Goal: Contribute content: Contribute content

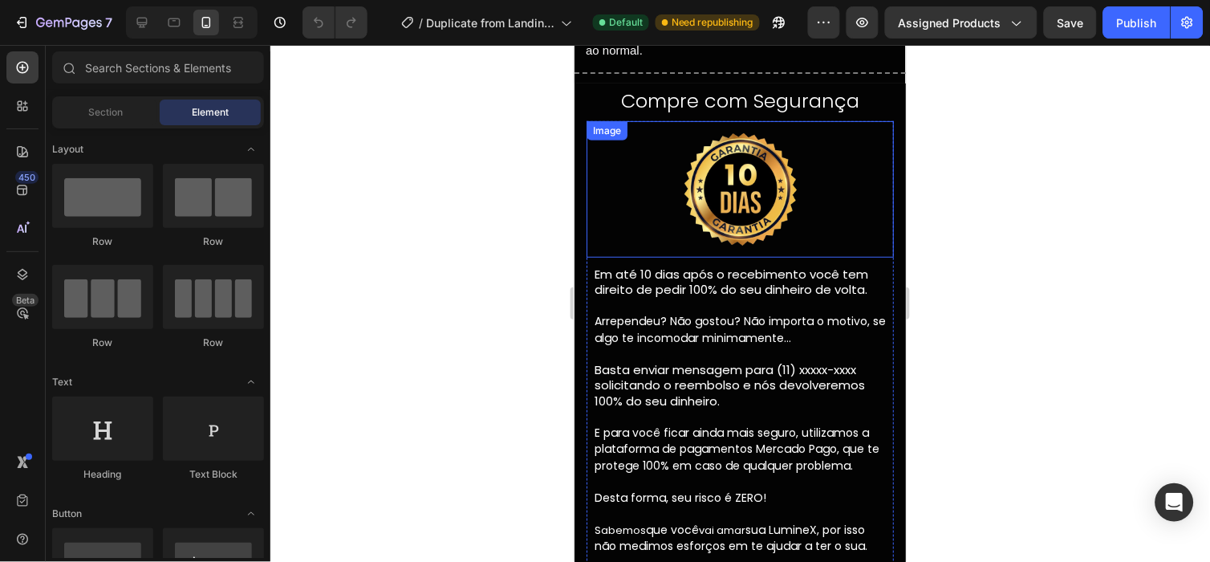
scroll to position [4215, 0]
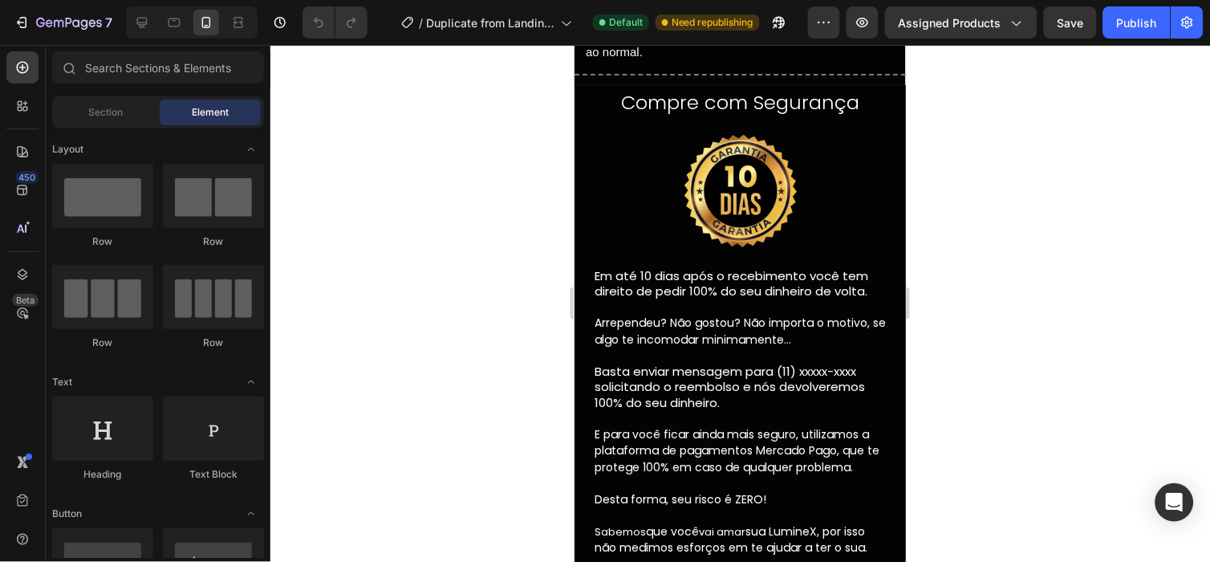
click at [497, 190] on div at bounding box center [739, 303] width 939 height 517
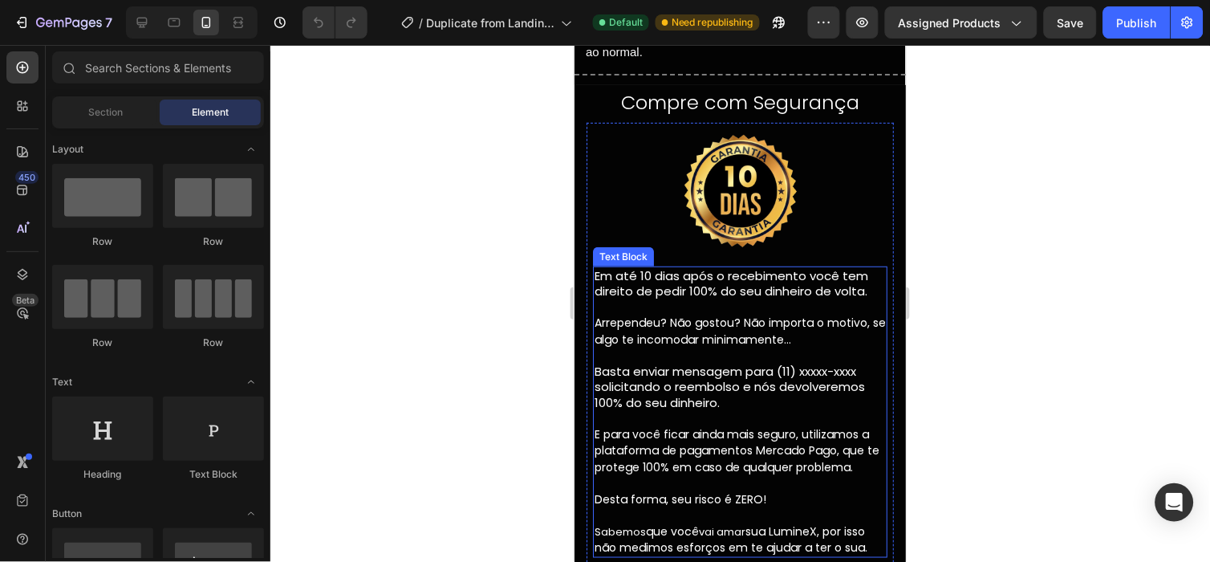
scroll to position [4234, 0]
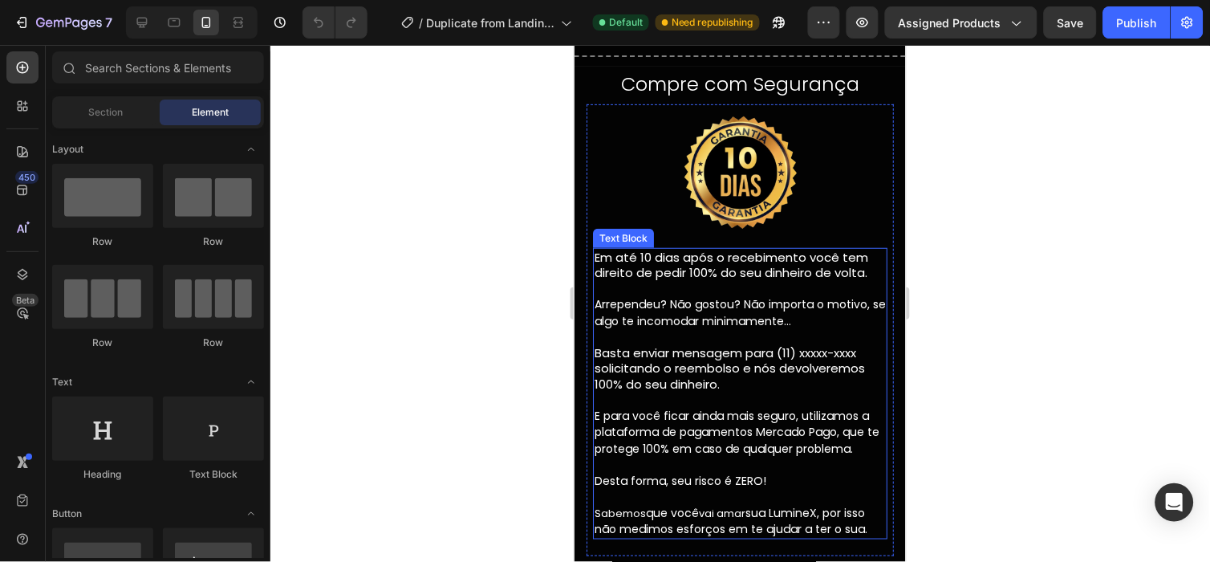
click at [640, 261] on p "Em até 10 dias após o recebimento você tem direito de pedir 100% do seu dinheir…" at bounding box center [739, 264] width 291 height 31
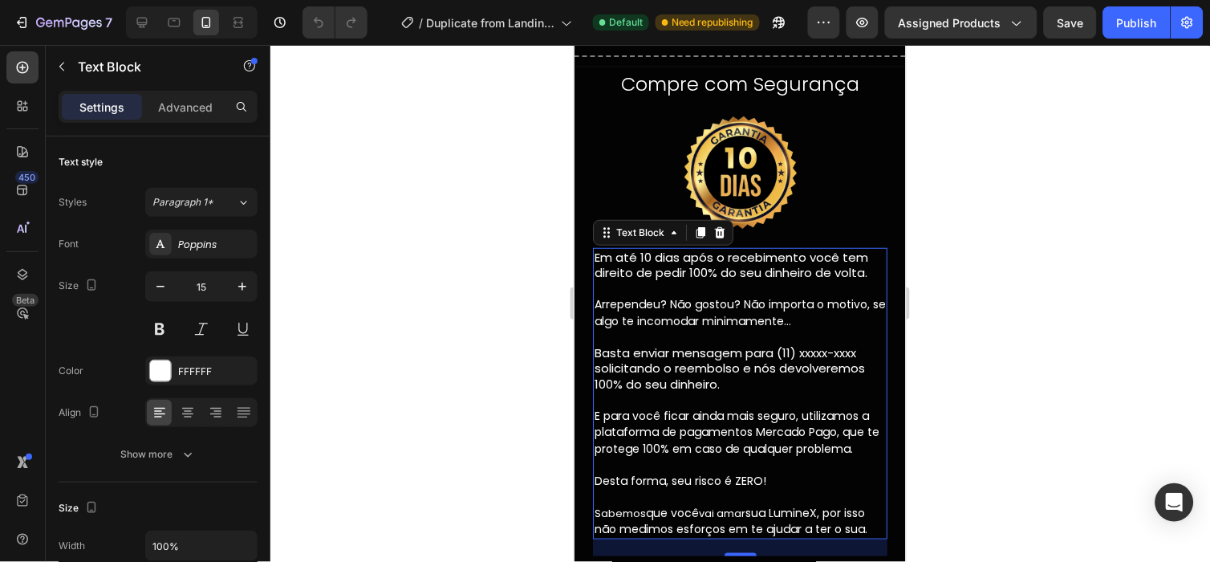
click at [596, 292] on p at bounding box center [739, 288] width 291 height 16
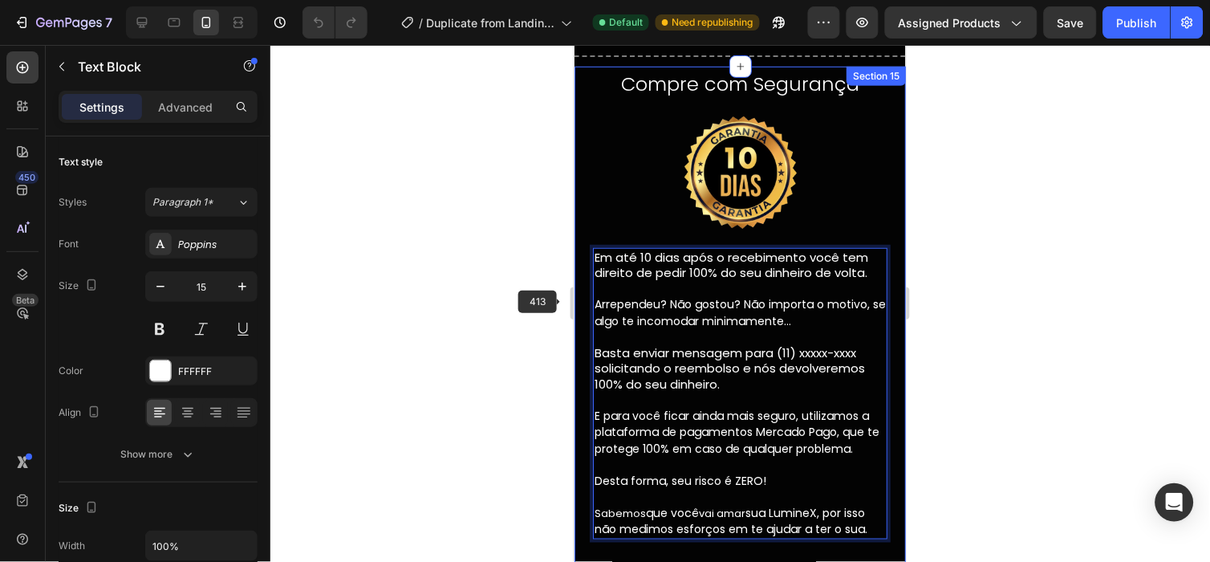
click at [659, 310] on span "Arrependeu? Não gostou? Não importa o motivo, se algo te incomodar minimamente…" at bounding box center [739, 311] width 291 height 33
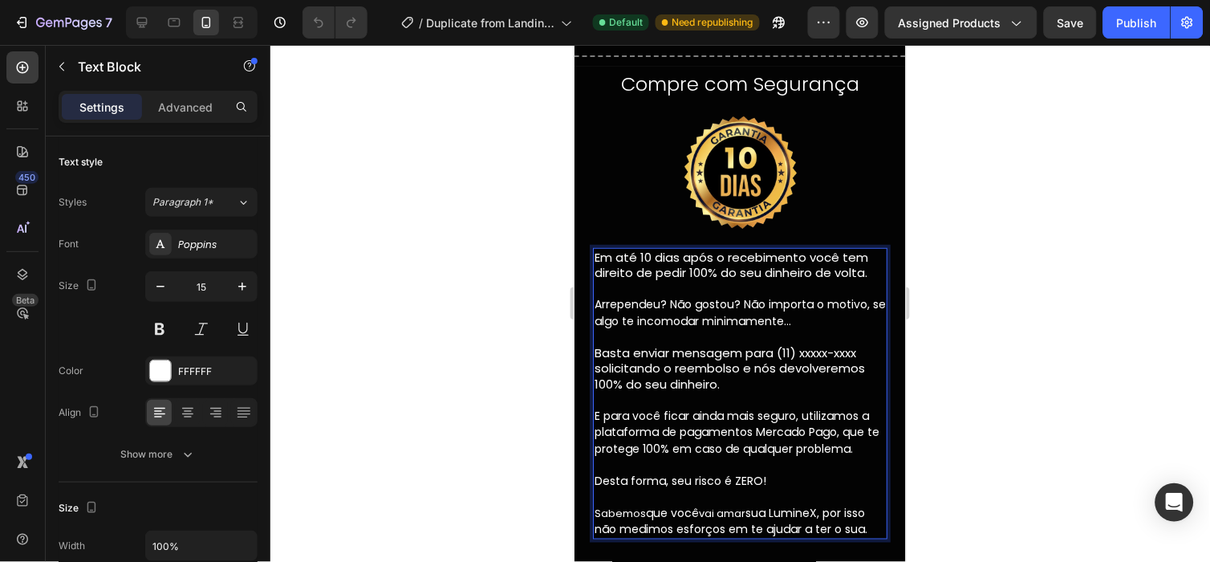
click at [659, 310] on span "Arrependeu? Não gostou? Não importa o motivo, se algo te incomodar minimamente…" at bounding box center [739, 311] width 291 height 33
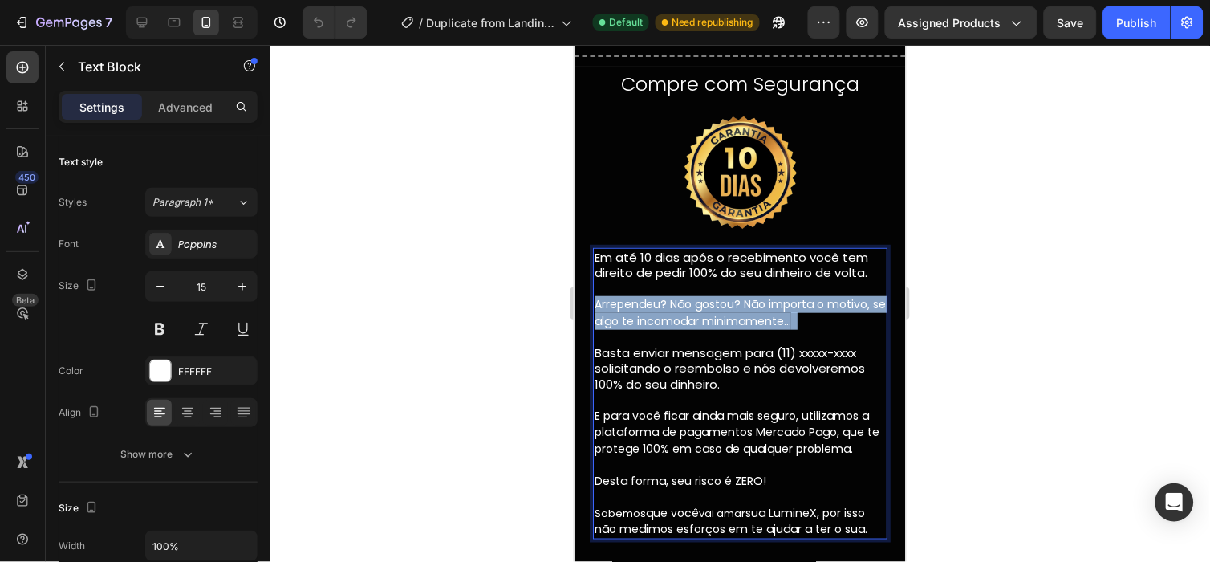
click at [659, 310] on span "Arrependeu? Não gostou? Não importa o motivo, se algo te incomodar minimamente…" at bounding box center [739, 311] width 291 height 33
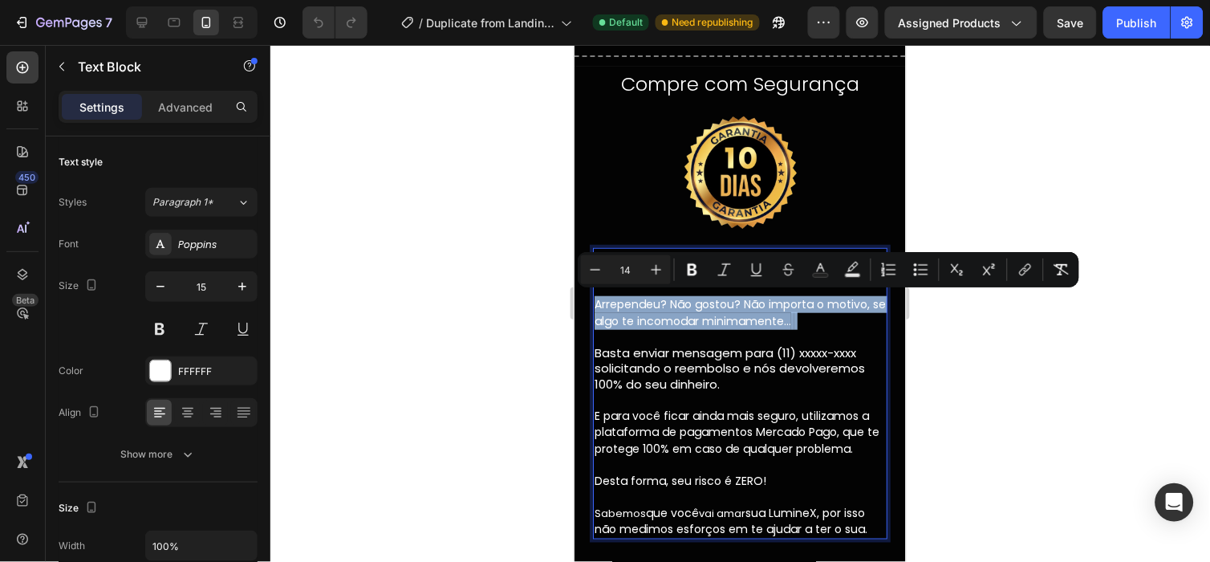
type input "15"
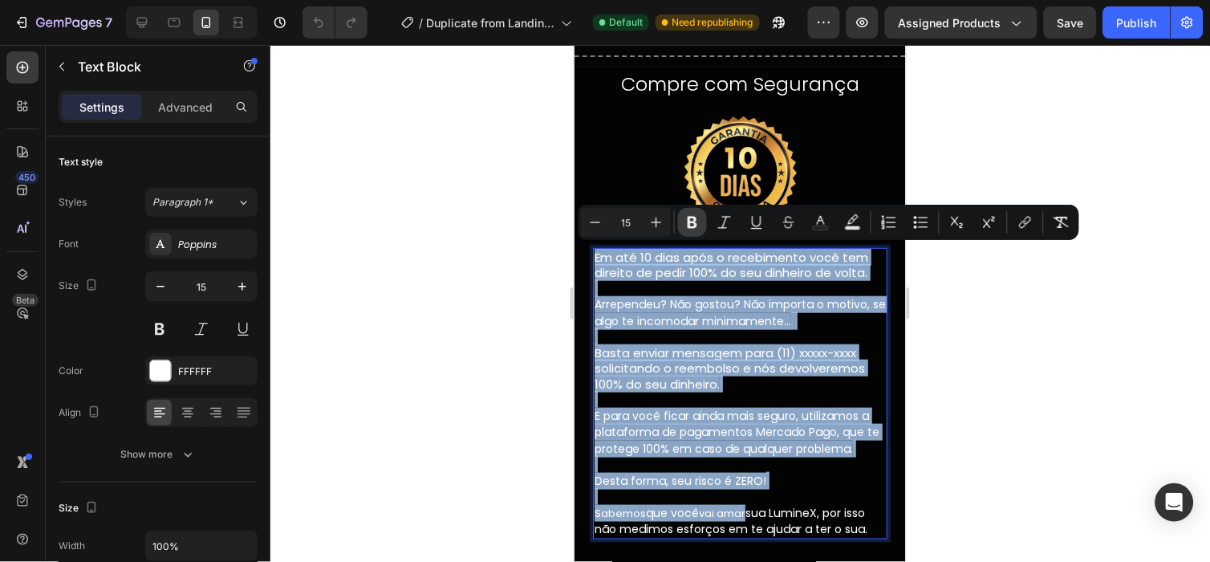
copy div "Em até 10 dias após o recebimento você tem direito de pedir 100% do seu dinheir…"
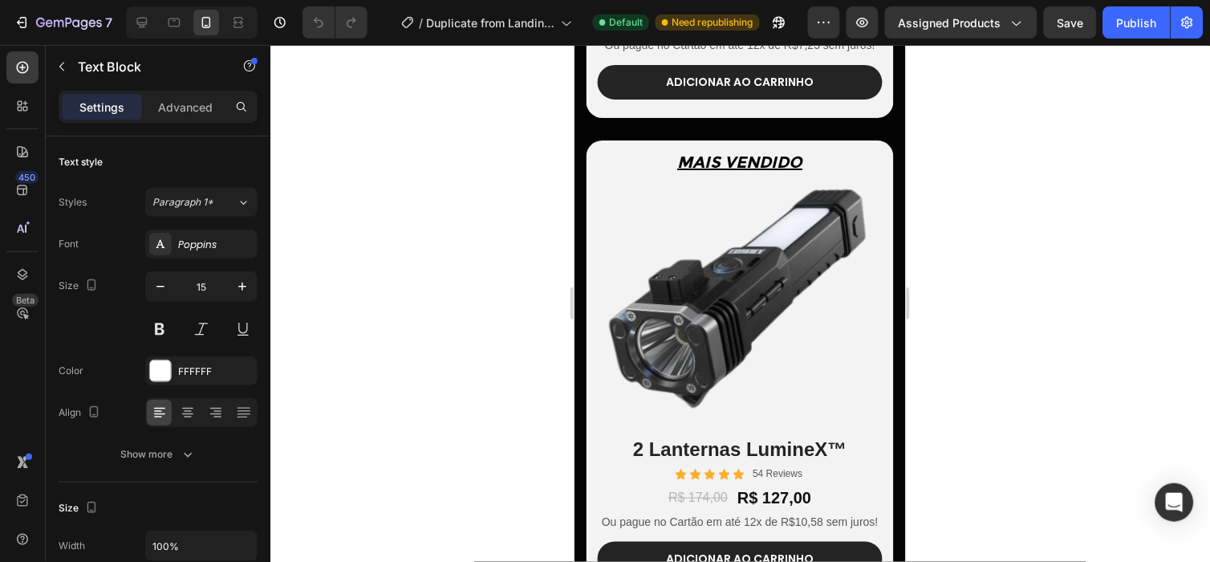
type input "16"
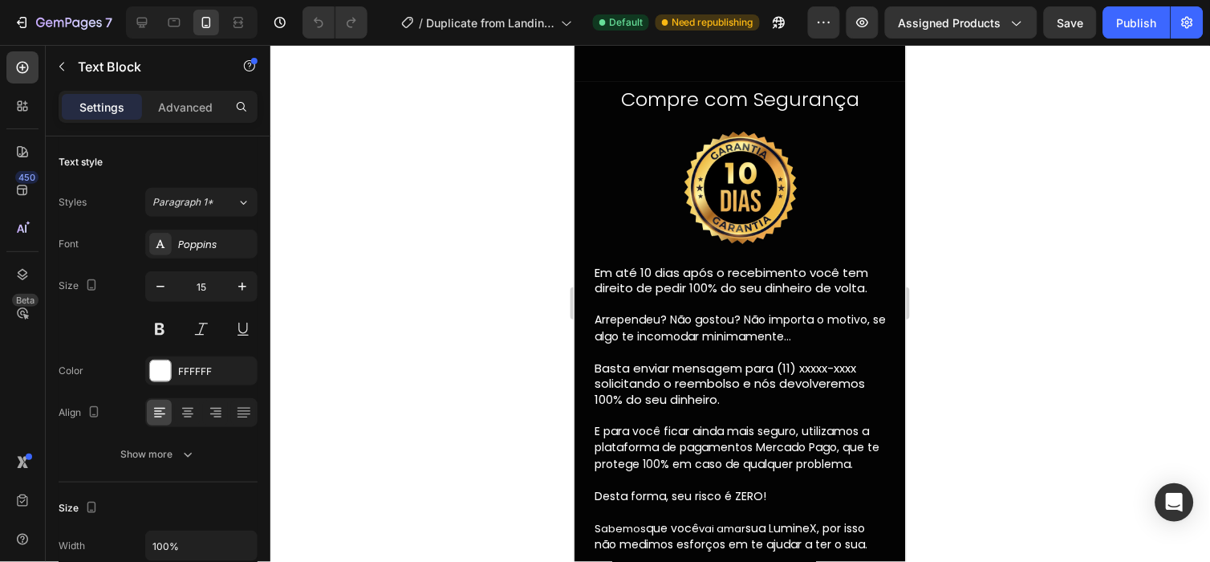
scroll to position [4276, 0]
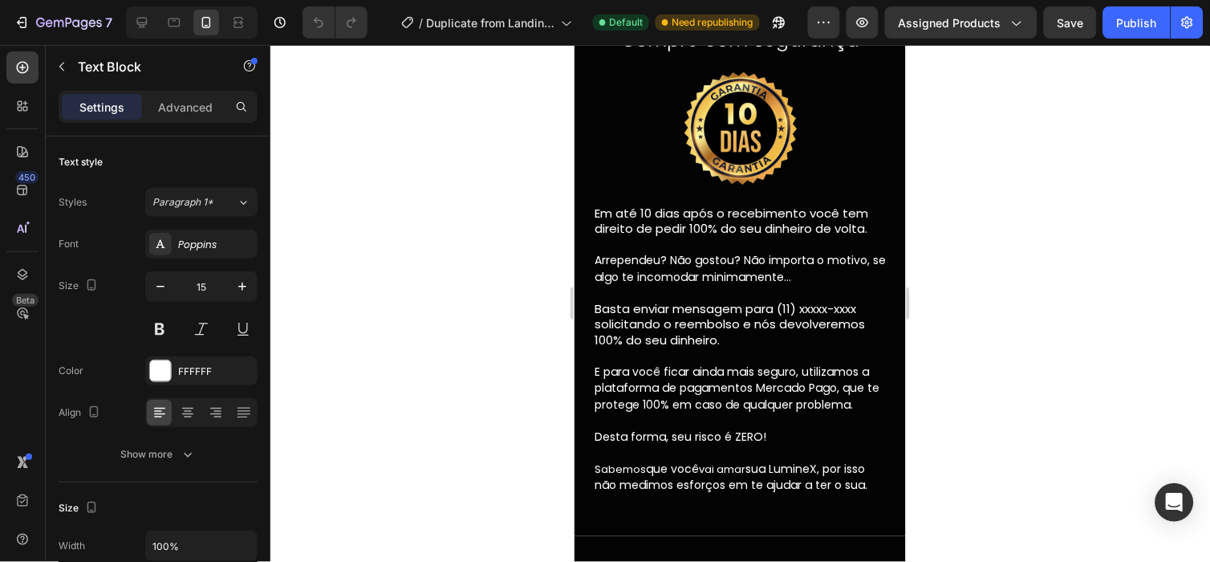
click at [694, 253] on span "Arrependeu? Não gostou? Não importa o motivo, se algo te incomodar minimamente…" at bounding box center [739, 267] width 291 height 33
click at [631, 229] on p "Em até 10 dias após o recebimento você tem direito de pedir 100% do seu dinheir…" at bounding box center [739, 220] width 291 height 31
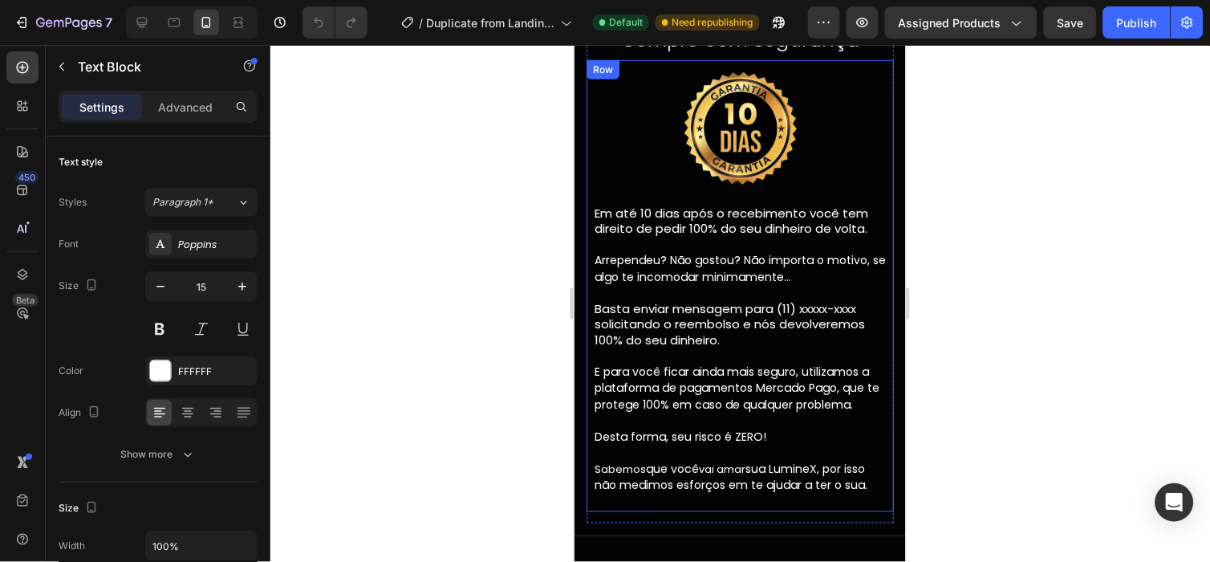
click at [592, 238] on div "Em até 10 dias após o recebimento você tem direito de pedir 100% do seu dinheir…" at bounding box center [739, 348] width 294 height 291
click at [864, 188] on div at bounding box center [739, 127] width 307 height 136
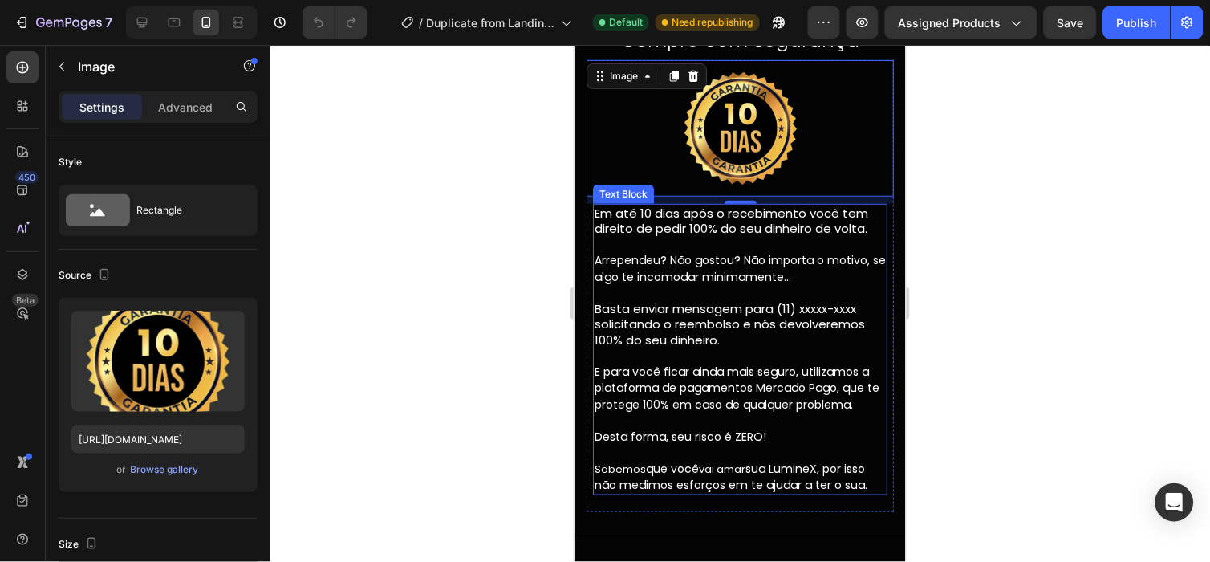
click at [863, 233] on p "Em até 10 dias após o recebimento você tem direito de pedir 100% do seu dinheir…" at bounding box center [739, 220] width 291 height 31
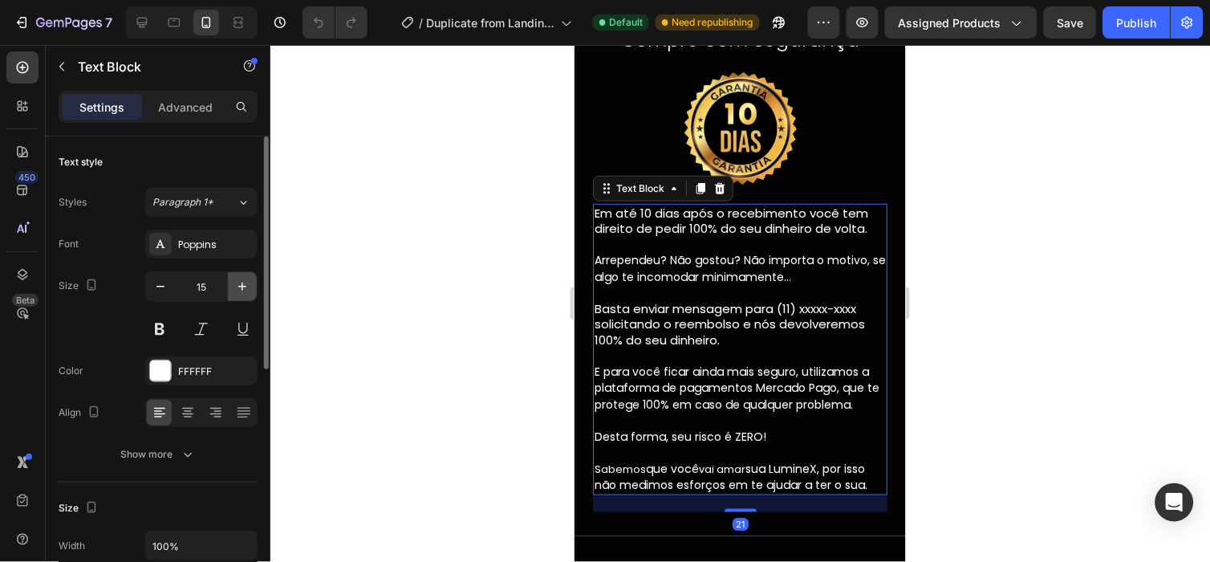
click at [250, 284] on button "button" at bounding box center [242, 286] width 29 height 29
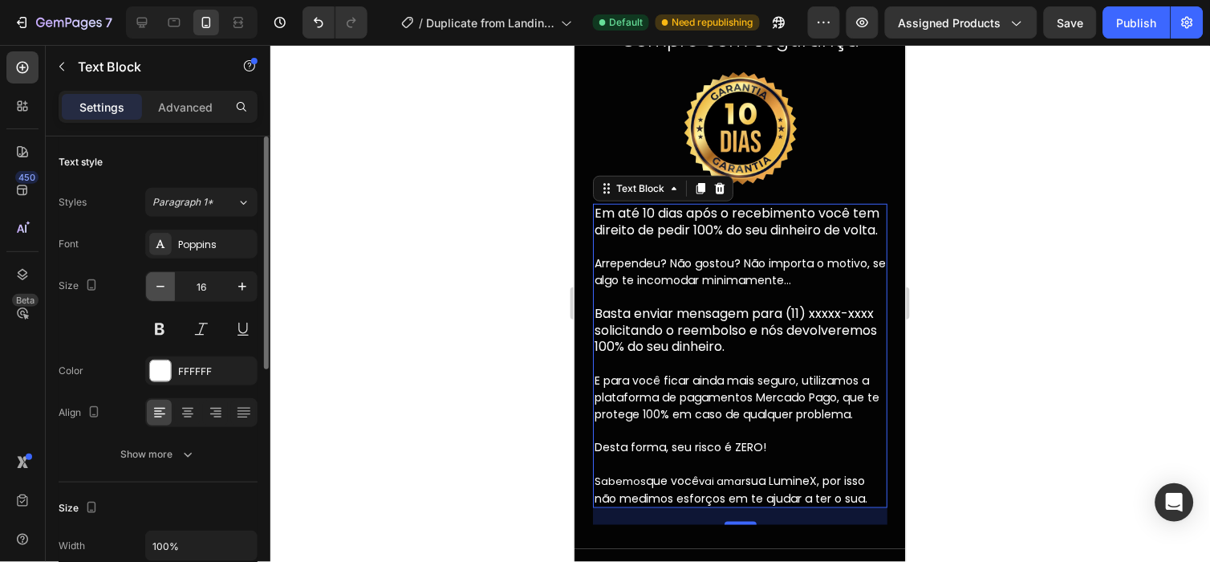
click at [157, 283] on icon "button" at bounding box center [160, 286] width 16 height 16
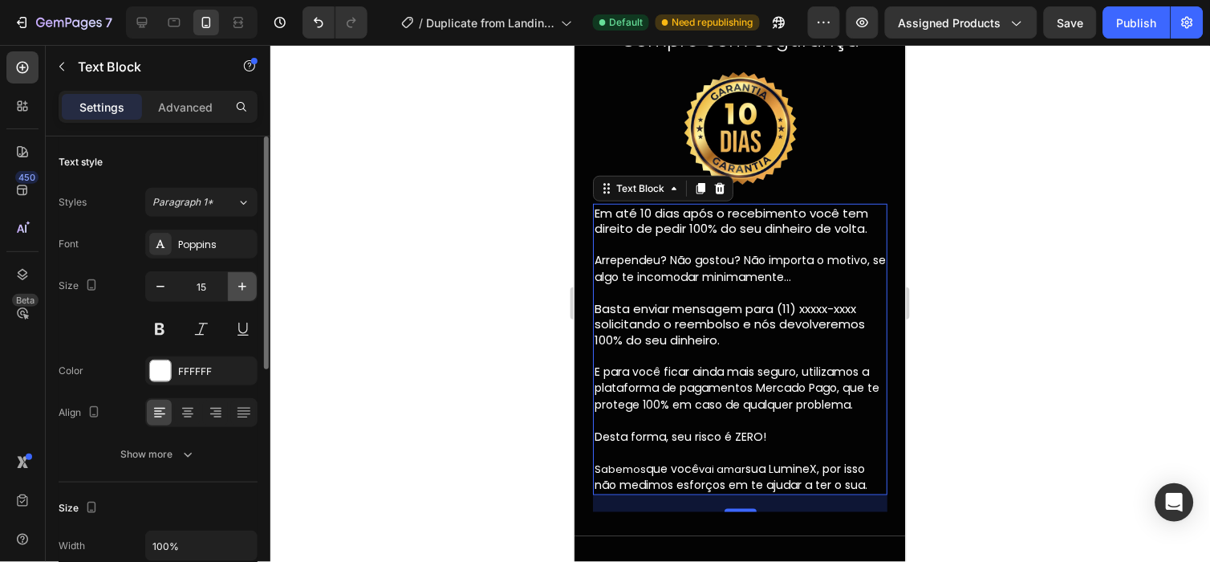
click at [245, 283] on icon "button" at bounding box center [242, 286] width 16 height 16
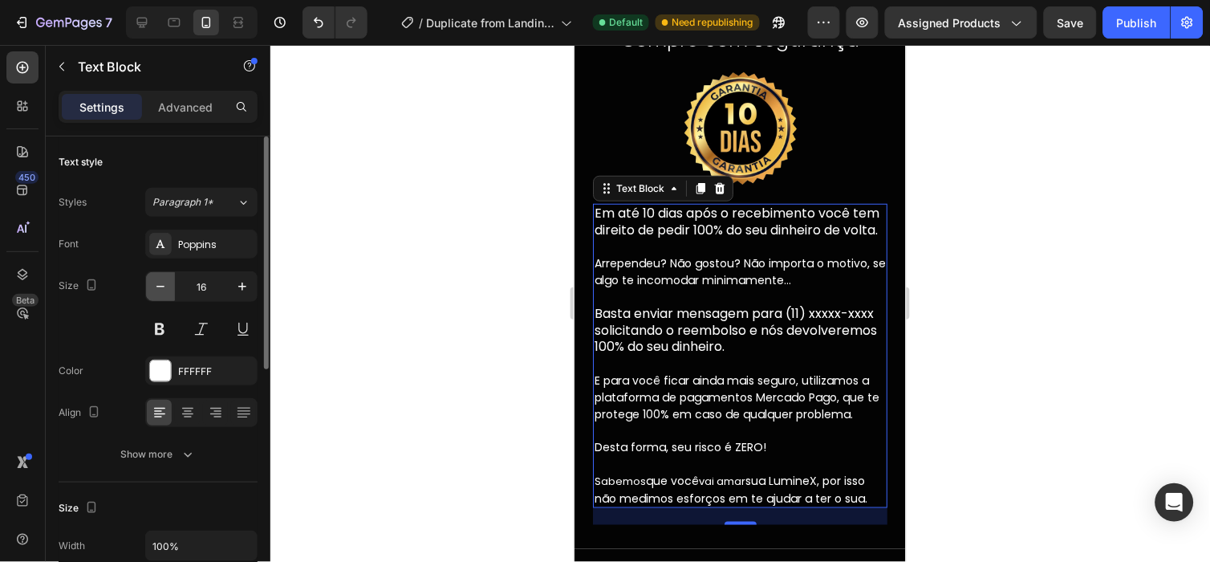
click at [155, 289] on icon "button" at bounding box center [160, 286] width 16 height 16
type input "15"
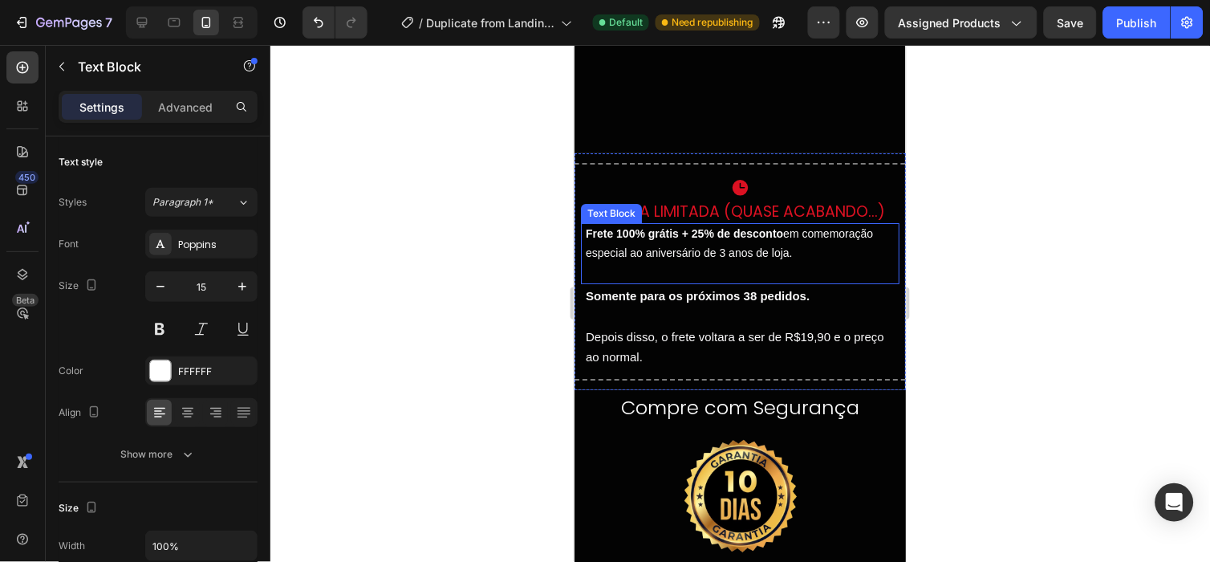
scroll to position [4201, 0]
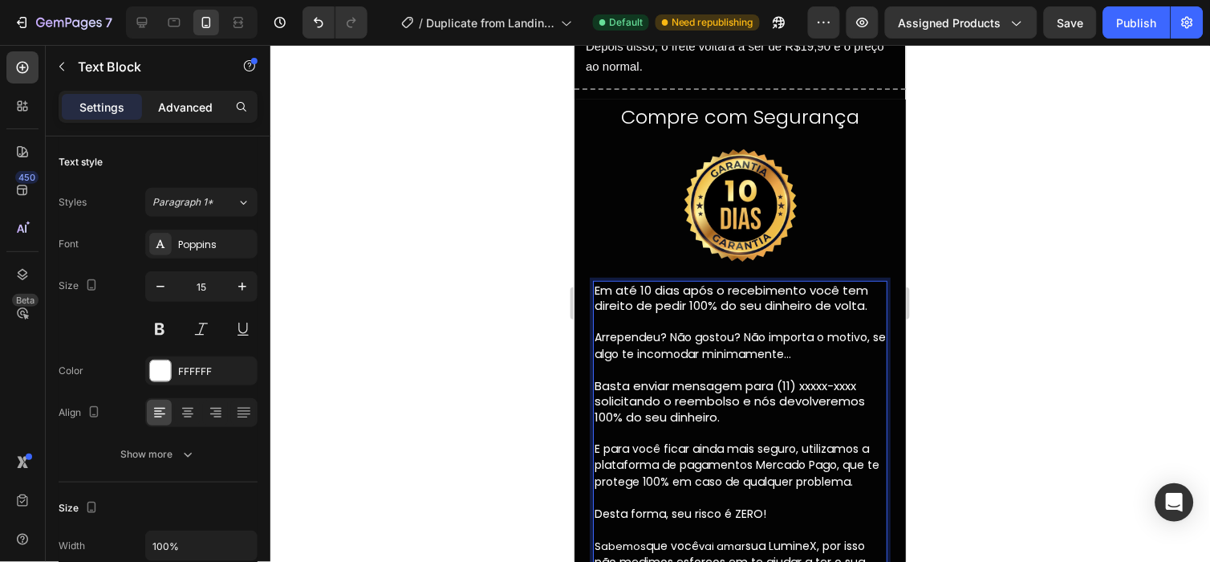
click at [194, 107] on p "Advanced" at bounding box center [185, 107] width 55 height 17
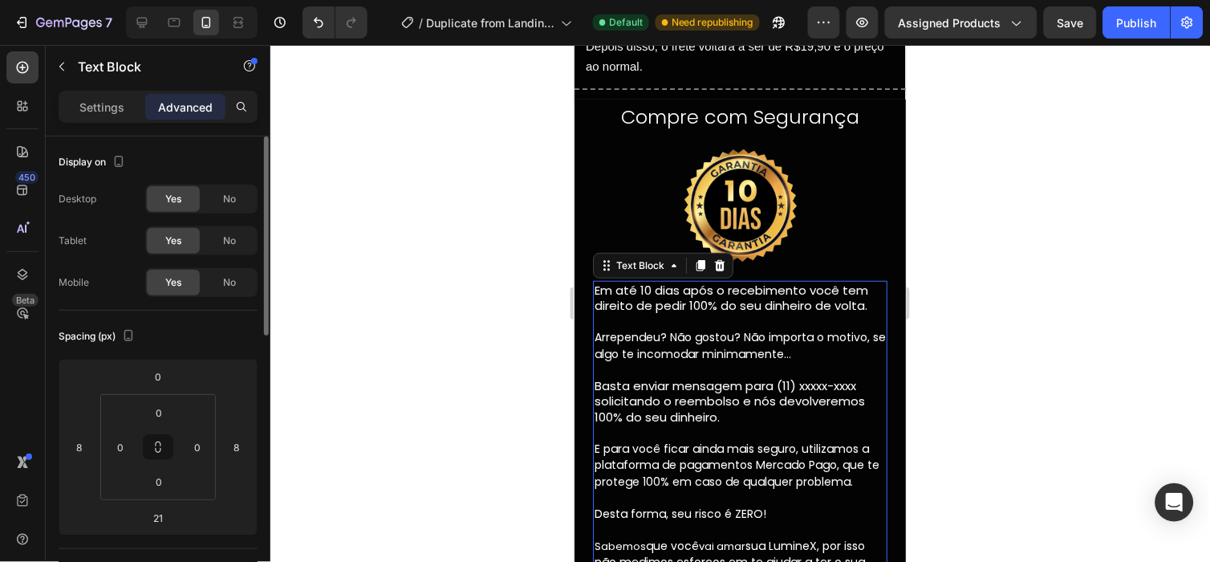
scroll to position [2, 0]
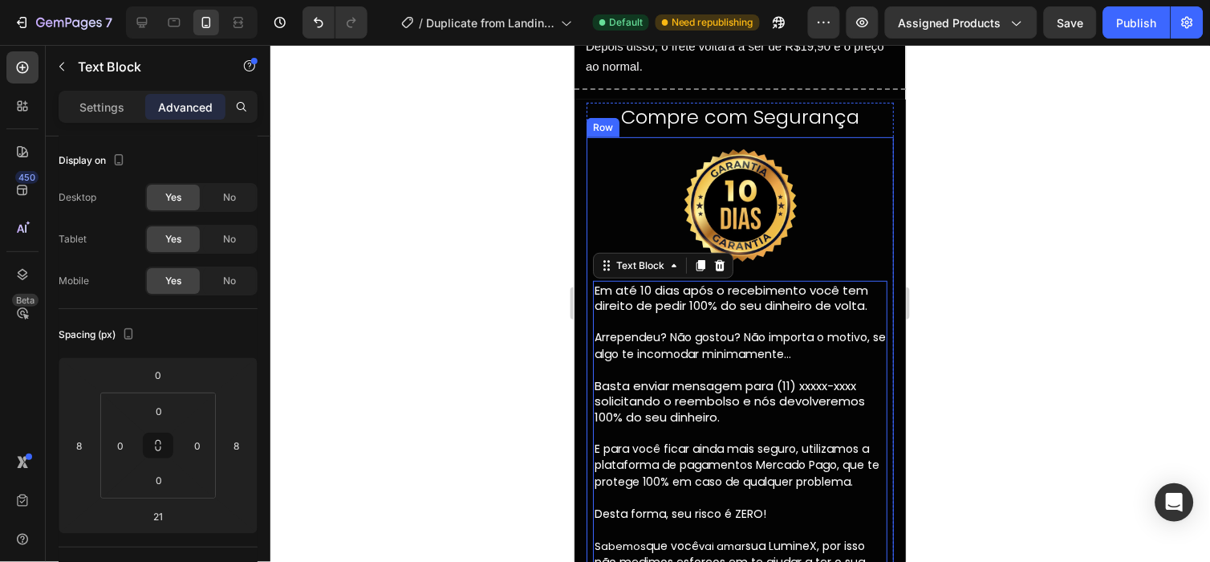
click at [588, 349] on div "Em até 10 dias após o recebimento você tem direito de pedir 100% do seu dinheir…" at bounding box center [739, 434] width 307 height 308
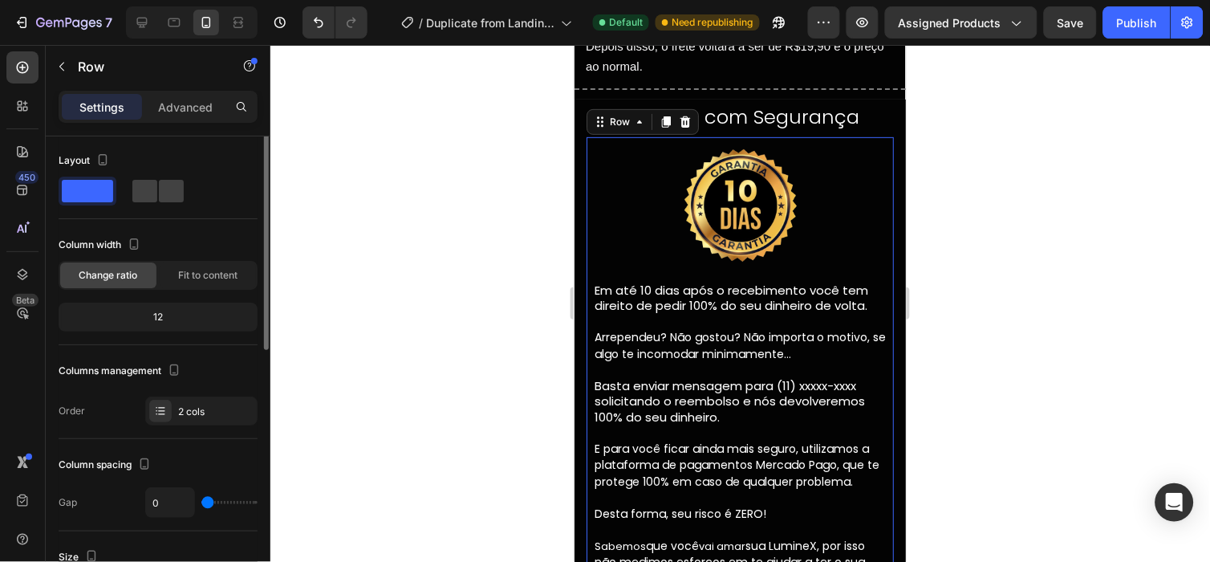
scroll to position [0, 0]
click at [194, 112] on p "Advanced" at bounding box center [185, 107] width 55 height 17
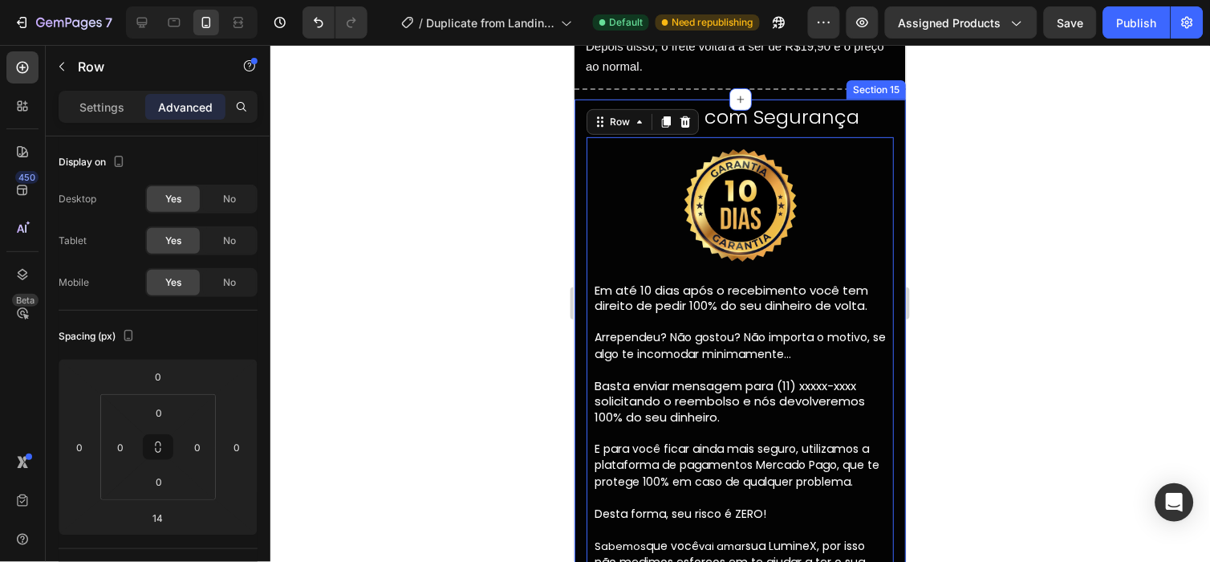
click at [578, 336] on div "Compre com Segurança Heading Image Em até 10 dias após o recebimento você tem d…" at bounding box center [739, 355] width 331 height 513
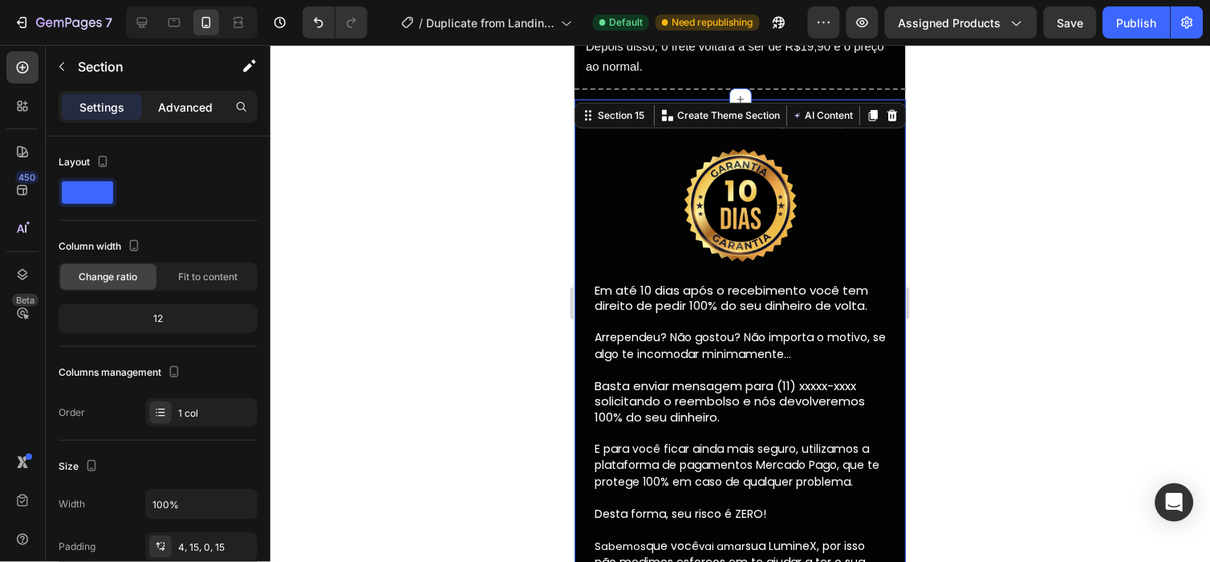
click at [182, 114] on p "Advanced" at bounding box center [185, 107] width 55 height 17
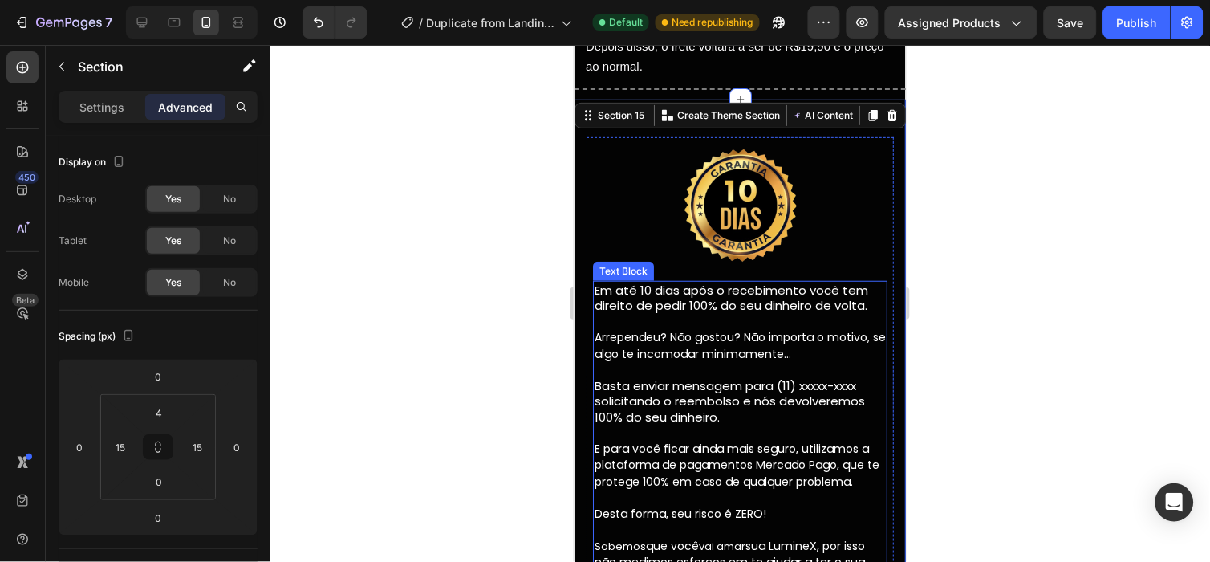
click at [647, 313] on p "Rich Text Editor. Editing area: main" at bounding box center [739, 321] width 291 height 16
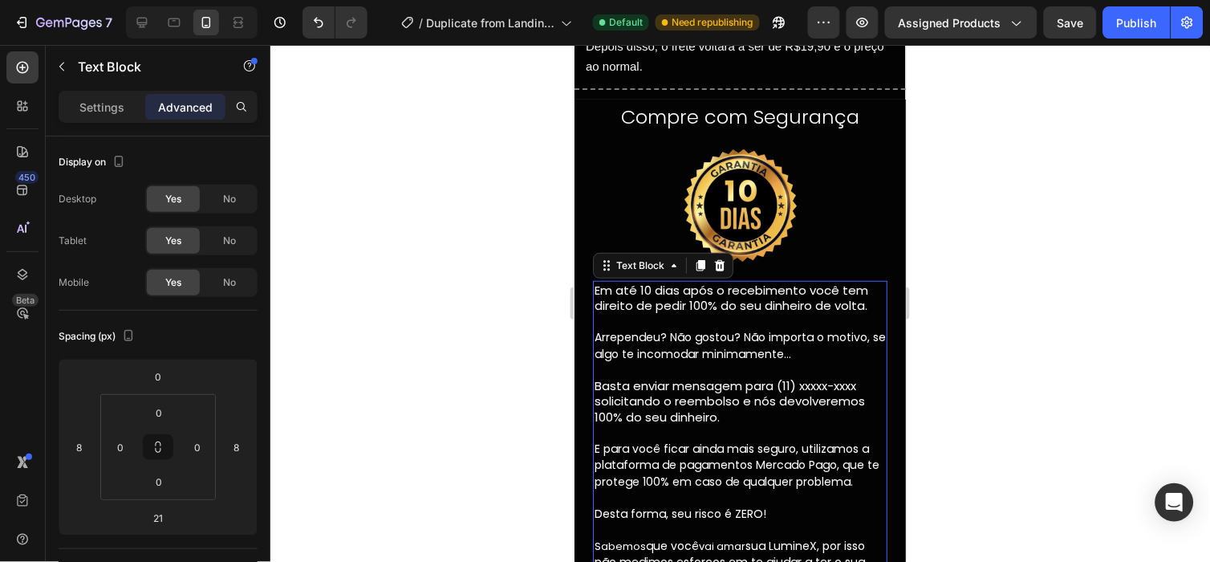
scroll to position [3931, 0]
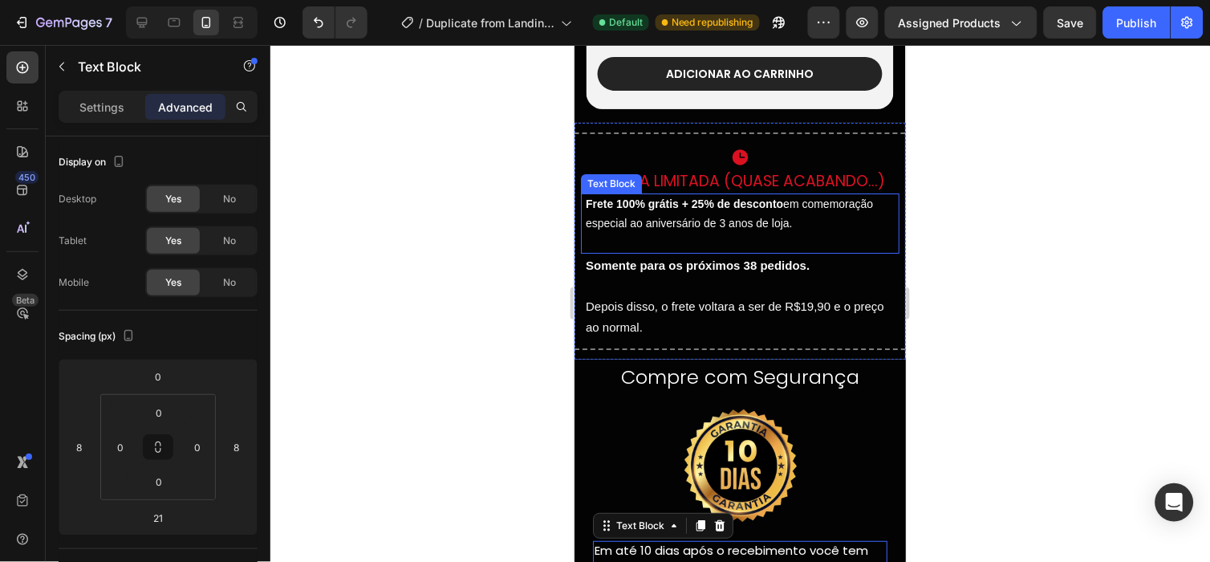
click at [785, 218] on p "Frete 100% grátis + 25% de desconto em comemoração especial ao aniversário de 3…" at bounding box center [739, 213] width 309 height 39
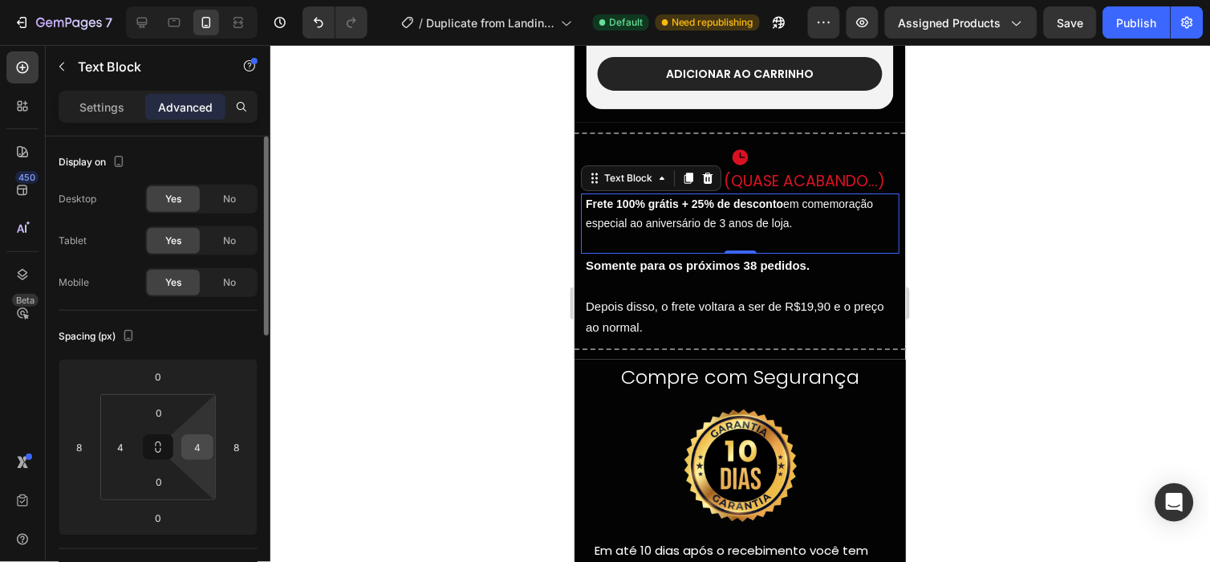
click at [202, 446] on input "4" at bounding box center [197, 447] width 24 height 24
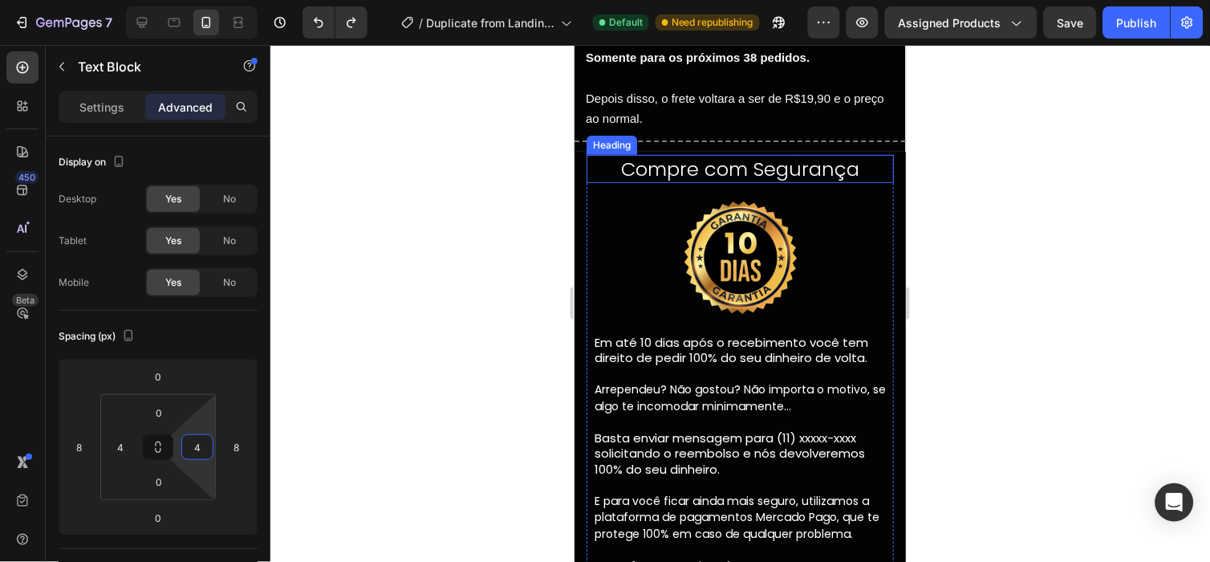
scroll to position [4152, 0]
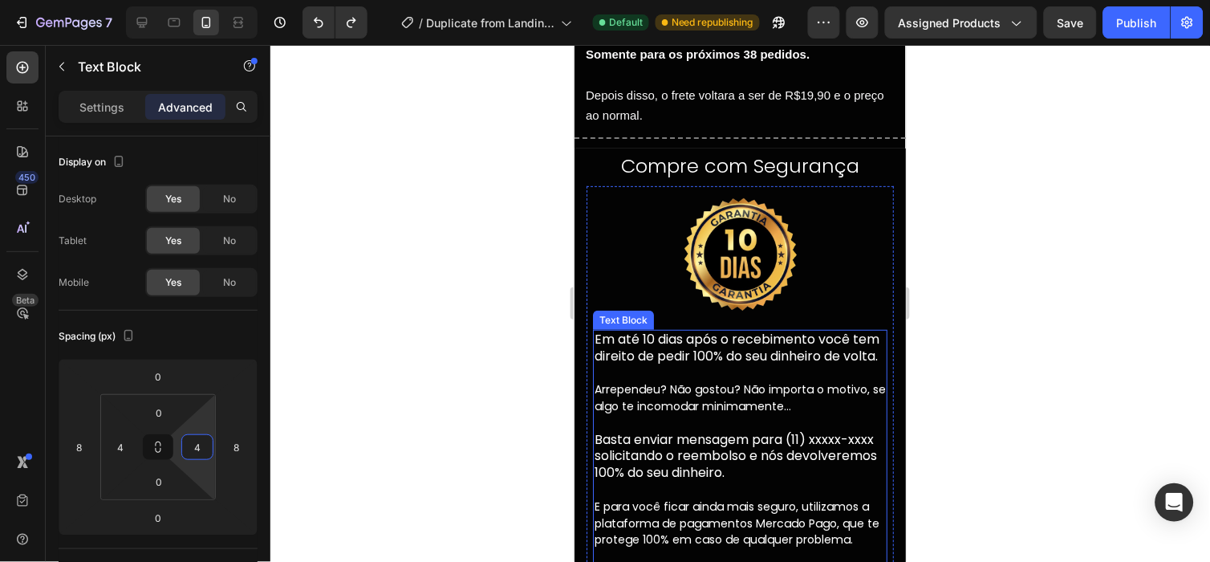
type input "99"
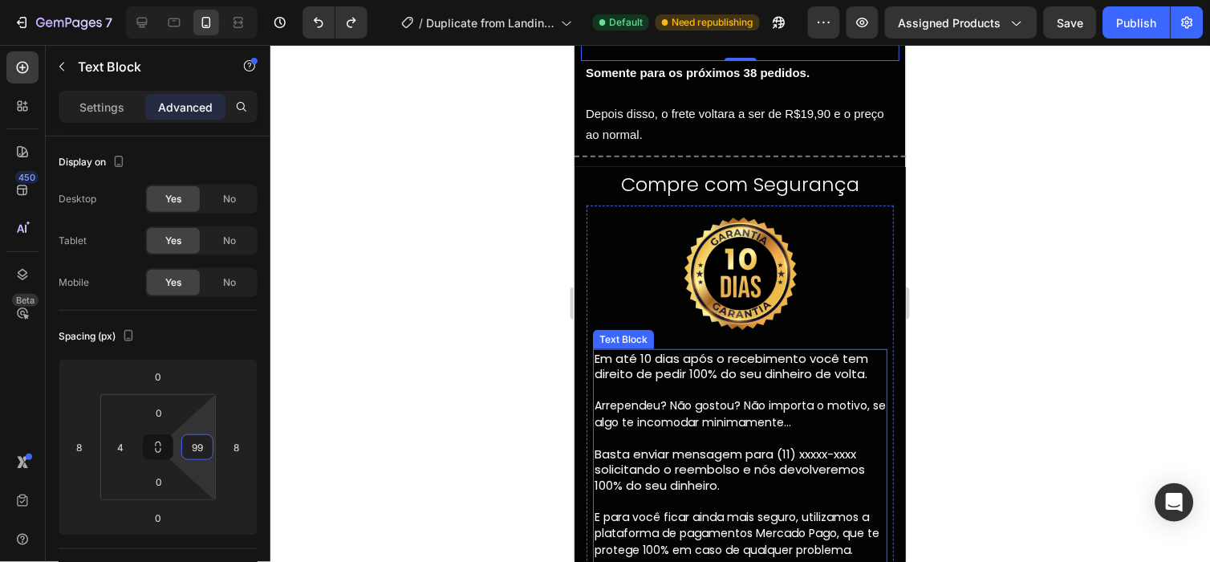
click at [706, 374] on p "Em até 10 dias após o recebimento você tem direito de pedir 100% do seu dinheir…" at bounding box center [739, 365] width 291 height 31
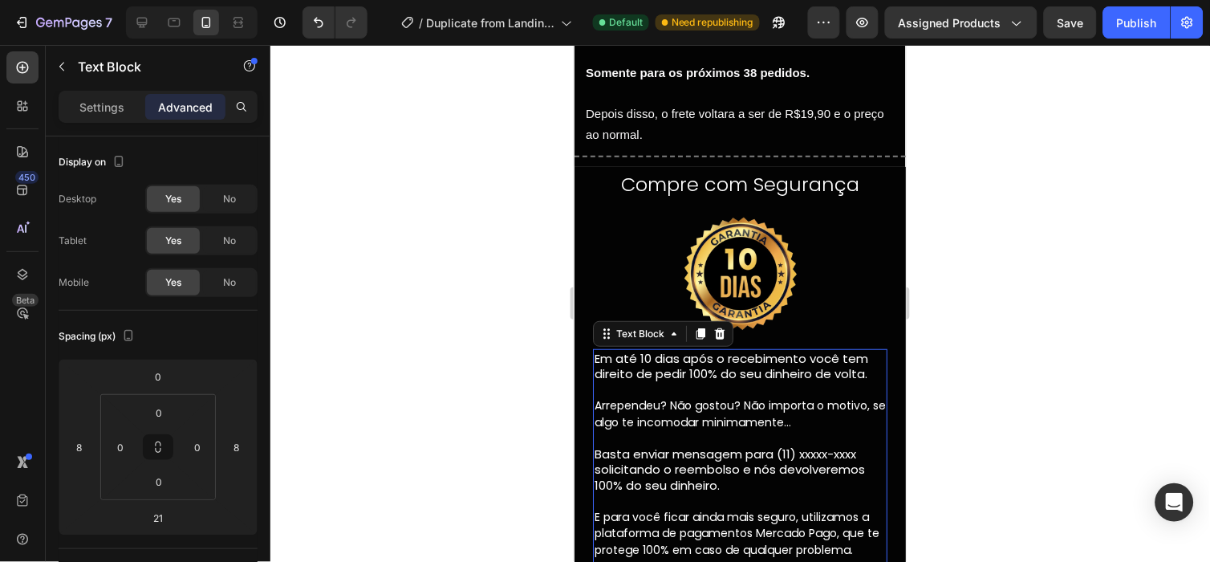
click at [679, 282] on img at bounding box center [739, 273] width 136 height 136
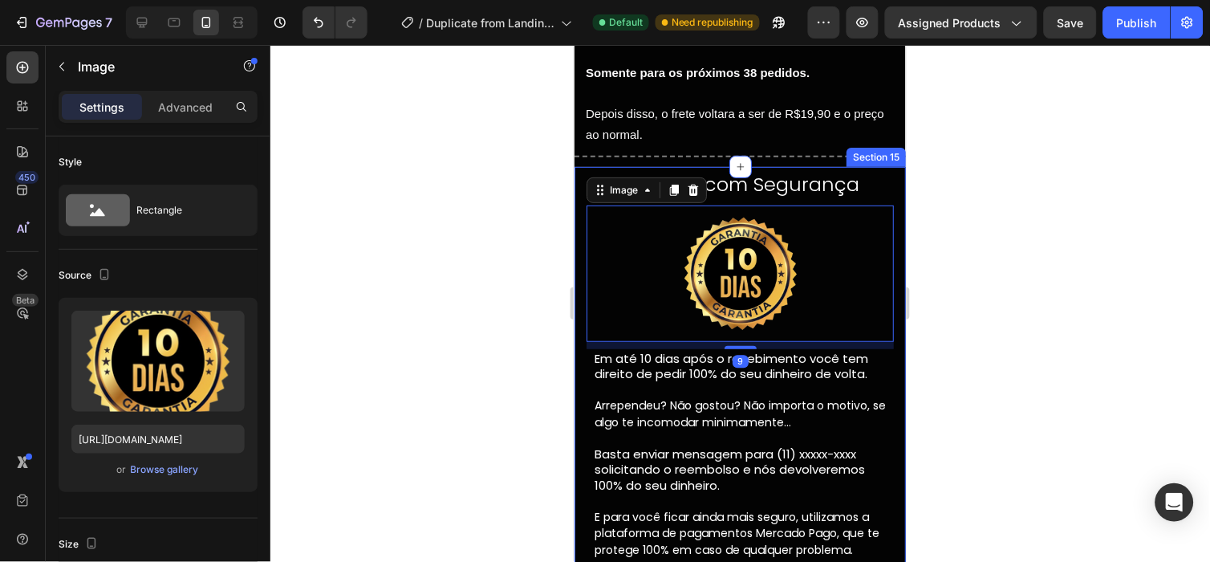
click at [584, 379] on div "Compre com Segurança Heading Image 9 Em até 10 dias após o recebimento você tem…" at bounding box center [739, 422] width 331 height 513
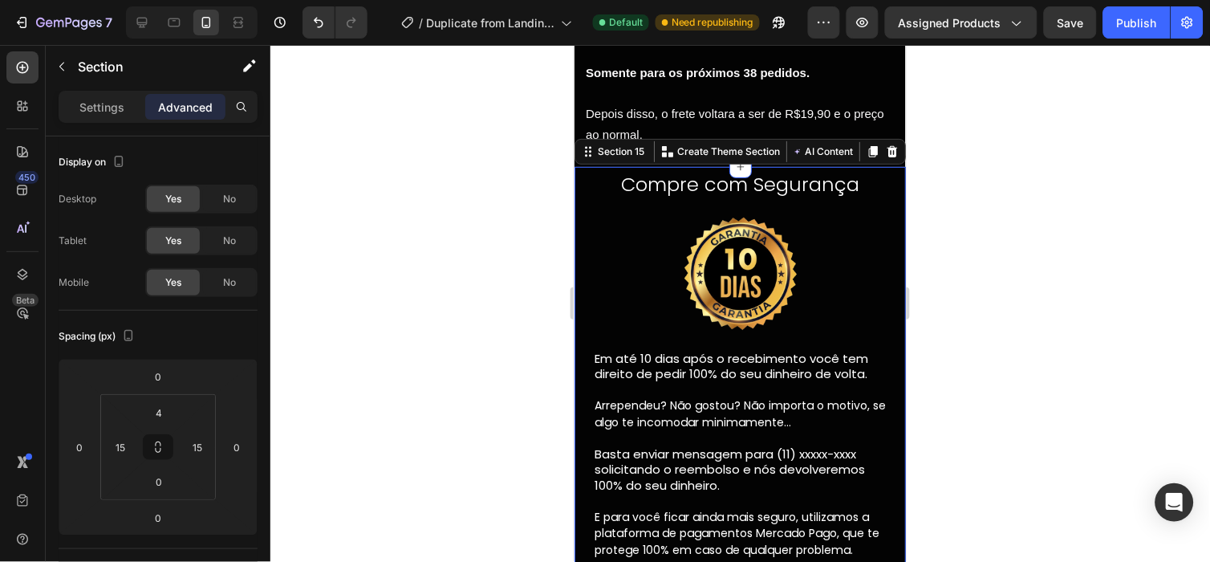
click at [575, 384] on div "Compre com Segurança Heading Image Em até 10 dias após o recebimento você tem d…" at bounding box center [739, 422] width 331 height 513
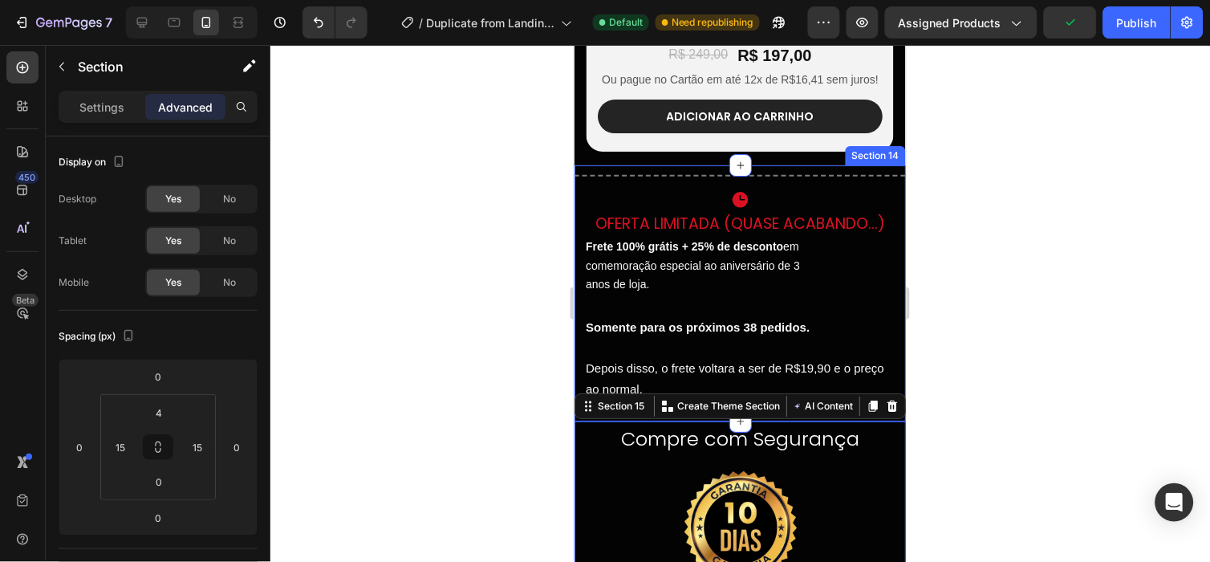
click at [578, 280] on div "Title Line Row Icon Oferta Limitada (QUASE ACABANDO...) Heading Frete 100% grát…" at bounding box center [739, 292] width 331 height 256
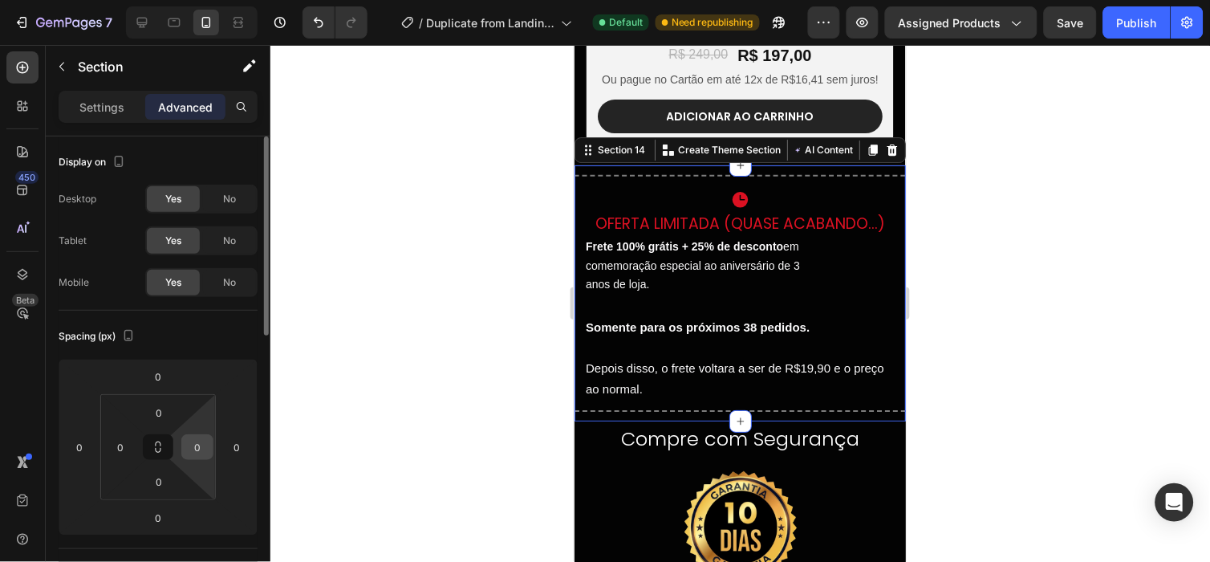
click at [199, 444] on input "0" at bounding box center [197, 447] width 24 height 24
type input "15"
click at [123, 446] on input "0" at bounding box center [120, 447] width 24 height 24
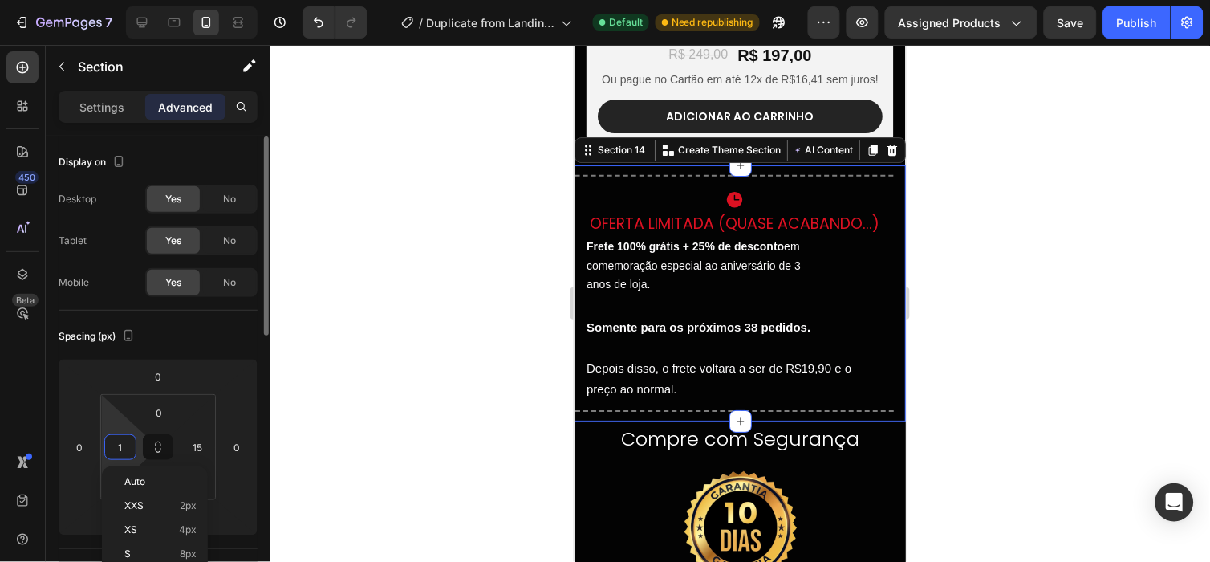
type input "15"
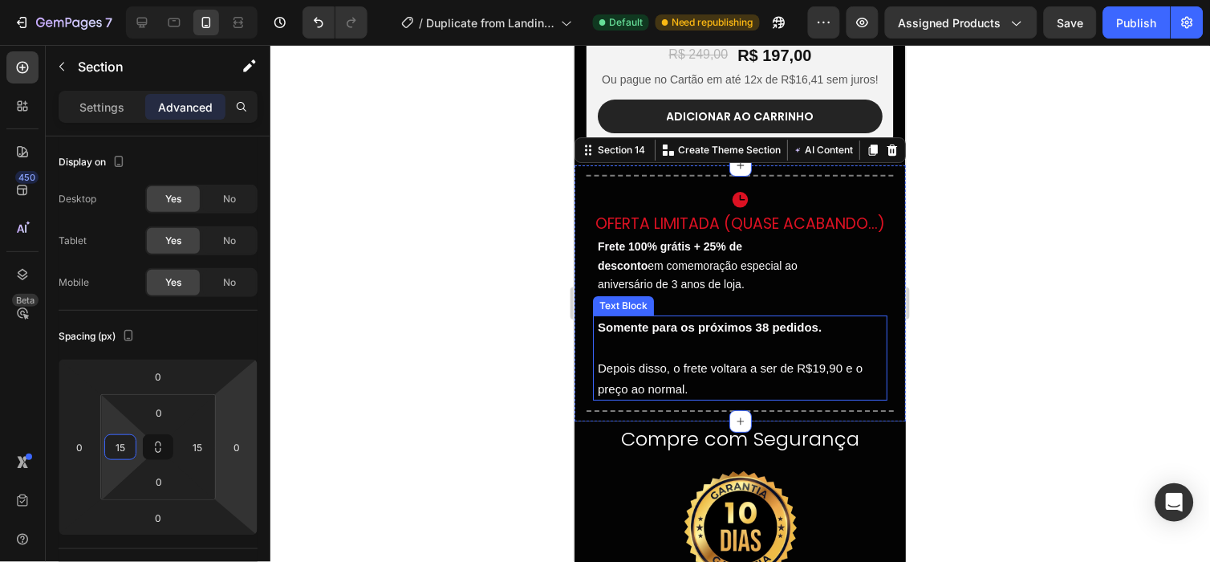
click at [935, 402] on div at bounding box center [739, 303] width 939 height 517
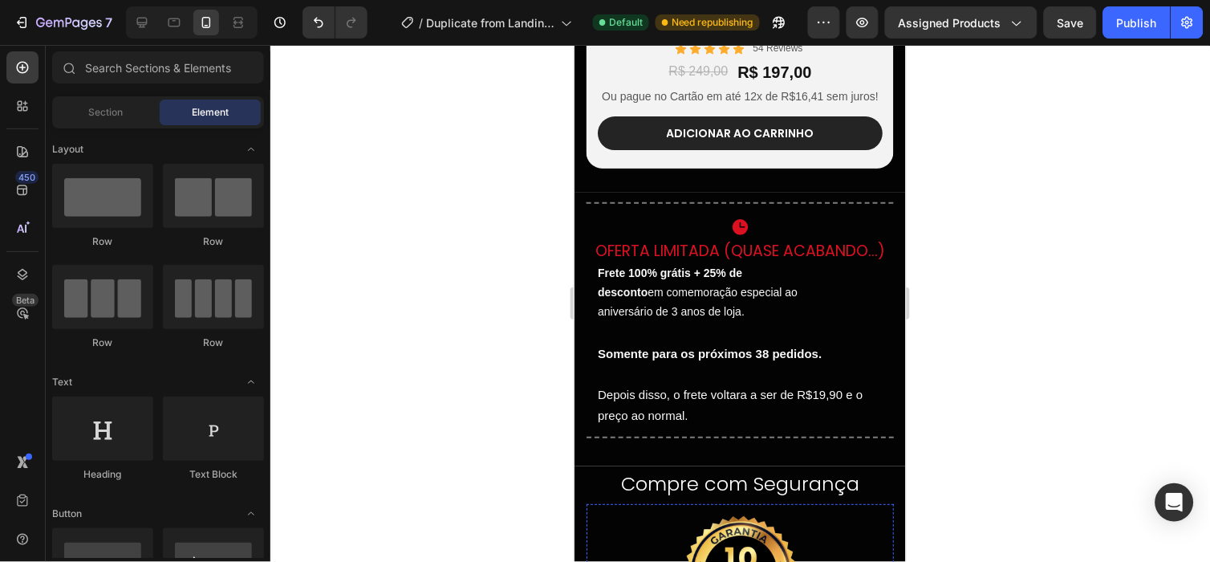
scroll to position [3868, 0]
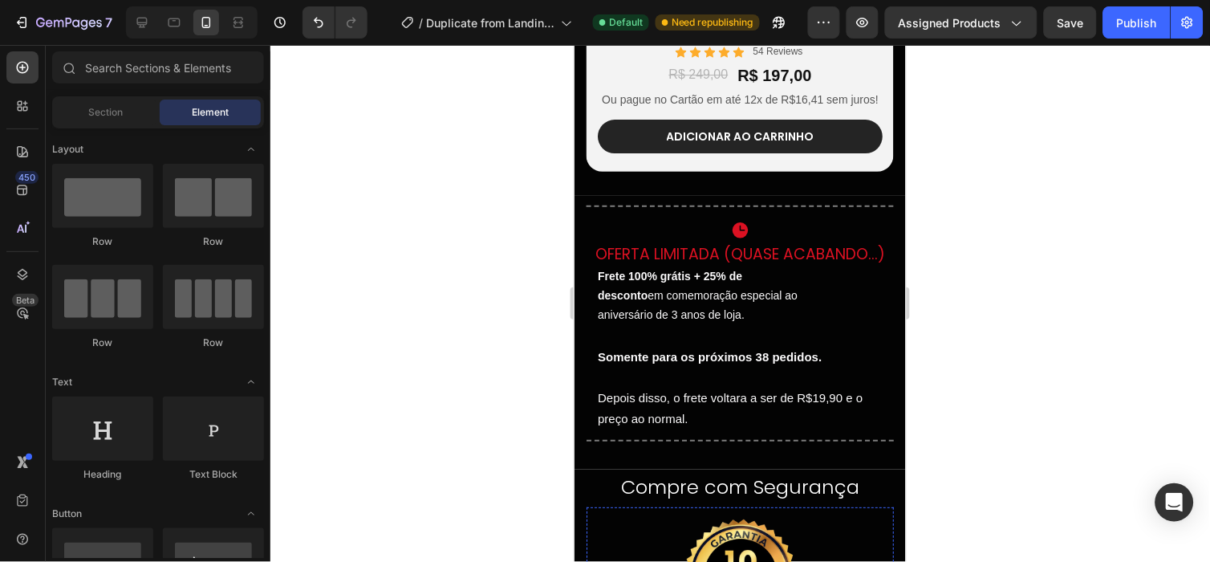
click at [776, 245] on h2 "Oferta Limitada (QUASE ACABANDO...)" at bounding box center [739, 253] width 307 height 23
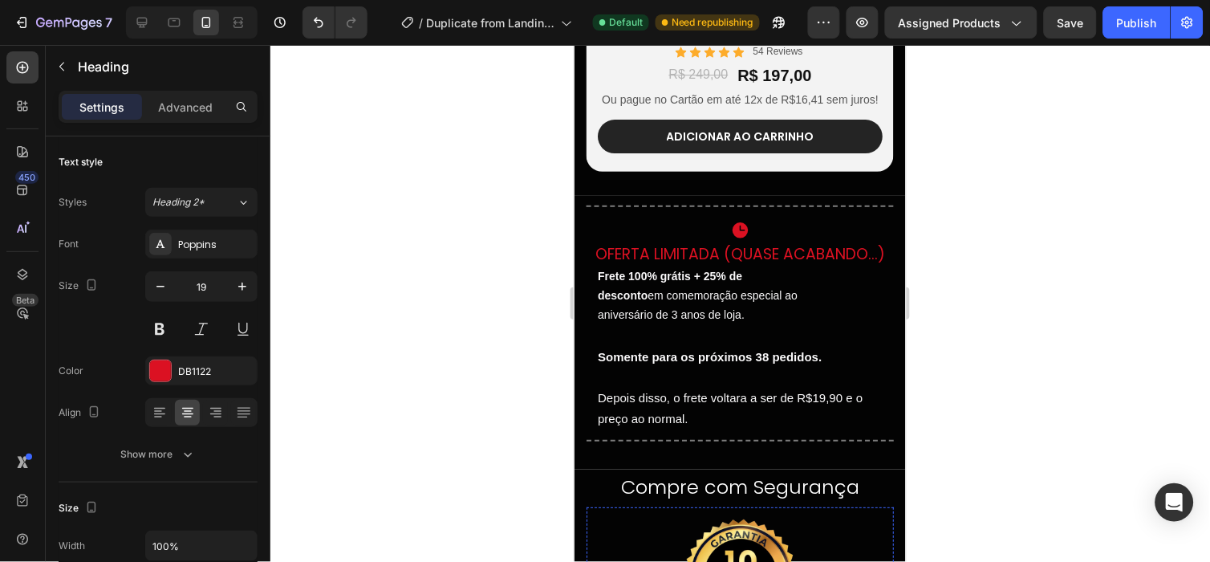
click at [776, 245] on h2 "Oferta Limitada (QUASE ACABANDO...)" at bounding box center [739, 253] width 307 height 23
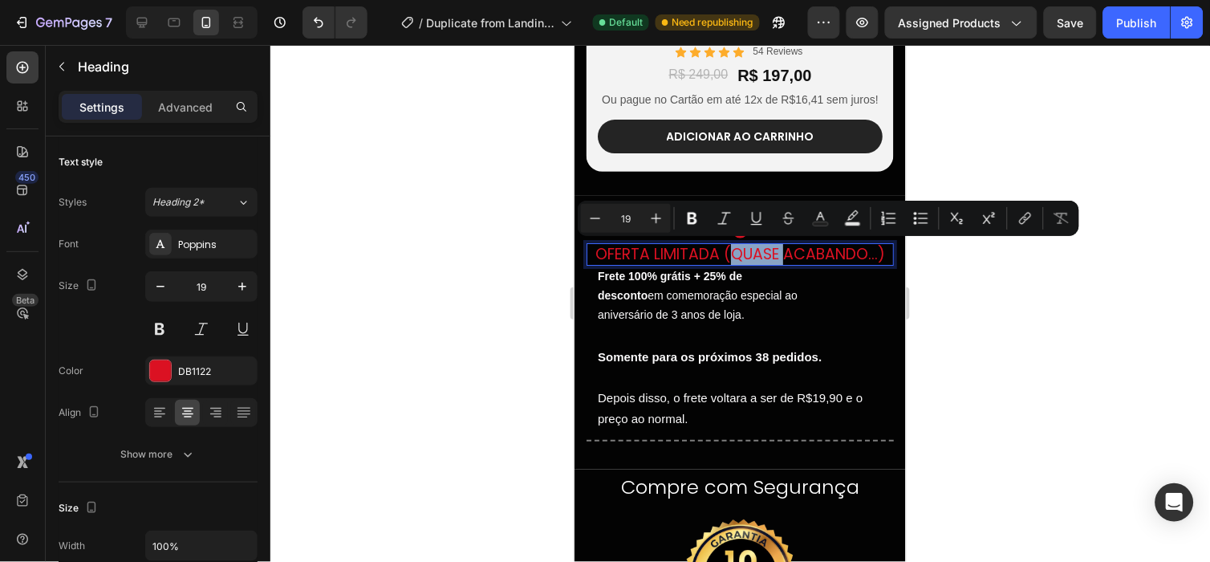
click at [793, 261] on p "Oferta Limitada (QUASE ACABANDO...)" at bounding box center [739, 254] width 304 height 20
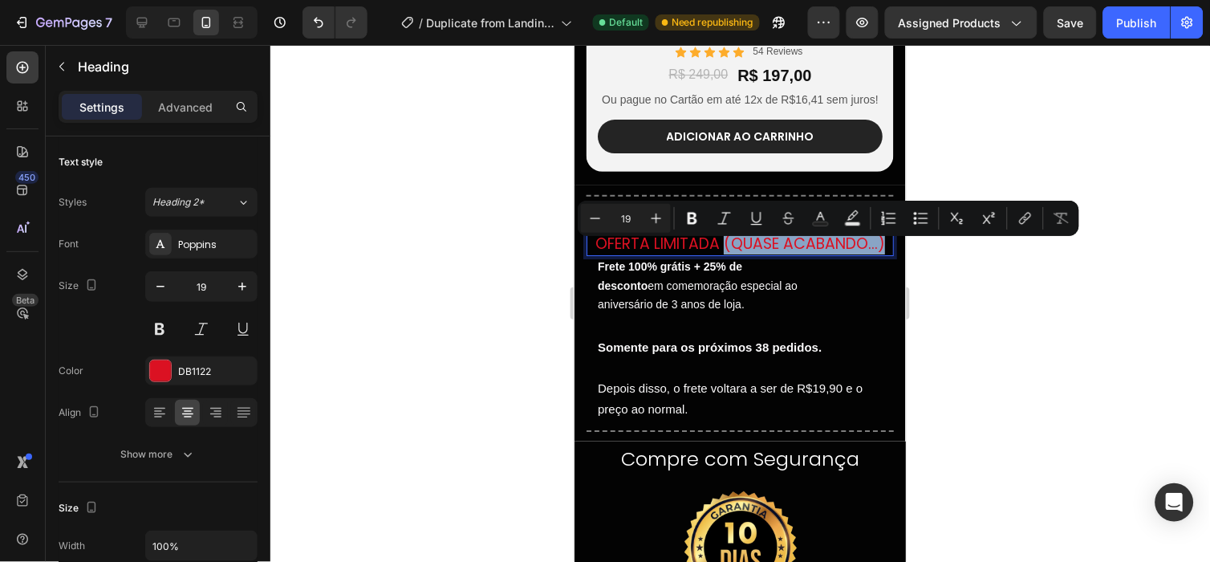
drag, startPoint x: 797, startPoint y: 277, endPoint x: 771, endPoint y: 253, distance: 35.8
click at [771, 253] on p "Oferta Limitada (QUASE ACABANDO...)" at bounding box center [739, 243] width 304 height 20
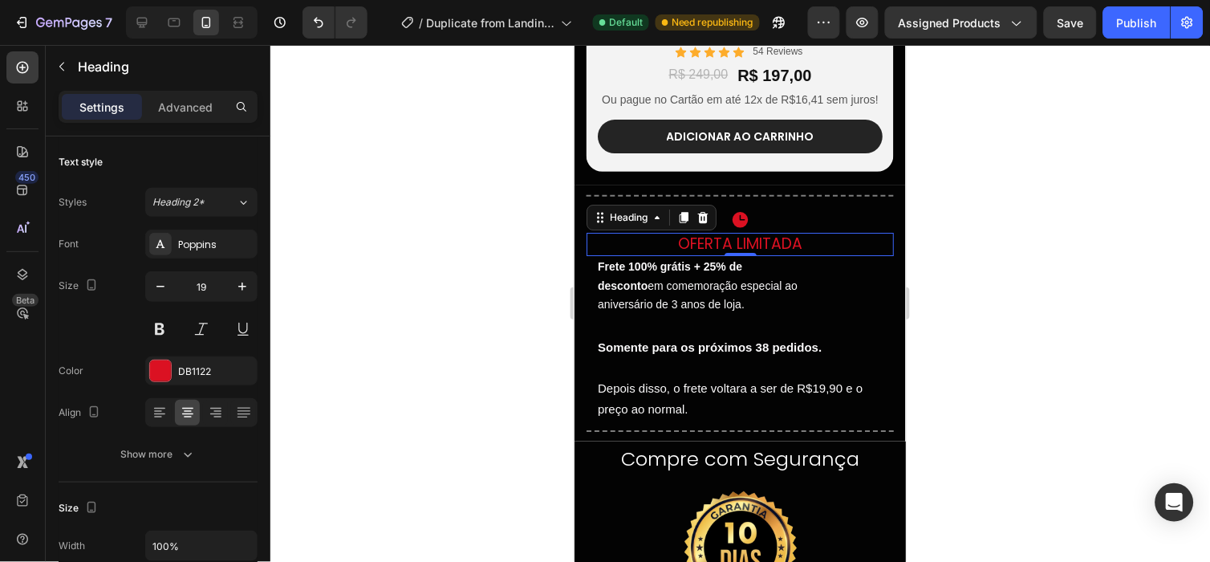
click at [1060, 319] on div at bounding box center [739, 303] width 939 height 517
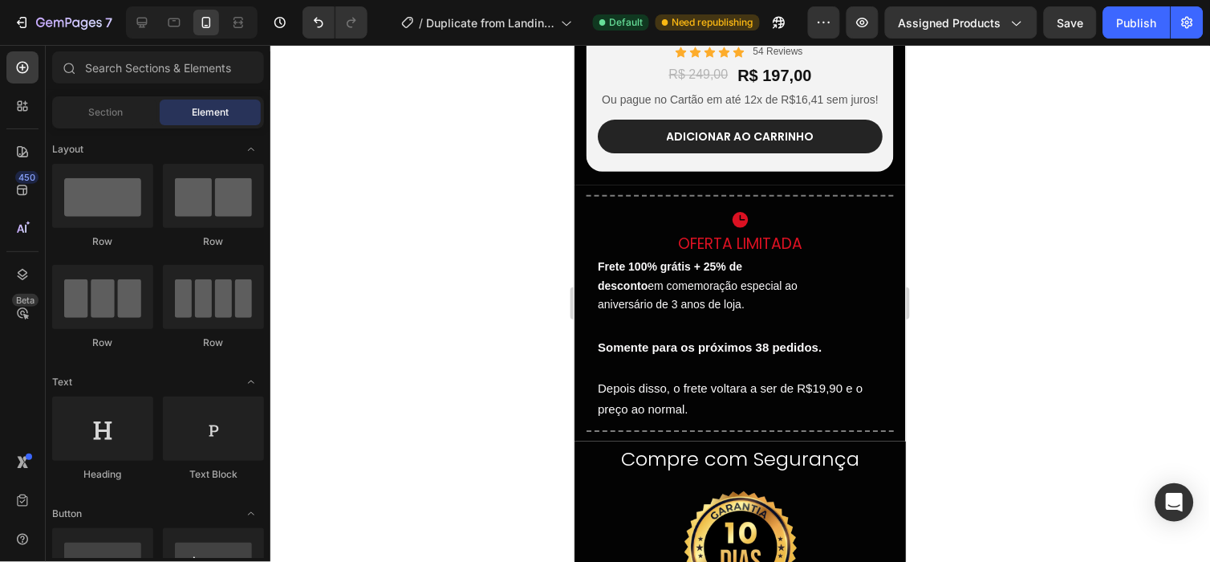
click at [739, 301] on p "Frete 100% grátis + 25% de desconto em comemoração especial ao aniversário de 3…" at bounding box center [701, 285] width 209 height 57
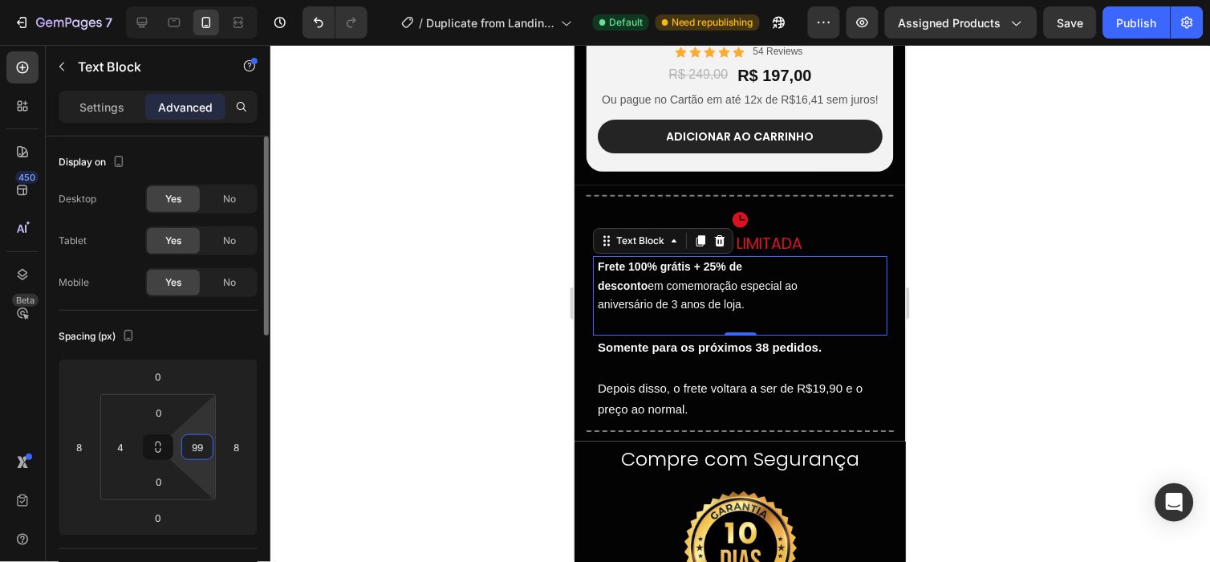
click at [198, 457] on input "99" at bounding box center [197, 447] width 24 height 24
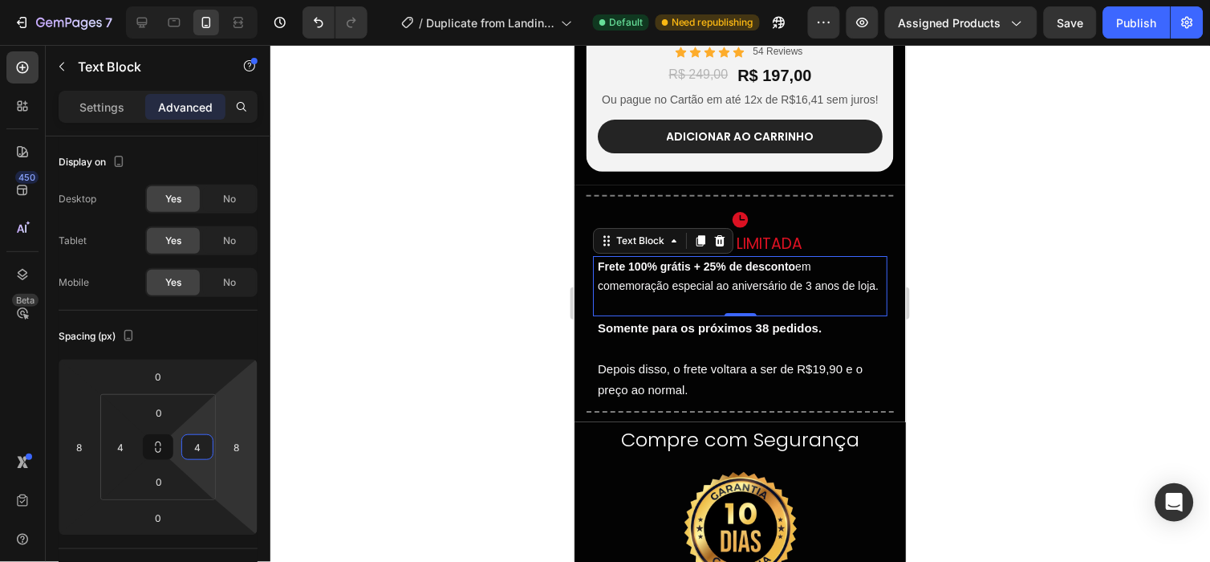
type input "4"
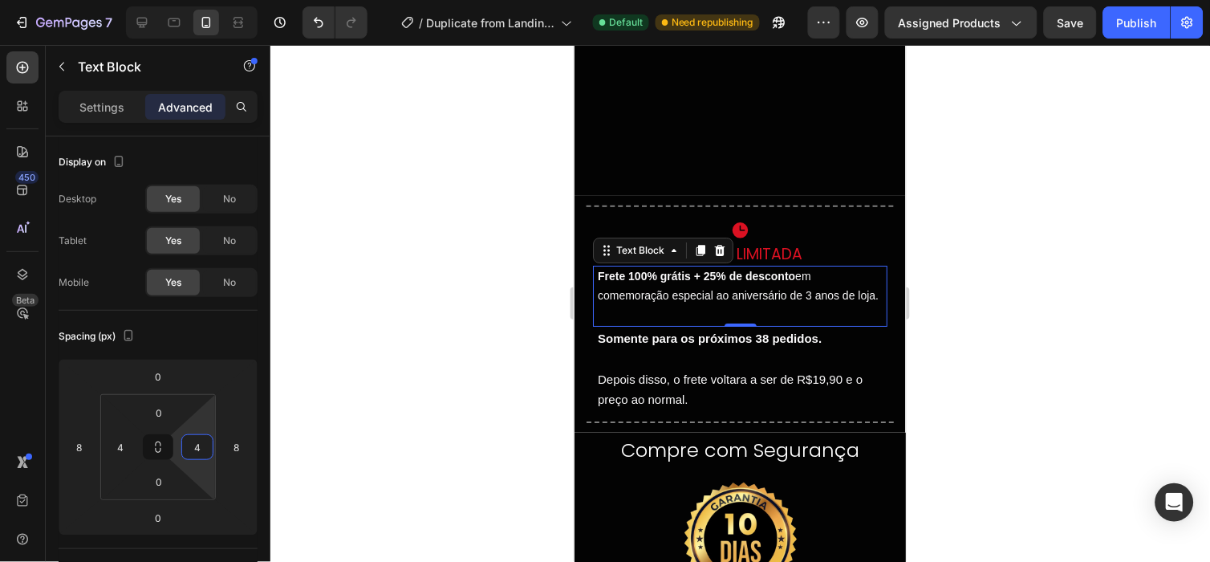
scroll to position [4114, 0]
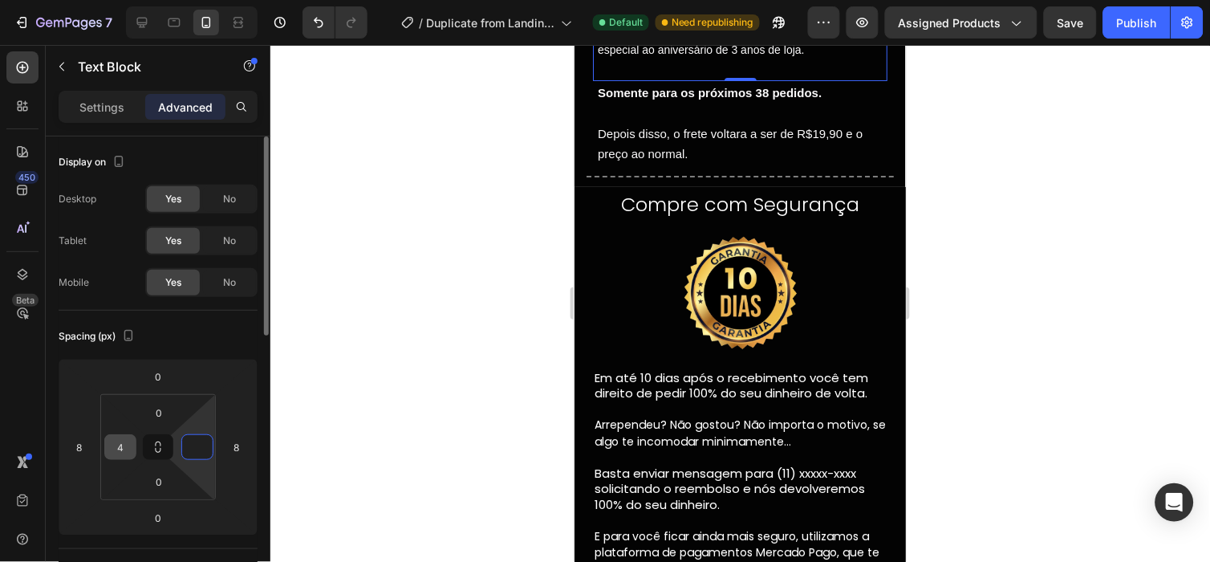
type input "0"
click at [128, 448] on input "4" at bounding box center [120, 447] width 24 height 24
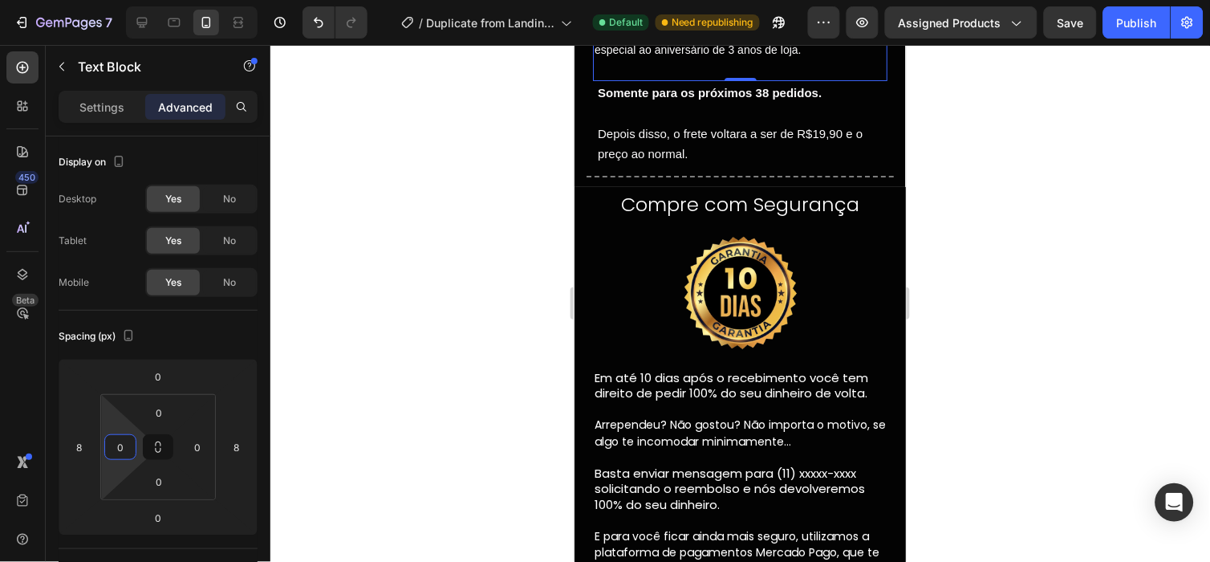
click at [429, 374] on div at bounding box center [739, 303] width 939 height 517
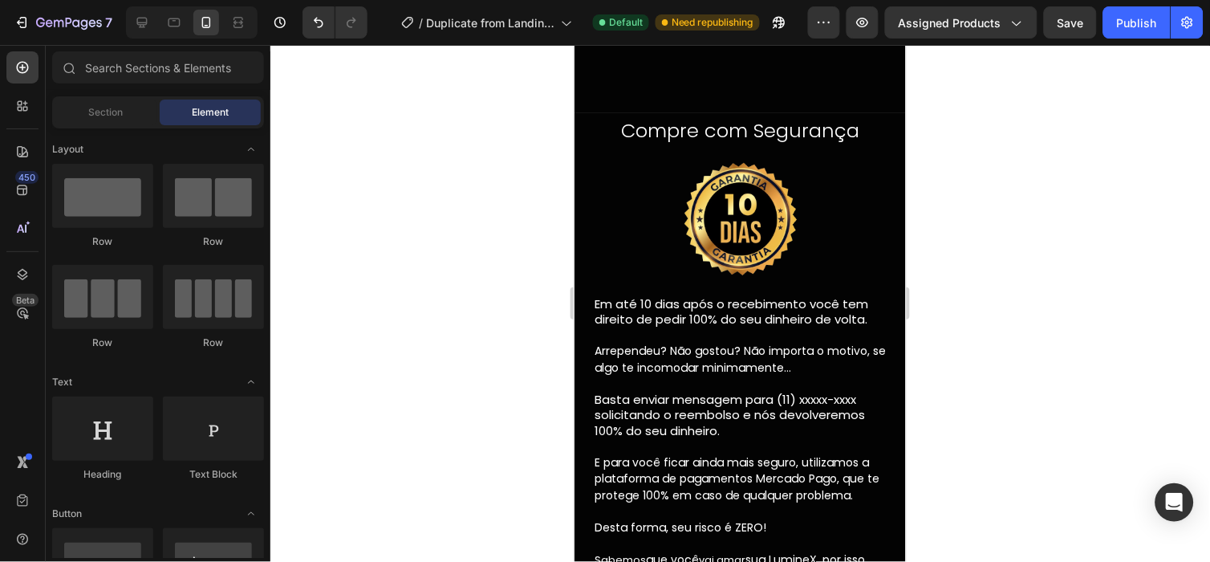
scroll to position [4305, 0]
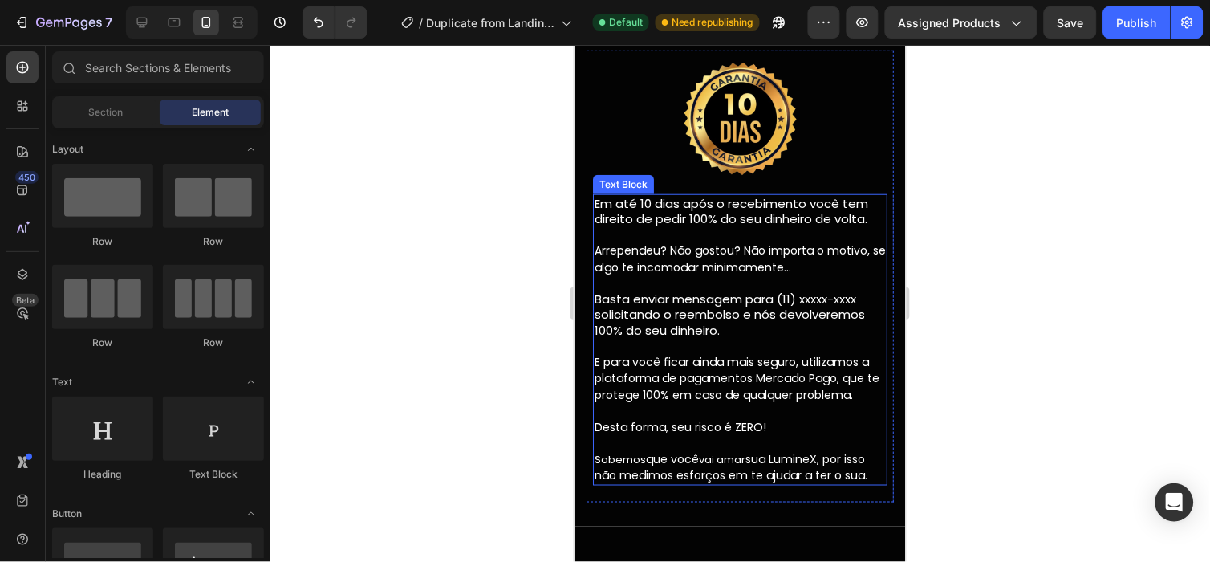
click at [663, 290] on p "Arrependeu? Não gostou? Não importa o motivo, se algo te incomodar minimamente……" at bounding box center [739, 361] width 291 height 241
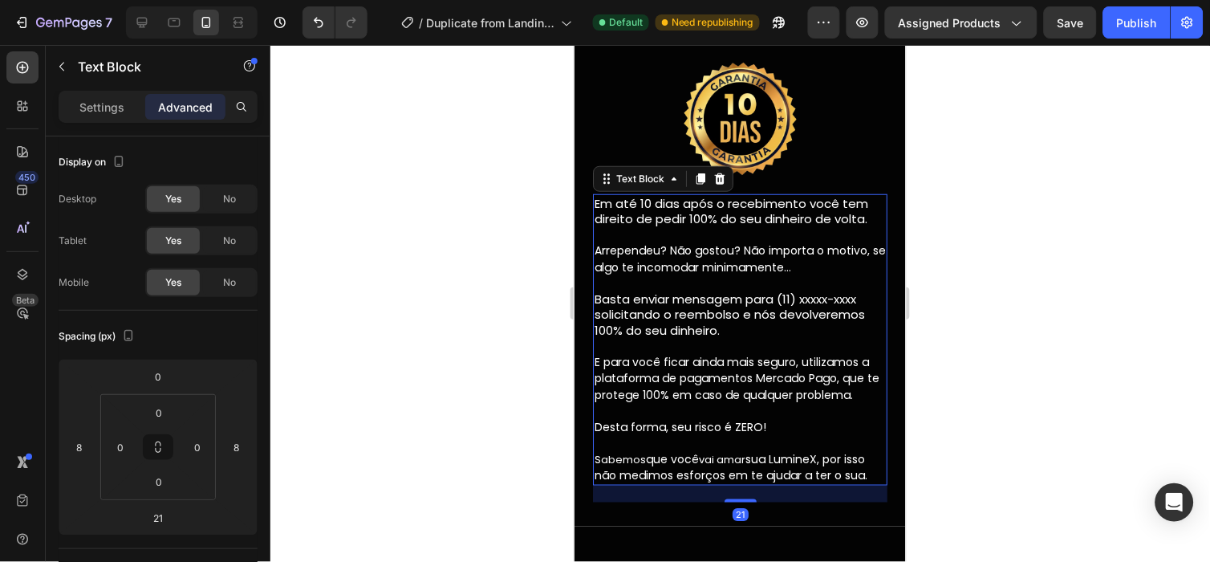
scroll to position [4191, 0]
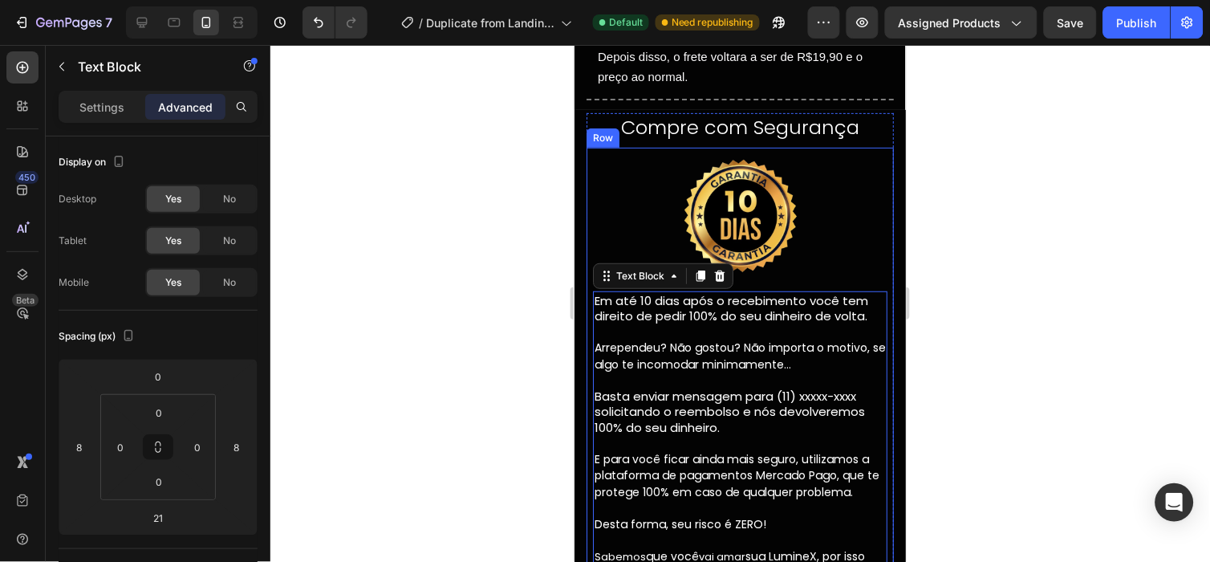
click at [589, 357] on div "Em até 10 dias após o recebimento você tem direito de pedir 100% do seu dinheir…" at bounding box center [739, 444] width 307 height 308
click at [622, 359] on span "Arrependeu? Não gostou? Não importa o motivo, se algo te incomodar minimamente…" at bounding box center [739, 355] width 291 height 33
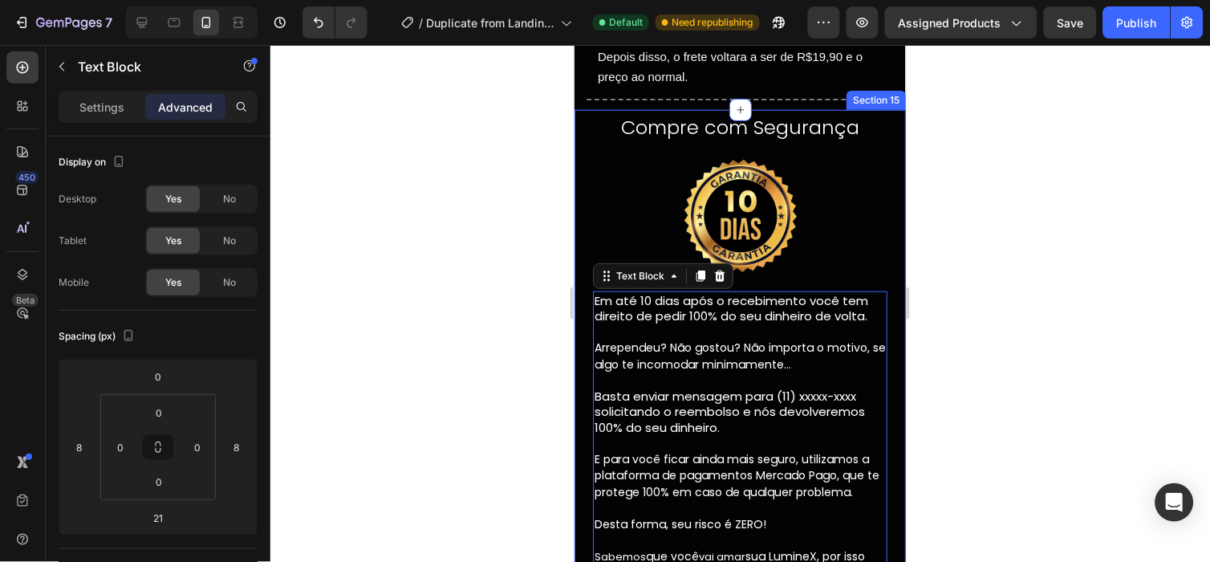
click at [578, 394] on div "Compre com Segurança Heading Image Em até 10 dias após o recebimento você tem d…" at bounding box center [739, 365] width 331 height 513
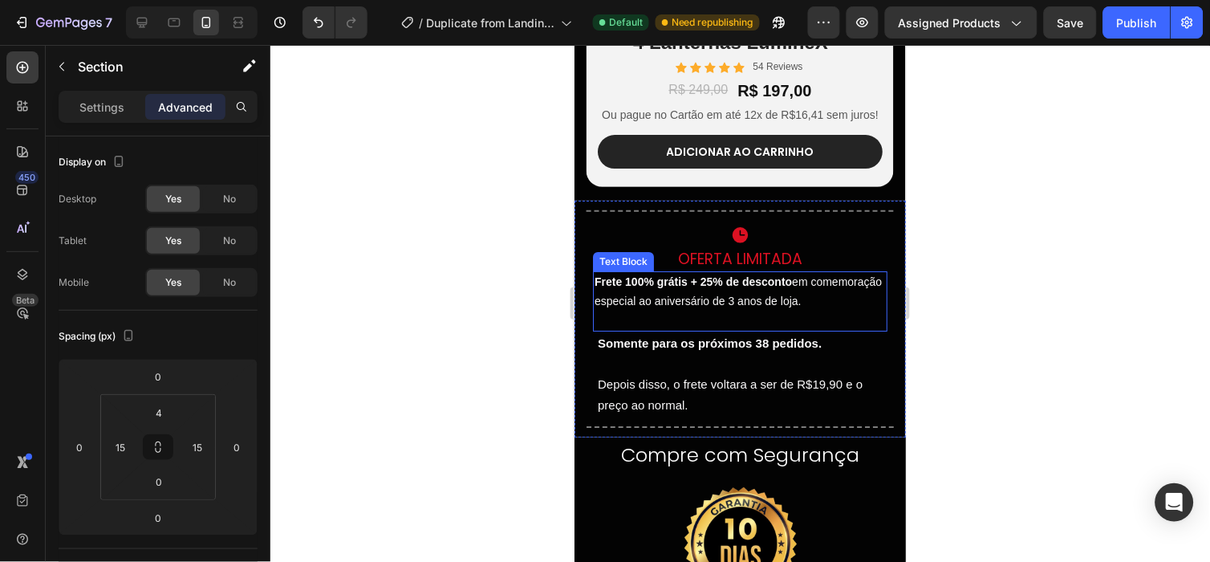
scroll to position [3976, 0]
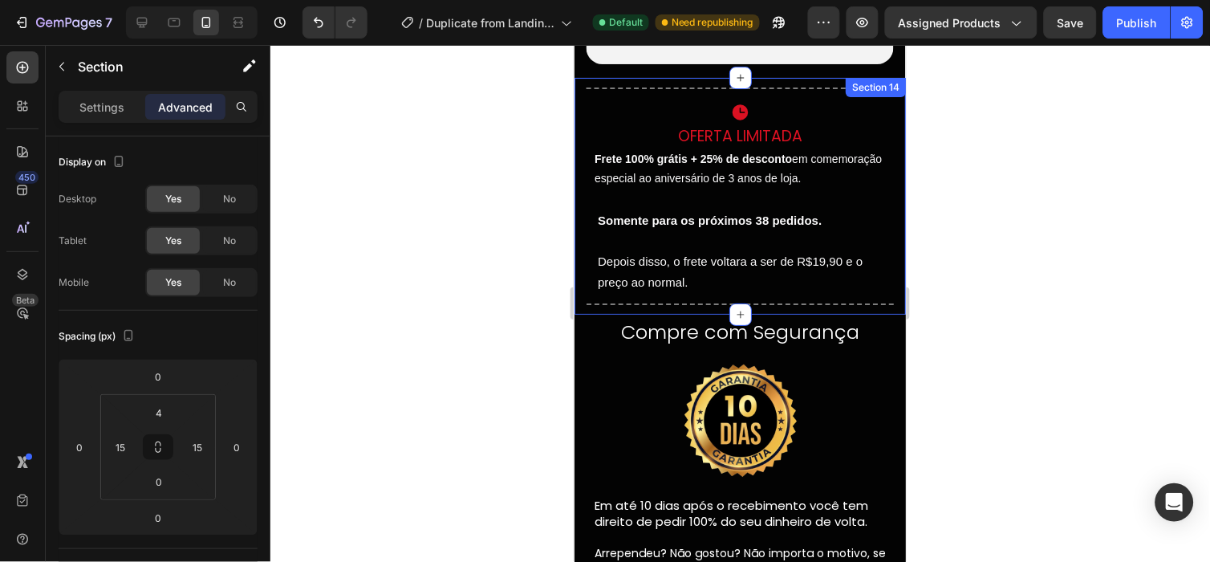
click at [581, 253] on div "Title Line Row Icon Oferta Limitada Heading Frete 100% grátis + 25% de desconto…" at bounding box center [739, 195] width 331 height 237
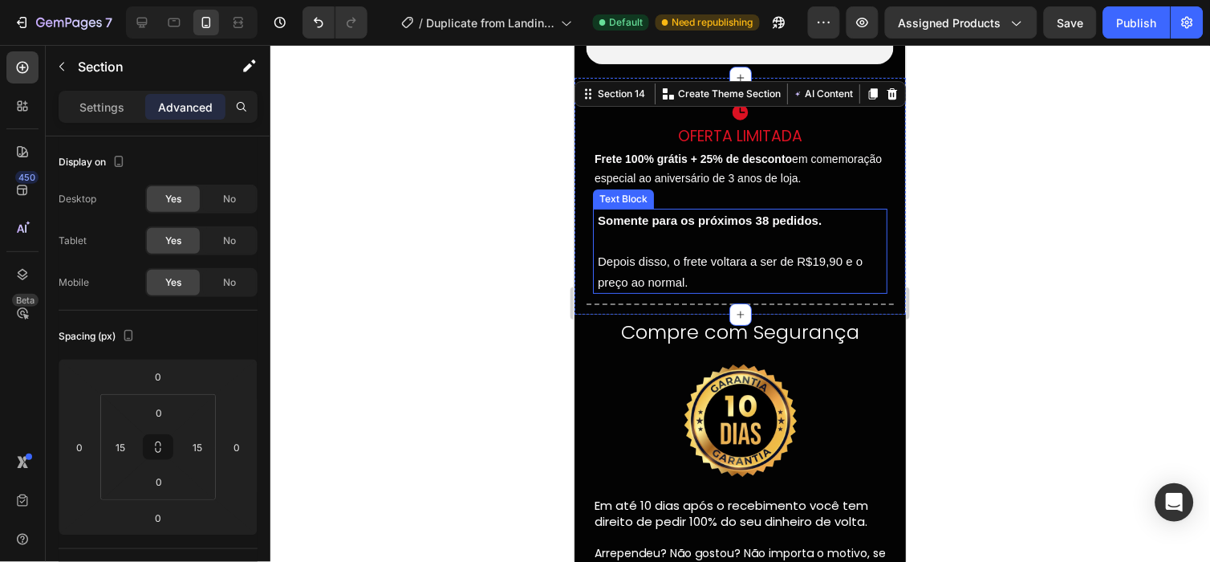
click at [614, 226] on strong "Somente para os próximos 38 pedidos." at bounding box center [709, 220] width 224 height 14
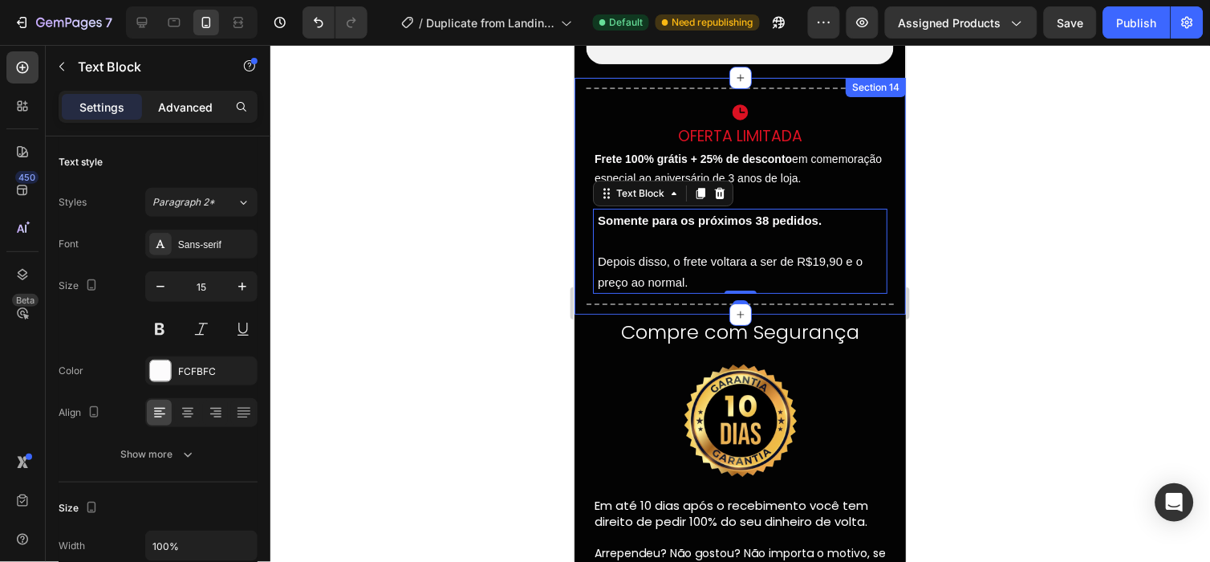
click at [188, 116] on div "Advanced" at bounding box center [185, 107] width 80 height 26
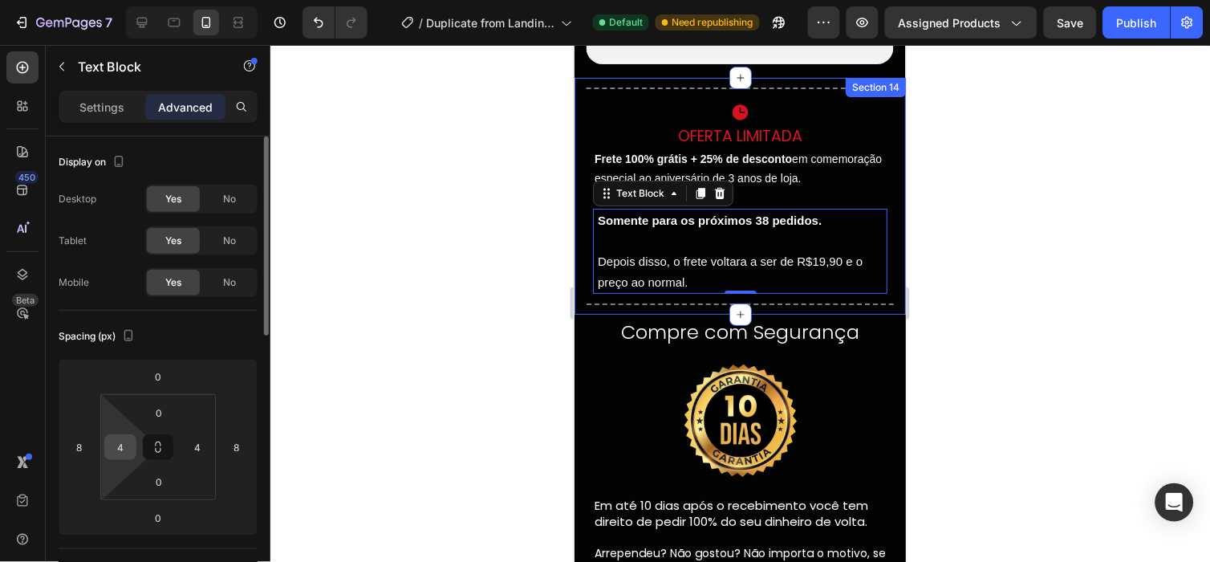
click at [125, 449] on input "4" at bounding box center [120, 447] width 24 height 24
type input "0"
click at [188, 455] on input "4" at bounding box center [197, 447] width 24 height 24
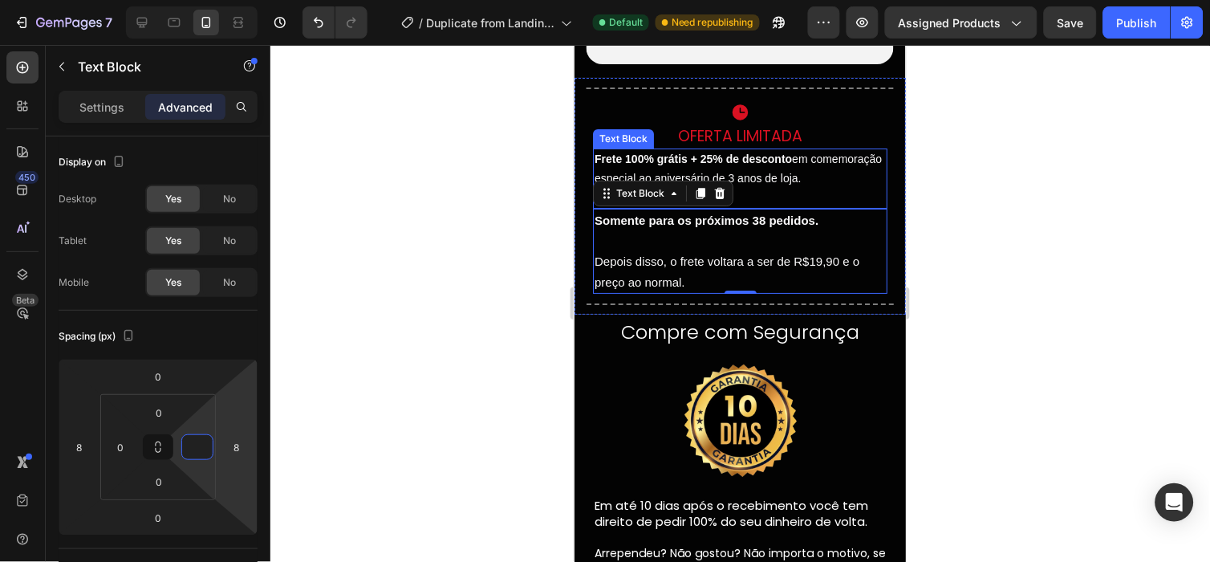
click at [716, 164] on strong "Frete 100% grátis + 25% de desconto" at bounding box center [692, 158] width 197 height 13
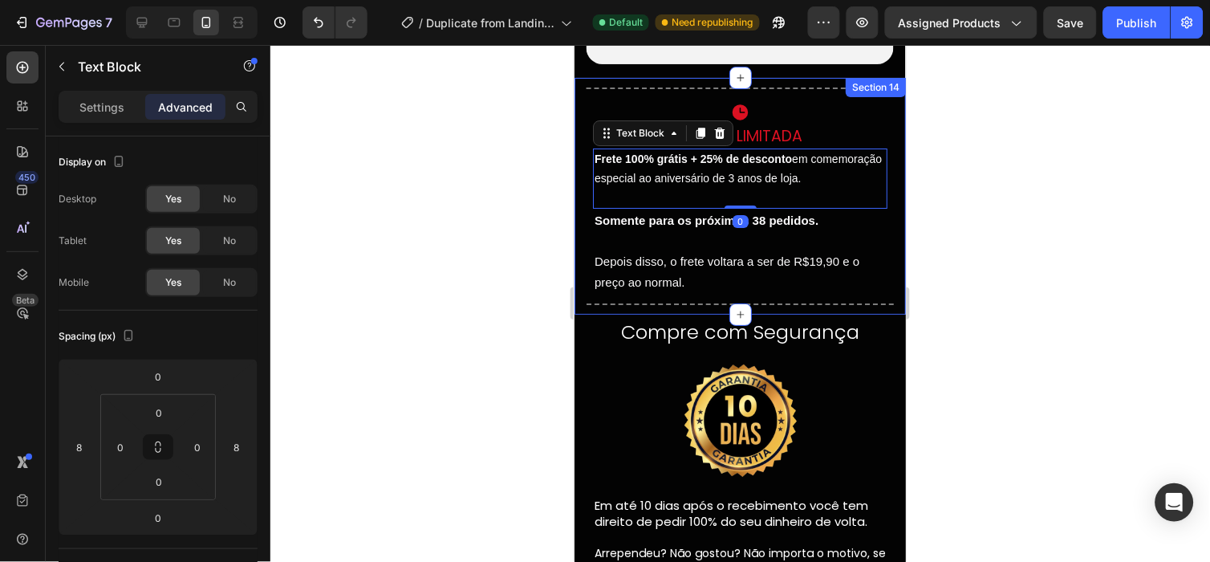
click at [582, 180] on div "Title Line Row Icon Oferta Limitada Heading Frete 100% grátis + 25% de desconto…" at bounding box center [739, 195] width 331 height 237
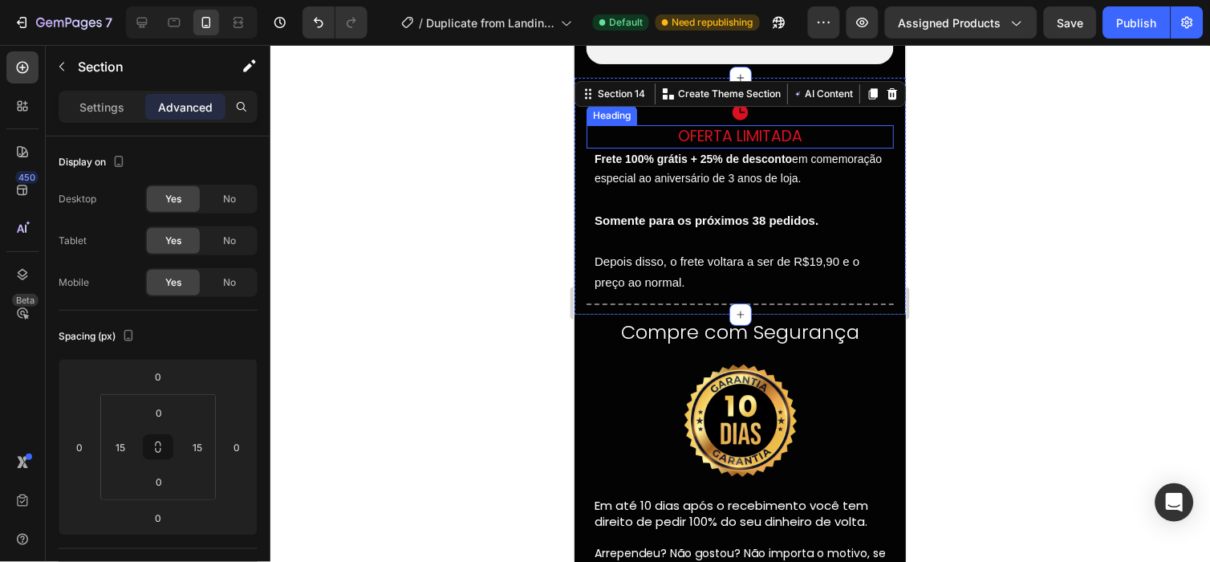
click at [761, 137] on h2 "Oferta Limitada" at bounding box center [739, 135] width 307 height 23
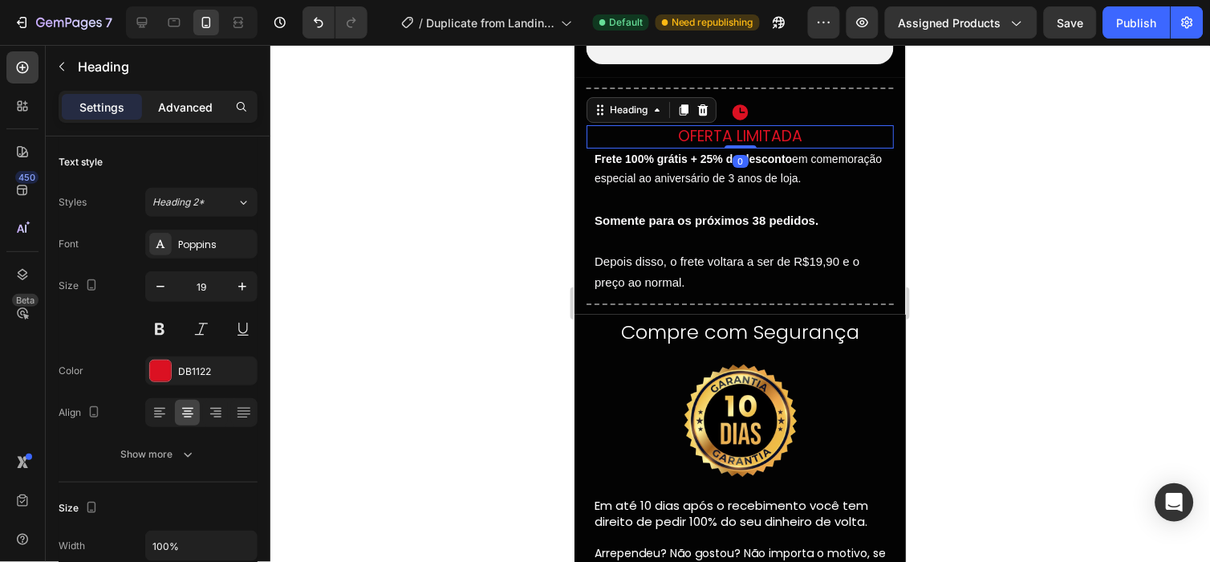
click at [182, 96] on div "Advanced" at bounding box center [185, 107] width 80 height 26
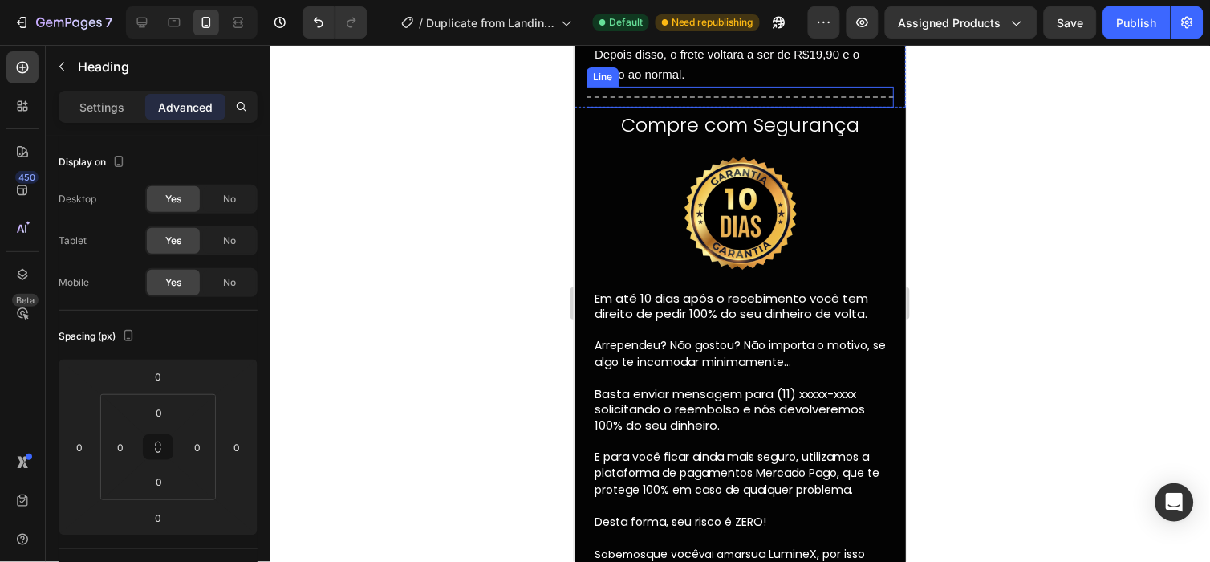
scroll to position [4231, 0]
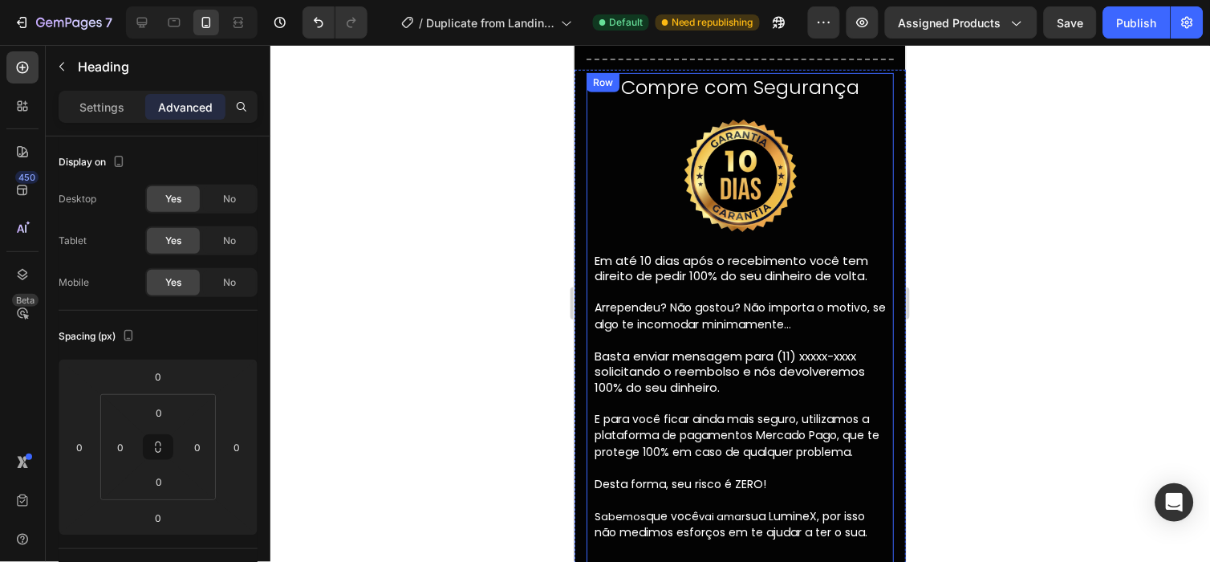
click at [758, 100] on h2 "Compre com Segurança" at bounding box center [739, 86] width 307 height 28
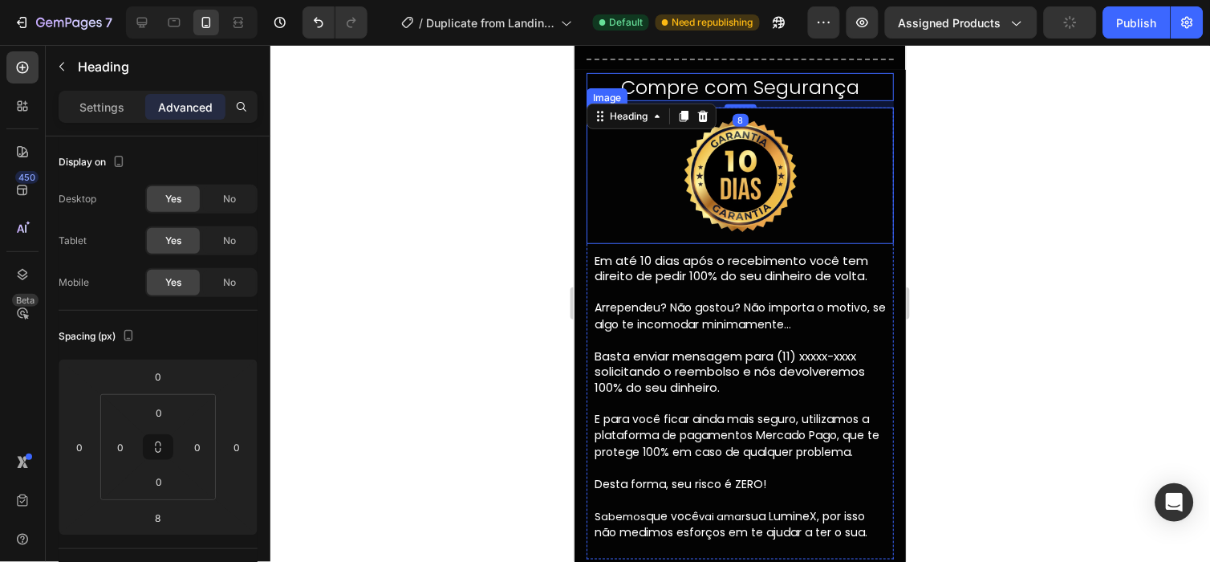
click at [770, 174] on img at bounding box center [739, 175] width 136 height 136
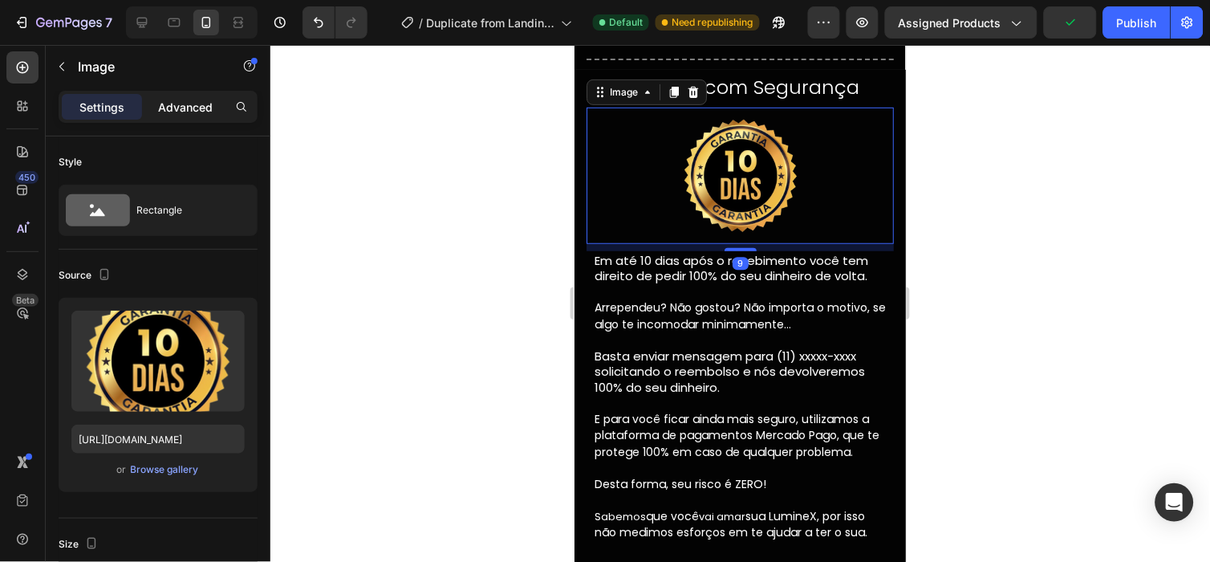
click at [172, 110] on p "Advanced" at bounding box center [185, 107] width 55 height 17
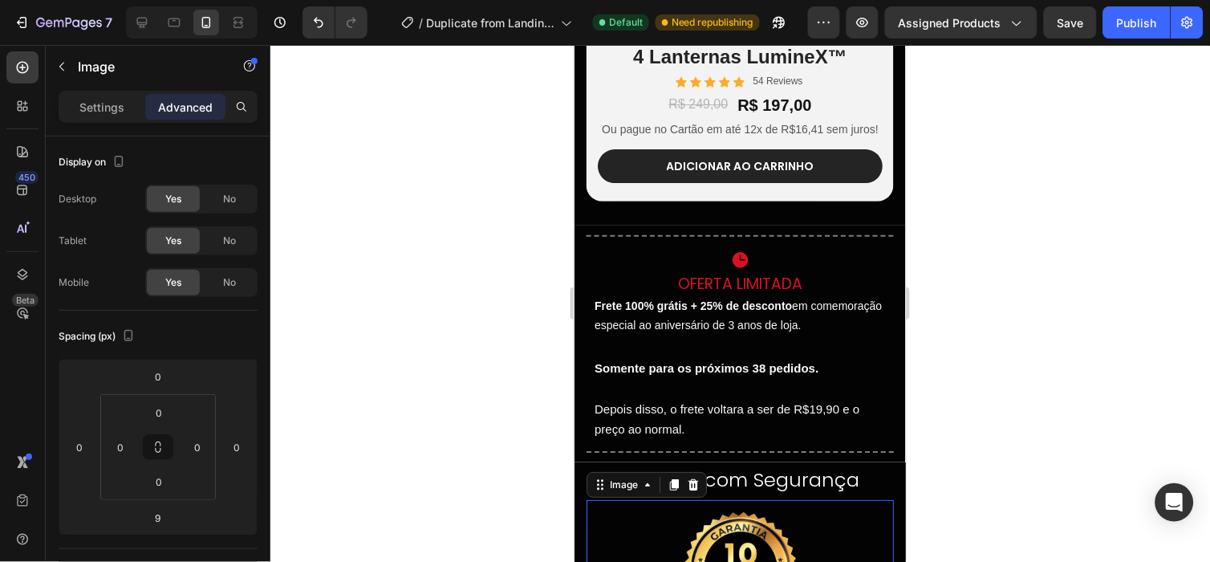
scroll to position [3831, 0]
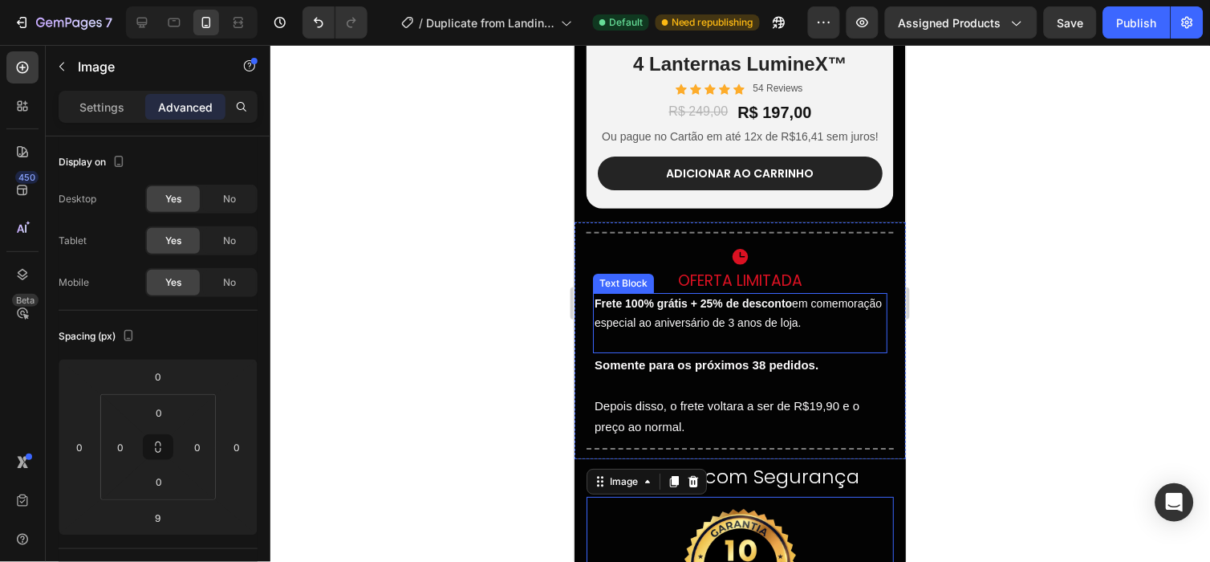
click at [778, 309] on strong "Frete 100% grátis + 25% de desconto" at bounding box center [692, 302] width 197 height 13
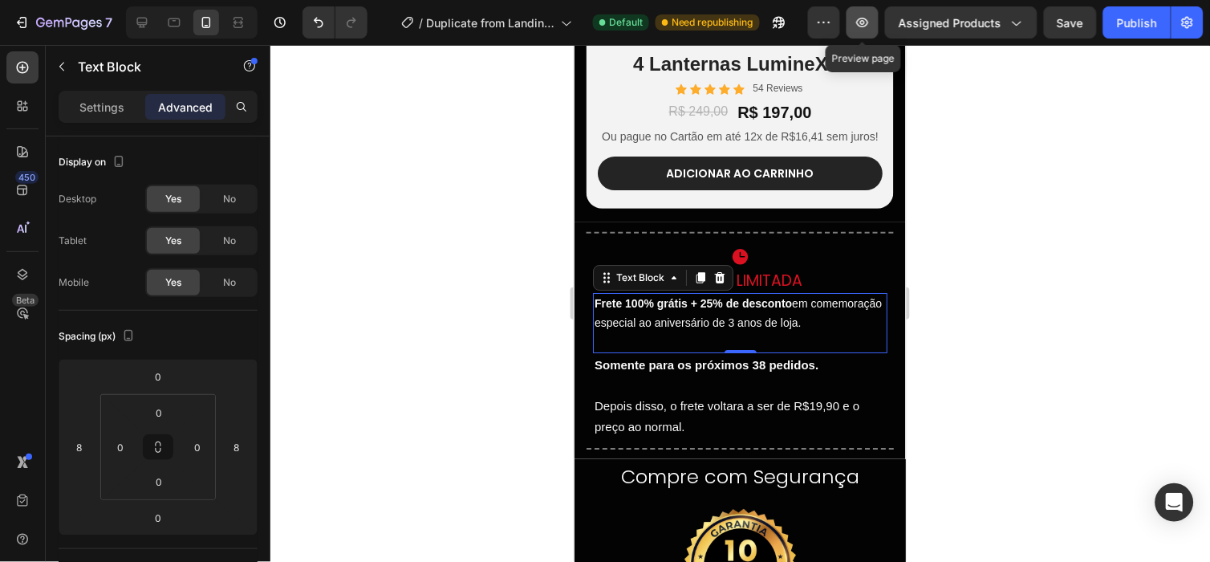
click at [860, 17] on icon "button" at bounding box center [862, 22] width 16 height 16
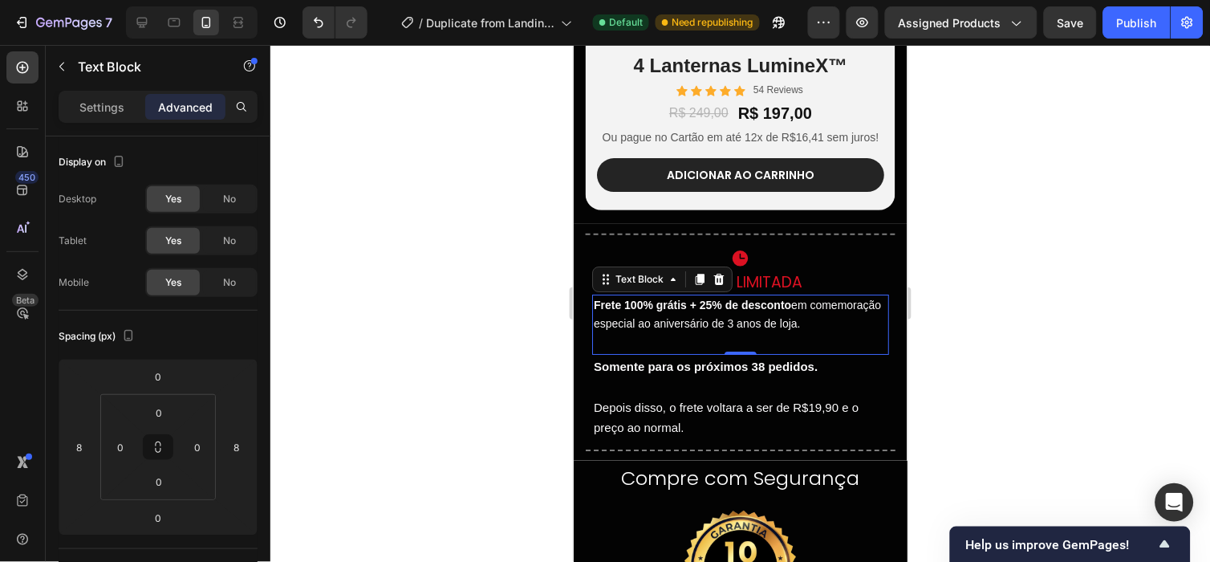
scroll to position [3853, 0]
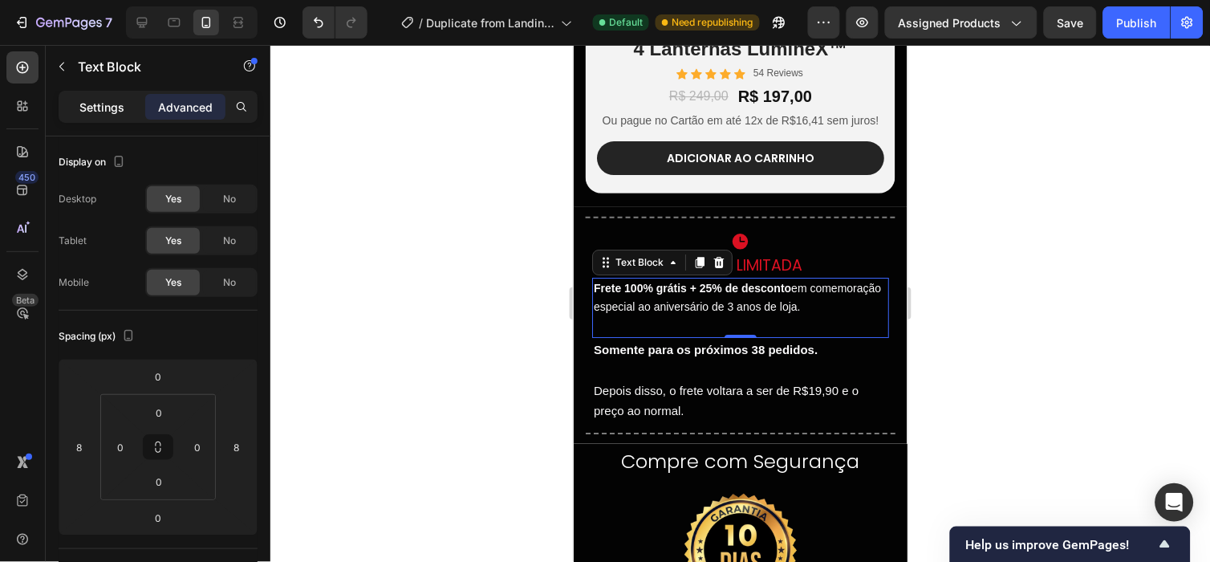
click at [99, 108] on p "Settings" at bounding box center [101, 107] width 45 height 17
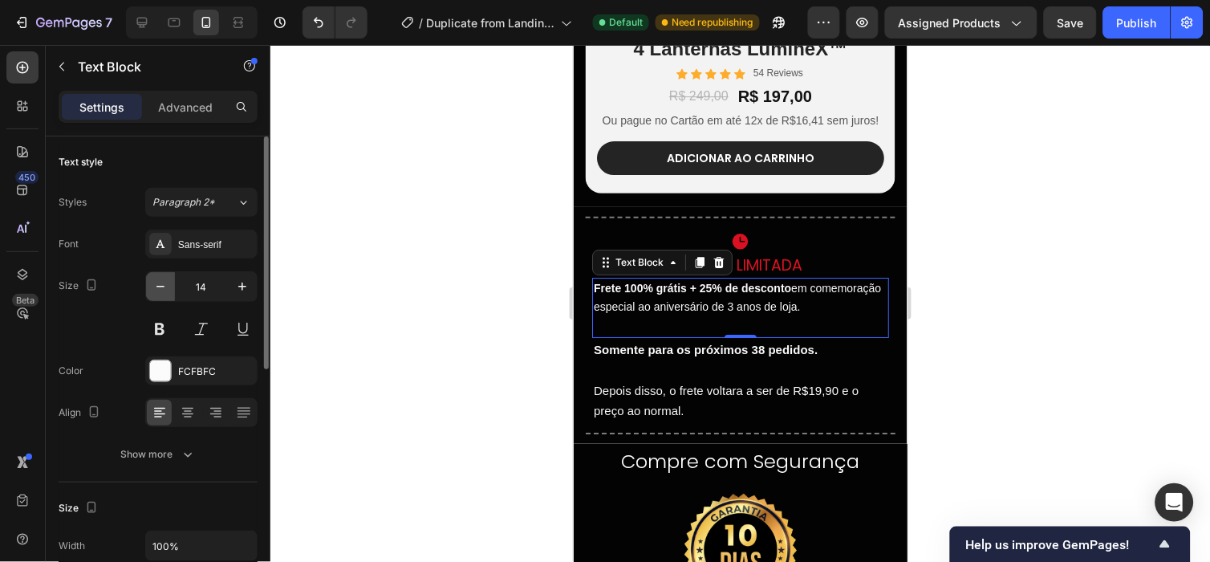
click at [158, 278] on icon "button" at bounding box center [160, 286] width 16 height 16
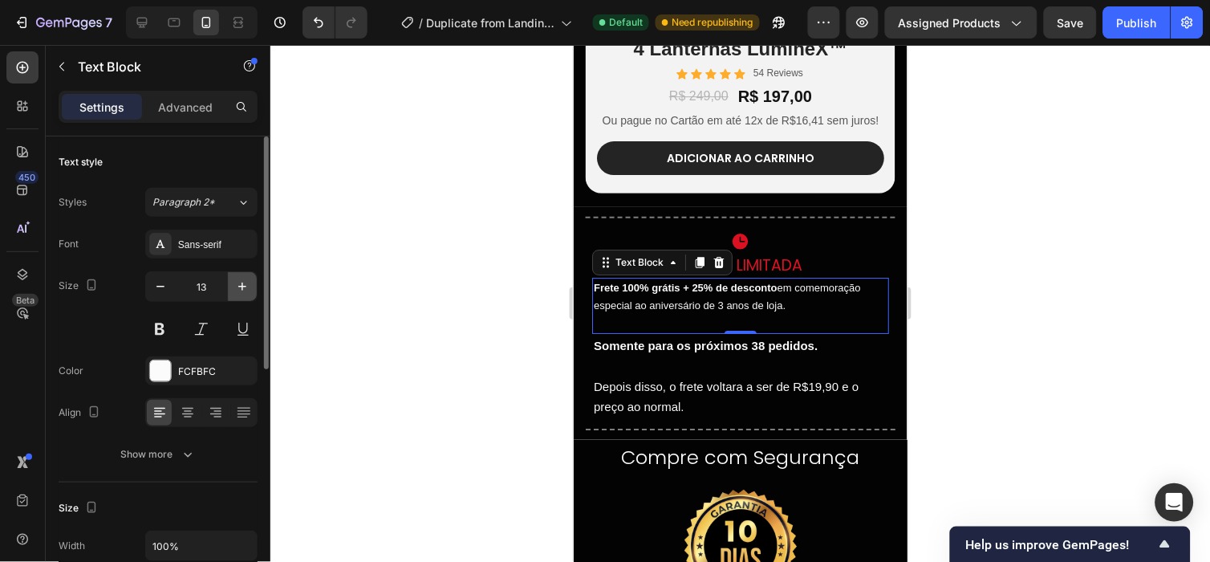
click at [246, 290] on icon "button" at bounding box center [242, 286] width 16 height 16
type input "14"
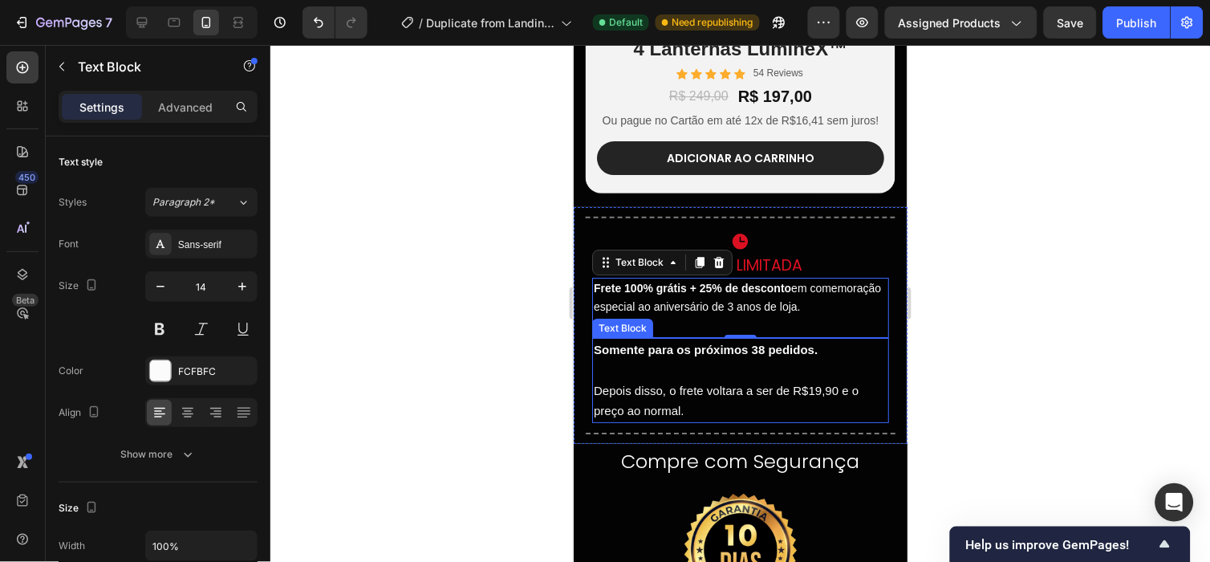
click at [620, 359] on p "Somente para os próximos 38 pedidos." at bounding box center [740, 349] width 294 height 21
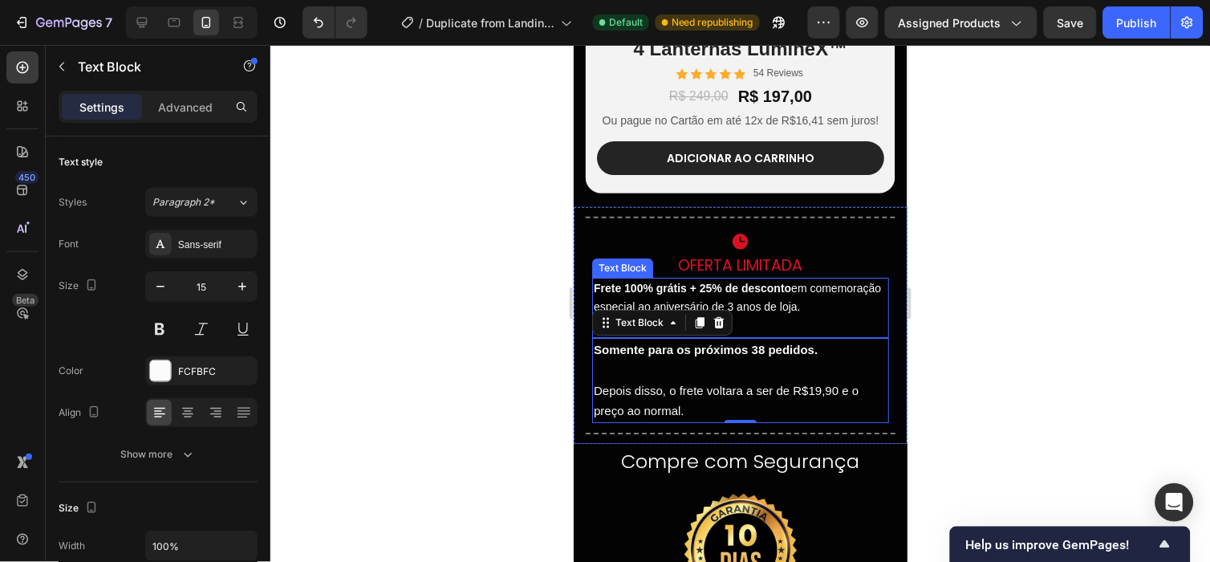
click at [663, 313] on p "Frete 100% grátis + 25% de desconto em comemoração especial ao aniversário de 3…" at bounding box center [740, 297] width 294 height 39
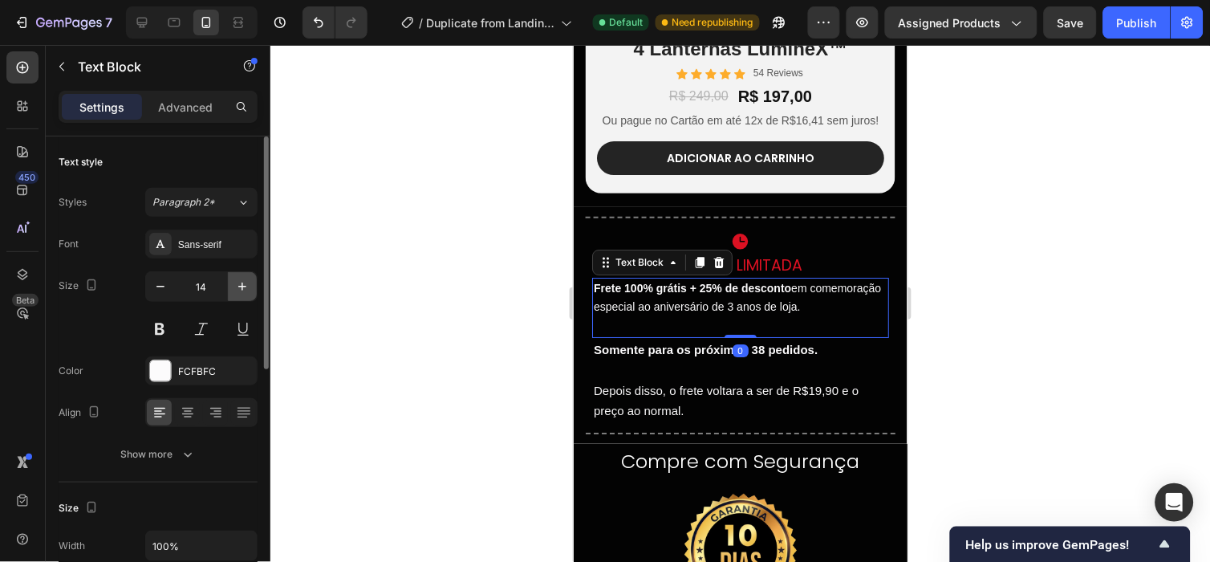
click at [237, 287] on icon "button" at bounding box center [242, 286] width 16 height 16
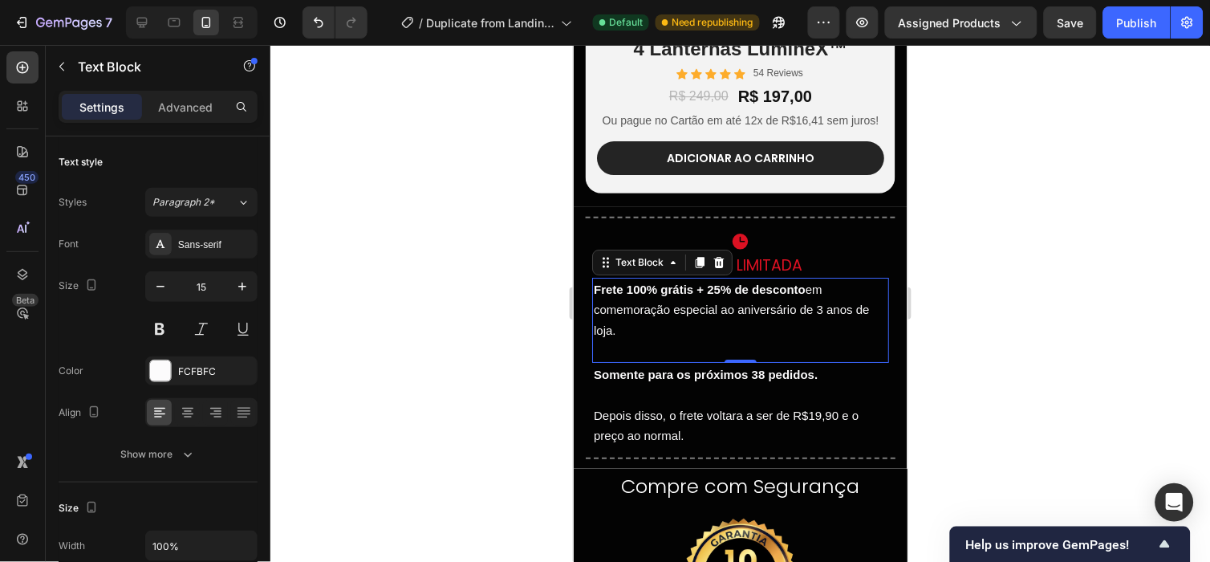
click at [765, 329] on p "Frete 100% grátis + 25% de desconto em comemoração especial ao aniversário de 3…" at bounding box center [740, 309] width 294 height 62
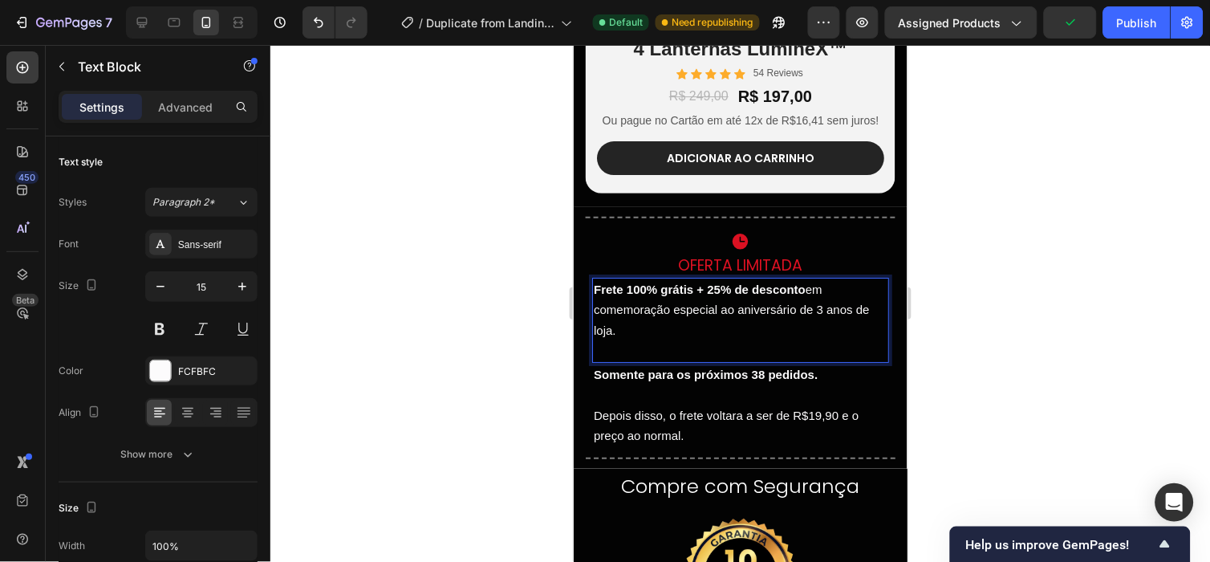
click at [757, 314] on p "Frete 100% grátis + 25% de desconto em comemoração especial ao aniversário de 3…" at bounding box center [740, 309] width 294 height 62
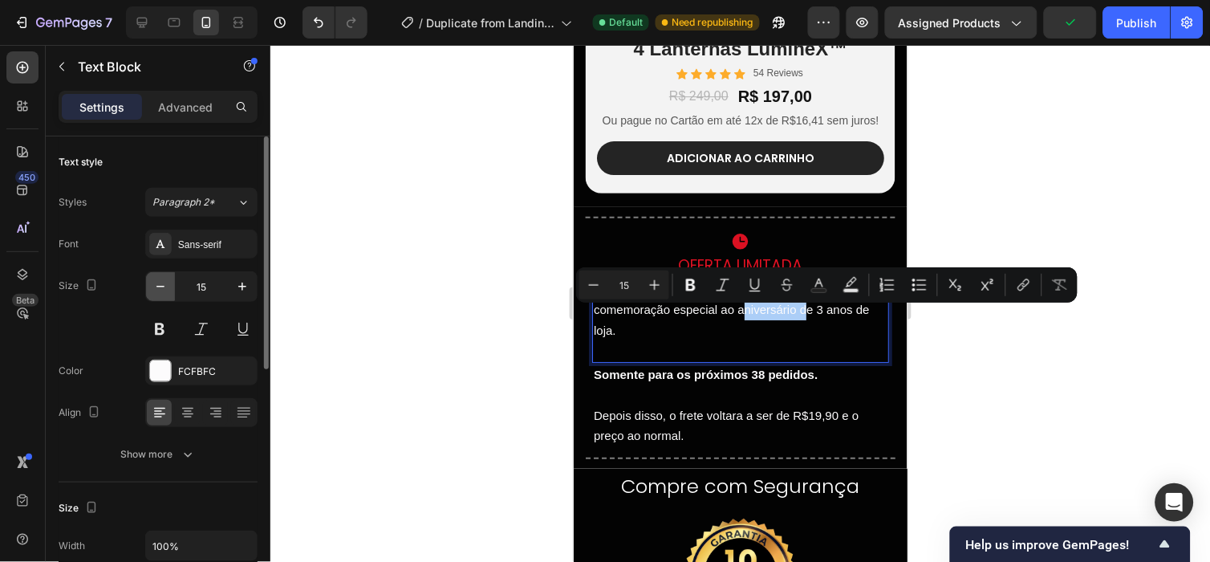
click at [160, 291] on icon "button" at bounding box center [160, 286] width 16 height 16
type input "14"
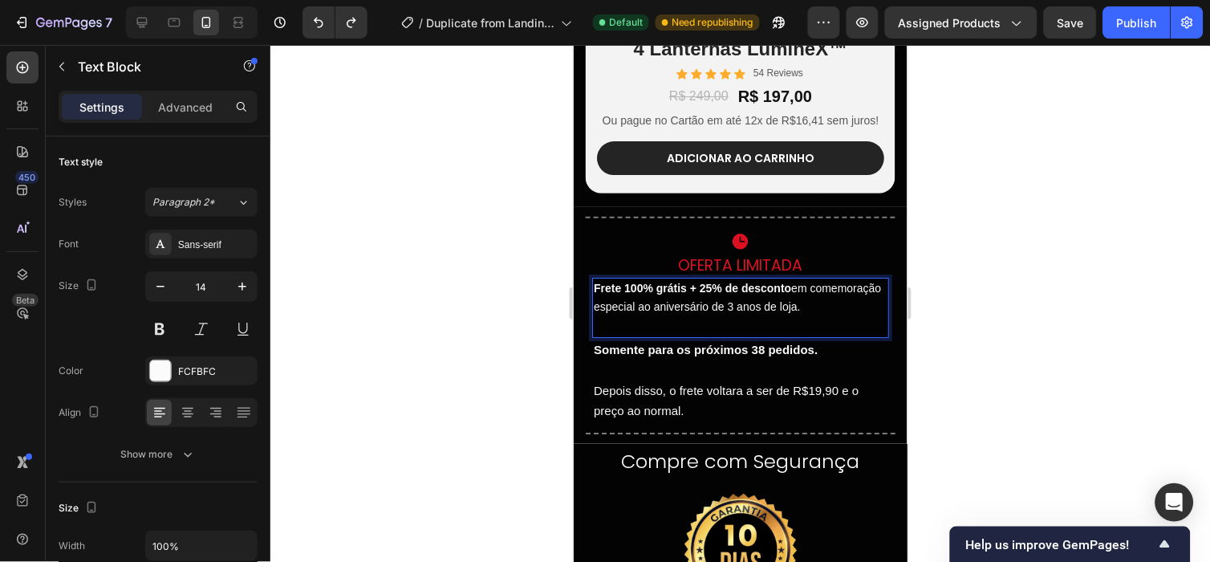
click at [651, 317] on p "Frete 100% grátis + 25% de desconto em comemoração especial ao aniversário de 3…" at bounding box center [740, 297] width 294 height 39
click at [626, 309] on p "Frete 100% grátis + 25% de desconto em comemoração especial ao aniversário de 3…" at bounding box center [740, 297] width 294 height 39
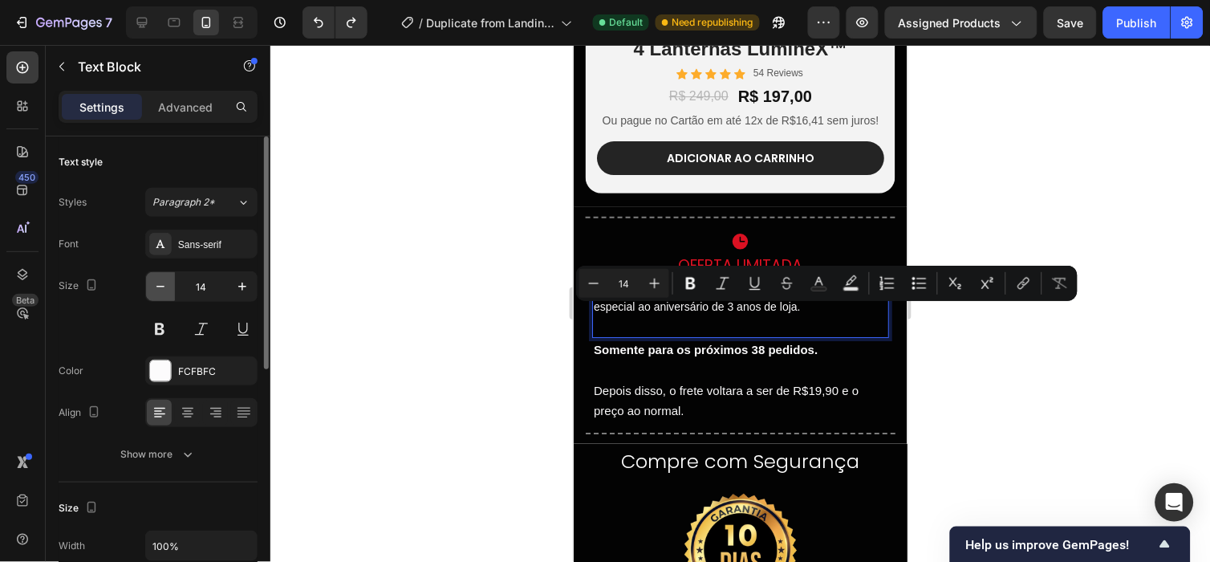
click at [167, 276] on button "button" at bounding box center [160, 286] width 29 height 29
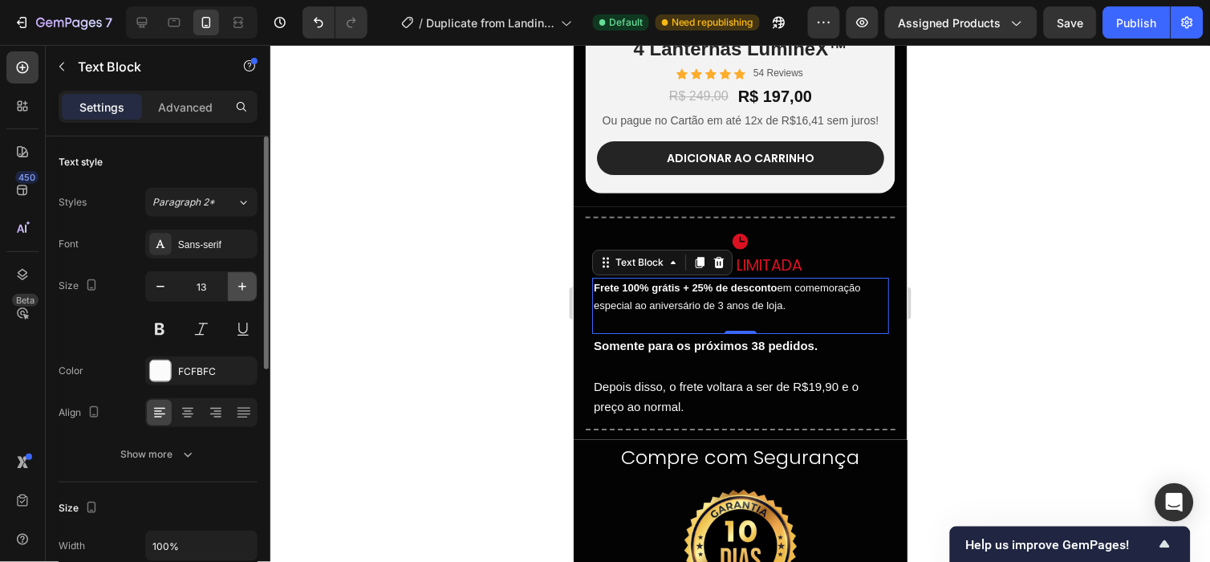
click at [239, 285] on icon "button" at bounding box center [242, 286] width 16 height 16
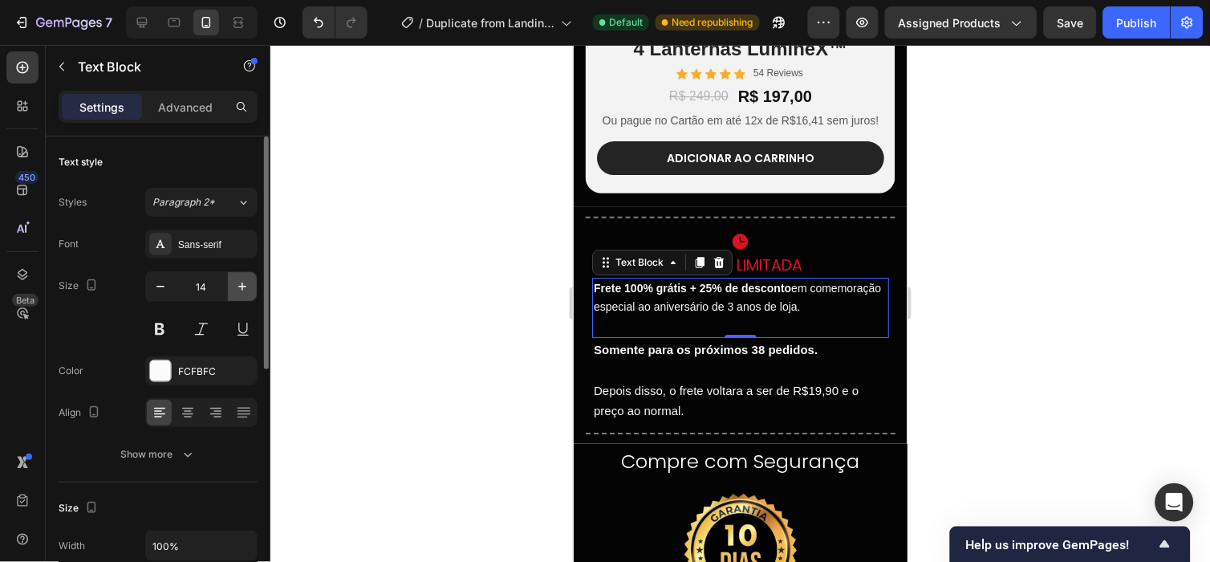
click at [239, 285] on icon "button" at bounding box center [242, 286] width 16 height 16
type input "15"
click at [255, 287] on button "button" at bounding box center [242, 286] width 29 height 29
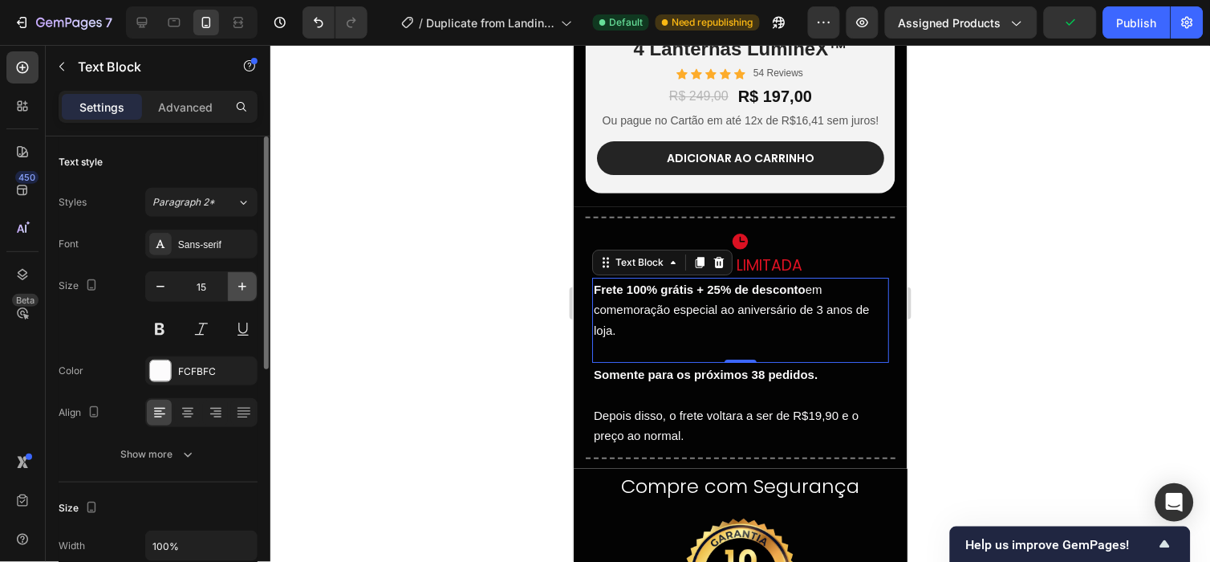
click at [255, 287] on button "button" at bounding box center [242, 286] width 29 height 29
type input "16"
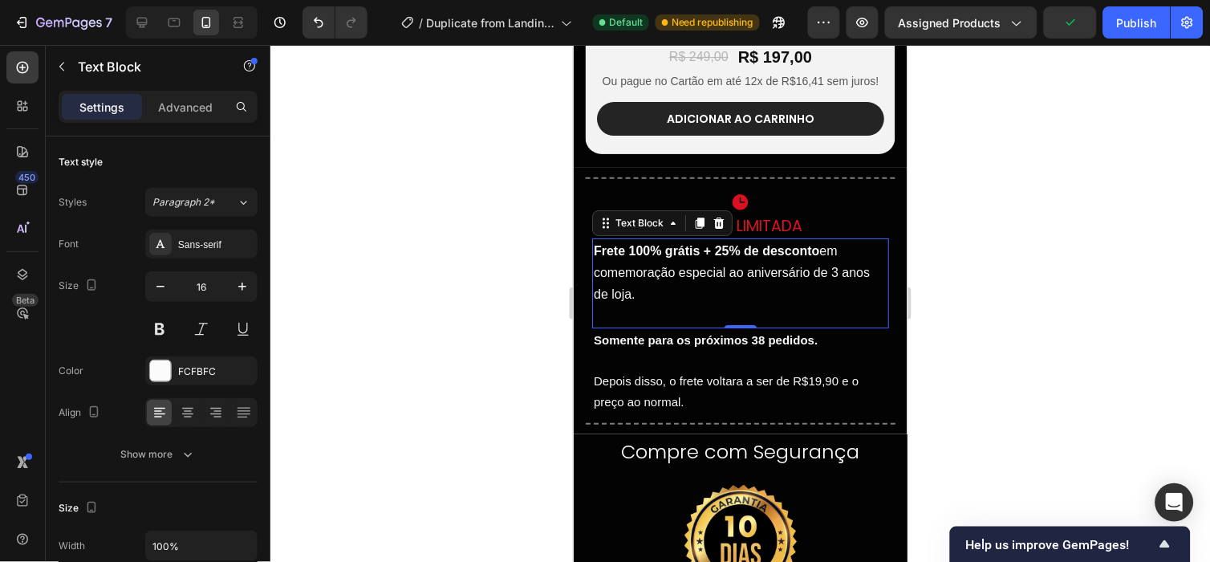
scroll to position [3894, 0]
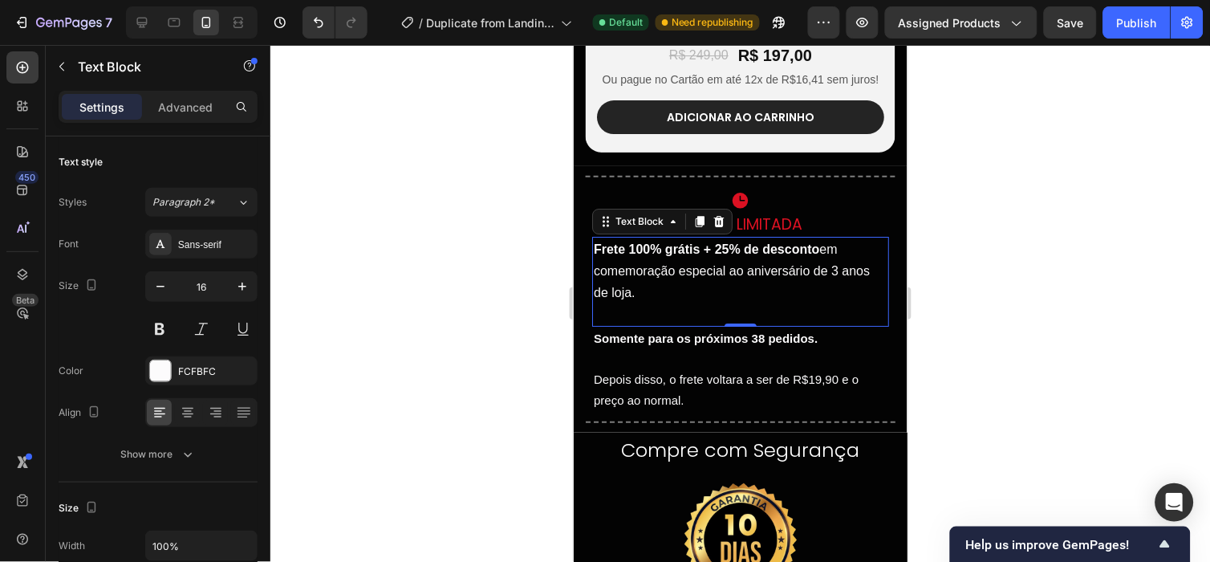
click at [719, 348] on p "Somente para os próximos 38 pedidos." at bounding box center [740, 337] width 294 height 21
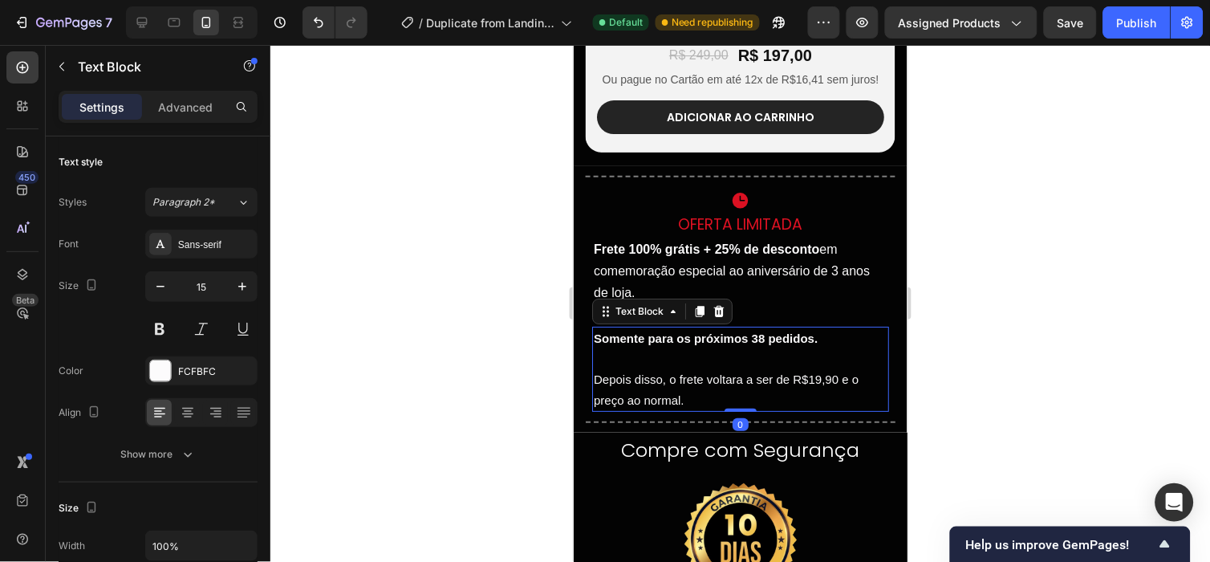
click at [719, 344] on strong "Somente para os próximos 38 pedidos." at bounding box center [705, 337] width 224 height 14
click at [767, 344] on strong "Somente para os próximos 38 pedidos." at bounding box center [705, 337] width 224 height 14
click at [683, 390] on p "Depois disso, o frete voltara a ser de R$19,90 e o preço ao normal." at bounding box center [740, 379] width 294 height 62
click at [650, 398] on p "Depois disso, o frete voltara a ser de R$19,90 e o preço ao normal." at bounding box center [740, 379] width 294 height 62
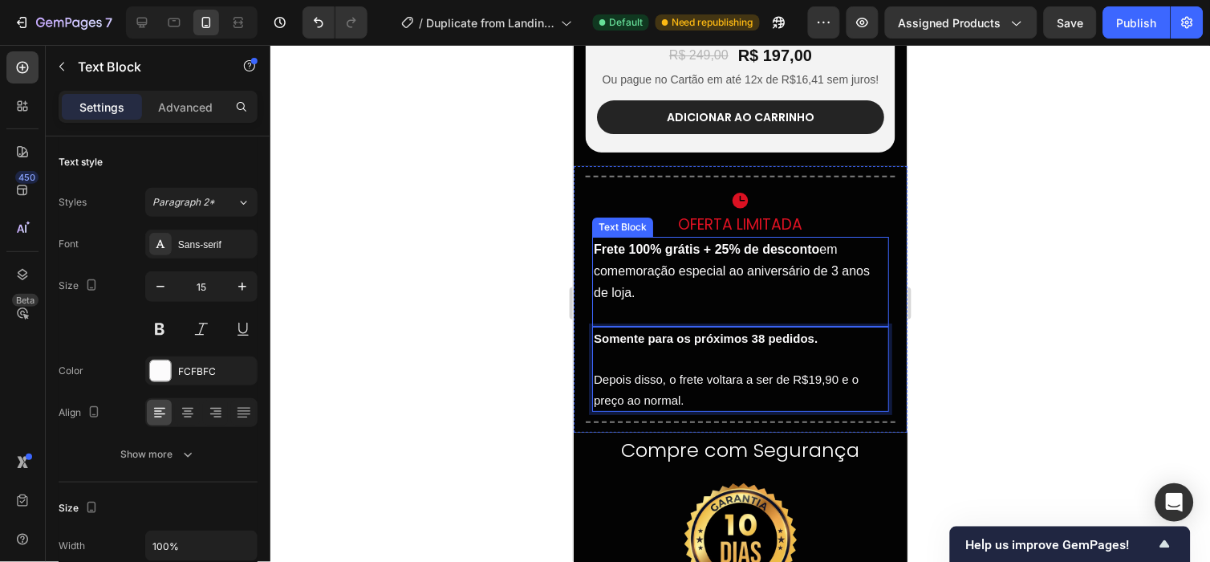
click at [712, 276] on p "Frete 100% grátis + 25% de desconto em comemoração especial ao aniversário de 3…" at bounding box center [740, 270] width 294 height 66
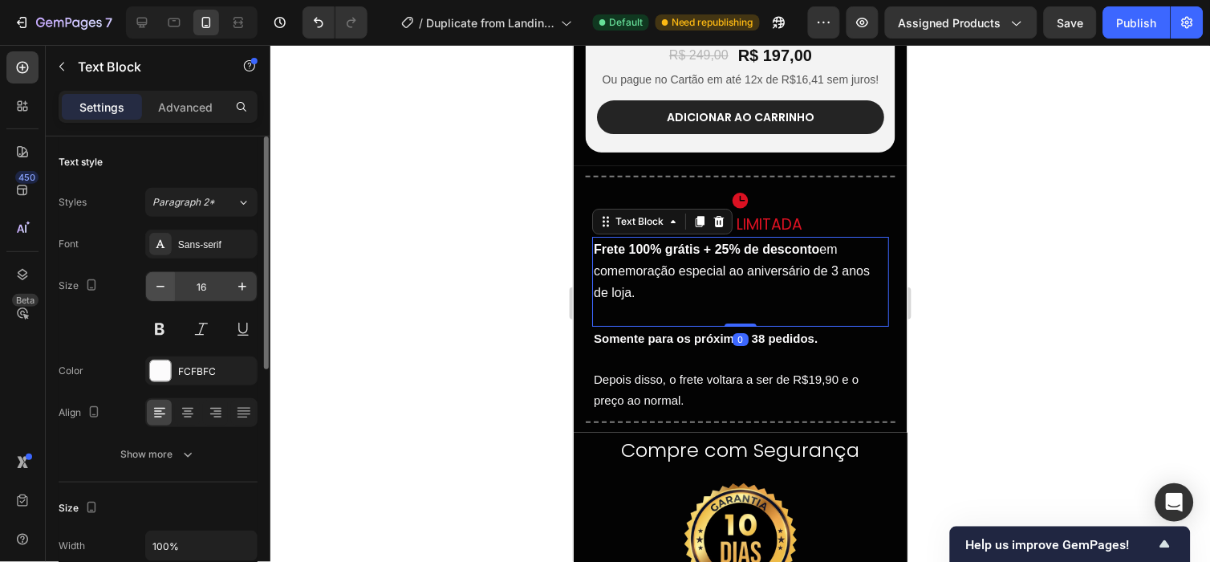
click at [155, 286] on icon "button" at bounding box center [160, 286] width 16 height 16
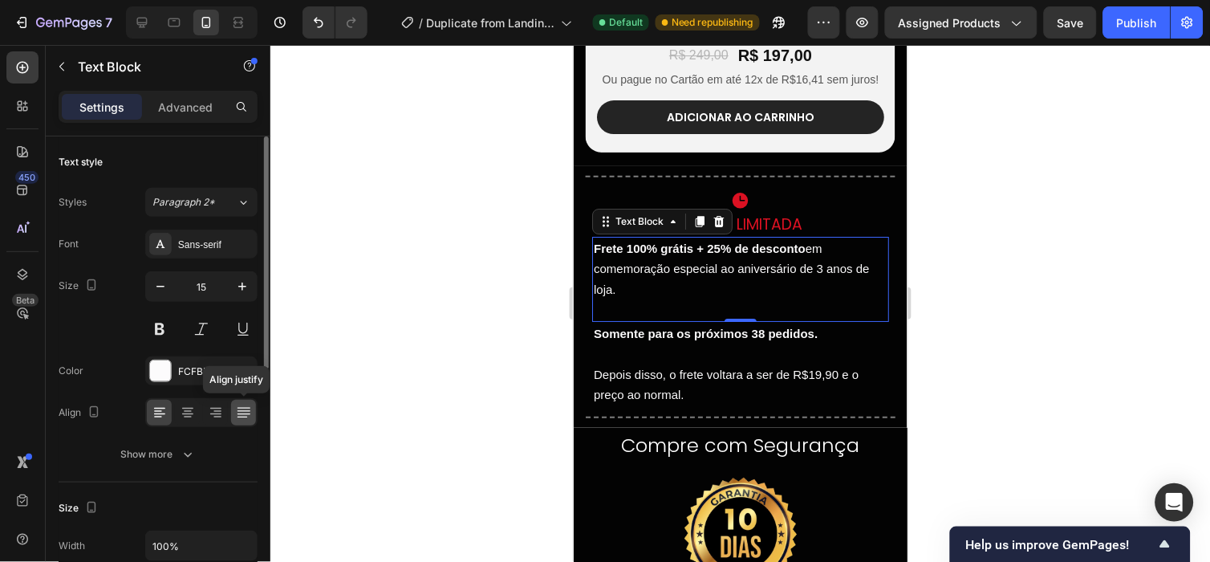
click at [237, 412] on icon at bounding box center [244, 412] width 16 height 16
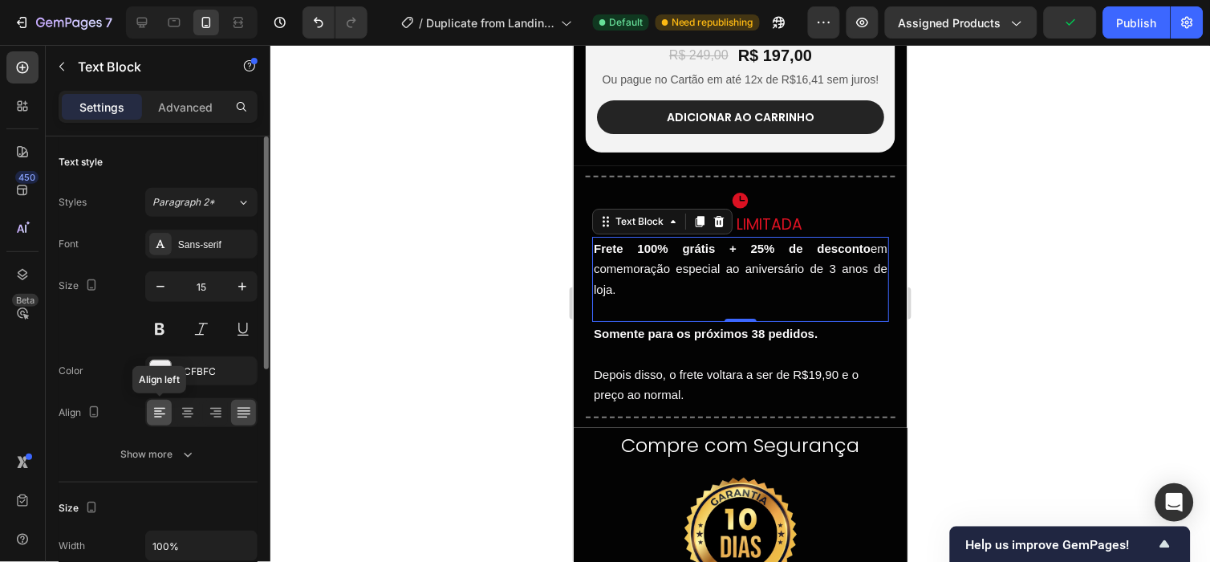
click at [154, 420] on icon at bounding box center [160, 412] width 16 height 16
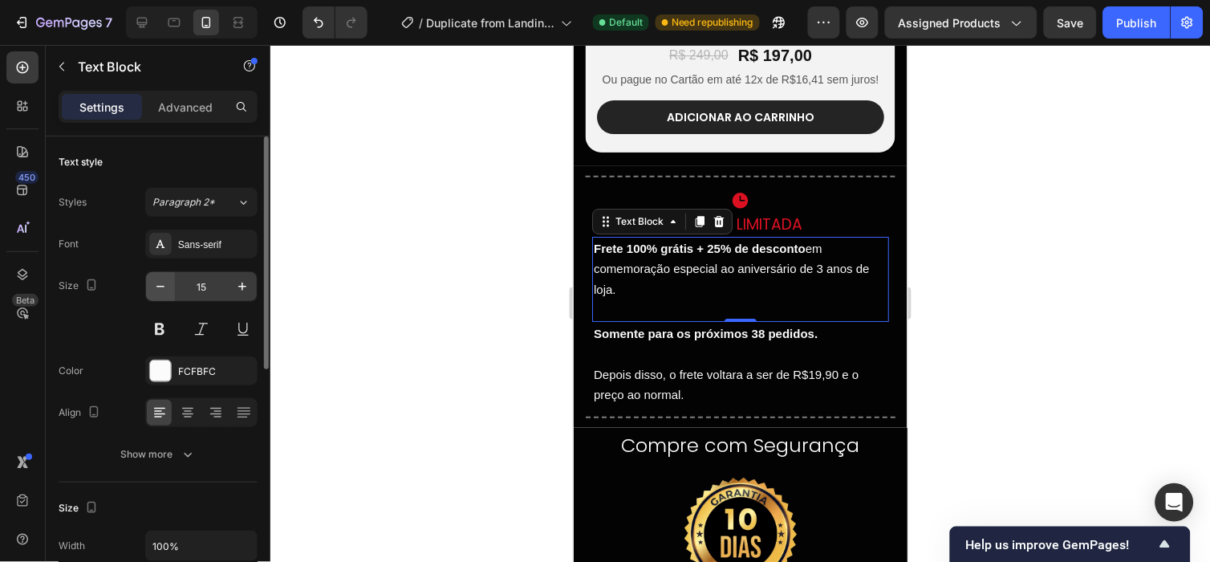
click at [160, 282] on icon "button" at bounding box center [160, 286] width 16 height 16
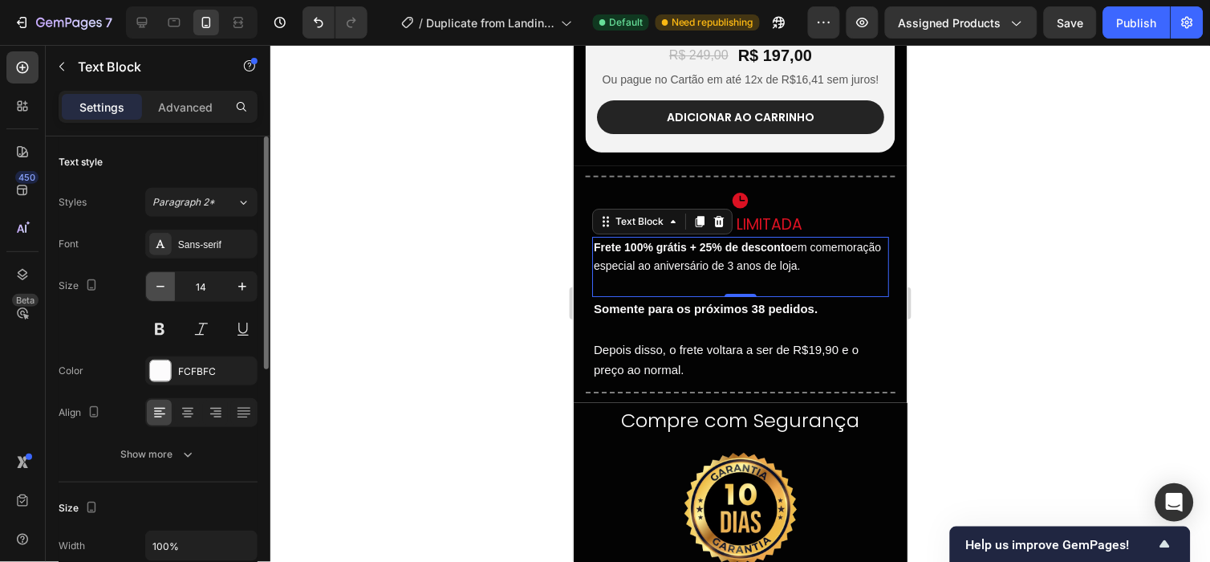
click at [161, 282] on icon "button" at bounding box center [160, 286] width 16 height 16
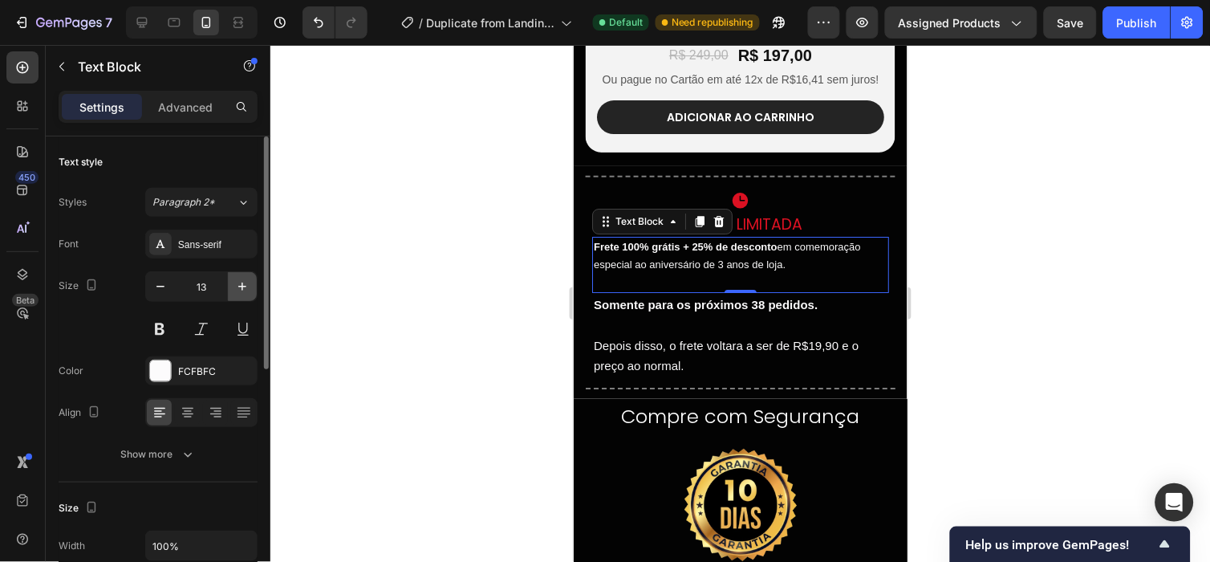
click at [246, 291] on icon "button" at bounding box center [242, 286] width 16 height 16
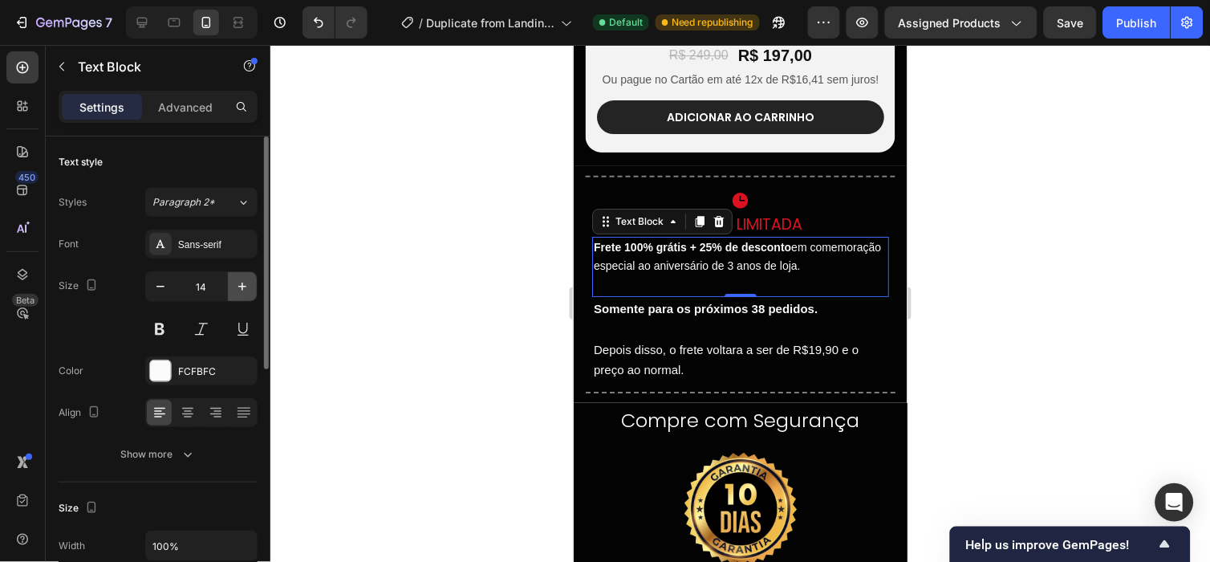
click at [246, 291] on icon "button" at bounding box center [242, 286] width 16 height 16
type input "15"
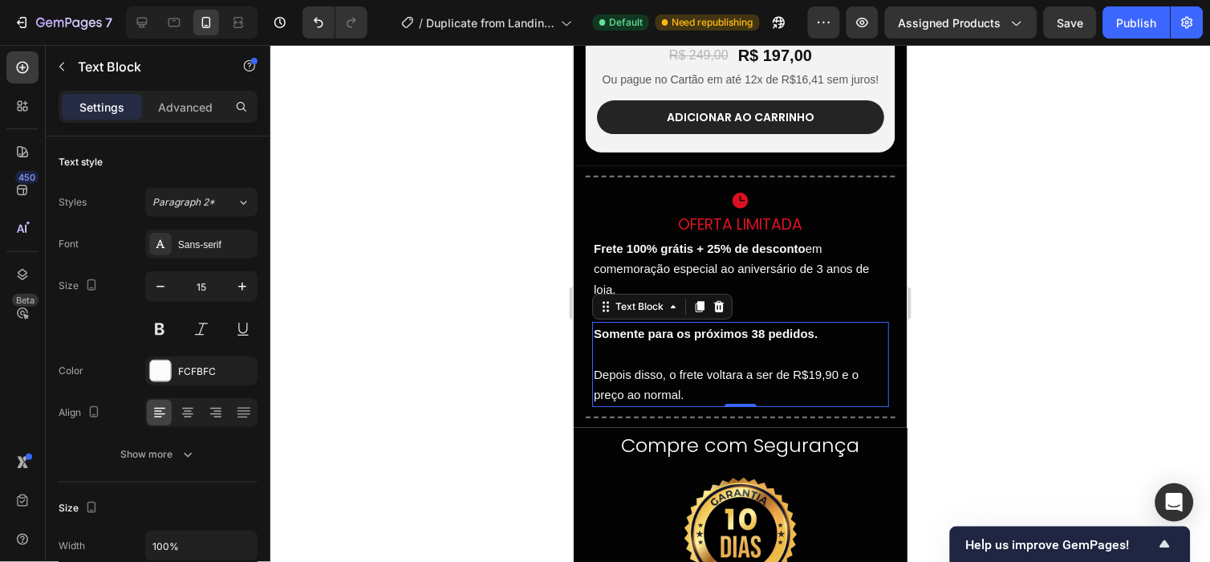
click at [659, 397] on p "Depois disso, o frete voltara a ser de R$19,90 e o preço ao normal." at bounding box center [740, 374] width 294 height 62
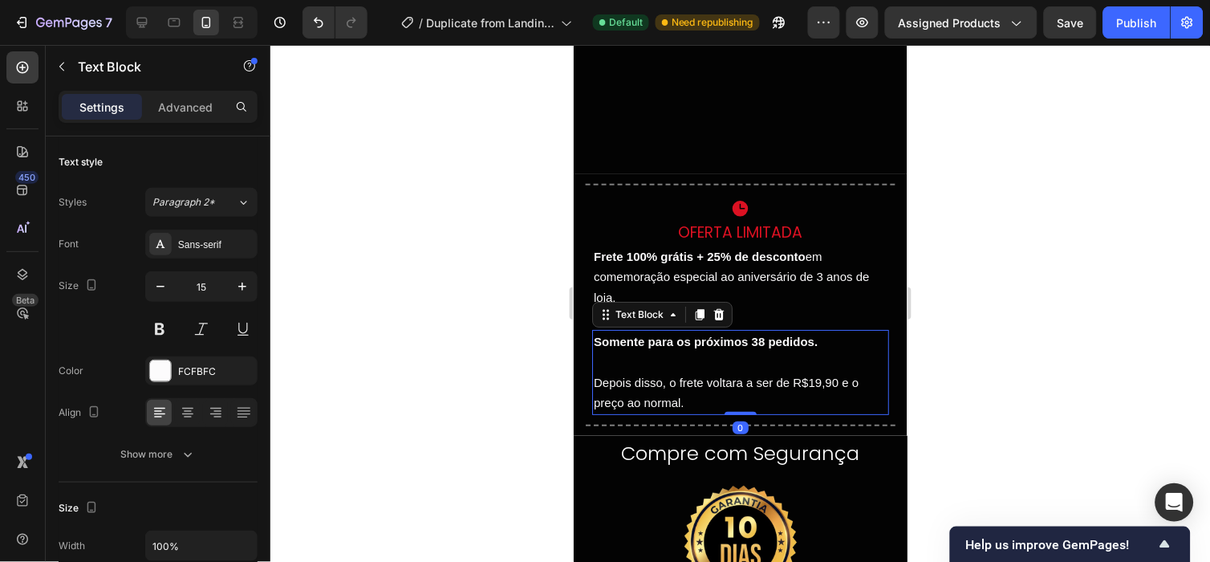
scroll to position [4172, 0]
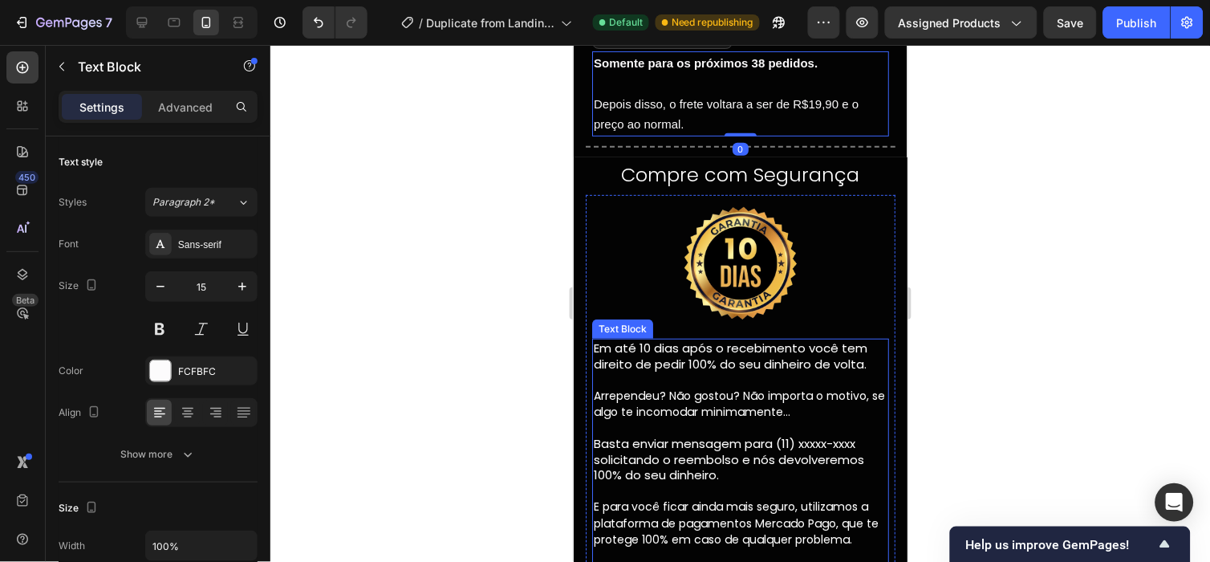
click at [717, 368] on p "Em até 10 dias após o recebimento você tem direito de pedir 100% do seu dinheir…" at bounding box center [740, 354] width 294 height 31
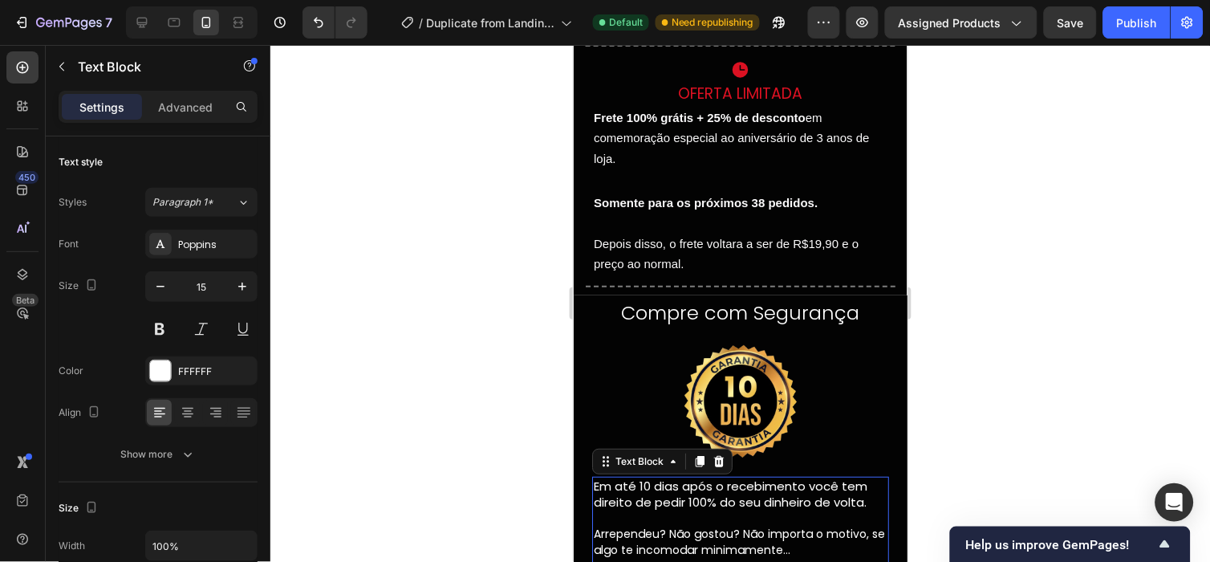
scroll to position [4013, 0]
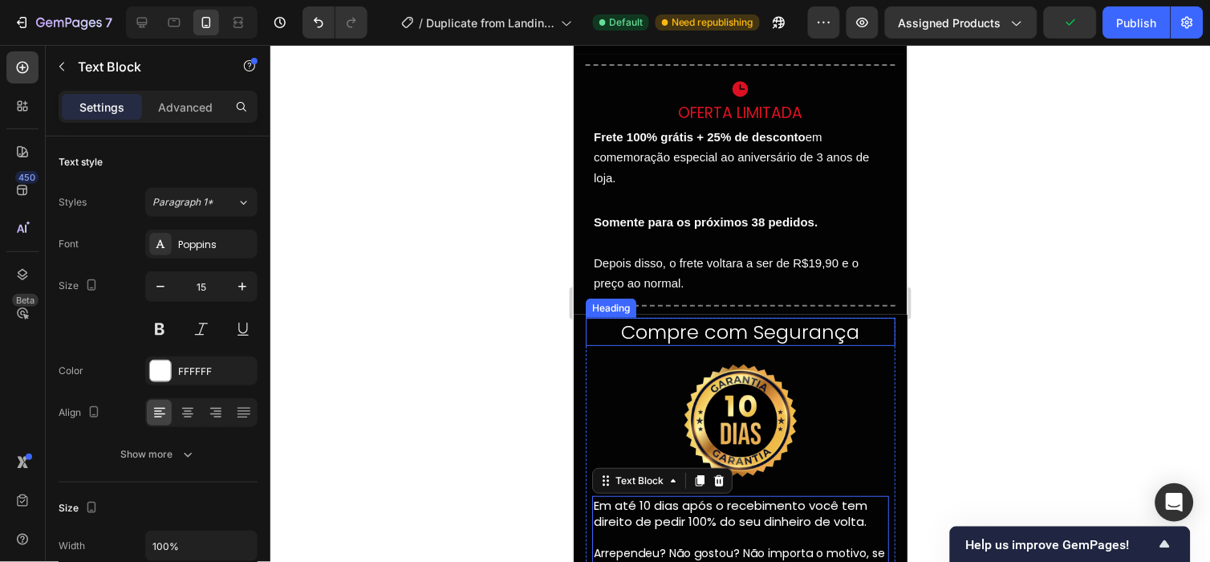
click at [724, 329] on h2 "Compre com Segurança" at bounding box center [740, 331] width 310 height 28
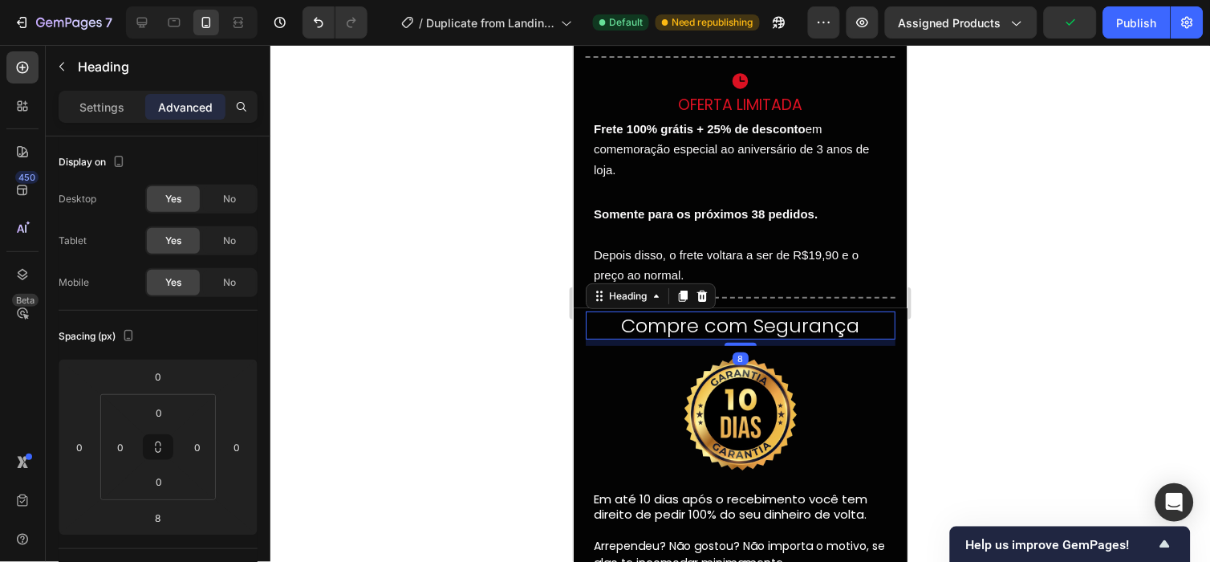
scroll to position [3895, 0]
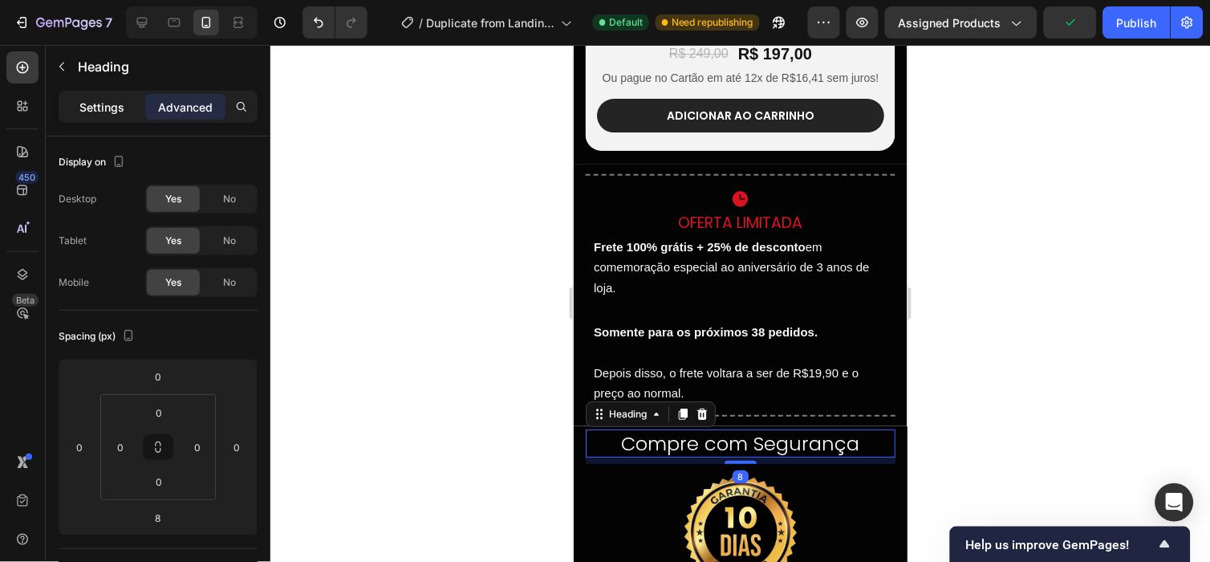
click at [123, 105] on p "Settings" at bounding box center [101, 107] width 45 height 17
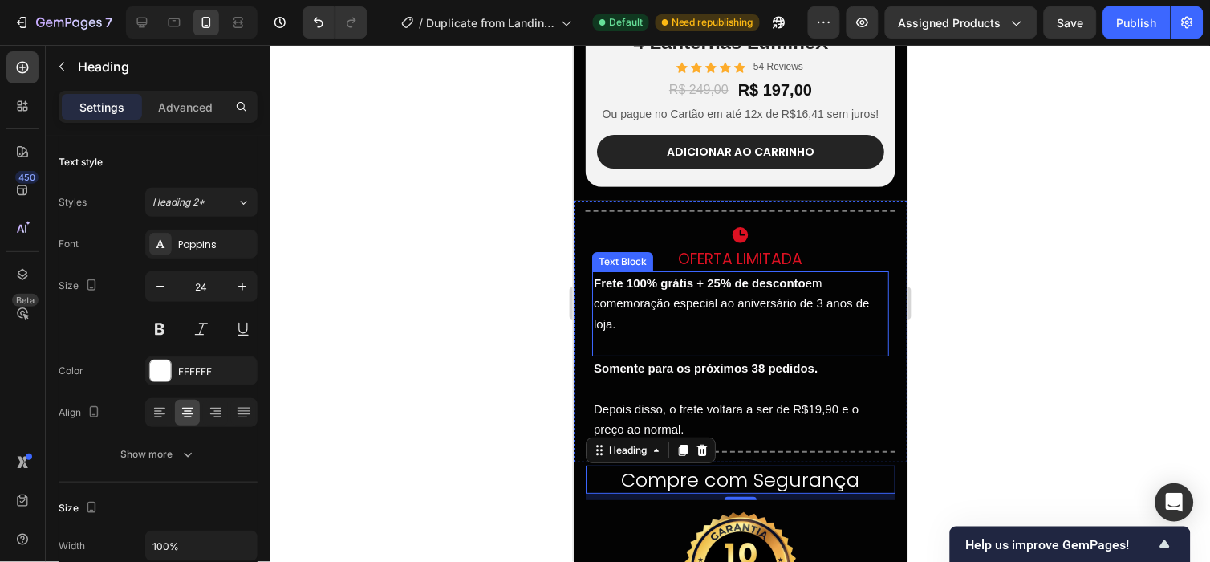
scroll to position [3858, 0]
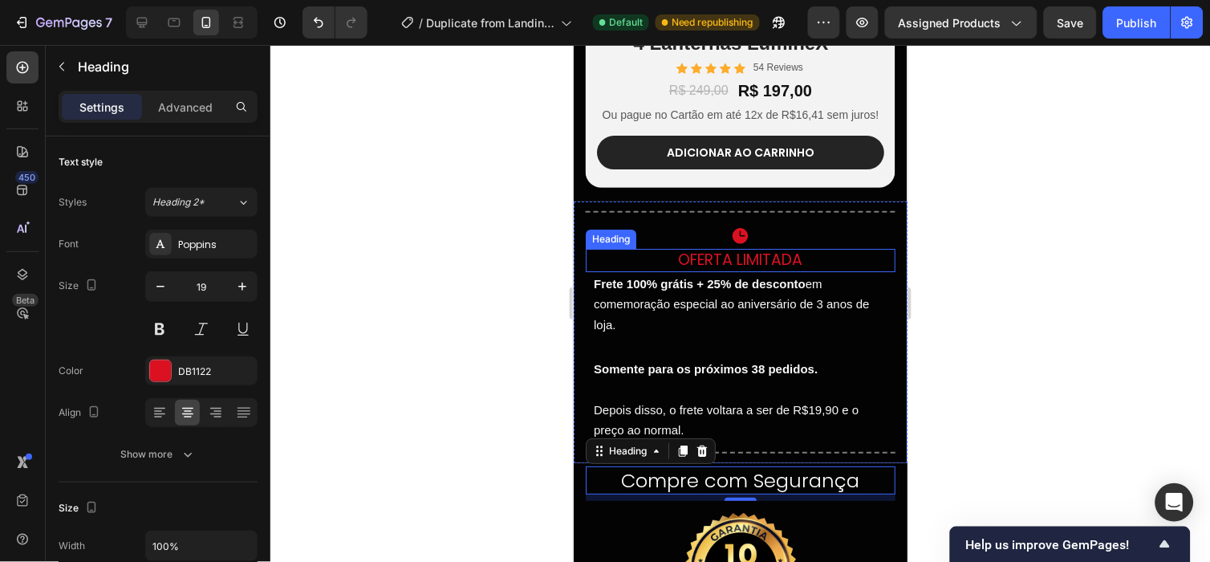
click at [743, 261] on h2 "Oferta Limitada" at bounding box center [740, 259] width 310 height 23
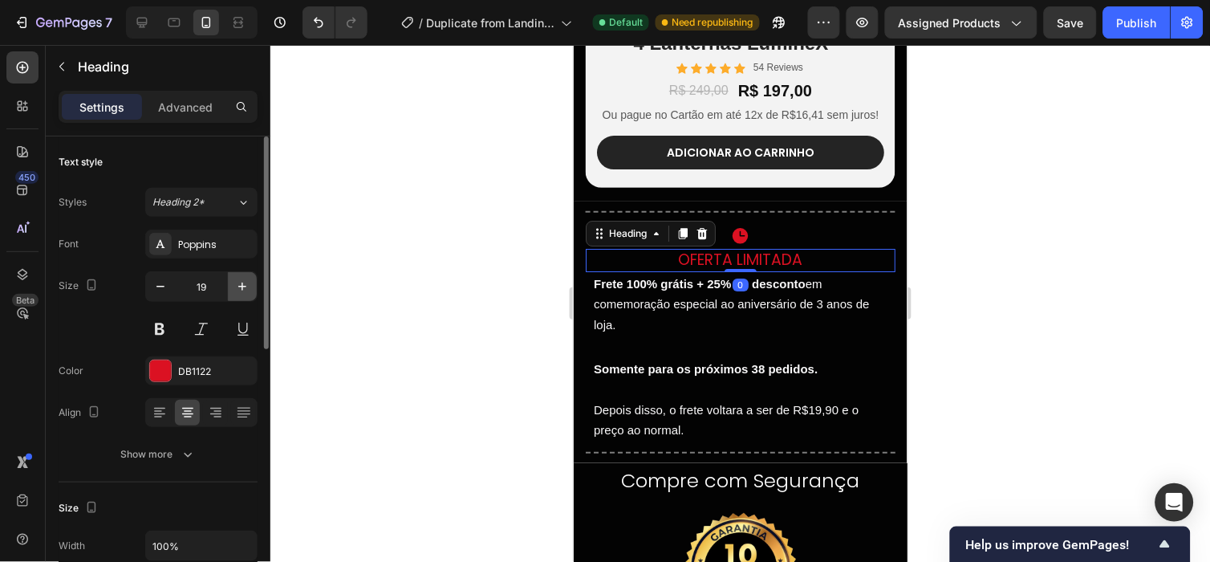
click at [231, 282] on button "button" at bounding box center [242, 286] width 29 height 29
type input "20"
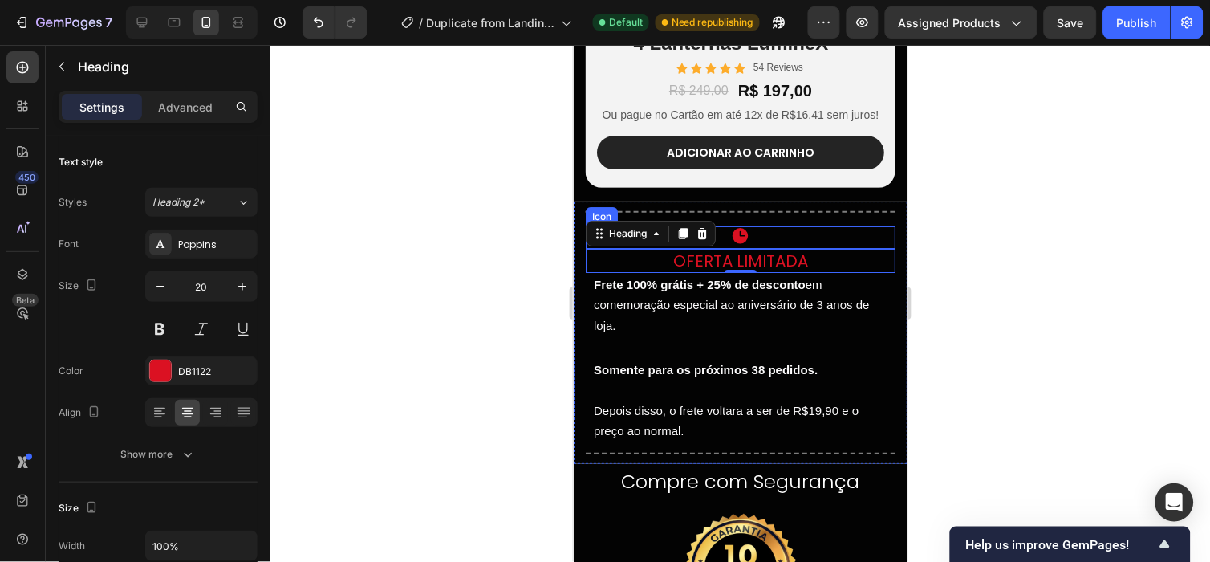
click at [730, 235] on icon at bounding box center [739, 234] width 19 height 19
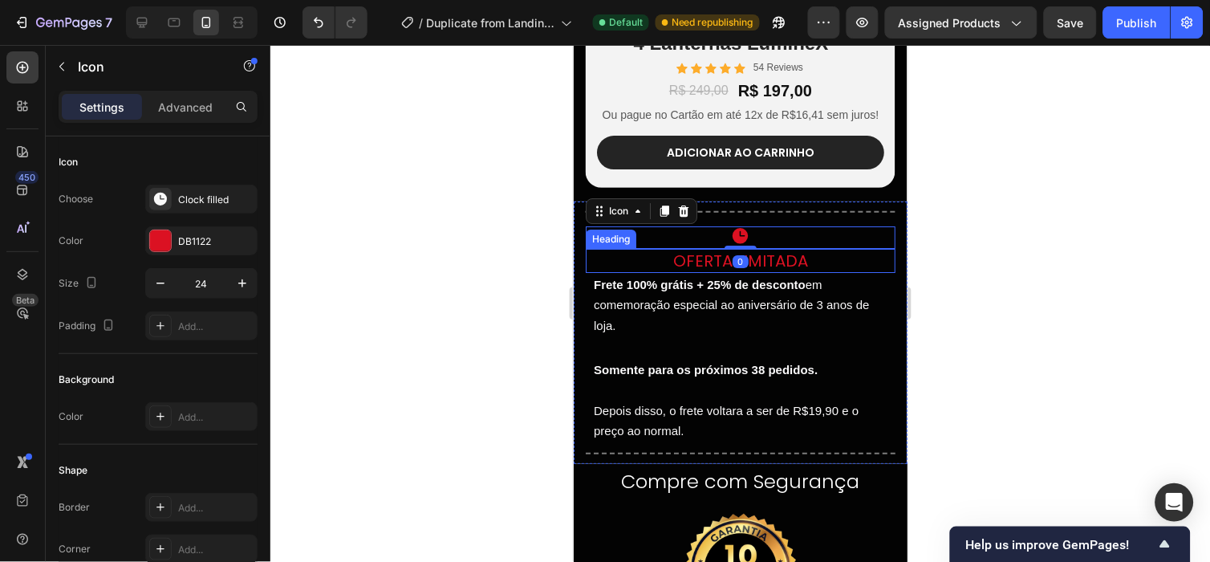
click at [752, 262] on h2 "Oferta Limitada" at bounding box center [740, 260] width 310 height 24
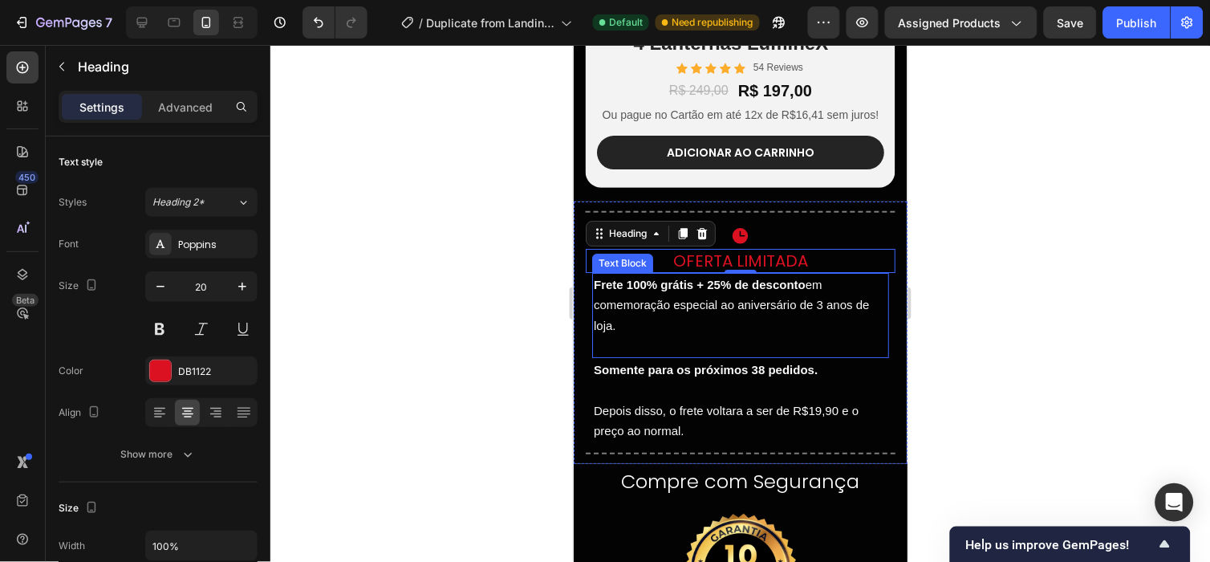
click at [659, 290] on strong "Frete 100% grátis + 25% de desconto" at bounding box center [699, 284] width 212 height 14
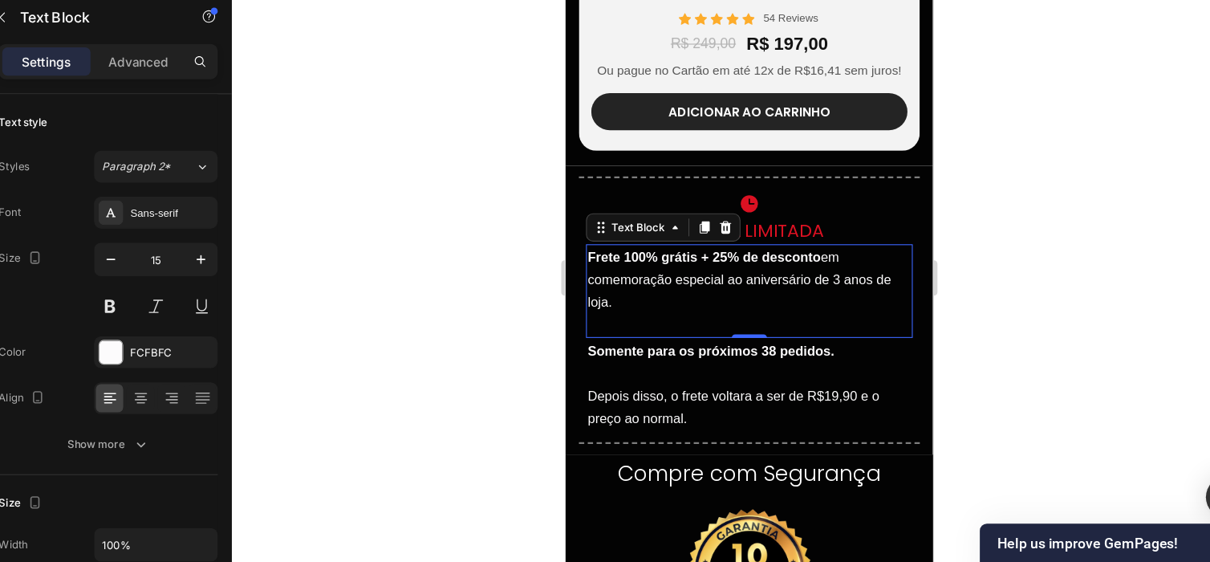
click at [626, 253] on p "Frete 100% grátis + 25% de desconto em comemoração especial ao aniversário de 3…" at bounding box center [732, 254] width 294 height 62
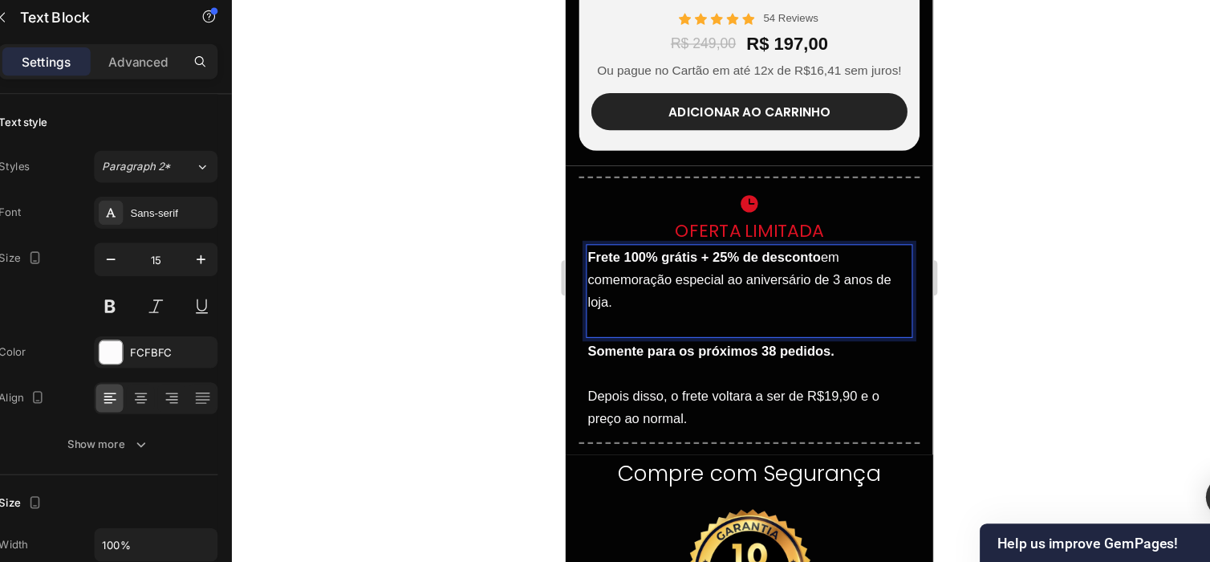
click at [612, 262] on p "Frete 100% grátis + 25% de desconto em comemoração especial ao aniversário de 3…" at bounding box center [732, 254] width 294 height 62
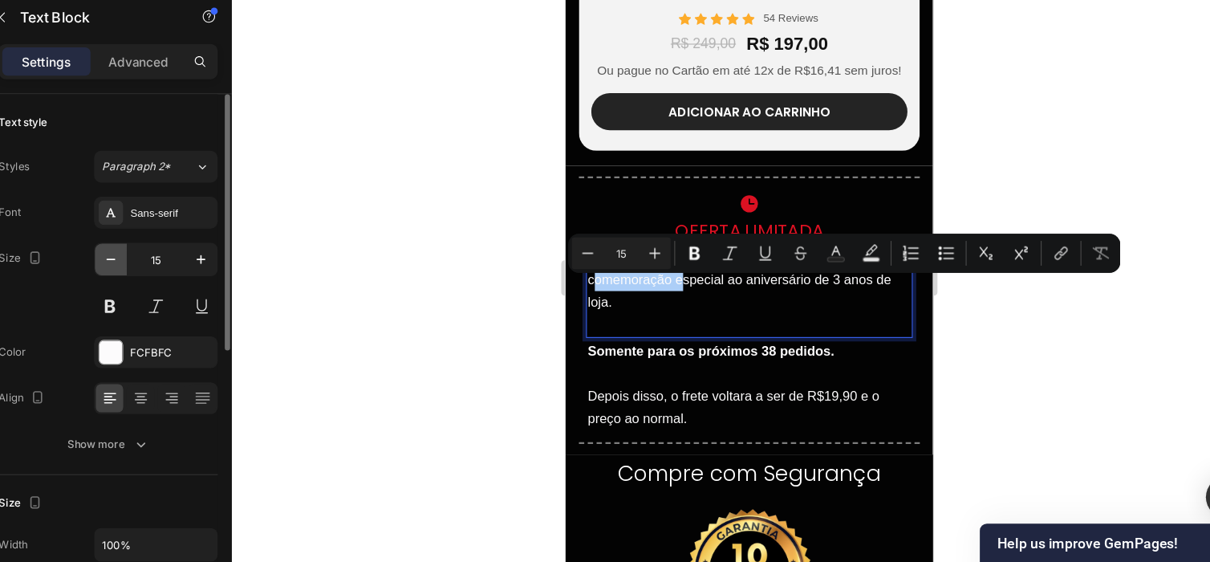
click at [156, 280] on icon "button" at bounding box center [160, 286] width 16 height 16
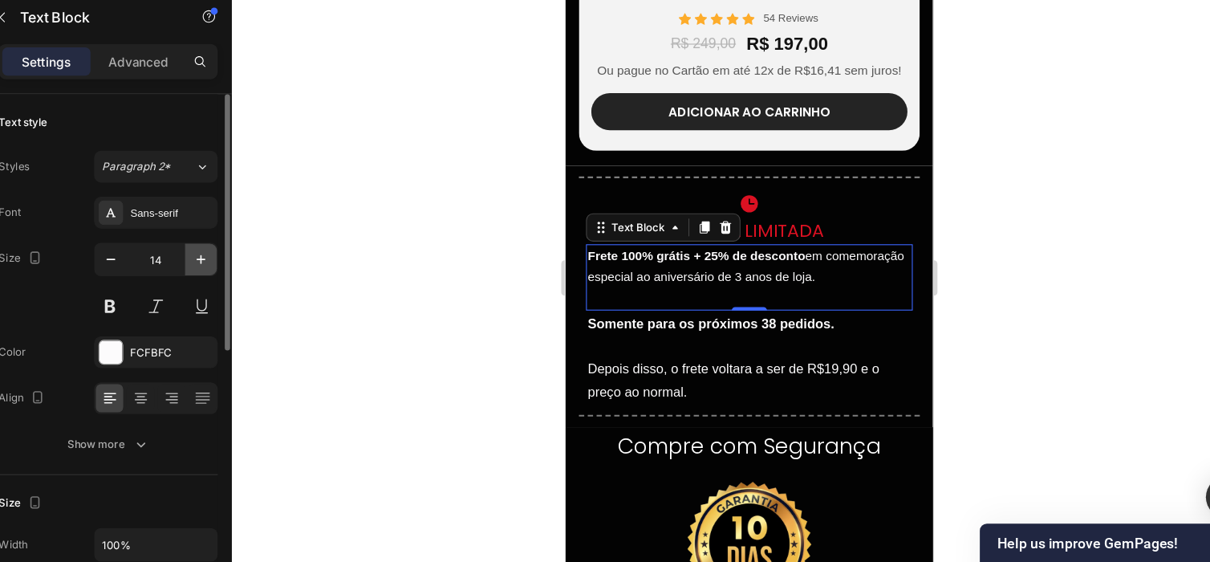
click at [240, 280] on icon "button" at bounding box center [242, 286] width 16 height 16
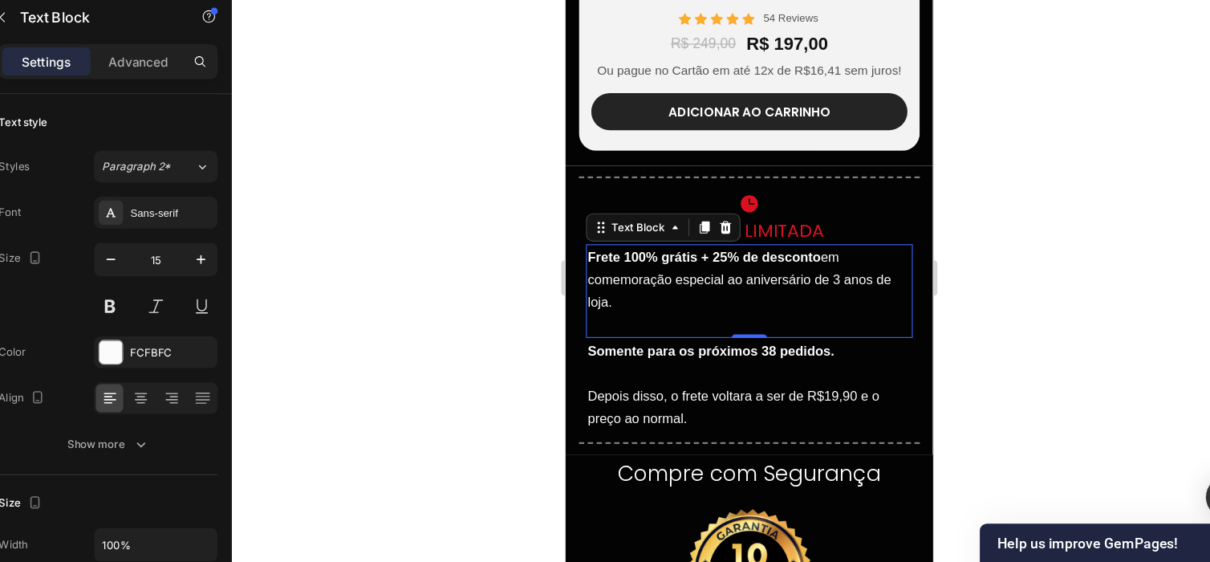
click at [656, 266] on p "Frete 100% grátis + 25% de desconto em comemoração especial ao aniversário de 3…" at bounding box center [732, 254] width 294 height 62
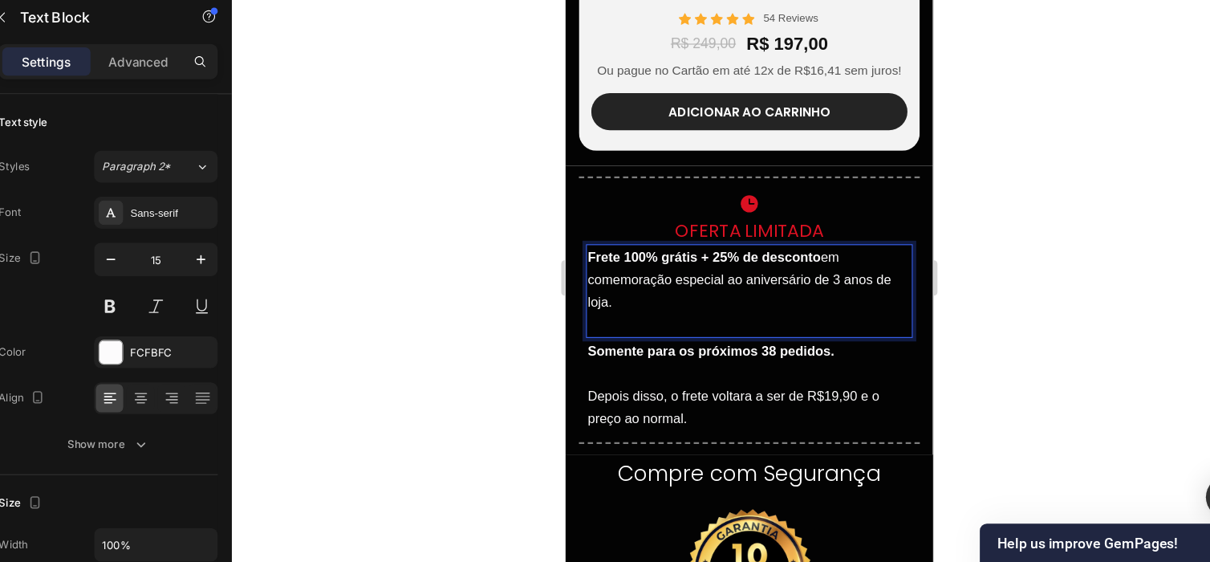
click at [679, 261] on p "Frete 100% grátis + 25% de desconto em comemoração especial ao aniversário de 3…" at bounding box center [732, 254] width 294 height 62
click at [148, 289] on button "button" at bounding box center [160, 286] width 29 height 29
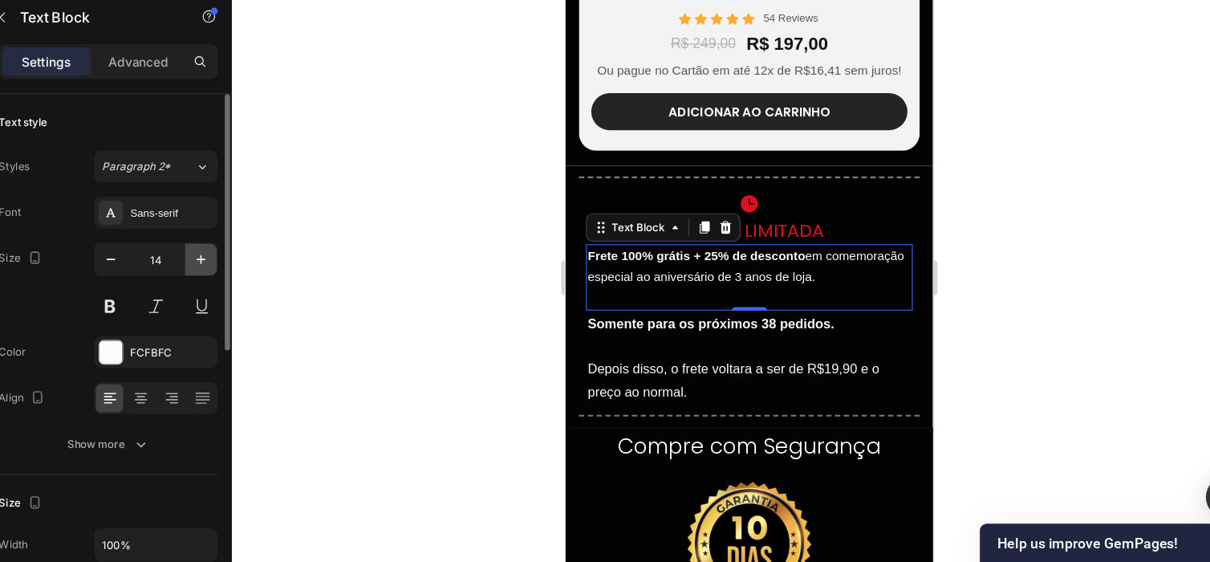
click at [238, 282] on icon "button" at bounding box center [242, 286] width 16 height 16
type input "15"
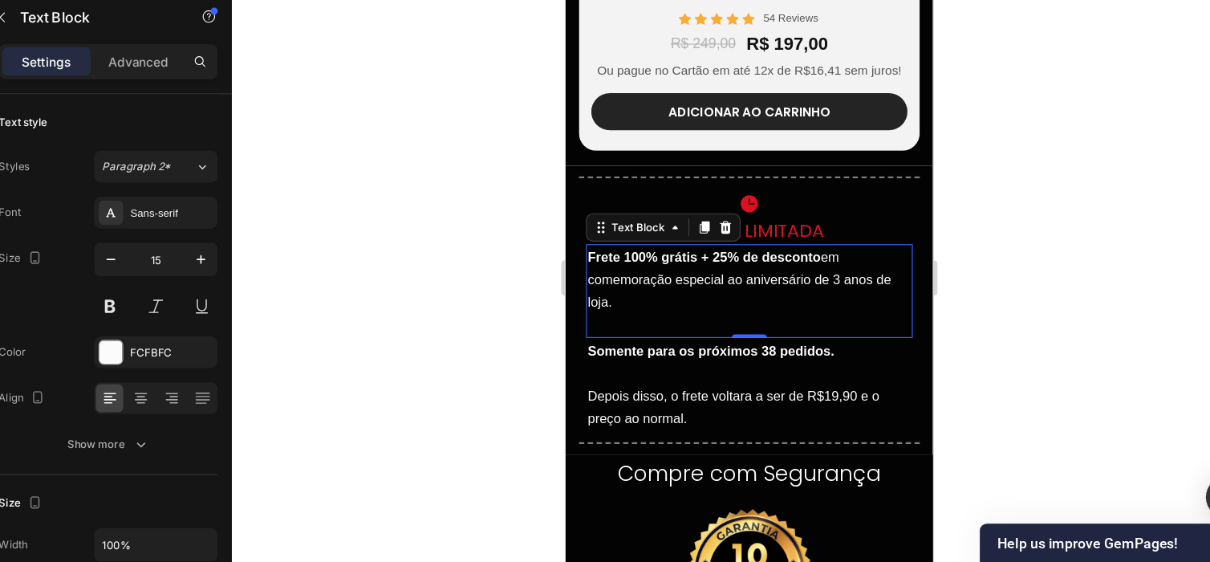
click at [737, 247] on p "Frete 100% grátis + 25% de desconto em comemoração especial ao aniversário de 3…" at bounding box center [732, 254] width 294 height 62
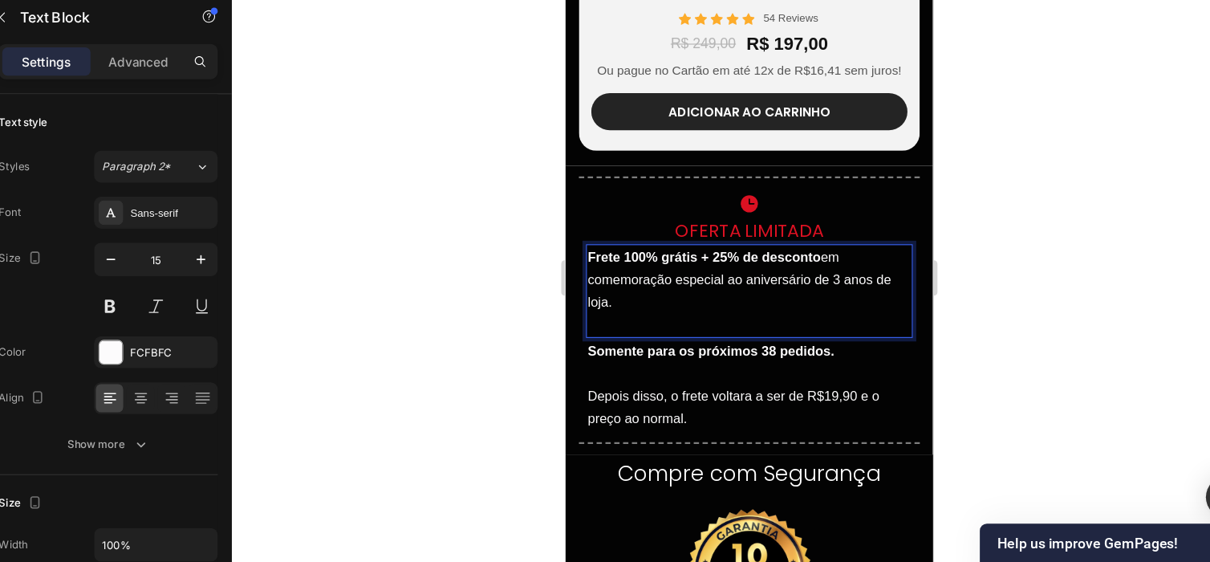
click at [756, 267] on p "Frete 100% grátis + 25% de desconto em comemoração especial ao aniversário de 3…" at bounding box center [732, 254] width 294 height 62
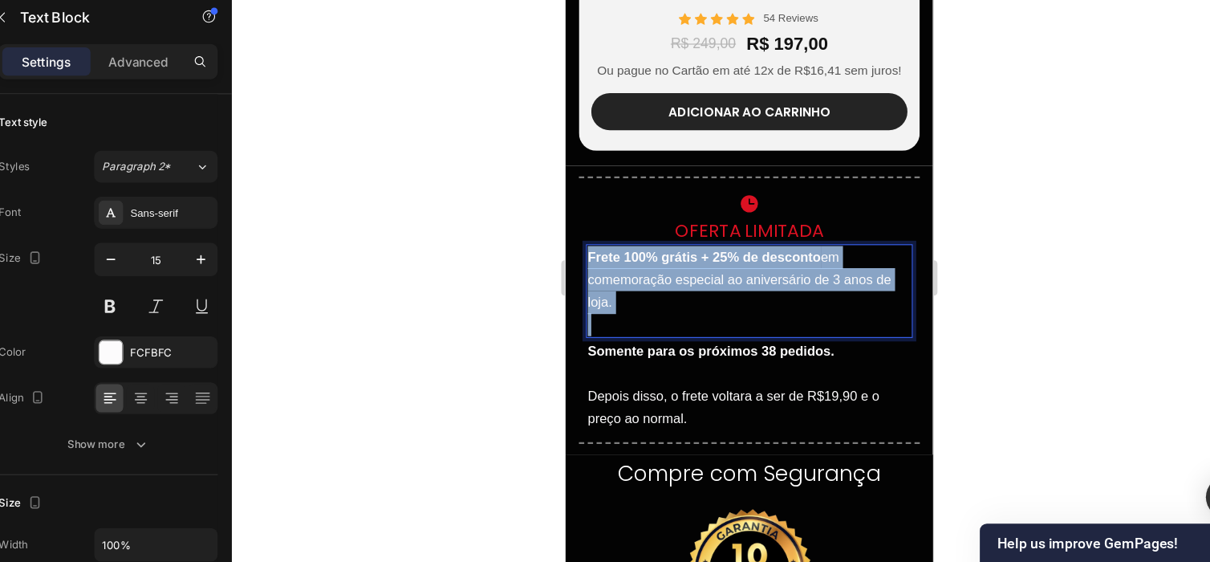
click at [756, 267] on p "Frete 100% grátis + 25% de desconto em comemoração especial ao aniversário de 3…" at bounding box center [732, 254] width 294 height 62
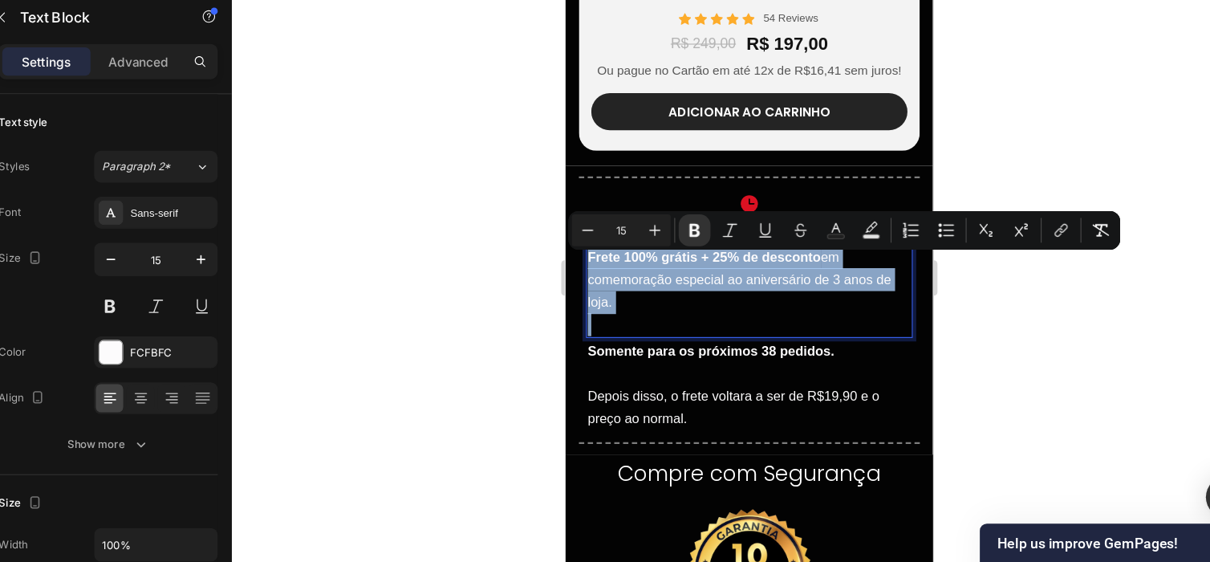
click at [756, 267] on p "Frete 100% grátis + 25% de desconto em comemoração especial ao aniversário de 3…" at bounding box center [732, 254] width 294 height 62
click at [756, 262] on p "Frete 100% grátis + 25% de desconto em comemoração especial ao aniversário de 3…" at bounding box center [732, 254] width 294 height 62
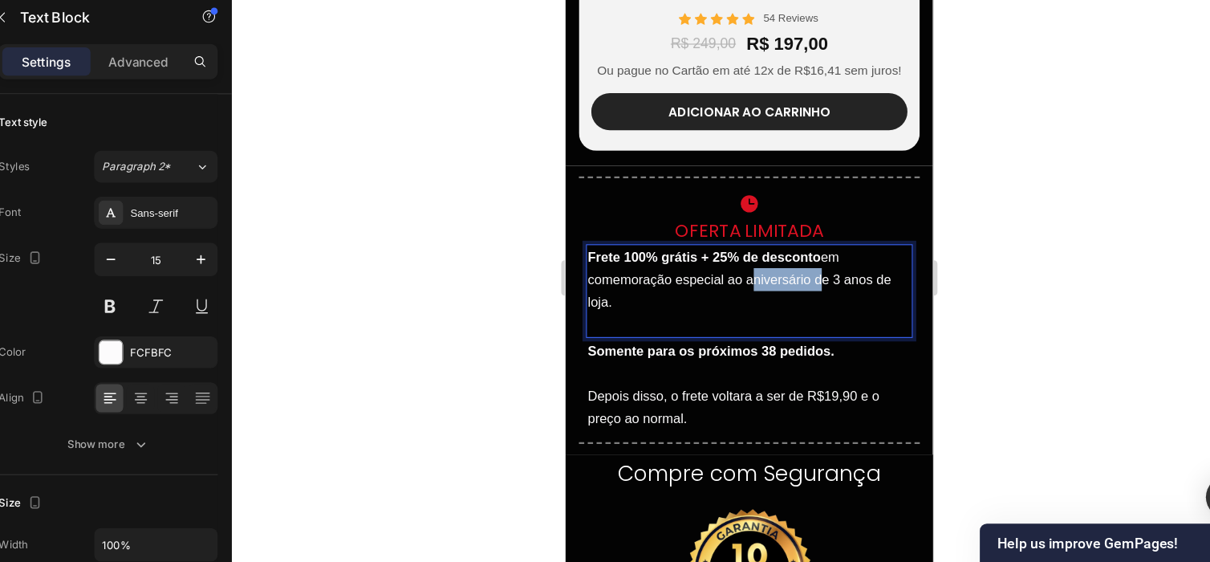
click at [756, 262] on p "Frete 100% grátis + 25% de desconto em comemoração especial ao aniversário de 3…" at bounding box center [732, 254] width 294 height 62
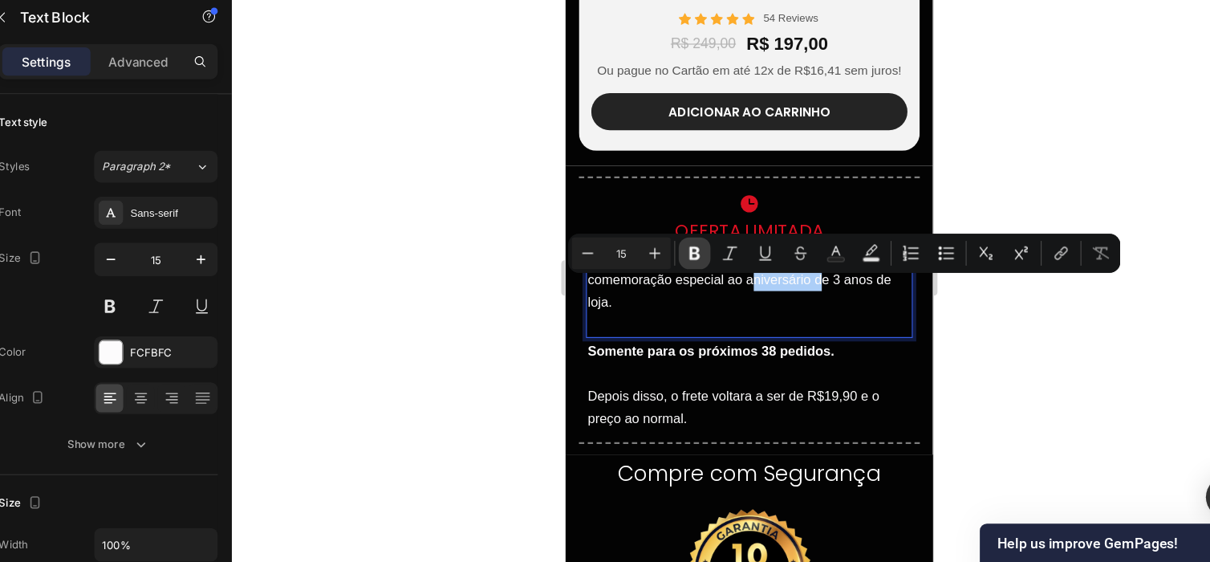
click at [676, 277] on button "Bold" at bounding box center [690, 280] width 29 height 29
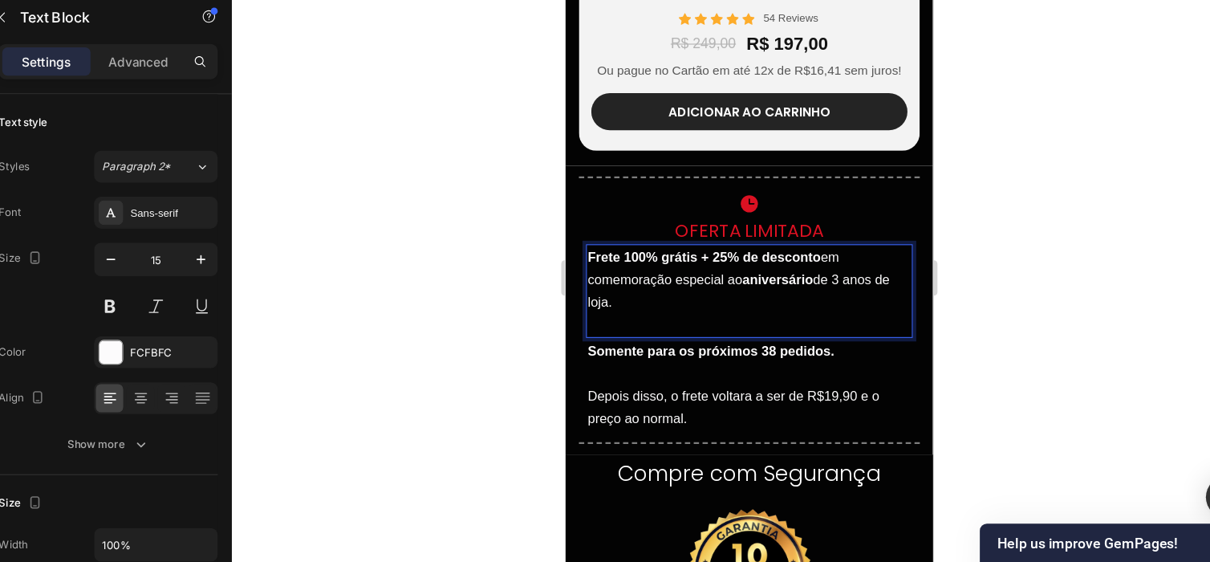
click at [774, 260] on strong "aniversário" at bounding box center [757, 253] width 64 height 14
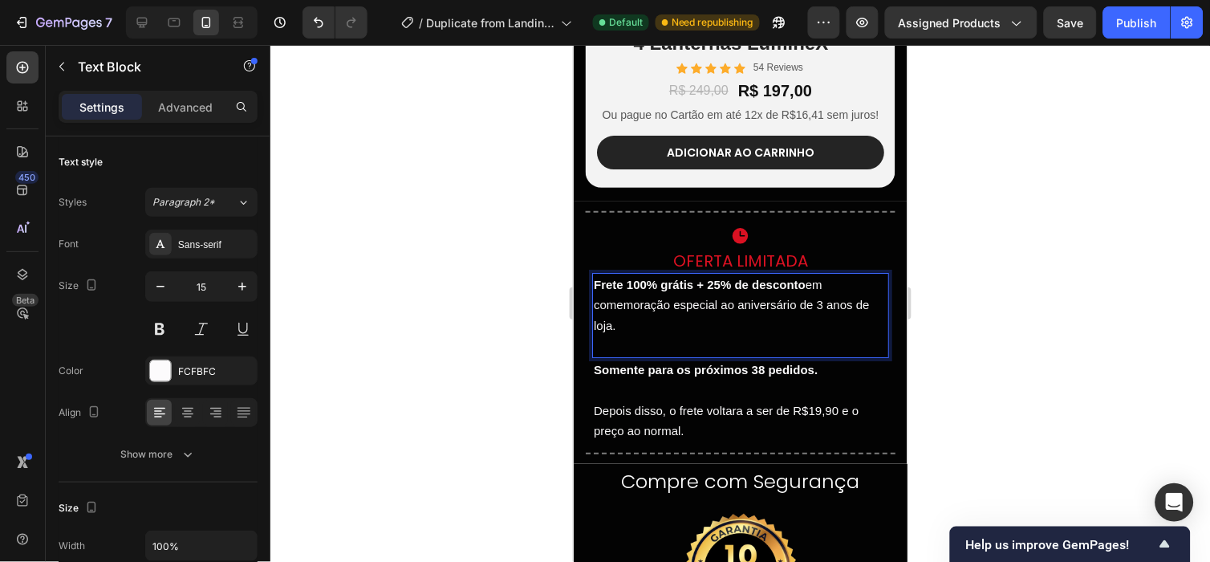
click at [862, 312] on p "Frete 100% grátis + 25% de desconto em comemoração especial ao aniversário de 3…" at bounding box center [740, 305] width 294 height 62
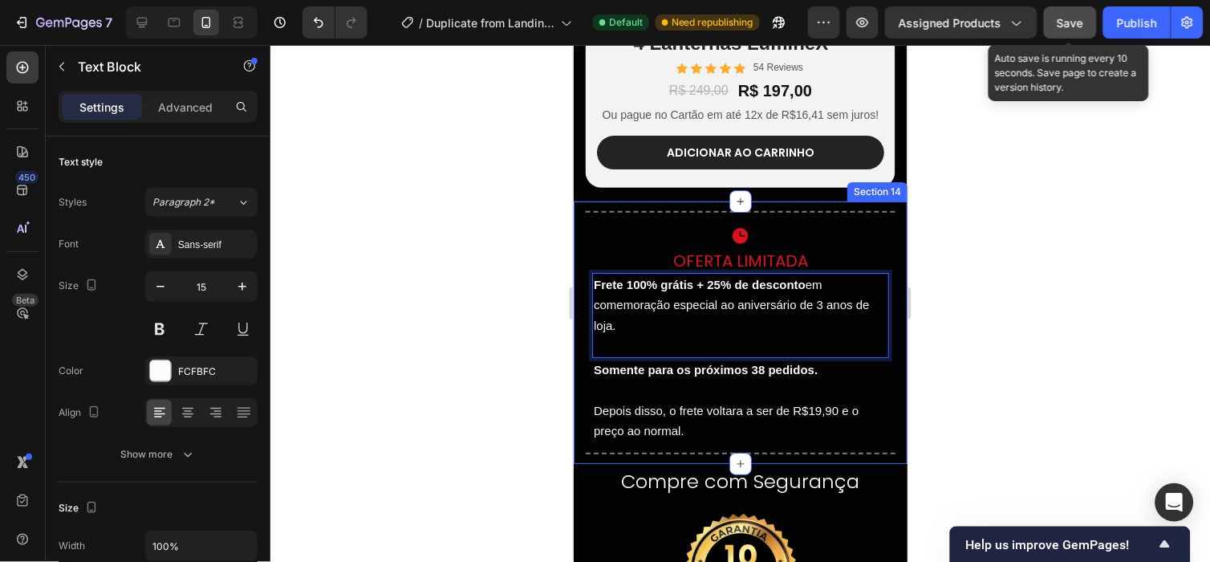
click at [1067, 25] on span "Save" at bounding box center [1070, 23] width 26 height 14
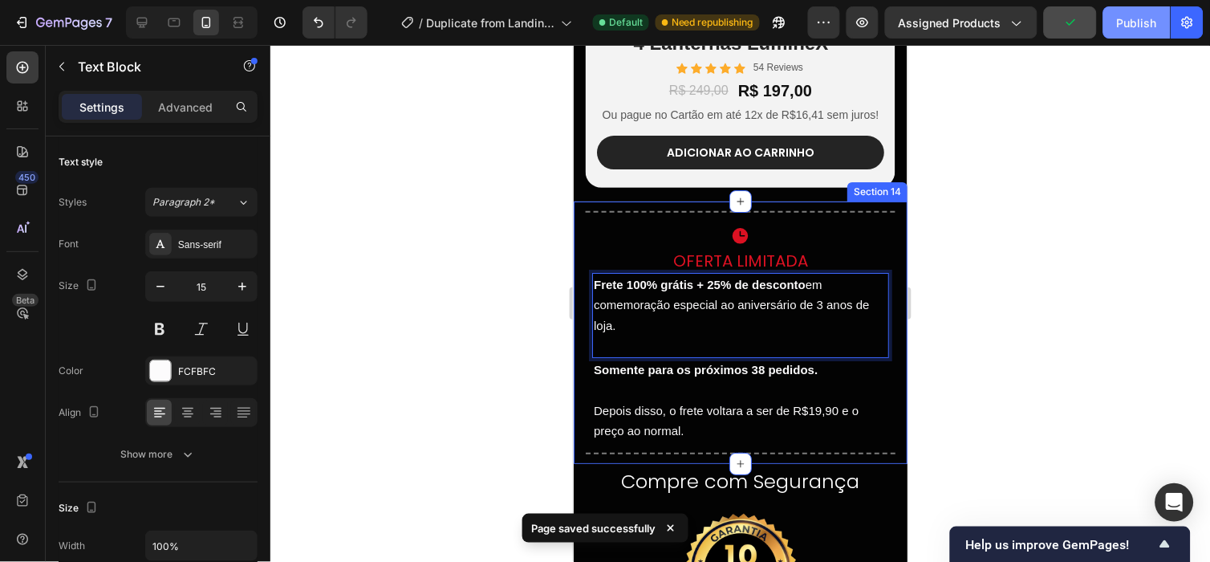
click at [1125, 26] on div "Publish" at bounding box center [1137, 22] width 40 height 17
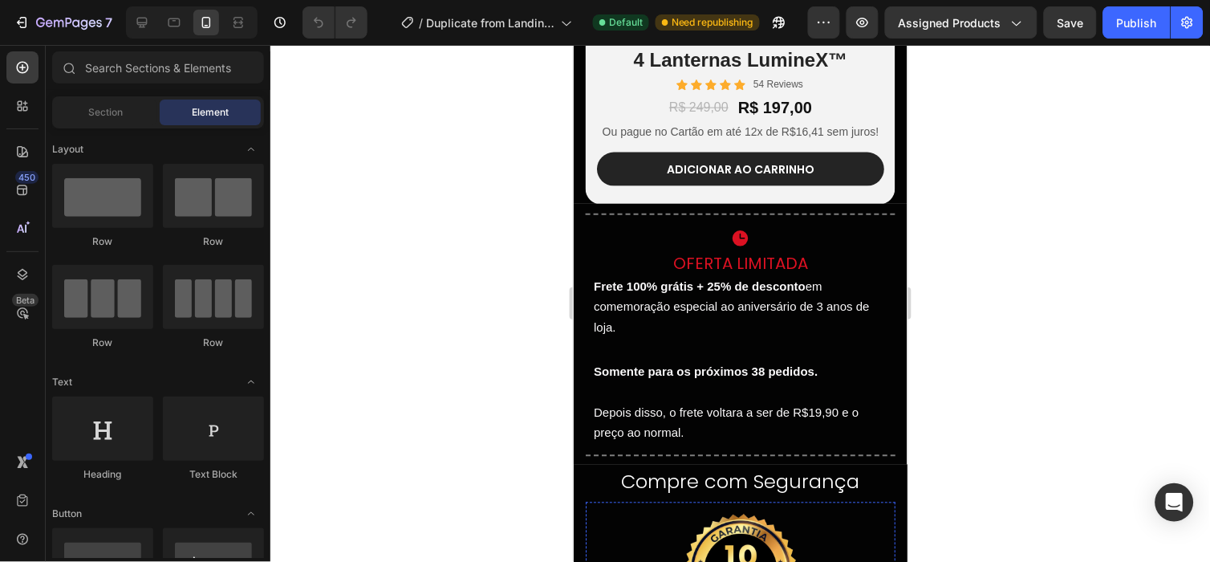
scroll to position [4529, 0]
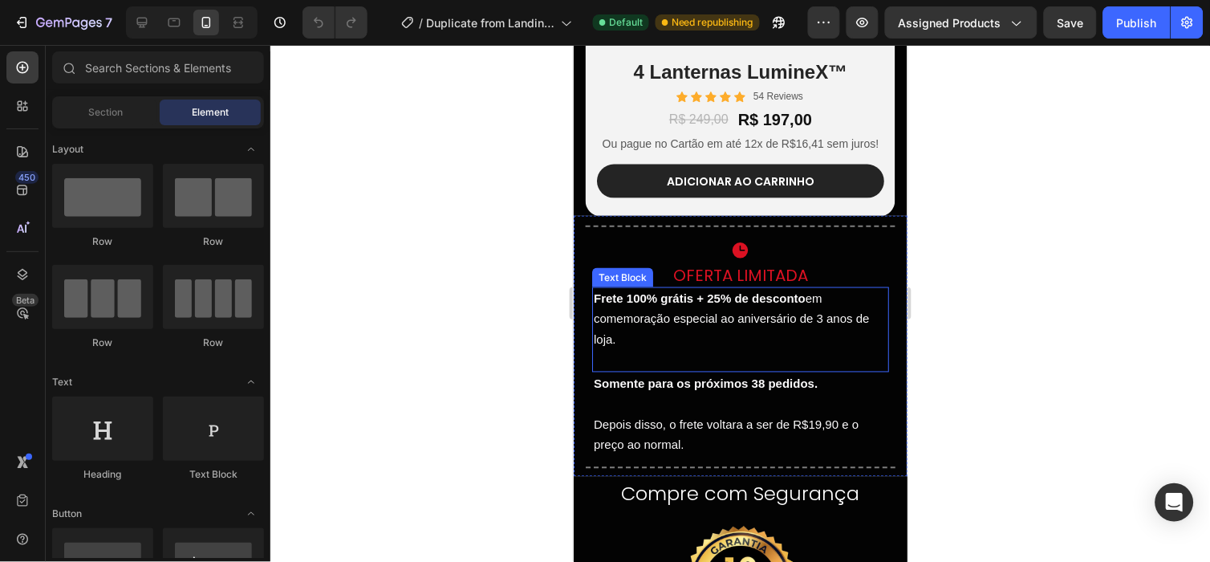
click at [768, 309] on p "Frete 100% grátis + 25% de desconto em comemoração especial ao aniversário de 3…" at bounding box center [740, 319] width 294 height 62
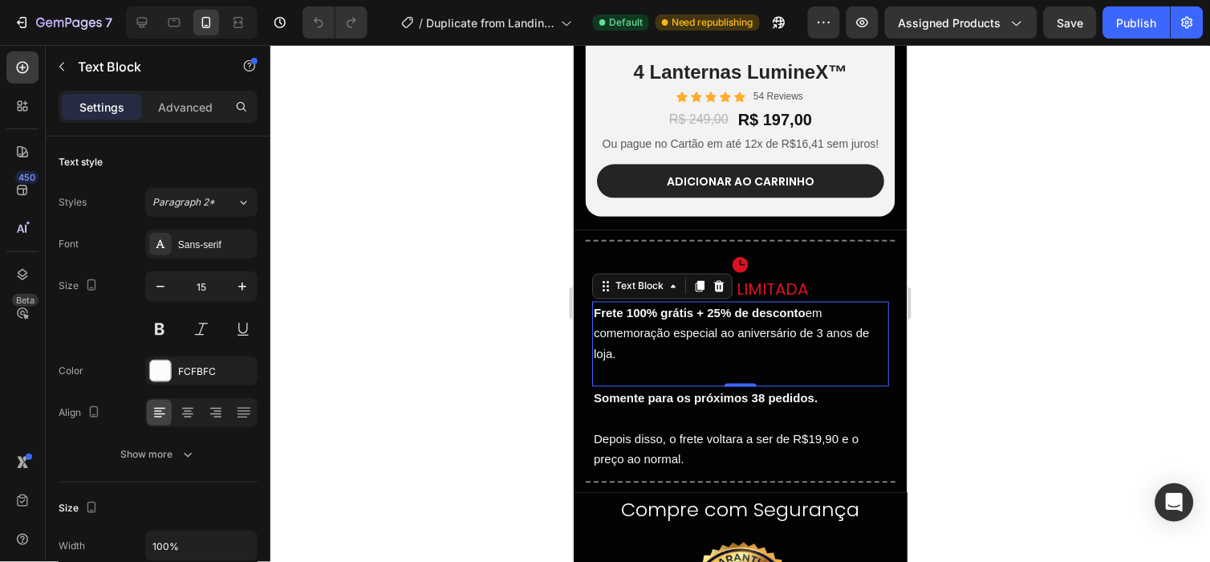
click at [775, 334] on p "Frete 100% grátis + 25% de desconto em comemoração especial ao aniversário de 3…" at bounding box center [740, 333] width 294 height 62
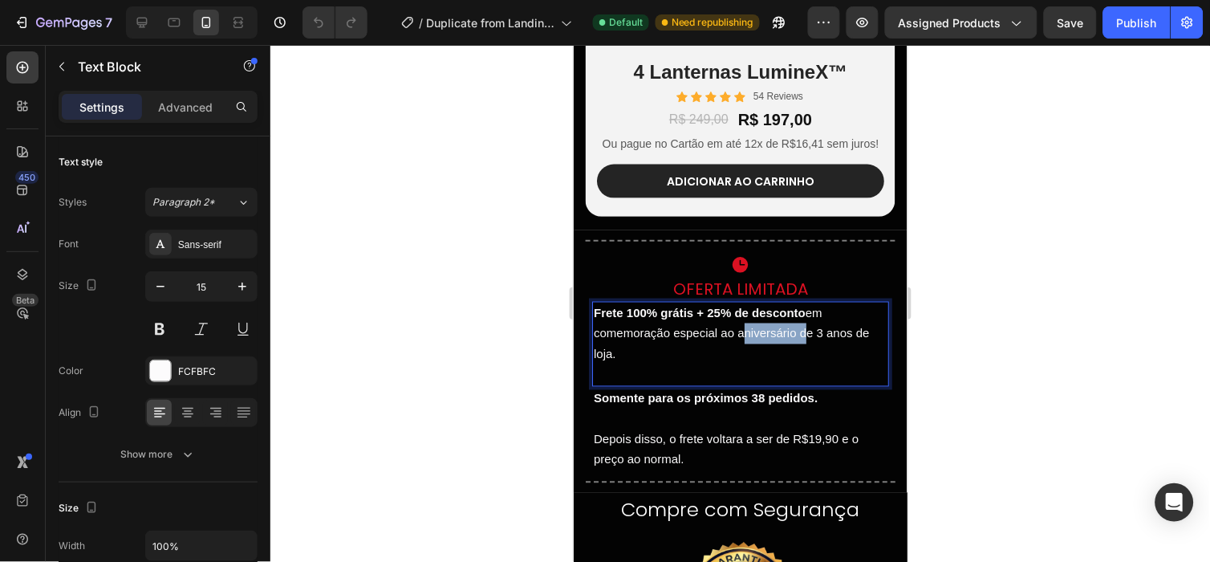
click at [775, 334] on p "Frete 100% grátis + 25% de desconto em comemoração especial ao aniversário de 3…" at bounding box center [740, 333] width 294 height 62
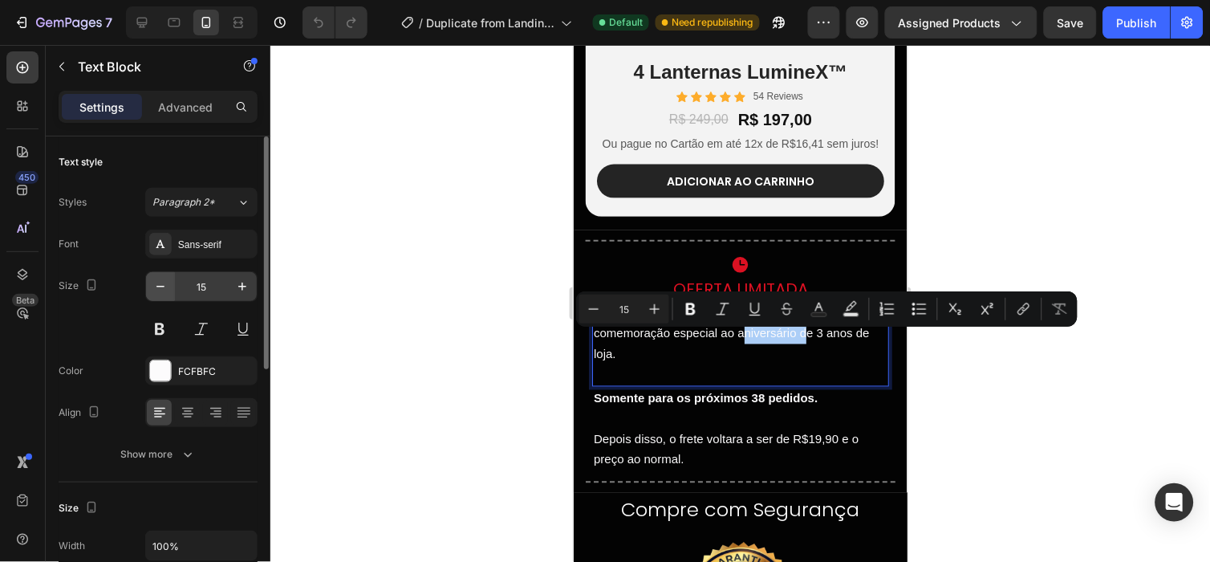
click at [164, 295] on button "button" at bounding box center [160, 286] width 29 height 29
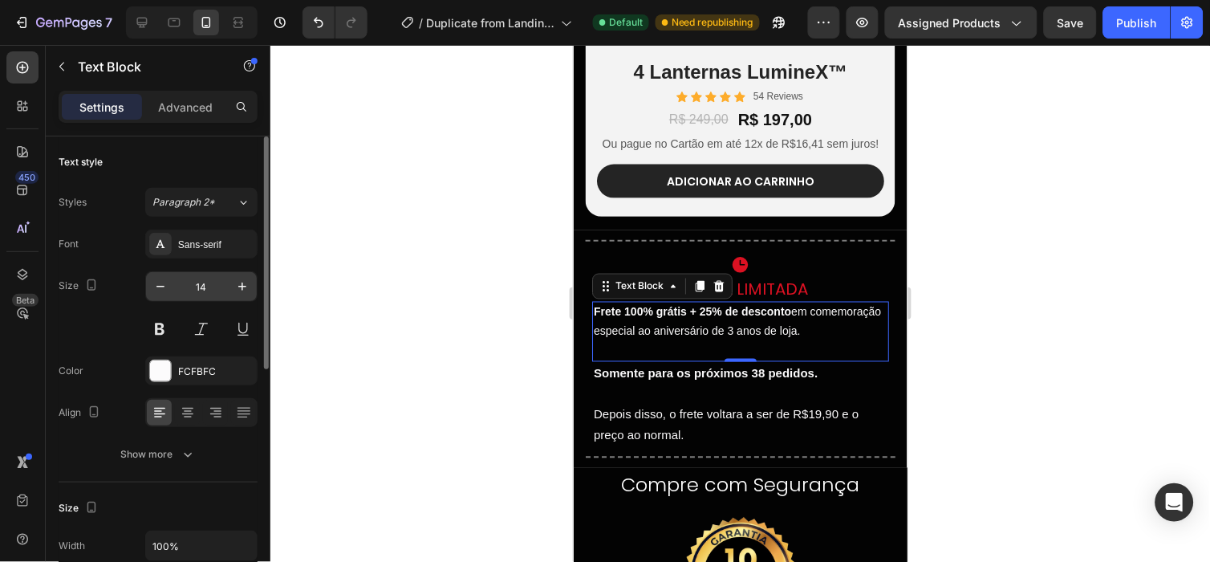
click at [156, 301] on div "14" at bounding box center [201, 286] width 112 height 30
click at [156, 294] on icon "button" at bounding box center [160, 286] width 16 height 16
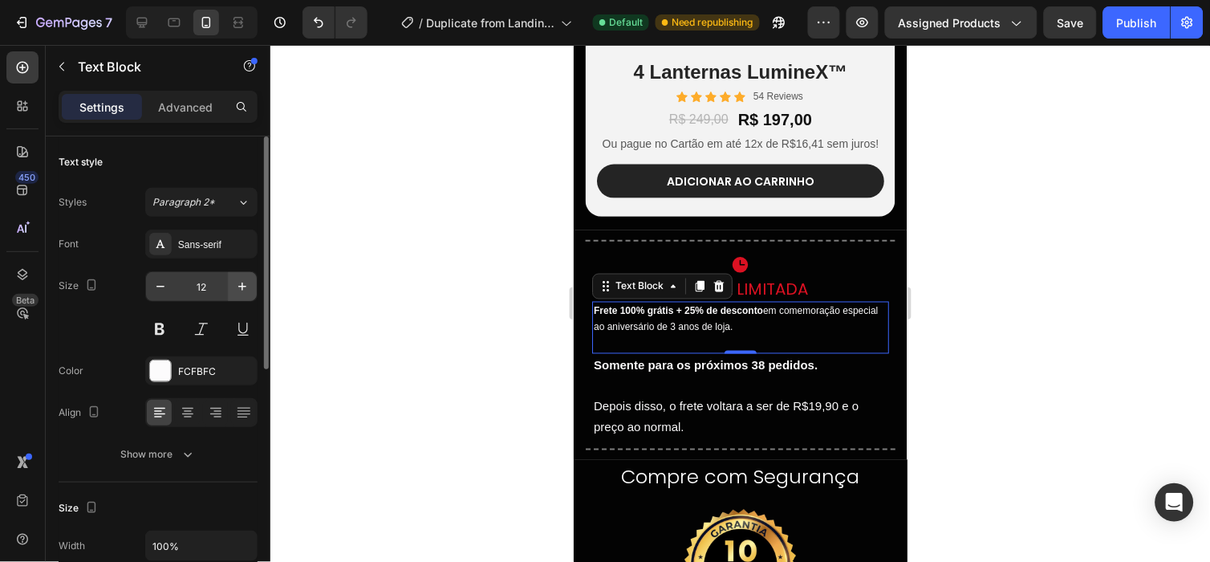
click at [241, 292] on icon "button" at bounding box center [242, 286] width 16 height 16
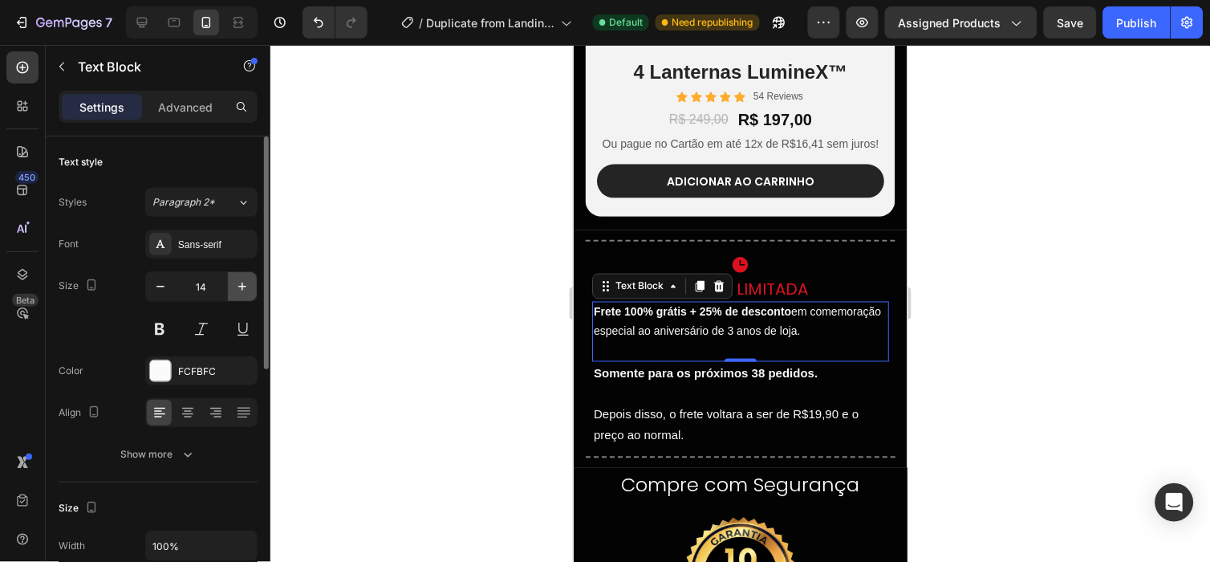
click at [245, 293] on icon "button" at bounding box center [242, 286] width 16 height 16
type input "15"
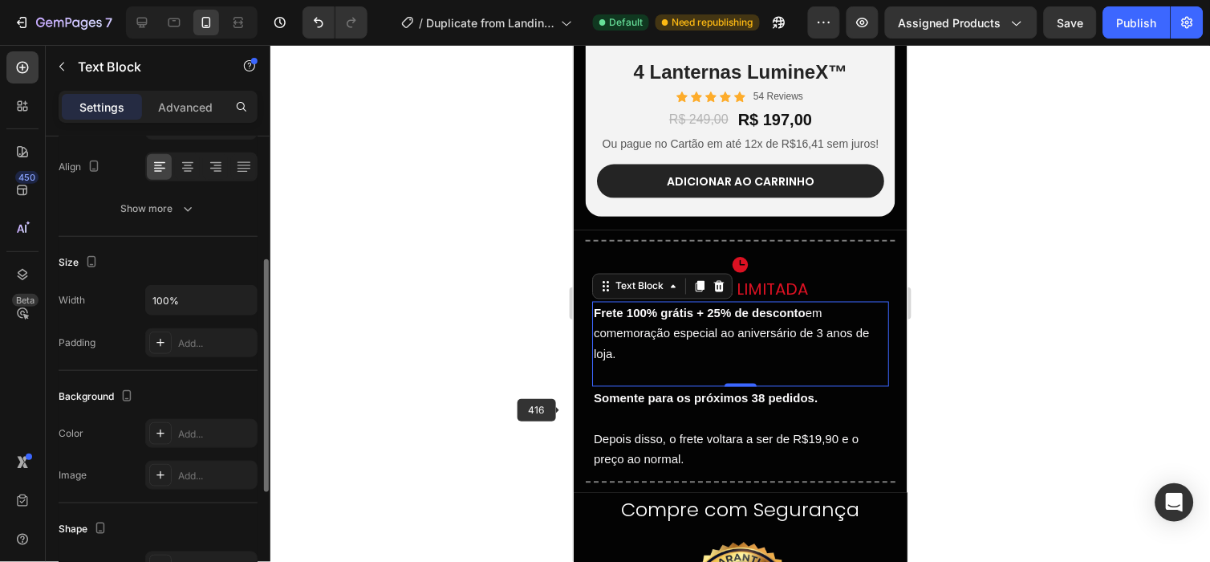
scroll to position [246, 0]
click at [173, 218] on button "Show more" at bounding box center [158, 207] width 199 height 29
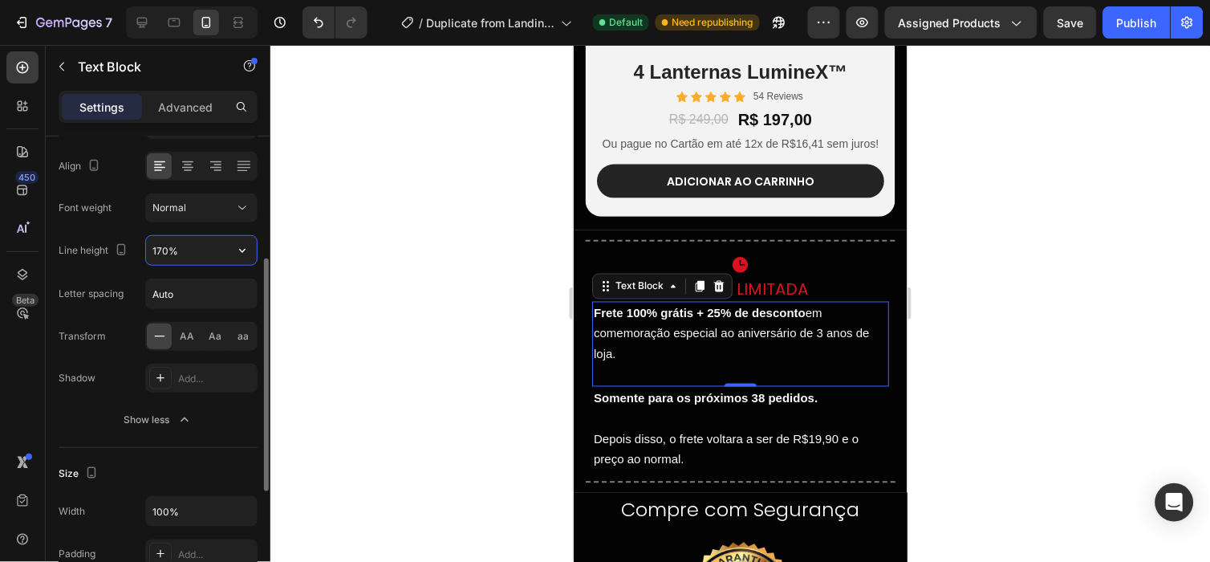
click at [217, 255] on input "170%" at bounding box center [201, 250] width 111 height 29
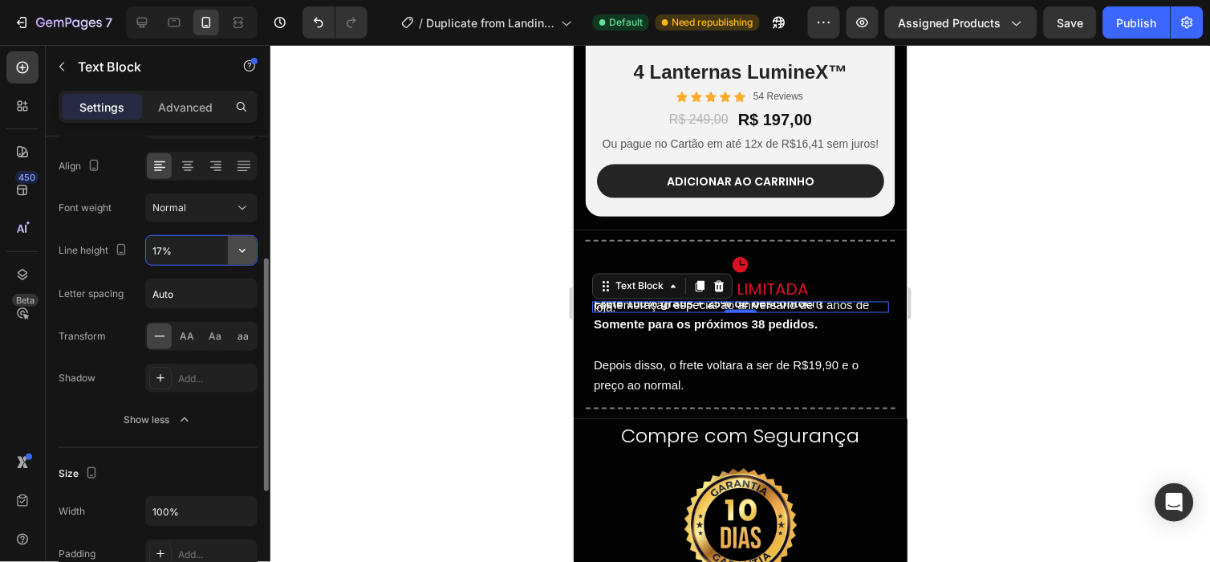
type input "170%"
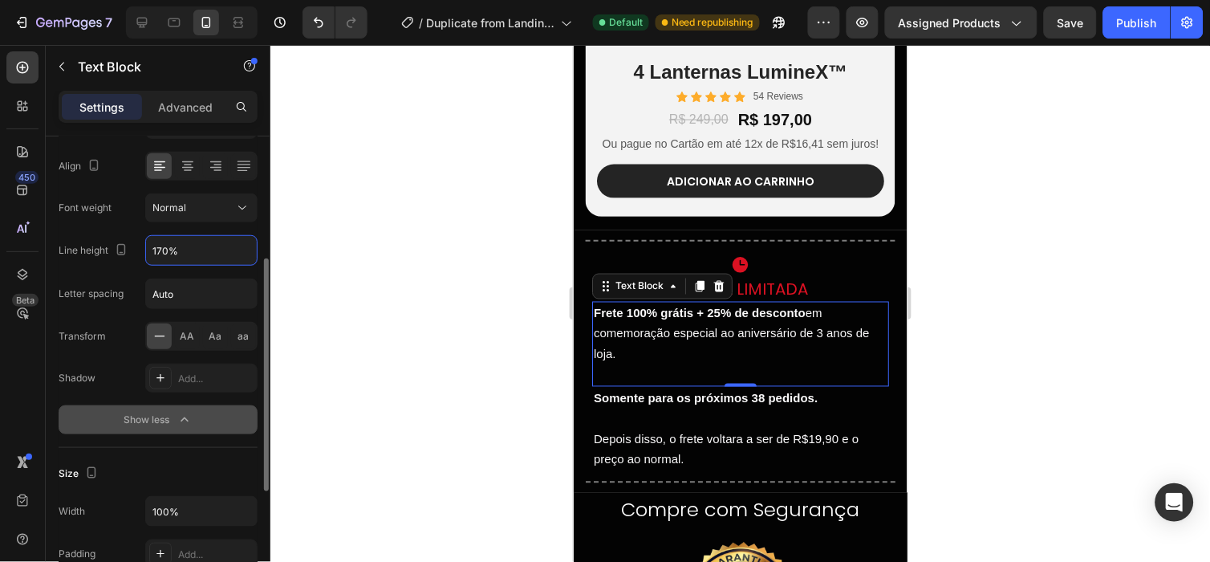
click at [188, 416] on icon "button" at bounding box center [184, 420] width 16 height 16
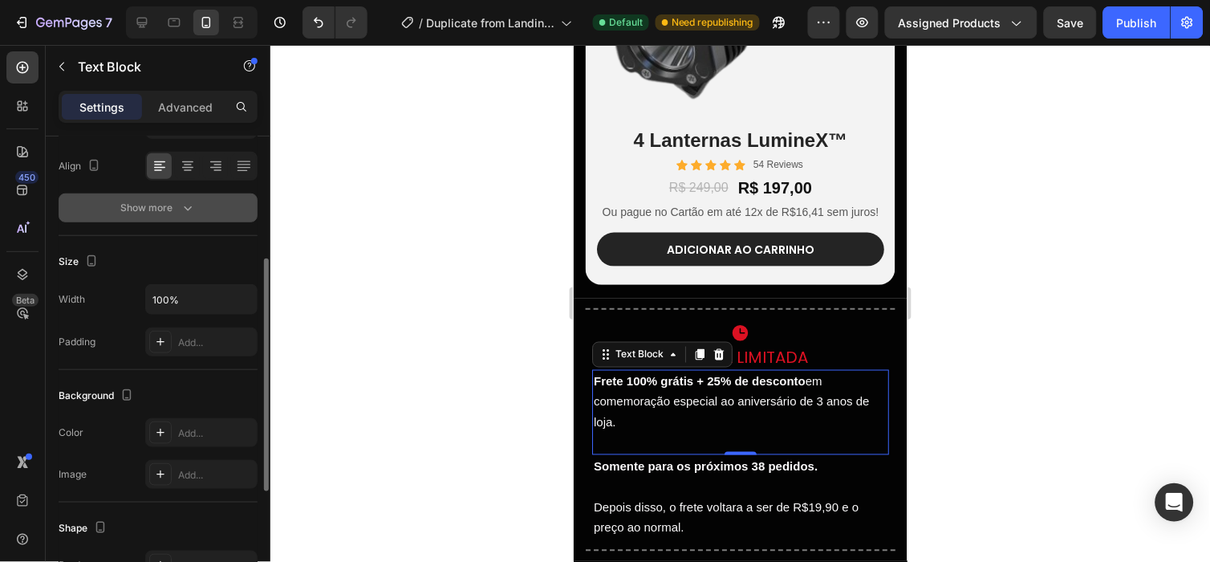
scroll to position [4460, 0]
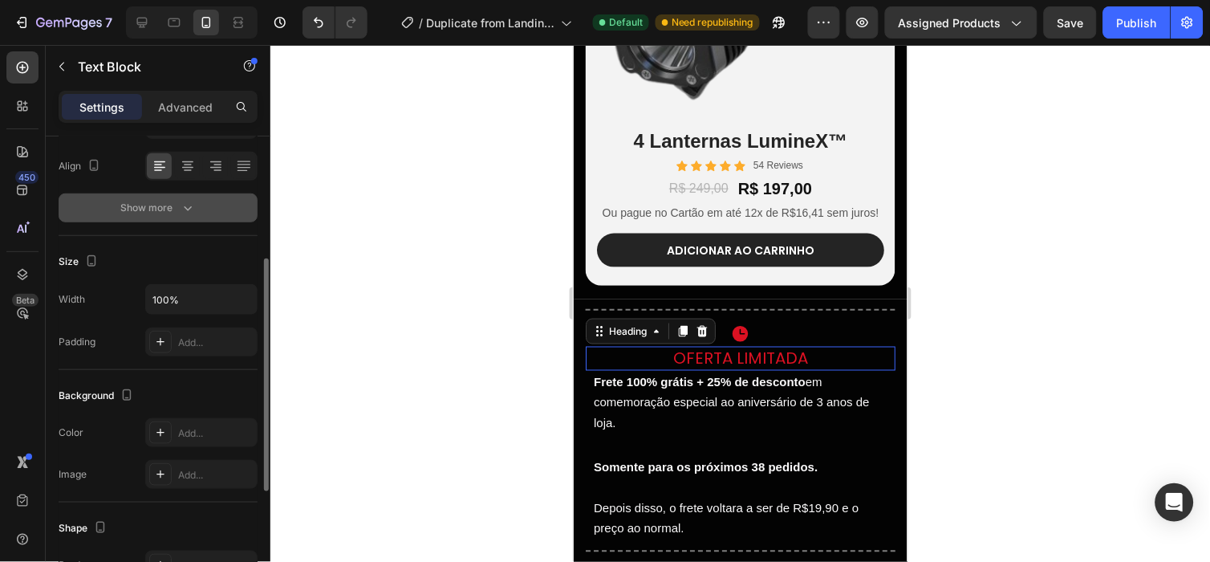
click at [864, 364] on h2 "Oferta Limitada" at bounding box center [740, 358] width 310 height 24
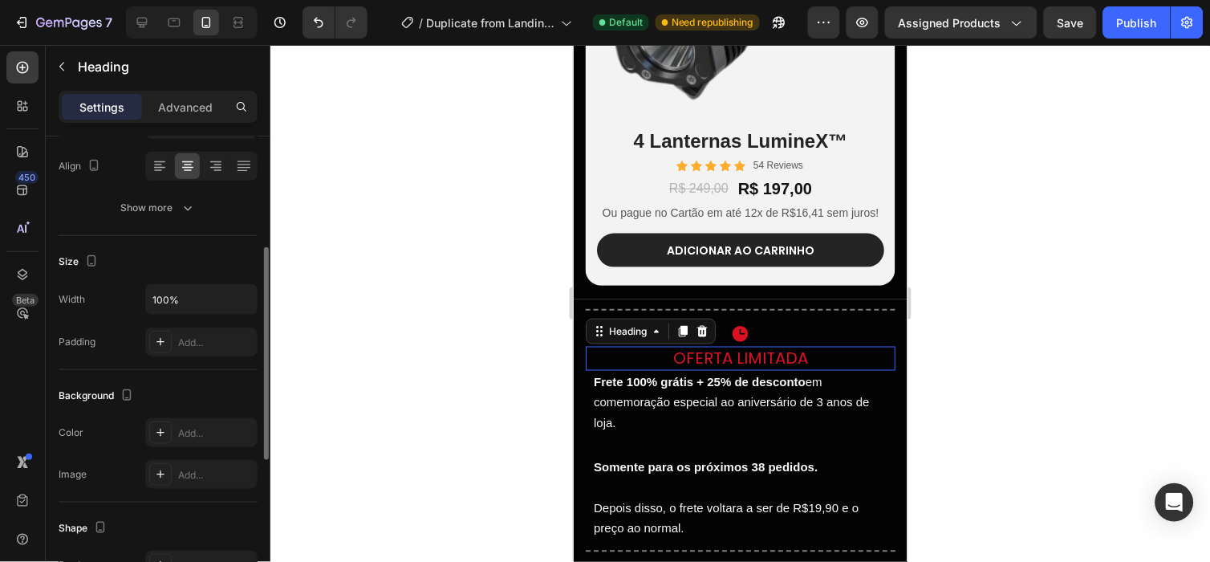
scroll to position [0, 0]
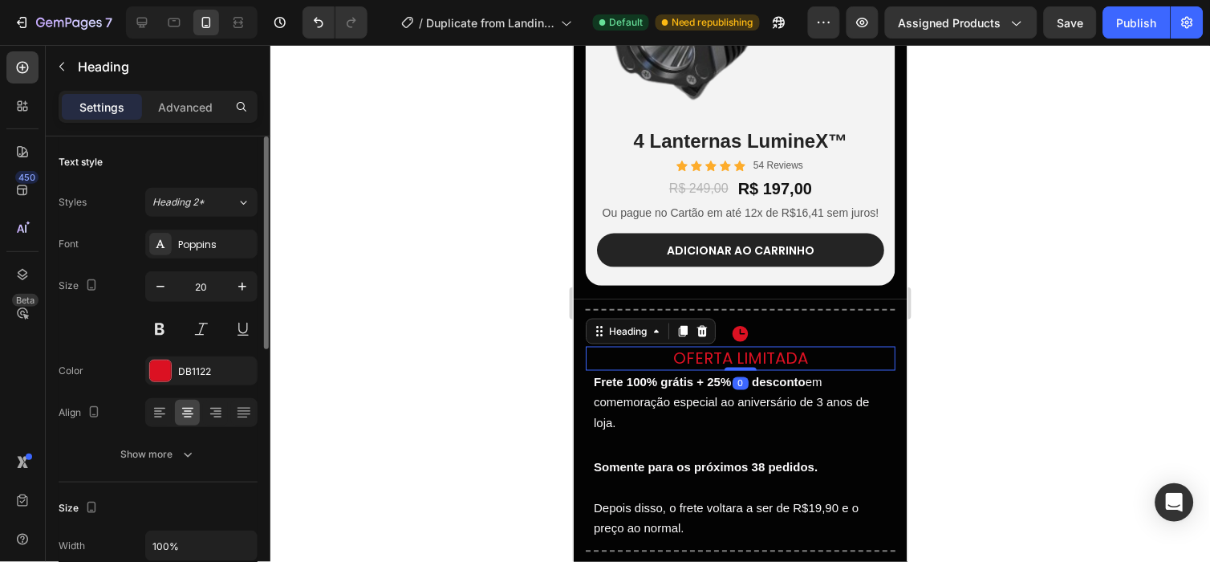
click at [1005, 362] on div at bounding box center [739, 303] width 939 height 517
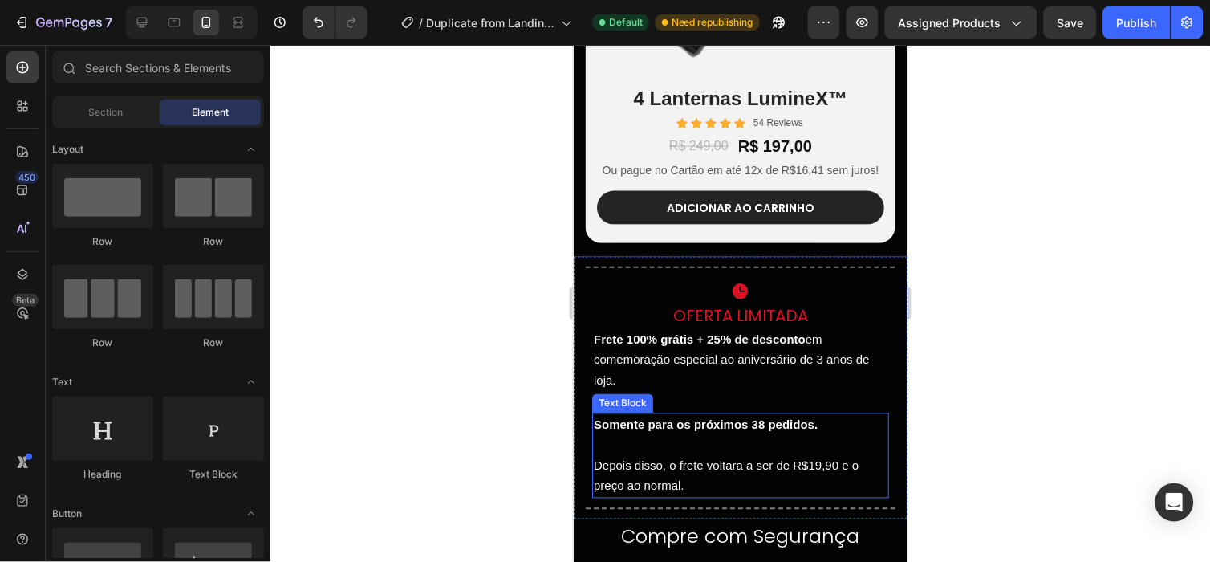
scroll to position [4503, 0]
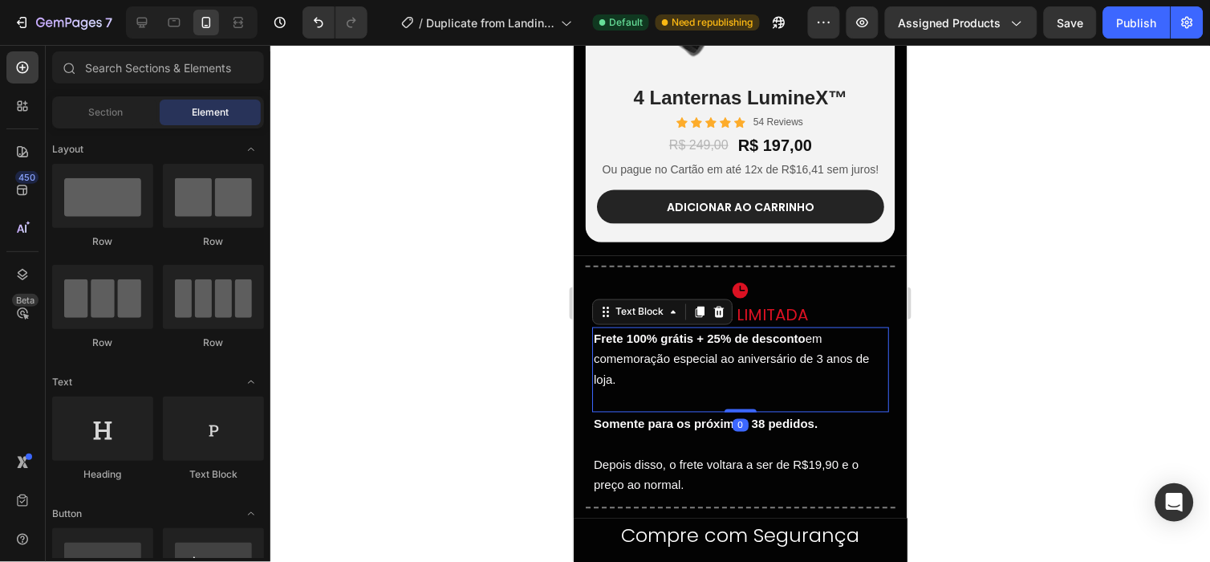
click at [832, 386] on p "Frete 100% grátis + 25% de desconto em comemoração especial ao aniversário de 3…" at bounding box center [740, 359] width 294 height 62
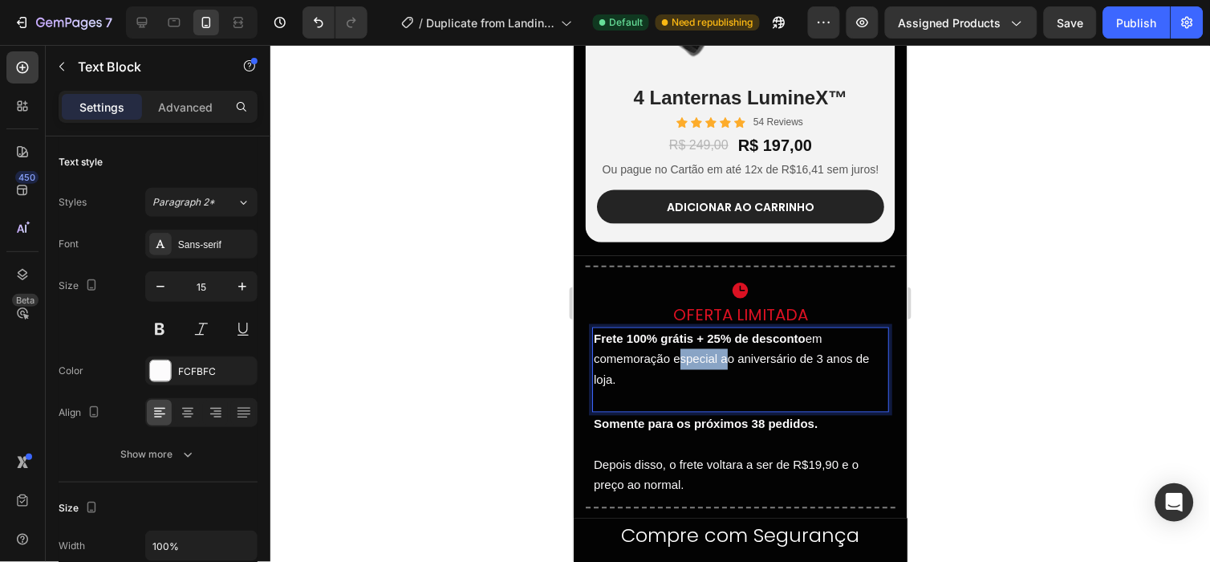
click at [682, 360] on p "Frete 100% grátis + 25% de desconto em comemoração especial ao aniversário de 3…" at bounding box center [740, 359] width 294 height 62
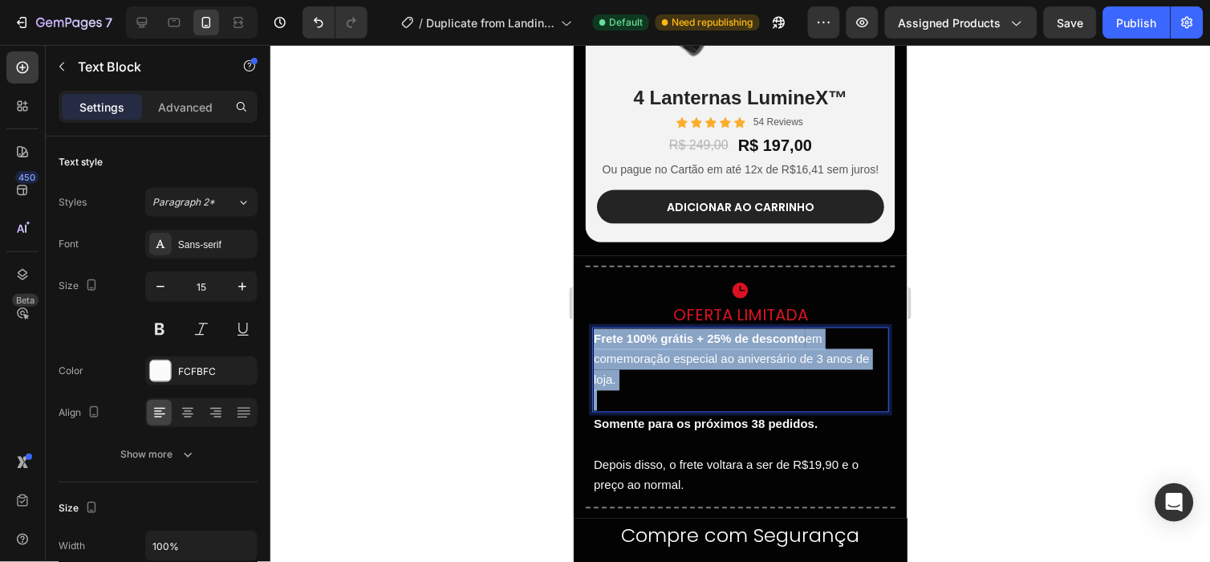
click at [682, 360] on p "Frete 100% grátis + 25% de desconto em comemoração especial ao aniversário de 3…" at bounding box center [740, 359] width 294 height 62
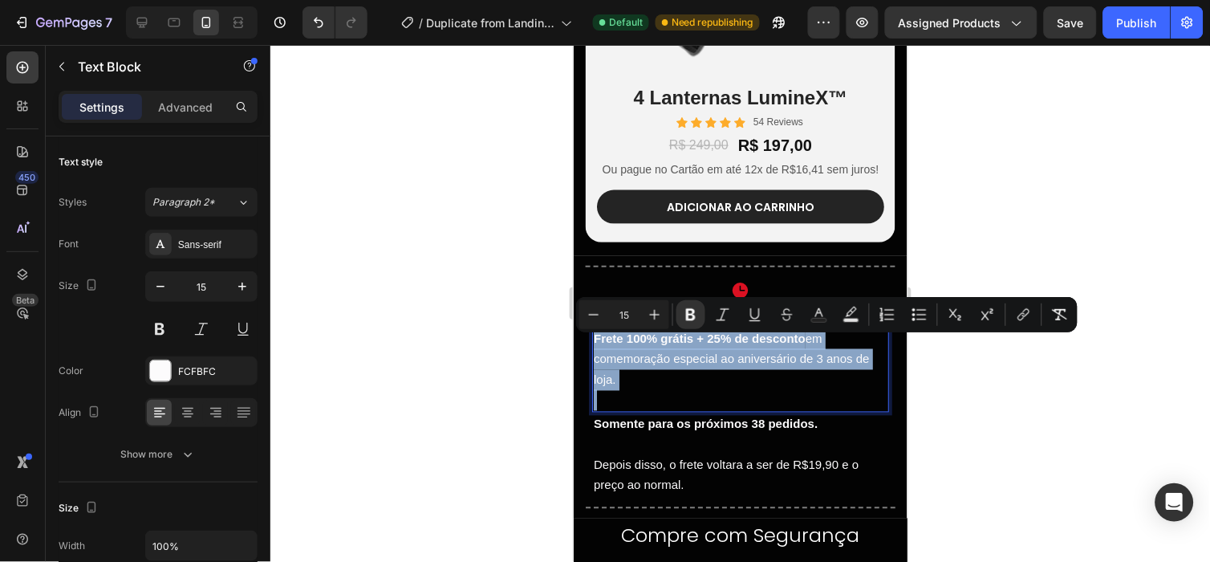
click at [682, 360] on p "Frete 100% grátis + 25% de desconto em comemoração especial ao aniversário de 3…" at bounding box center [740, 359] width 294 height 62
click at [699, 366] on p "Frete 100% grátis + 25% de desconto em comemoração especial ao aniversário de 3…" at bounding box center [740, 359] width 294 height 62
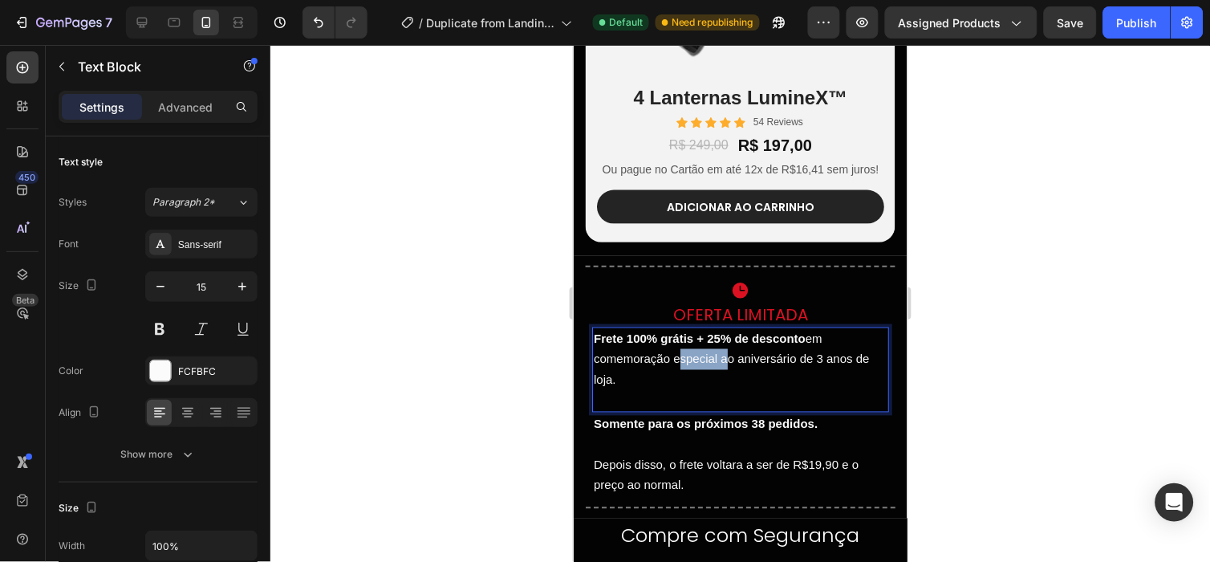
click at [699, 366] on p "Frete 100% grátis + 25% de desconto em comemoração especial ao aniversário de 3…" at bounding box center [740, 359] width 294 height 62
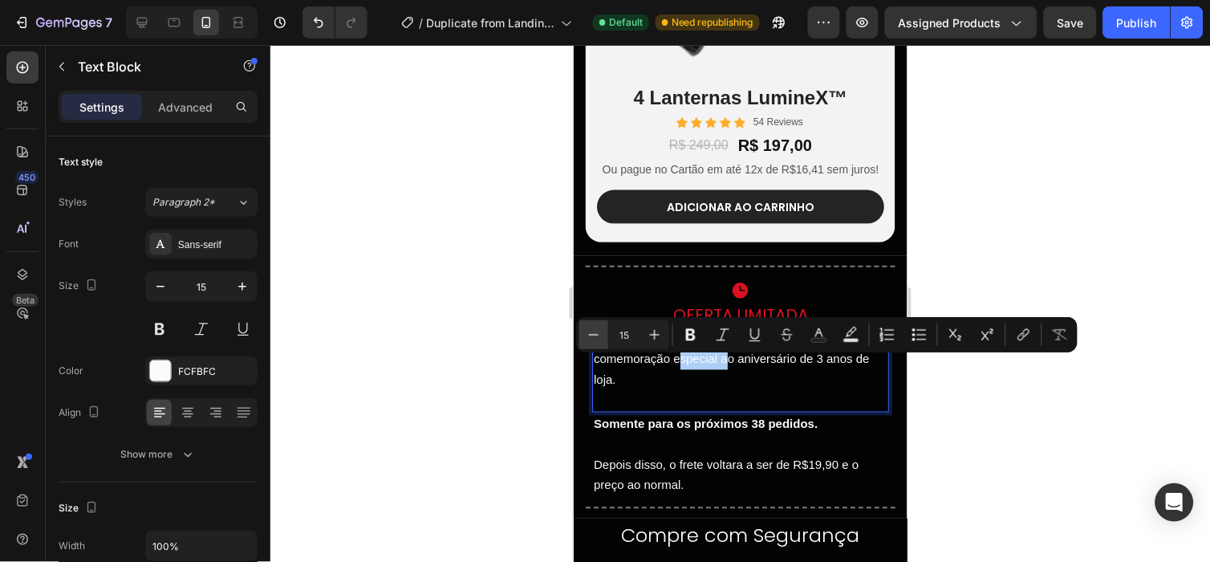
click at [592, 333] on icon "Editor contextual toolbar" at bounding box center [594, 334] width 16 height 16
type input "14"
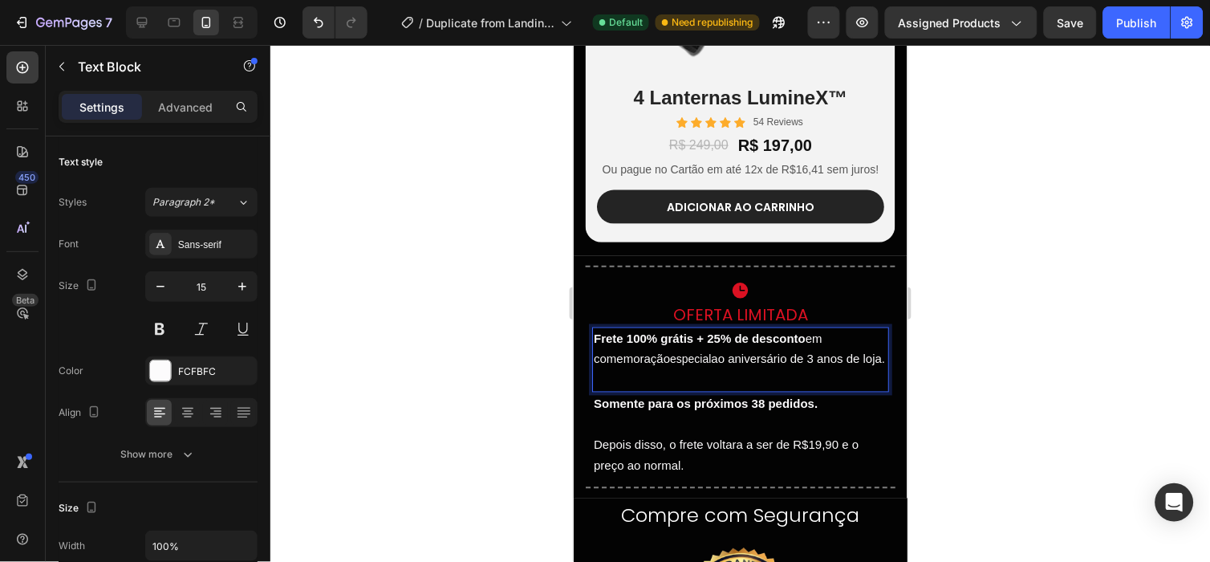
click at [626, 362] on p "Frete 100% grátis + 25% de desconto em comemoração especial ao aniversário de 3…" at bounding box center [740, 349] width 294 height 42
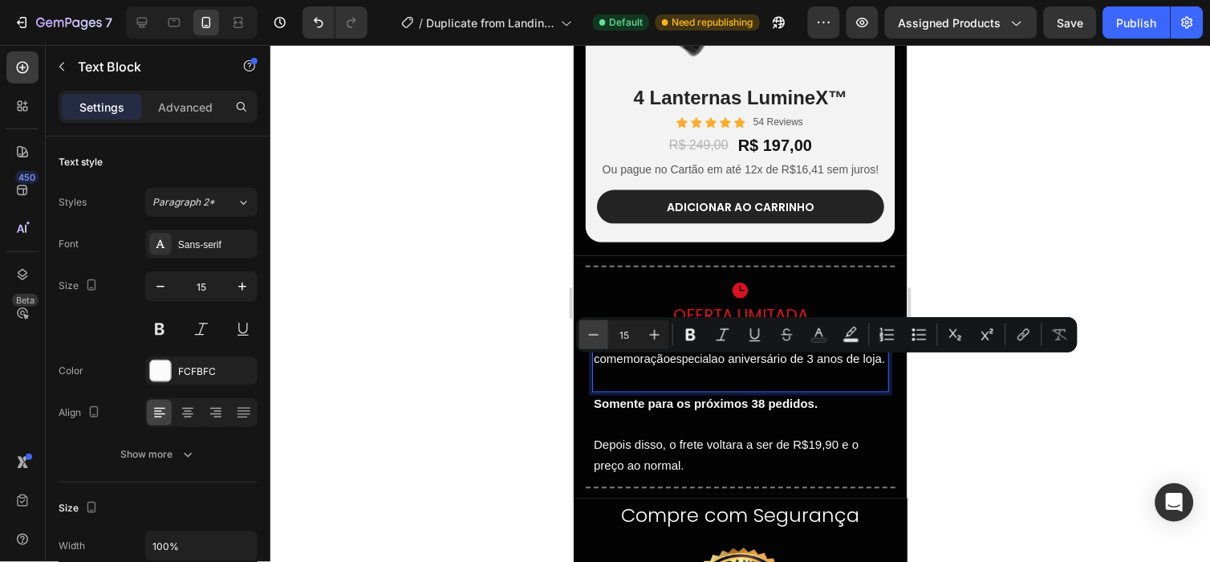
click at [594, 339] on icon "Editor contextual toolbar" at bounding box center [594, 334] width 16 height 16
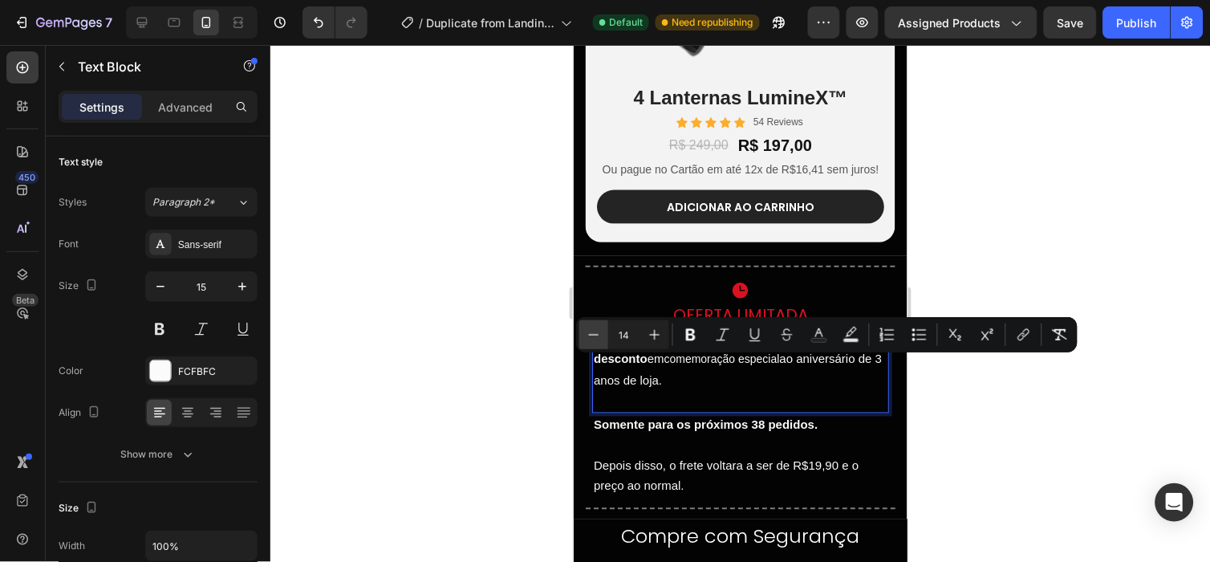
click at [594, 339] on icon "Editor contextual toolbar" at bounding box center [594, 334] width 16 height 16
click at [663, 335] on button "Plus" at bounding box center [654, 334] width 29 height 29
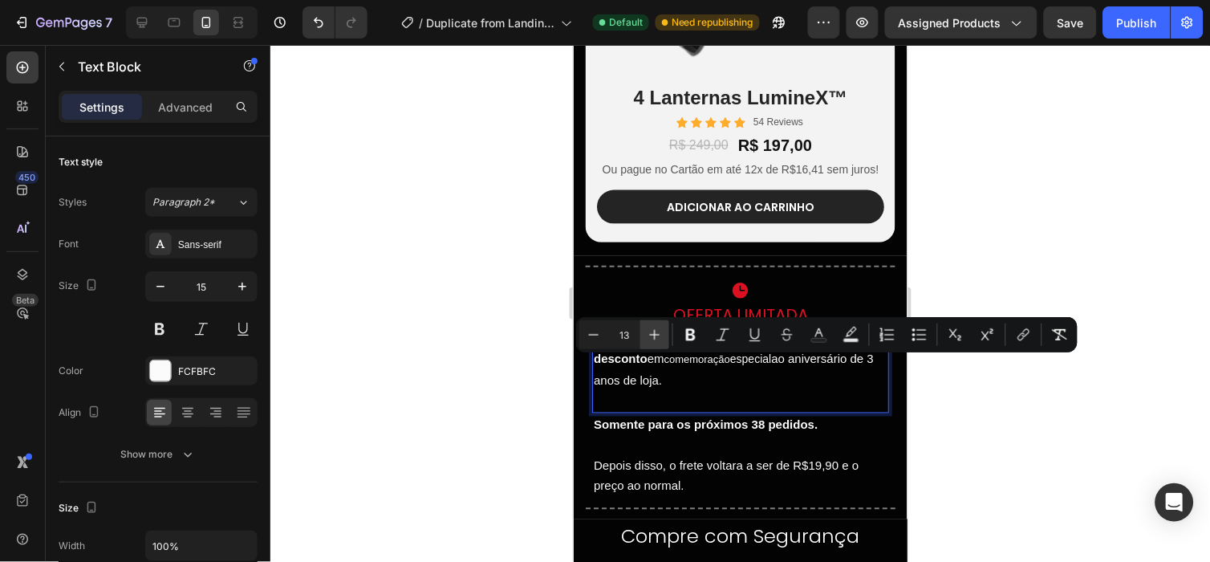
click at [663, 335] on button "Plus" at bounding box center [654, 334] width 29 height 29
type input "15"
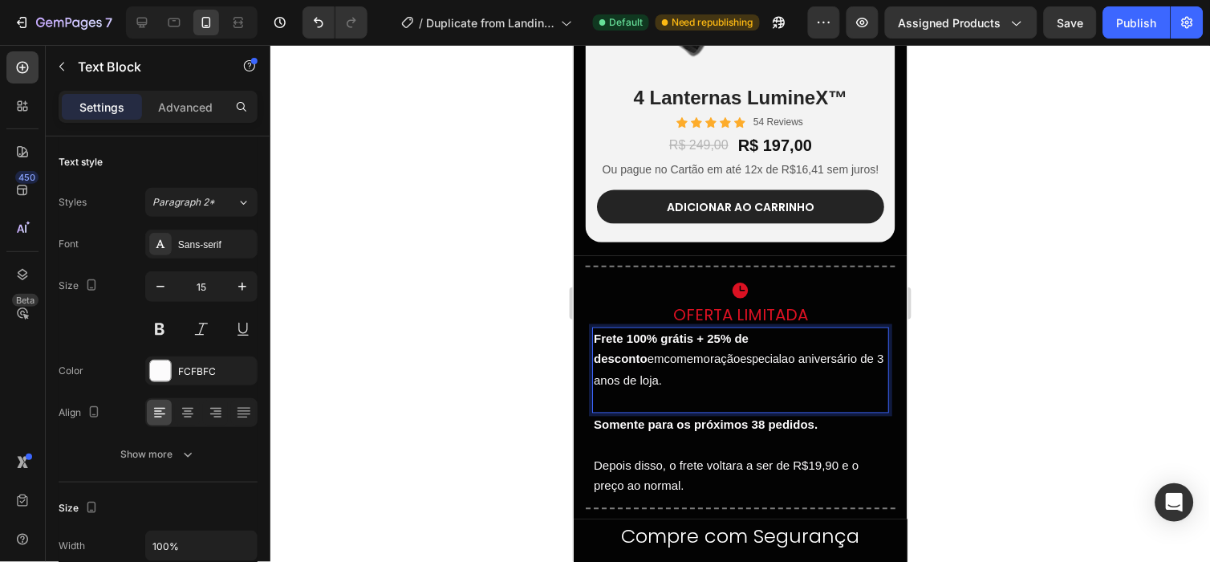
click at [740, 363] on span "especial" at bounding box center [760, 358] width 41 height 13
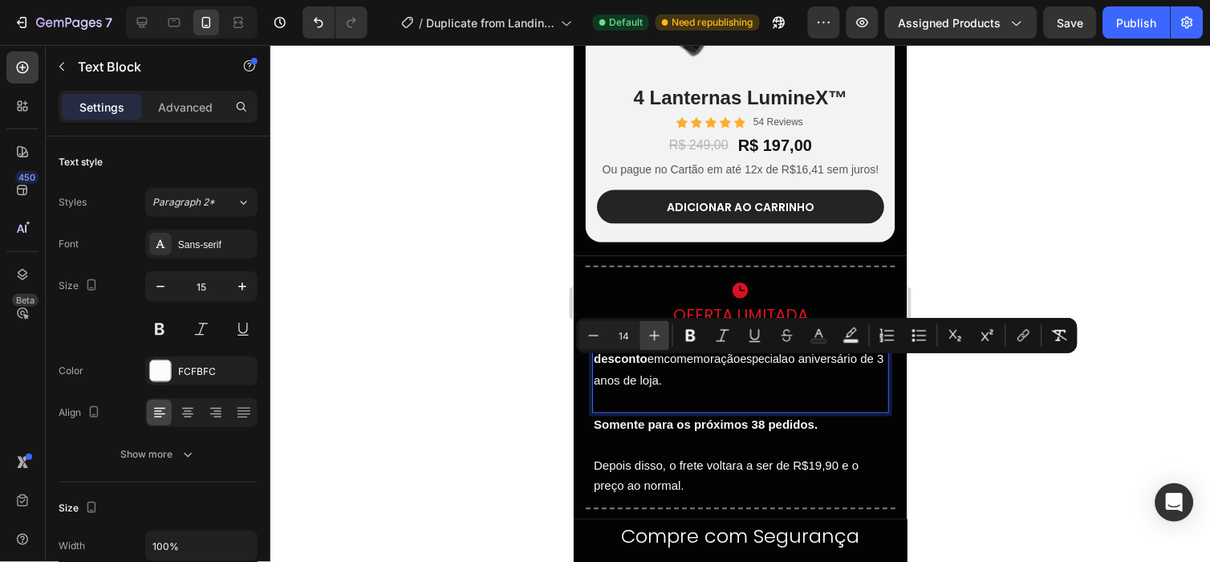
click at [647, 333] on icon "Editor contextual toolbar" at bounding box center [655, 335] width 16 height 16
type input "15"
click at [744, 364] on p "Frete 100% grátis + 25% de desconto em comemoração especial ao aniversário de 3…" at bounding box center [740, 359] width 294 height 62
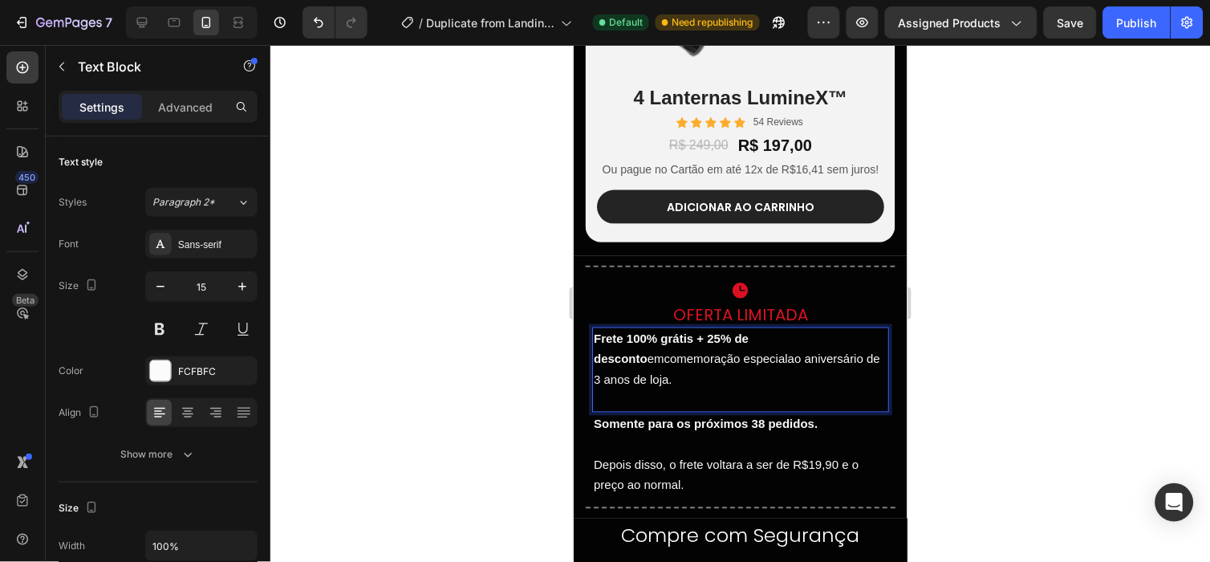
click at [768, 365] on p "Frete 100% grátis + 25% de desconto em comemoração especial ao aniversário de 3…" at bounding box center [740, 359] width 294 height 62
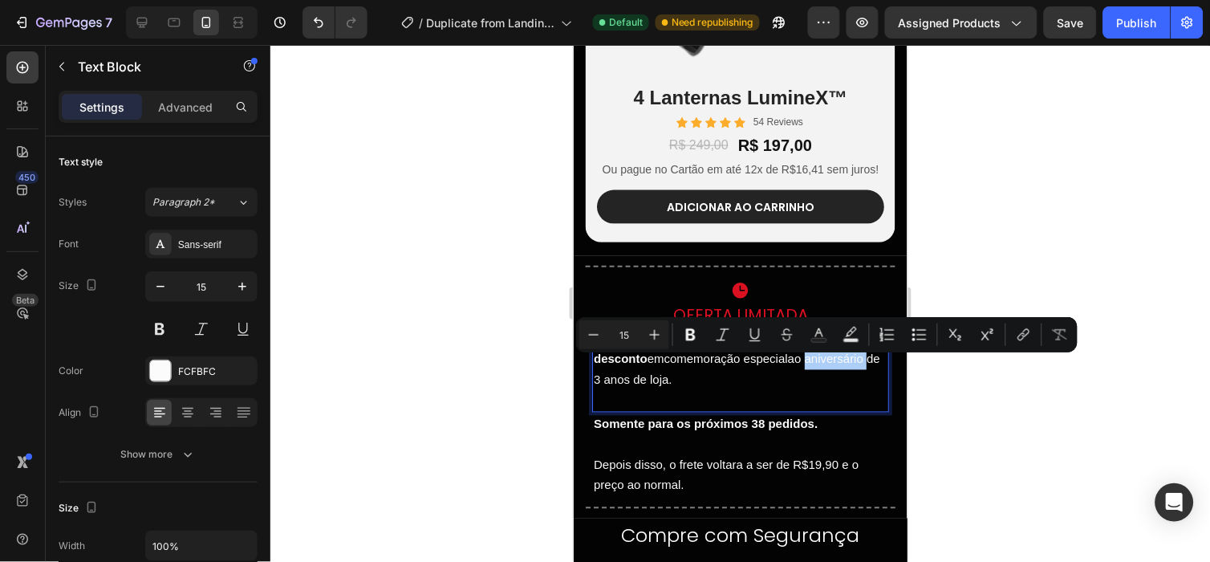
click at [608, 340] on input "15" at bounding box center [624, 334] width 32 height 19
click at [590, 334] on icon "Editor contextual toolbar" at bounding box center [594, 334] width 10 height 1
type input "15"
click at [663, 360] on span "comemoração especial" at bounding box center [725, 358] width 124 height 14
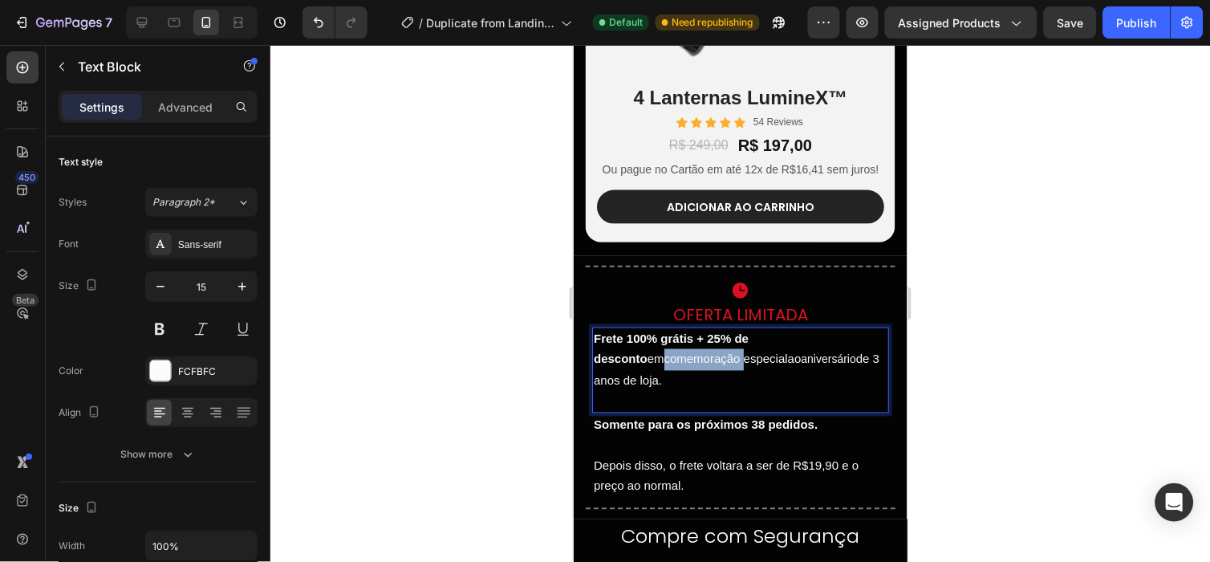
click at [663, 360] on span "comemoração especial" at bounding box center [725, 358] width 124 height 14
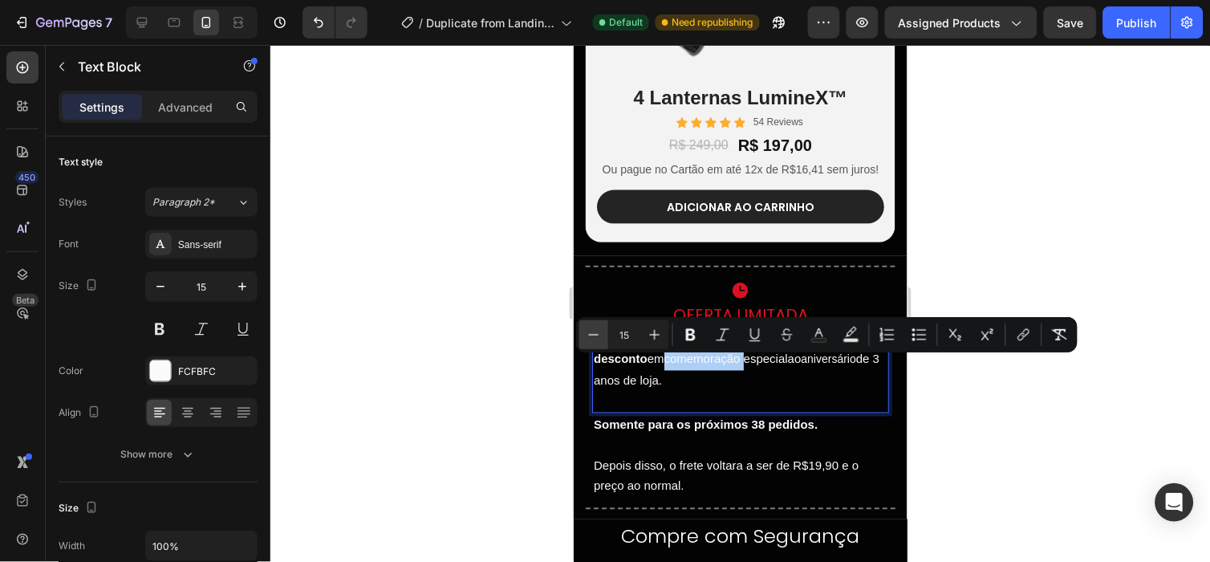
click at [583, 330] on button "Minus" at bounding box center [593, 334] width 29 height 29
type input "15"
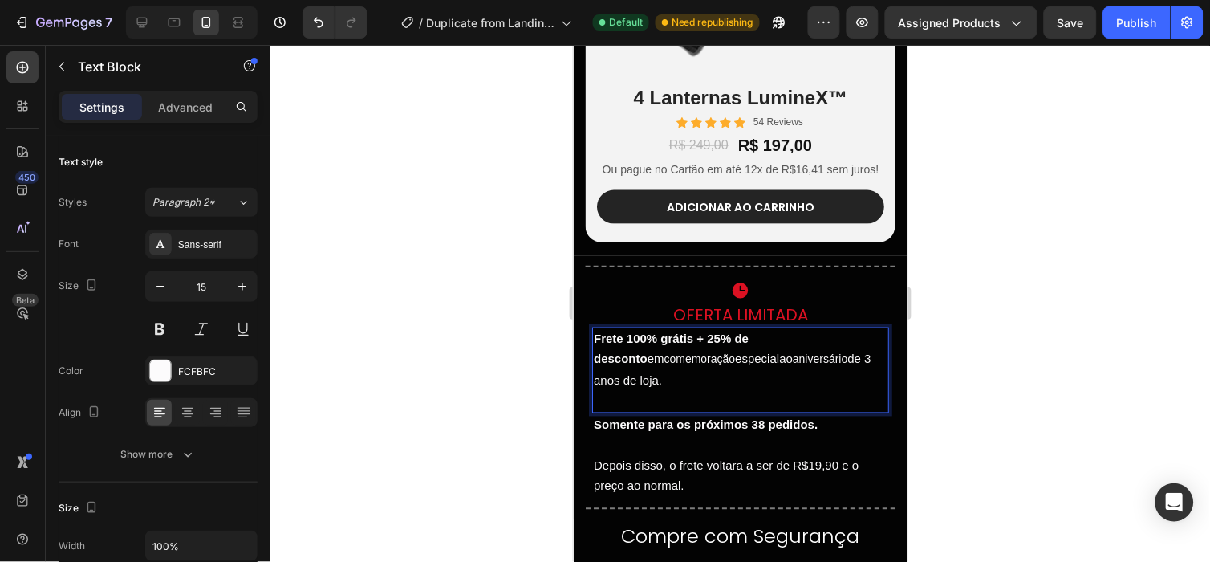
click at [734, 360] on span "especial" at bounding box center [756, 358] width 44 height 14
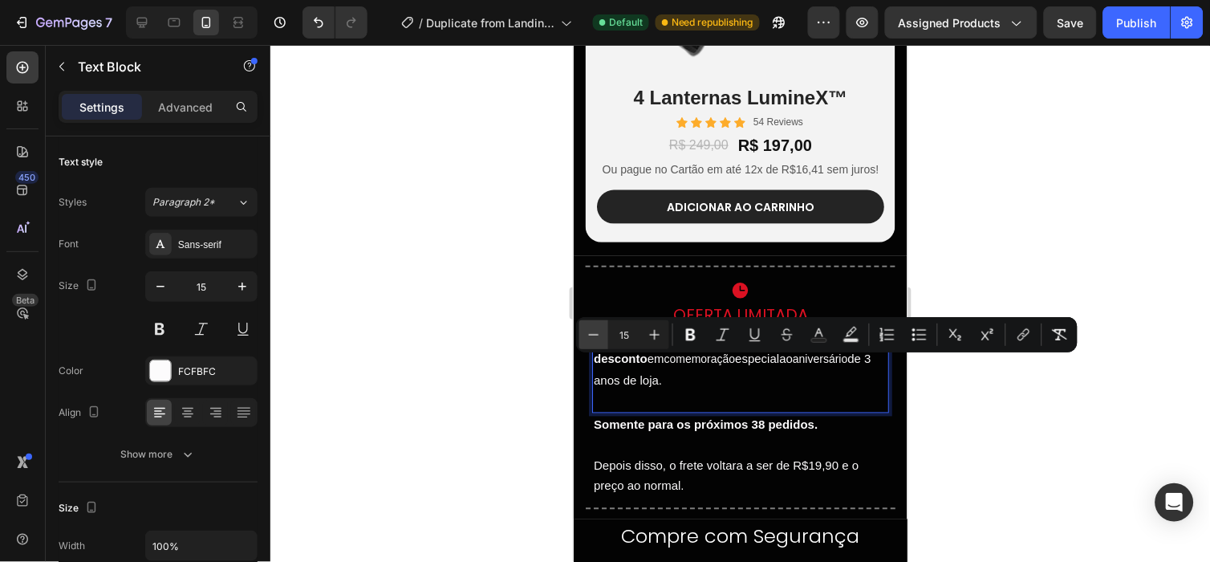
click at [582, 327] on button "Minus" at bounding box center [593, 334] width 29 height 29
type input "14"
click at [724, 395] on p "Rich Text Editor. Editing area: main" at bounding box center [740, 400] width 294 height 21
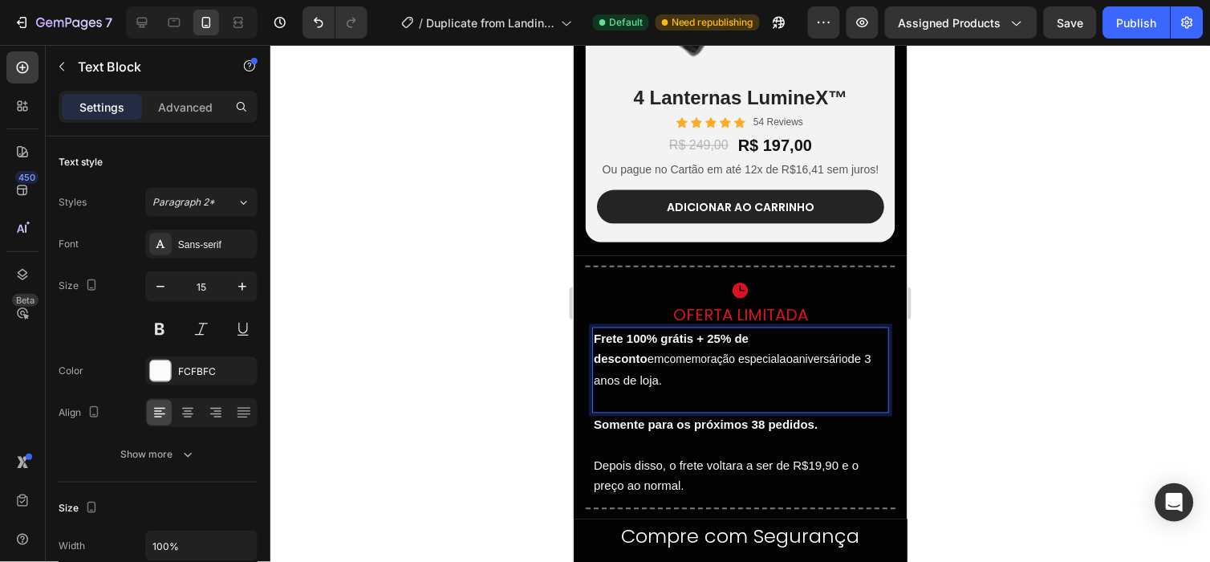
click at [748, 400] on p "Rich Text Editor. Editing area: main" at bounding box center [740, 400] width 294 height 21
drag, startPoint x: 847, startPoint y: 343, endPoint x: 886, endPoint y: 342, distance: 38.5
click at [886, 342] on div "Title Line Row Icon Oferta Limitada Heading Frete 100% grátis + 25% de desconto…" at bounding box center [740, 386] width 334 height 263
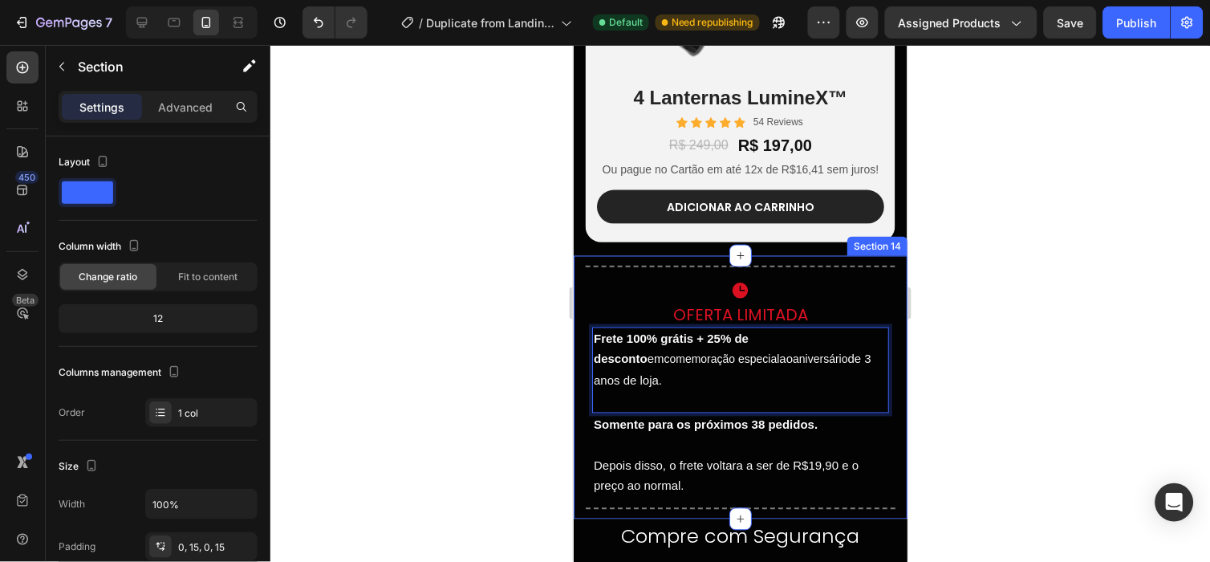
click at [886, 342] on div "Title Line Row Icon Oferta Limitada Heading Frete 100% grátis + 25% de desconto…" at bounding box center [740, 386] width 334 height 263
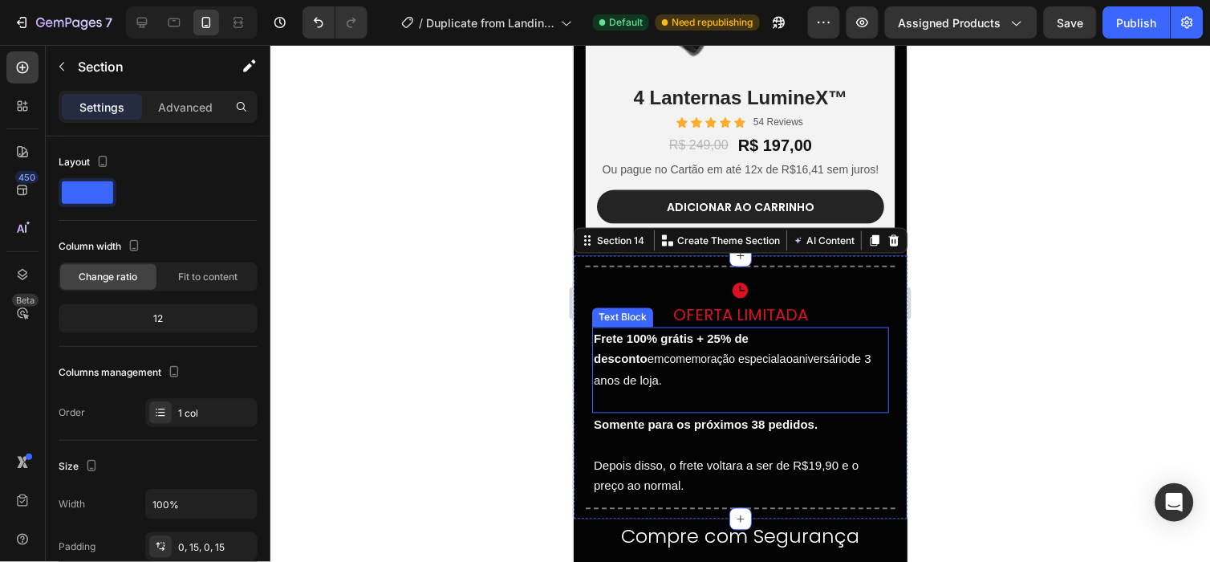
click at [815, 353] on p "Frete 100% grátis + 25% de desconto em comemoração especial ao aniversário de 3…" at bounding box center [740, 359] width 294 height 63
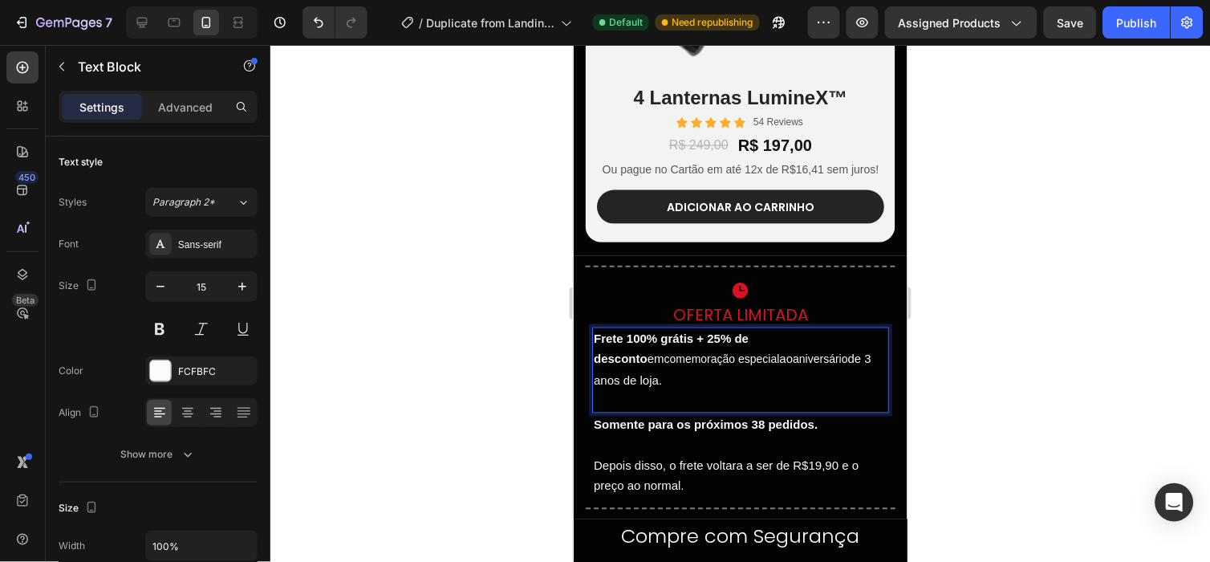
click at [748, 348] on strong "Frete 100% grátis + 25% de desconto" at bounding box center [670, 348] width 155 height 34
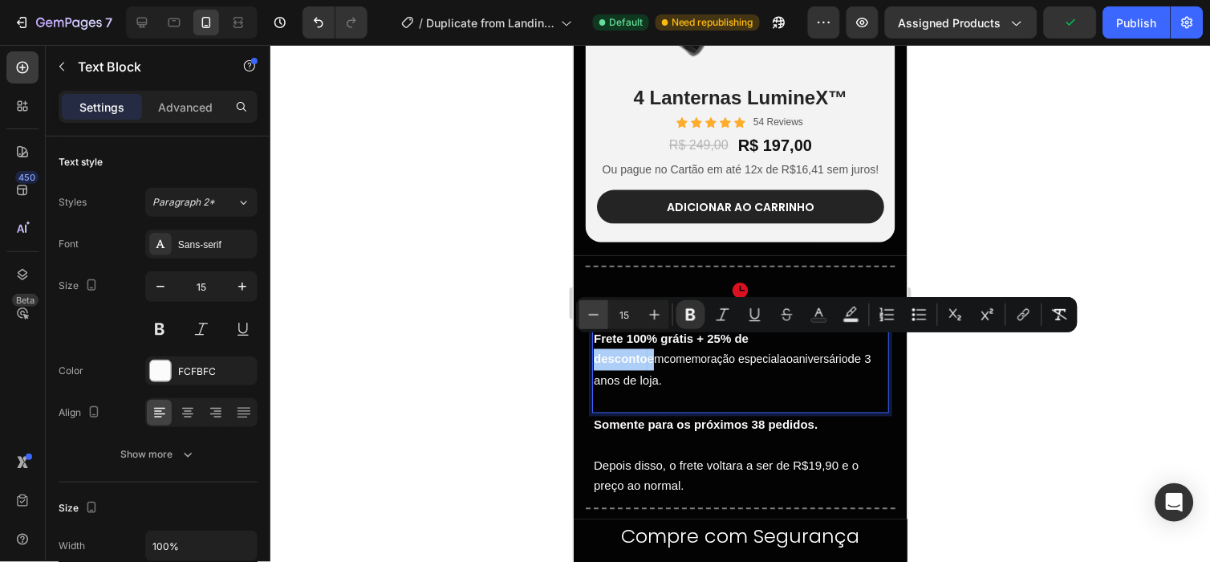
click at [589, 319] on icon "Editor contextual toolbar" at bounding box center [594, 314] width 16 height 16
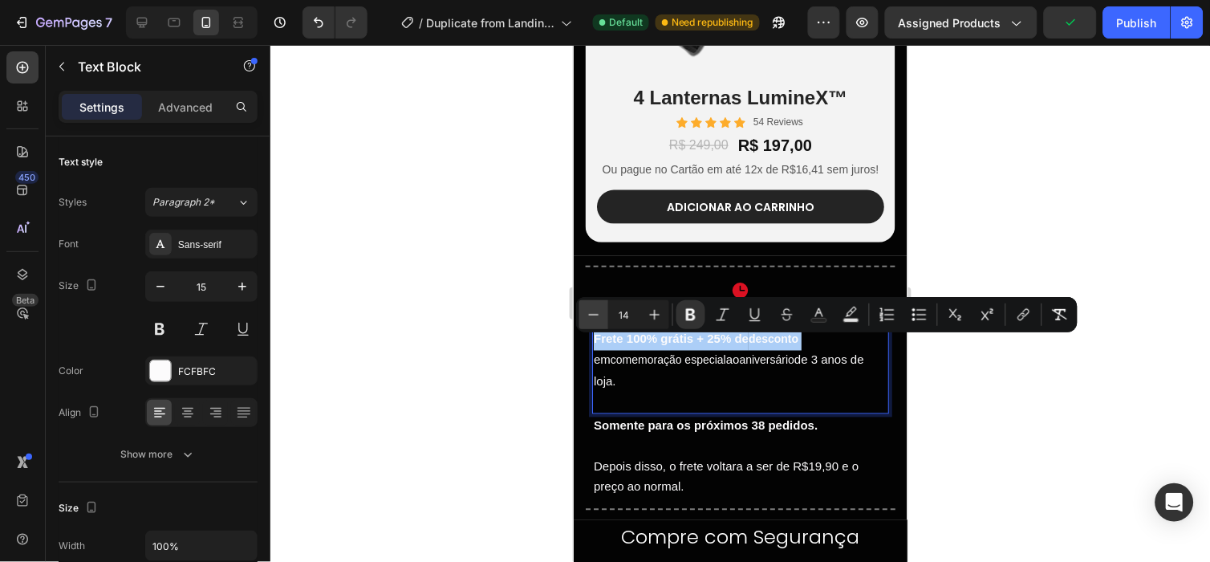
click at [589, 319] on icon "Editor contextual toolbar" at bounding box center [594, 314] width 16 height 16
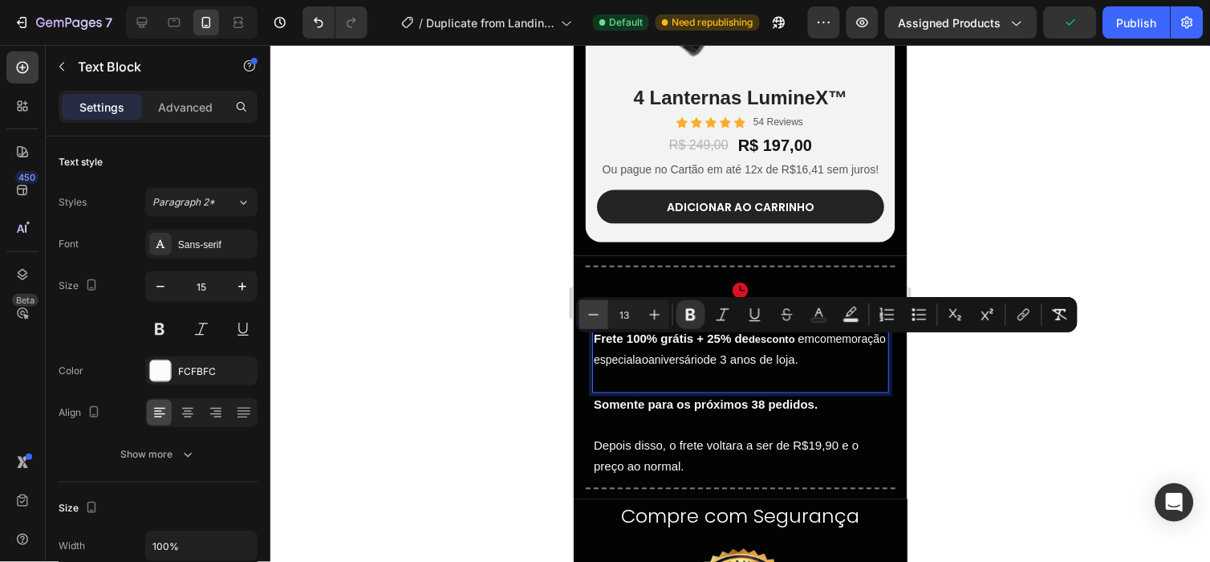
click at [589, 319] on icon "Editor contextual toolbar" at bounding box center [594, 314] width 16 height 16
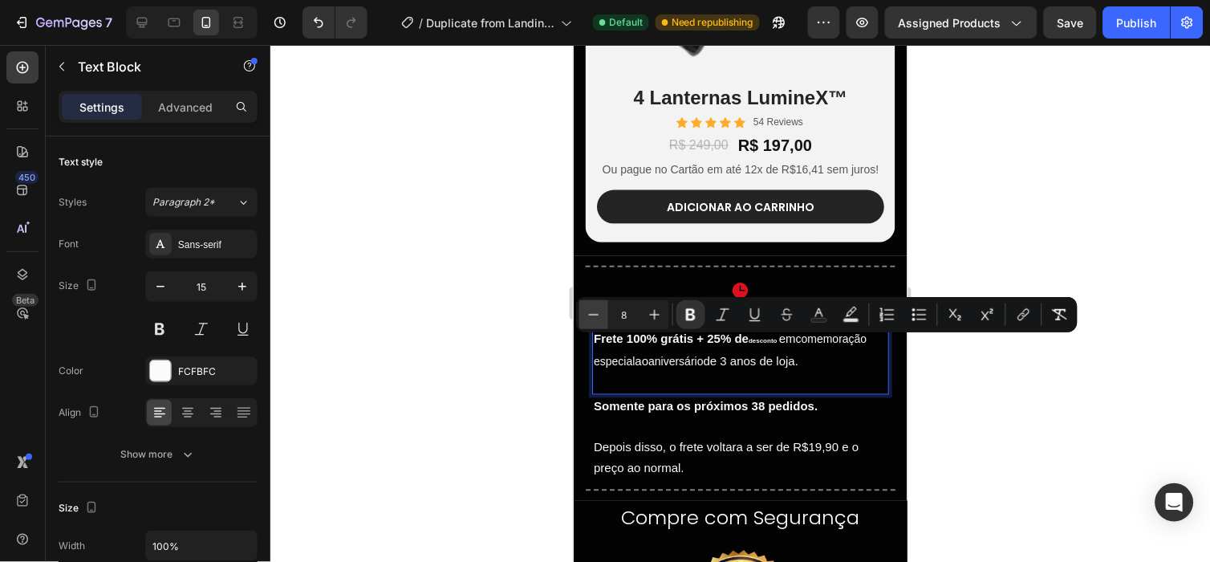
click at [589, 319] on icon "Editor contextual toolbar" at bounding box center [594, 314] width 16 height 16
type input "7"
click at [695, 341] on strong "Frete 100% grátis + 25% de" at bounding box center [670, 338] width 155 height 14
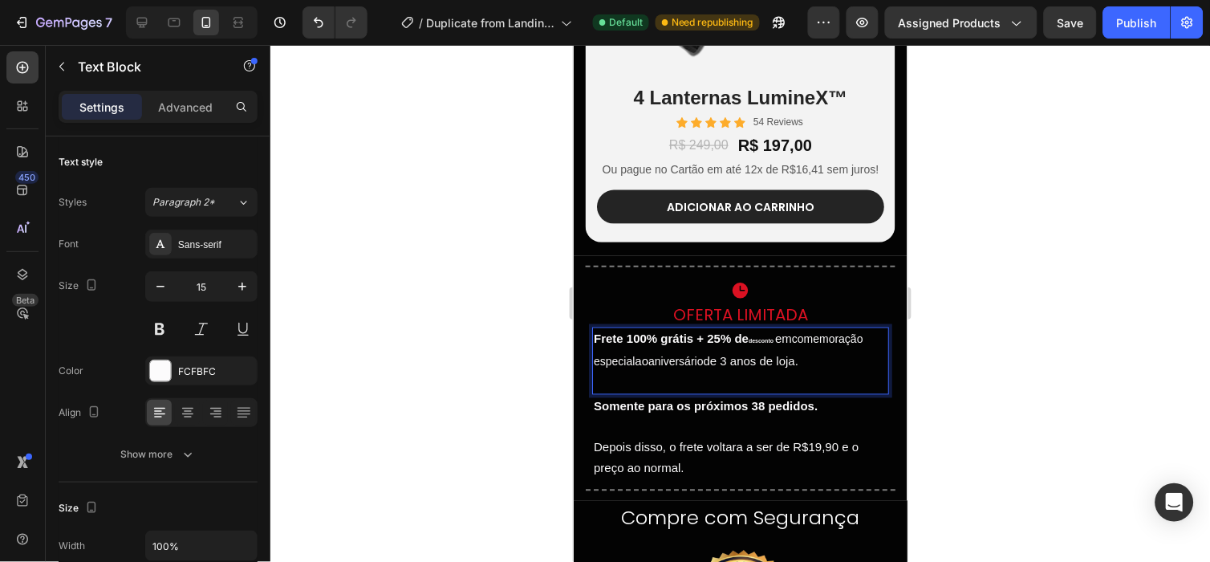
click at [596, 412] on strong "Somente para os próximos 38 pedidos." at bounding box center [705, 406] width 224 height 14
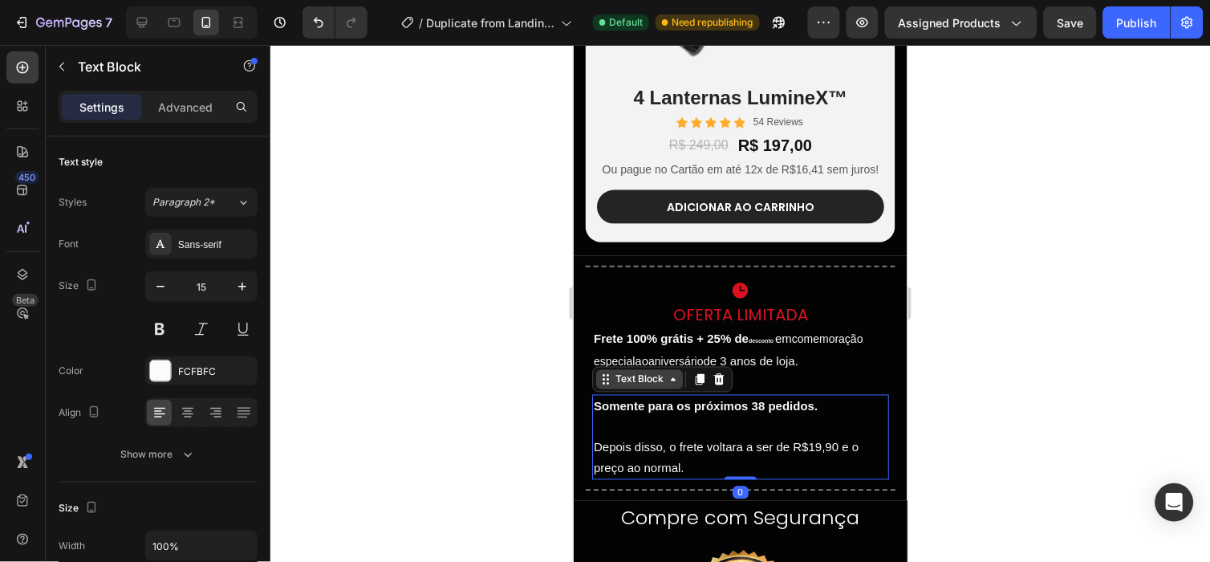
click at [673, 376] on div "Text Block" at bounding box center [638, 378] width 87 height 19
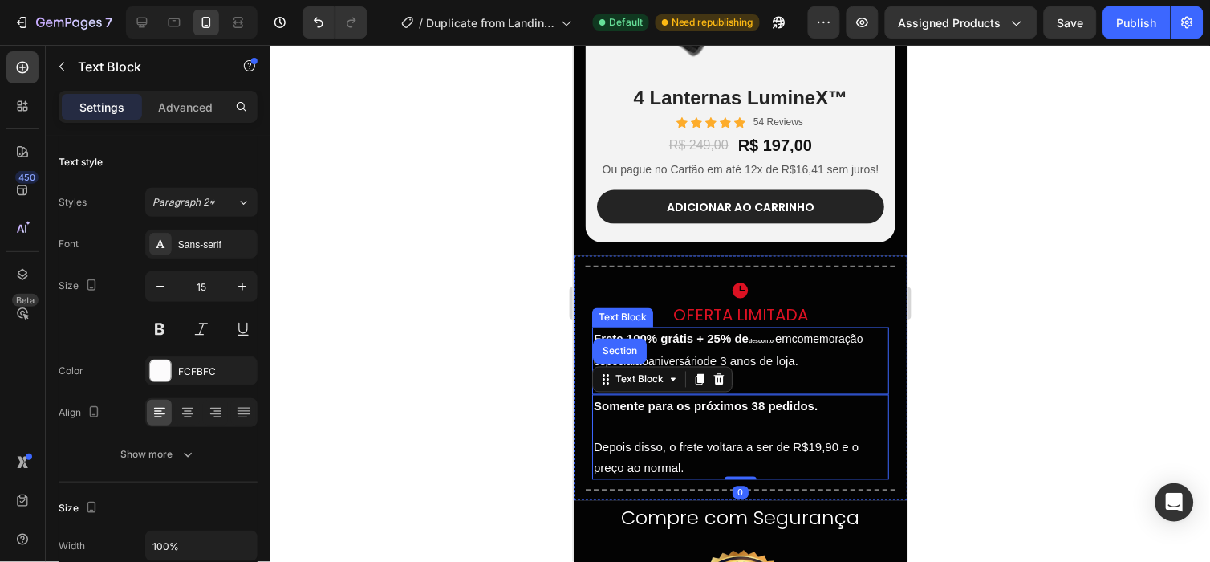
click at [704, 341] on strong "Frete 100% grátis + 25% de" at bounding box center [670, 338] width 155 height 14
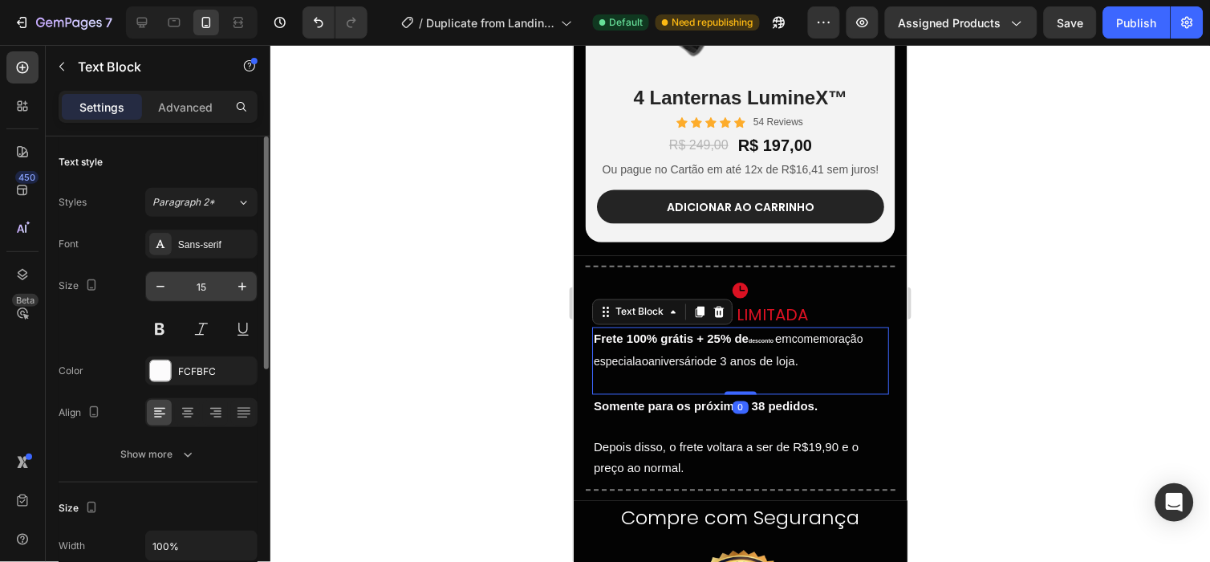
click at [203, 293] on input "15" at bounding box center [201, 286] width 53 height 29
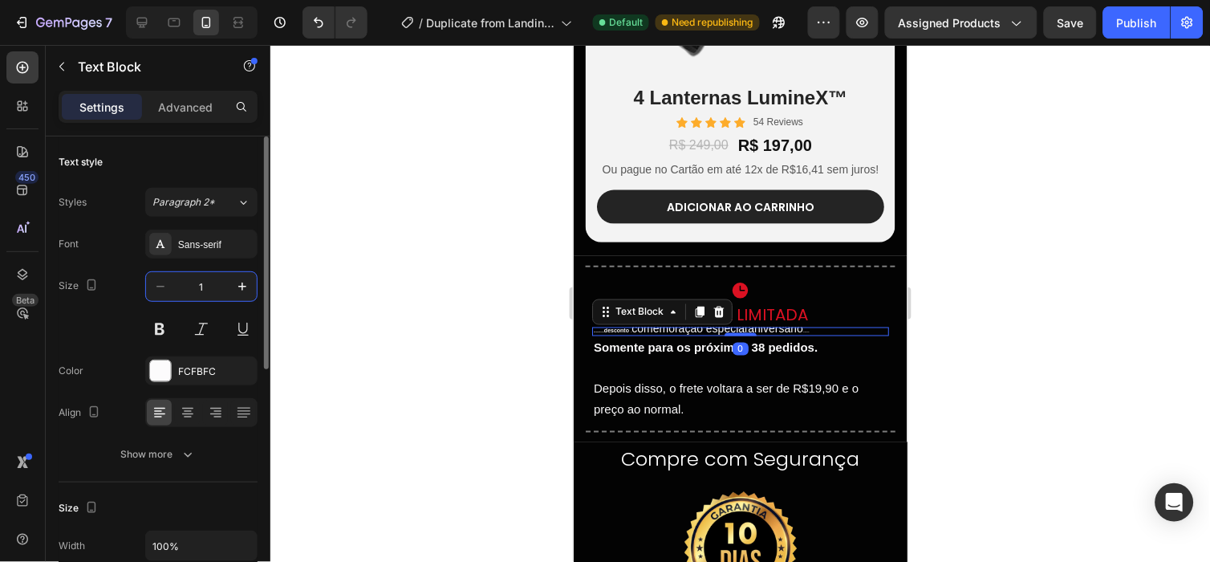
type input "15"
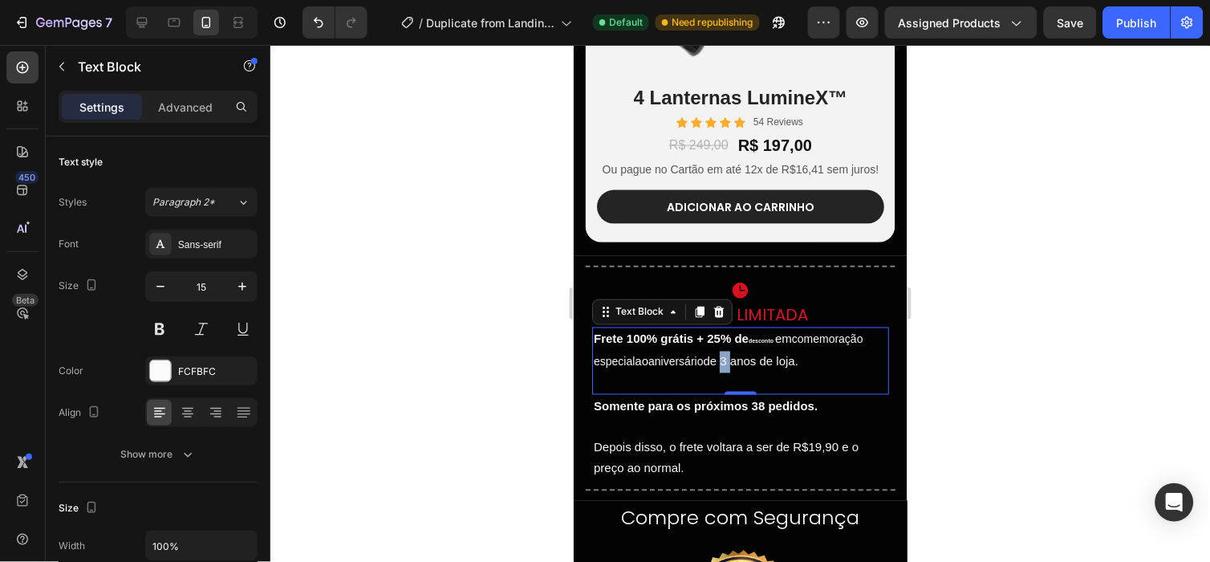
click at [732, 371] on p "Frete 100% grátis + 25% de desconto em comemoração especial ao aniversário de 3…" at bounding box center [740, 350] width 294 height 44
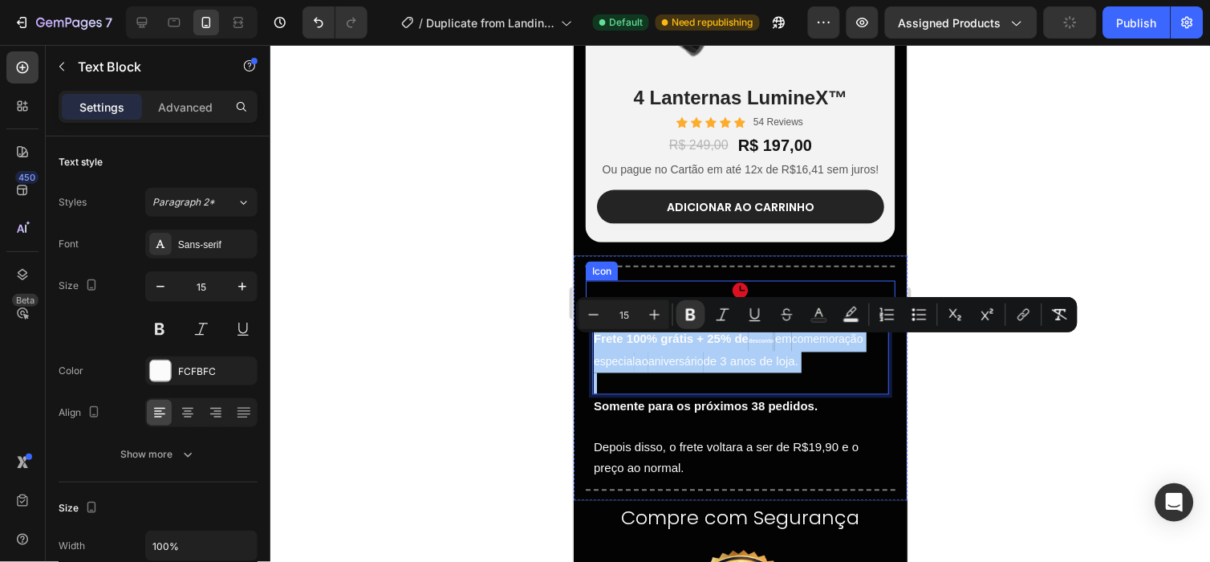
click at [627, 314] on input "15" at bounding box center [624, 314] width 32 height 19
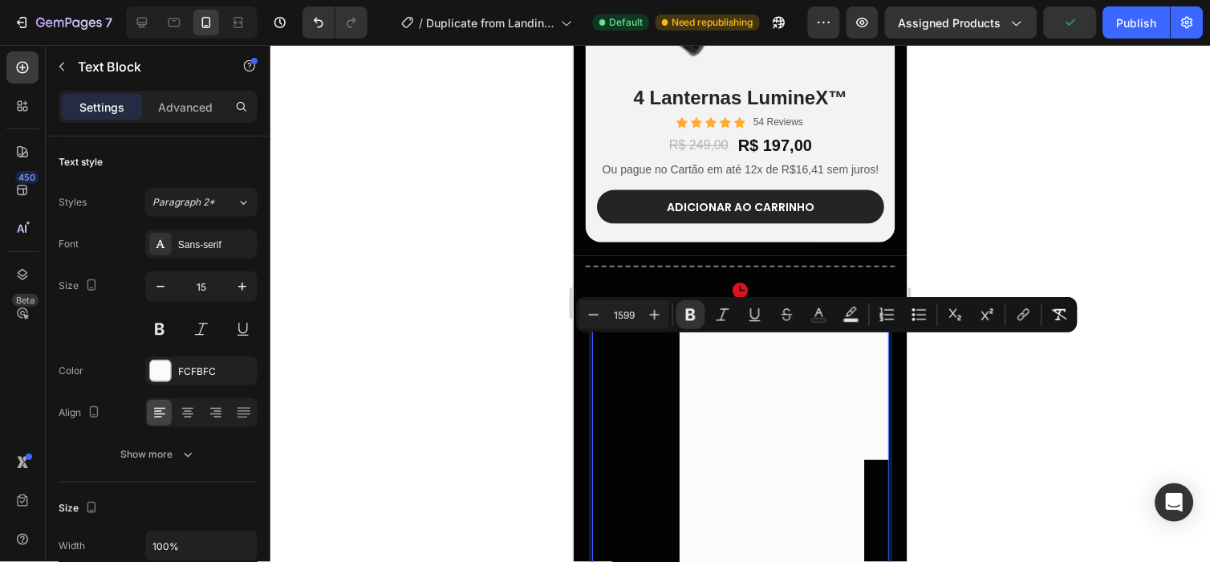
click at [627, 314] on input "1599" at bounding box center [624, 314] width 32 height 19
type input "15"
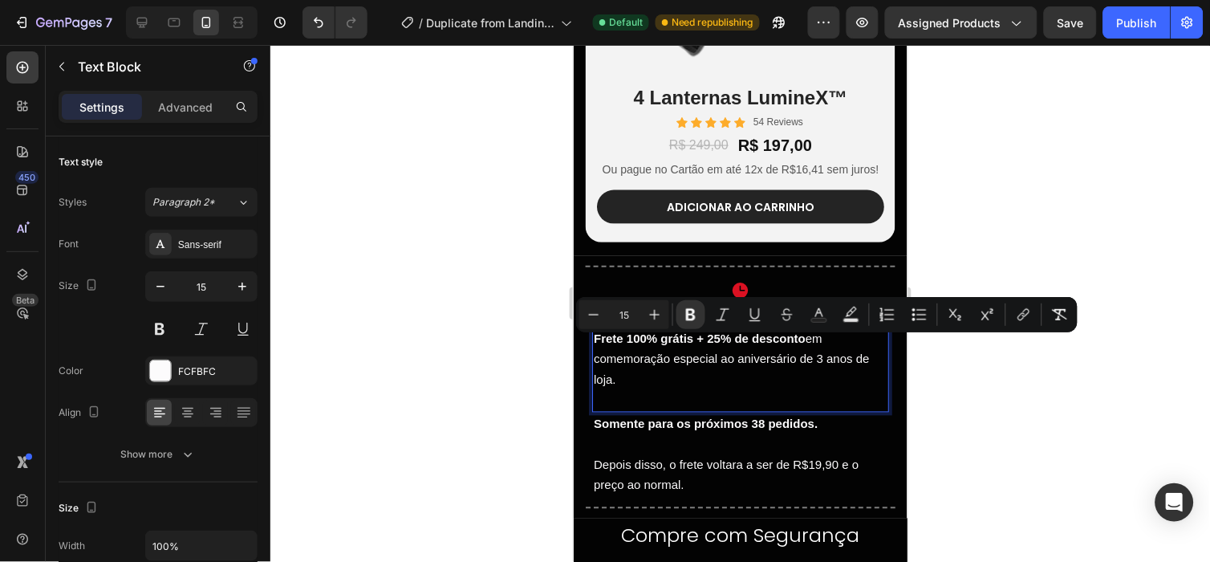
click at [878, 413] on div "Title Line Row Icon Oferta Limitada Heading Frete 100% grátis + 25% de desconto…" at bounding box center [740, 386] width 310 height 262
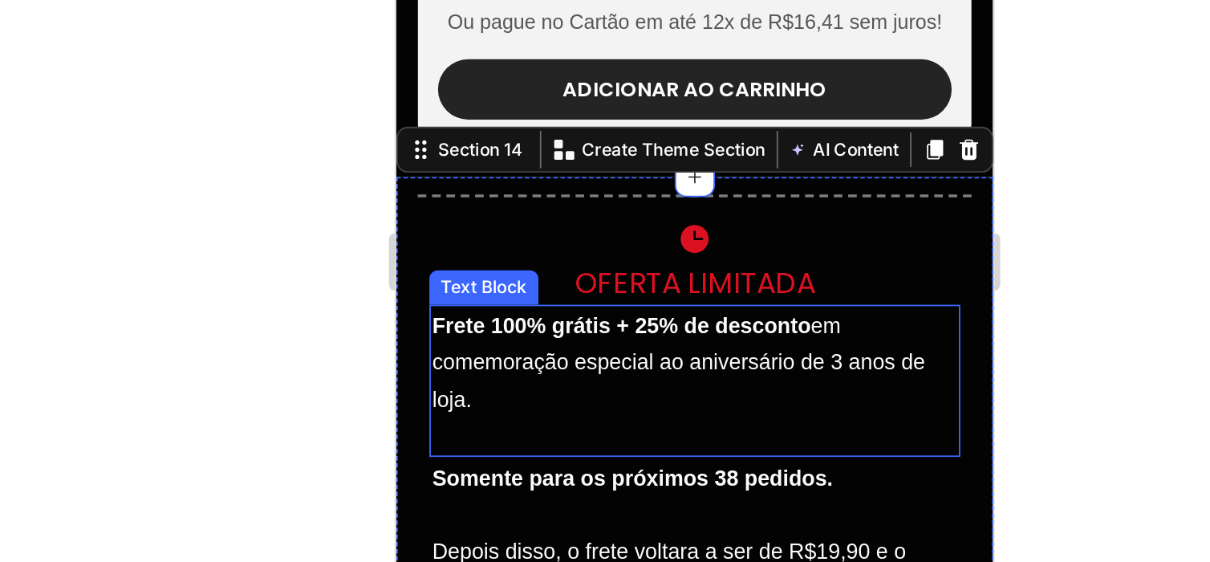
click at [618, 110] on p "Frete 100% grátis + 25% de desconto em comemoração especial ao aniversário de 3…" at bounding box center [562, 115] width 294 height 62
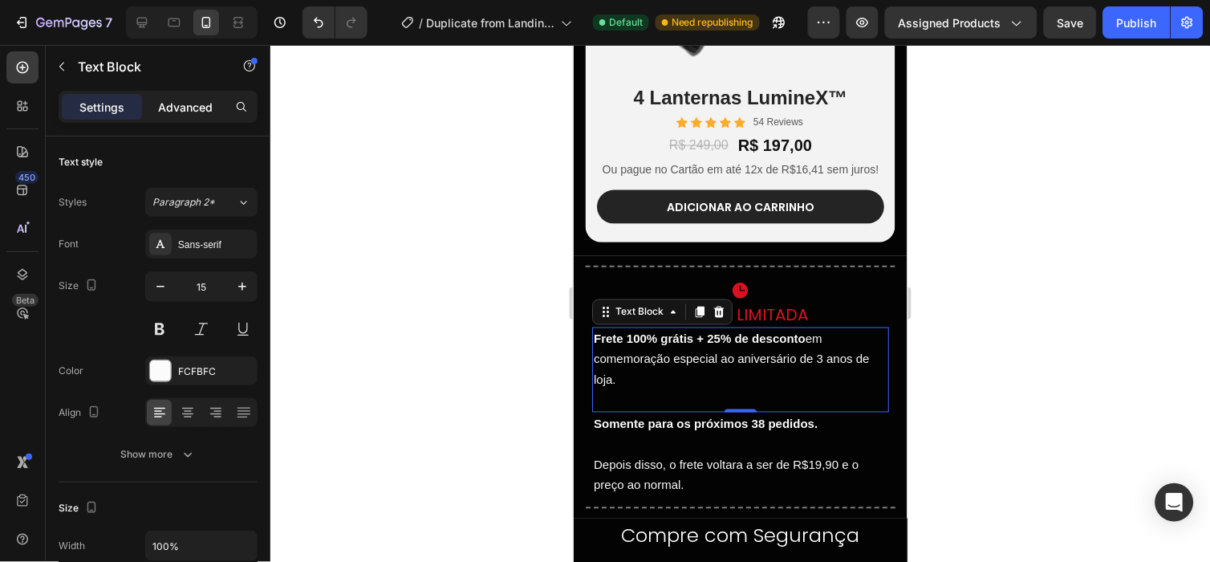
click at [179, 101] on p "Advanced" at bounding box center [185, 107] width 55 height 17
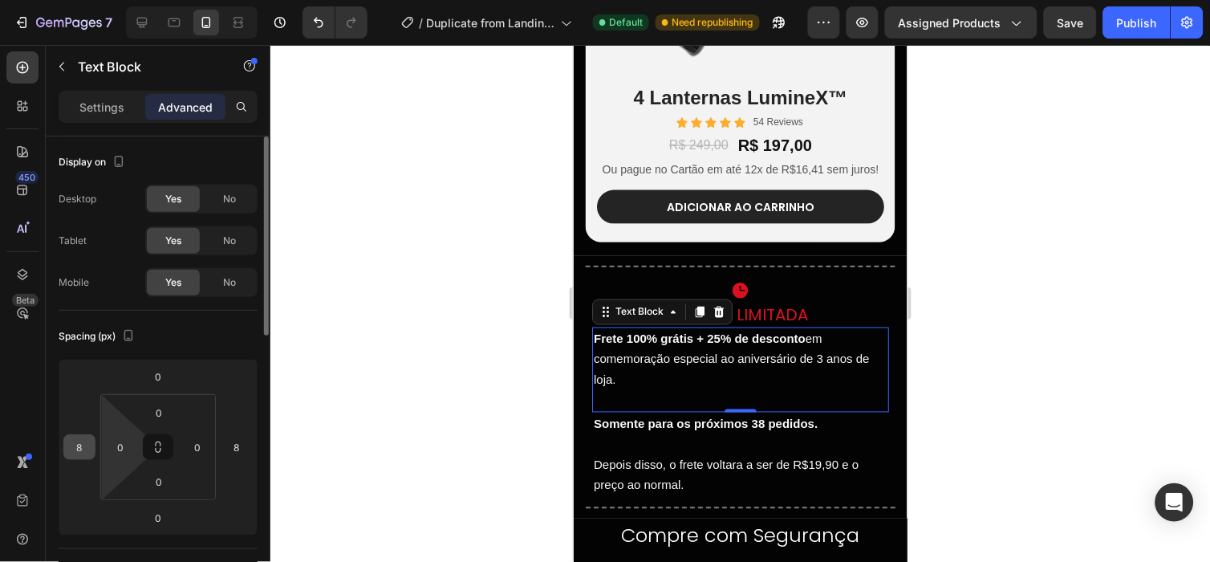
click at [89, 450] on input "8" at bounding box center [79, 447] width 24 height 24
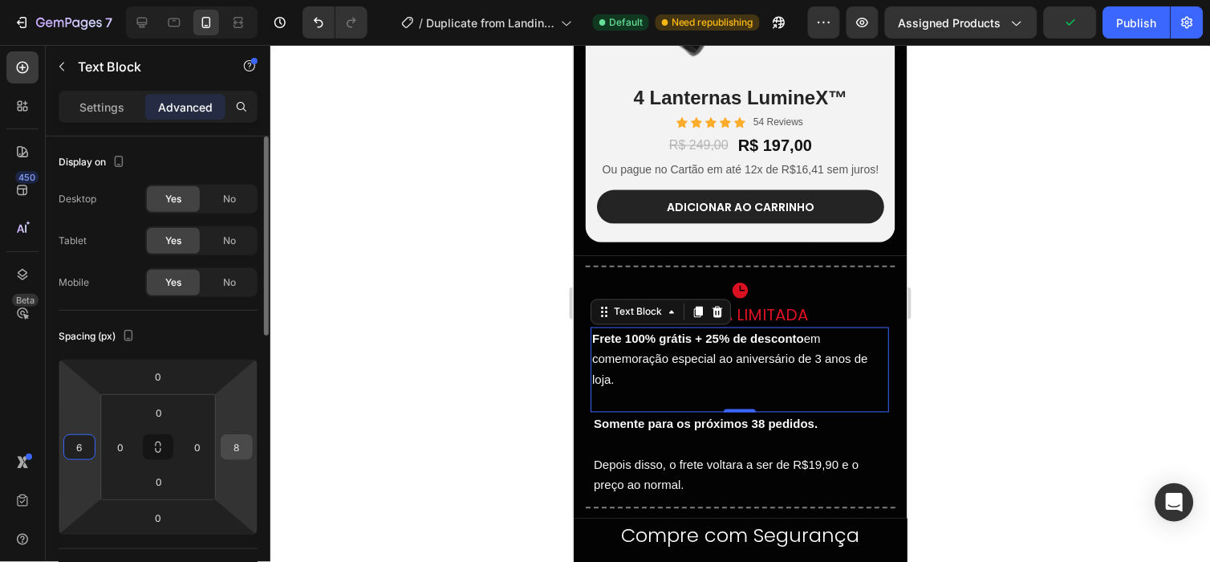
type input "6"
click at [237, 450] on input "8" at bounding box center [237, 447] width 24 height 24
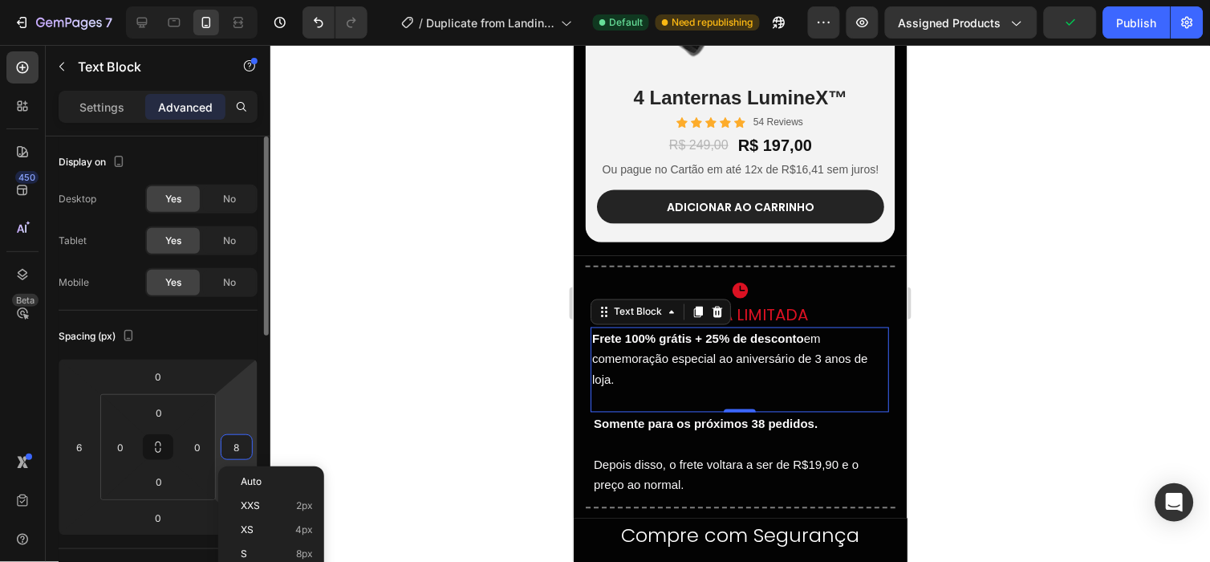
type input "6"
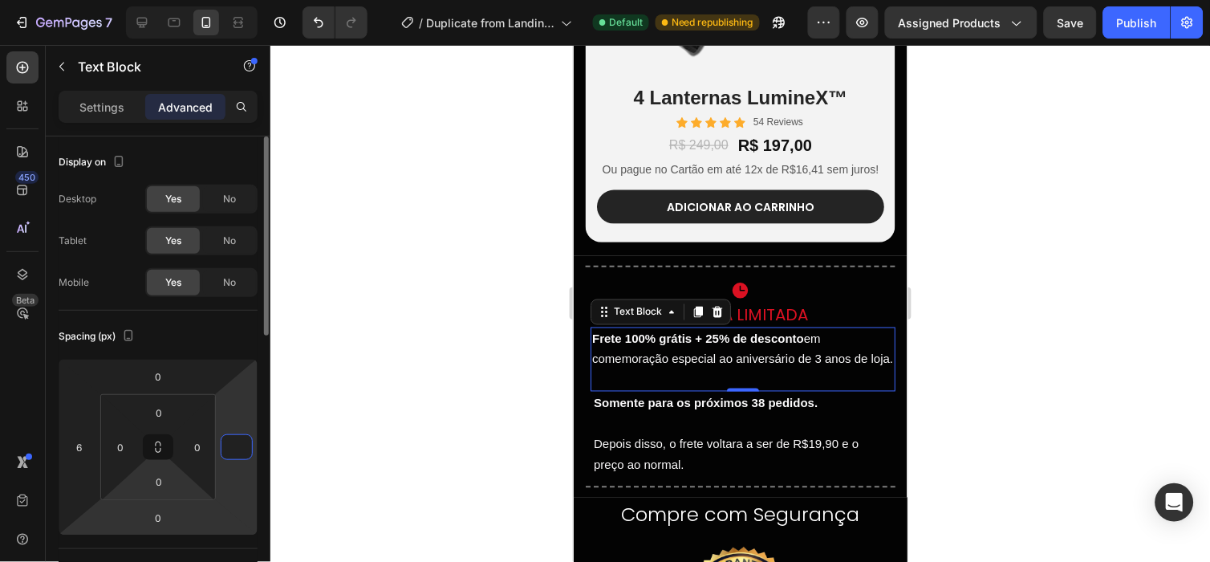
type input "0"
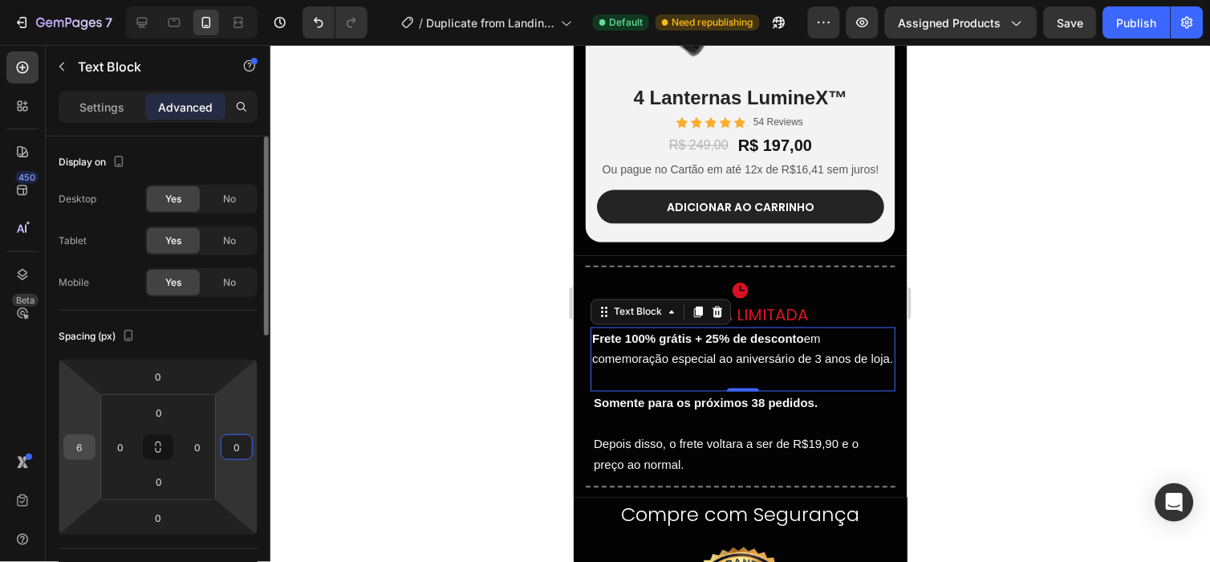
type input "0"
click at [81, 452] on input "6" at bounding box center [79, 447] width 24 height 24
click at [91, 446] on div "0" at bounding box center [79, 447] width 32 height 26
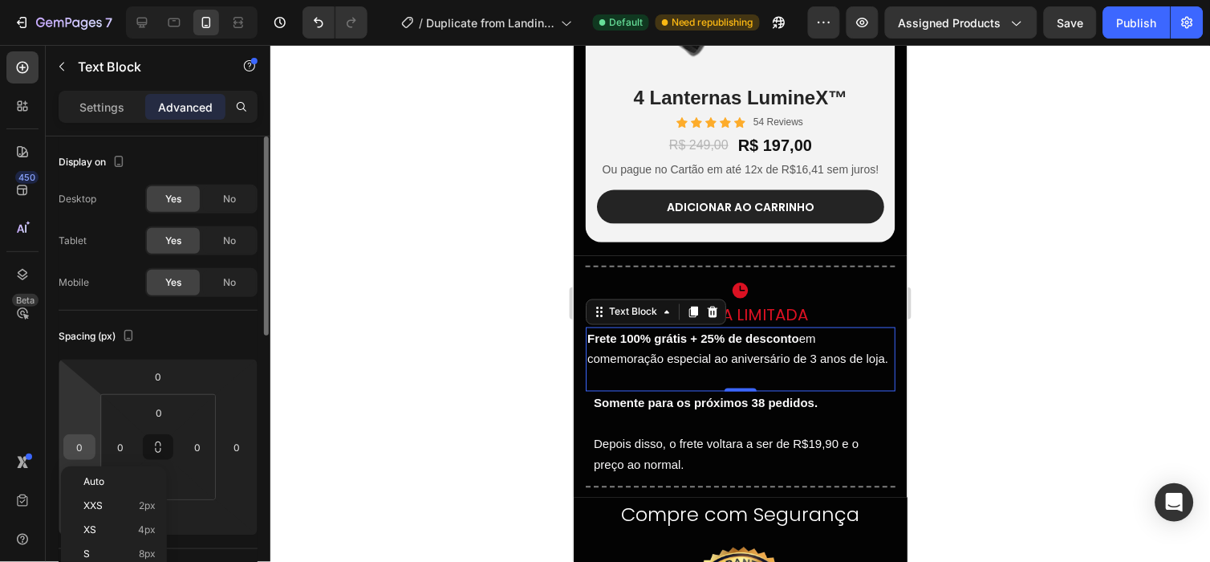
click at [84, 444] on input "0" at bounding box center [79, 447] width 24 height 24
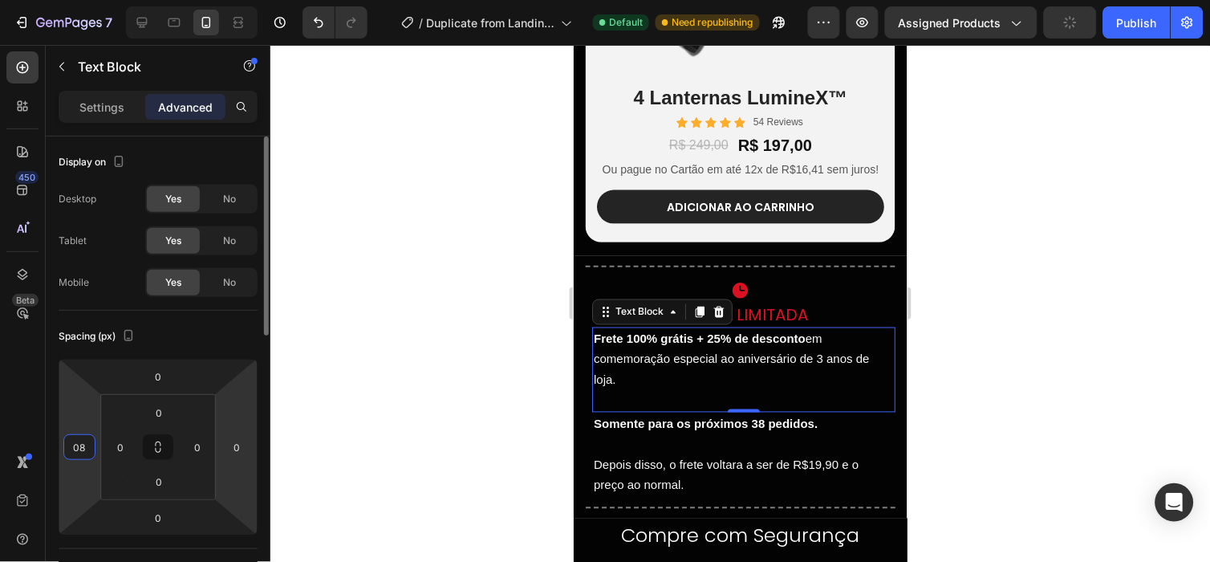
type input "0"
type input "8"
click at [234, 449] on input "0" at bounding box center [237, 447] width 24 height 24
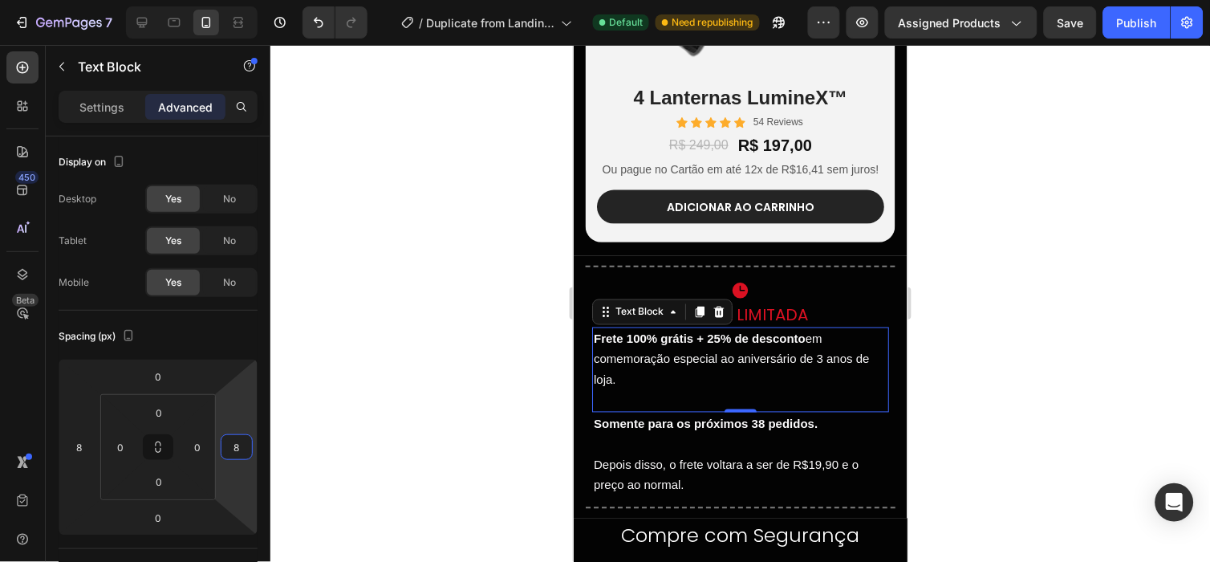
type input "8"
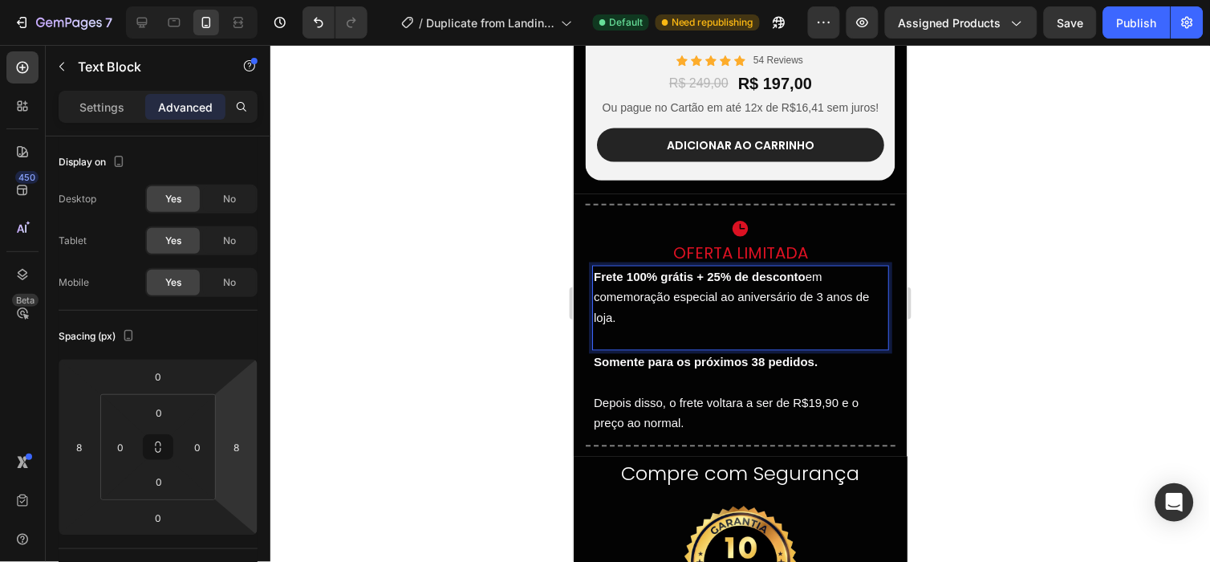
scroll to position [4567, 0]
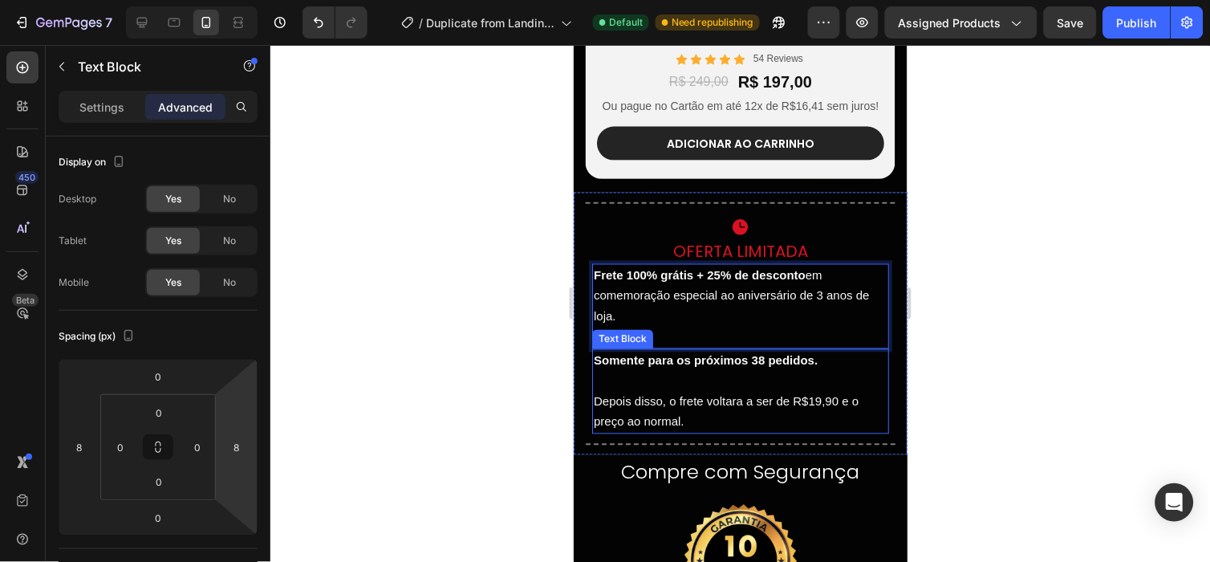
click at [756, 365] on strong "Somente para os próximos 38 pedidos." at bounding box center [705, 360] width 224 height 14
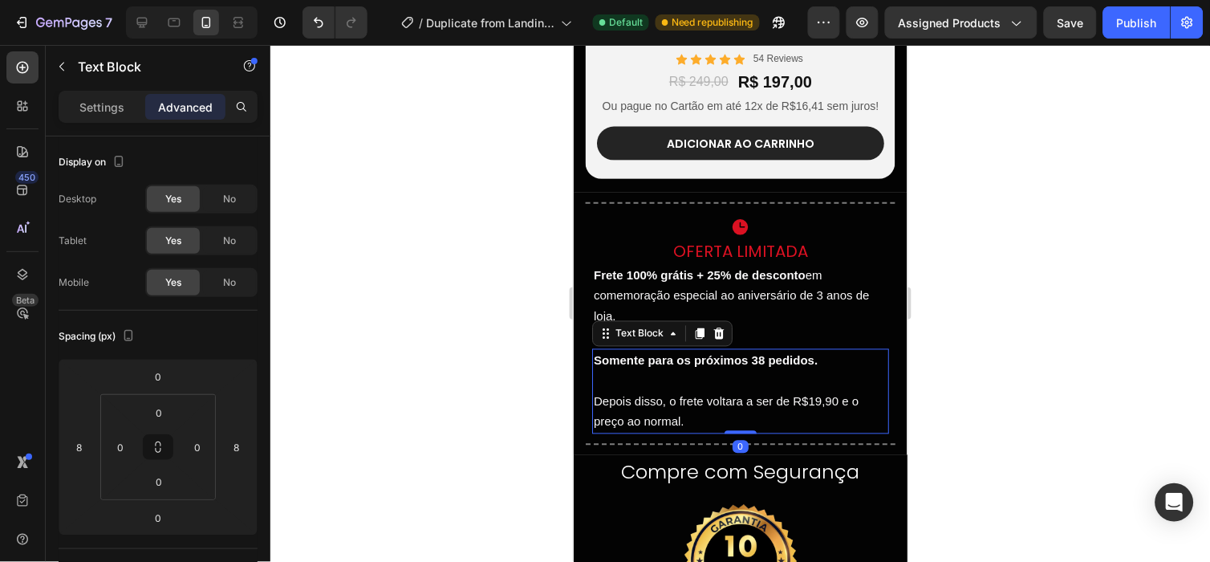
click at [756, 365] on strong "Somente para os próximos 38 pedidos." at bounding box center [705, 360] width 224 height 14
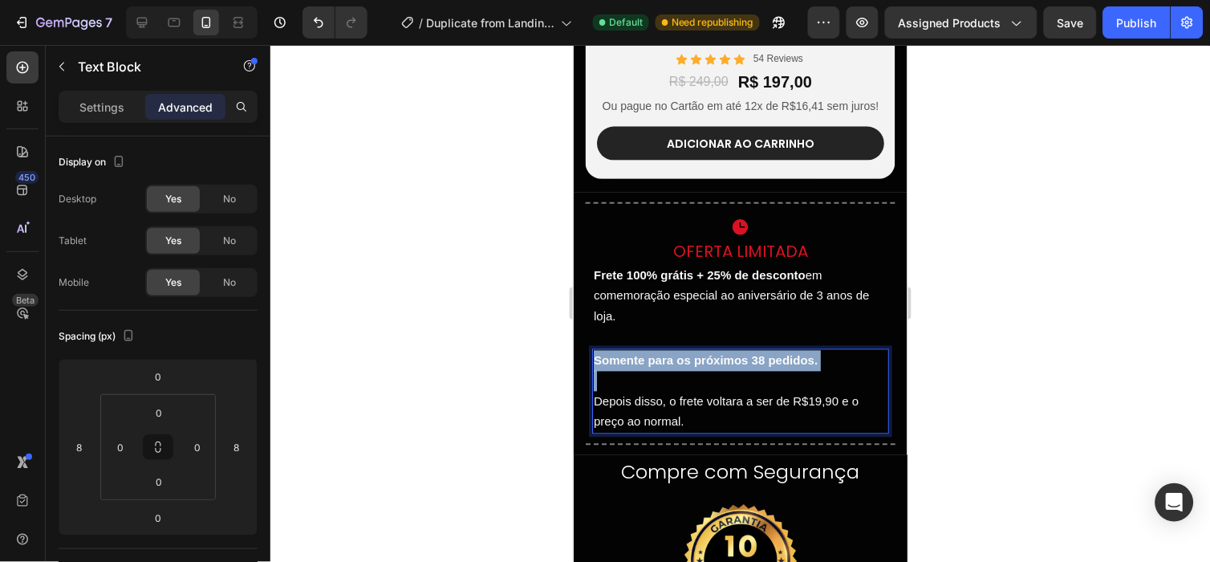
click at [756, 365] on strong "Somente para os próximos 38 pedidos." at bounding box center [705, 360] width 224 height 14
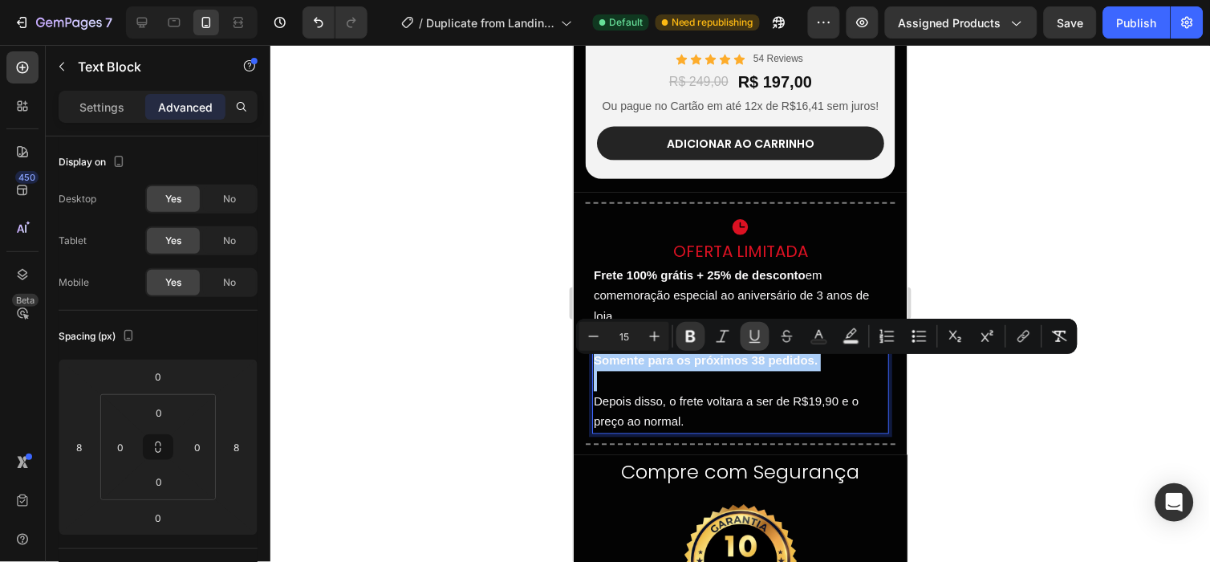
click at [758, 343] on button "Underline" at bounding box center [754, 336] width 29 height 29
drag, startPoint x: 956, startPoint y: 417, endPoint x: 245, endPoint y: 317, distance: 717.8
click at [956, 417] on div at bounding box center [739, 303] width 939 height 517
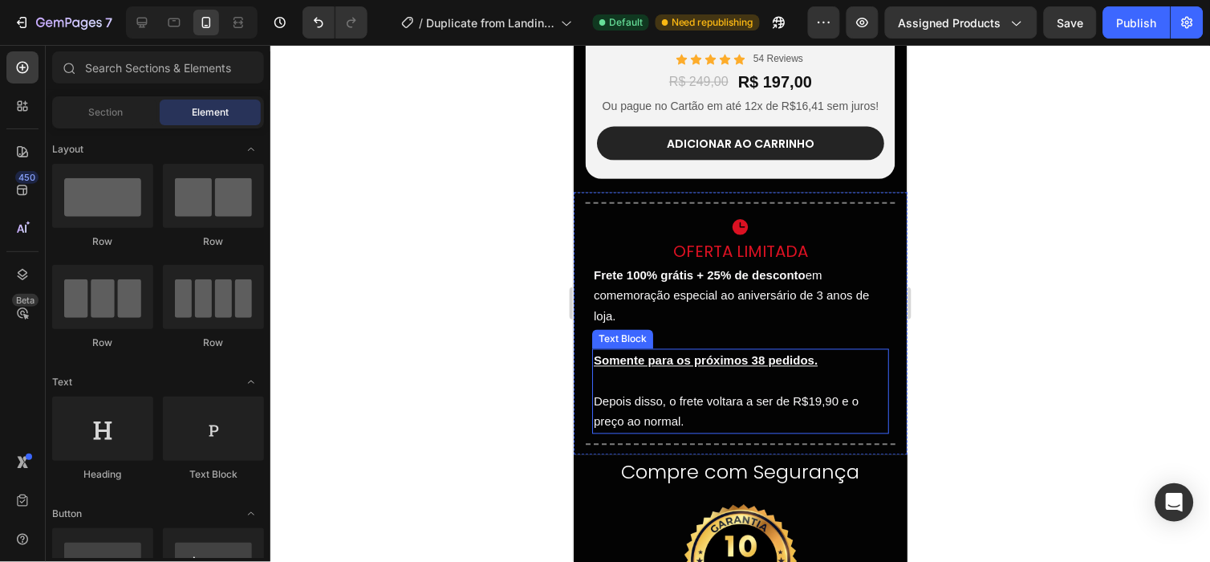
click at [798, 365] on u "Somente para os próximos 38 pedidos." at bounding box center [705, 360] width 224 height 14
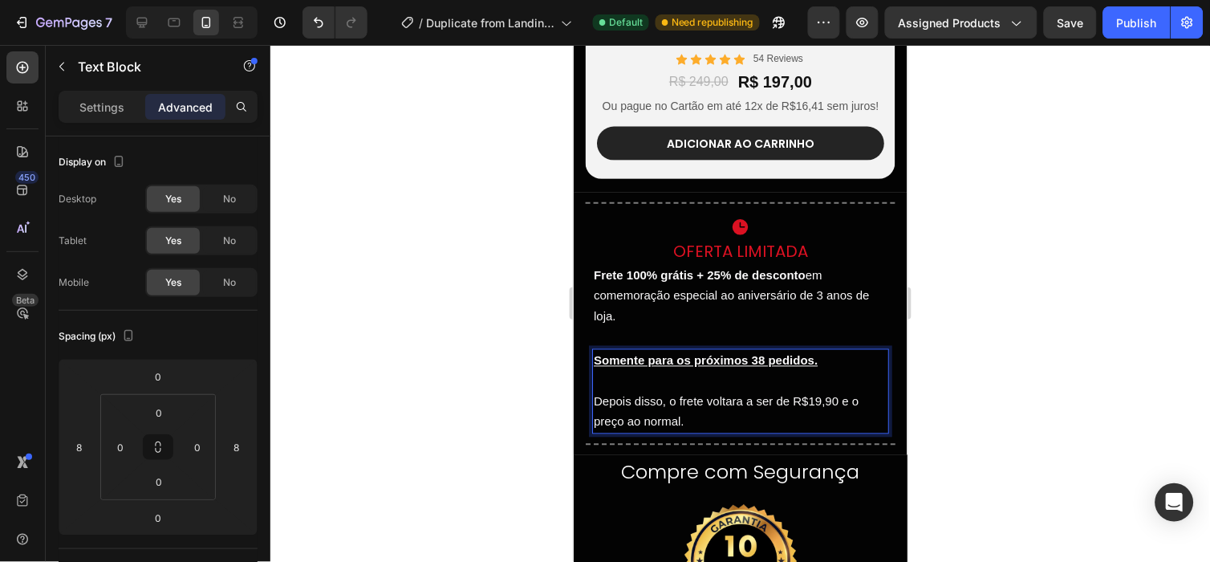
click at [798, 365] on u "Somente para os próximos 38 pedidos." at bounding box center [705, 360] width 224 height 14
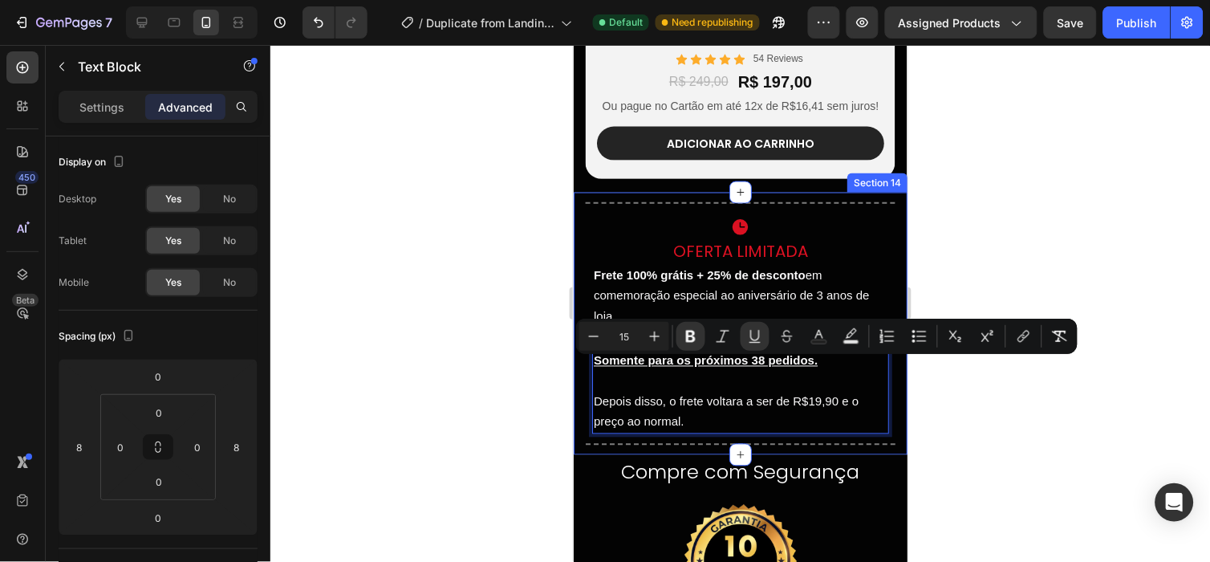
click at [990, 383] on div at bounding box center [739, 303] width 939 height 517
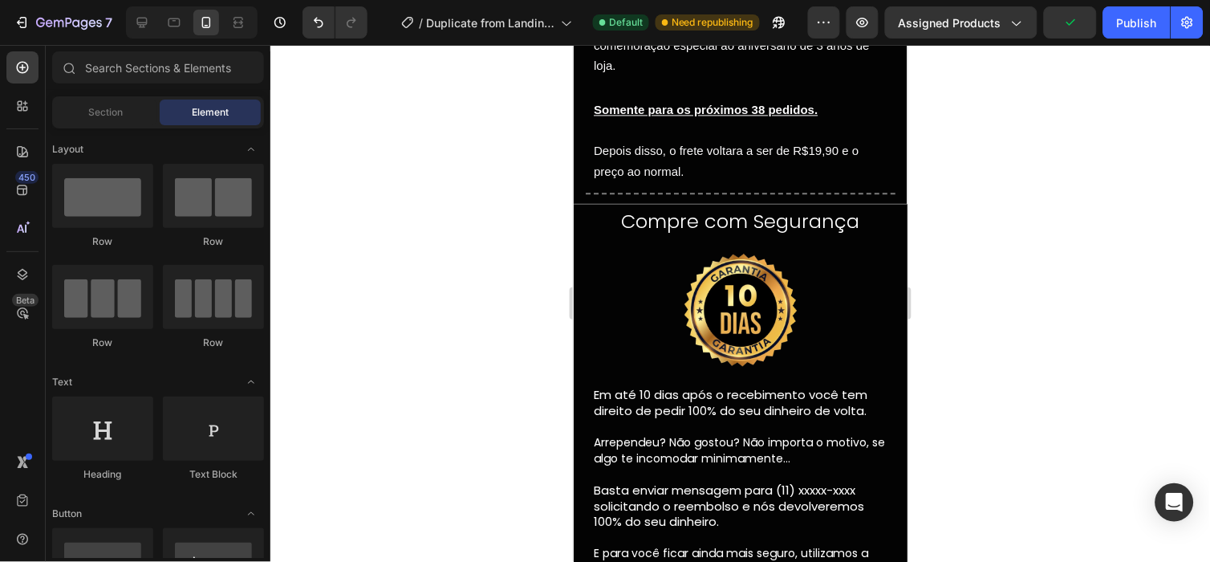
scroll to position [4824, 0]
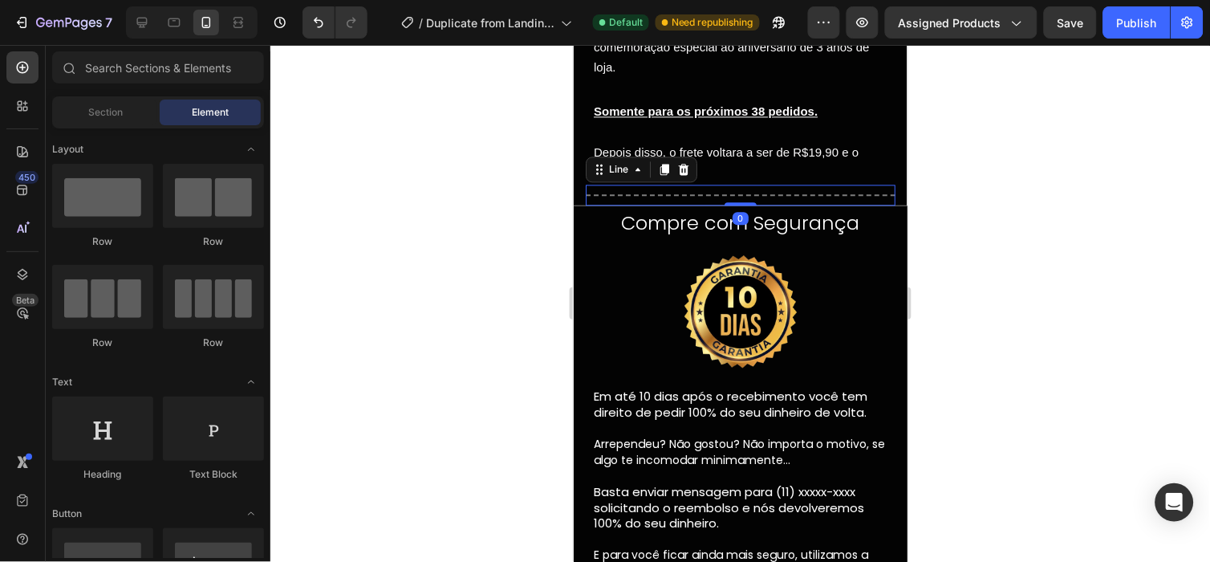
click at [852, 189] on div "Title Line 0" at bounding box center [740, 194] width 310 height 21
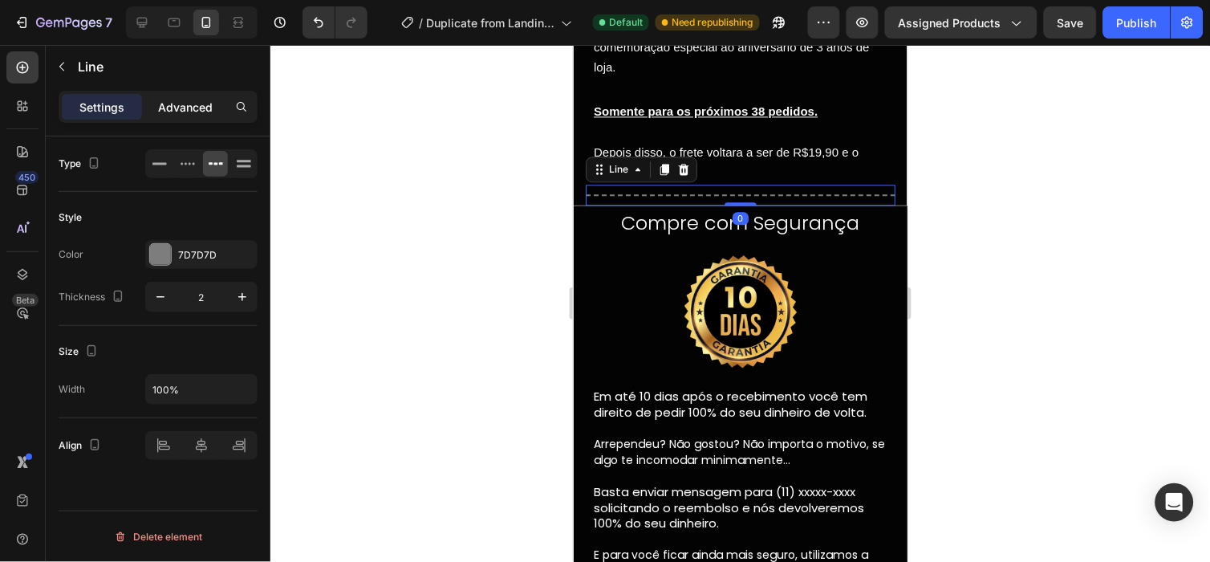
click at [191, 109] on p "Advanced" at bounding box center [185, 107] width 55 height 17
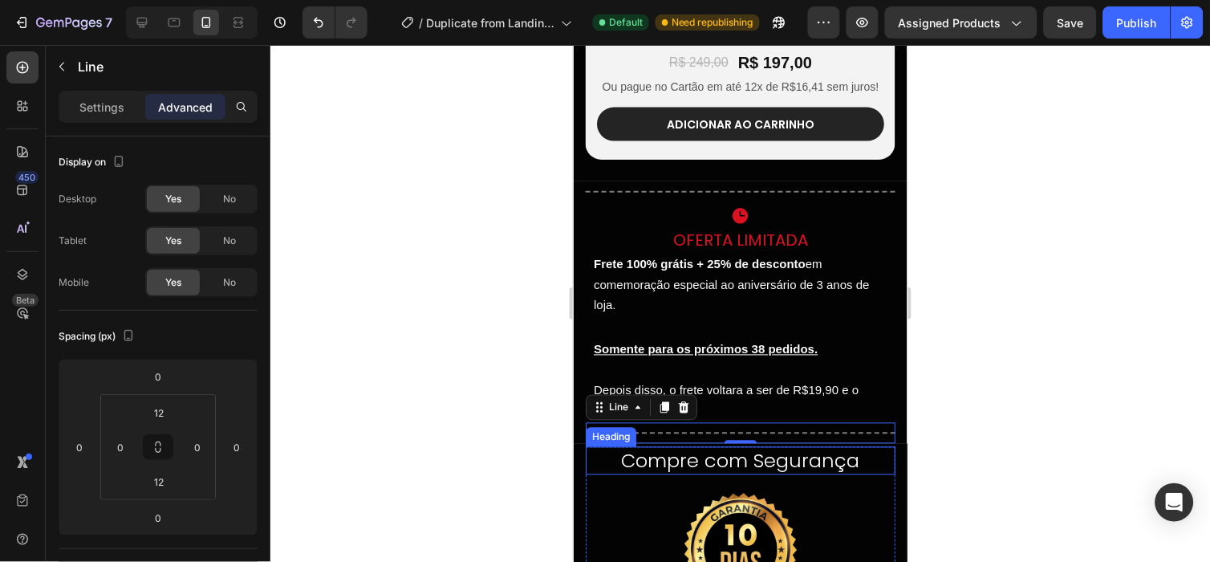
scroll to position [4568, 0]
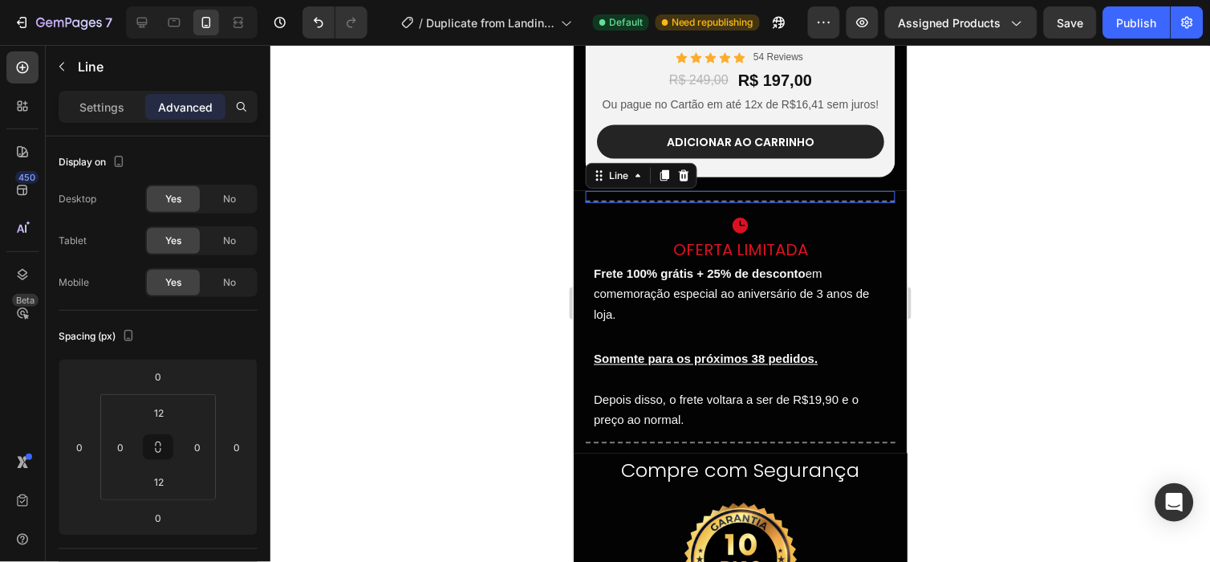
click at [770, 202] on div "Title Line 0" at bounding box center [740, 196] width 310 height 12
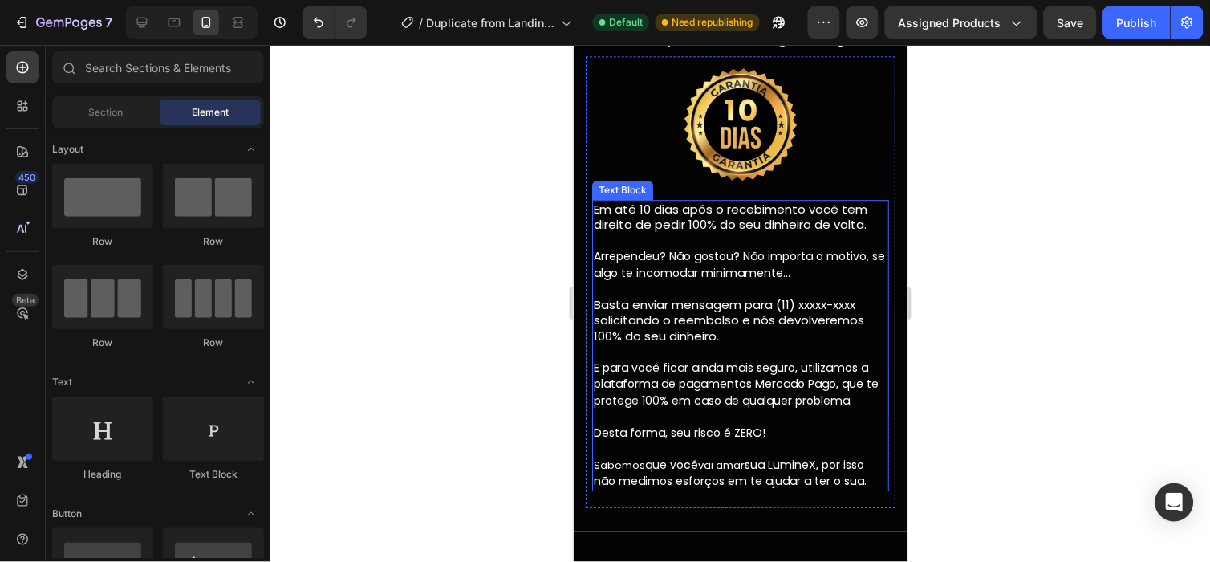
scroll to position [5011, 0]
click at [796, 254] on span "Arrependeu? Não gostou? Não importa o motivo, se algo te incomodar minimamente…" at bounding box center [738, 262] width 291 height 33
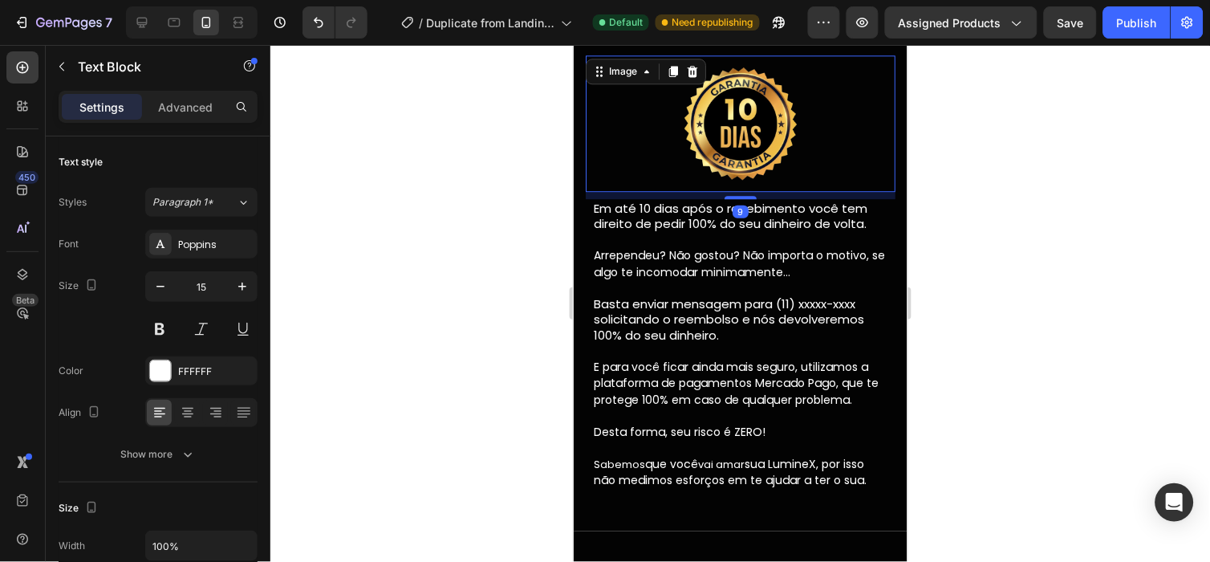
click at [821, 181] on div at bounding box center [740, 123] width 310 height 136
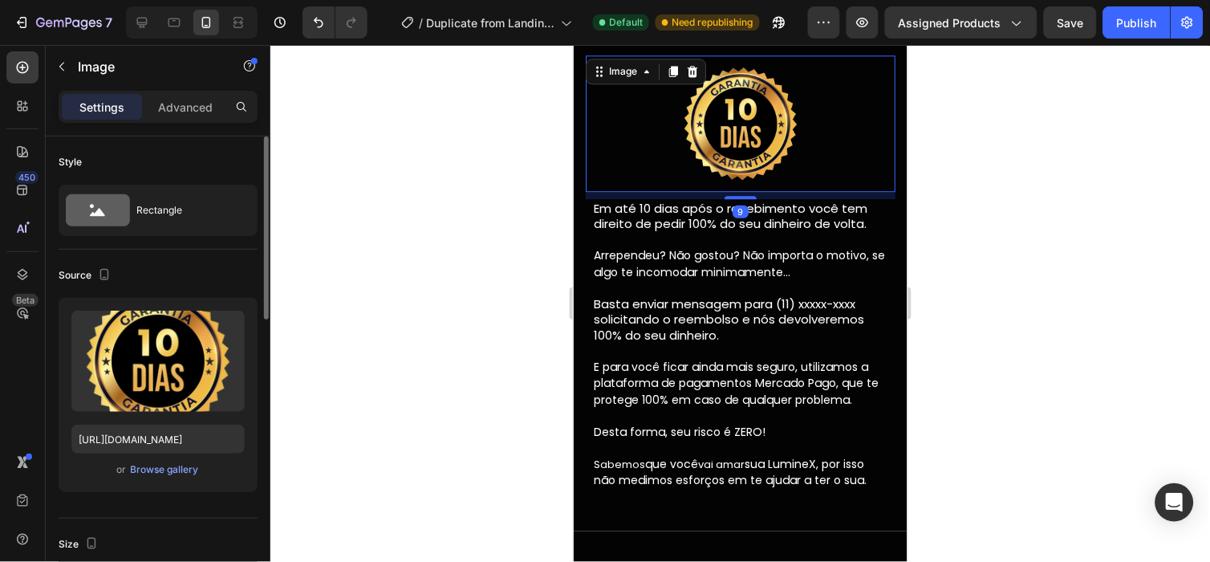
click at [205, 144] on div "Style Rectangle" at bounding box center [158, 192] width 199 height 113
click at [207, 112] on p "Advanced" at bounding box center [185, 107] width 55 height 17
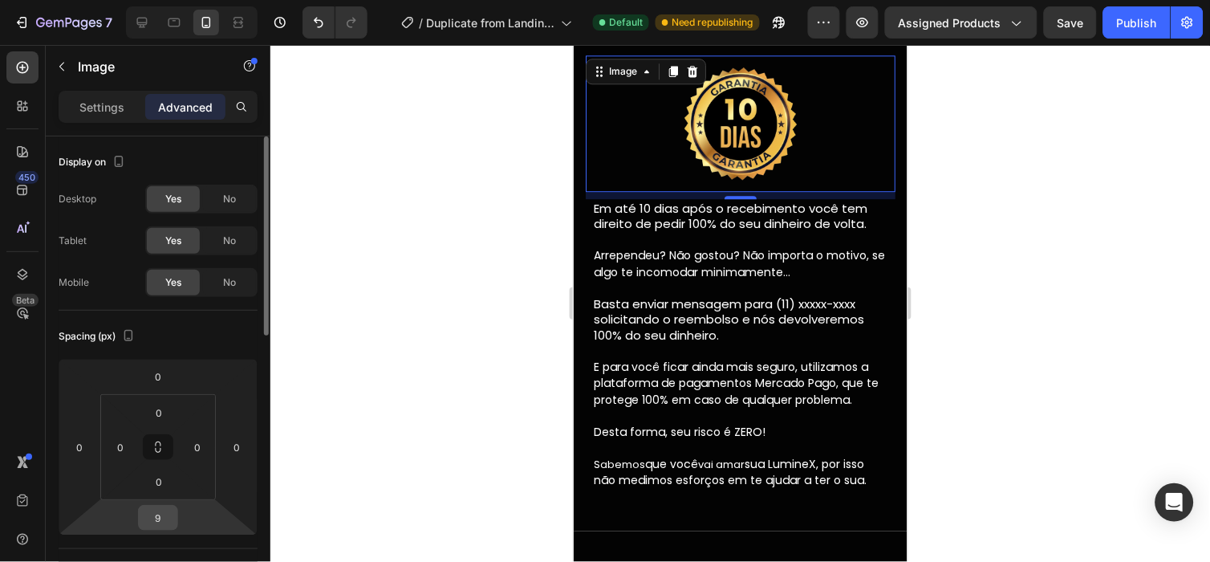
click at [165, 514] on input "9" at bounding box center [158, 517] width 32 height 24
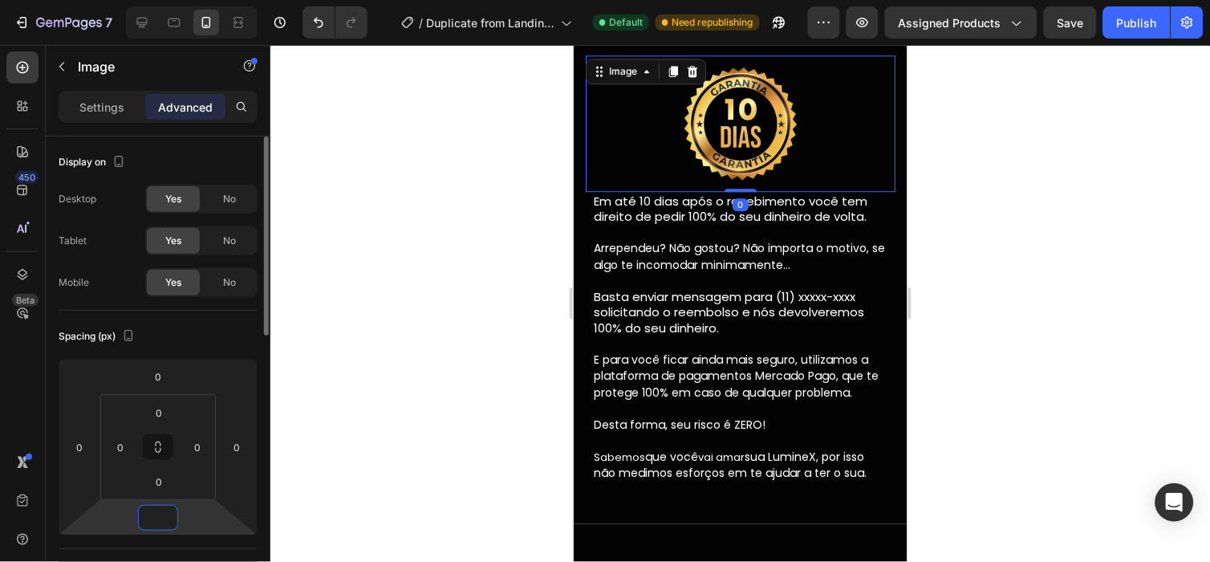
type input "7"
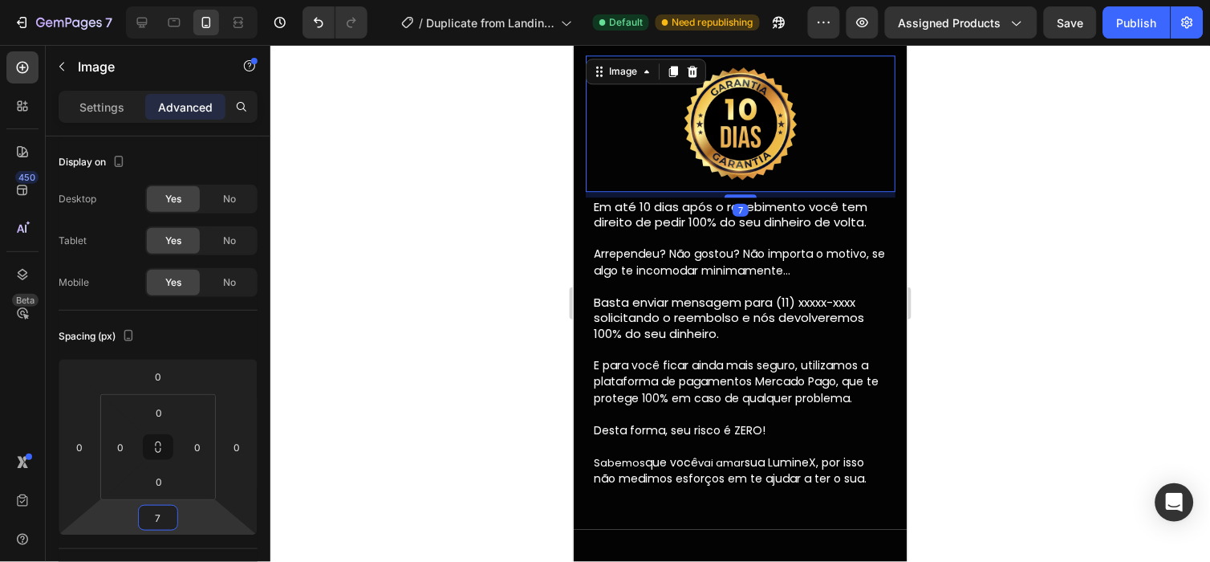
click at [493, 379] on div at bounding box center [739, 303] width 939 height 517
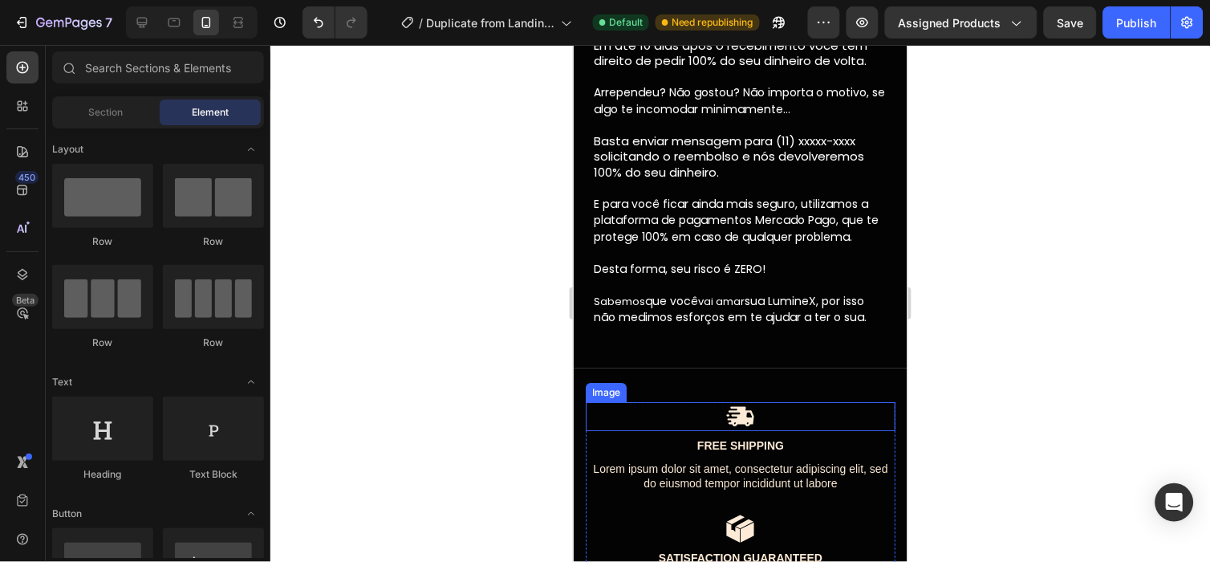
scroll to position [5365, 0]
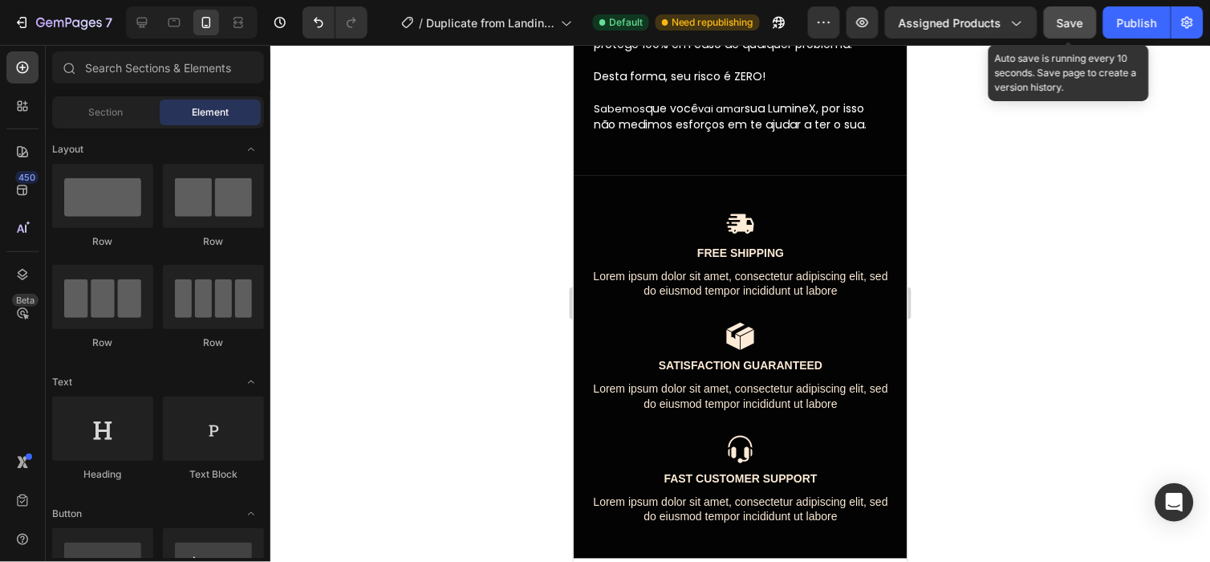
click at [1072, 25] on span "Save" at bounding box center [1070, 23] width 26 height 14
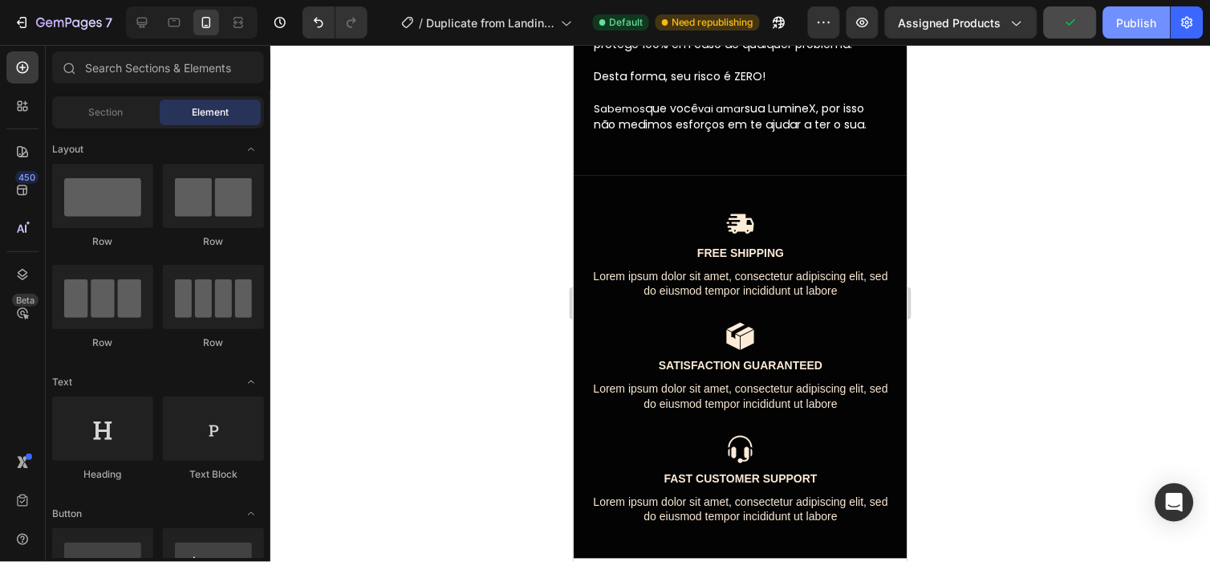
click at [1127, 26] on div "Publish" at bounding box center [1137, 22] width 40 height 17
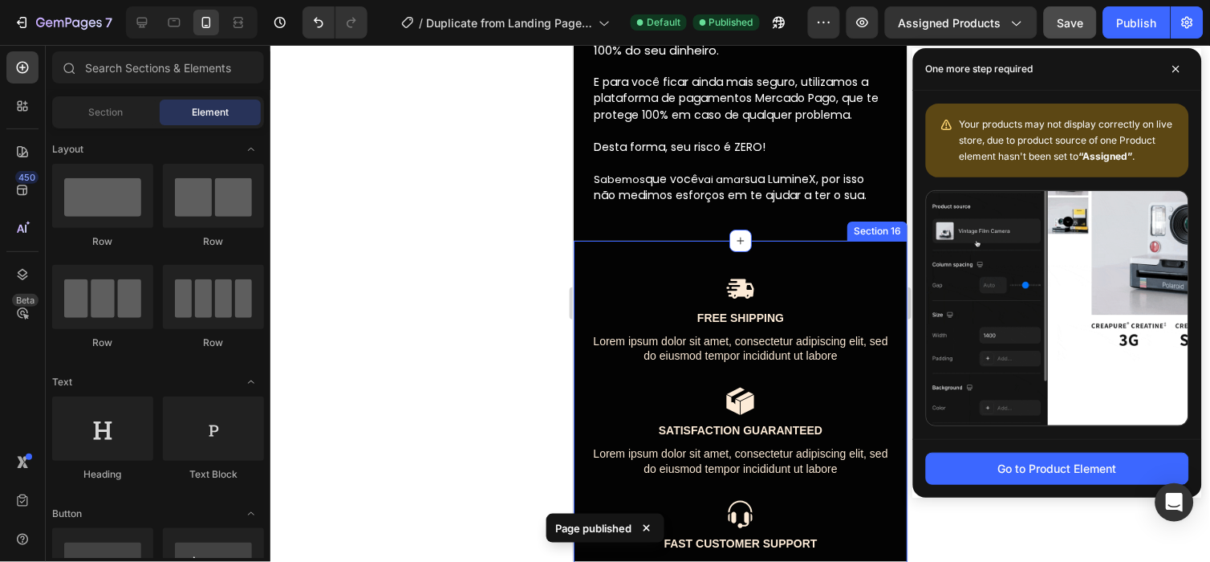
scroll to position [5292, 0]
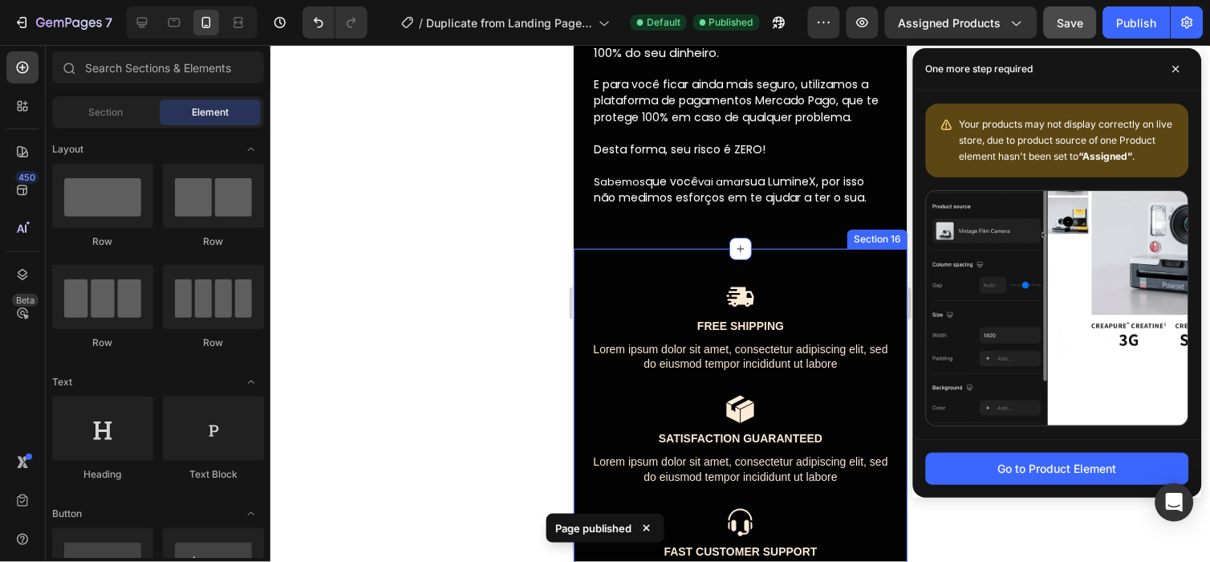
click at [862, 248] on div "Image Free Shipping Text Block Lorem ipsum dolor sit amet, consectetur adipisci…" at bounding box center [740, 439] width 334 height 383
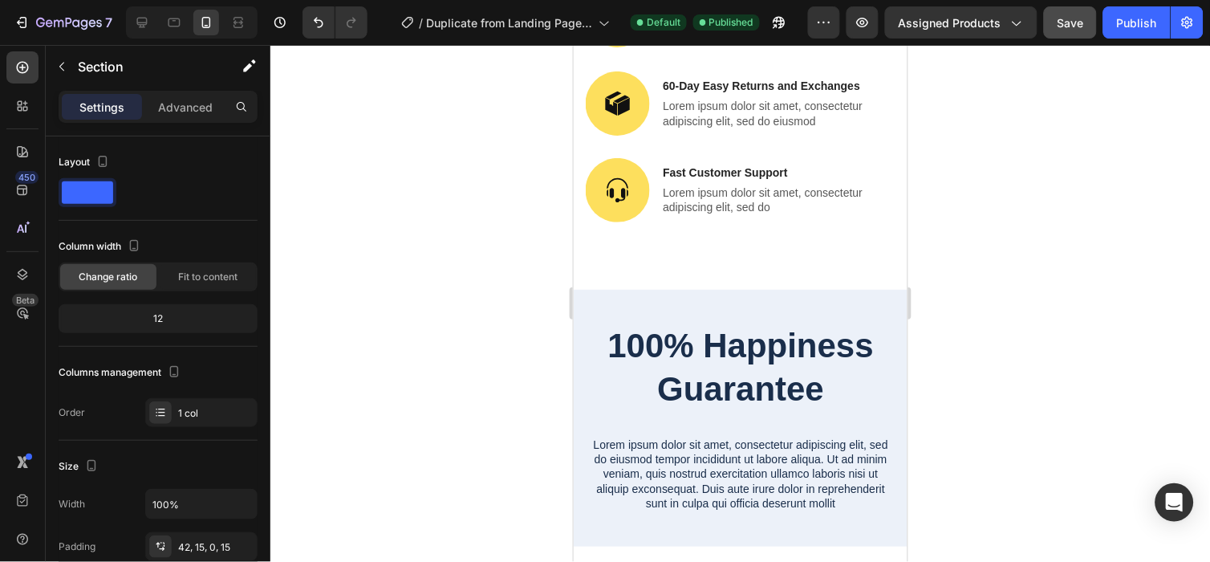
scroll to position [5960, 0]
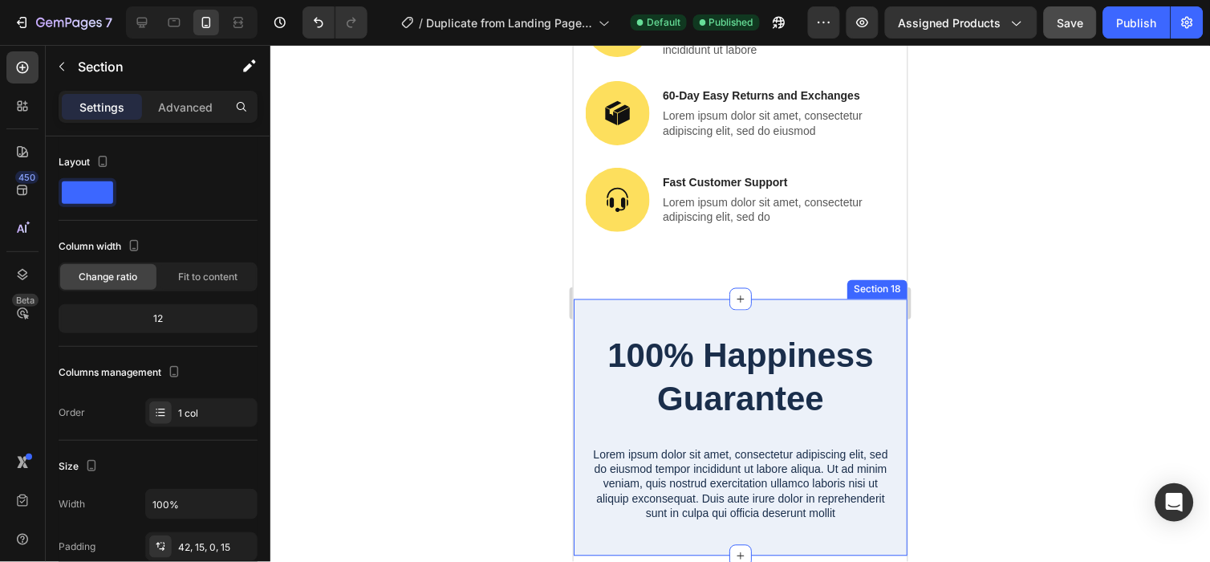
click at [886, 314] on div "100% Happiness Guarantee Heading Lorem ipsum dolor sit amet, consectetur adipis…" at bounding box center [740, 426] width 334 height 257
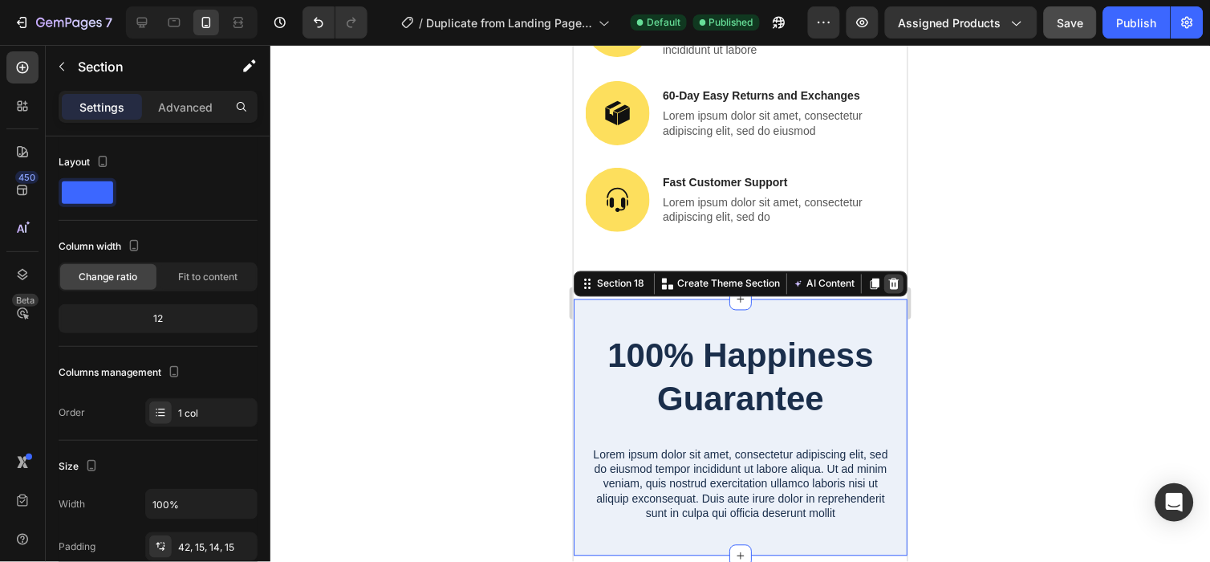
click at [886, 284] on icon at bounding box center [892, 283] width 13 height 13
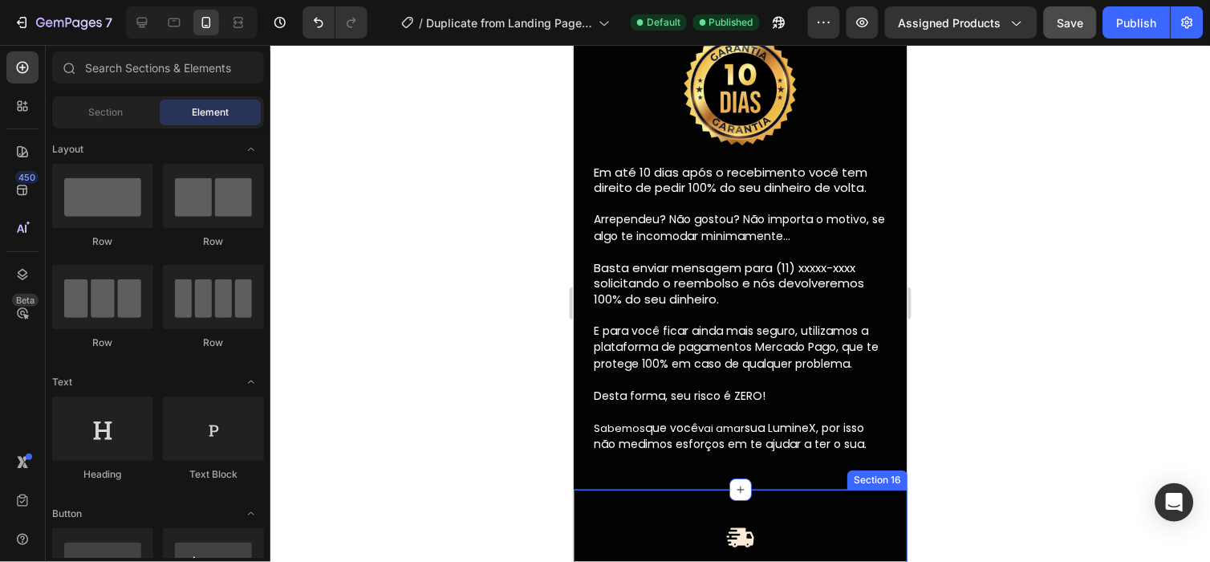
scroll to position [5168, 0]
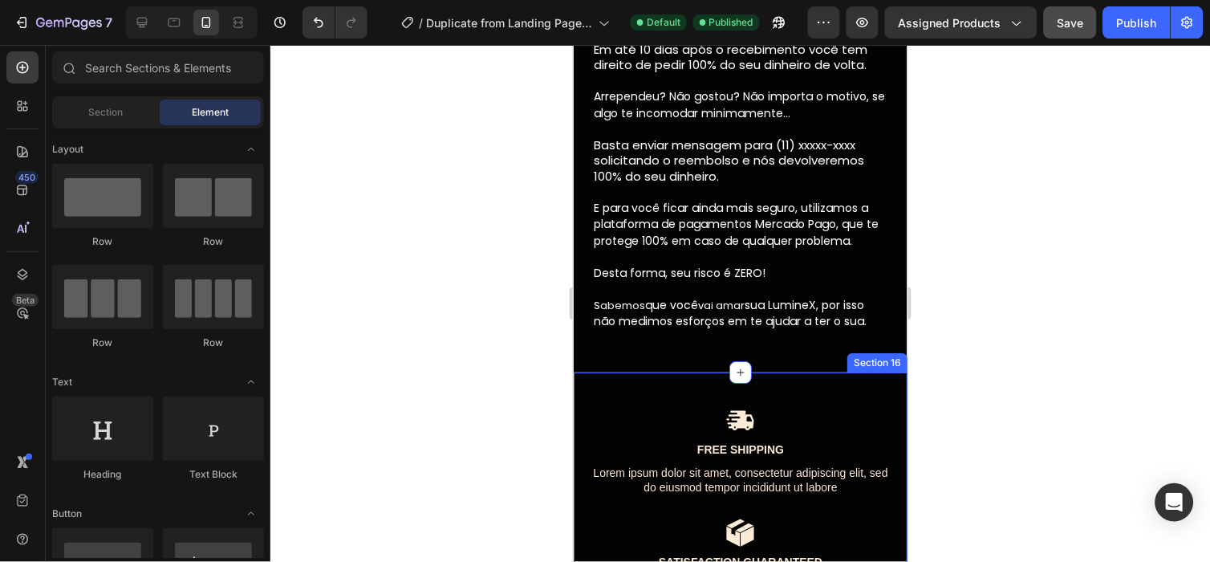
click at [867, 373] on div "Image Free Shipping Text Block Lorem ipsum dolor sit amet, consectetur adipisci…" at bounding box center [740, 562] width 334 height 383
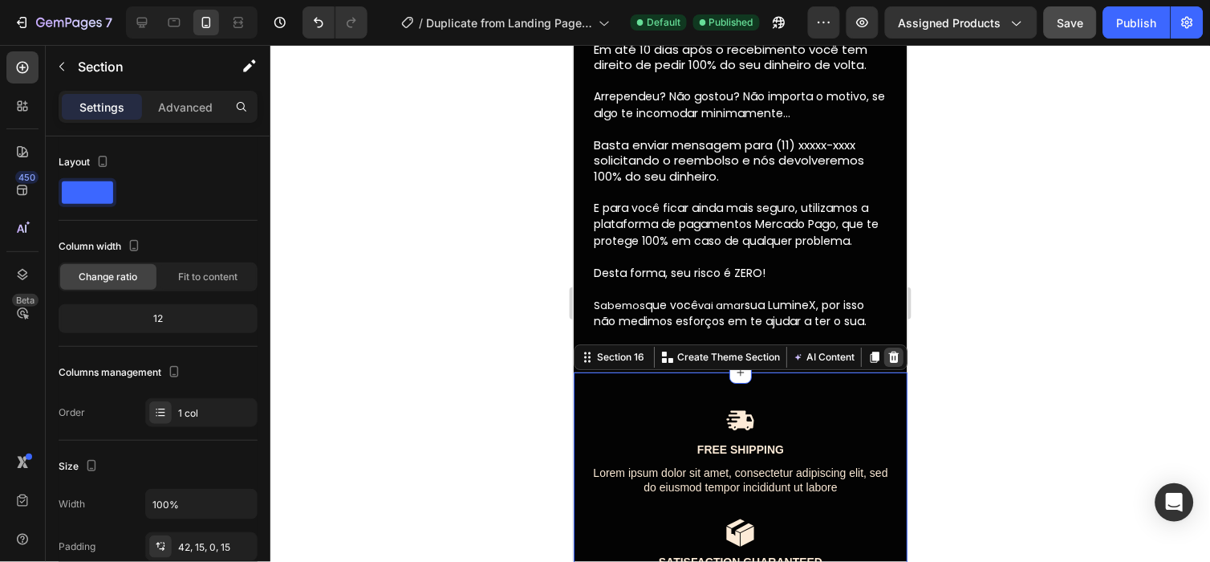
click at [883, 347] on div at bounding box center [892, 356] width 19 height 19
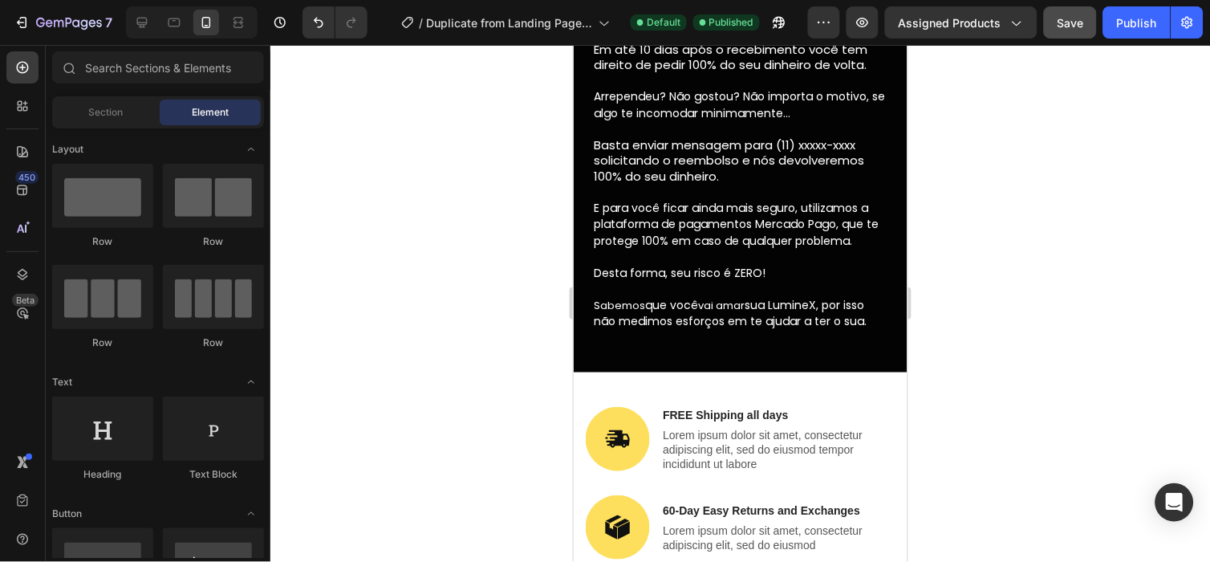
scroll to position [5268, 0]
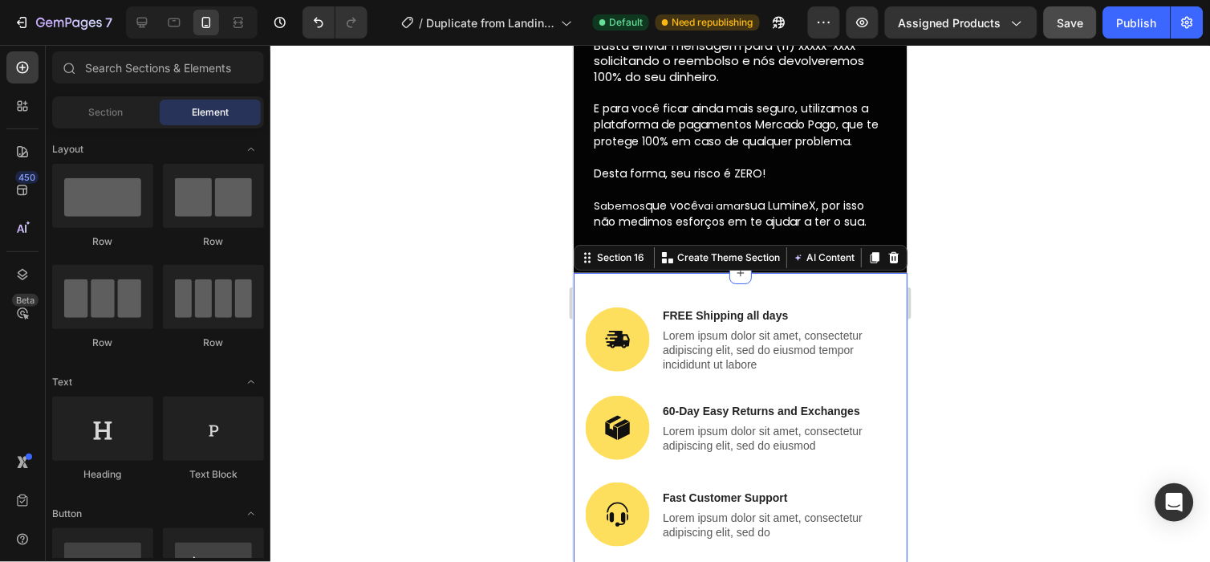
click at [878, 275] on div "Image FREE Shipping all days Text Block Lorem ipsum dolor sit amet, consectetur…" at bounding box center [740, 443] width 334 height 342
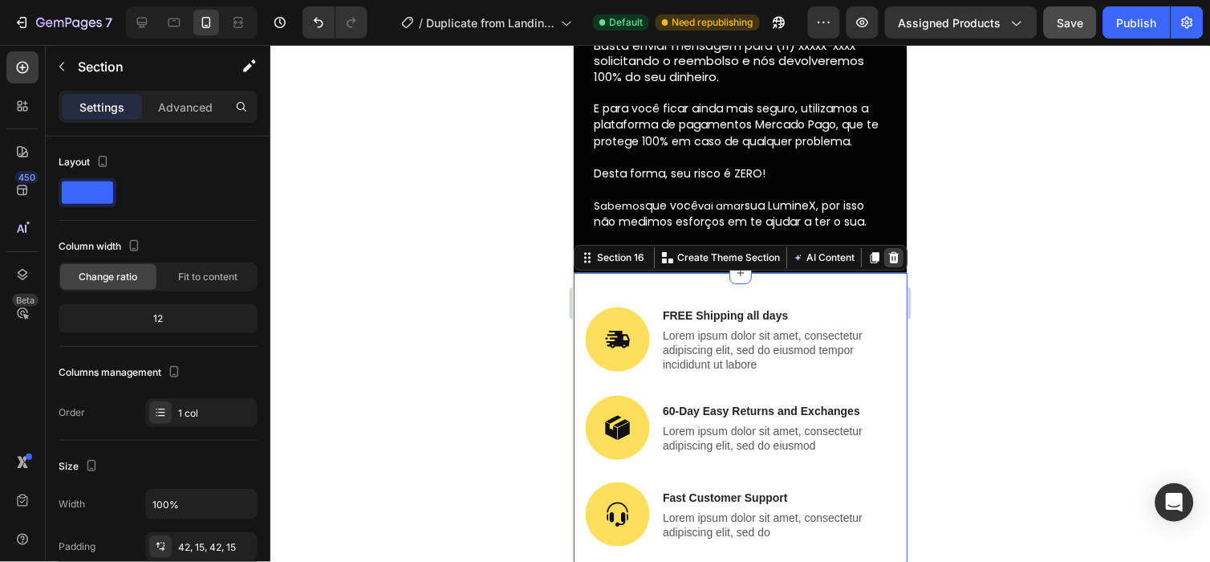
click at [886, 253] on icon at bounding box center [892, 256] width 13 height 13
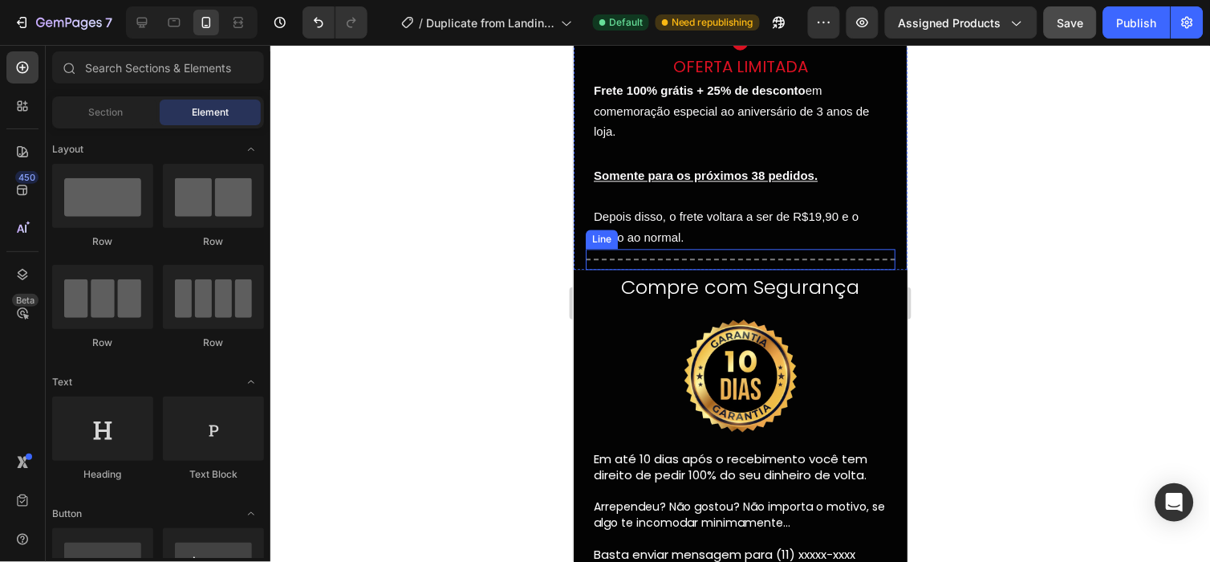
scroll to position [4760, 0]
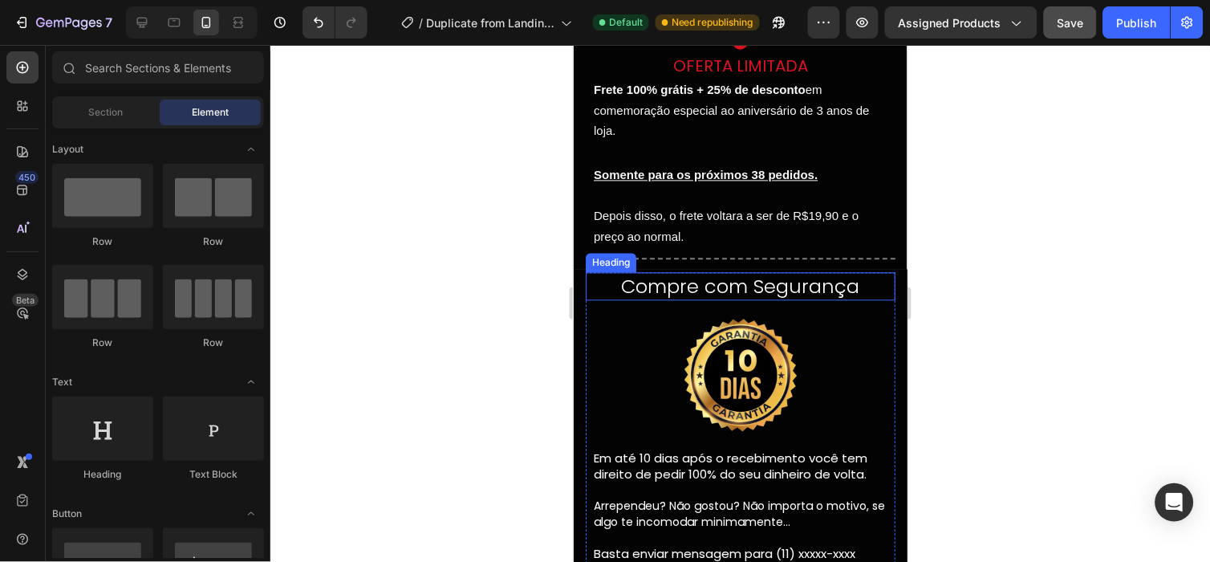
click at [771, 286] on h2 "Compre com Segurança" at bounding box center [740, 286] width 310 height 28
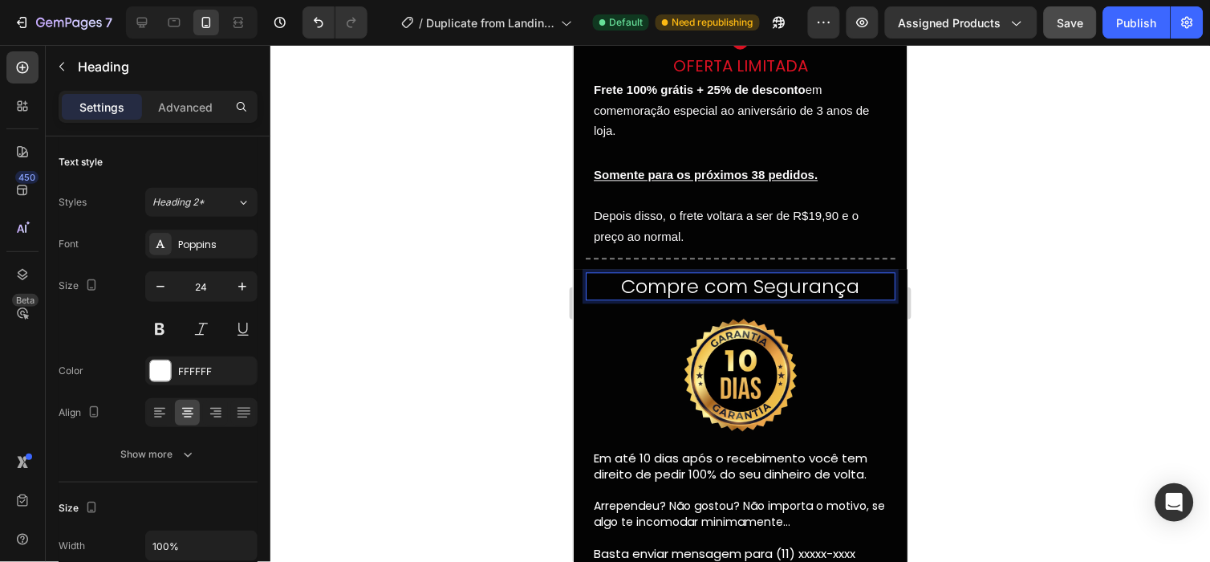
click at [649, 281] on h2 "Compre com Segurança" at bounding box center [740, 286] width 310 height 28
click at [649, 281] on p "Compre com Segurança" at bounding box center [739, 286] width 306 height 25
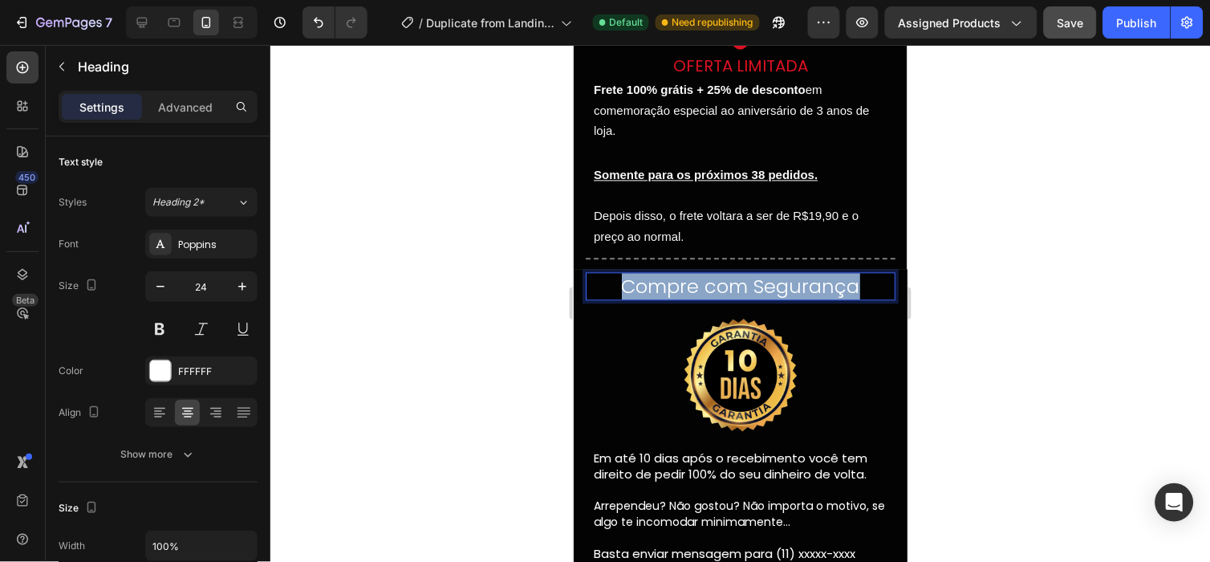
click at [649, 281] on p "Compre com Segurança" at bounding box center [739, 286] width 306 height 25
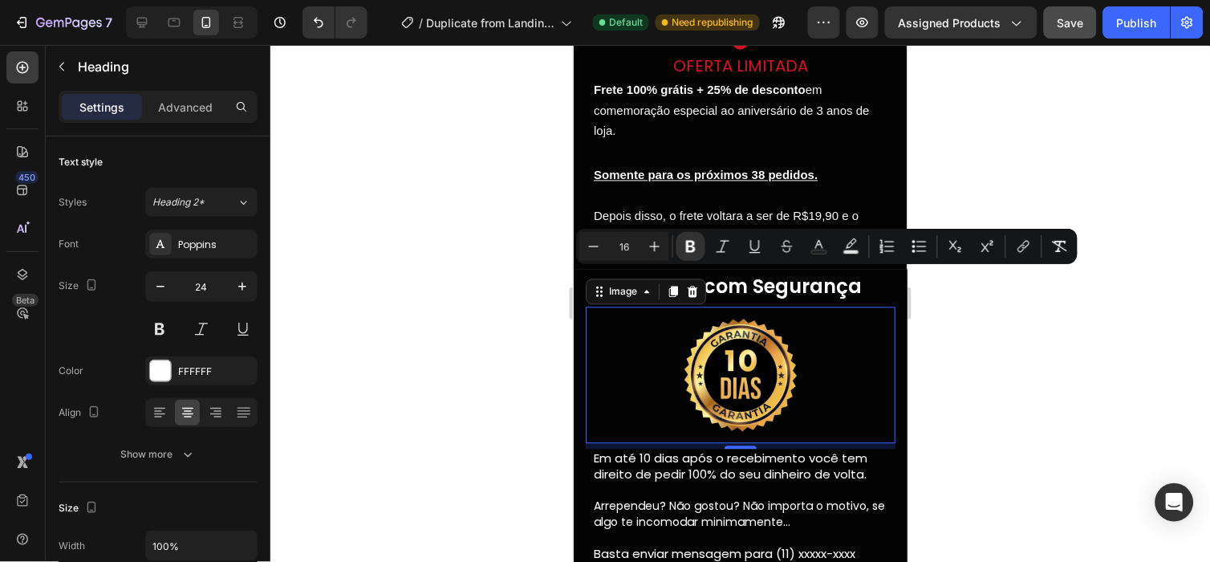
click at [651, 330] on div at bounding box center [740, 374] width 310 height 136
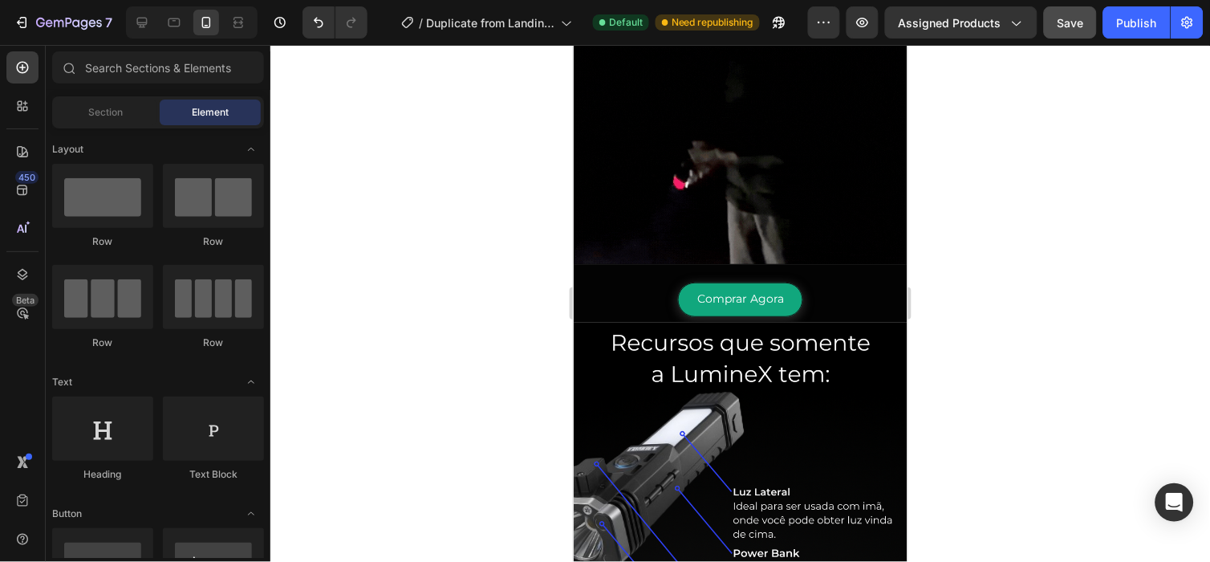
scroll to position [2285, 0]
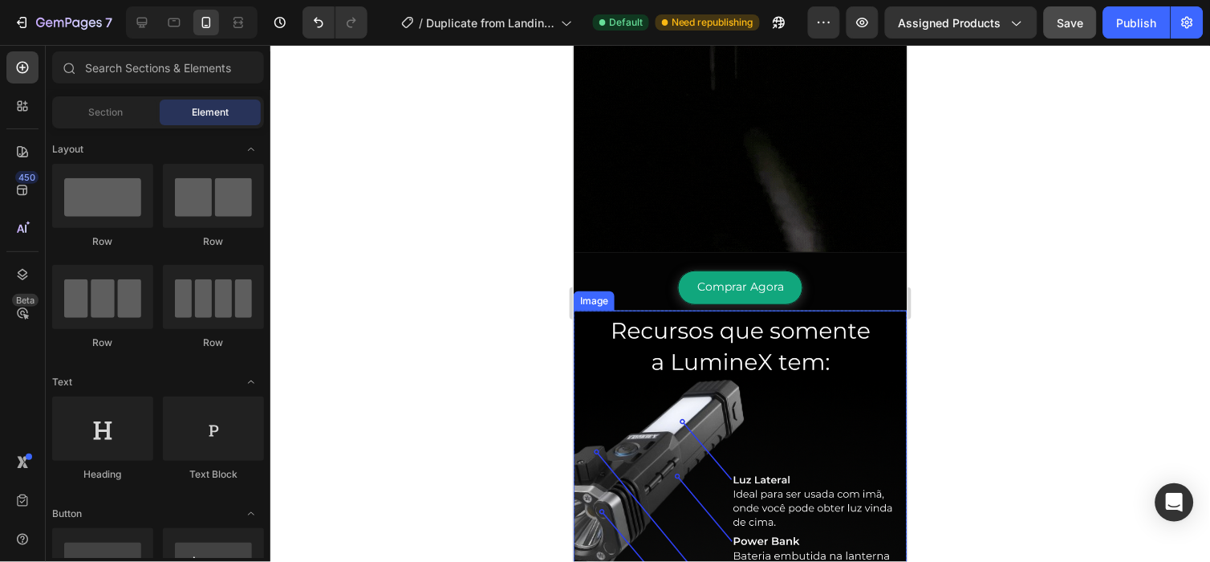
click at [733, 350] on img at bounding box center [740, 539] width 334 height 459
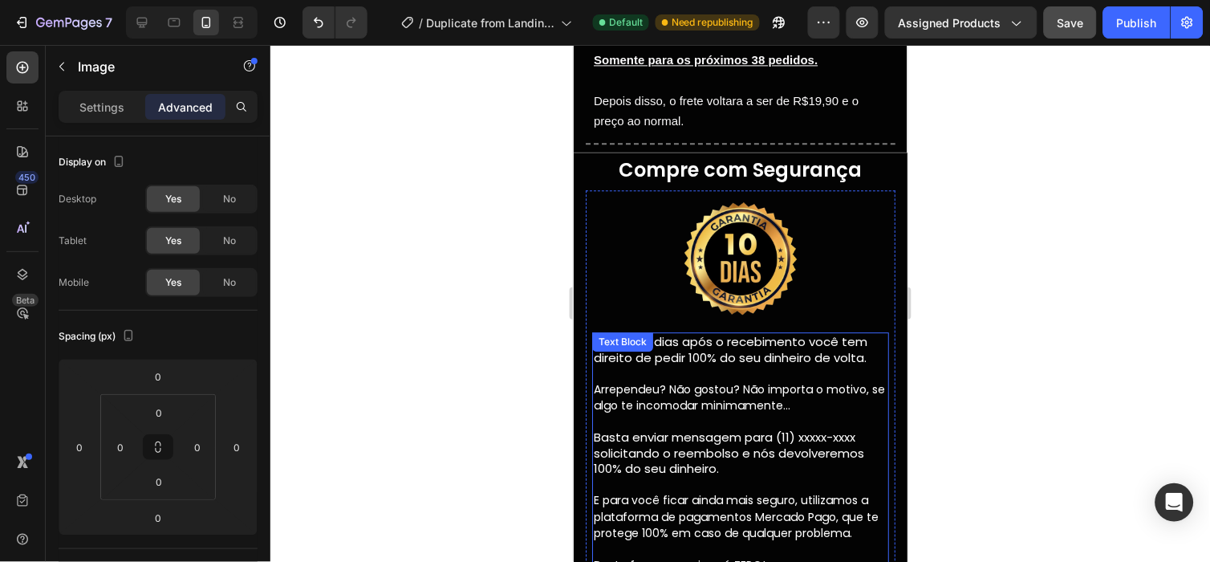
scroll to position [4914, 0]
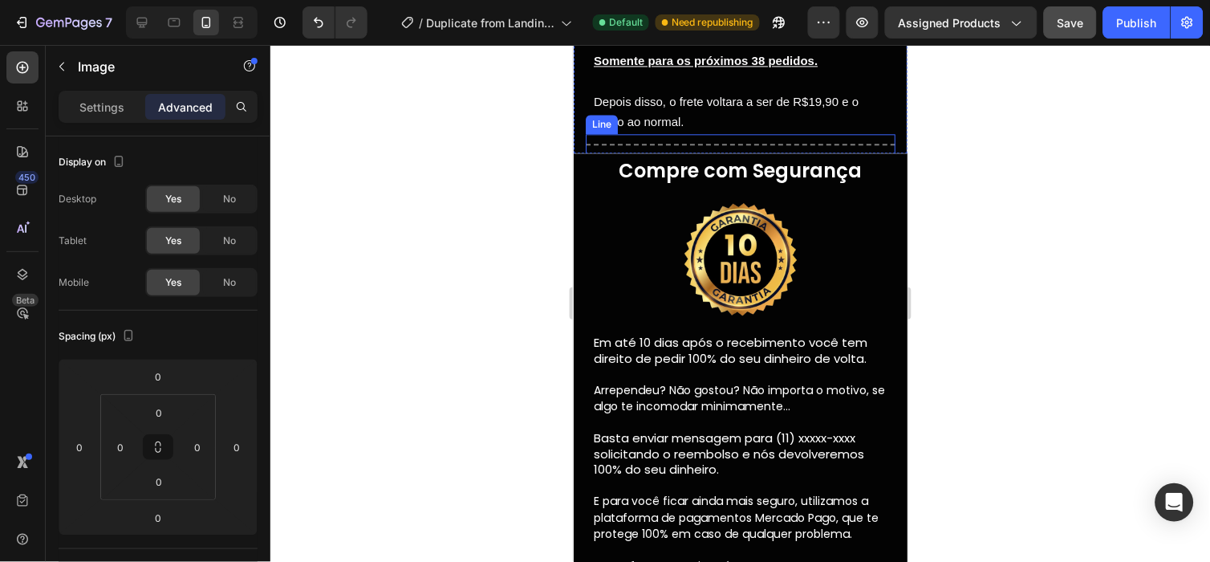
click at [774, 136] on div "Title Line" at bounding box center [740, 143] width 310 height 21
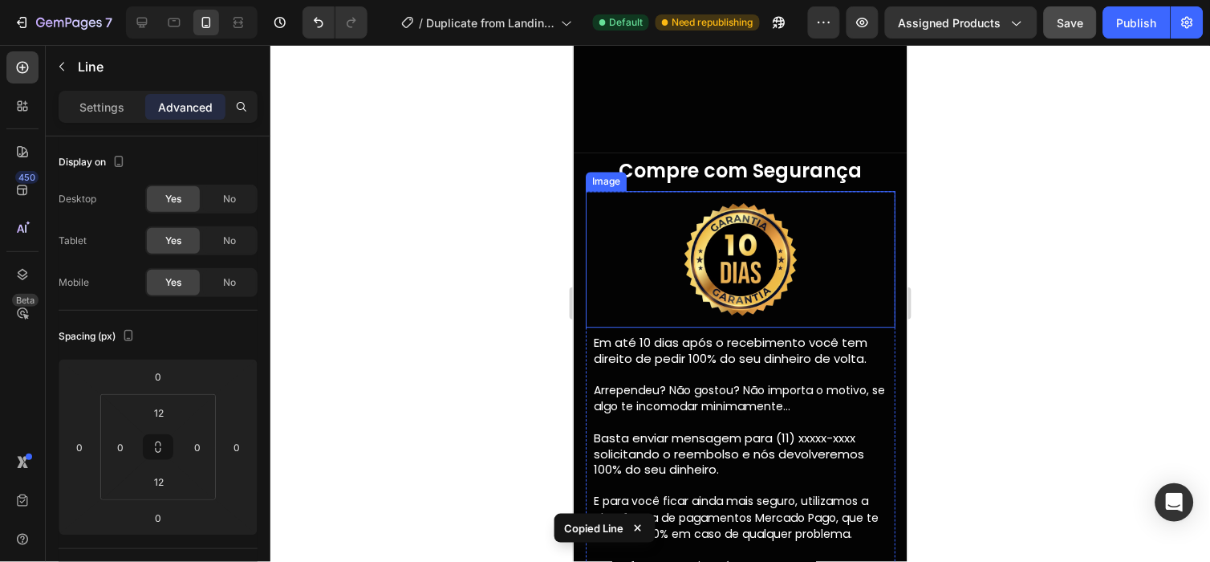
scroll to position [5352, 0]
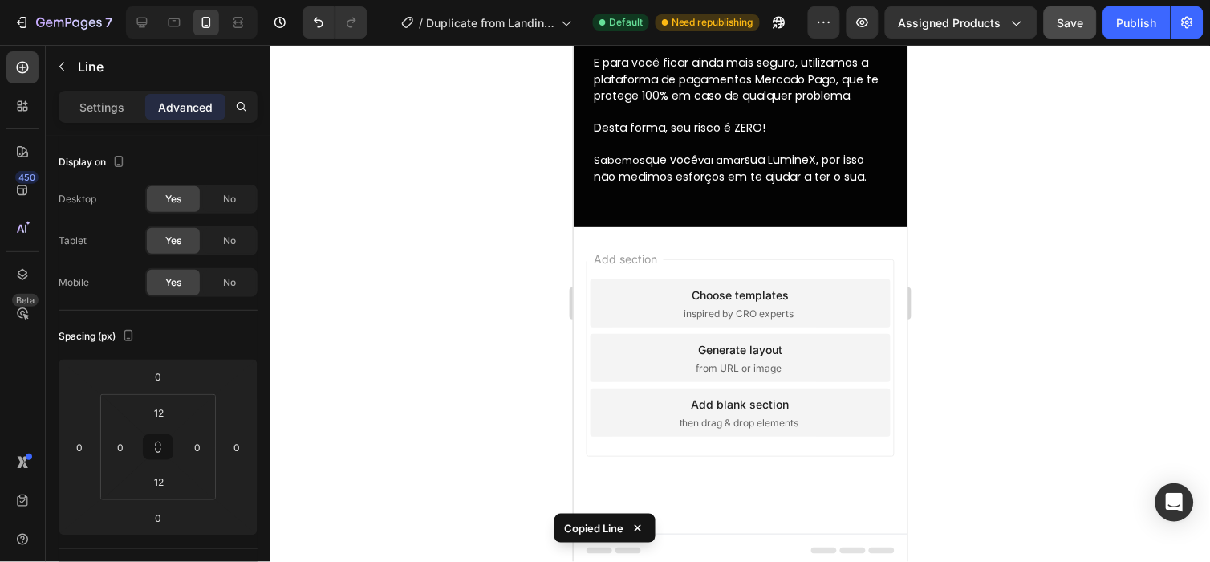
click at [801, 248] on div "Add section Choose templates inspired by CRO experts Generate layout from URL o…" at bounding box center [740, 379] width 334 height 306
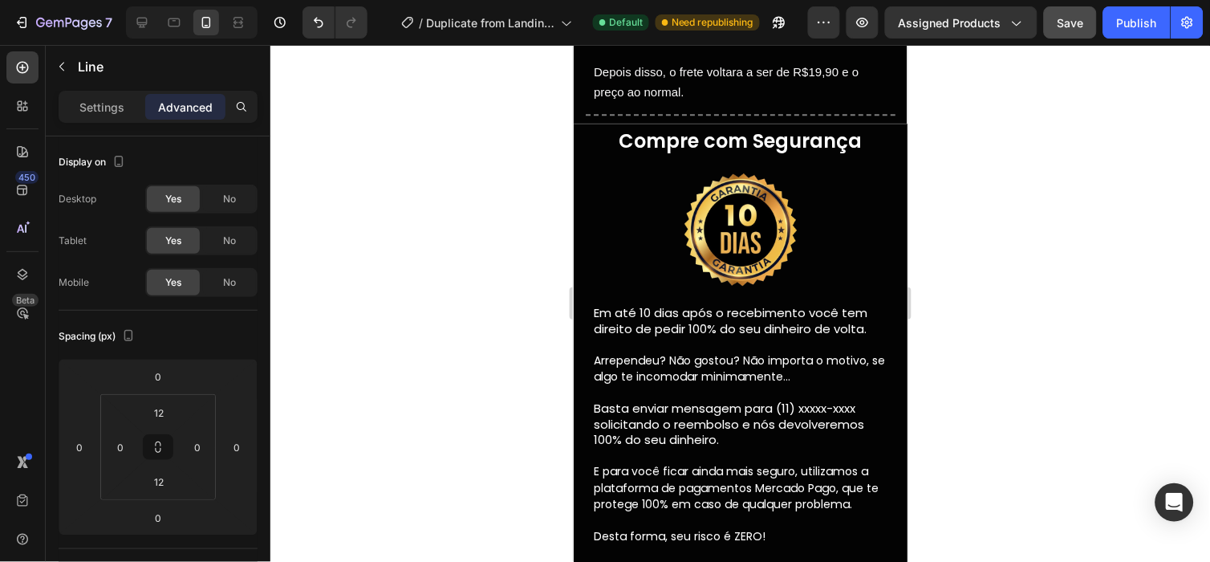
scroll to position [5014, 0]
click at [715, 106] on div "Title Line" at bounding box center [740, 114] width 310 height 21
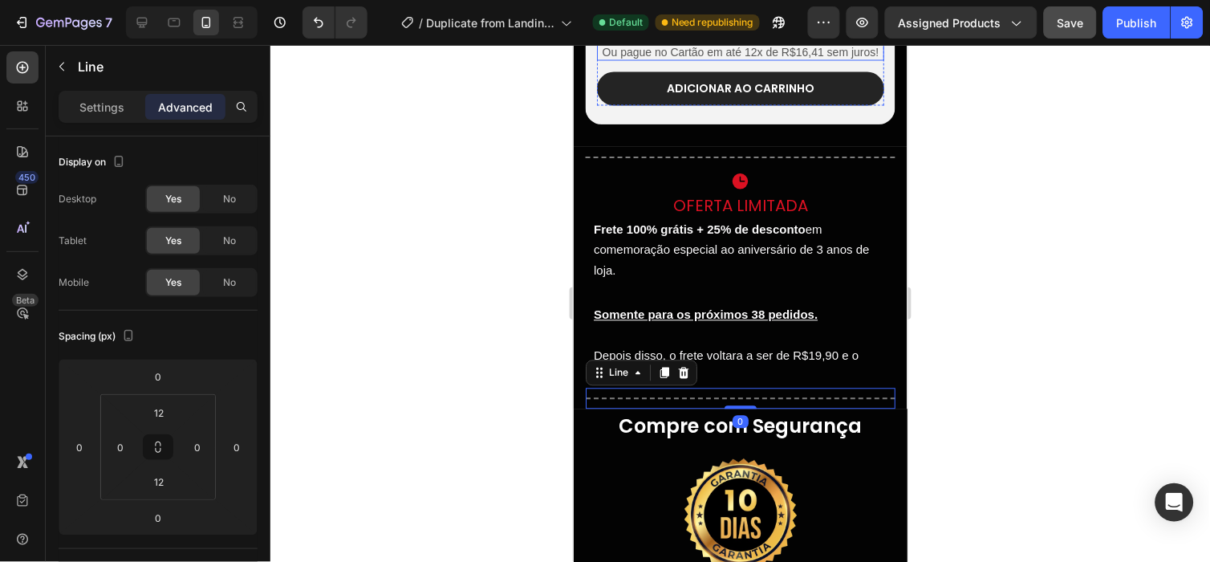
scroll to position [4735, 0]
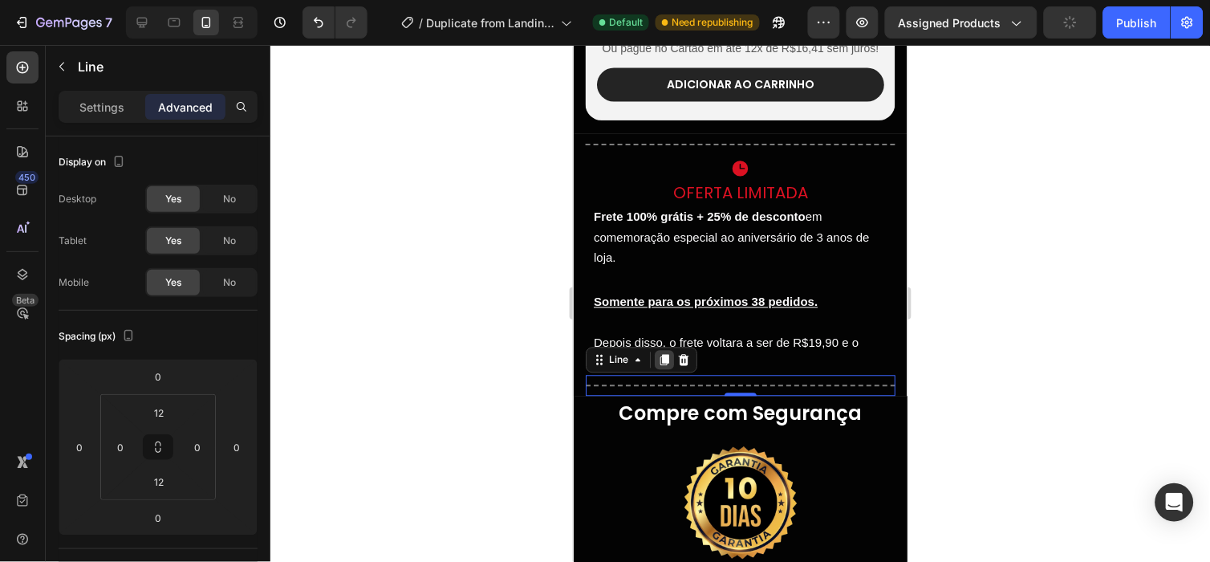
click at [668, 369] on div at bounding box center [663, 359] width 19 height 19
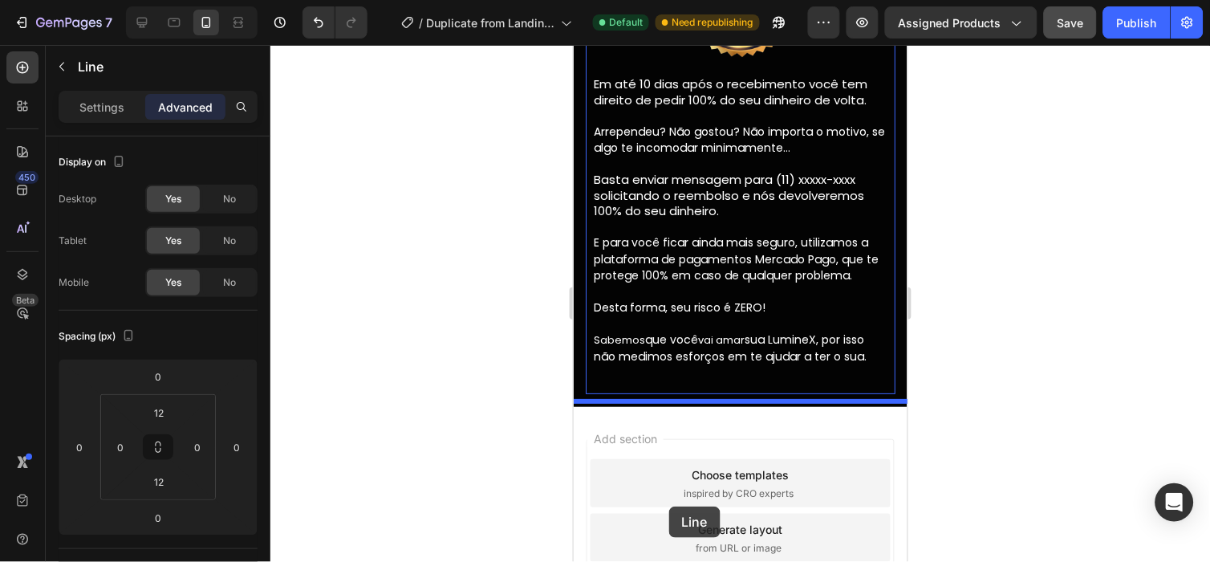
scroll to position [5266, 0]
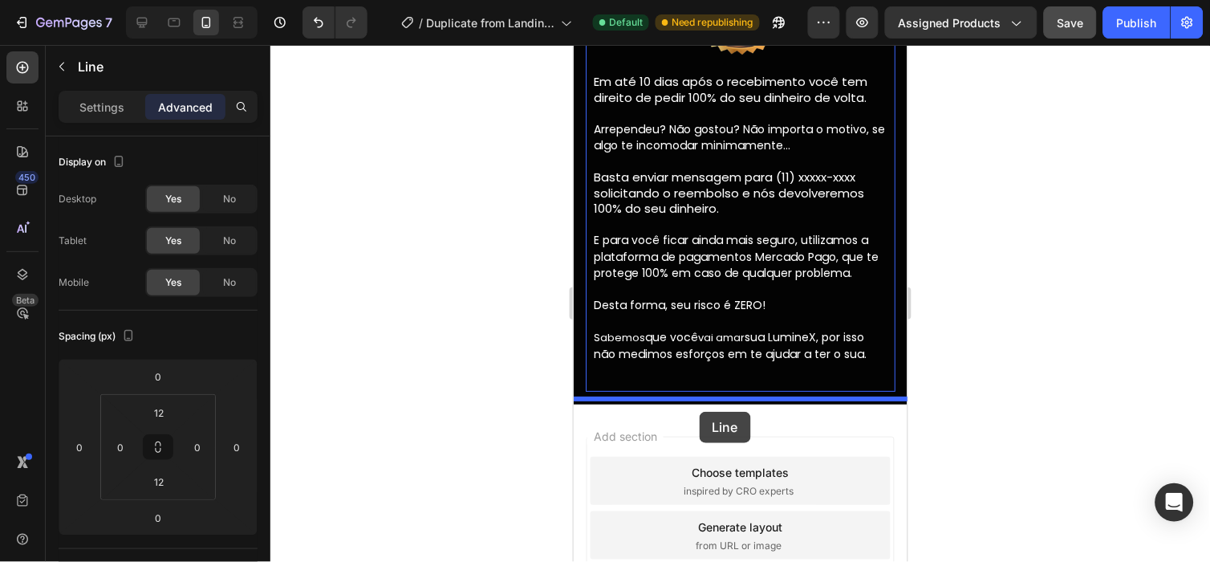
drag, startPoint x: 617, startPoint y: 217, endPoint x: 699, endPoint y: 408, distance: 207.7
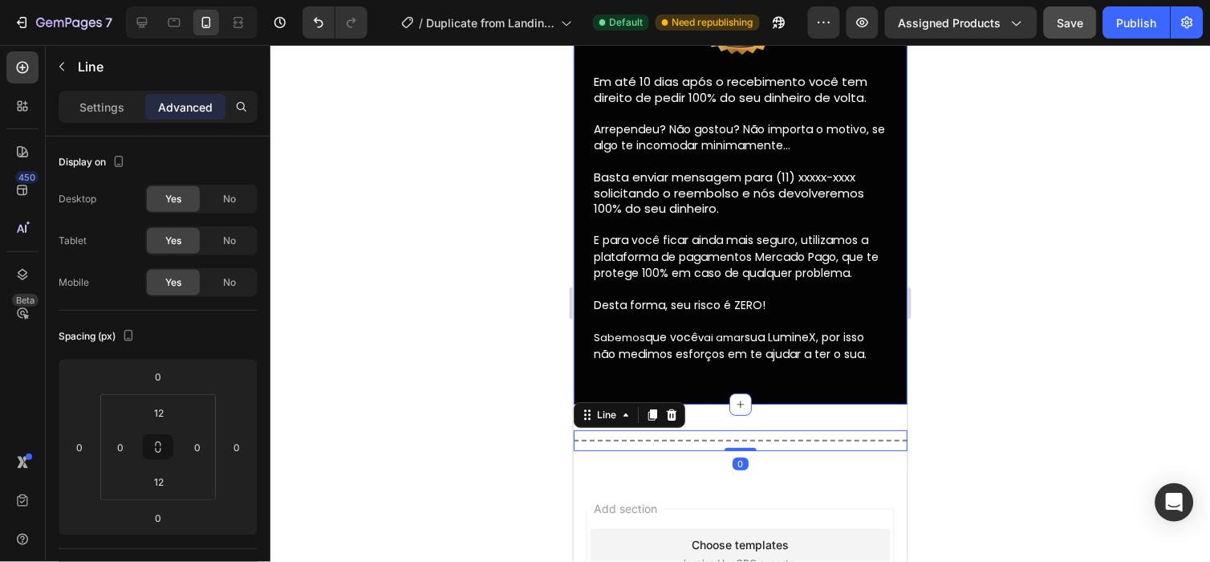
click at [1016, 333] on div at bounding box center [739, 303] width 939 height 517
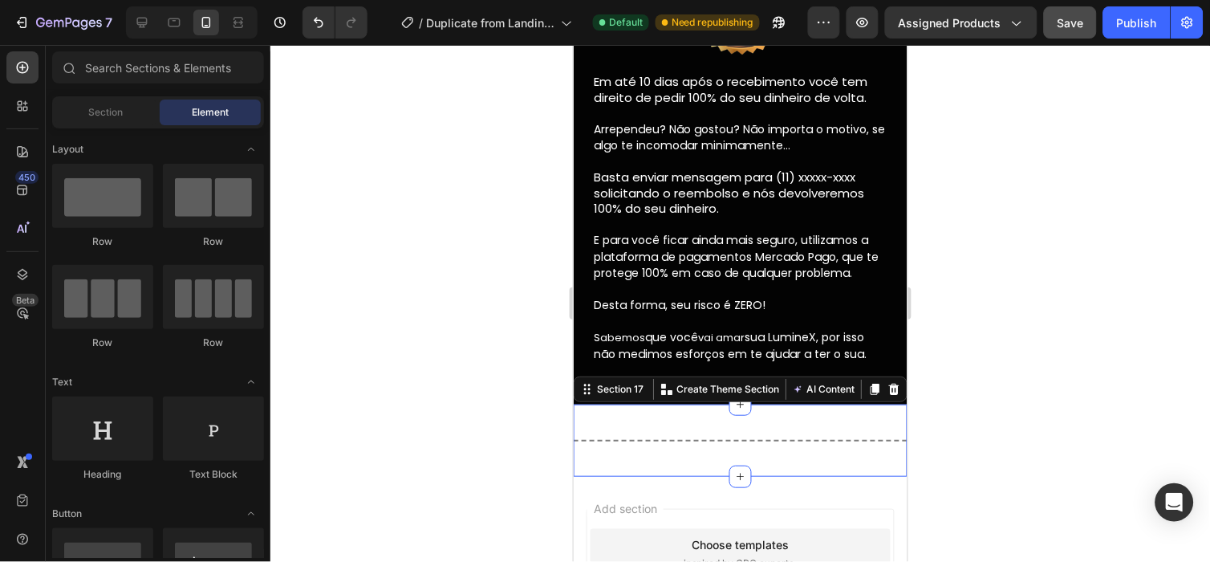
click at [812, 409] on div "Title Line Section 17 You can create reusable sections Create Theme Section AI …" at bounding box center [740, 439] width 334 height 72
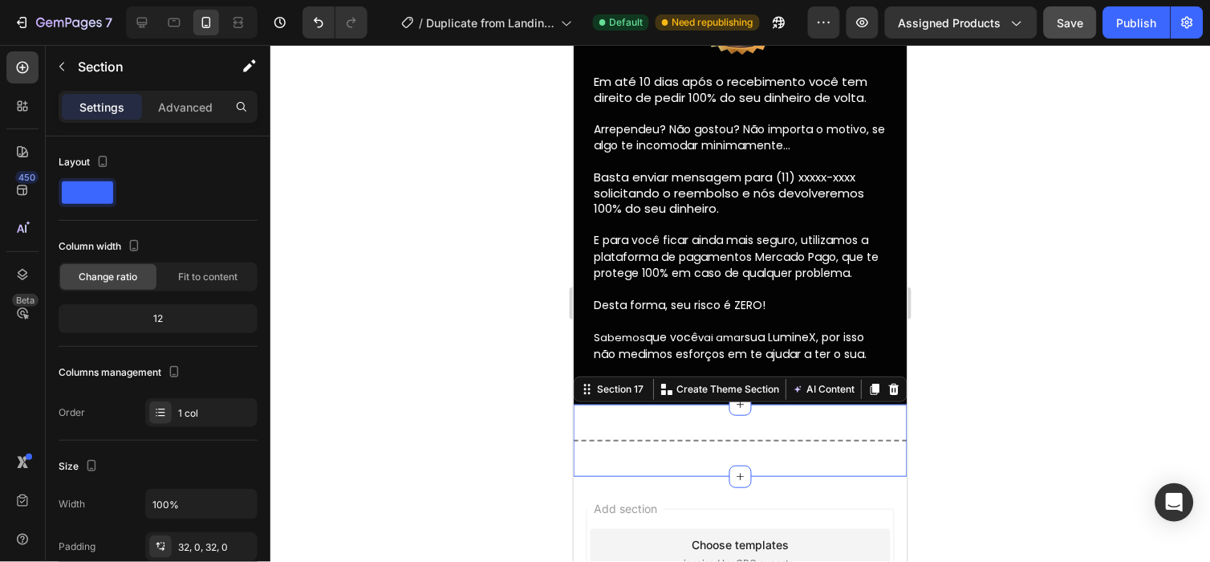
click at [1069, 30] on div "Save" at bounding box center [1070, 22] width 26 height 17
click at [1144, 20] on div "Publish" at bounding box center [1137, 22] width 40 height 17
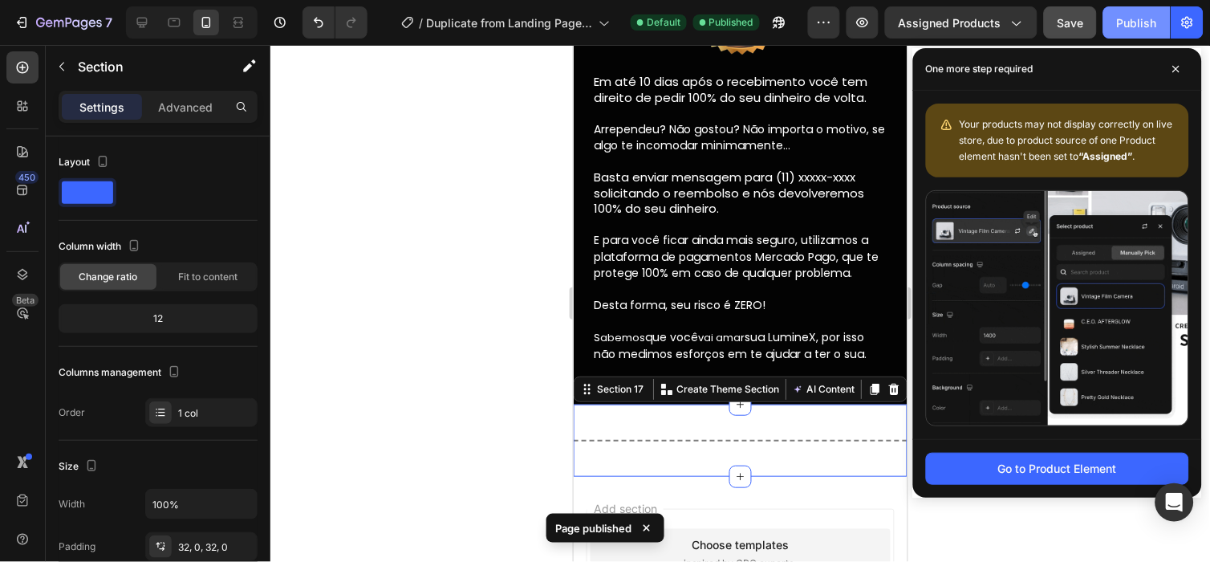
click at [1129, 11] on button "Publish" at bounding box center [1136, 22] width 67 height 32
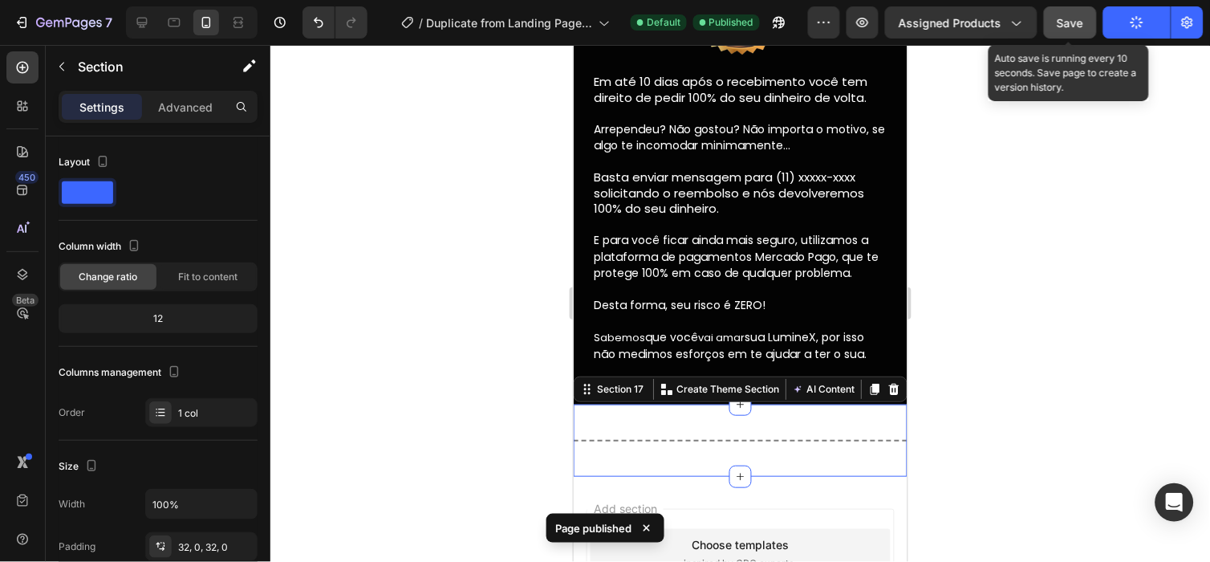
click at [1077, 14] on div "Save" at bounding box center [1070, 22] width 26 height 17
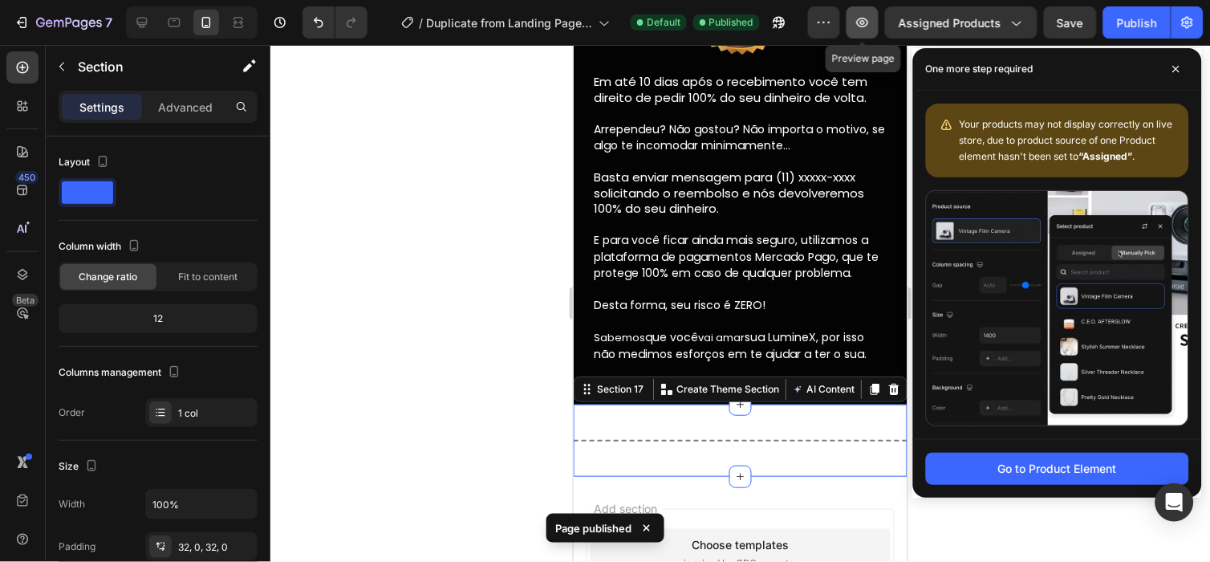
click at [864, 16] on icon "button" at bounding box center [862, 22] width 16 height 16
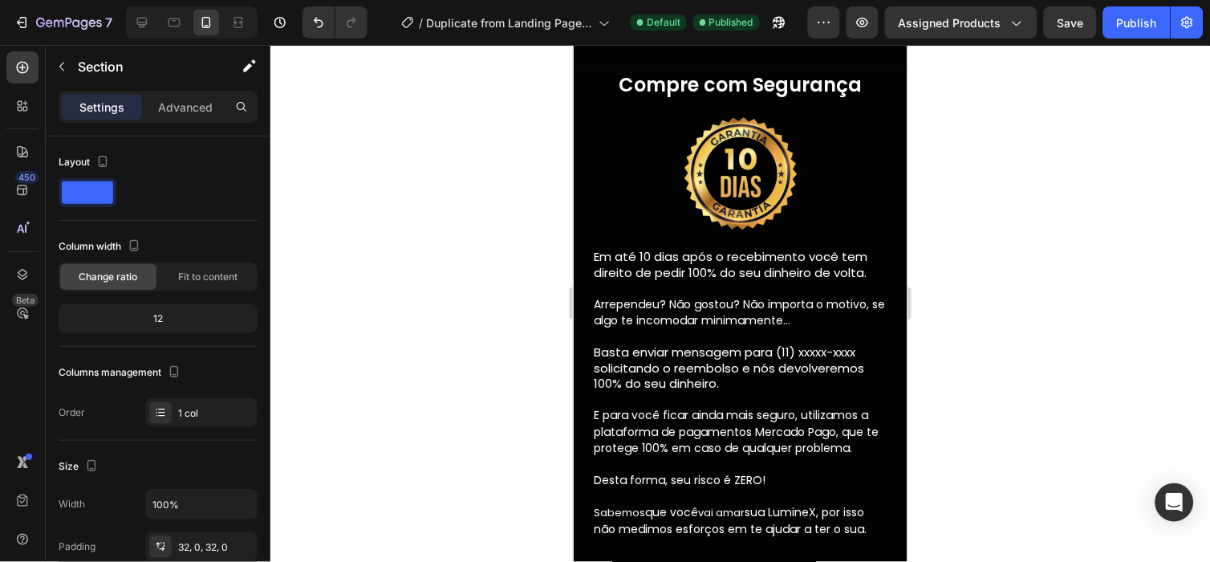
scroll to position [5083, 0]
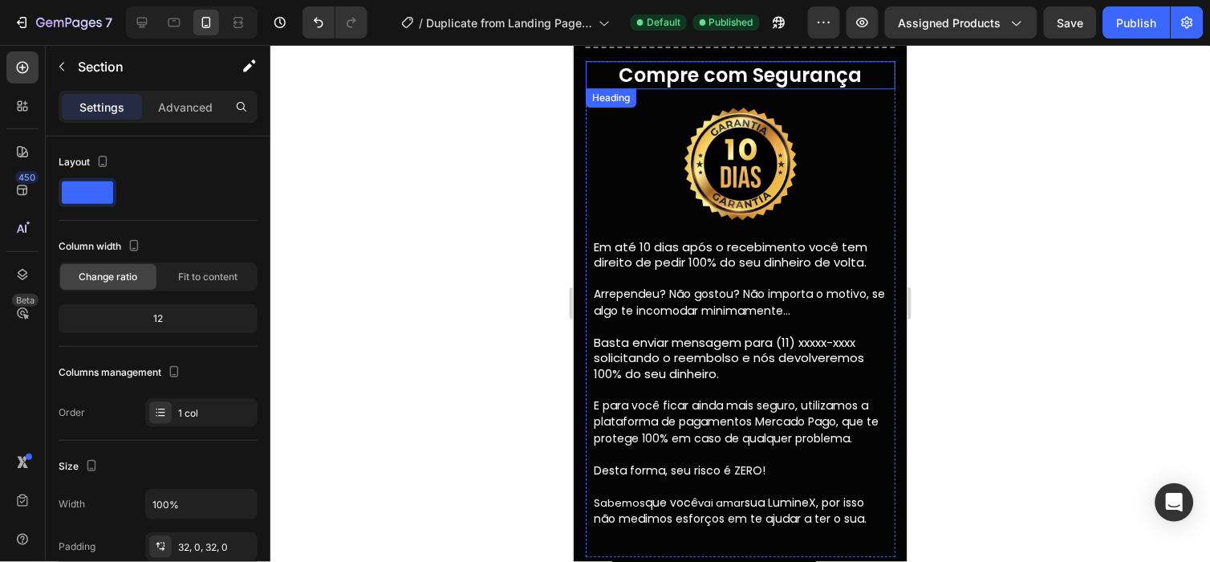
click at [756, 70] on strong "Compre com Segurança" at bounding box center [739, 74] width 243 height 26
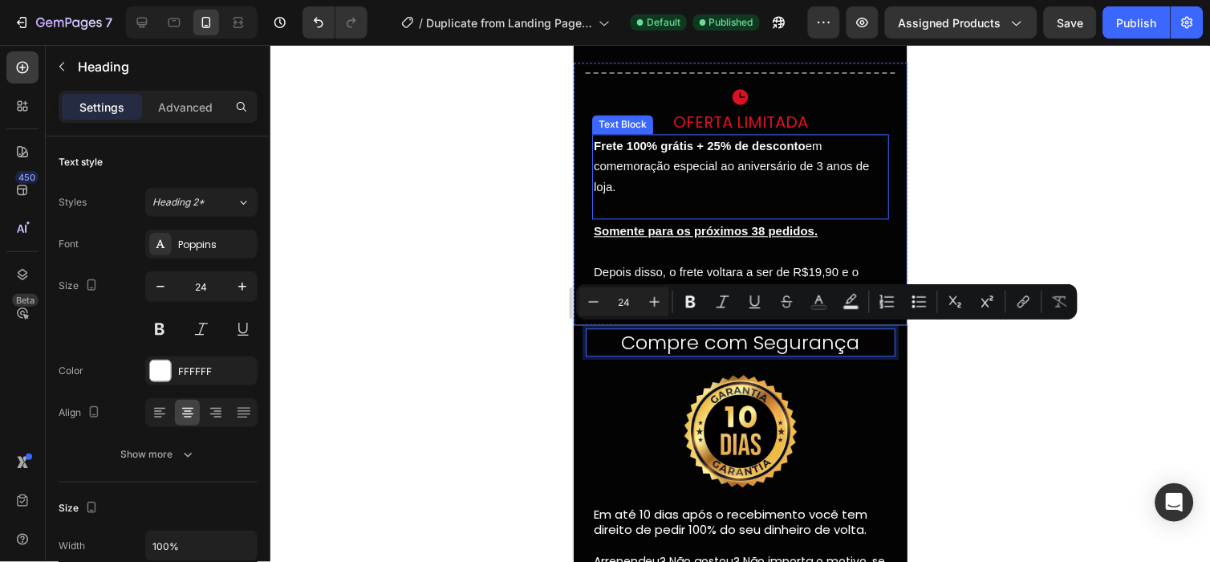
scroll to position [4815, 0]
click at [1028, 179] on div at bounding box center [739, 303] width 939 height 517
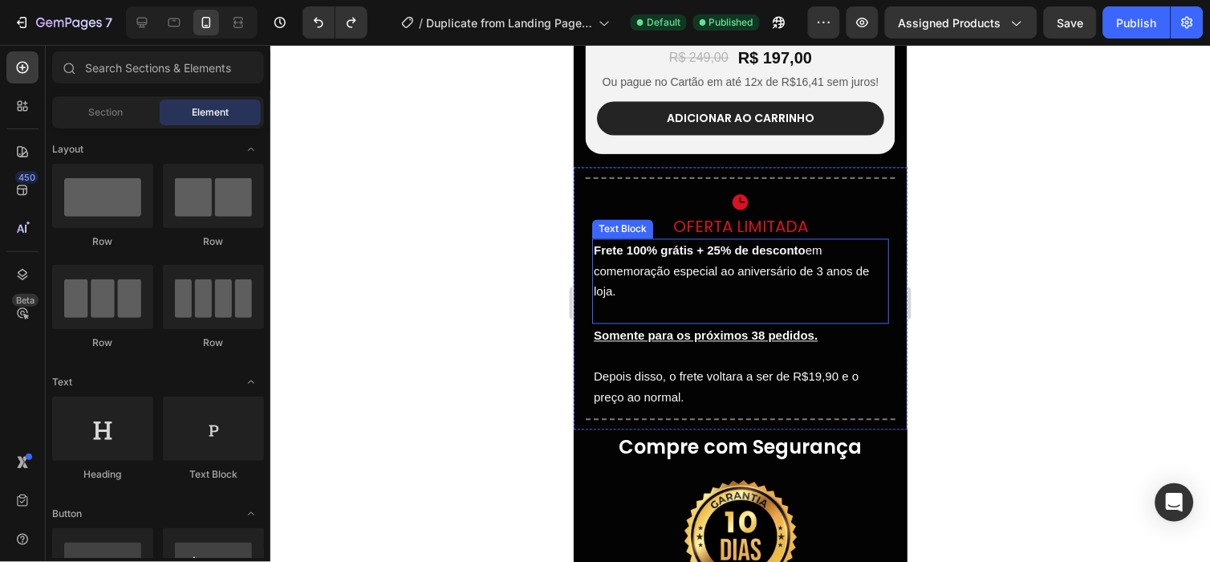
scroll to position [4686, 0]
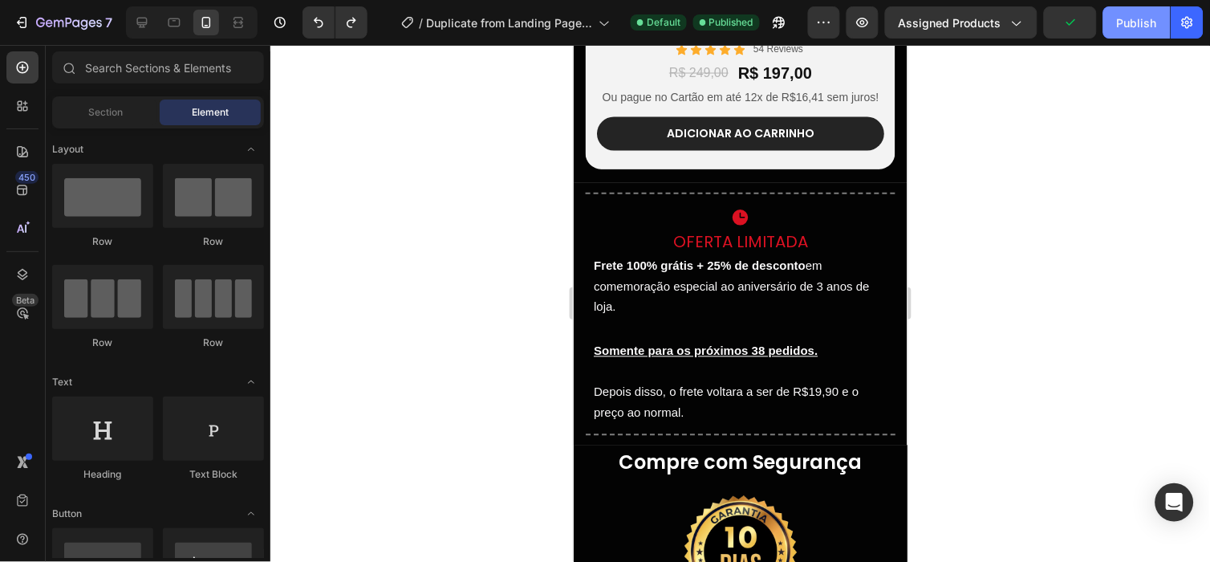
click at [1128, 16] on div "Publish" at bounding box center [1137, 22] width 40 height 17
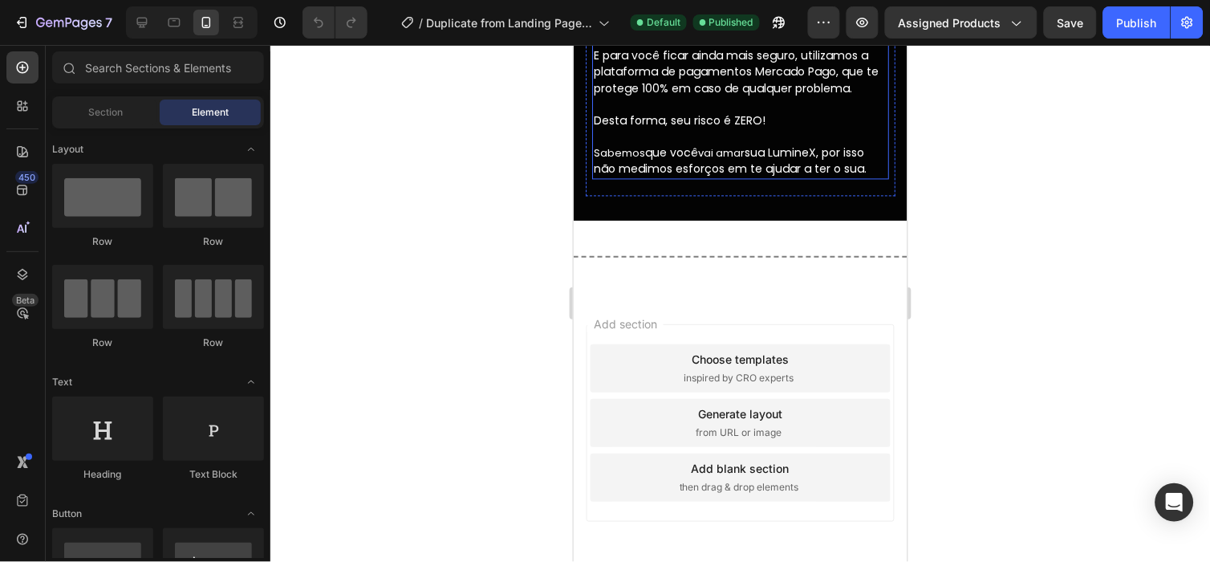
scroll to position [3402, 0]
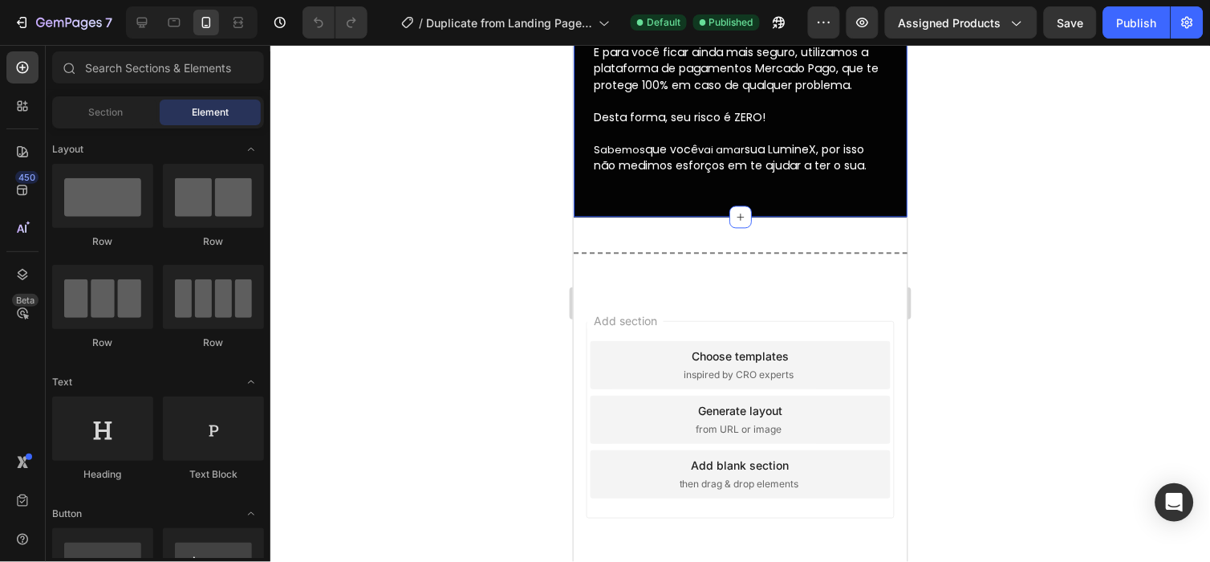
click at [671, 216] on div "Compre com Segurança Heading Image Em até 10 dias após o recebimento você tem d…" at bounding box center [740, 30] width 310 height 372
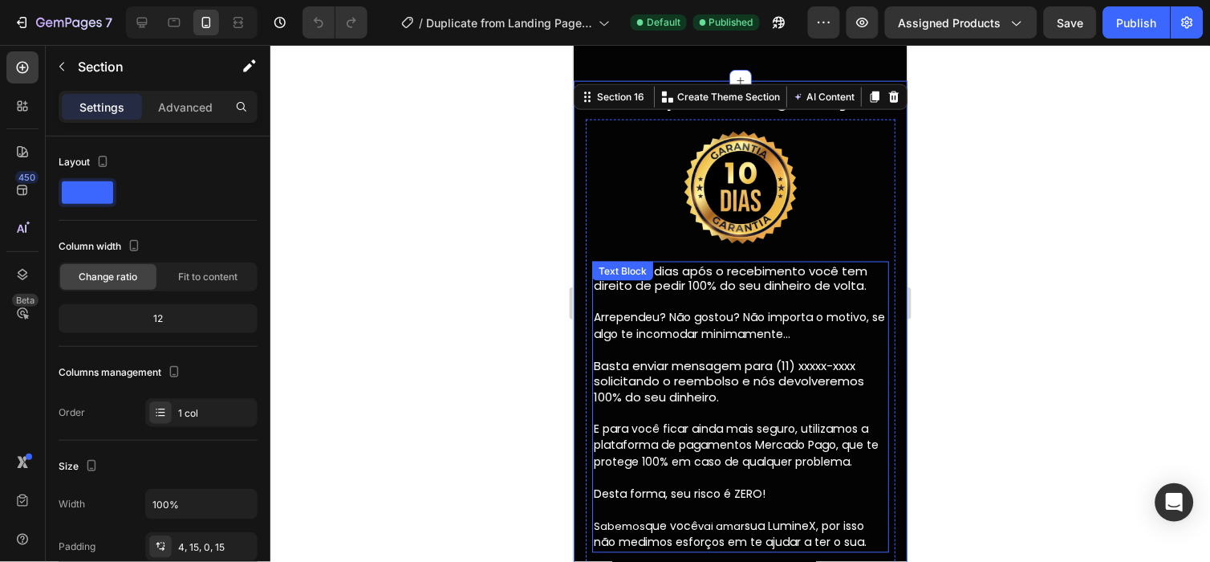
scroll to position [3161, 0]
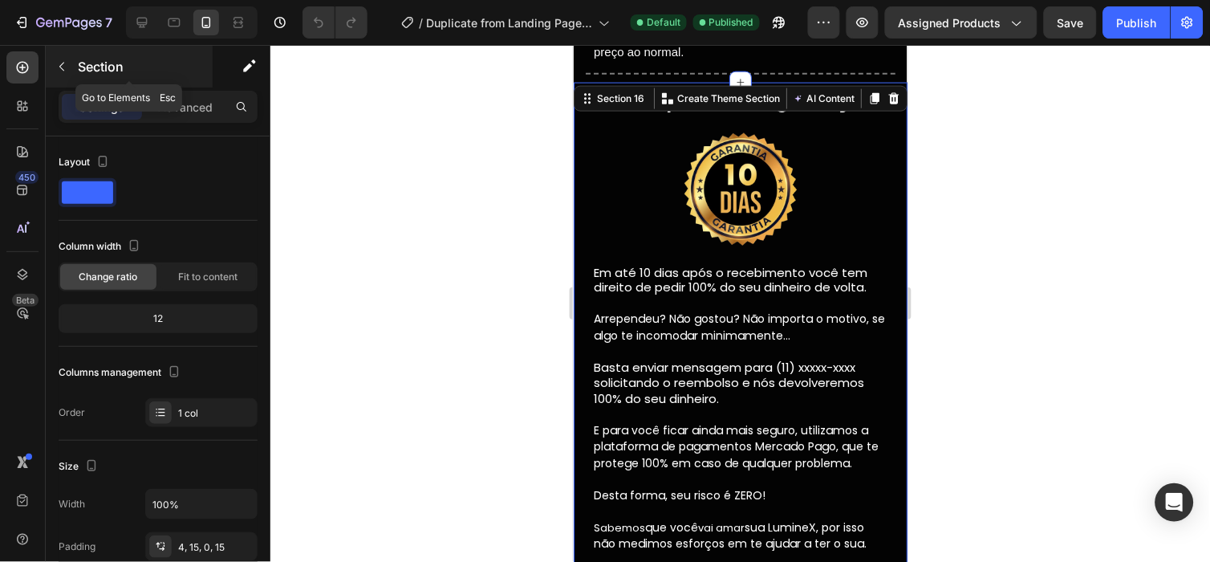
click at [92, 65] on p "Section" at bounding box center [144, 66] width 132 height 19
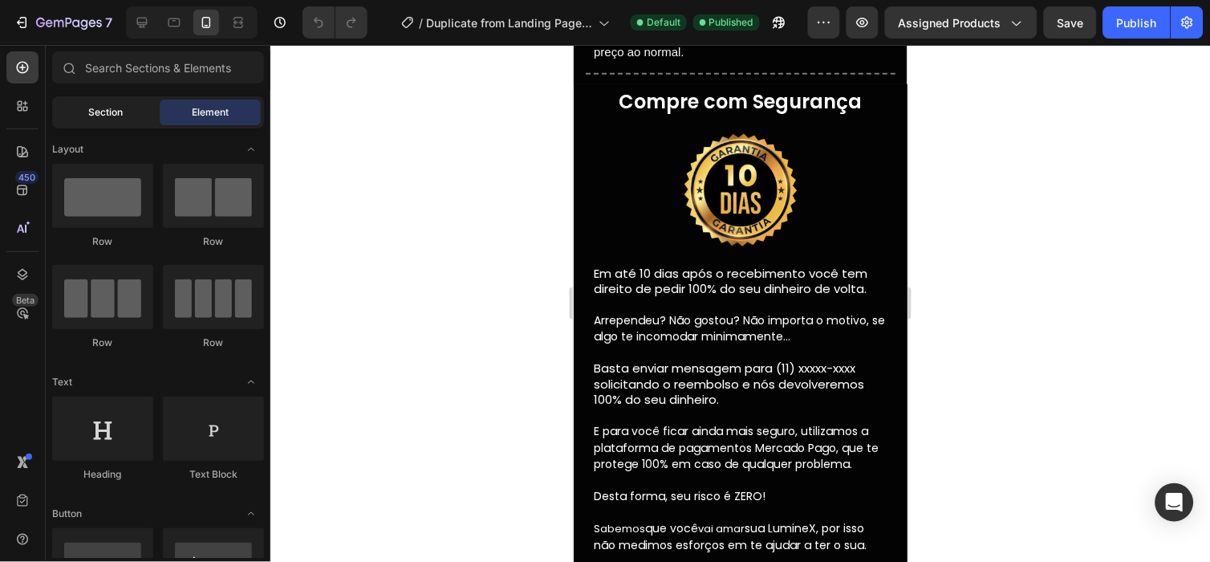
click at [129, 100] on div "Section" at bounding box center [105, 112] width 101 height 26
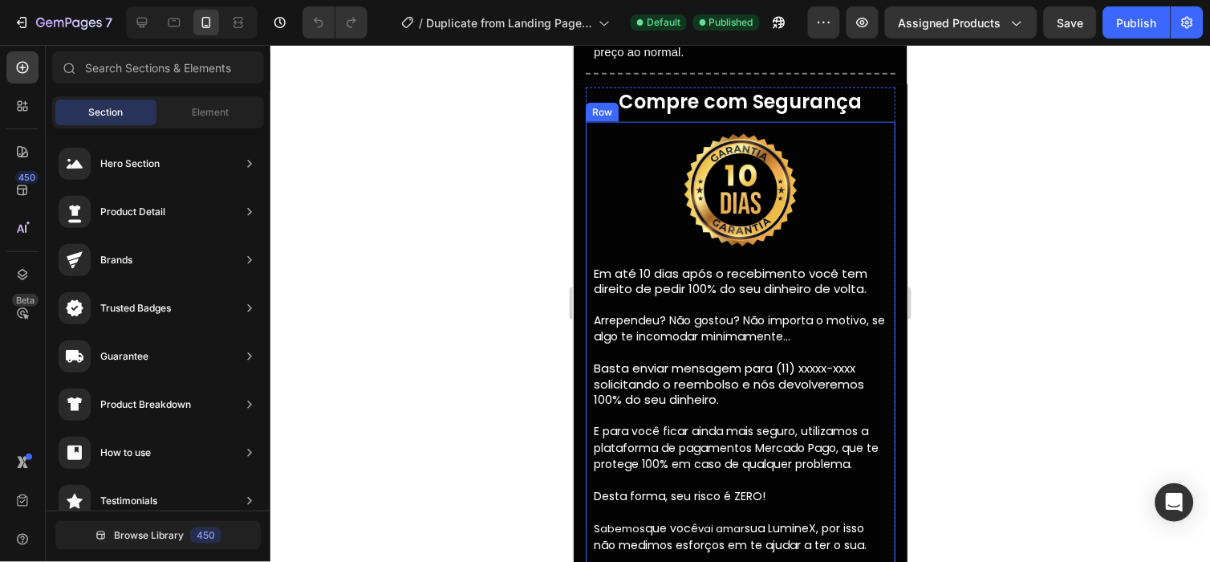
click at [712, 263] on div "Em até 10 dias após o recebimento você tem direito de pedir 100% do seu dinheir…" at bounding box center [739, 408] width 297 height 291
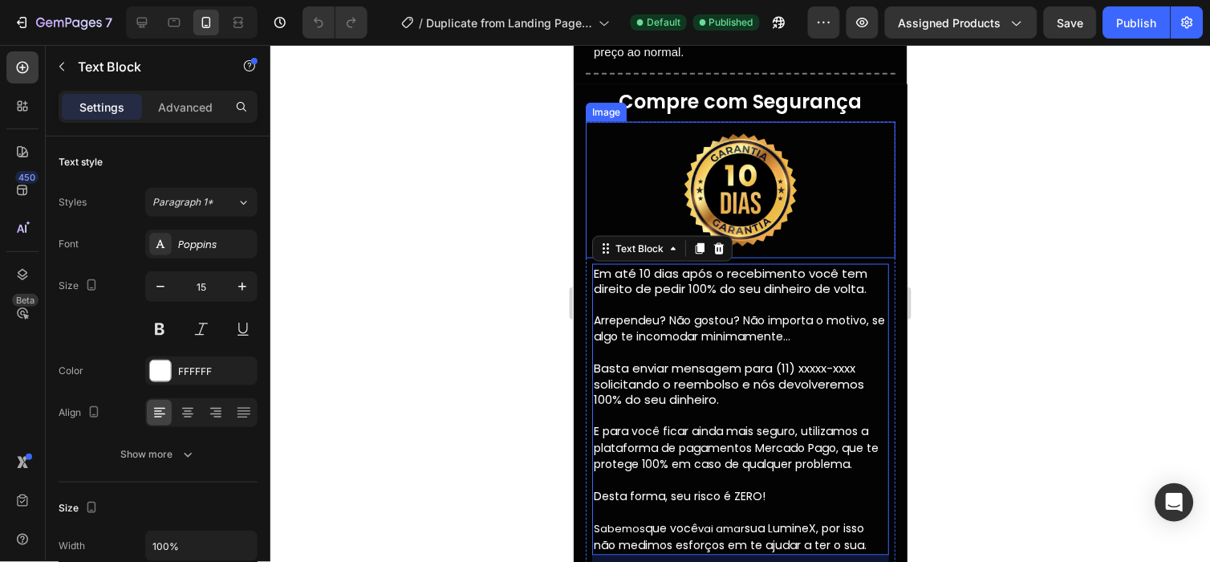
click at [586, 153] on div at bounding box center [740, 189] width 310 height 136
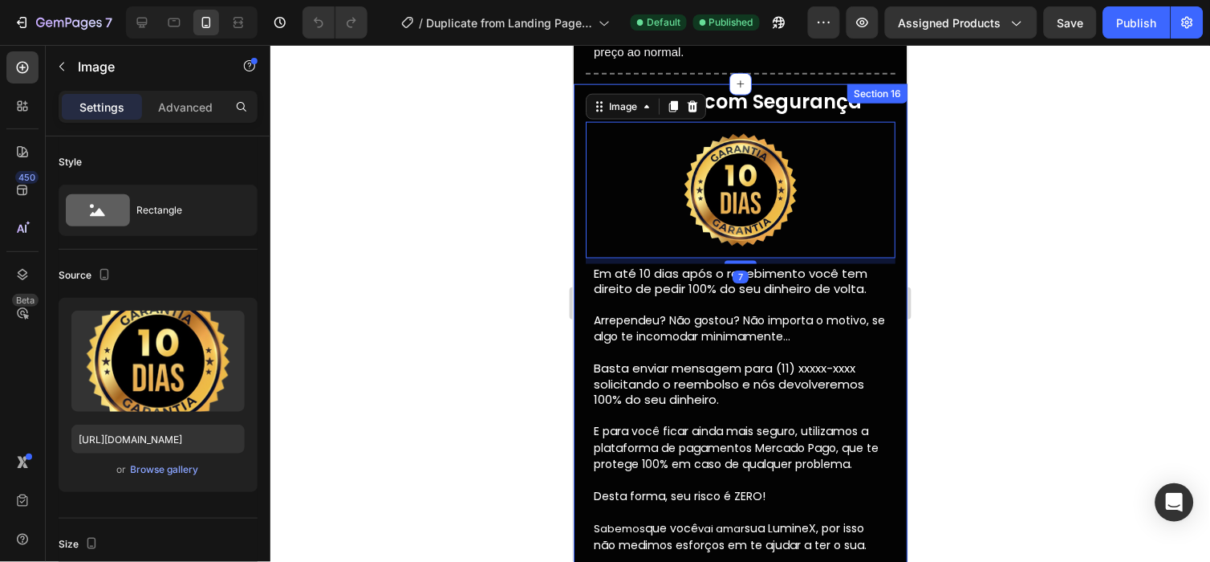
click at [579, 152] on div "Compre com Segurança Heading Image 7 Em até 10 dias após o recebimento você tem…" at bounding box center [740, 339] width 334 height 512
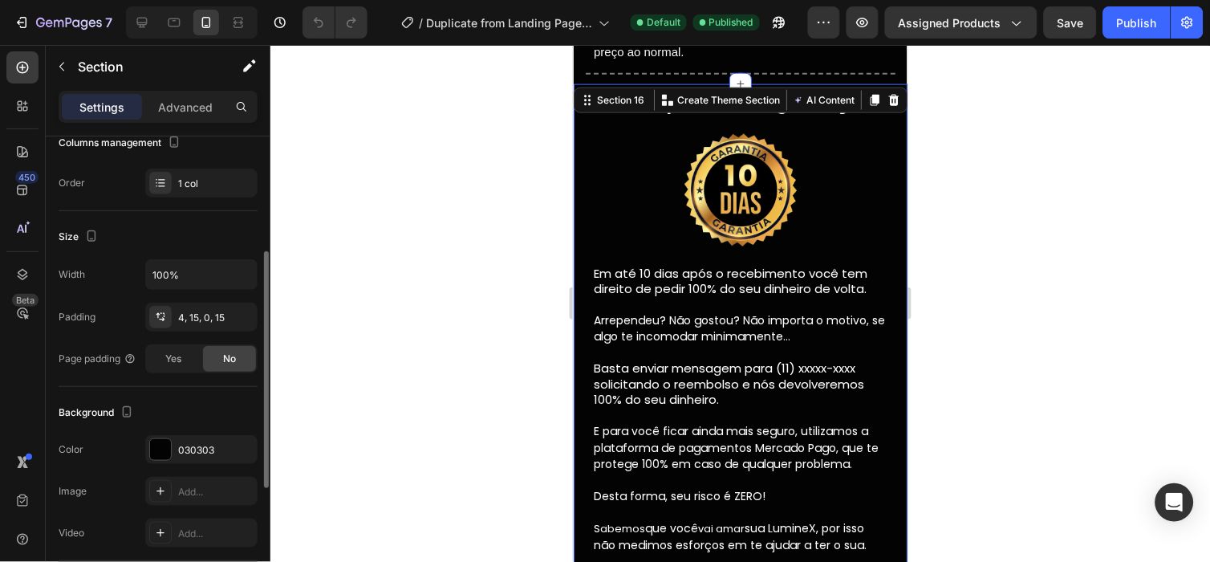
scroll to position [233, 0]
click at [163, 395] on div "Background The changes might be hidden by the video. Color 030303 Image Add... …" at bounding box center [158, 470] width 199 height 174
click at [201, 442] on div "030303" at bounding box center [201, 446] width 47 height 14
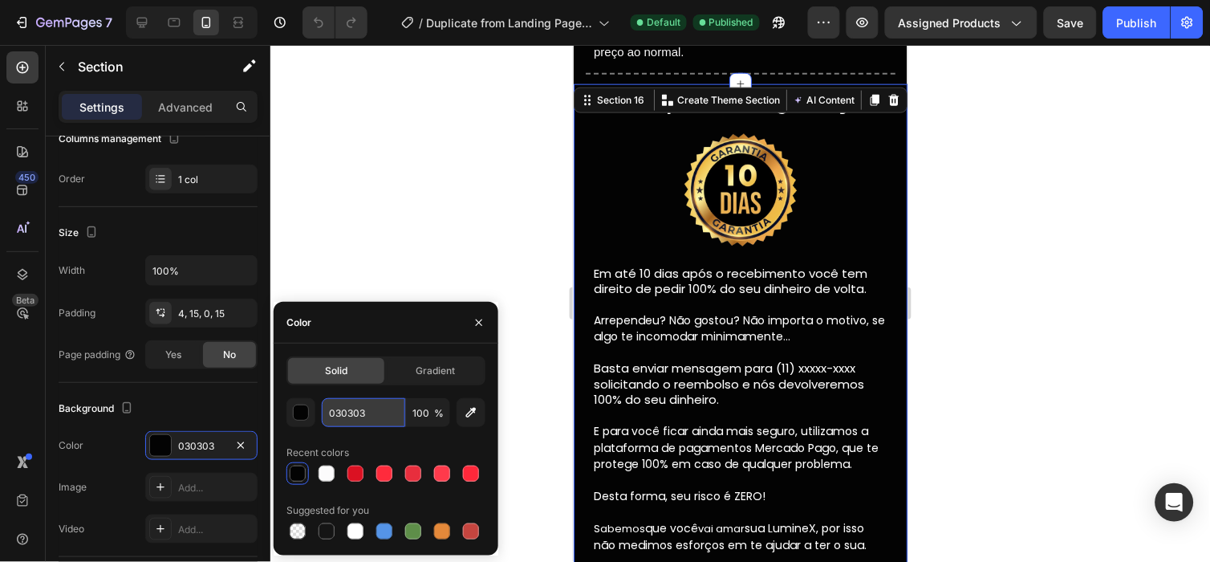
click at [337, 408] on input "030303" at bounding box center [363, 412] width 83 height 29
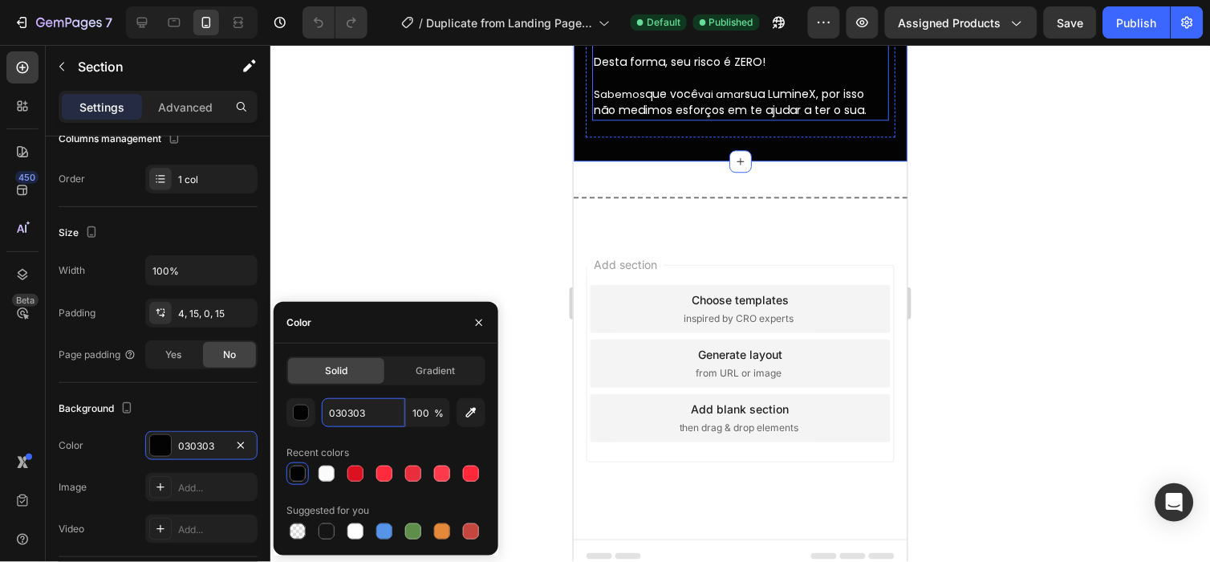
scroll to position [3599, 0]
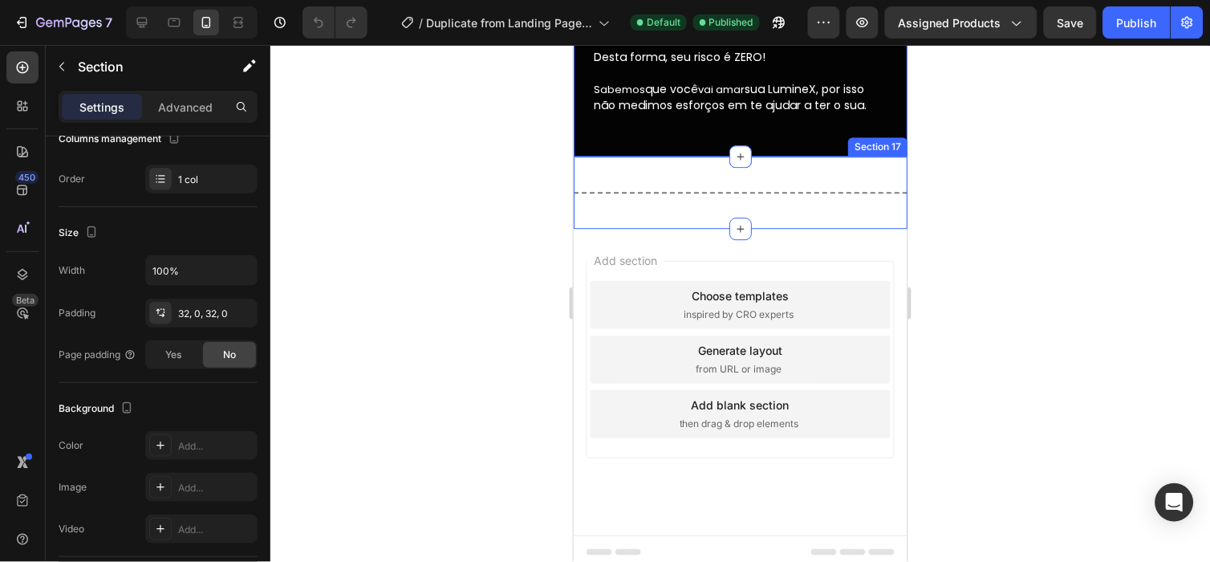
click at [687, 165] on div "Title Line Section 17" at bounding box center [740, 192] width 334 height 72
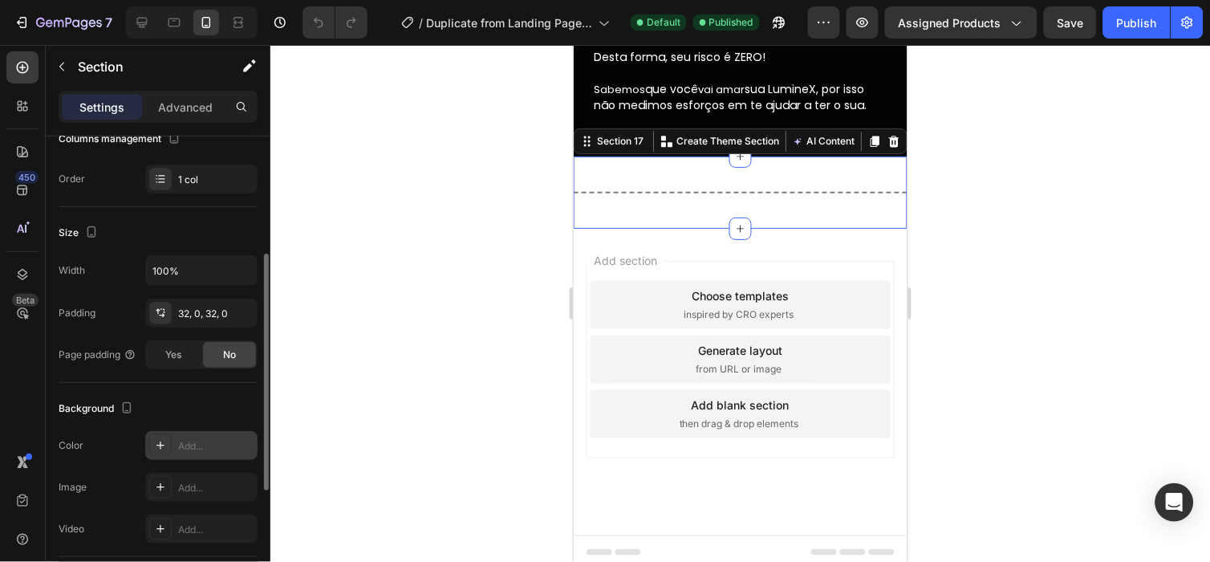
click at [188, 442] on div "Add..." at bounding box center [215, 446] width 75 height 14
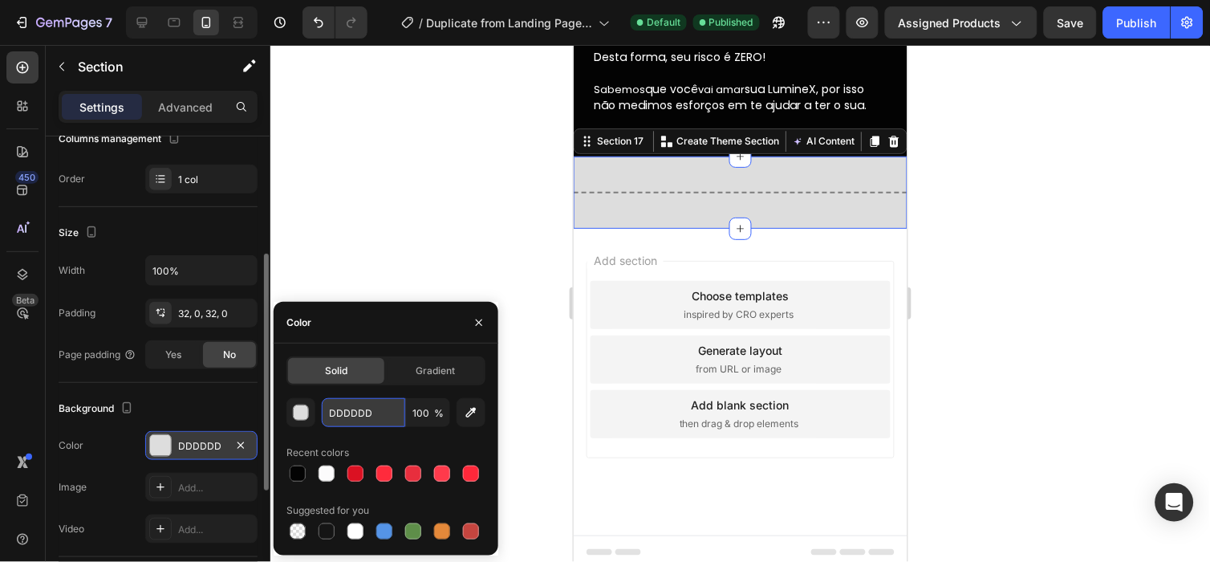
click at [357, 399] on input "DDDDDD" at bounding box center [363, 412] width 83 height 29
paste input "030303"
type input "030303"
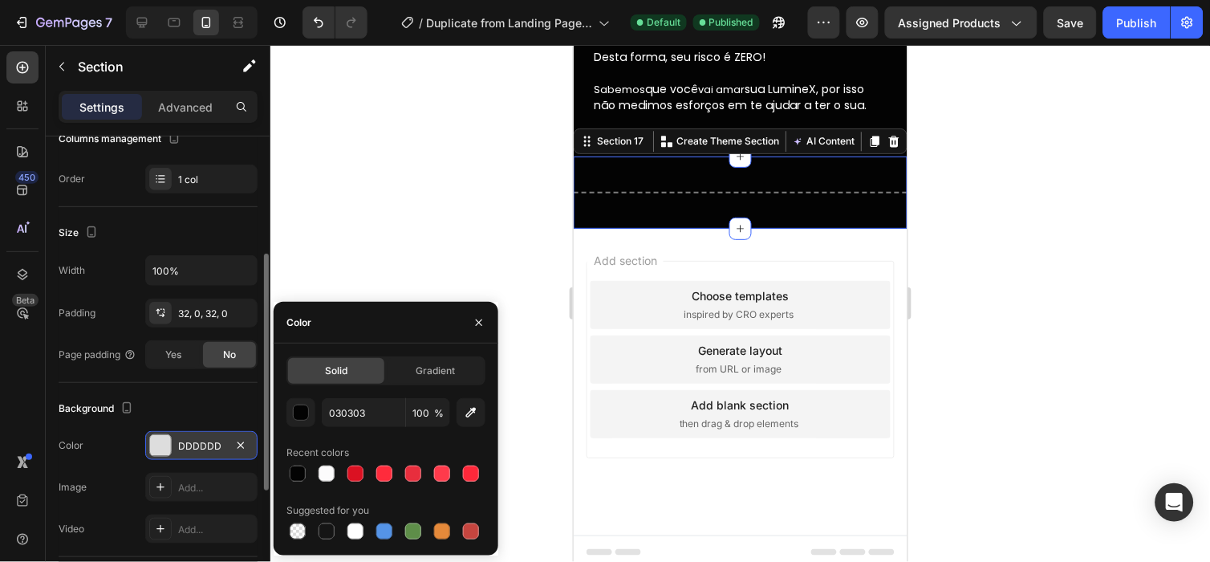
click at [641, 305] on div "Choose templates inspired by CRO experts" at bounding box center [740, 304] width 300 height 48
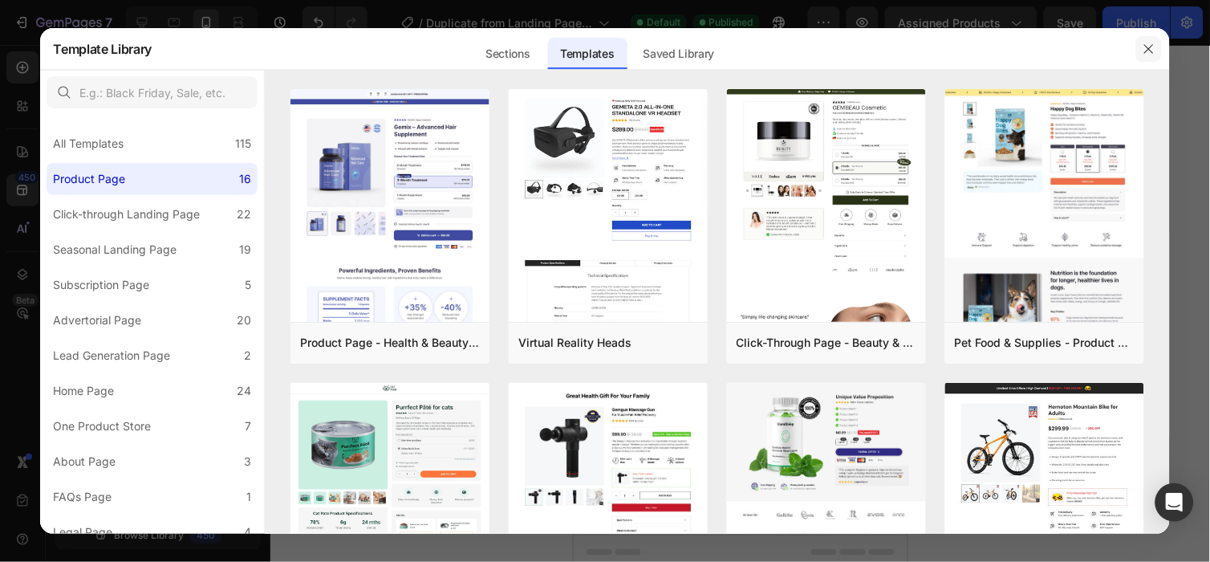
click at [1153, 48] on icon "button" at bounding box center [1148, 49] width 13 height 13
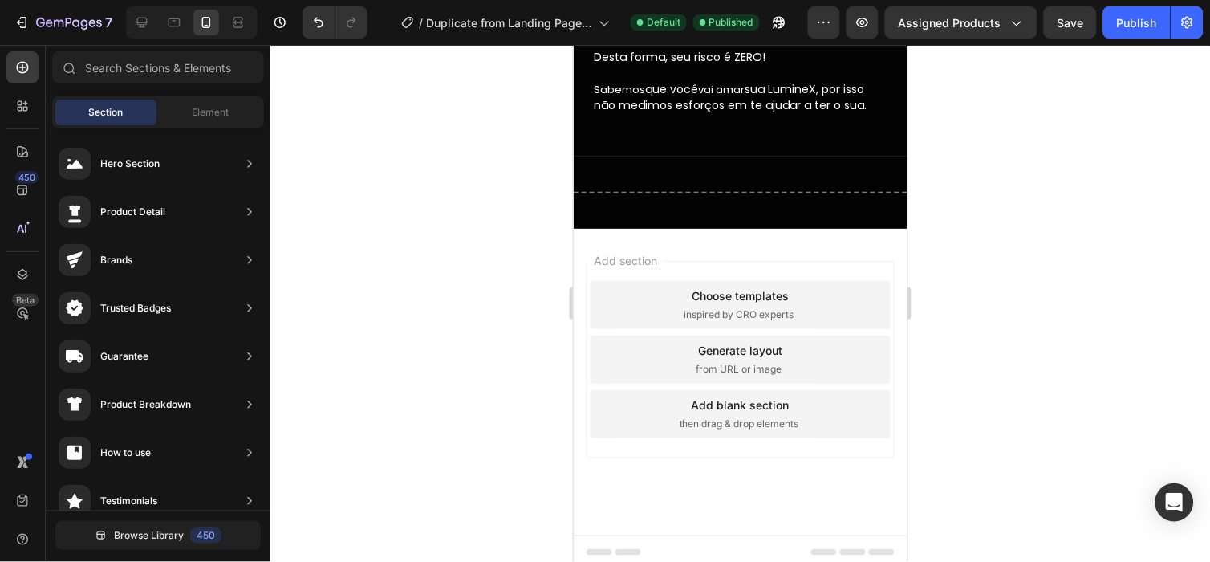
click at [1032, 229] on div at bounding box center [739, 303] width 939 height 517
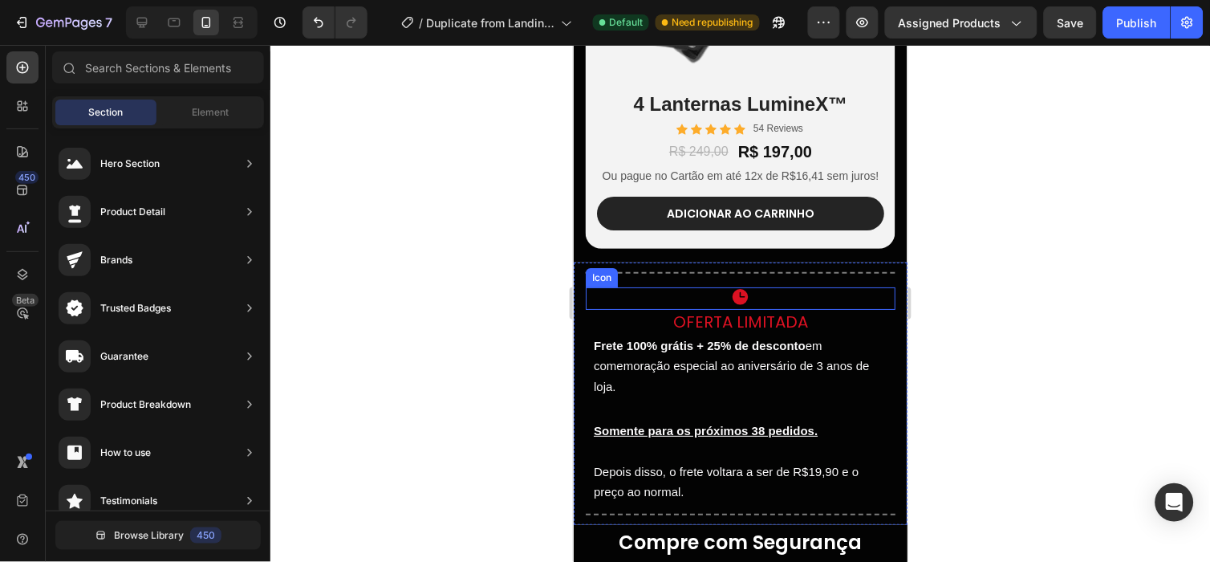
scroll to position [4168, 0]
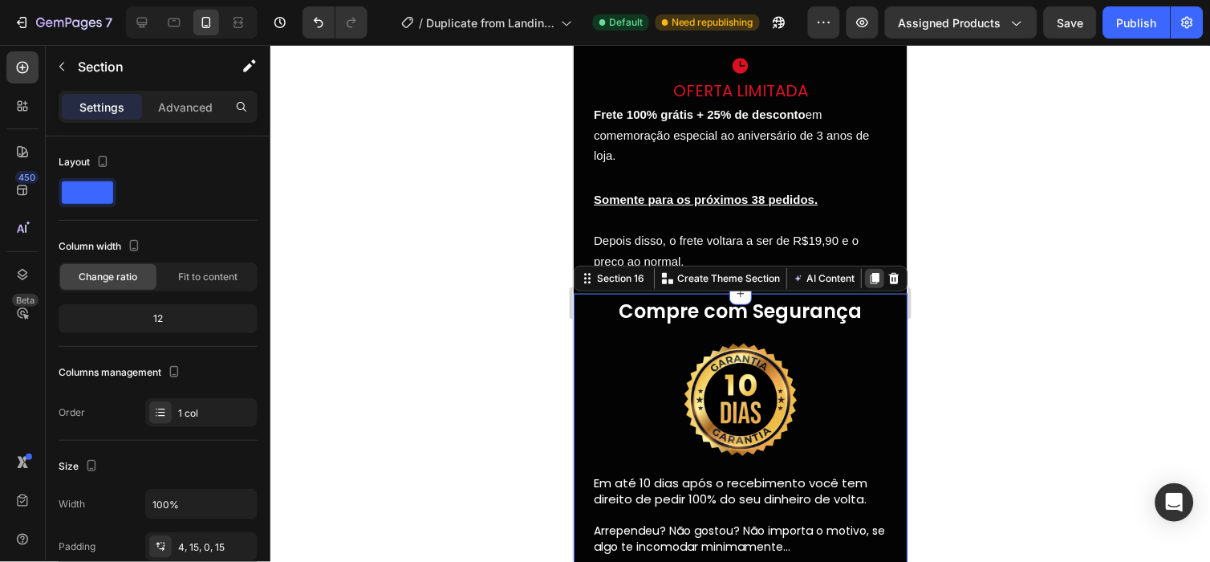
click at [870, 275] on icon at bounding box center [874, 277] width 9 height 11
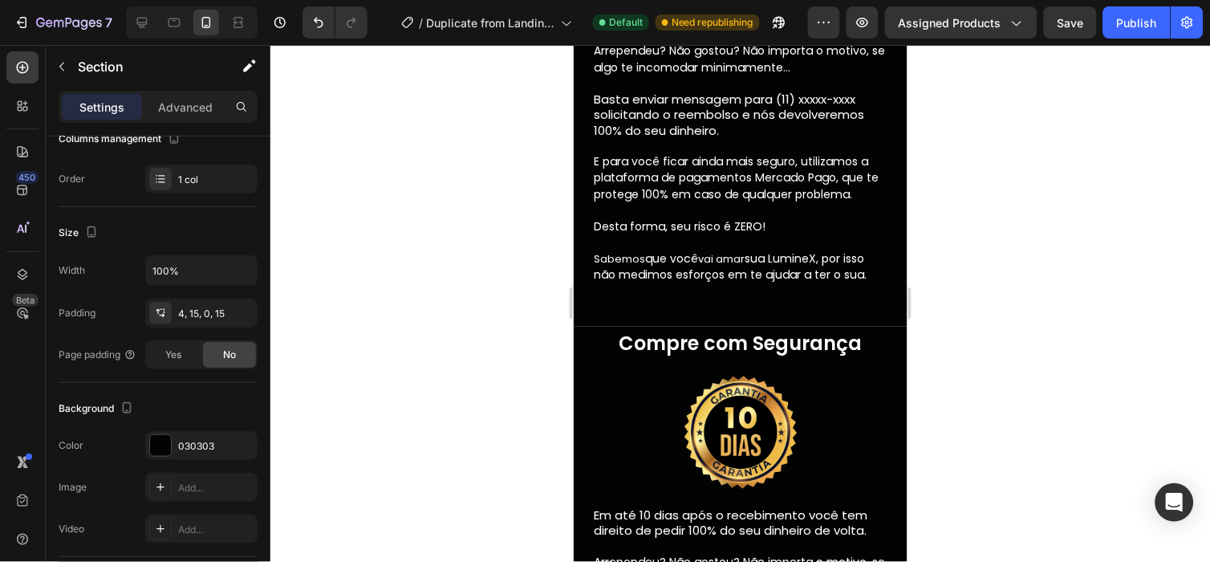
scroll to position [4647, 0]
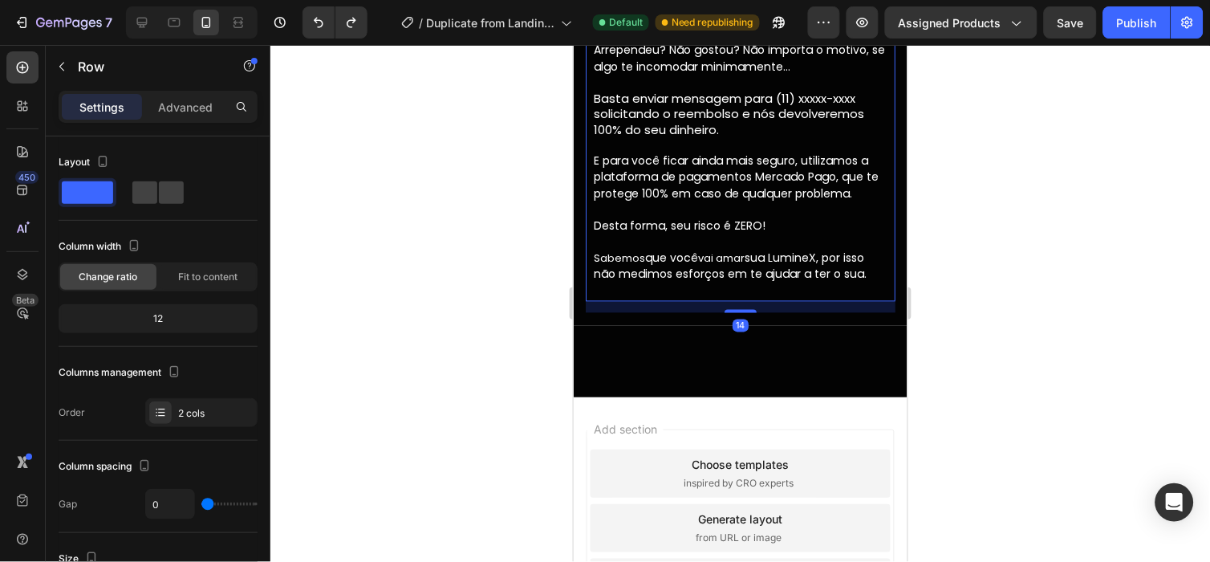
click at [772, 283] on div "Em até 10 dias após o recebimento você tem direito de pedir 100% do seu dinheir…" at bounding box center [740, 147] width 310 height 308
click at [741, 334] on div at bounding box center [740, 360] width 334 height 71
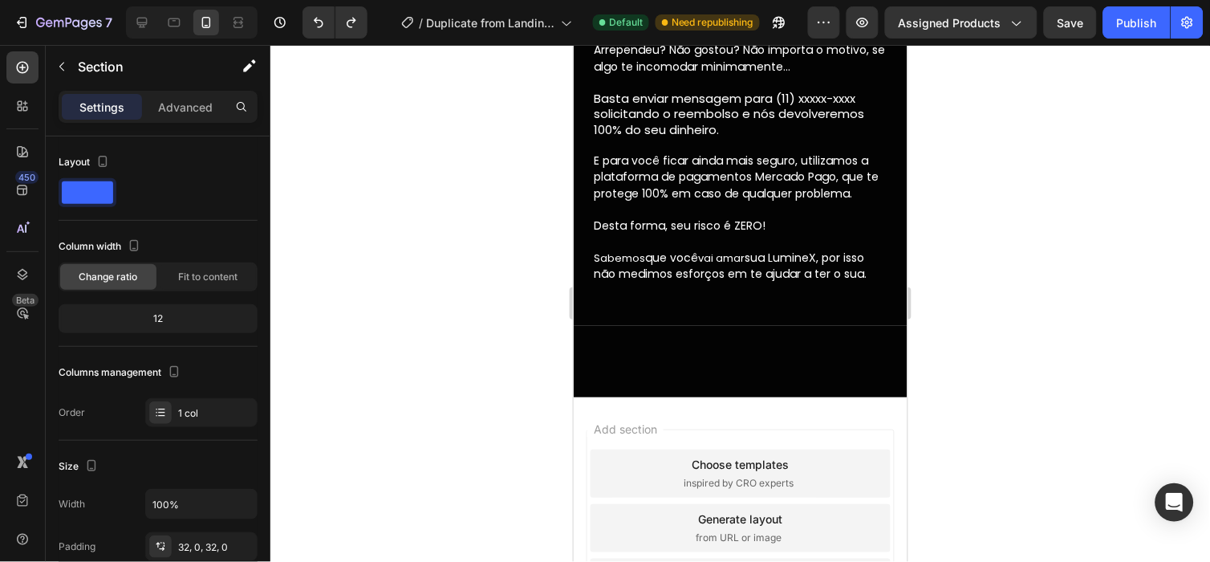
click at [697, 428] on div "Add section Choose templates inspired by CRO experts Generate layout from URL o…" at bounding box center [740, 526] width 308 height 197
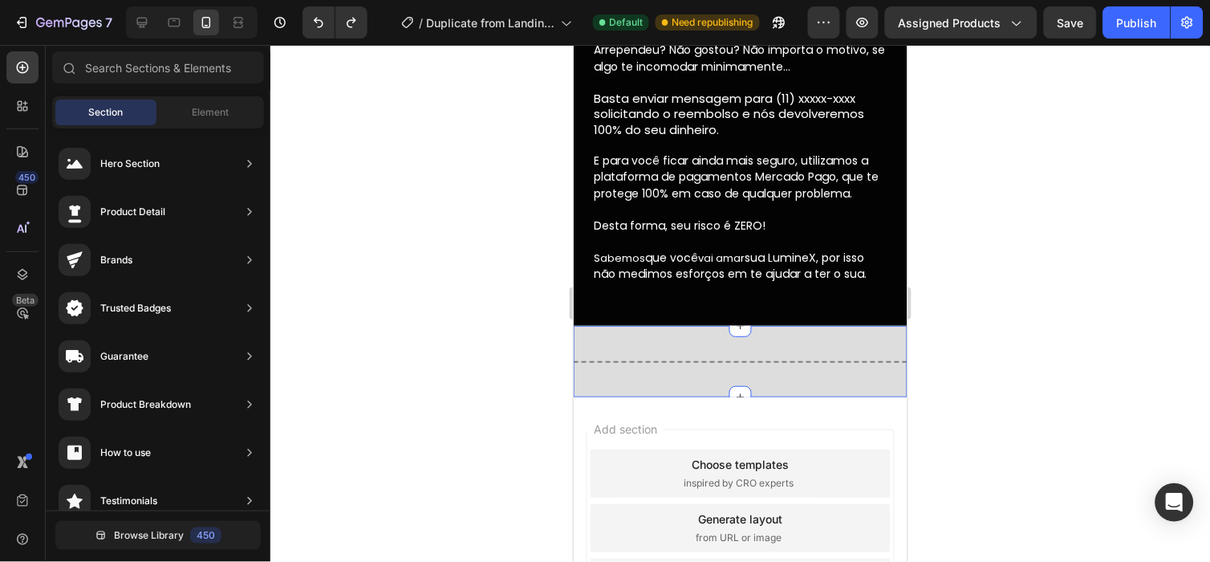
click at [755, 337] on div "Title Line Section 17 You can create reusable sections Create Theme Section AI …" at bounding box center [740, 360] width 334 height 71
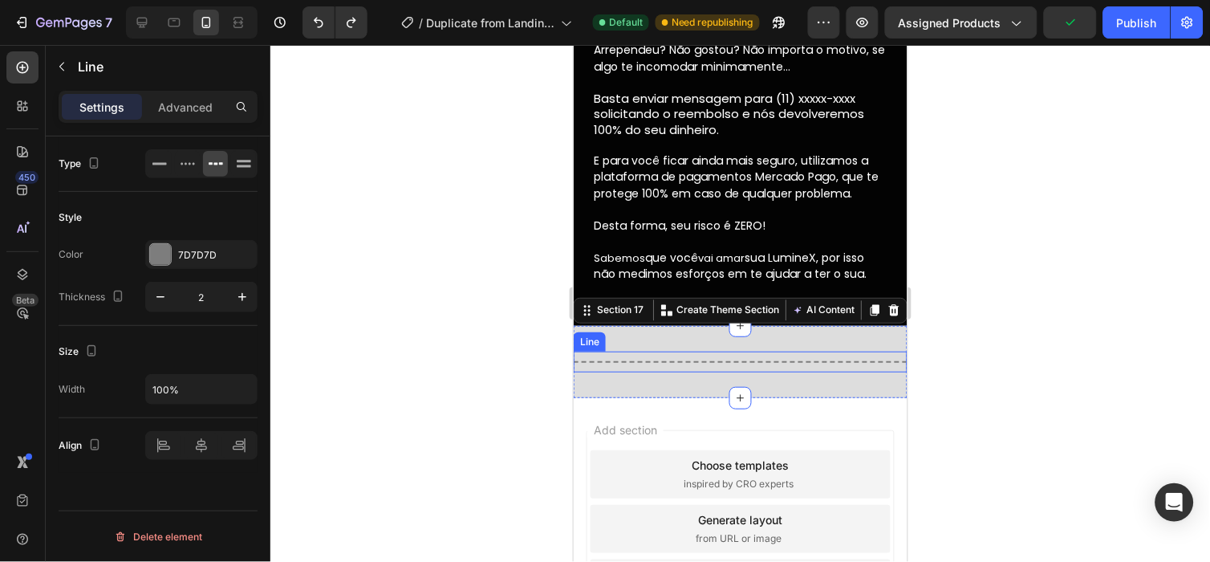
click at [732, 356] on div "Title Line" at bounding box center [740, 361] width 334 height 21
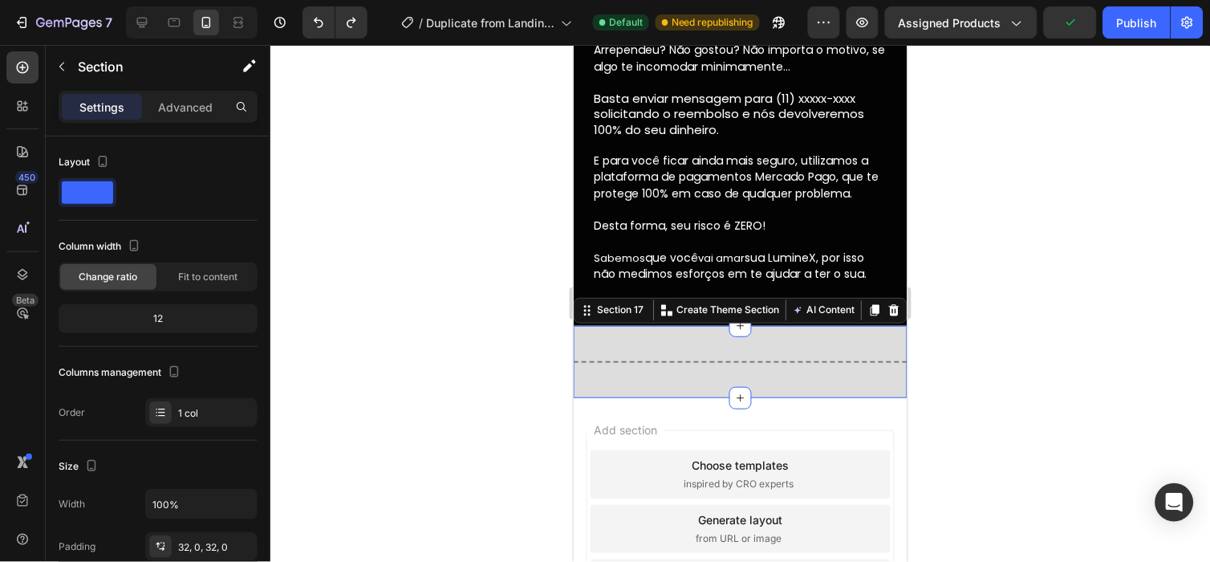
click at [690, 341] on div "Title Line Section 17 You can create reusable sections Create Theme Section AI …" at bounding box center [740, 361] width 334 height 72
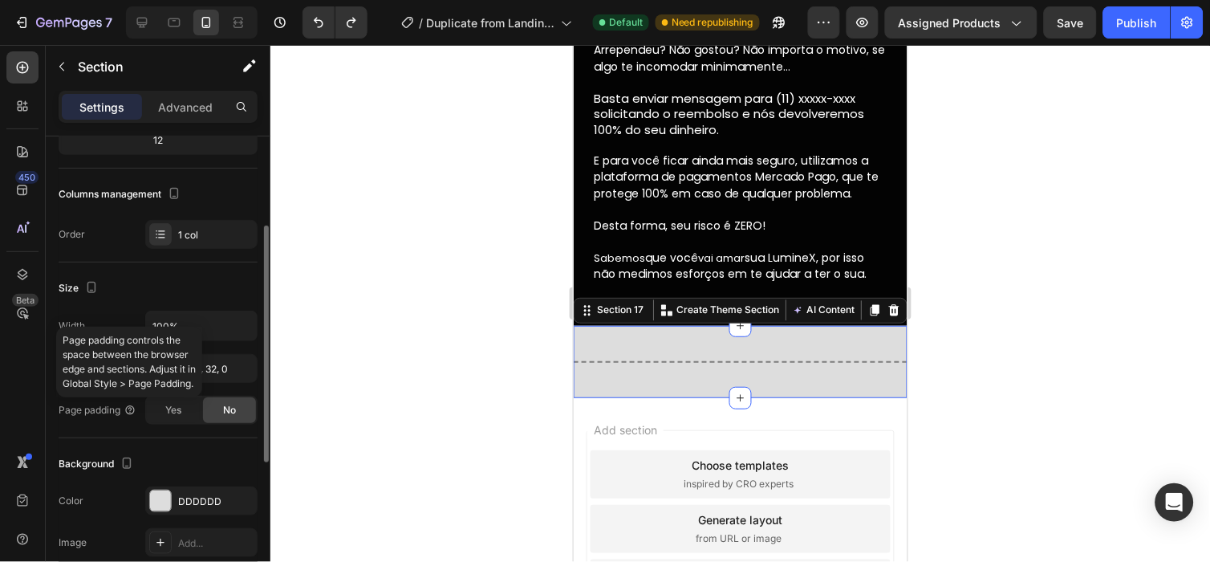
scroll to position [179, 0]
click at [191, 515] on div "The changes might be hidden by the video. Color DDDDDD Image Add... Video Add..." at bounding box center [158, 541] width 199 height 112
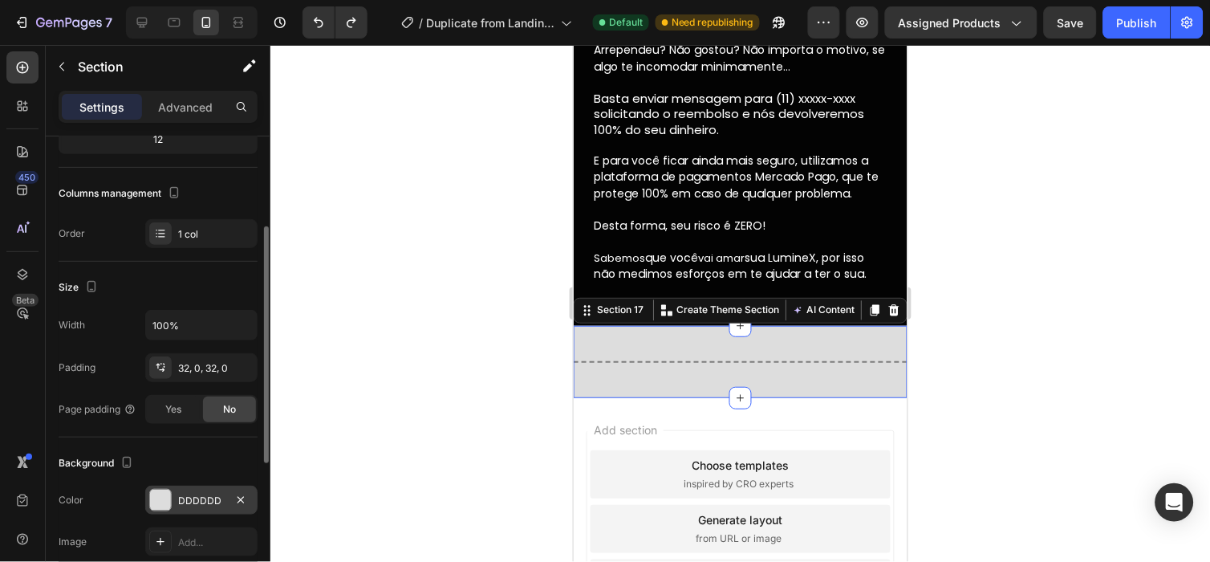
click at [194, 512] on div "DDDDDD" at bounding box center [201, 499] width 112 height 29
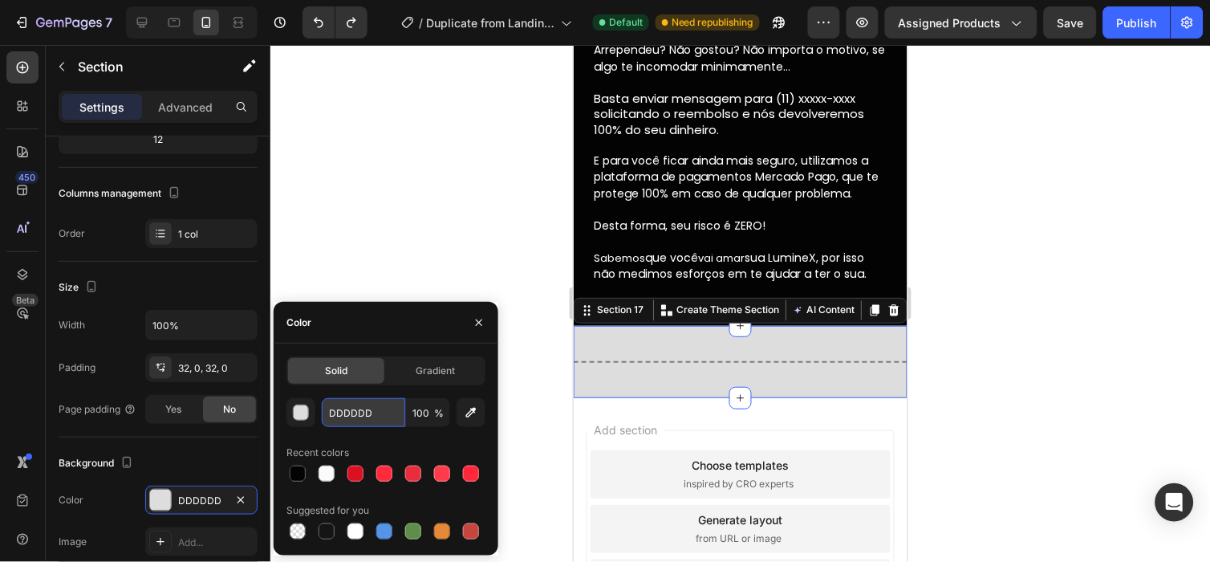
click at [388, 410] on input "DDDDDD" at bounding box center [363, 412] width 83 height 29
paste input "Acredite ou não, dentre mais de [4.820 ] pedidos, tivemos apenas 29 casos de re…"
paste input "030303"
type input "030303"
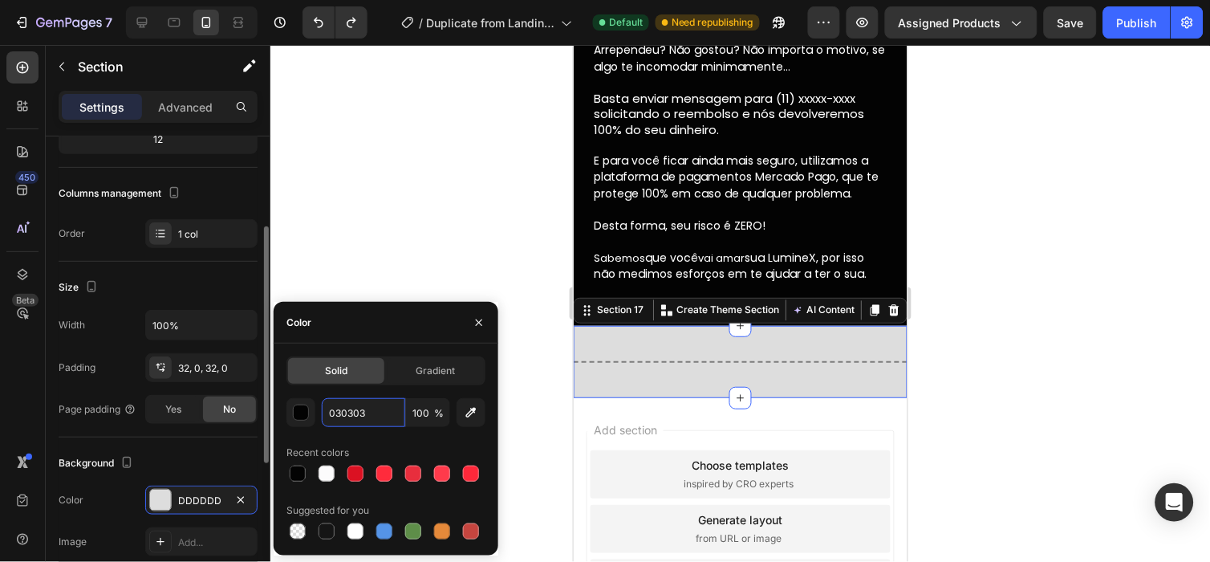
scroll to position [0, 0]
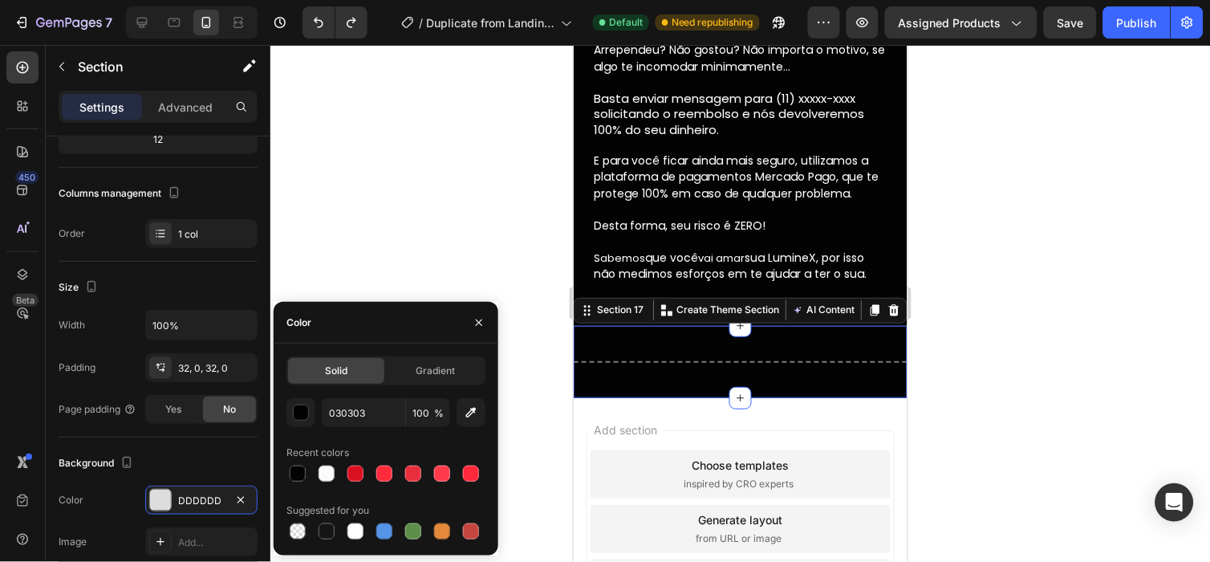
click at [507, 285] on div at bounding box center [739, 303] width 939 height 517
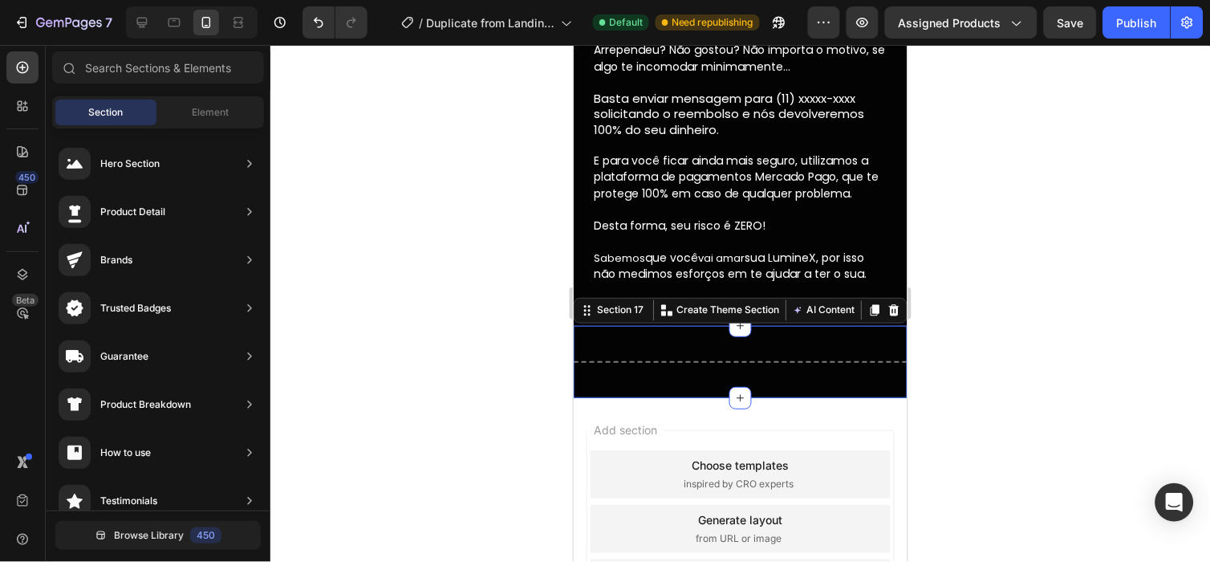
click at [679, 376] on div "Title Line Section 17 You can create reusable sections Create Theme Section AI …" at bounding box center [740, 361] width 334 height 72
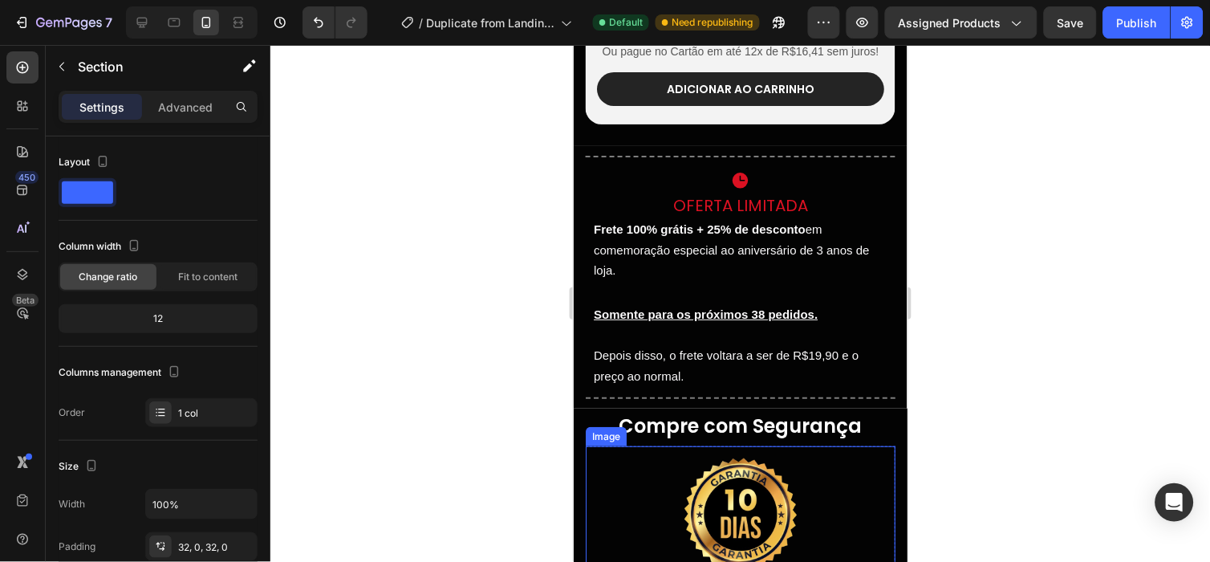
scroll to position [3903, 0]
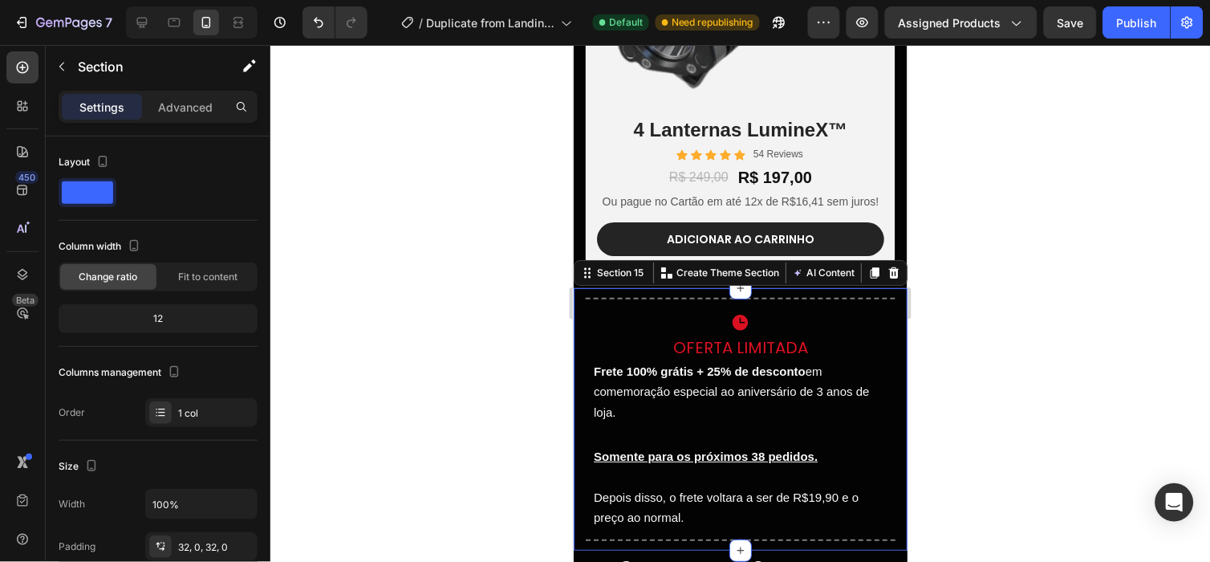
click at [885, 308] on div "Title Line Row Icon Oferta Limitada Heading Frete 100% grátis + 25% de desconto…" at bounding box center [740, 418] width 334 height 262
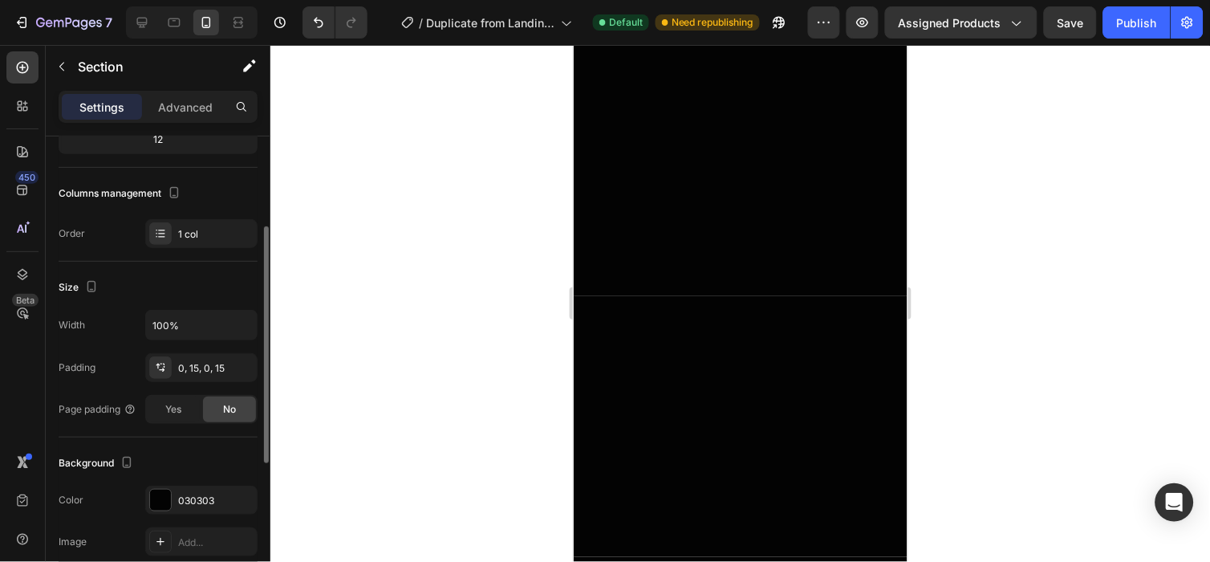
scroll to position [4816, 0]
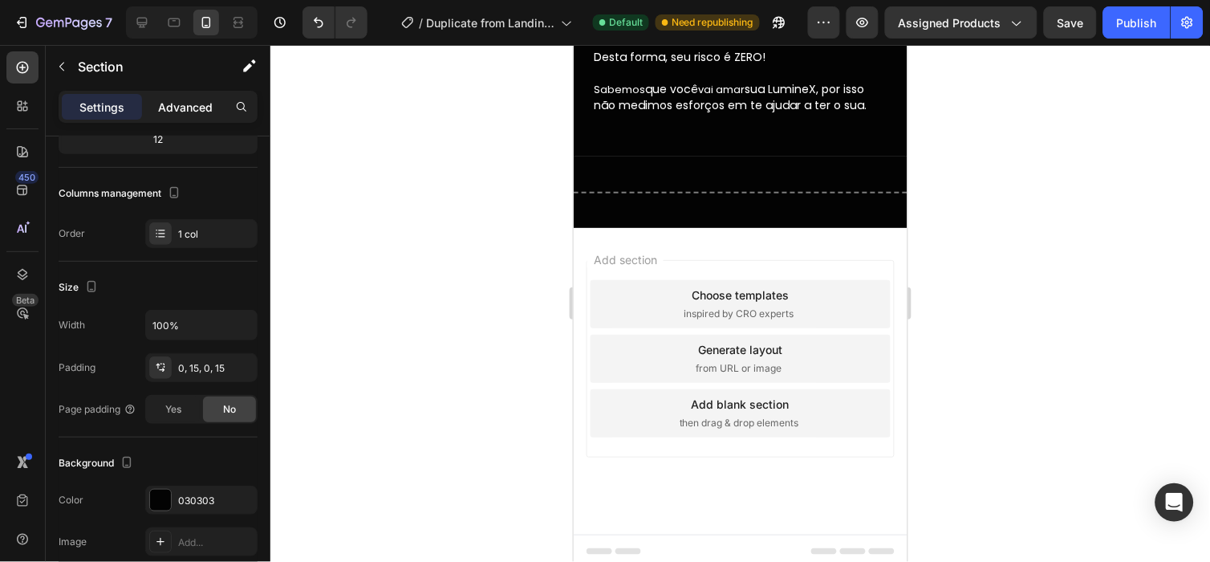
click at [164, 96] on div "Advanced" at bounding box center [185, 107] width 80 height 26
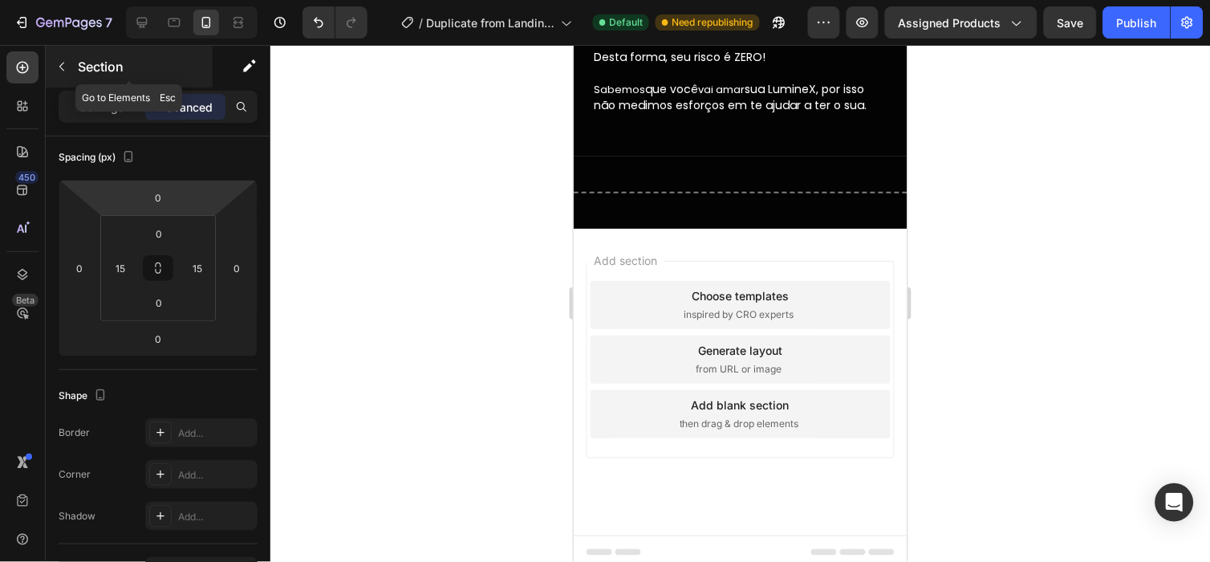
click at [74, 70] on button "button" at bounding box center [62, 67] width 26 height 26
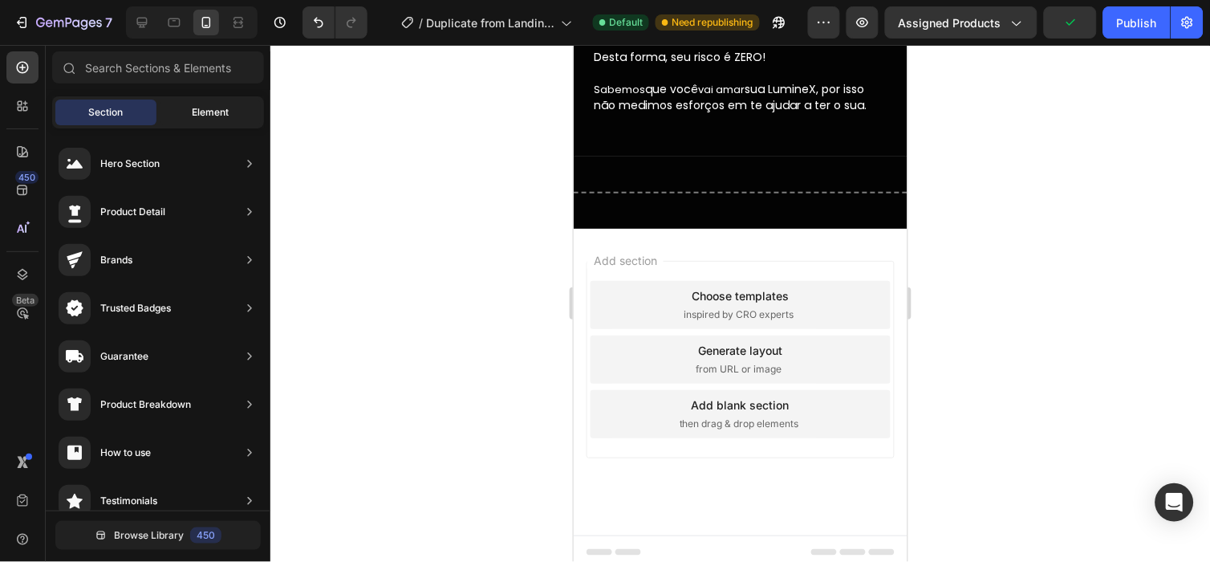
click at [188, 113] on div "Element" at bounding box center [210, 112] width 101 height 26
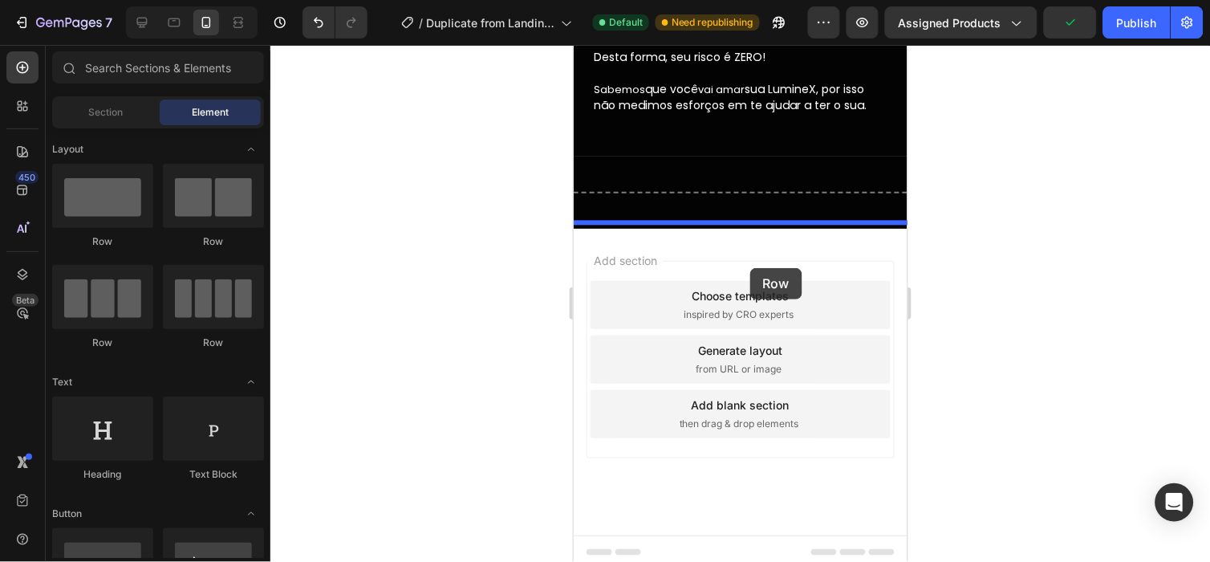
drag, startPoint x: 703, startPoint y: 229, endPoint x: 752, endPoint y: 265, distance: 60.3
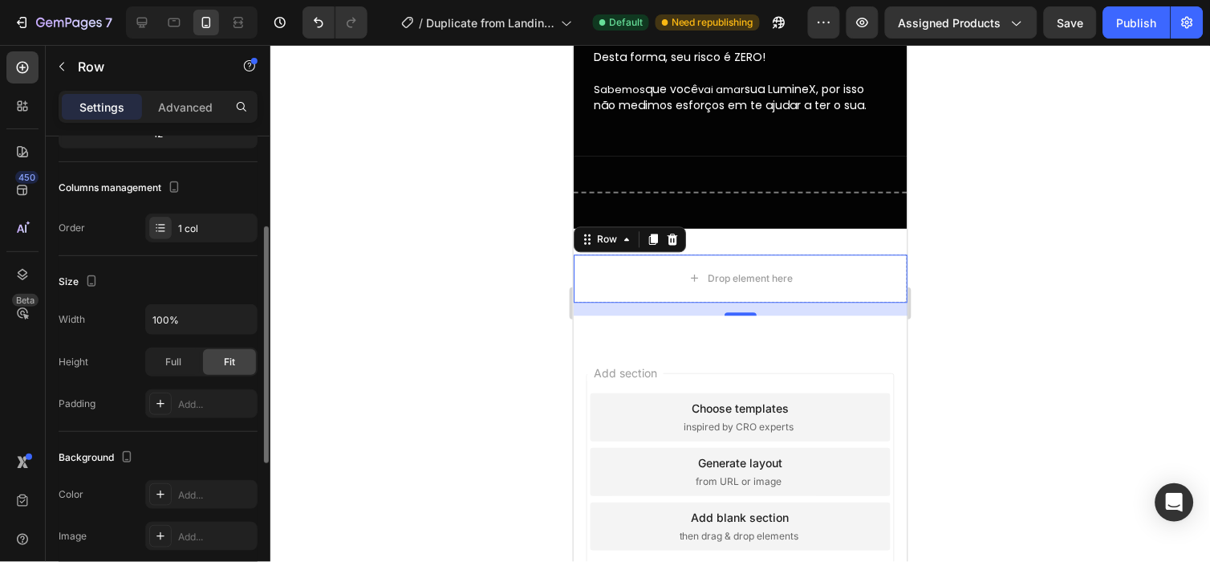
scroll to position [186, 0]
click at [193, 514] on div "The changes might be hidden by the video. Color Add... Image Add... Video Add..." at bounding box center [158, 534] width 199 height 112
click at [193, 512] on div "The changes might be hidden by the video. Color Add... Image Add... Video Add..." at bounding box center [158, 534] width 199 height 112
drag, startPoint x: 193, startPoint y: 512, endPoint x: 166, endPoint y: 495, distance: 31.4
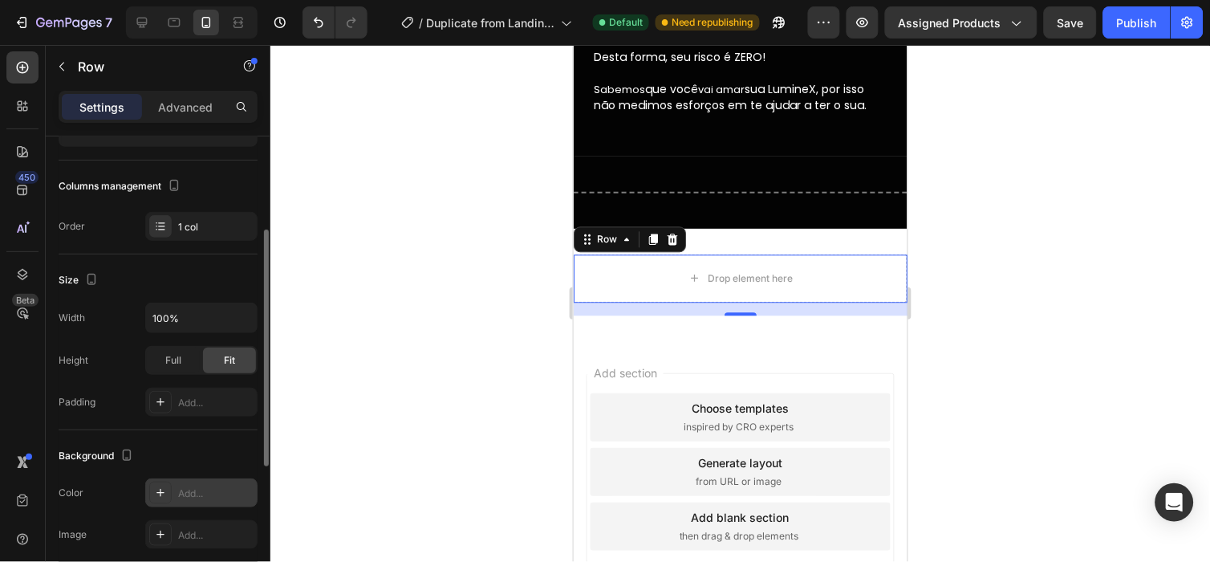
click at [166, 495] on icon at bounding box center [160, 492] width 13 height 13
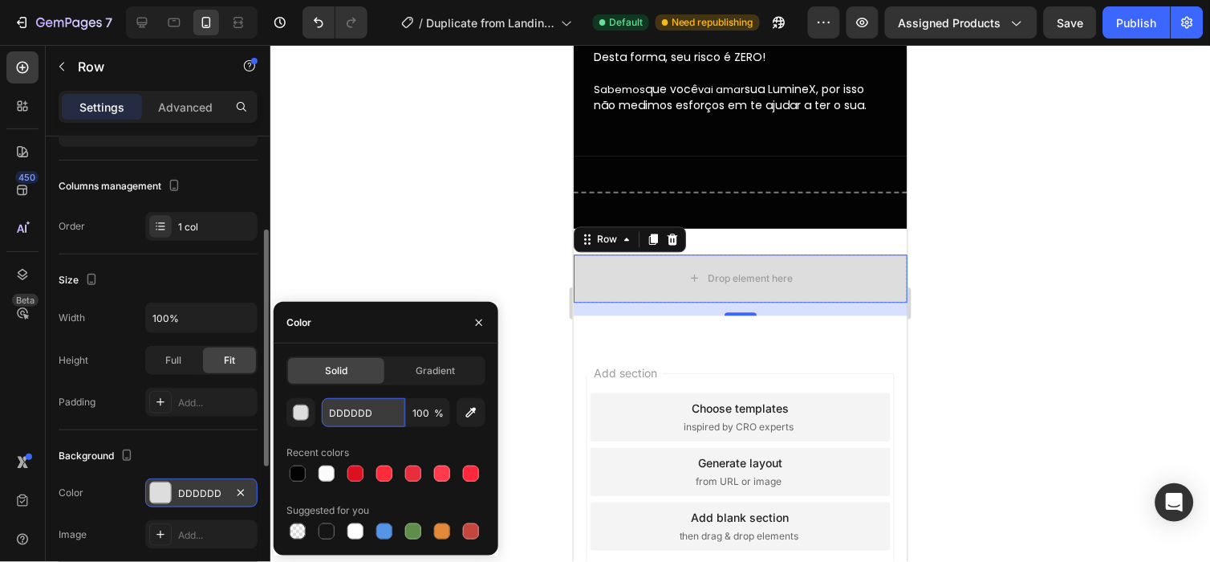
click at [402, 423] on input "DDDDDD" at bounding box center [363, 412] width 83 height 29
paste input "030303"
type input "030303"
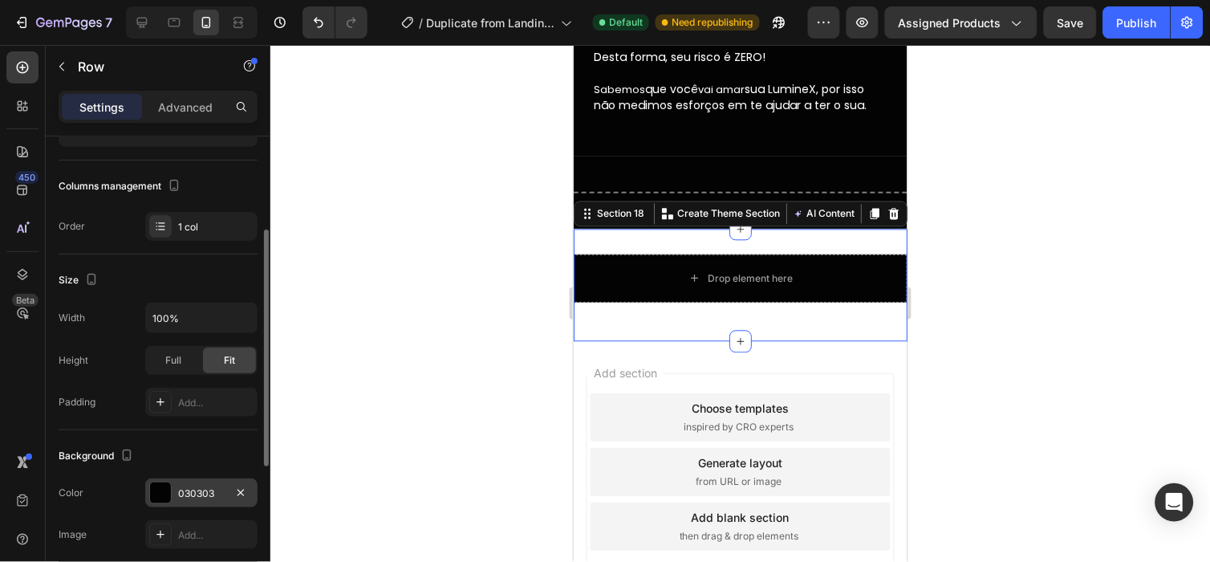
click at [785, 228] on div "Drop element here Row Section 18 You can create reusable sections Create Theme …" at bounding box center [740, 284] width 334 height 112
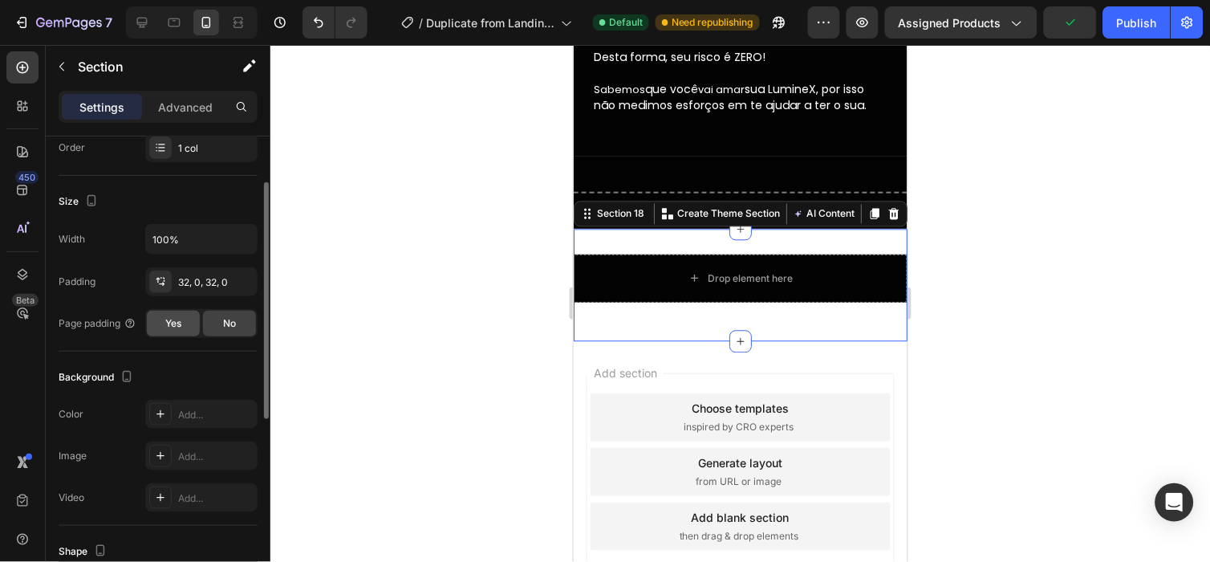
scroll to position [267, 0]
click at [199, 398] on div "Add..." at bounding box center [201, 411] width 112 height 29
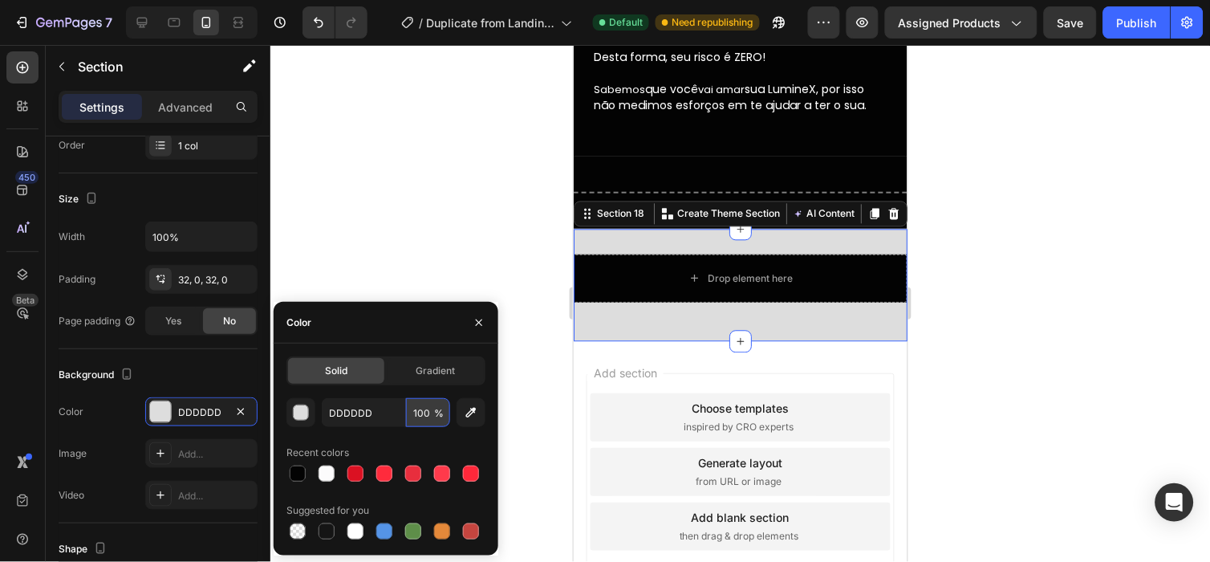
click at [410, 401] on input "100" at bounding box center [428, 412] width 44 height 29
click at [379, 402] on input "DDDDDD" at bounding box center [363, 412] width 83 height 29
paste input "030303"
type input "030303"
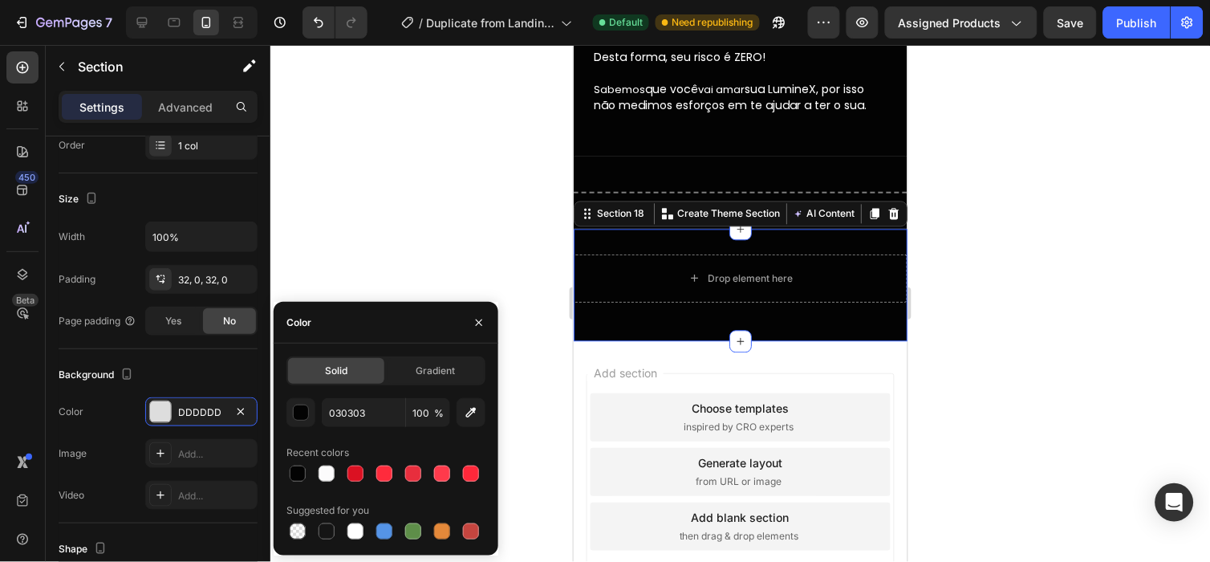
click at [943, 306] on div at bounding box center [739, 303] width 939 height 517
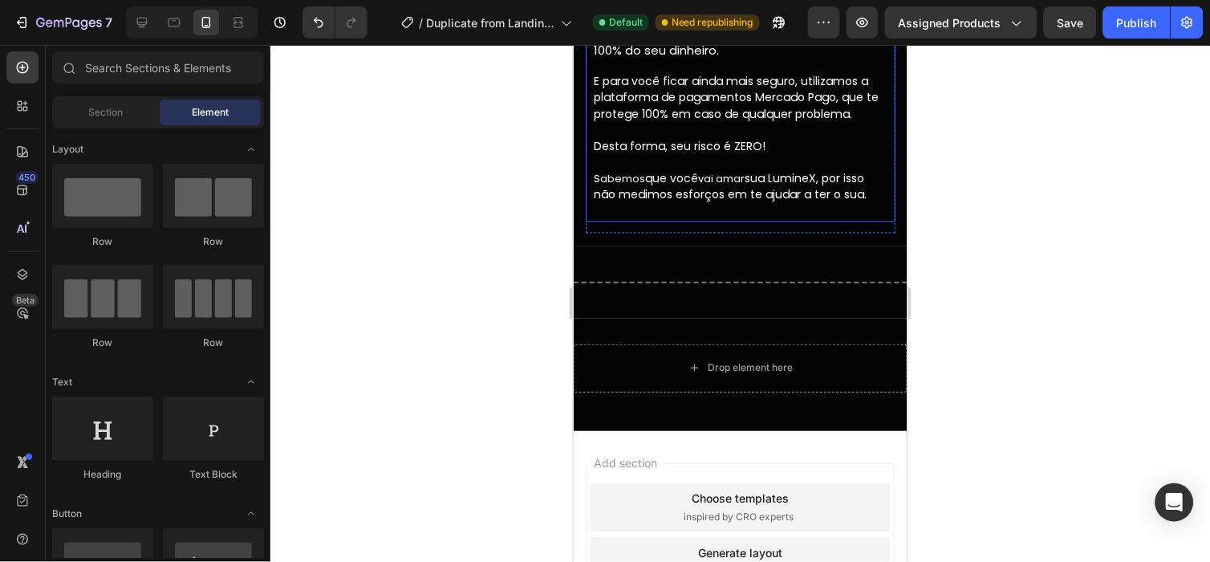
scroll to position [4726, 0]
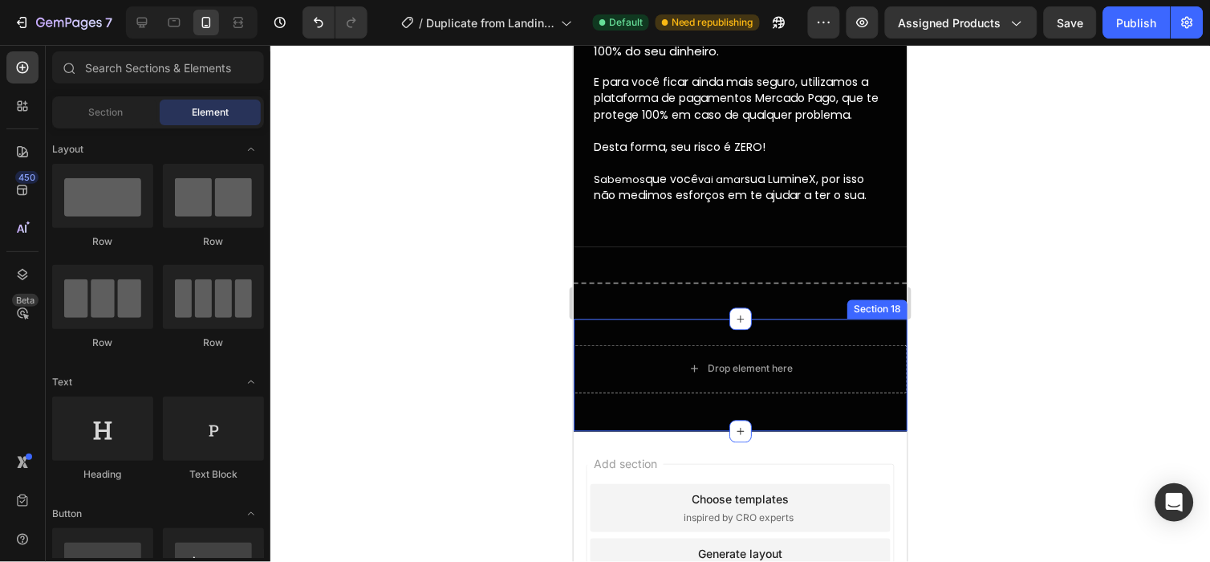
click at [761, 322] on div "Drop element here Row Section 18" at bounding box center [740, 374] width 334 height 112
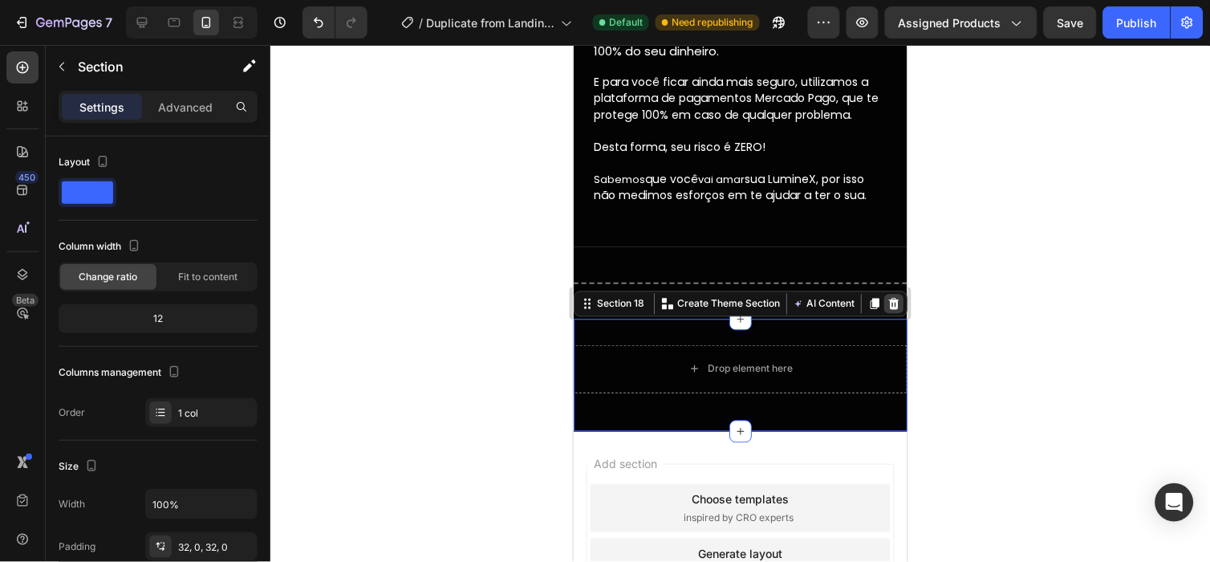
click at [888, 298] on icon at bounding box center [893, 303] width 10 height 11
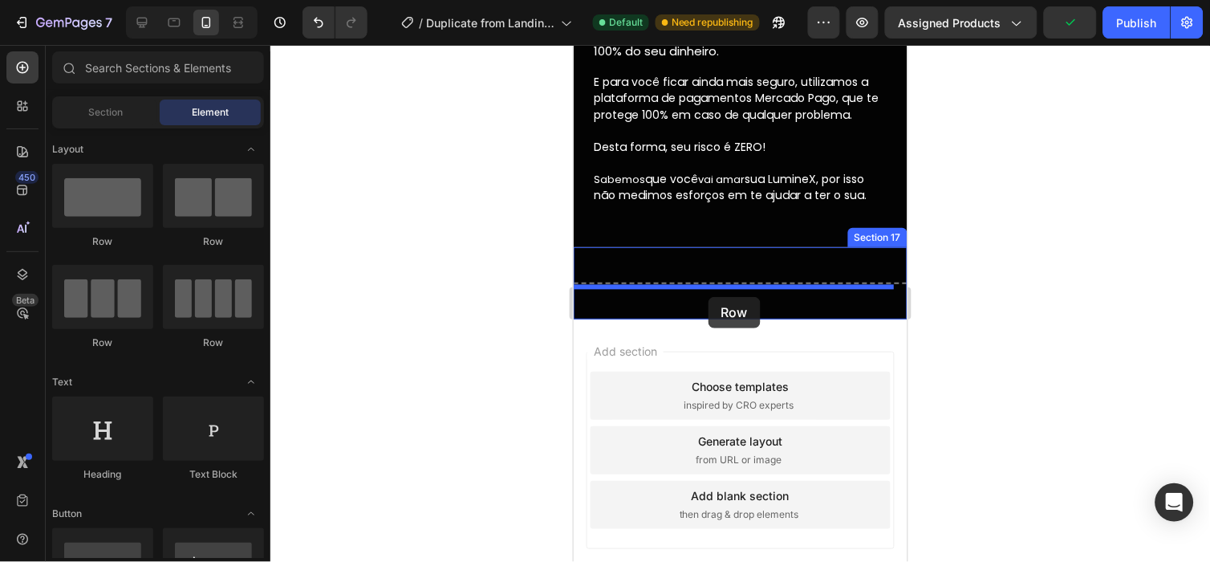
drag, startPoint x: 698, startPoint y: 222, endPoint x: 708, endPoint y: 294, distance: 72.8
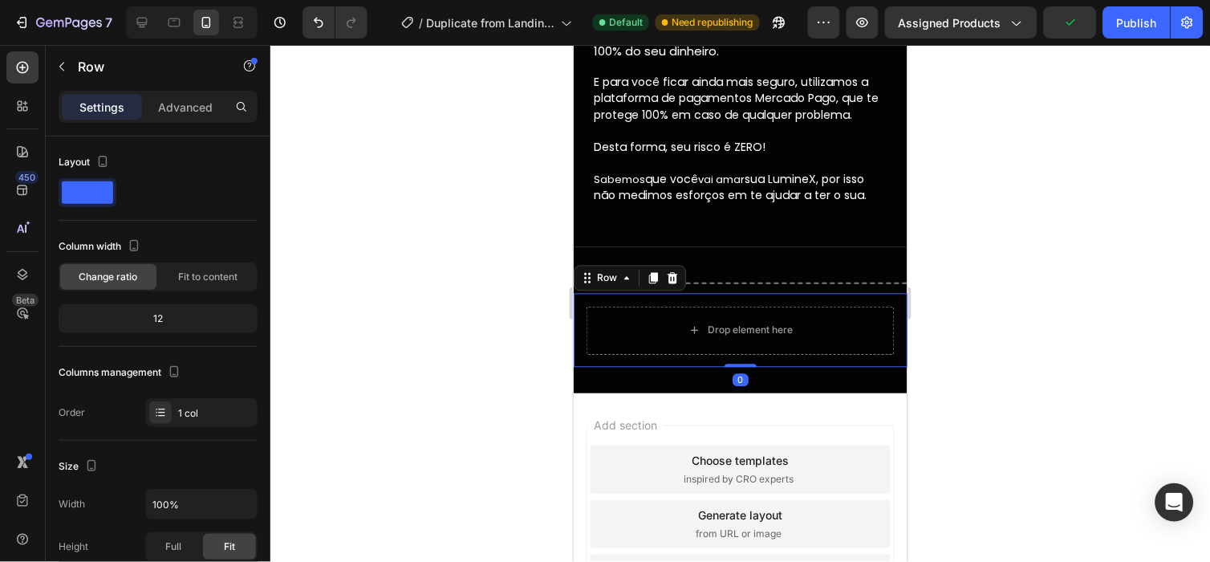
click at [1020, 283] on div at bounding box center [739, 303] width 939 height 517
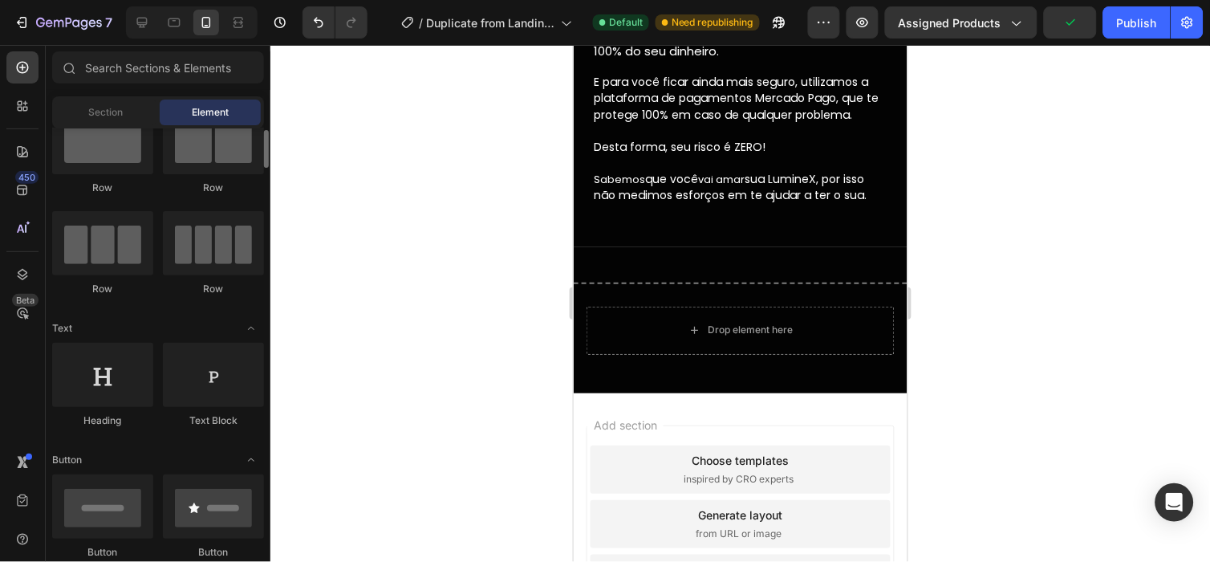
scroll to position [51, 0]
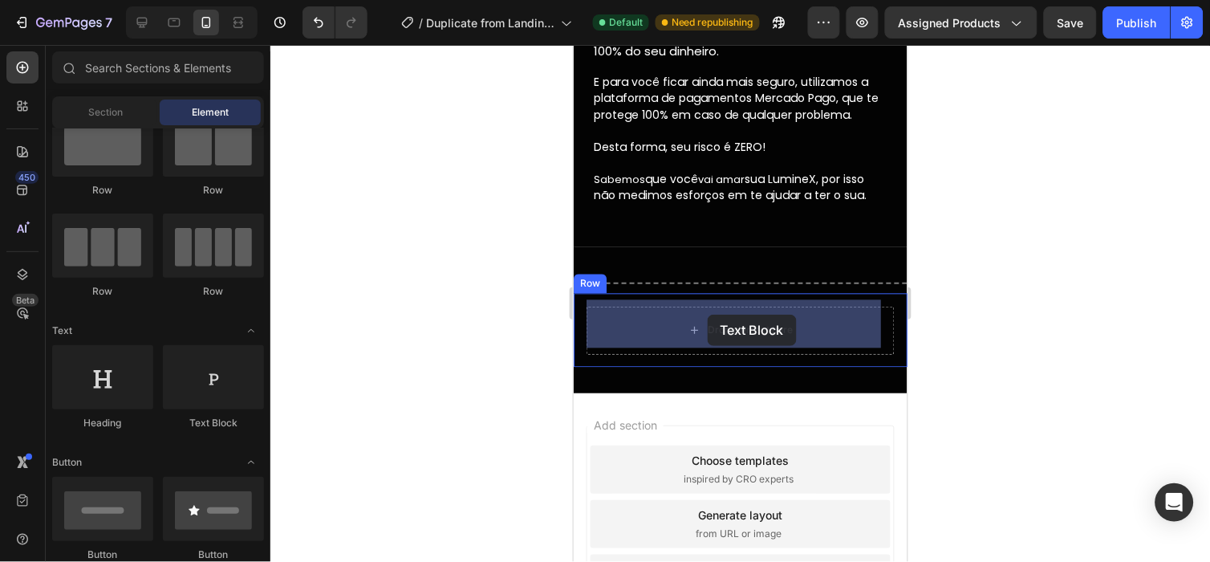
drag, startPoint x: 777, startPoint y: 425, endPoint x: 726, endPoint y: 314, distance: 121.7
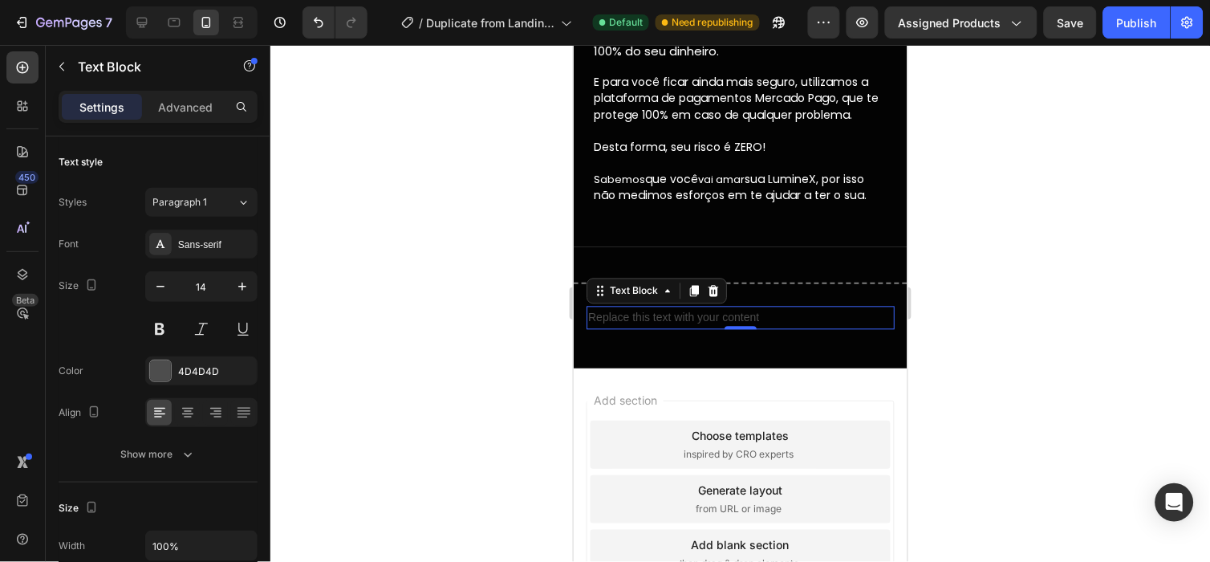
click at [699, 307] on div "Replace this text with your content" at bounding box center [740, 317] width 308 height 23
click at [699, 307] on p "Replace this text with your content" at bounding box center [739, 317] width 305 height 20
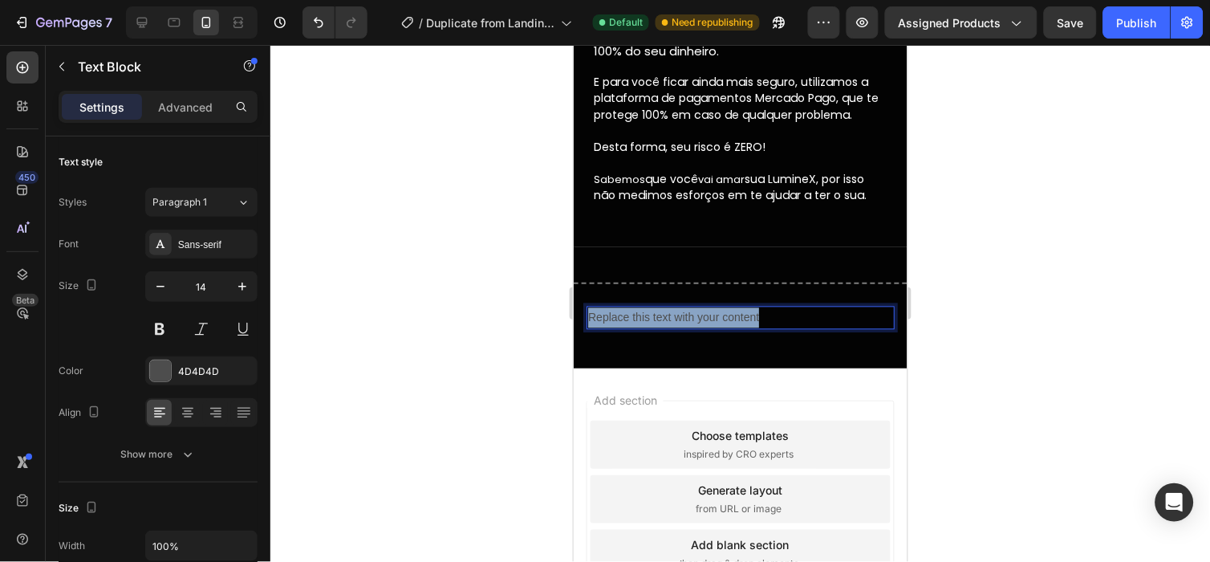
click at [699, 307] on p "Replace this text with your content" at bounding box center [739, 317] width 305 height 20
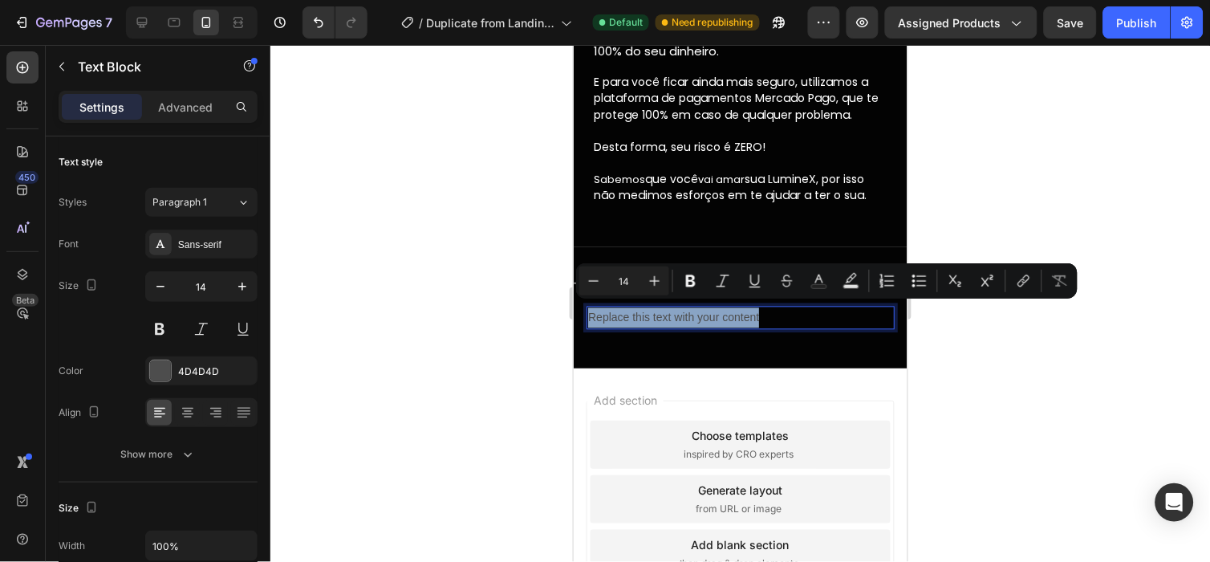
type input "11"
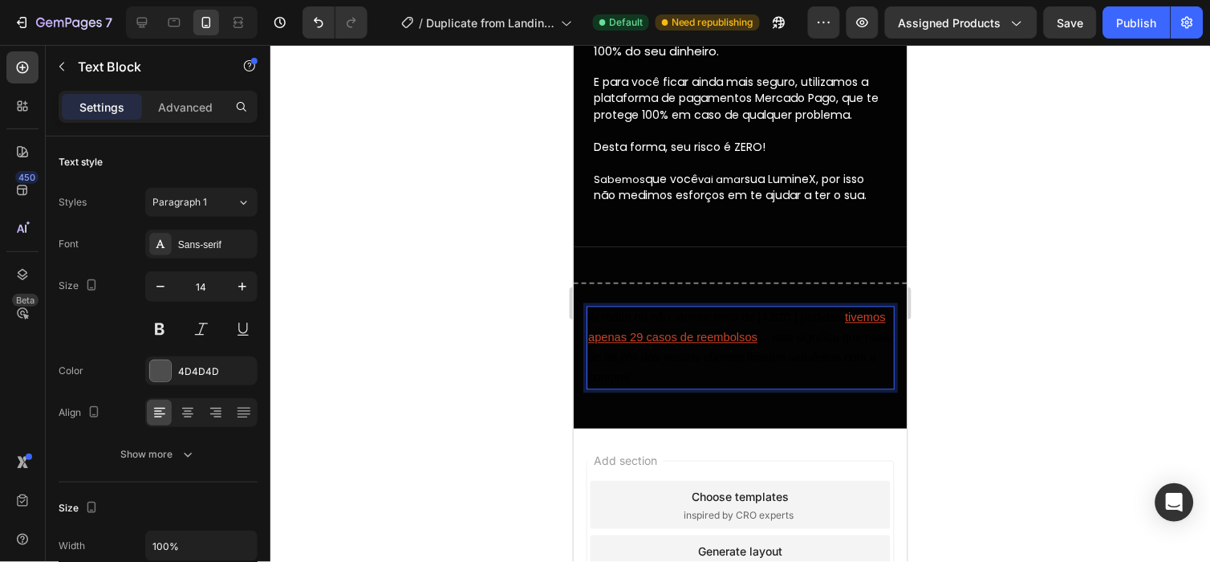
click at [746, 347] on span "… isso significa que mais de 98,6% dos nossos clientes ficaram satisfeitos com …" at bounding box center [738, 356] width 302 height 53
click at [721, 323] on u "tivemos apenas 29 casos de reembolsos" at bounding box center [736, 326] width 298 height 33
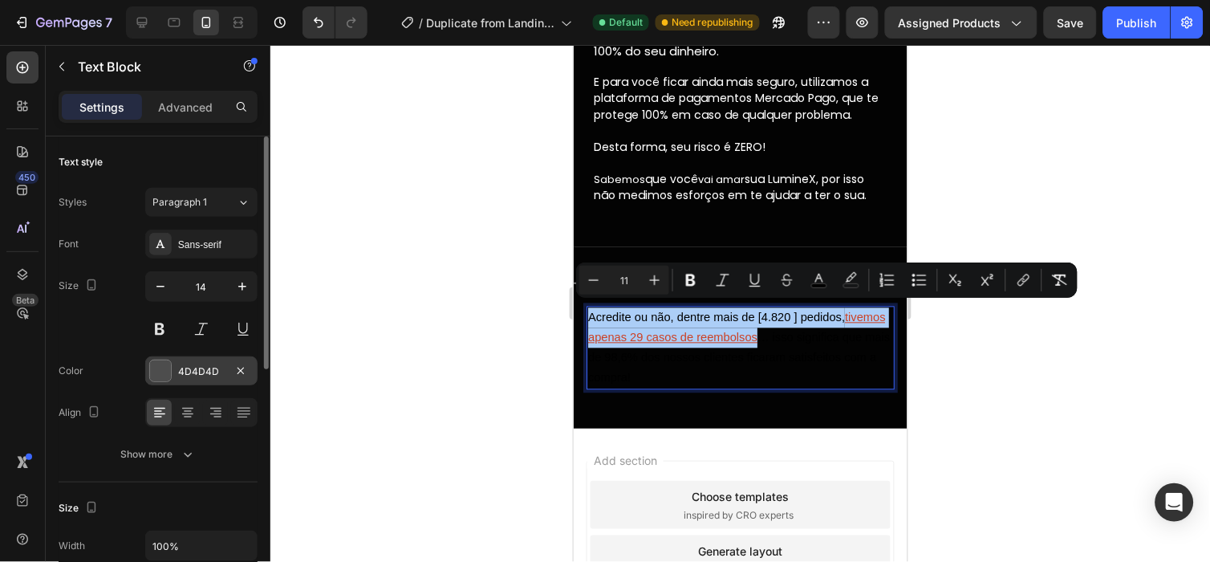
click at [201, 367] on div "4D4D4D" at bounding box center [201, 371] width 47 height 14
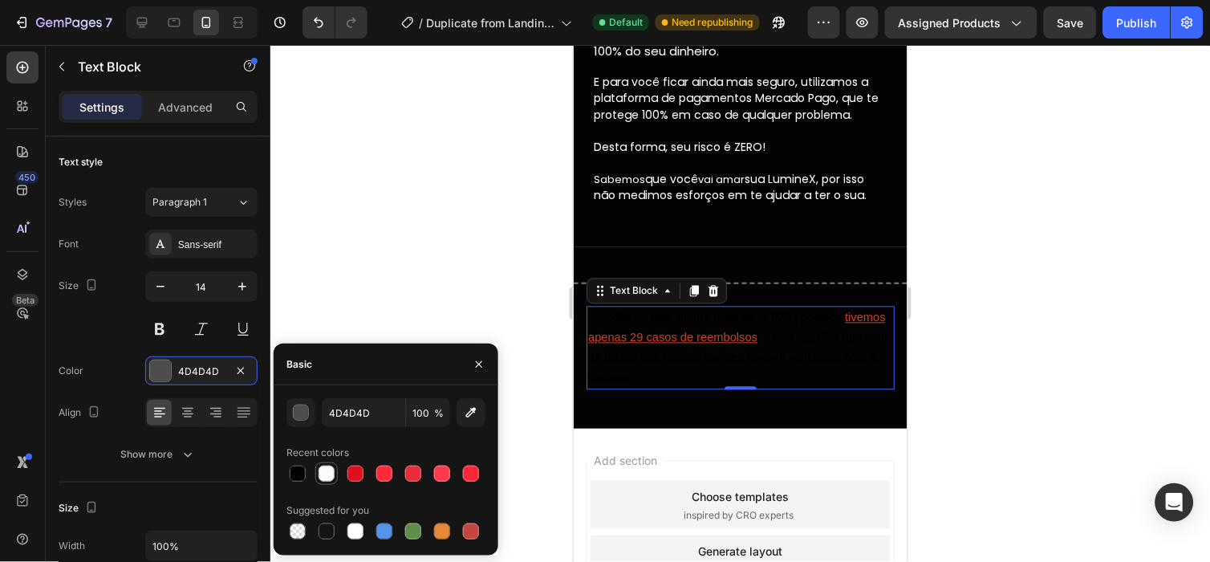
click at [324, 468] on div at bounding box center [326, 473] width 16 height 16
type input "4D4D4D"
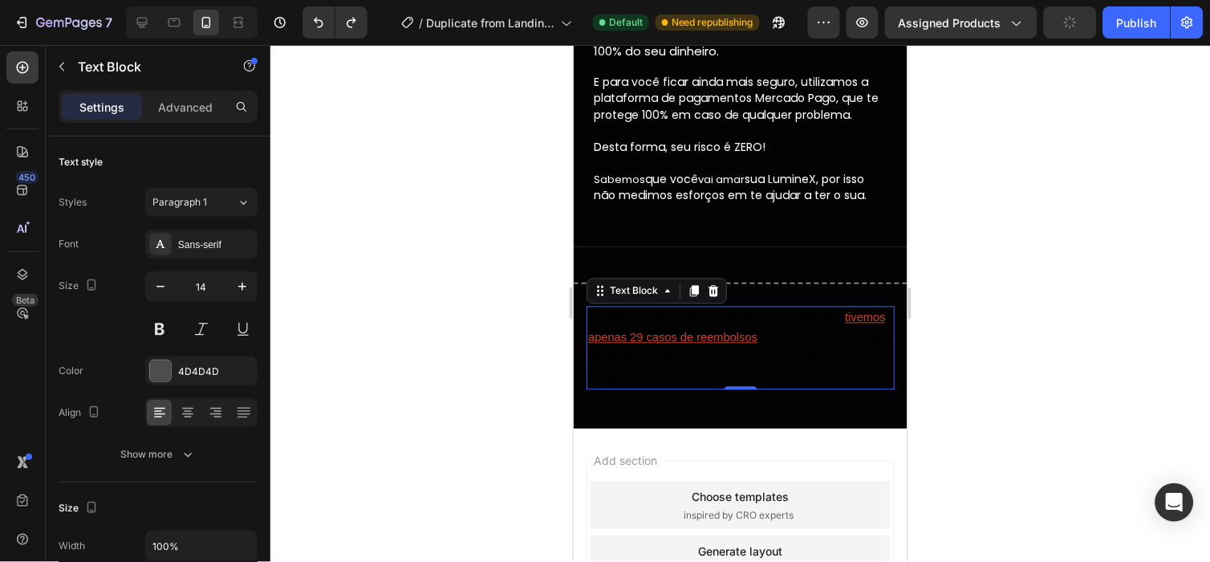
click at [374, 262] on div at bounding box center [739, 303] width 939 height 517
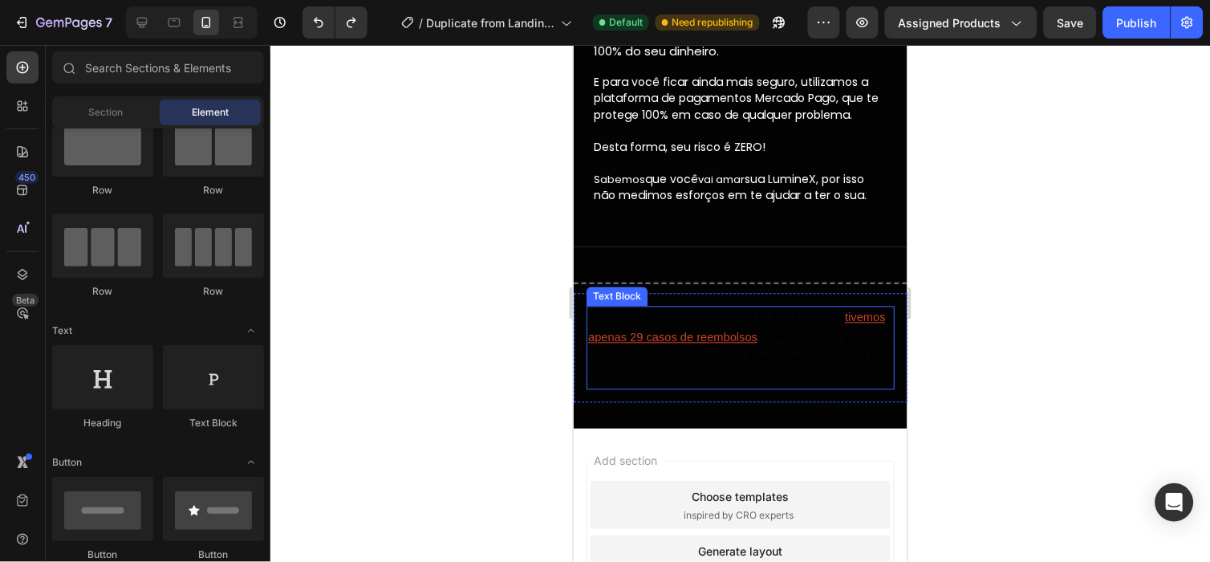
click at [669, 353] on span "… isso significa que mais de 98,6% dos nossos clientes ficaram satisfeitos com …" at bounding box center [738, 356] width 302 height 53
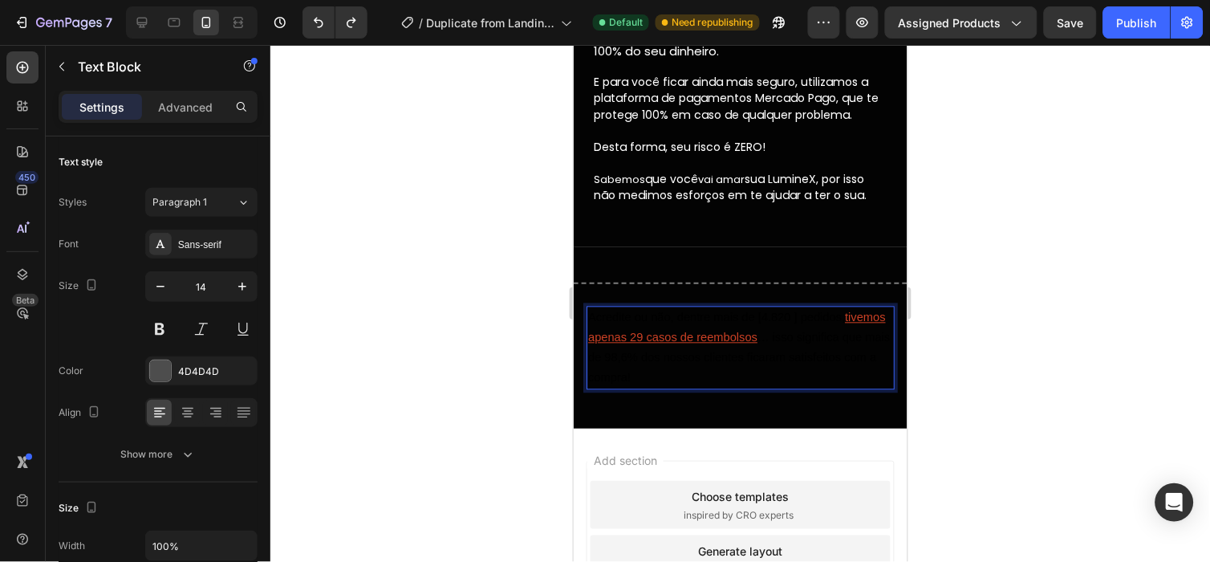
click at [670, 353] on span "… isso significa que mais de 98,6% dos nossos clientes ficaram satisfeitos com …" at bounding box center [738, 356] width 302 height 53
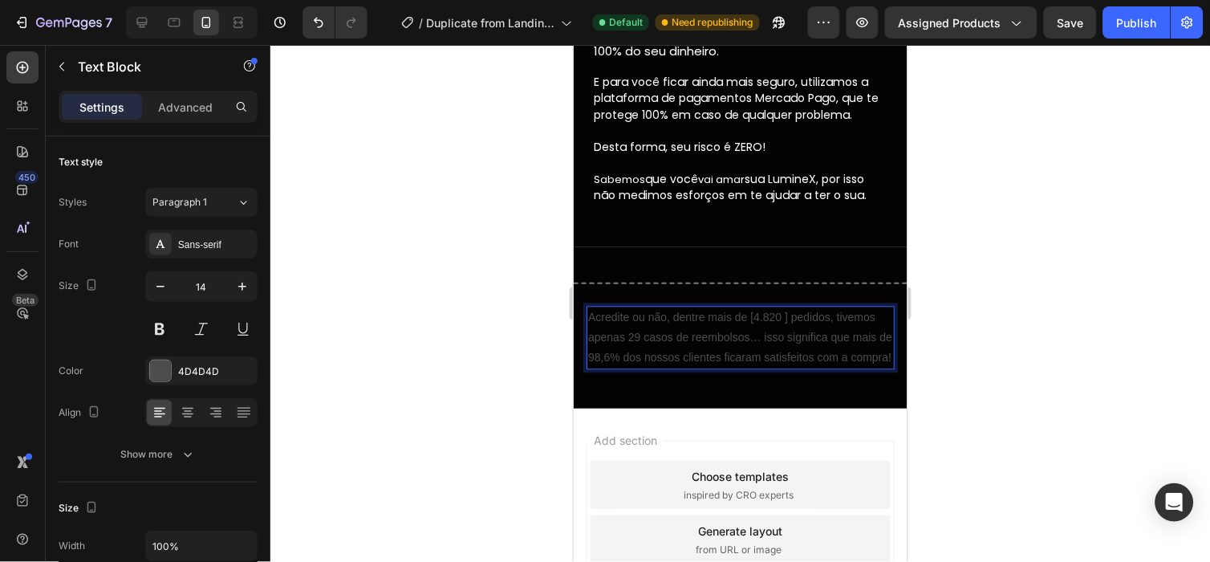
drag, startPoint x: 1168, startPoint y: 243, endPoint x: 311, endPoint y: 262, distance: 856.9
click at [1168, 243] on div at bounding box center [739, 303] width 939 height 517
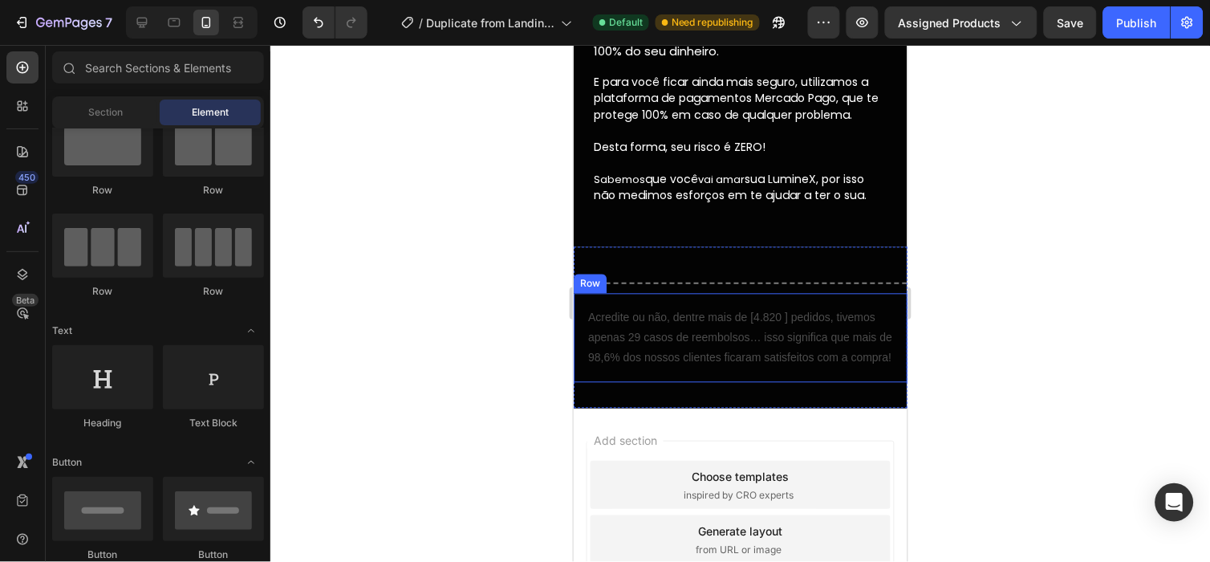
click at [579, 383] on div "Acredite ou não, dentre mais de [4.820 ] pedidos, tivemos apenas 29 casos de re…" at bounding box center [740, 338] width 334 height 90
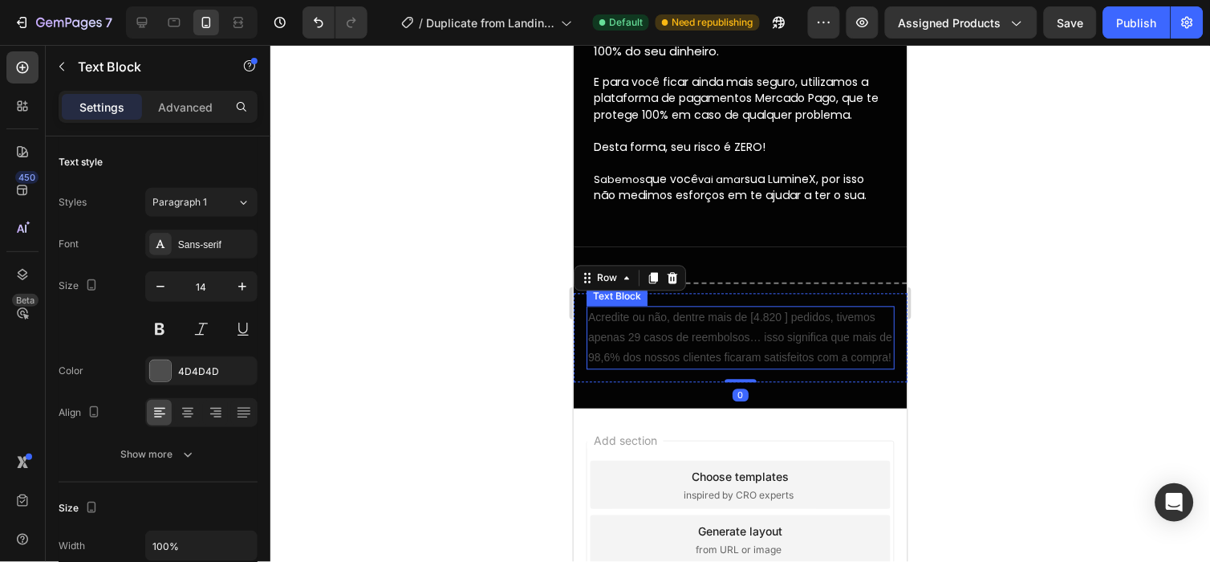
click at [681, 342] on p "Acredite ou não, dentre mais de [4.820 ] pedidos, tivemos apenas 29 casos de re…" at bounding box center [739, 337] width 305 height 61
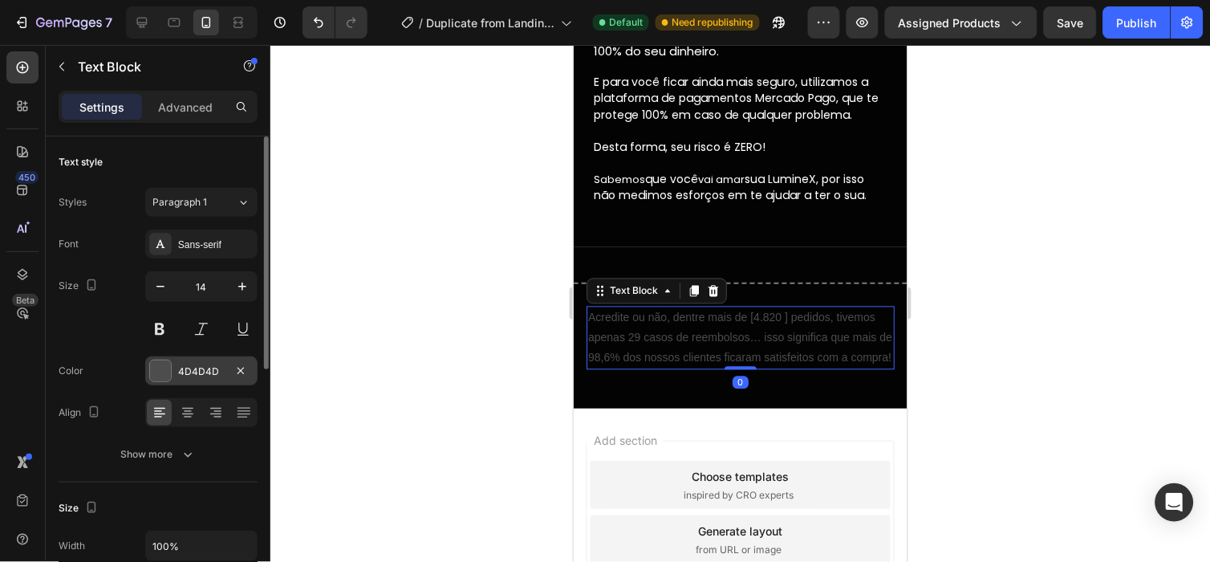
click at [190, 361] on div "4D4D4D" at bounding box center [201, 370] width 112 height 29
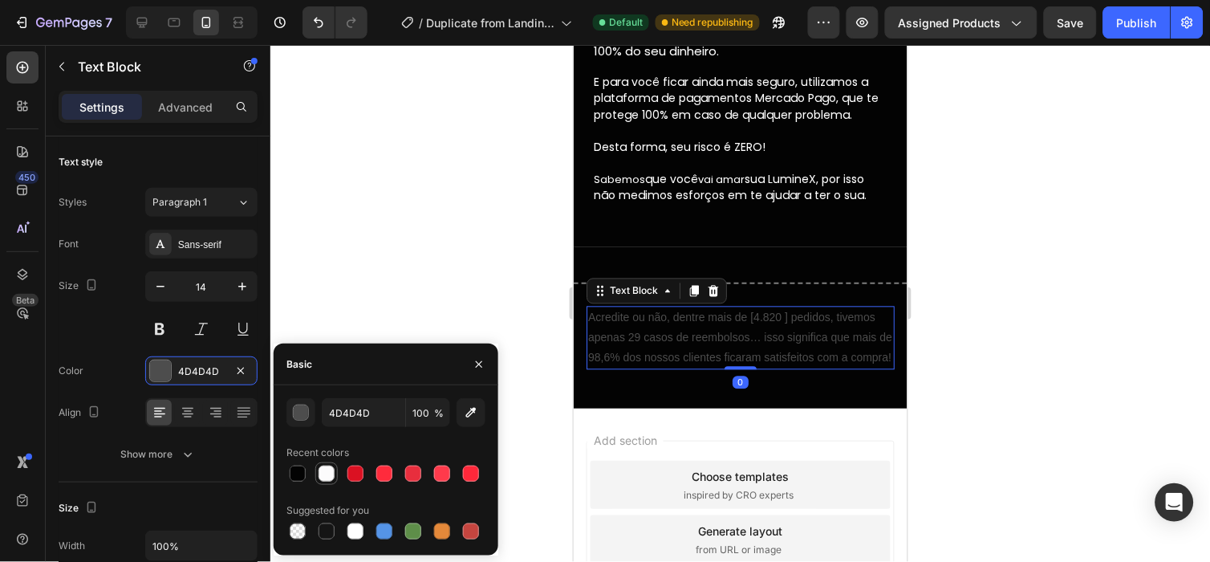
click at [324, 476] on div at bounding box center [326, 473] width 16 height 16
type input "FCFBFC"
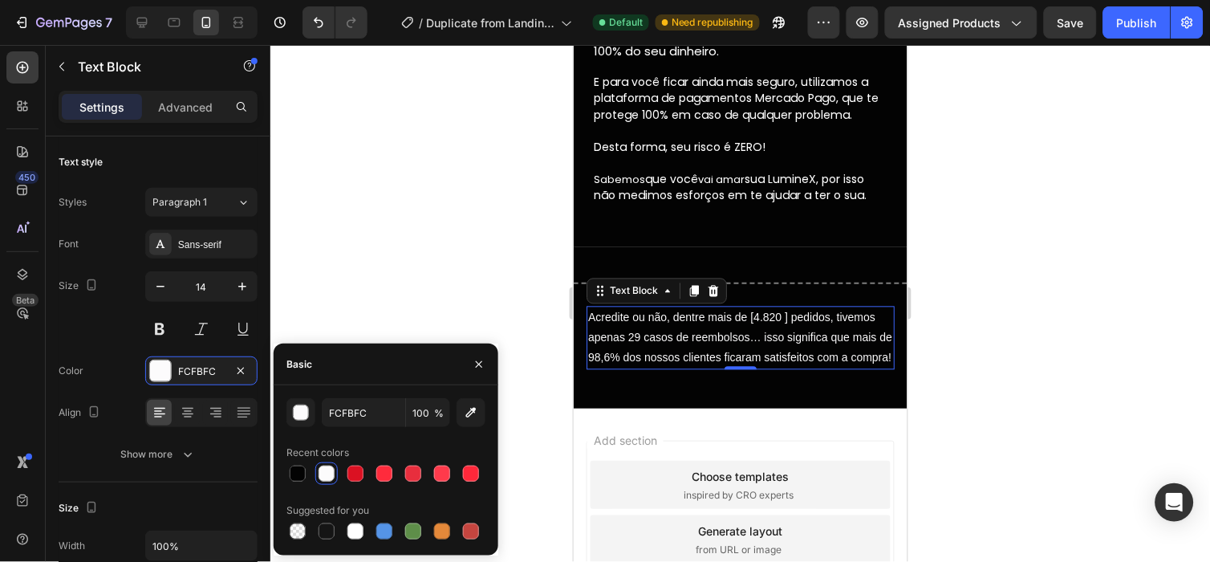
click at [481, 290] on div at bounding box center [739, 303] width 939 height 517
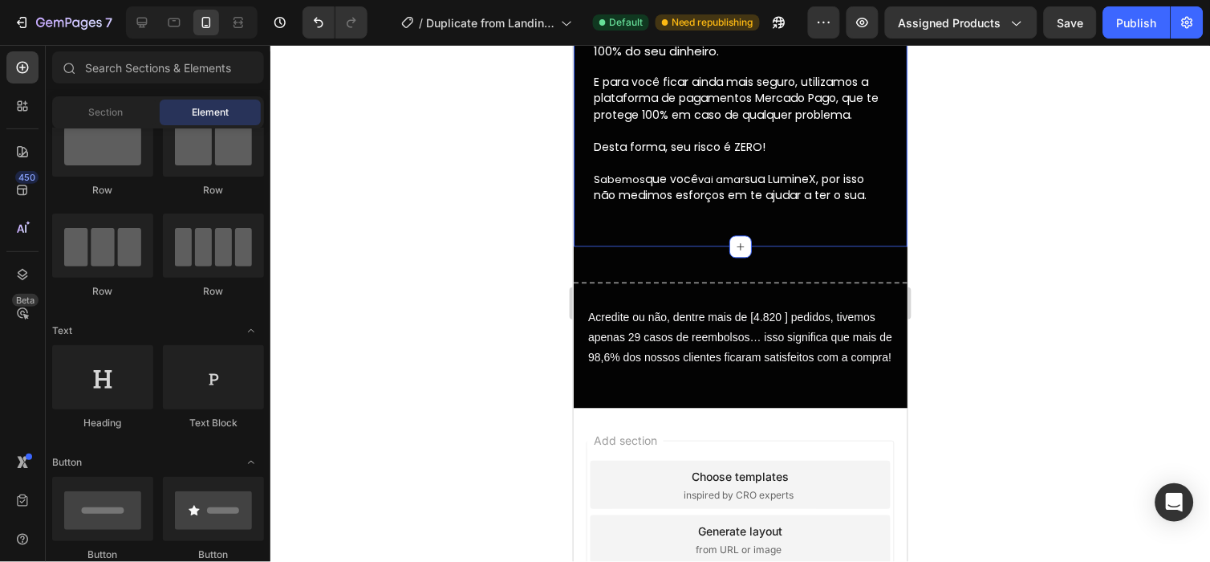
click at [667, 198] on div "Em até 10 dias após o recebimento você tem direito de pedir 100% do seu dinheir…" at bounding box center [739, 59] width 297 height 291
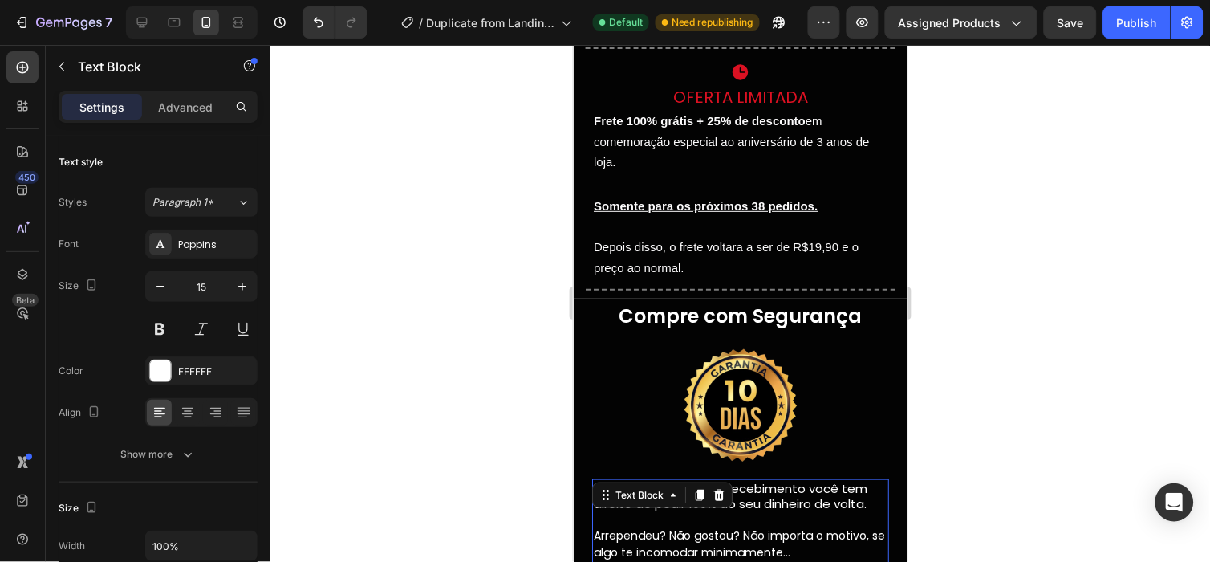
scroll to position [4057, 0]
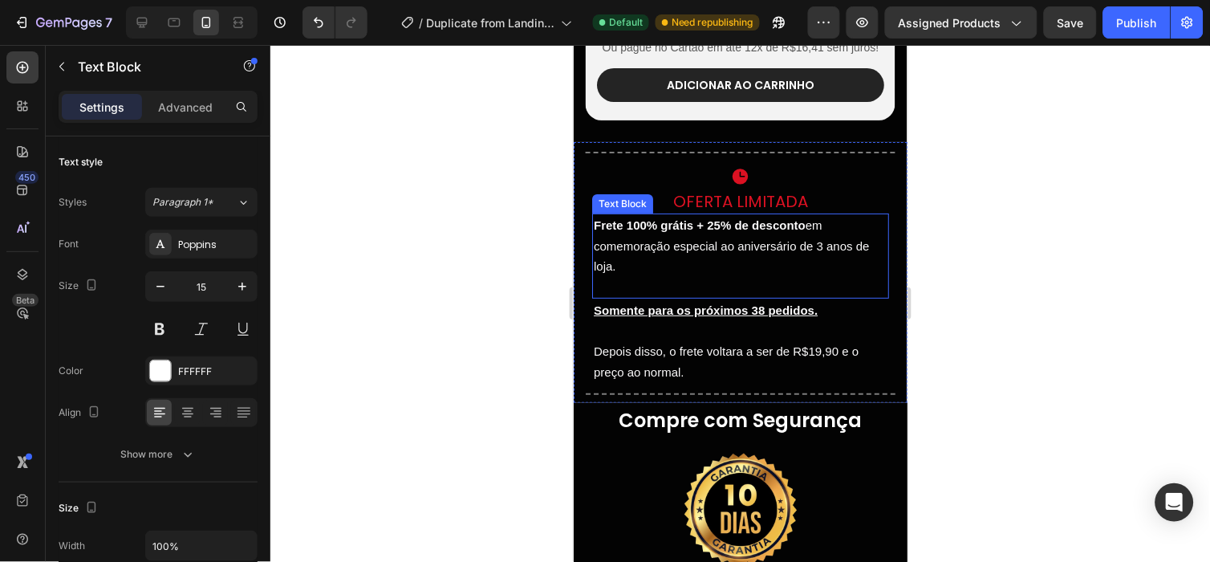
click at [671, 245] on span "Frete 100% grátis + 25% de desconto em comemoração especial ao aniversário de 3…" at bounding box center [731, 244] width 276 height 55
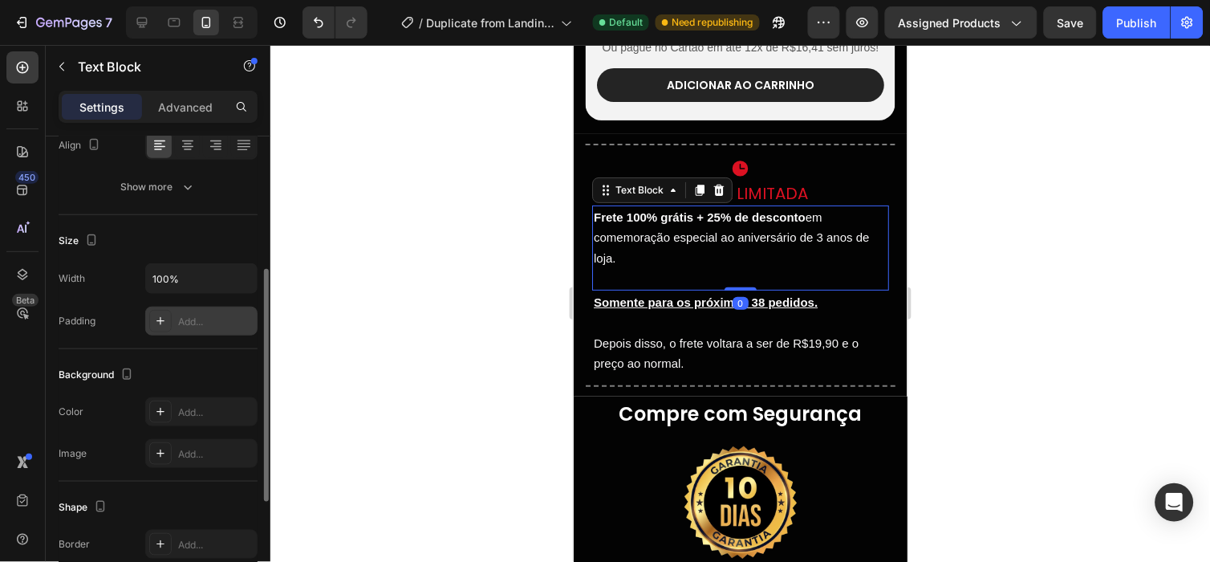
scroll to position [480, 0]
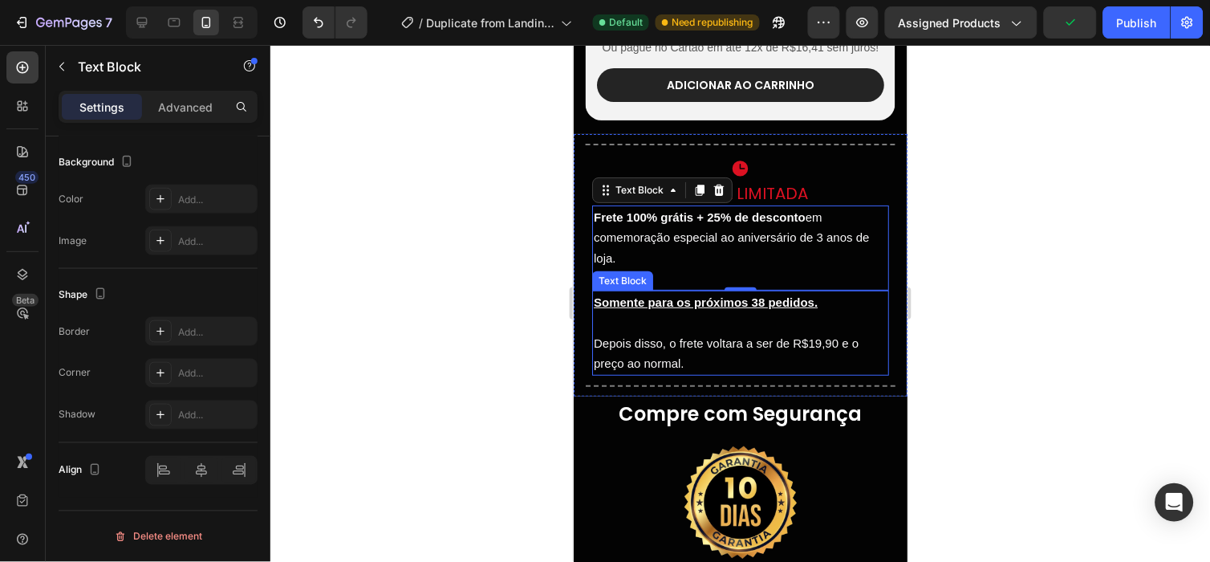
click at [659, 323] on p "Depois disso, o frete voltara a ser de R$19,90 e o preço ao normal." at bounding box center [740, 342] width 294 height 62
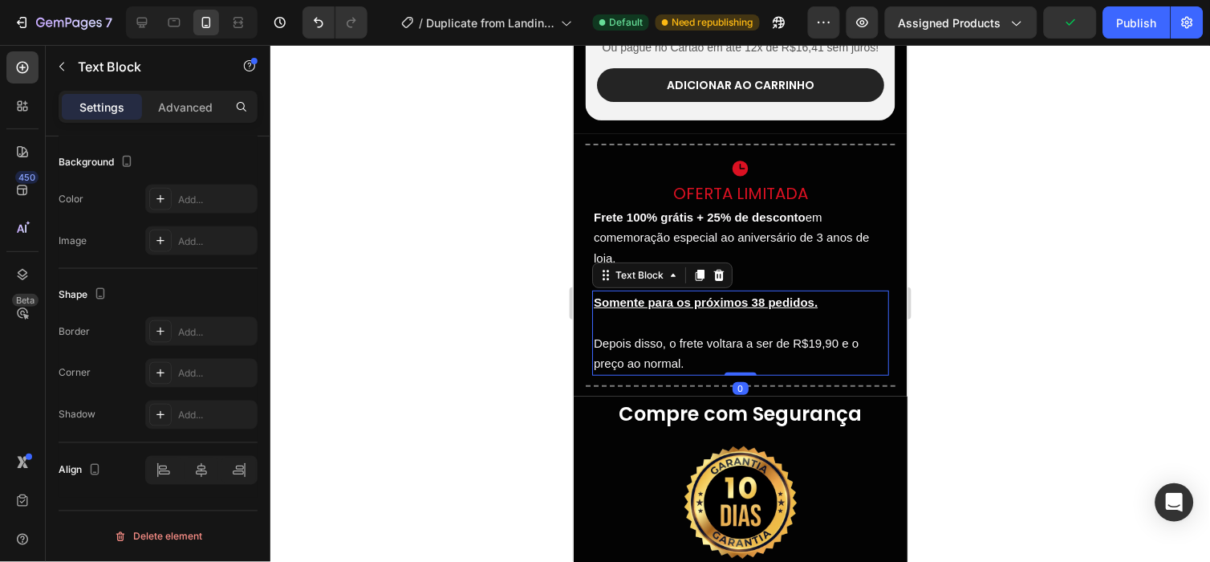
scroll to position [479, 0]
click at [675, 306] on u "Somente para os próximos 38 pedidos." at bounding box center [705, 301] width 224 height 14
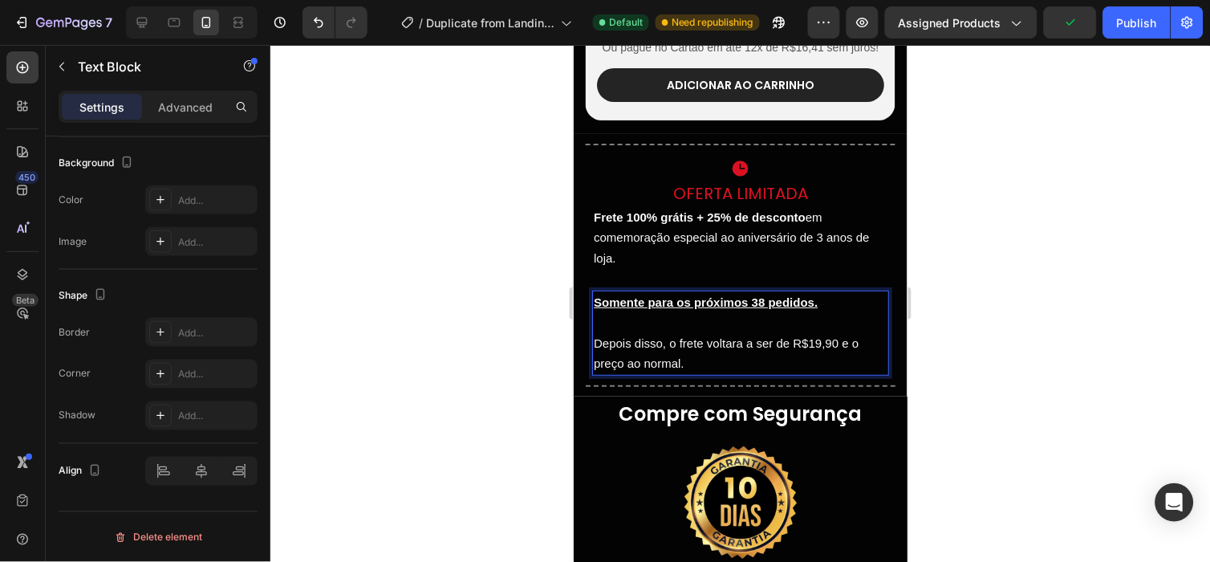
click at [668, 308] on u "Somente para os próximos 38 pedidos." at bounding box center [705, 301] width 224 height 14
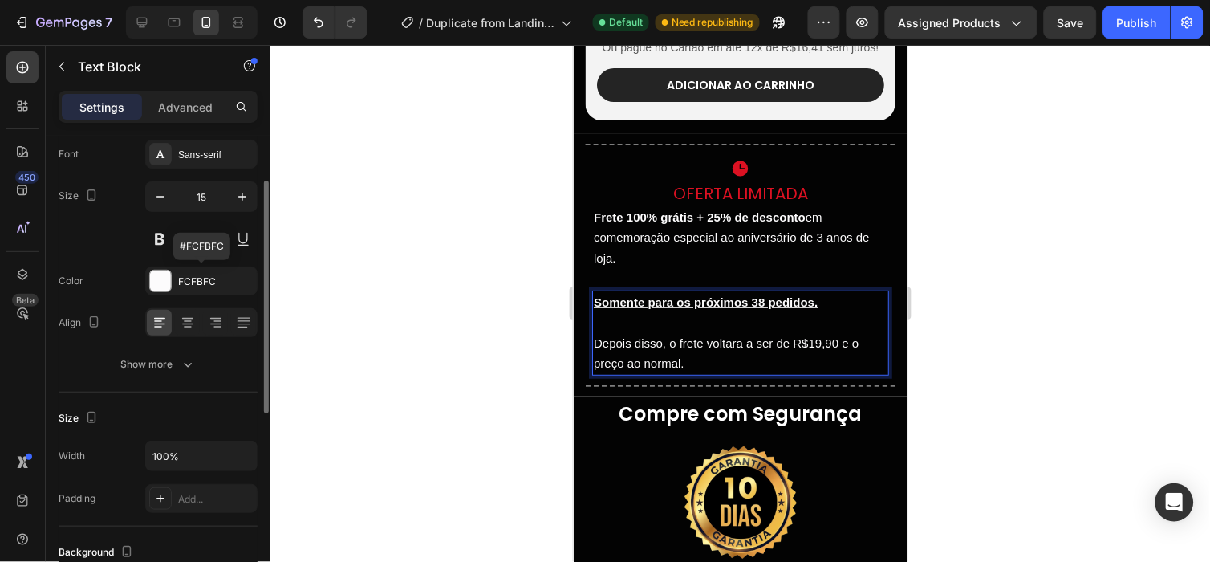
scroll to position [91, 0]
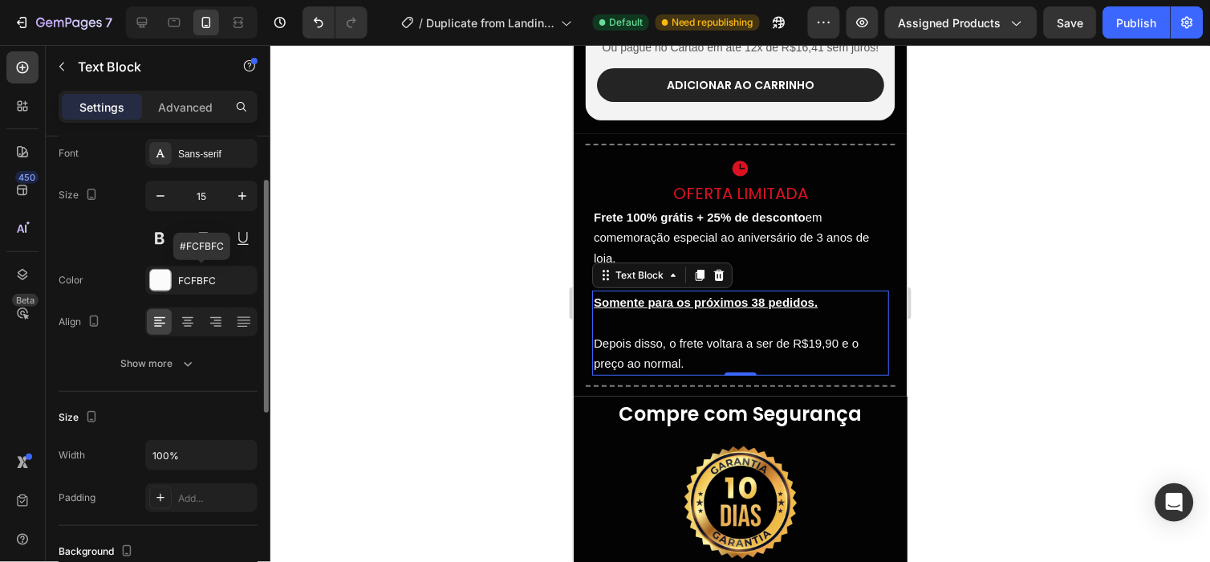
click at [180, 290] on div "FCFBFC" at bounding box center [201, 280] width 112 height 29
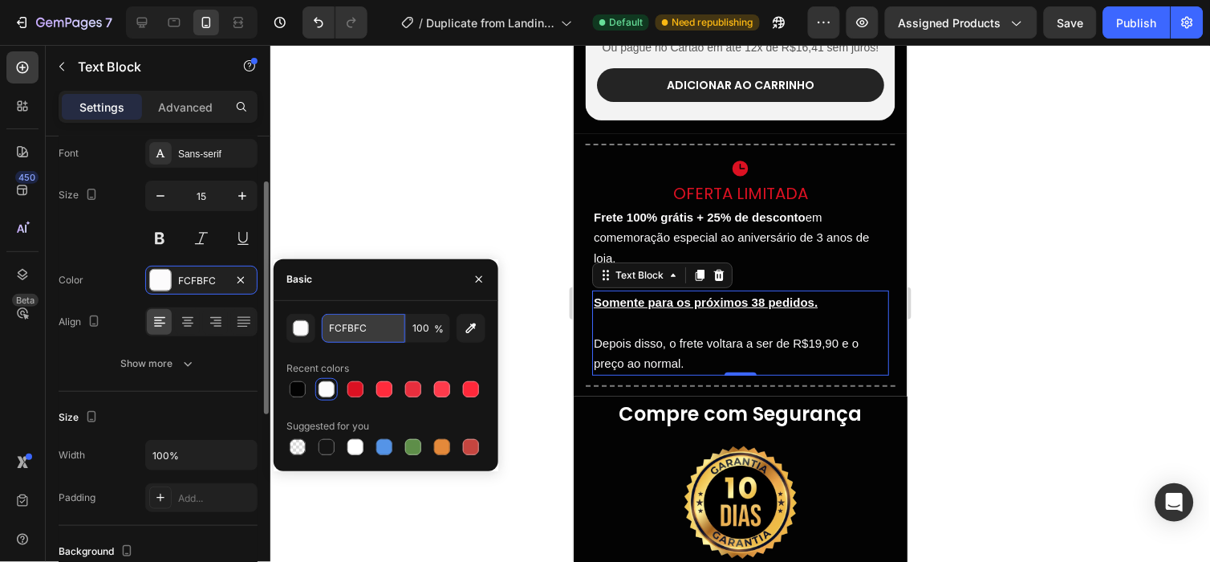
click at [398, 331] on input "FCFBFC" at bounding box center [363, 328] width 83 height 29
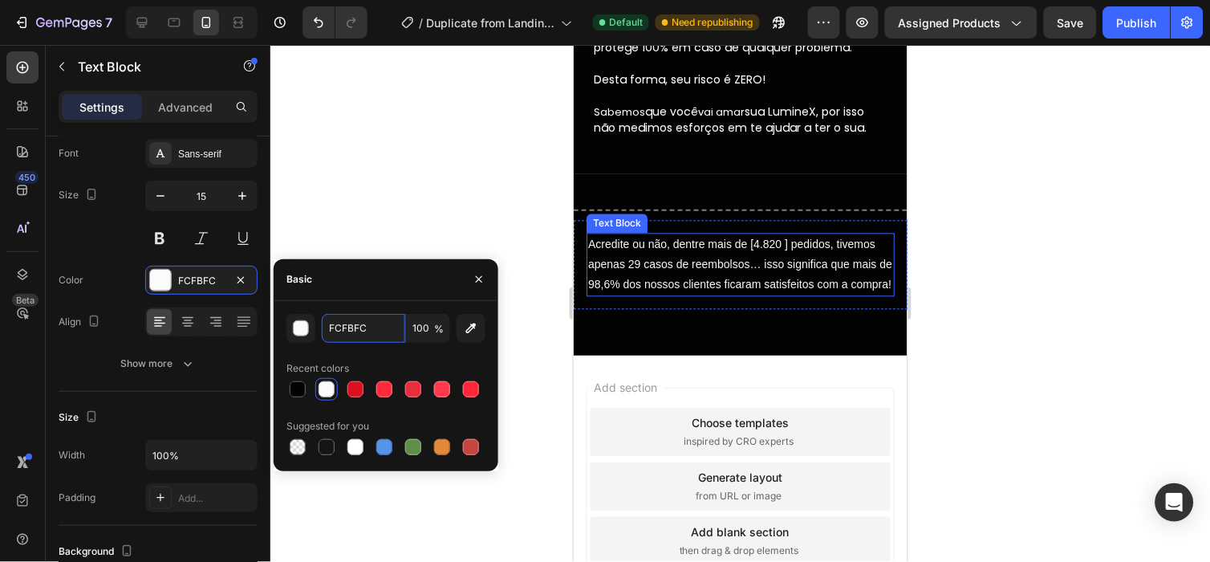
scroll to position [4792, 0]
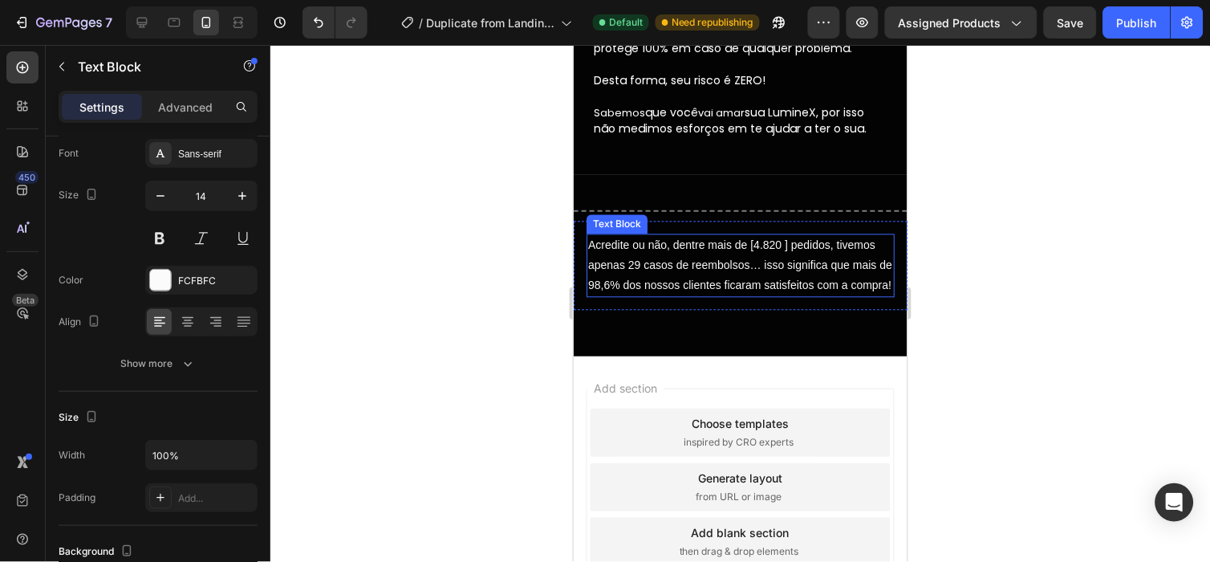
click at [700, 274] on p "Acredite ou não, dentre mais de [4.820 ] pedidos, tivemos apenas 29 casos de re…" at bounding box center [739, 265] width 305 height 61
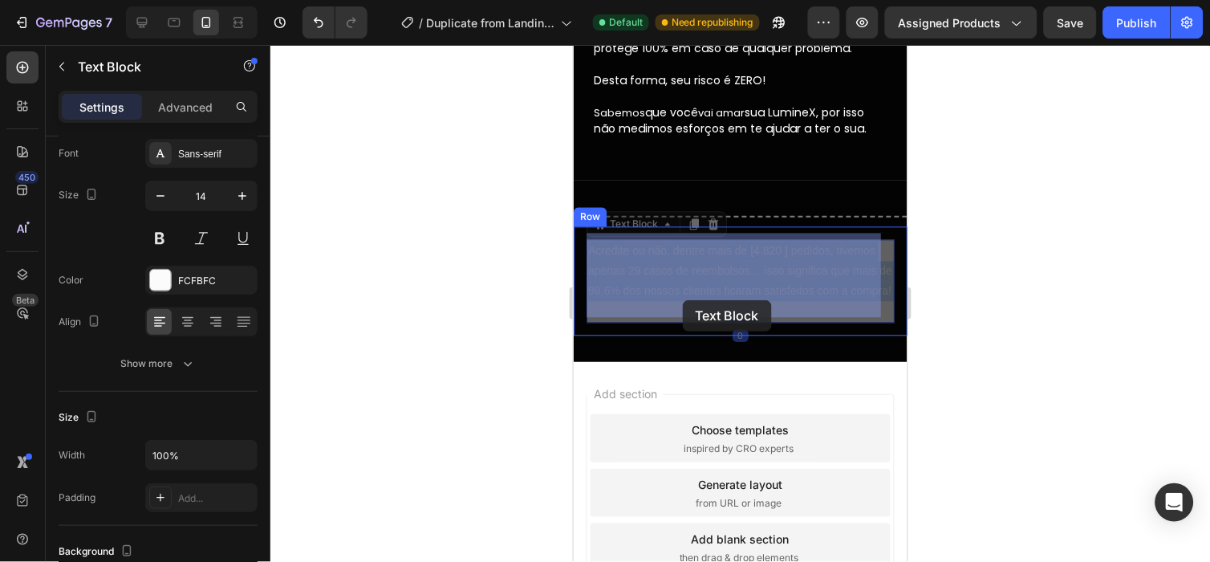
drag, startPoint x: 700, startPoint y: 274, endPoint x: 679, endPoint y: 298, distance: 31.2
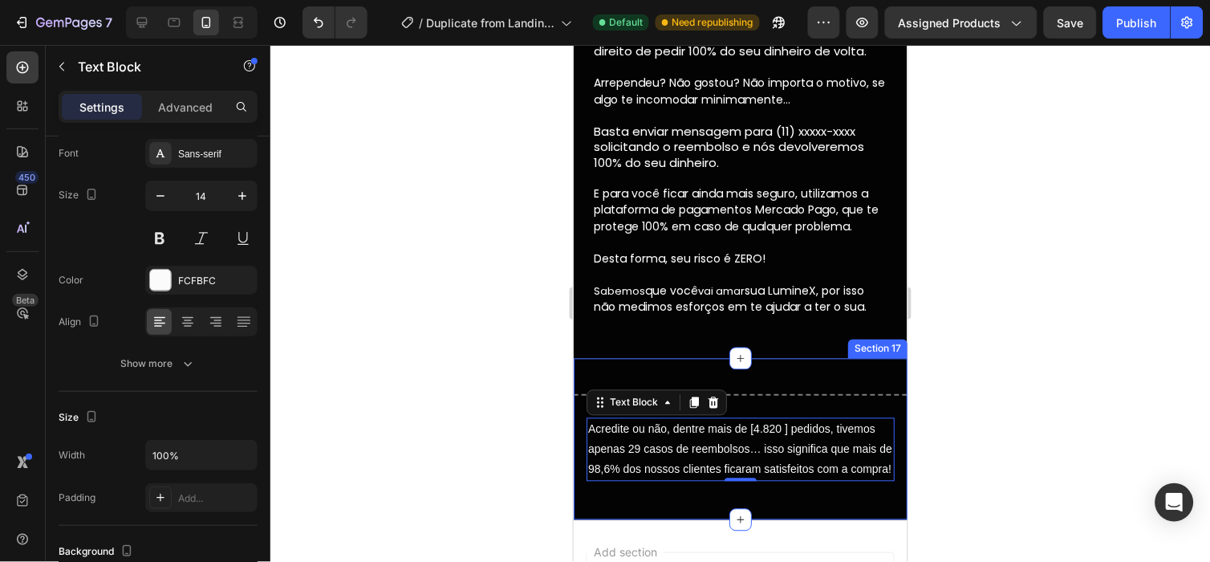
scroll to position [4613, 0]
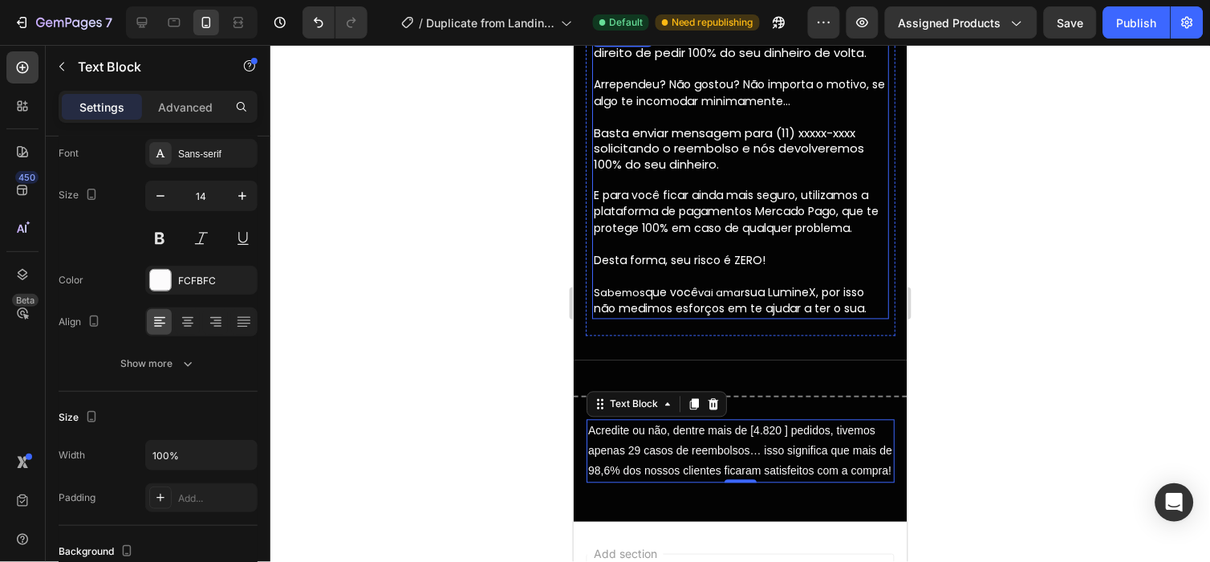
click at [727, 233] on p "Arrependeu? Não gostou? Não importa o motivo, se algo te incomodar minimamente……" at bounding box center [740, 195] width 294 height 241
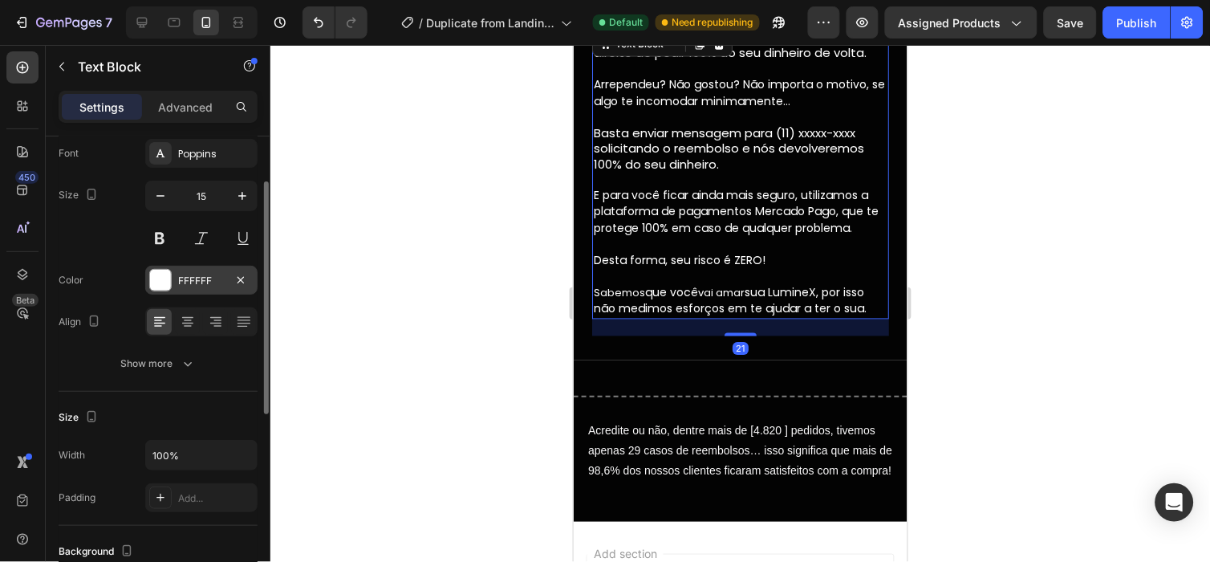
click at [215, 270] on div "FFFFFF" at bounding box center [201, 280] width 112 height 29
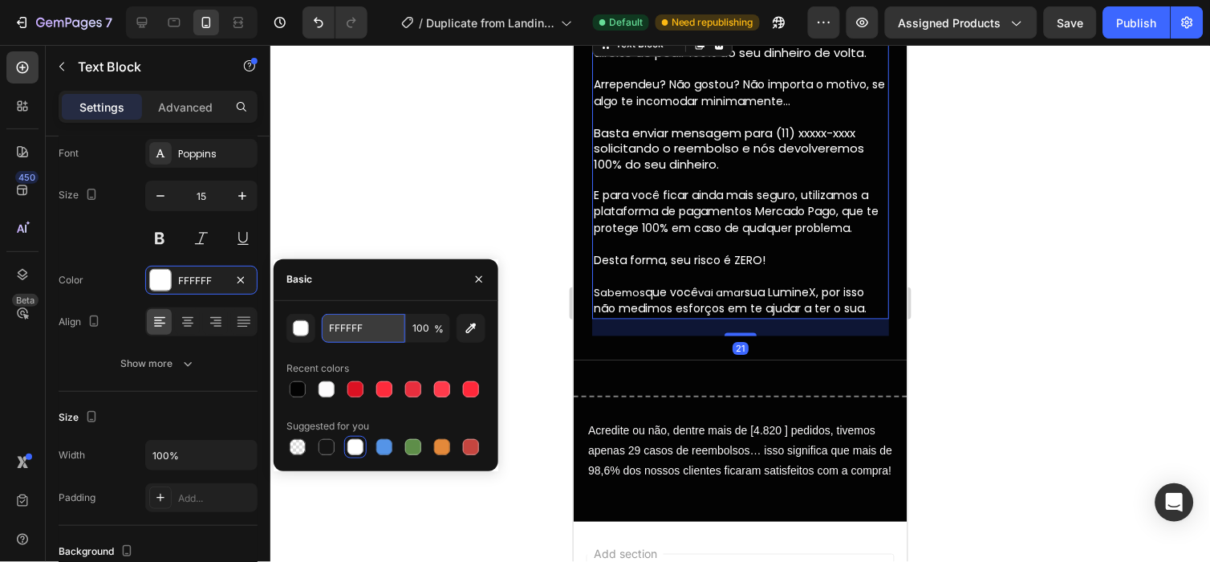
click at [345, 318] on input "FFFFFF" at bounding box center [363, 328] width 83 height 29
paste input "CFBFC"
type input "FCFBFC"
click at [988, 195] on div at bounding box center [739, 303] width 939 height 517
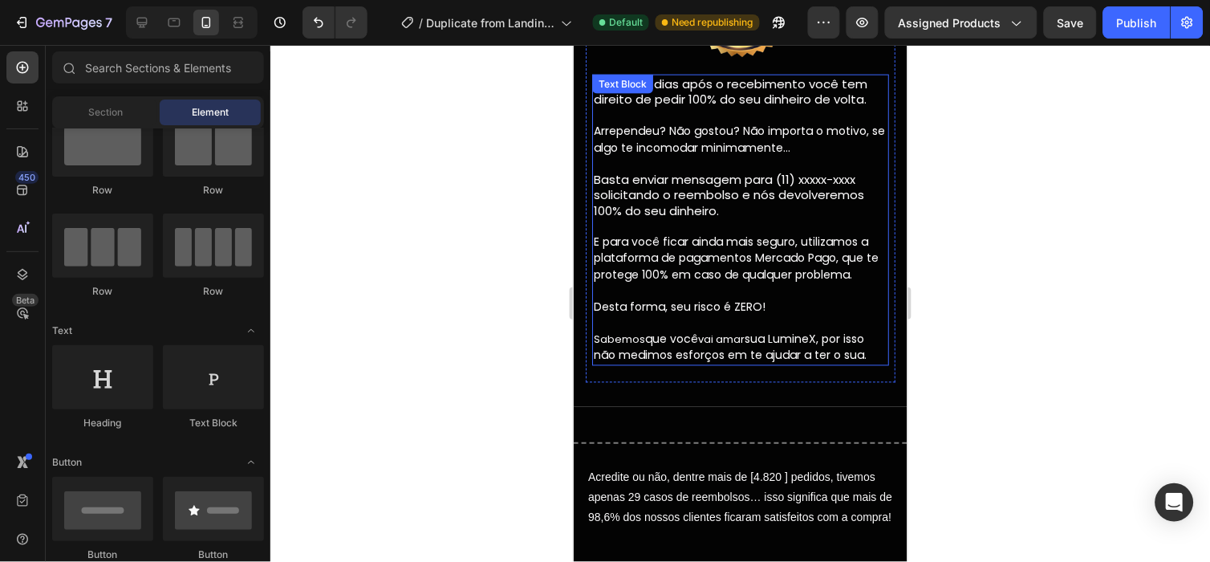
click at [687, 272] on span "E para você ficar ainda mais seguro, utilizamos a plataforma de pagamentos Merc…" at bounding box center [735, 257] width 285 height 49
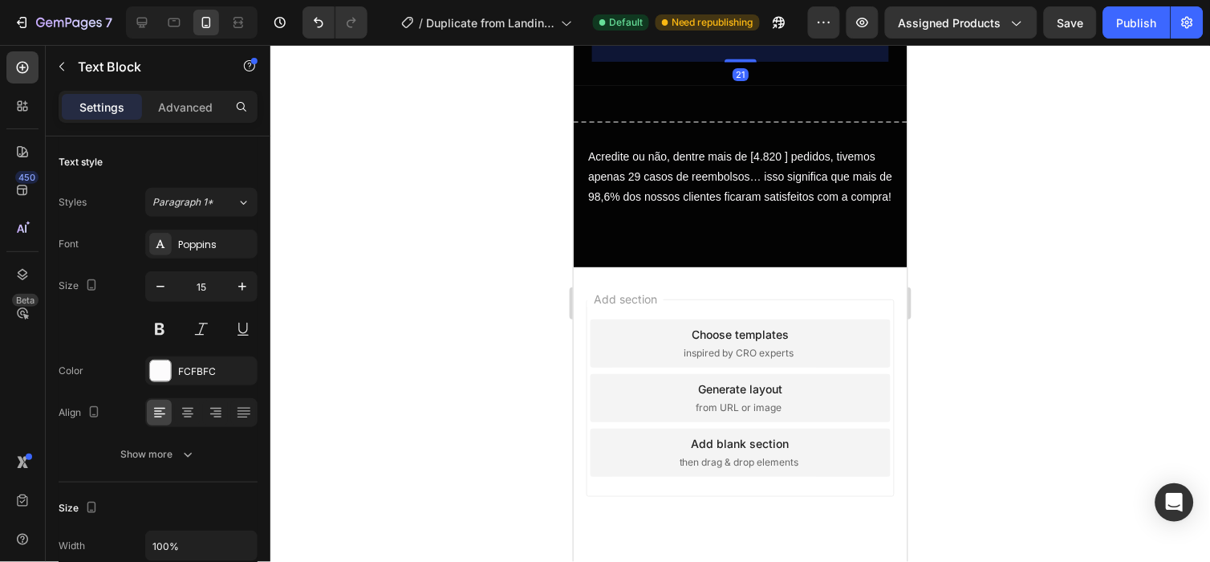
scroll to position [4893, 0]
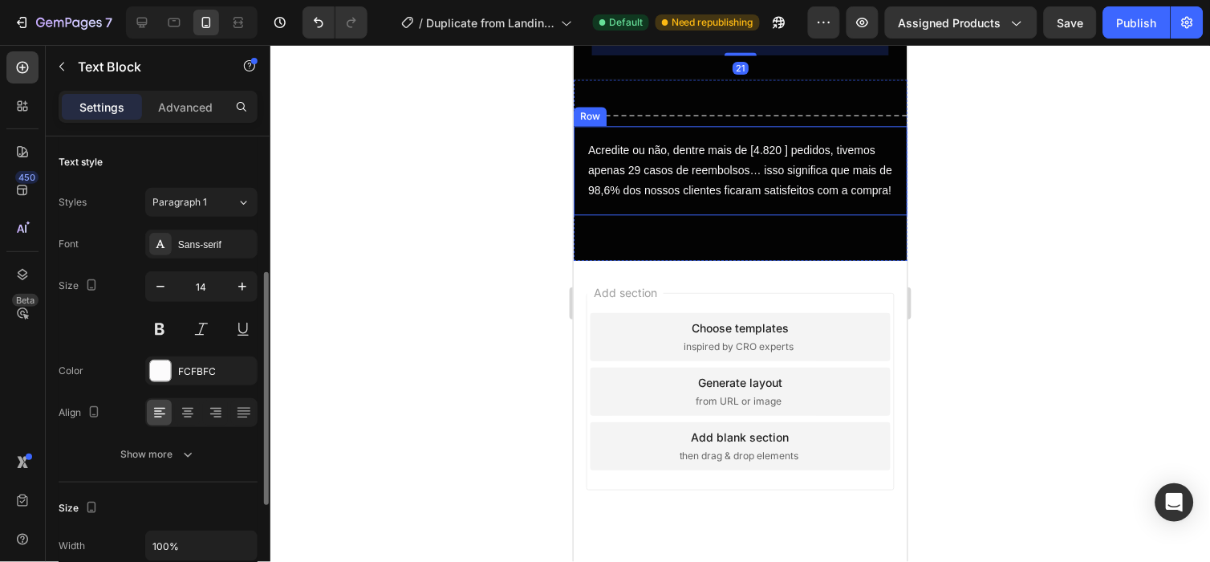
click at [677, 197] on p "Acredite ou não, dentre mais de [4.820 ] pedidos, tivemos apenas 29 casos de re…" at bounding box center [739, 170] width 305 height 61
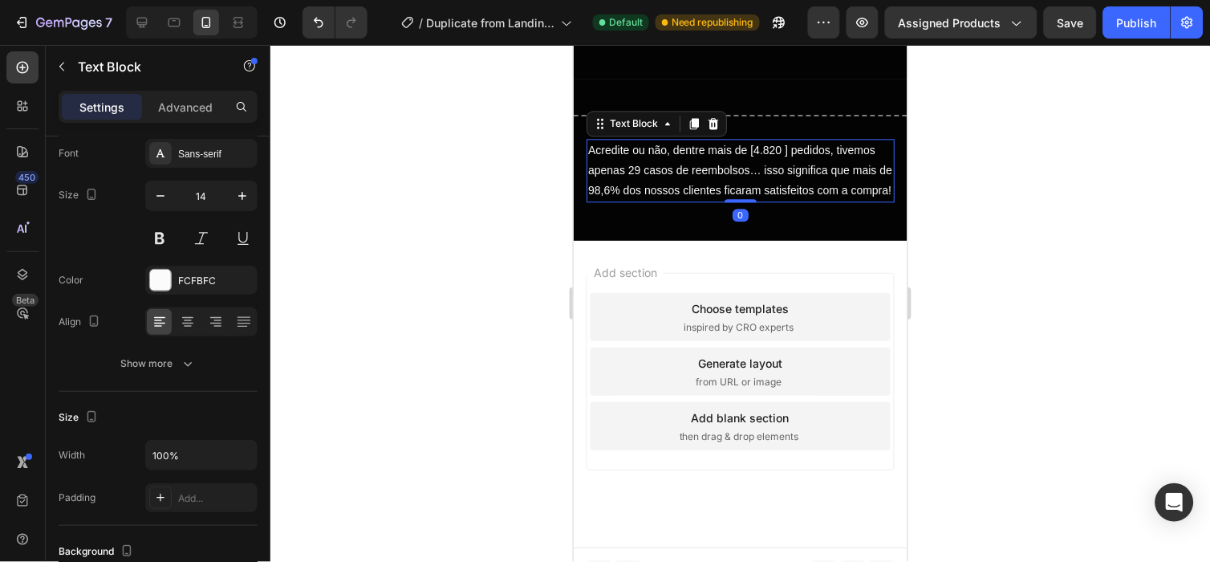
click at [777, 145] on p "Acredite ou não, dentre mais de [4.820 ] pedidos, tivemos apenas 29 casos de re…" at bounding box center [739, 170] width 305 height 61
click at [757, 140] on p "Acredite ou não, dentre mais de [4.820 ] pedidos, tivemos apenas 29 casos de re…" at bounding box center [739, 170] width 305 height 61
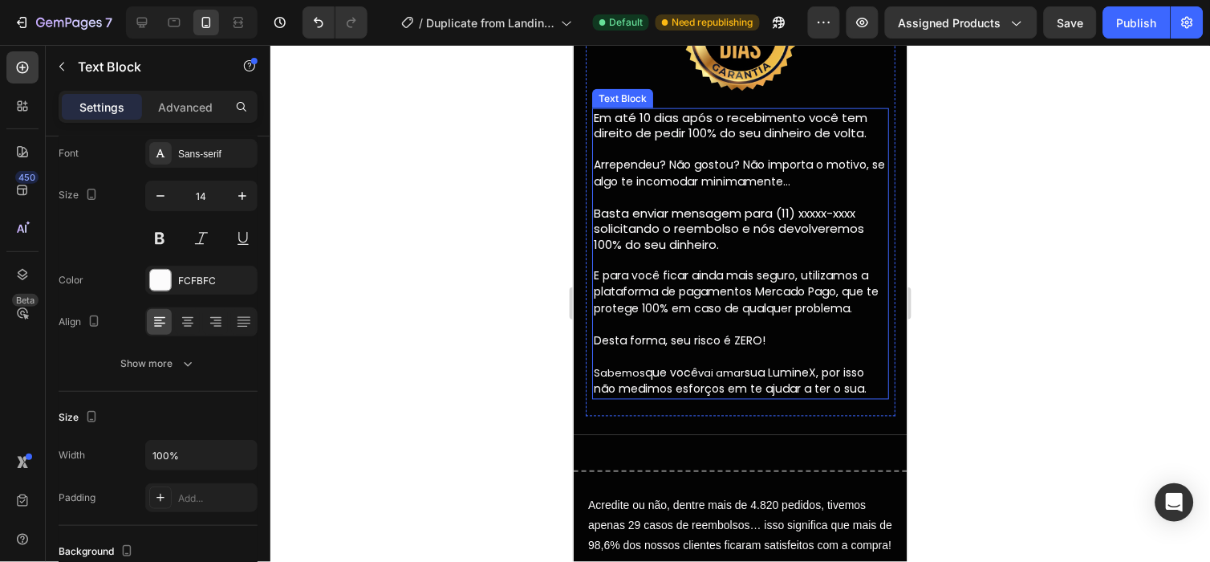
scroll to position [4631, 0]
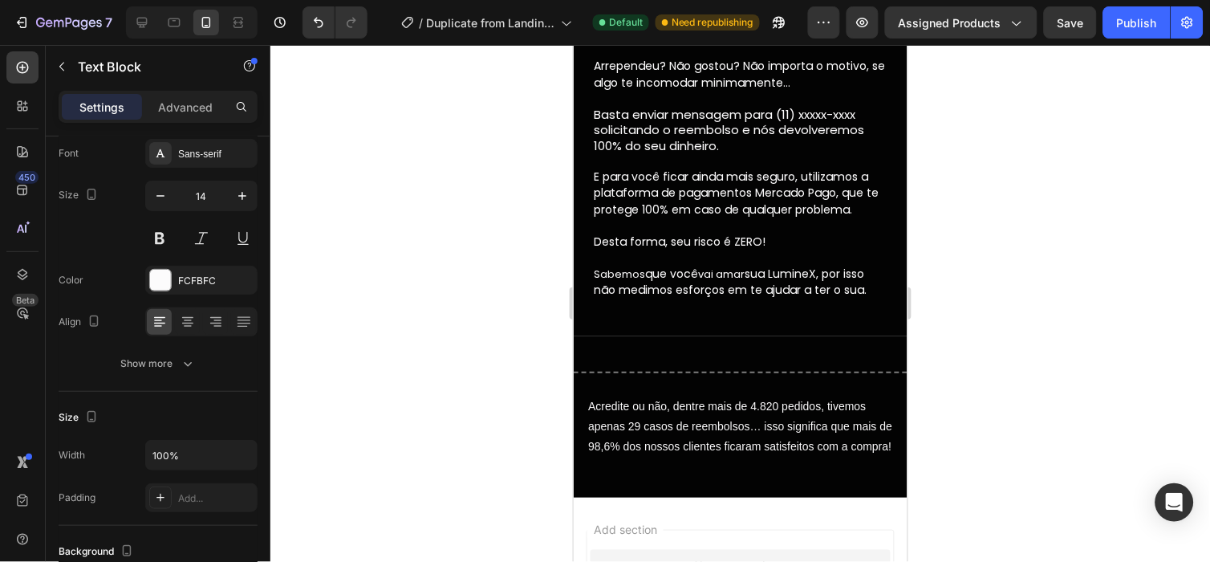
click at [762, 400] on p "Acredite ou não, dentre mais de 4.820 pedidos, tivemos apenas 29 casos de reemb…" at bounding box center [739, 426] width 305 height 61
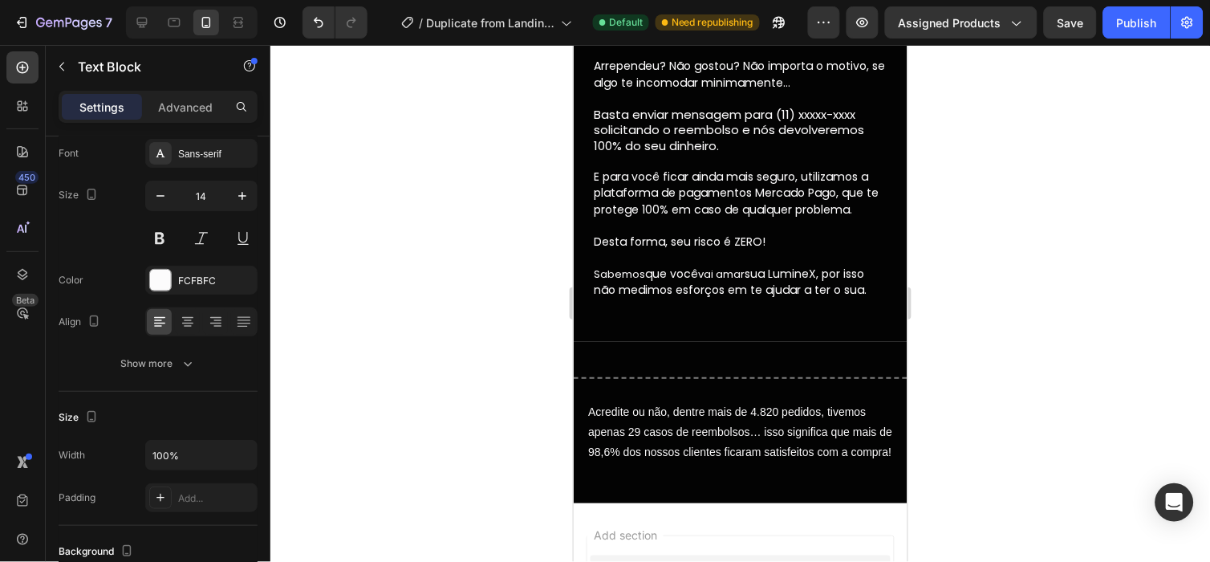
click at [750, 404] on p "Acredite ou não, dentre mais de 4.820 pedidos, tivemos apenas 29 casos de reemb…" at bounding box center [739, 432] width 305 height 61
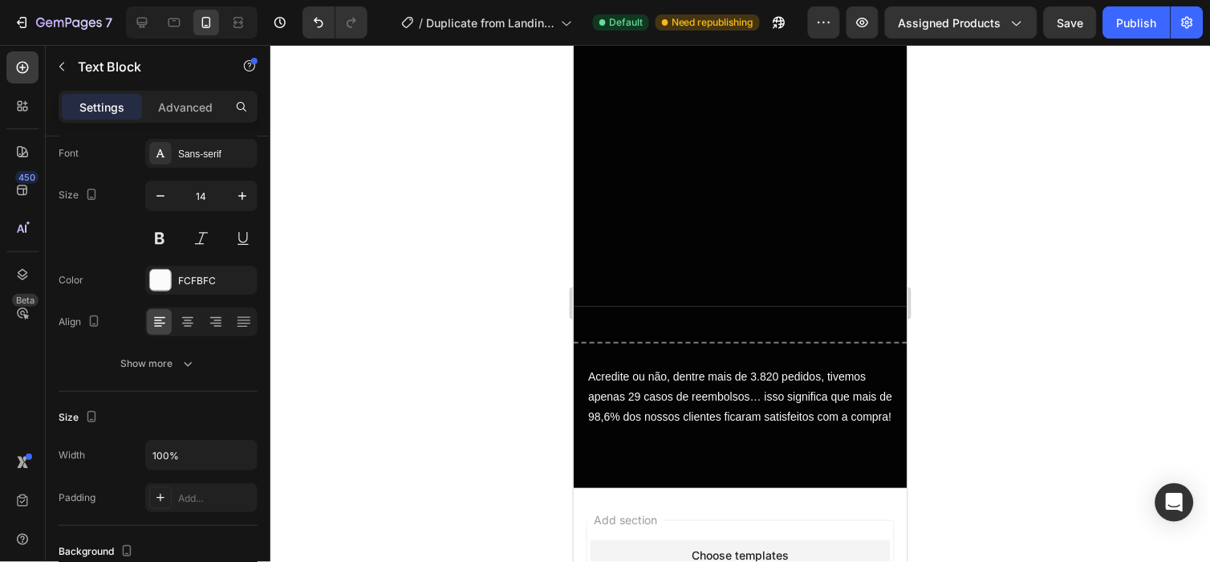
scroll to position [4927, 0]
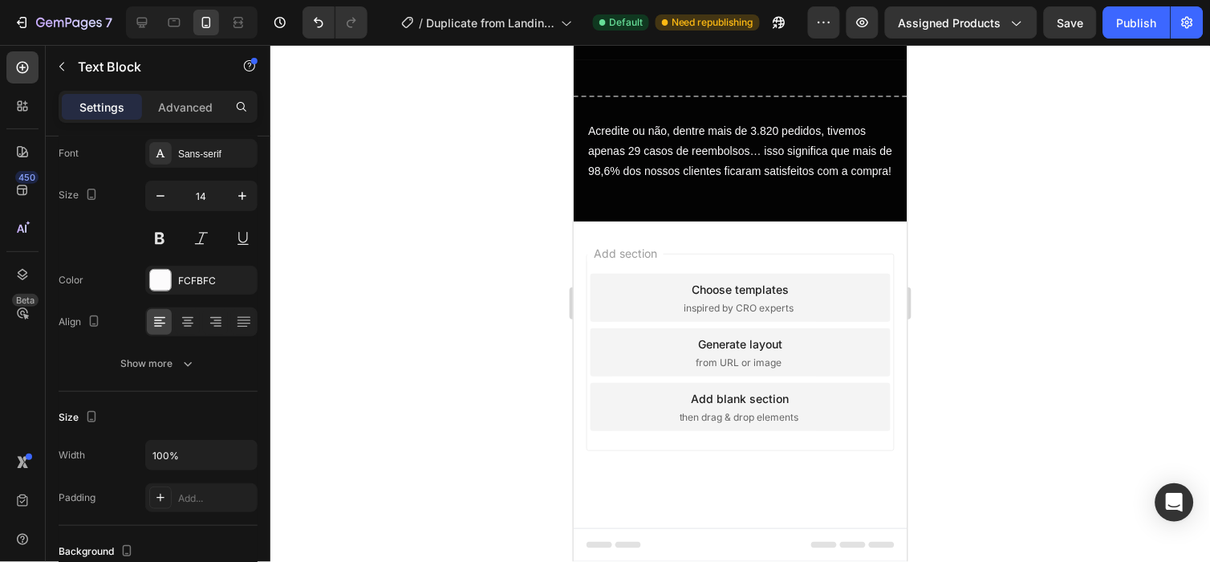
click at [770, 120] on p "Acredite ou não, dentre mais de 3.820 pedidos, tivemos apenas 29 casos de reemb…" at bounding box center [739, 150] width 305 height 61
click at [747, 120] on p "Acredite ou não, dentre mais de 3.820 pedidos, tivemos apenas 29 casos de reemb…" at bounding box center [739, 150] width 305 height 61
click at [764, 131] on p "Acredite ou não, dentre mais de 4.820 pedidos, tivemos apenas 29 casos de reemb…" at bounding box center [739, 150] width 305 height 61
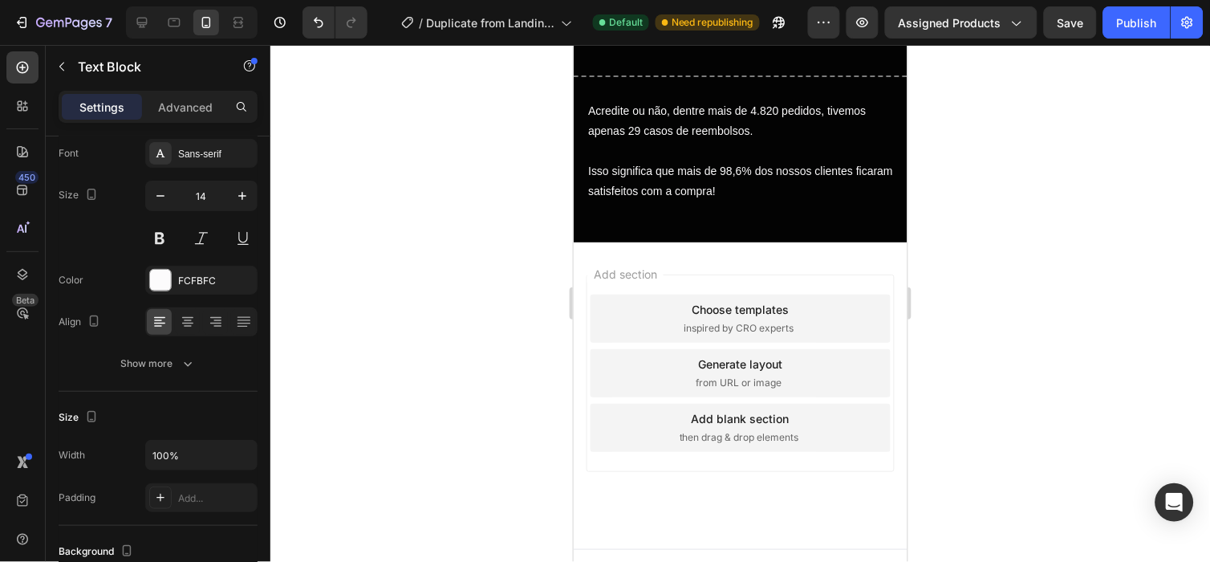
scroll to position [4807, 0]
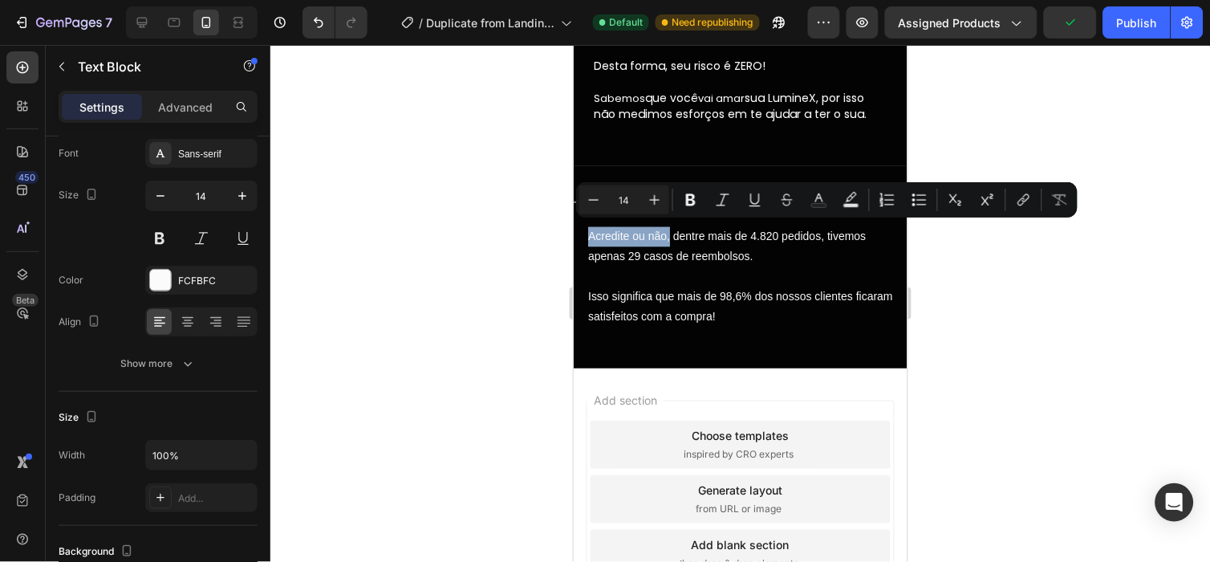
drag, startPoint x: 668, startPoint y: 233, endPoint x: 588, endPoint y: 229, distance: 80.3
click at [588, 229] on p "Acredite ou não, dentre mais de 4.820 pedidos, tivemos apenas 29 casos de reemb…" at bounding box center [739, 246] width 305 height 40
click at [685, 245] on p "Acredite ou não, dentre mais de 4.820 pedidos, tivemos apenas 29 casos de reemb…" at bounding box center [739, 246] width 305 height 40
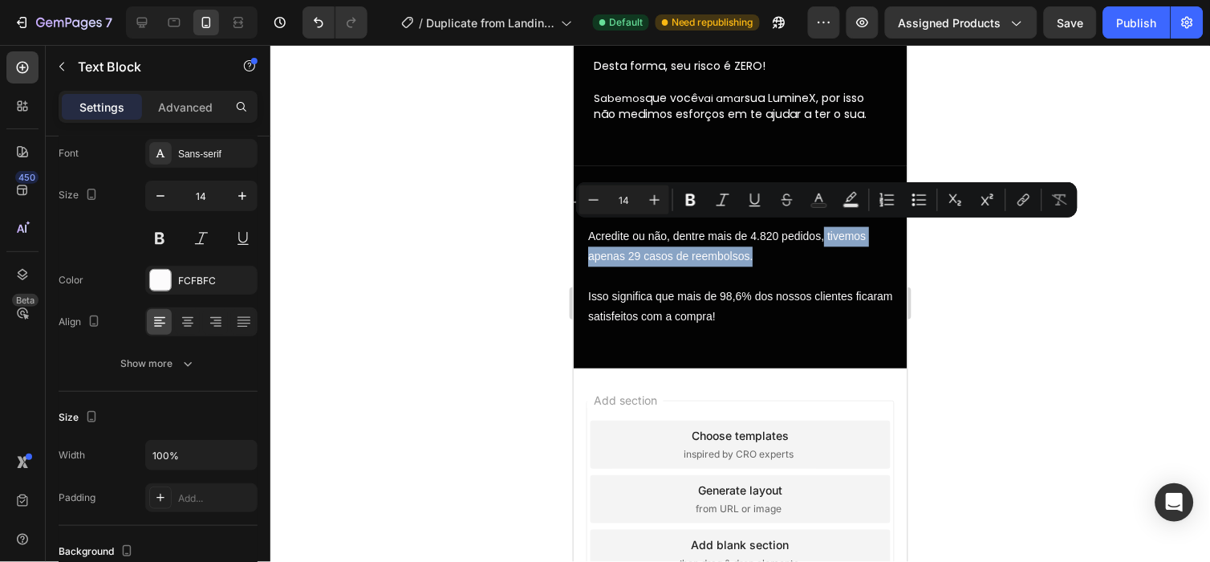
drag, startPoint x: 821, startPoint y: 229, endPoint x: 858, endPoint y: 248, distance: 40.9
click at [858, 248] on p "Acredite ou não, dentre mais de 4.820 pedidos, tivemos apenas 29 casos de reemb…" at bounding box center [739, 246] width 305 height 40
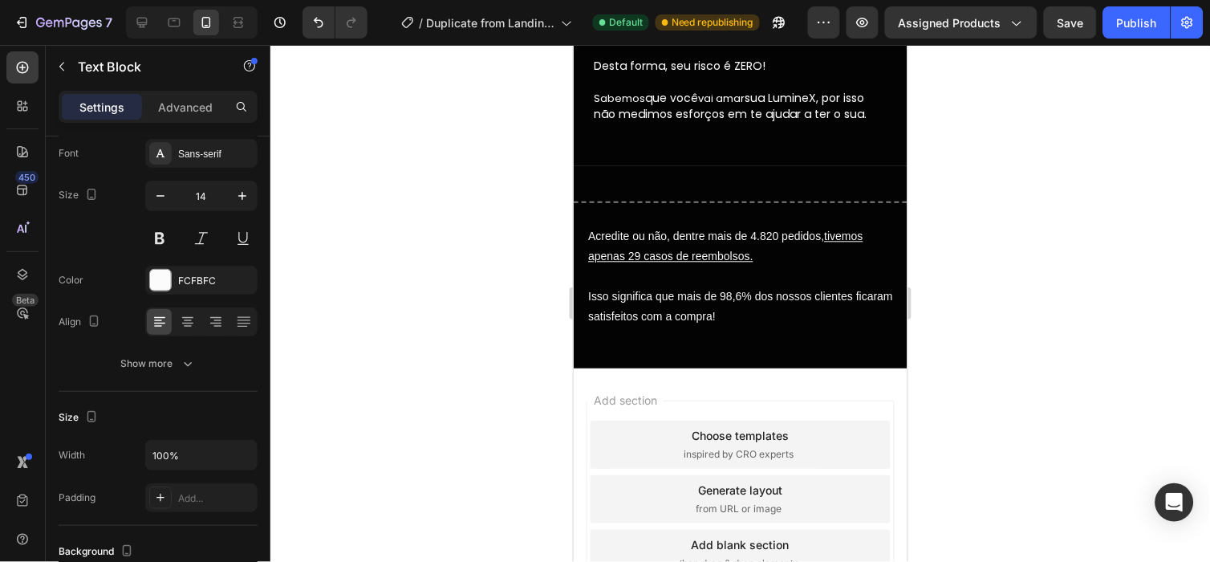
click at [771, 315] on p "Isso significa que mais de 98,6% dos nossos clientes ficaram satisfeitos com a …" at bounding box center [739, 306] width 305 height 40
click at [52, 69] on button "button" at bounding box center [62, 67] width 26 height 26
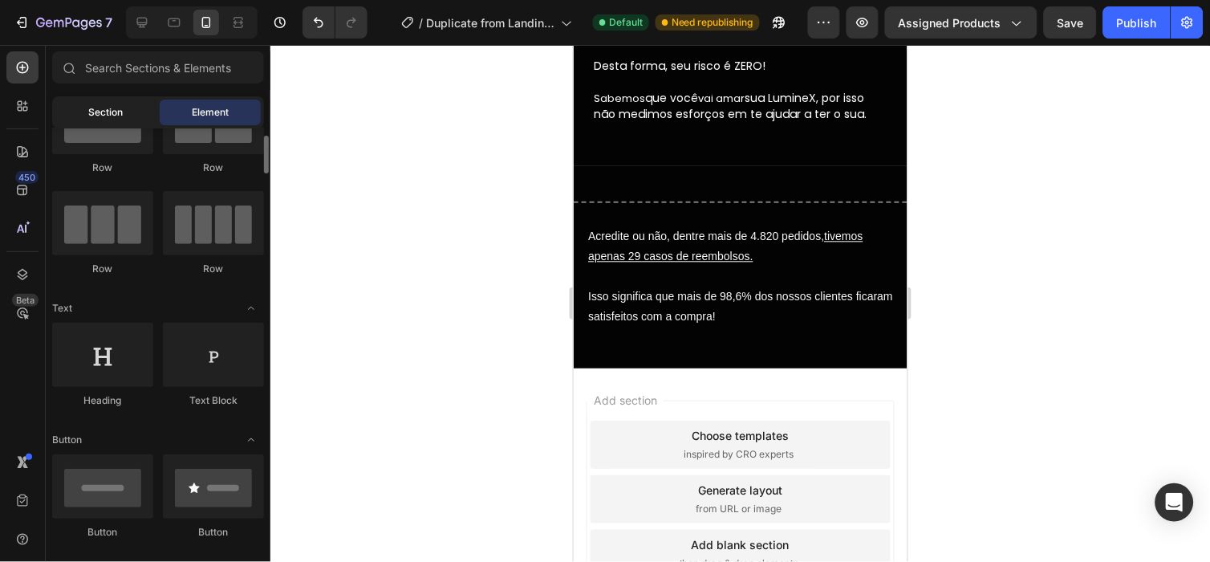
scroll to position [75, 0]
click at [108, 115] on span "Section" at bounding box center [106, 112] width 34 height 14
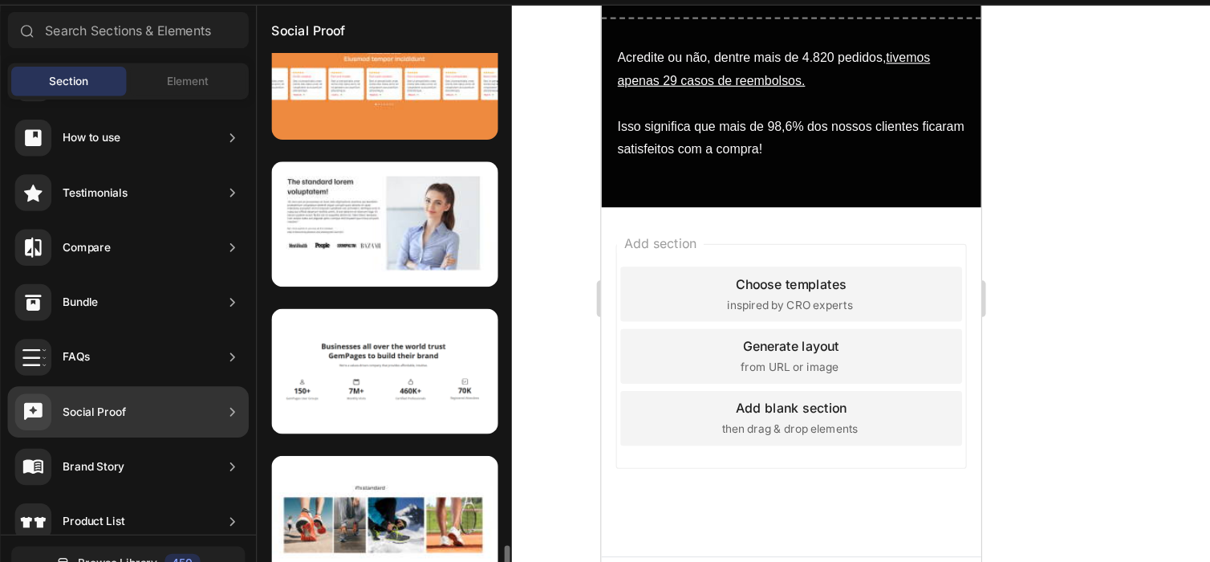
scroll to position [4718, 0]
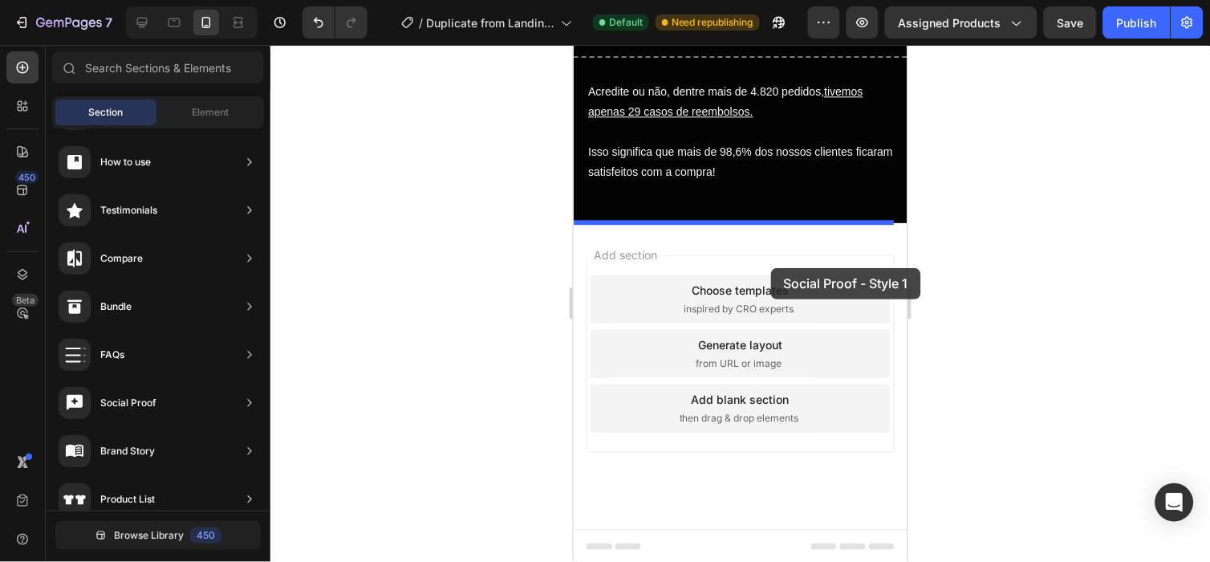
drag, startPoint x: 948, startPoint y: 377, endPoint x: 775, endPoint y: 258, distance: 210.0
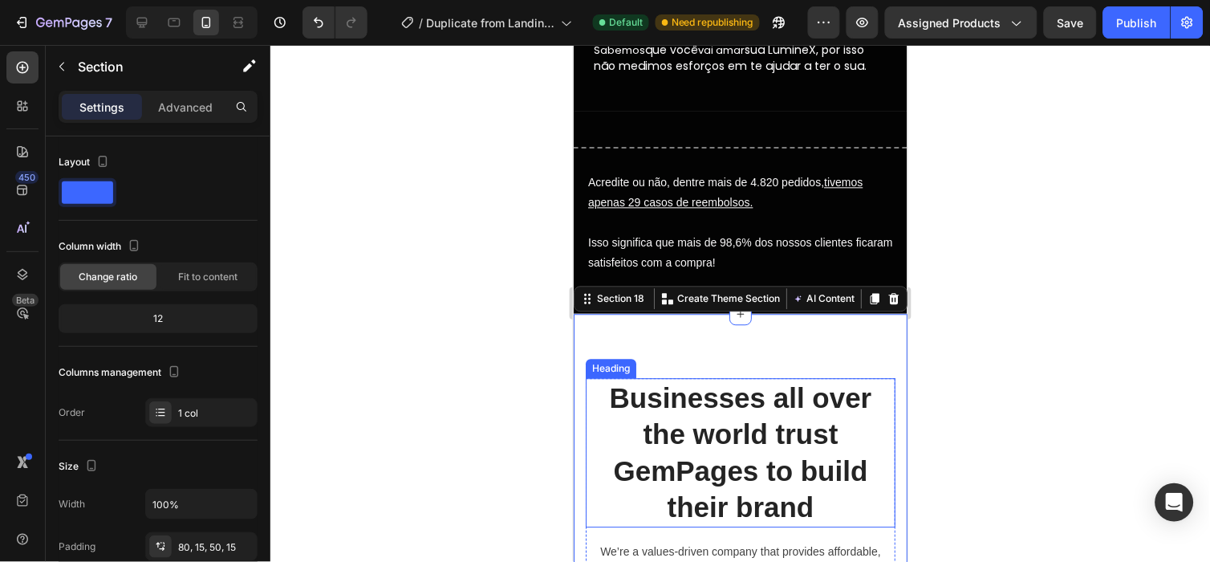
scroll to position [4855, 0]
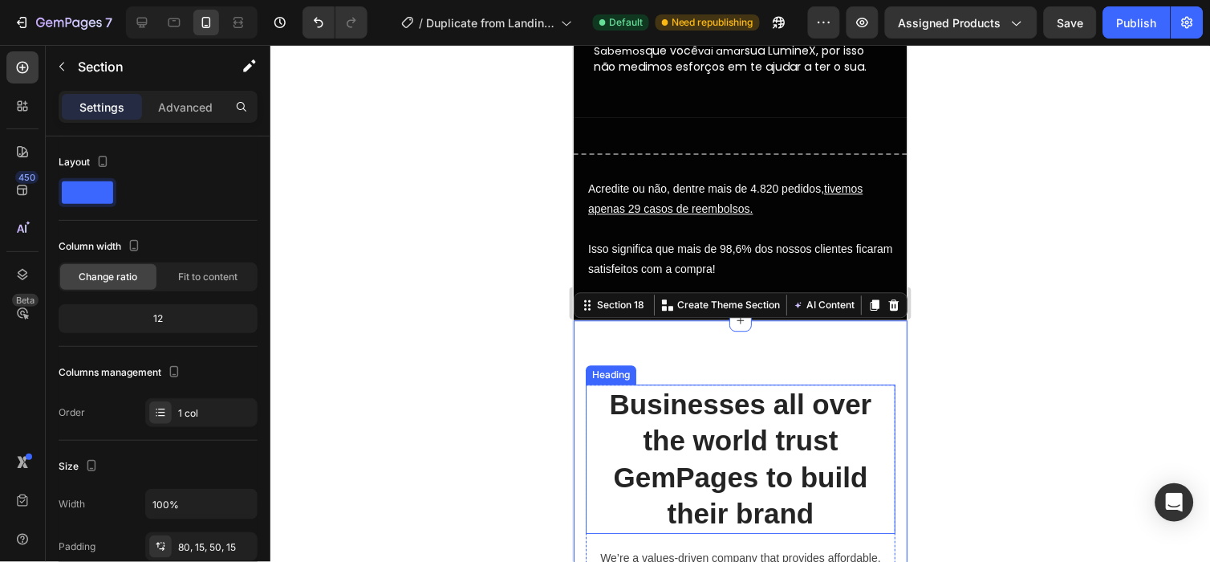
click at [731, 403] on h2 "Businesses all over the world trust GemPages to build their brand" at bounding box center [740, 457] width 310 height 149
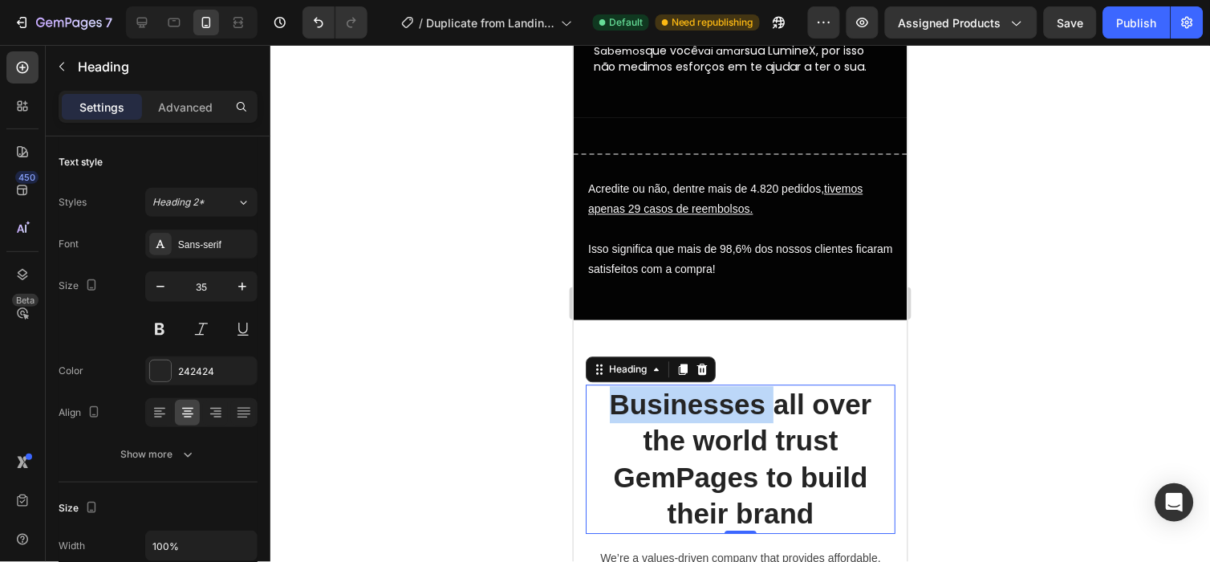
click at [731, 403] on h2 "Businesses all over the world trust GemPages to build their brand" at bounding box center [740, 457] width 310 height 149
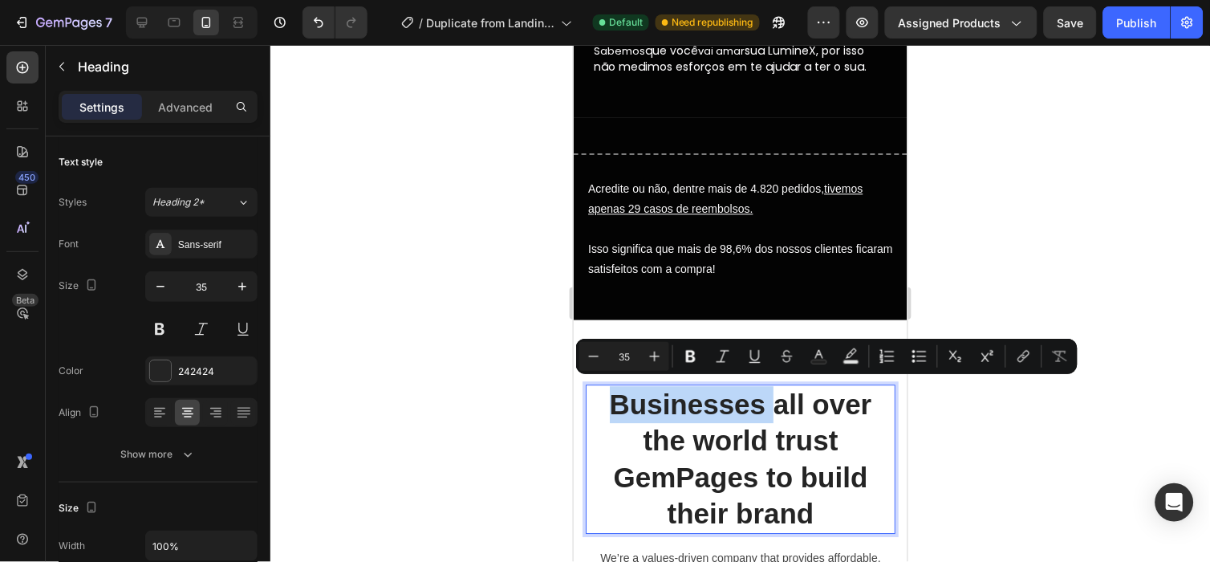
click at [731, 403] on p "Businesses all over the world trust GemPages to build their brand" at bounding box center [739, 458] width 306 height 146
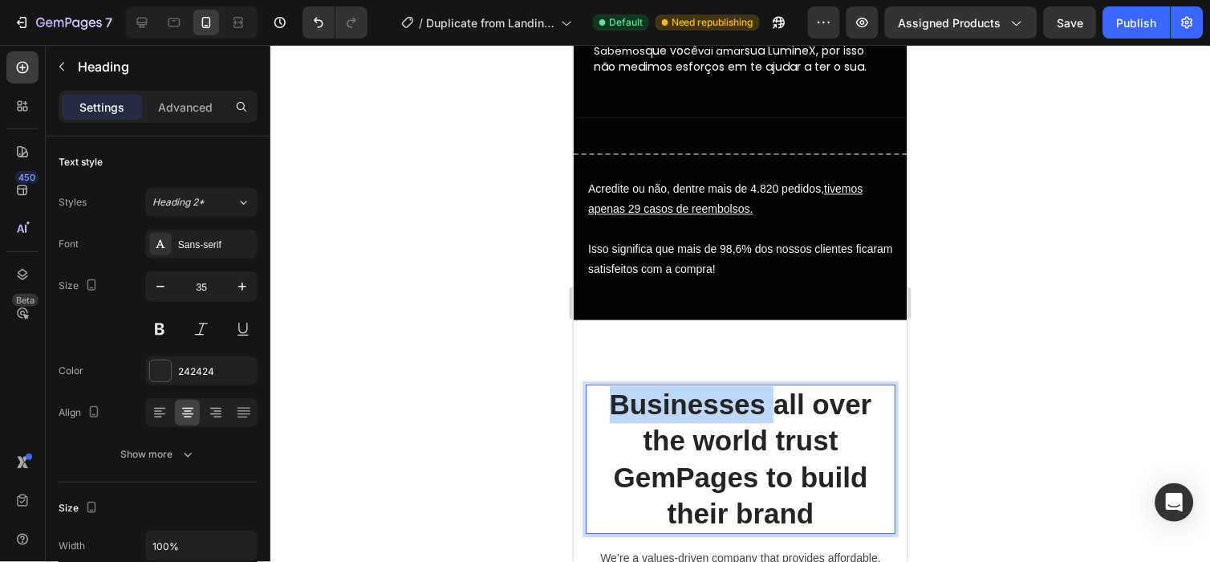
click at [731, 403] on p "Businesses all over the world trust GemPages to build their brand" at bounding box center [739, 458] width 306 height 146
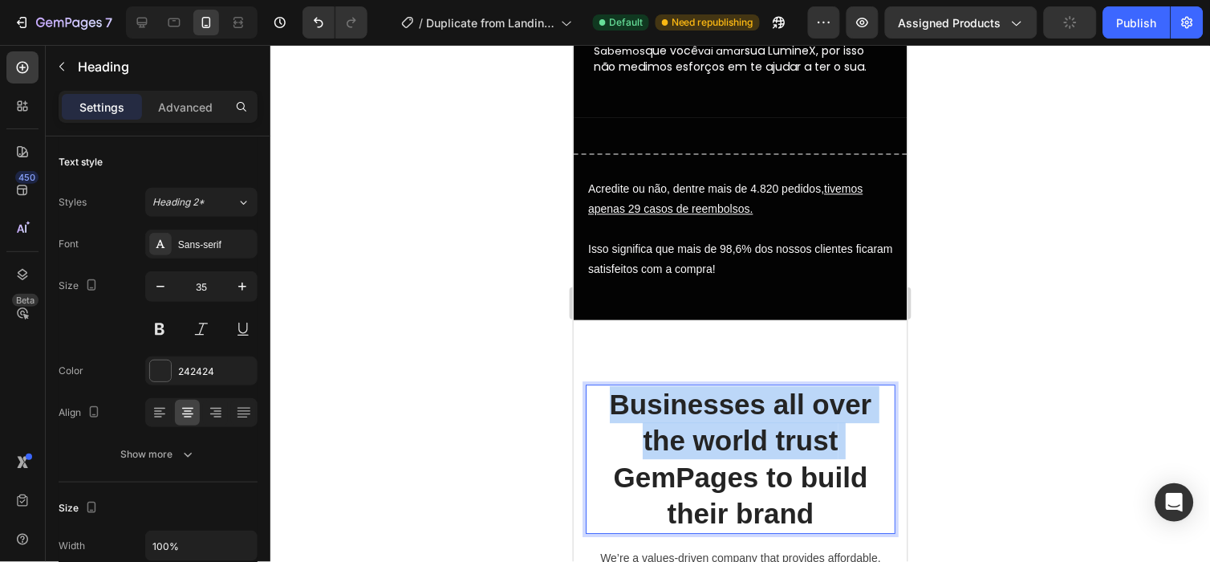
click at [731, 403] on p "Businesses all over the world trust GemPages to build their brand" at bounding box center [739, 458] width 306 height 146
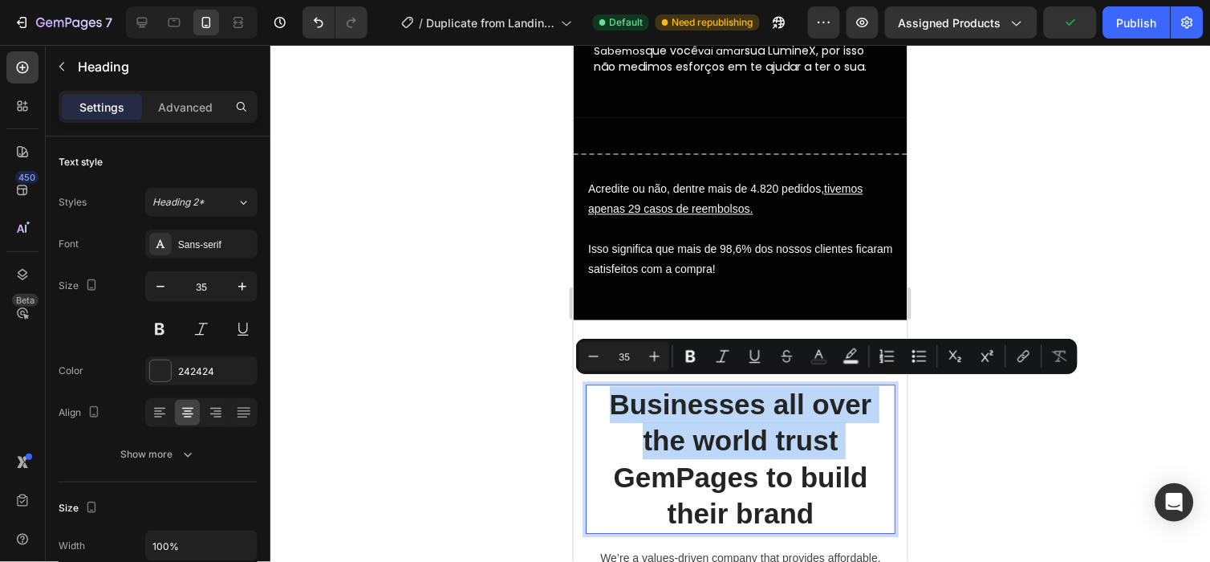
click at [735, 441] on p "Businesses all over the world trust GemPages to build their brand" at bounding box center [739, 458] width 306 height 146
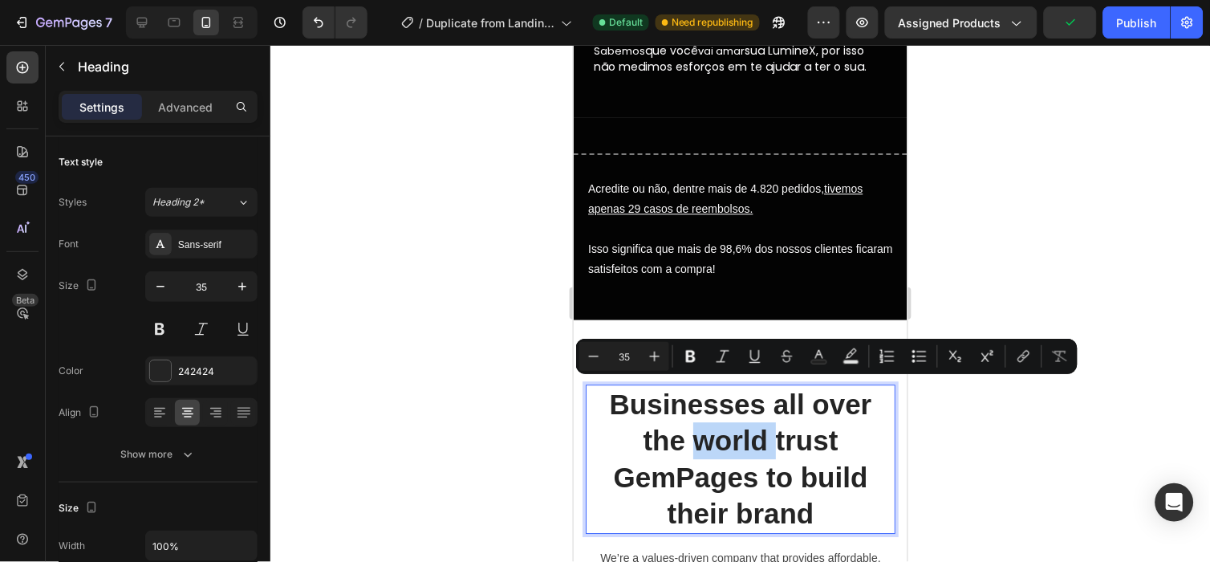
click at [735, 441] on p "Businesses all over the world trust GemPages to build their brand" at bounding box center [739, 458] width 306 height 146
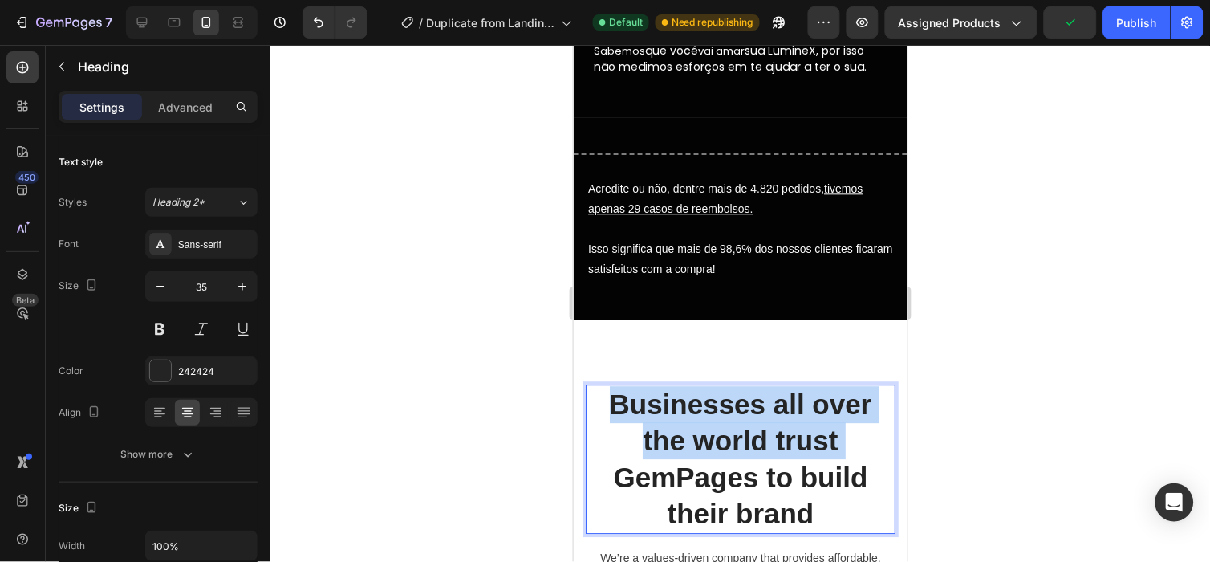
click at [735, 441] on p "Businesses all over the world trust GemPages to build their brand" at bounding box center [739, 458] width 306 height 146
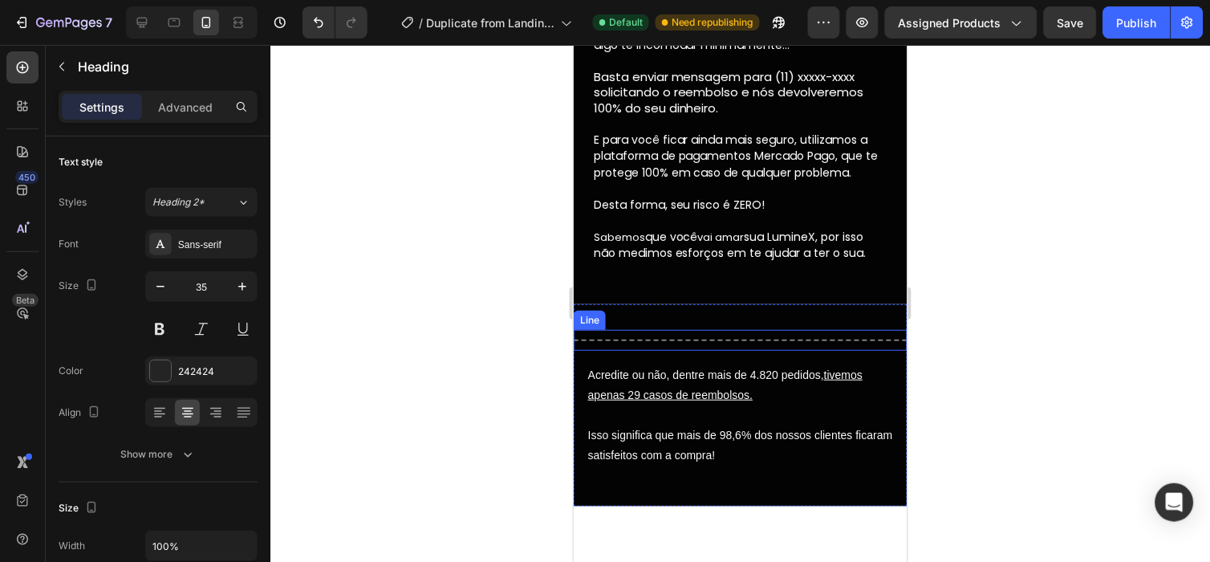
type input "16"
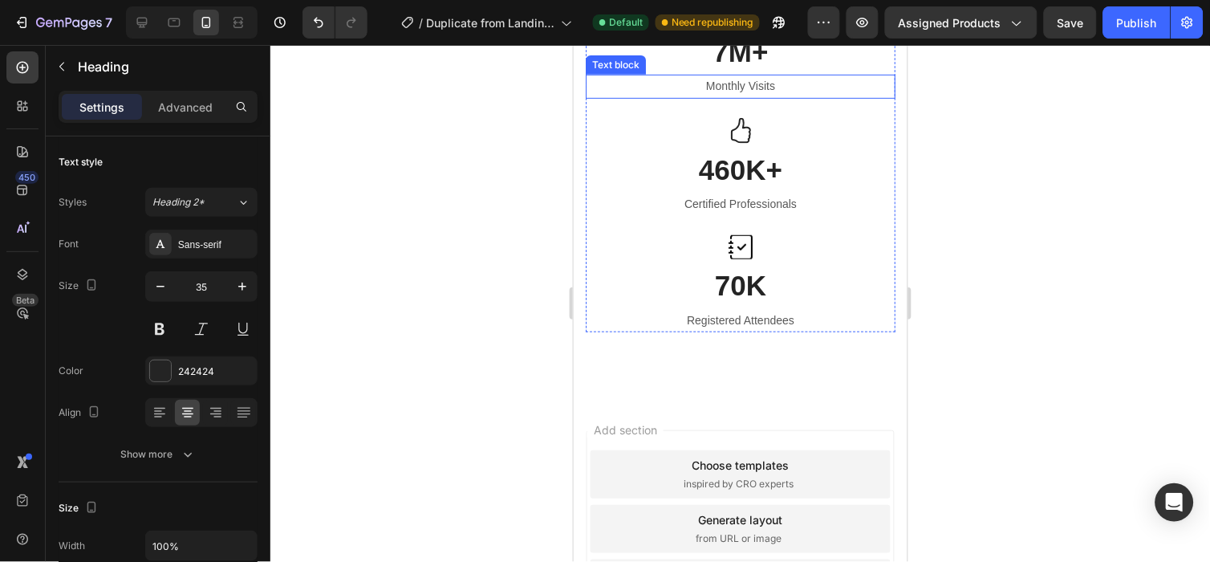
scroll to position [5596, 0]
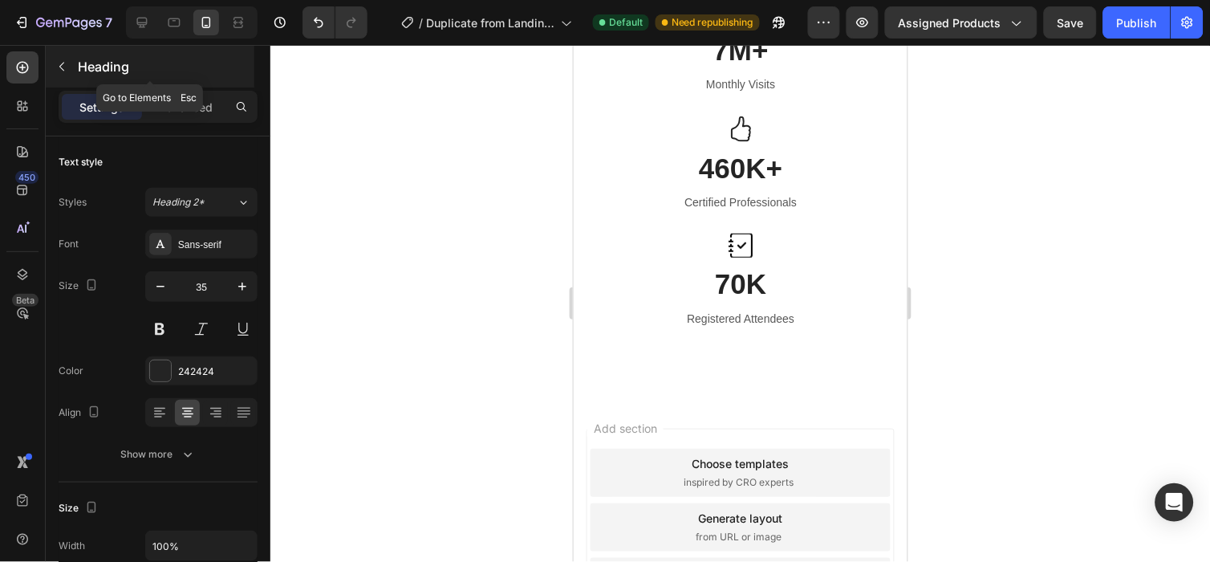
click at [70, 65] on button "button" at bounding box center [62, 67] width 26 height 26
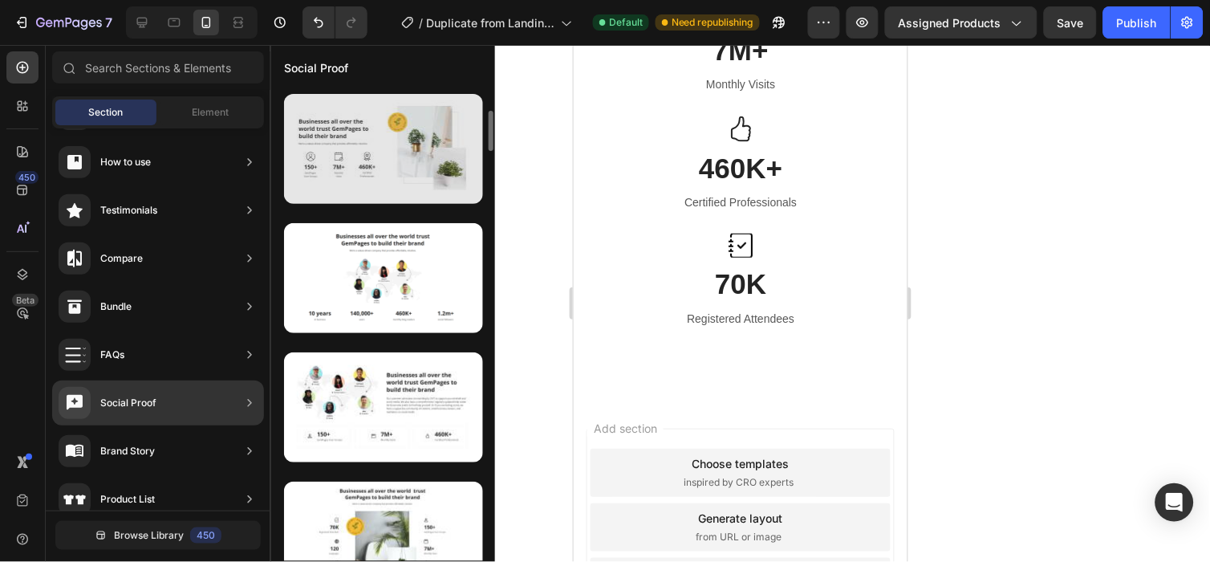
scroll to position [258, 0]
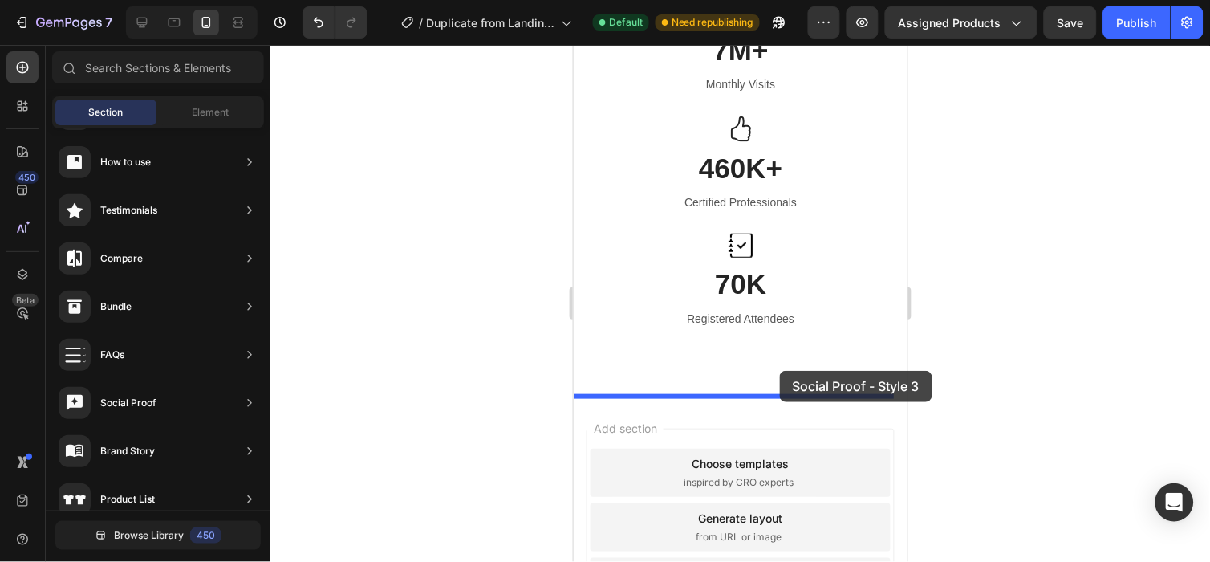
drag, startPoint x: 947, startPoint y: 330, endPoint x: 776, endPoint y: 410, distance: 188.4
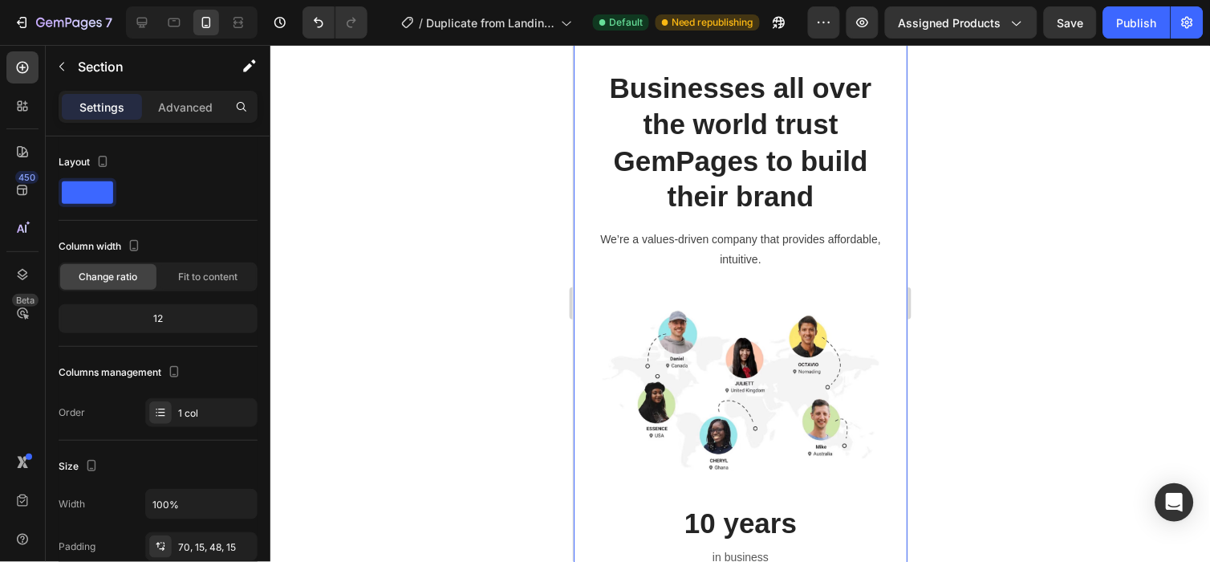
scroll to position [5979, 0]
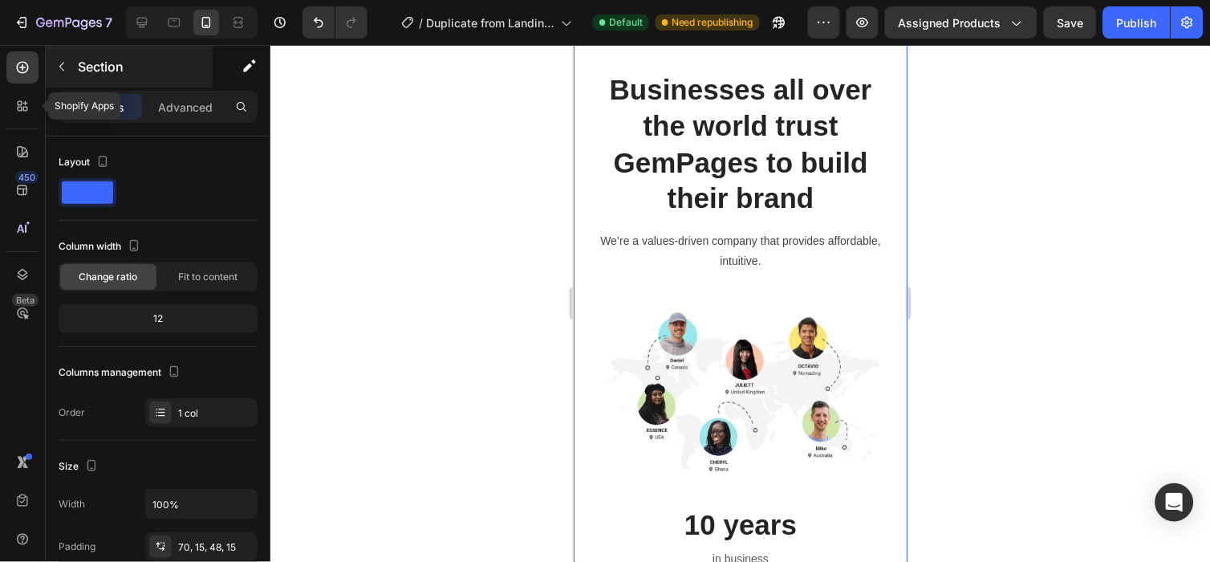
click at [64, 67] on icon "button" at bounding box center [61, 66] width 13 height 13
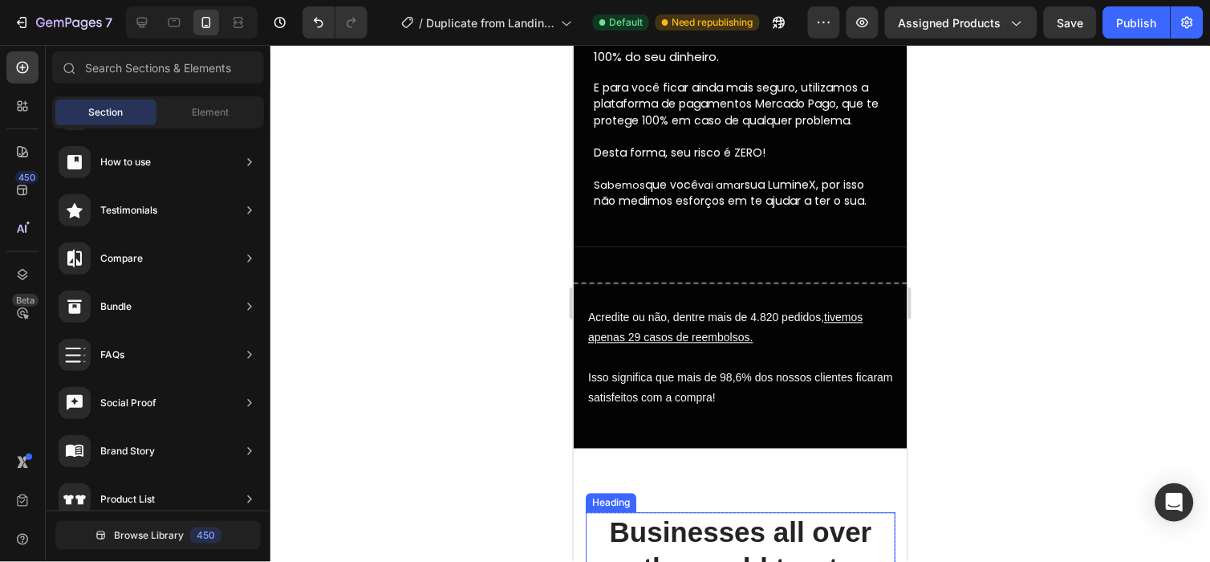
scroll to position [4719, 0]
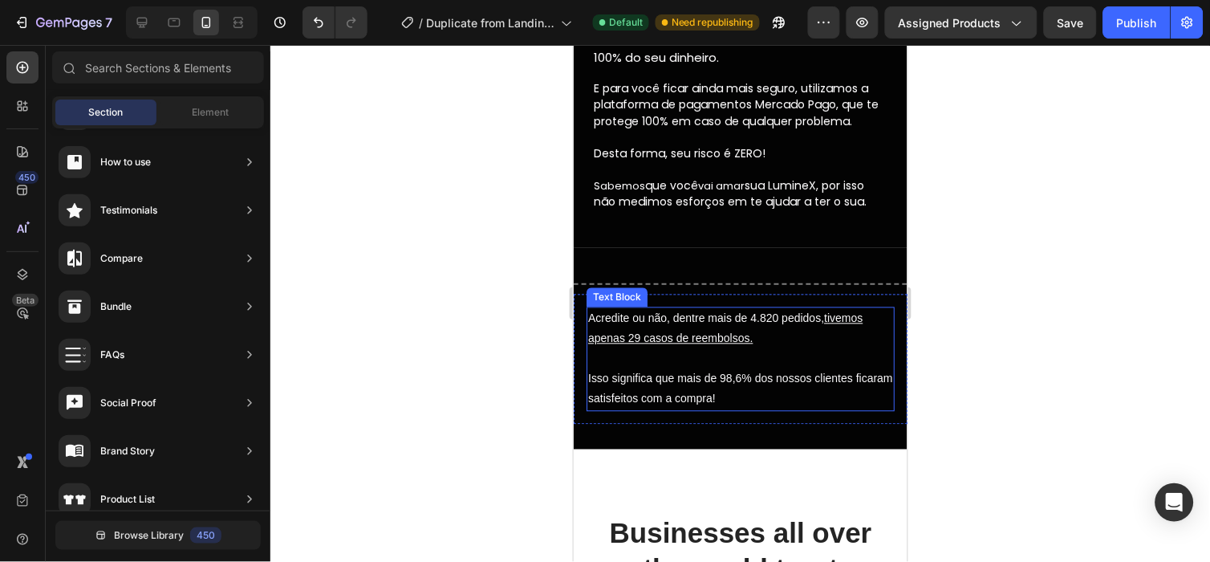
click at [726, 329] on p "Acredite ou não, dentre mais de 4.820 pedidos, tivemos apenas 29 casos de reemb…" at bounding box center [739, 328] width 305 height 40
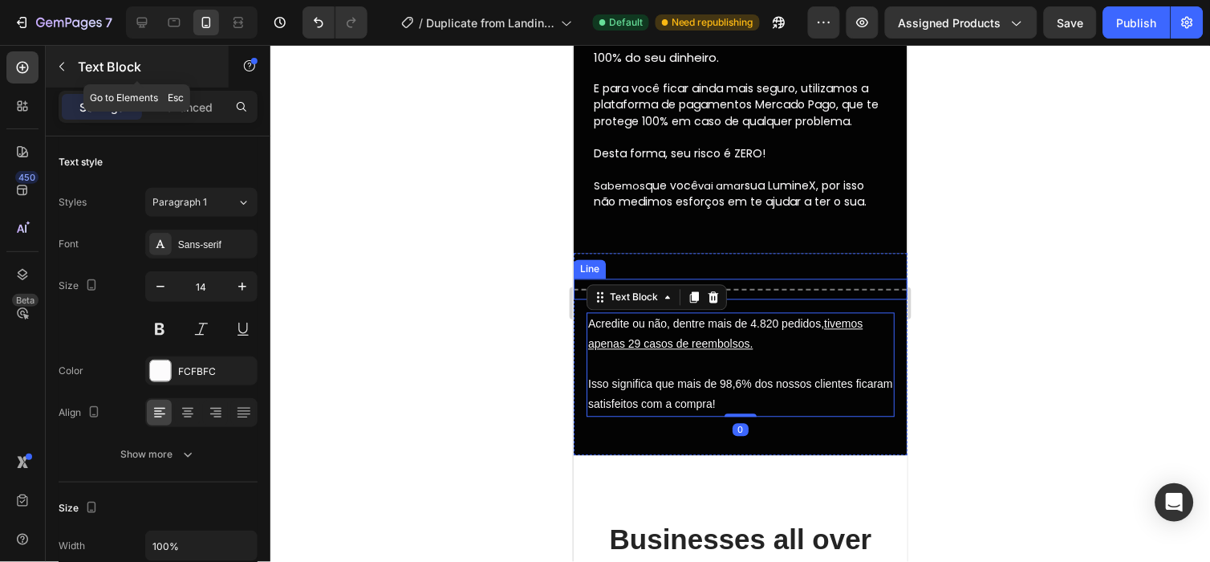
click at [73, 76] on button "button" at bounding box center [62, 67] width 26 height 26
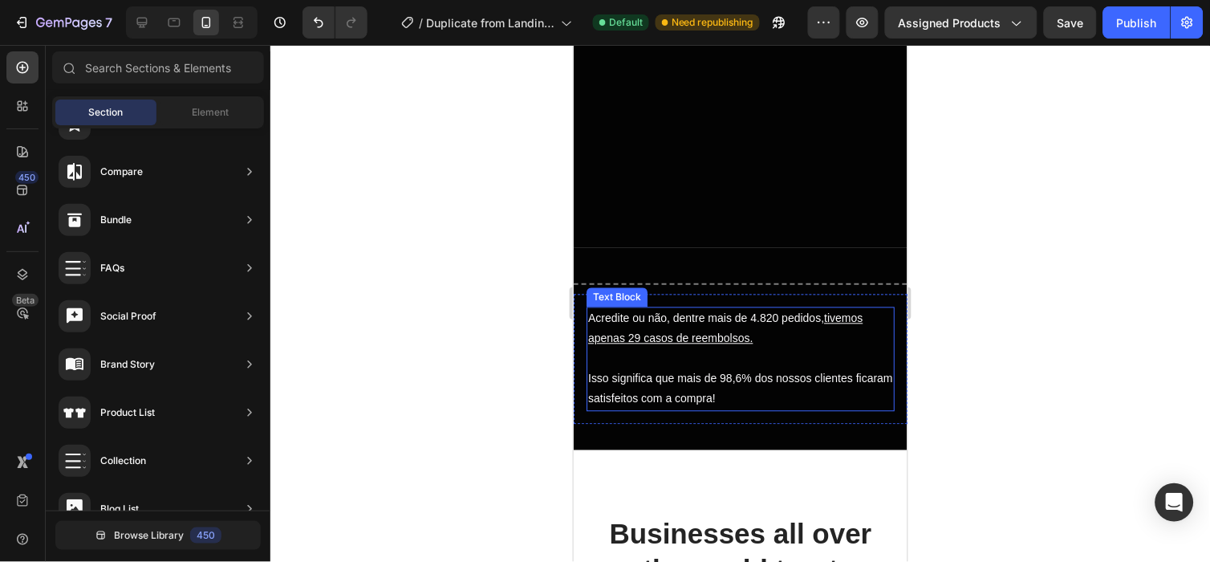
scroll to position [5035, 0]
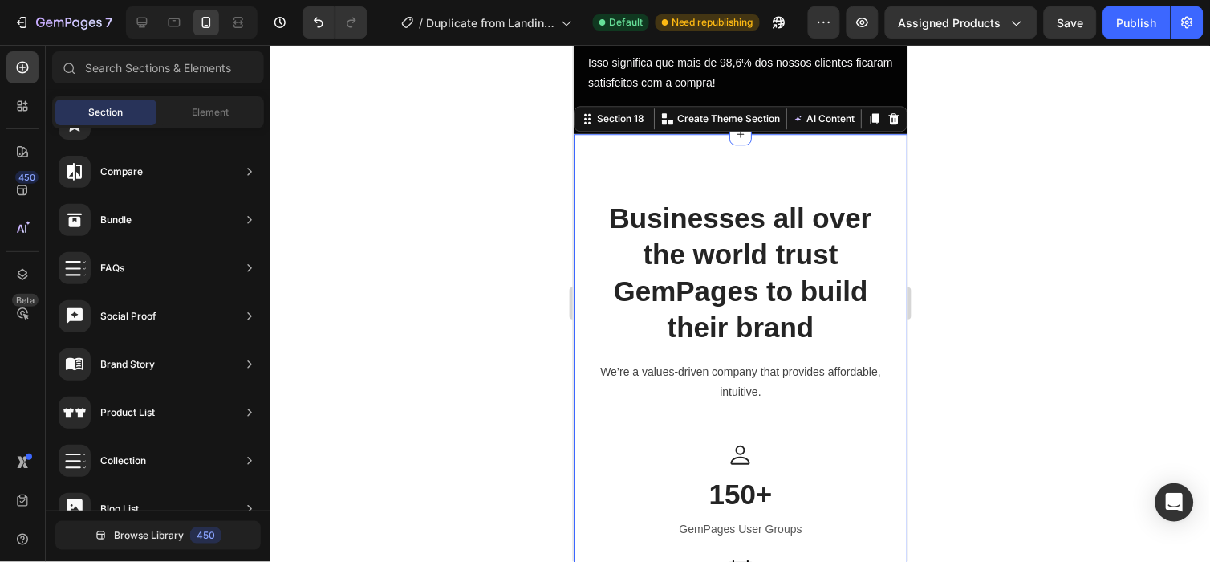
click at [829, 164] on div "Businesses all over the world trust GemPages to build their brand Heading We’re…" at bounding box center [740, 545] width 334 height 824
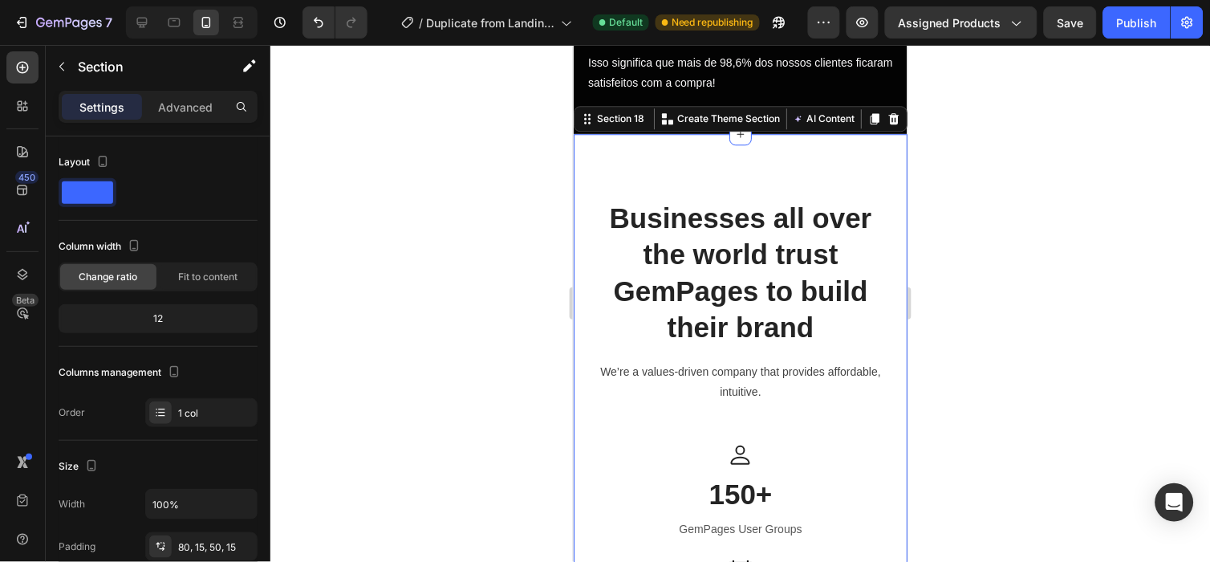
click at [875, 126] on div "Section 18 You can create reusable sections Create Theme Section AI Content Wri…" at bounding box center [740, 118] width 334 height 26
click at [886, 122] on icon at bounding box center [892, 118] width 13 height 13
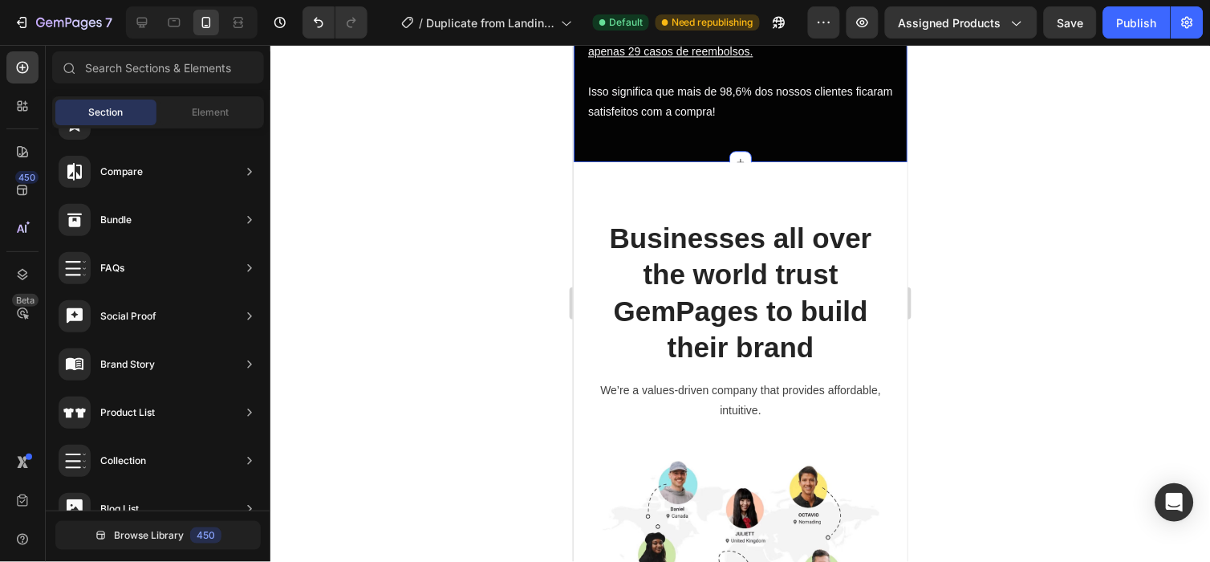
scroll to position [5006, 0]
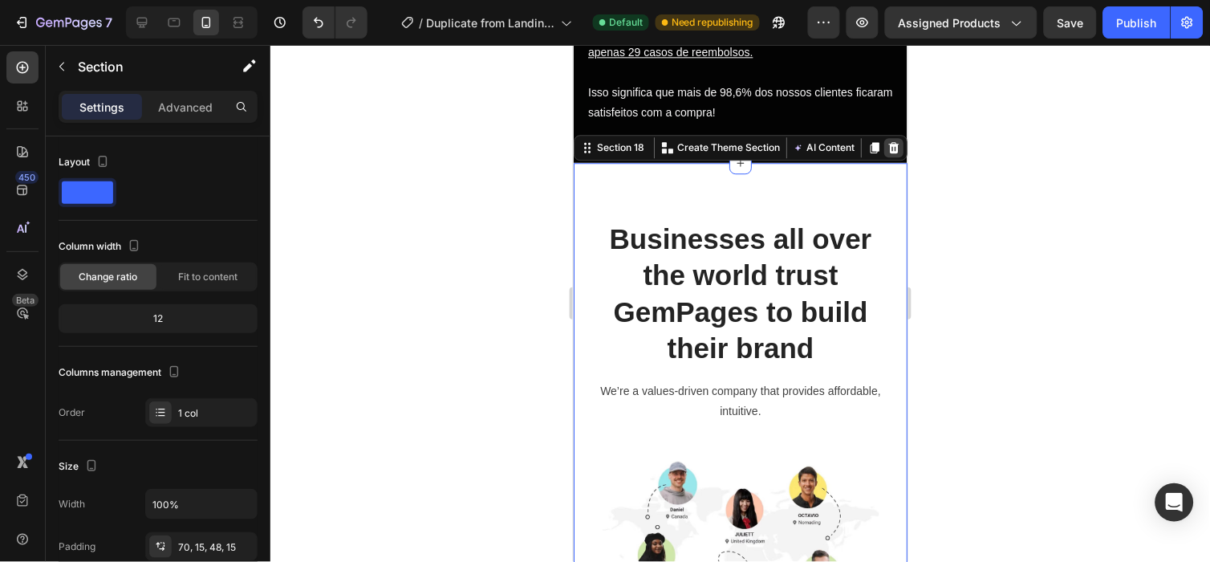
click at [888, 148] on icon at bounding box center [893, 146] width 10 height 11
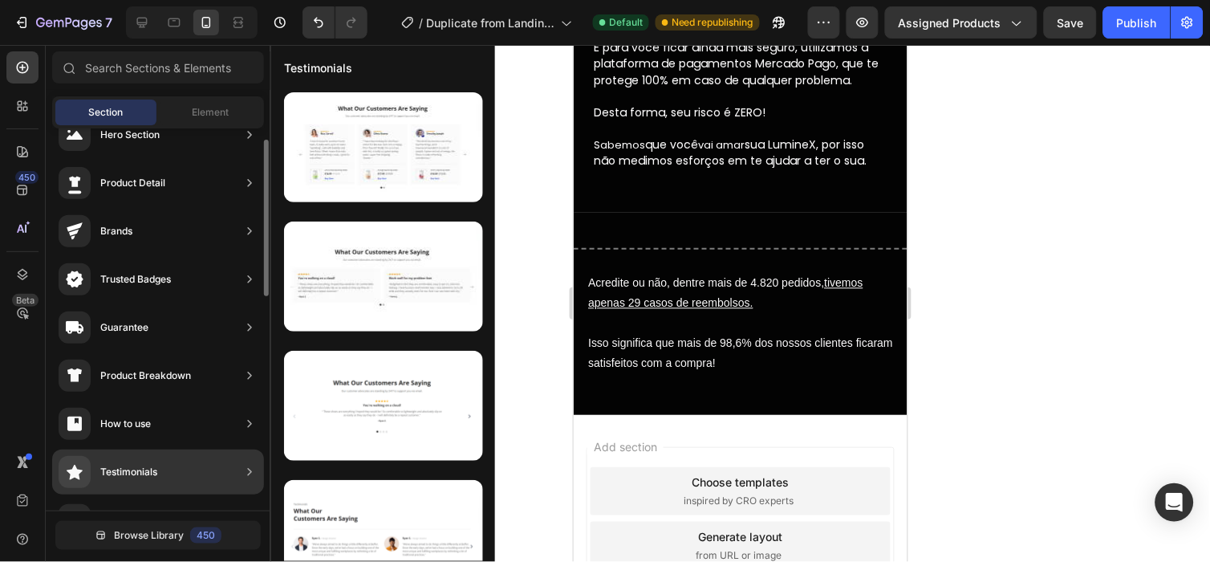
scroll to position [0, 0]
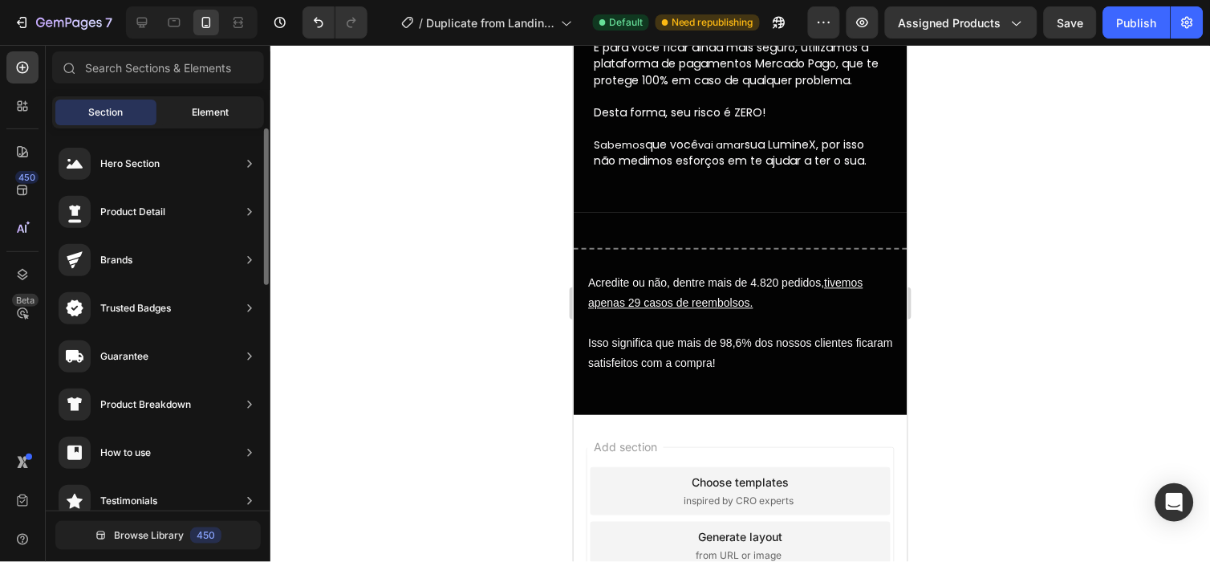
click at [212, 107] on span "Element" at bounding box center [210, 112] width 37 height 14
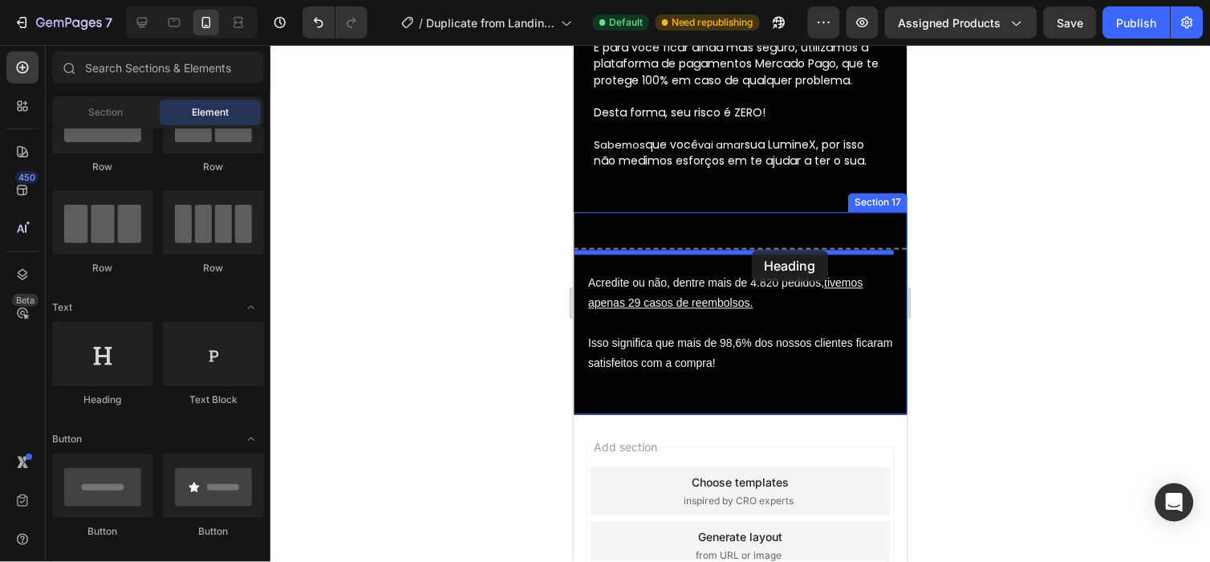
drag, startPoint x: 679, startPoint y: 424, endPoint x: 751, endPoint y: 249, distance: 188.9
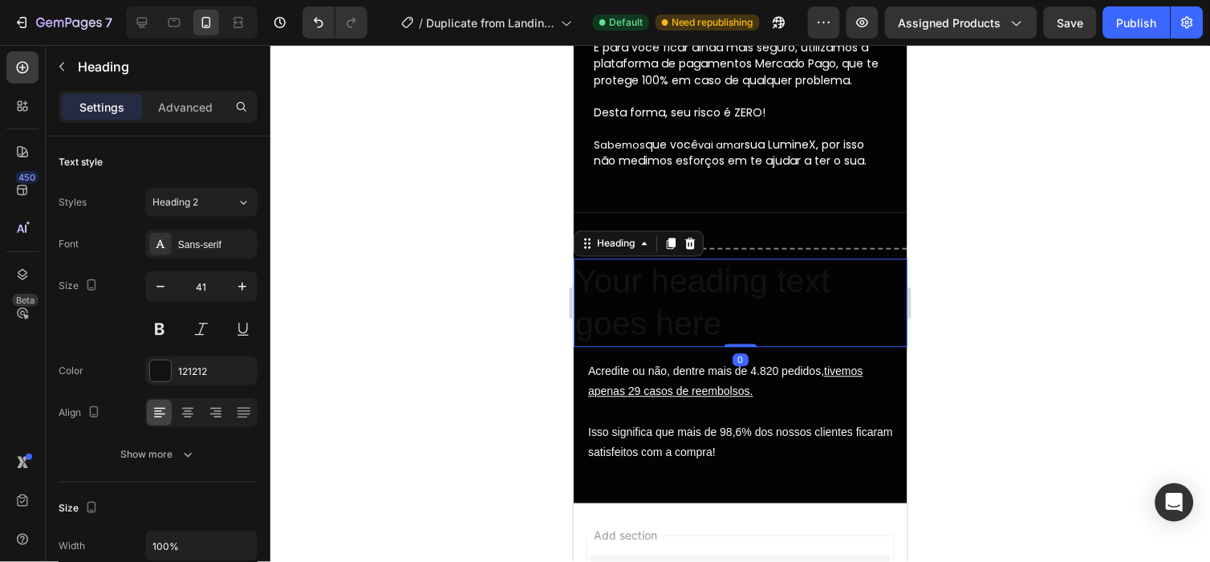
click at [707, 298] on h2 "Your heading text goes here" at bounding box center [740, 302] width 334 height 89
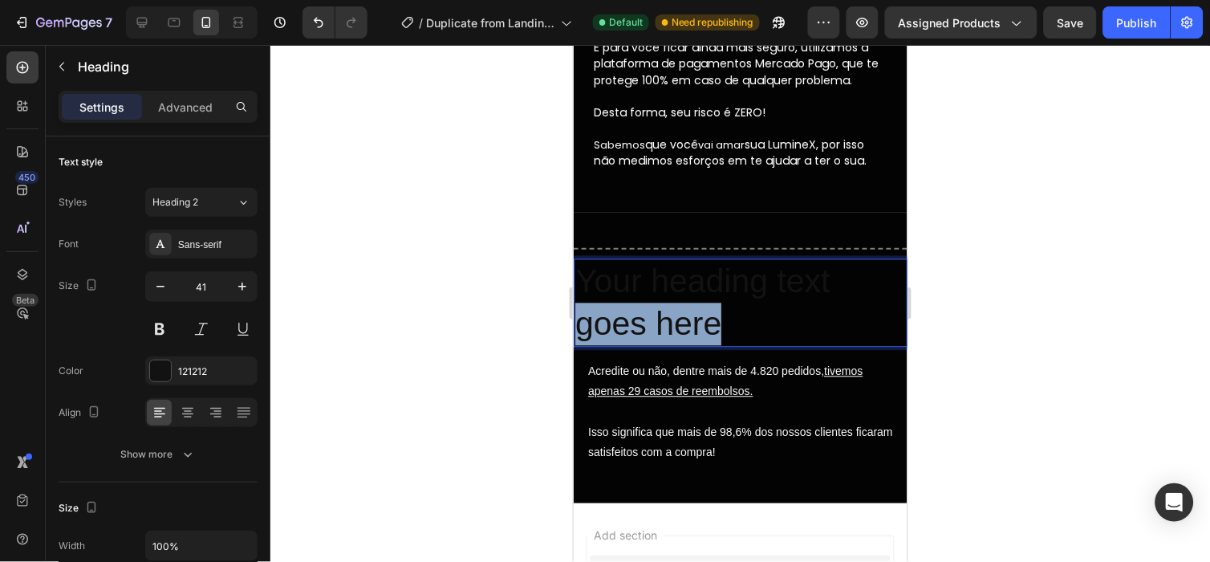
drag, startPoint x: 707, startPoint y: 298, endPoint x: 424, endPoint y: 330, distance: 284.2
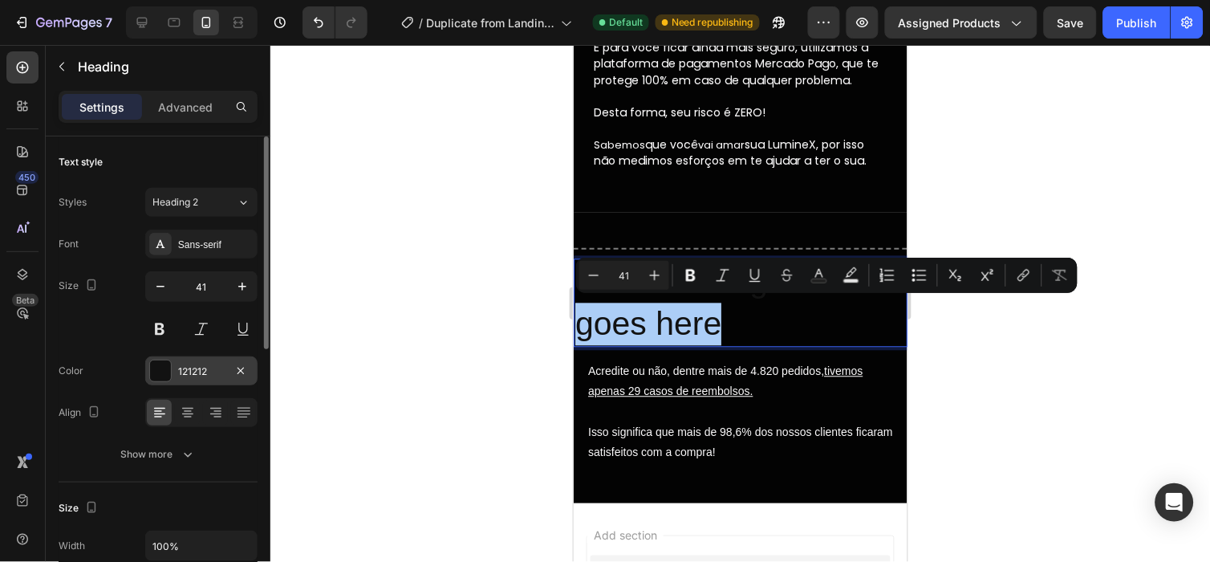
click at [211, 358] on div "121212" at bounding box center [201, 370] width 112 height 29
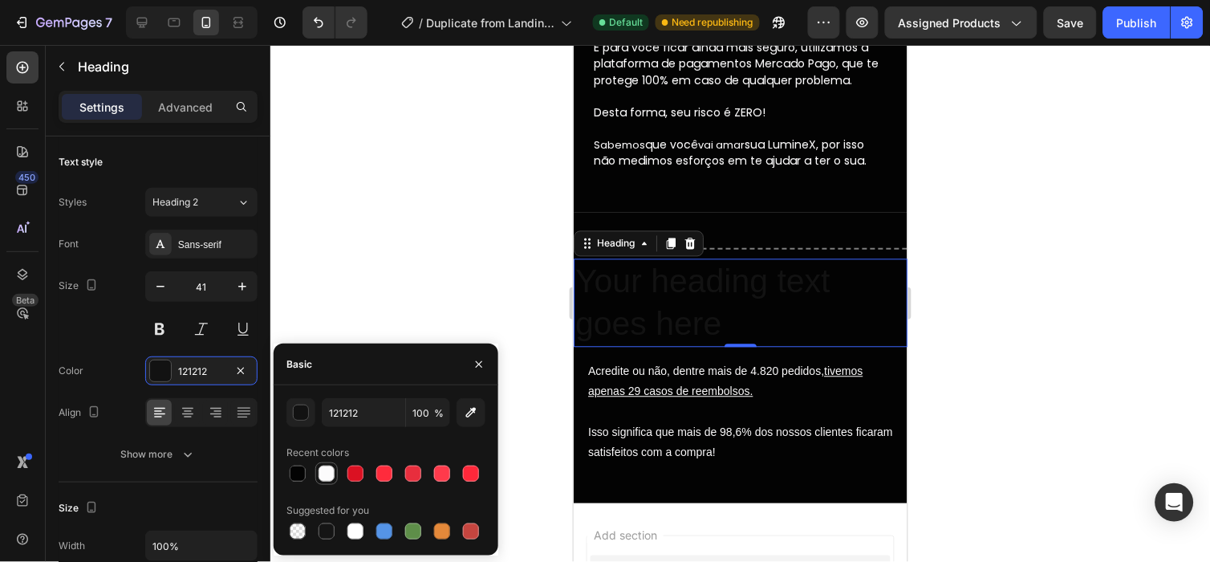
click at [326, 468] on div at bounding box center [326, 473] width 16 height 16
type input "FCFBFC"
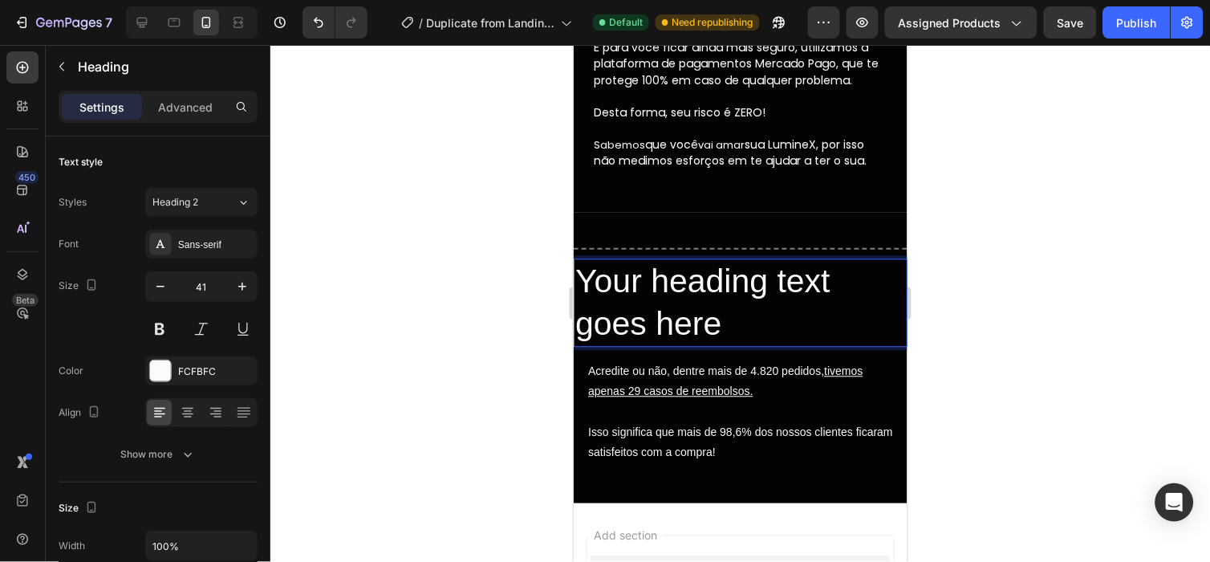
click at [675, 293] on p "Your heading text goes here" at bounding box center [739, 303] width 330 height 86
click at [675, 292] on p "Your heading text goes here" at bounding box center [739, 303] width 330 height 86
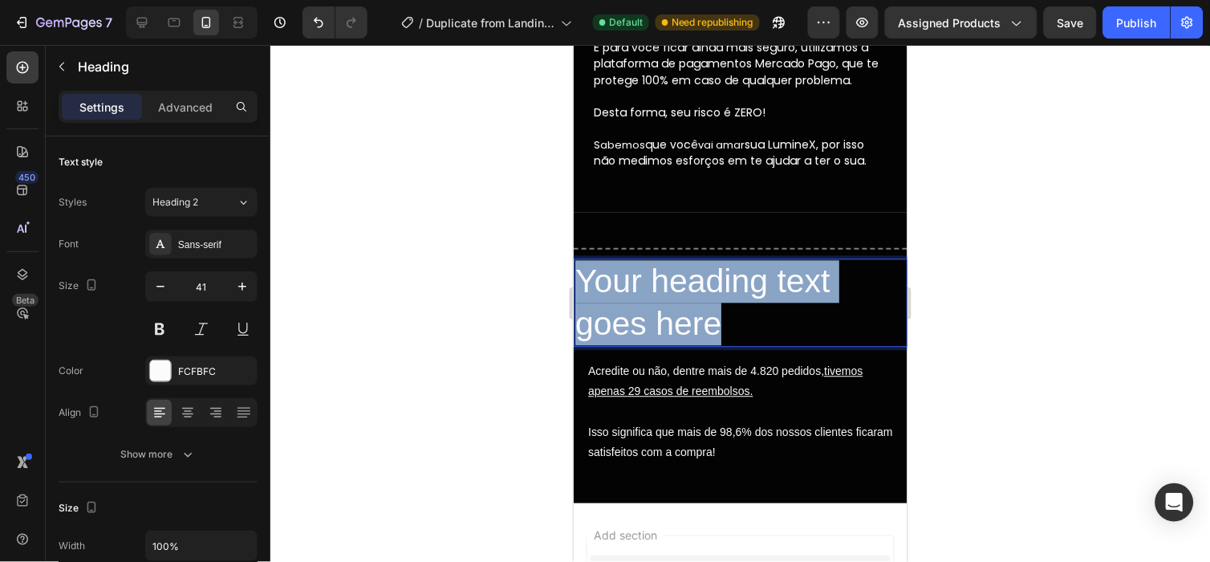
click at [675, 292] on p "Your heading text goes here" at bounding box center [739, 303] width 330 height 86
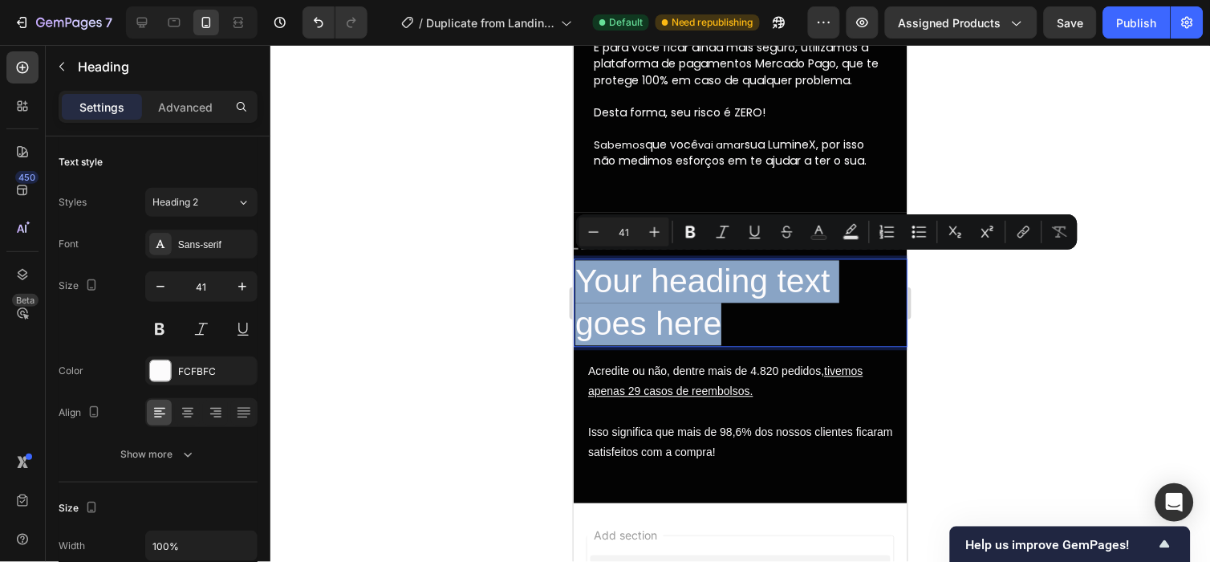
click at [745, 318] on p "Your heading text goes here" at bounding box center [739, 303] width 330 height 86
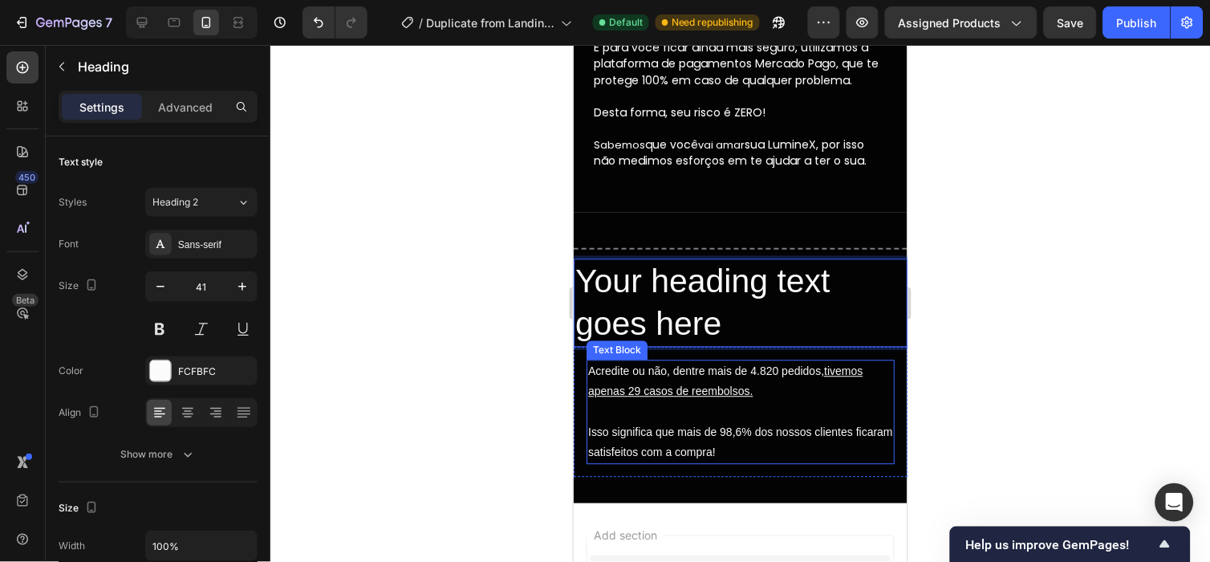
click at [658, 387] on u "tivemos apenas 29 casos de reembolsos." at bounding box center [724, 380] width 274 height 33
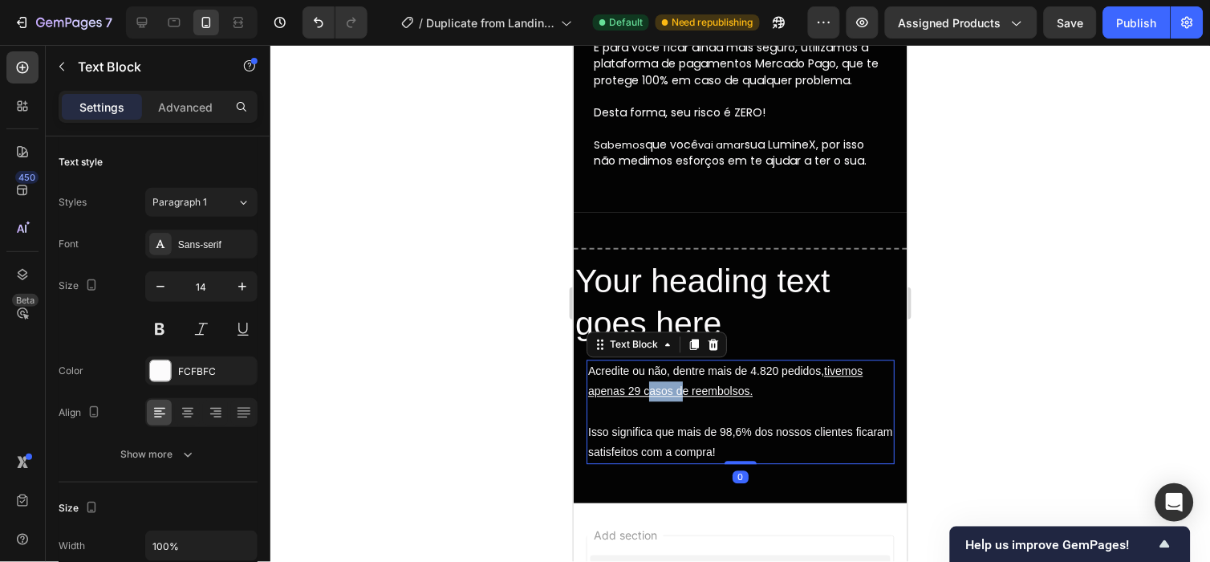
click at [658, 387] on u "tivemos apenas 29 casos de reembolsos." at bounding box center [724, 380] width 274 height 33
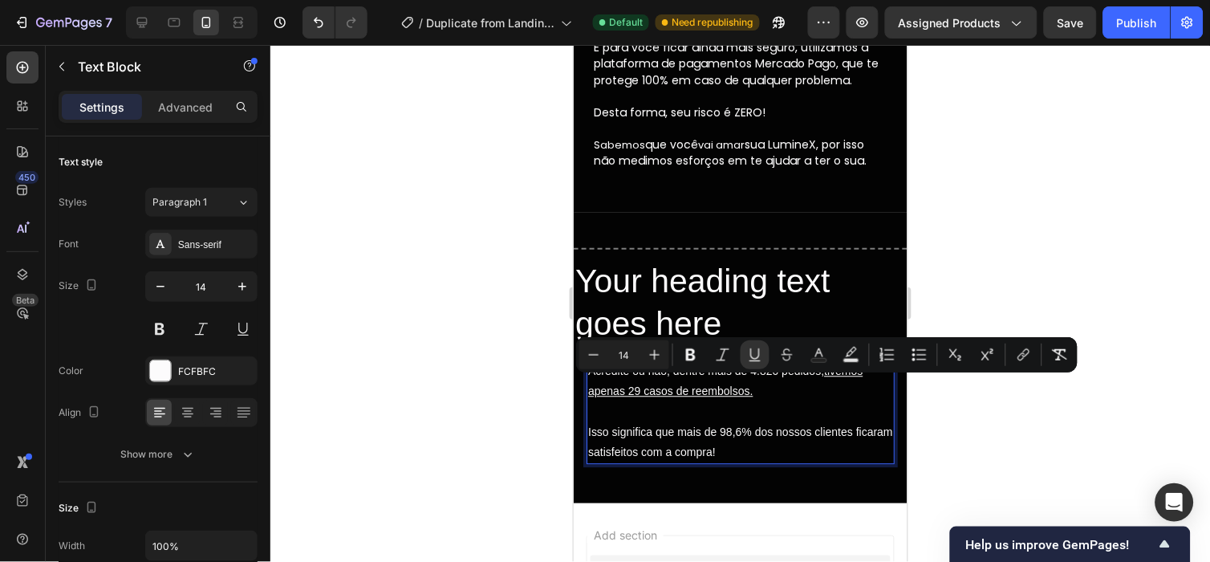
click at [732, 422] on p "Isso significa que mais de 98,6% dos nossos clientes ficaram satisfeitos com a …" at bounding box center [739, 442] width 305 height 40
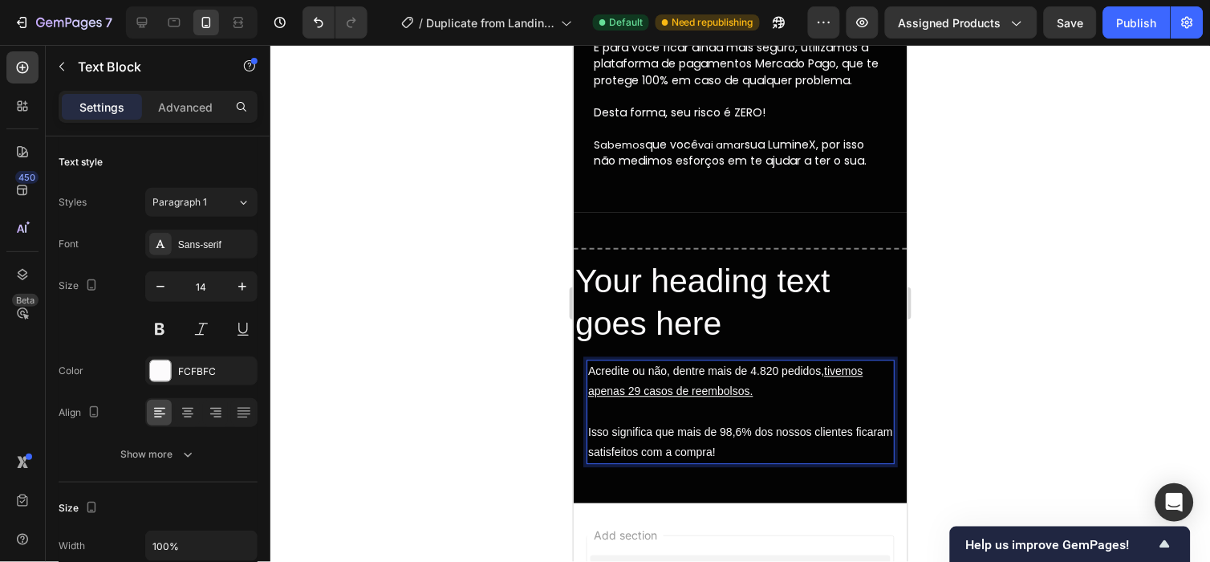
click at [771, 448] on p "Isso significa que mais de 98,6% dos nossos clientes ficaram satisfeitos com a …" at bounding box center [739, 442] width 305 height 40
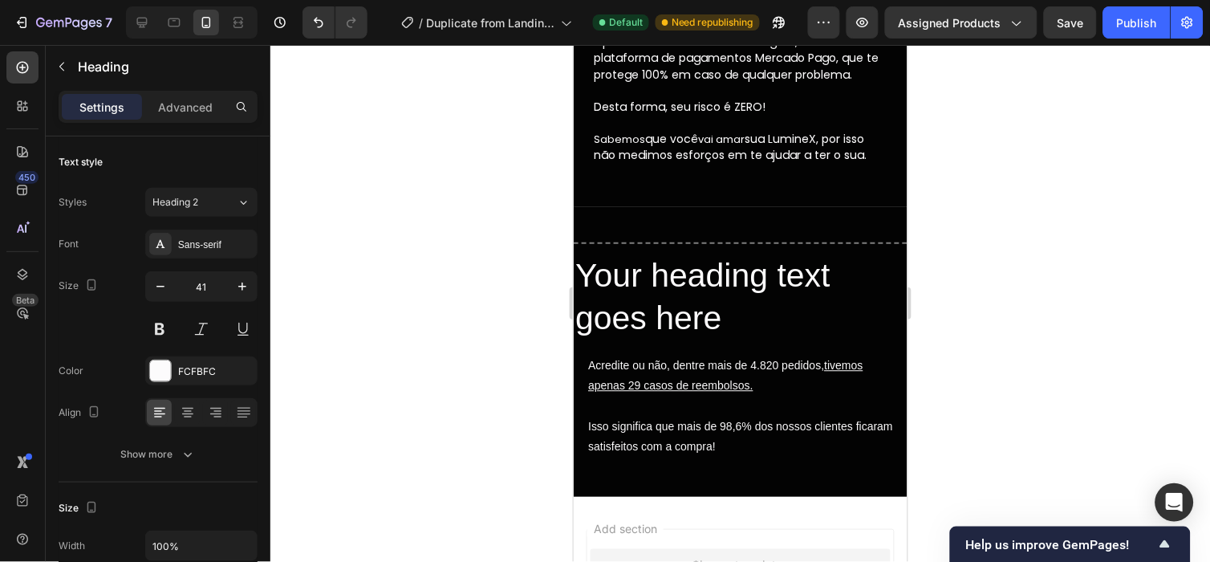
scroll to position [4767, 0]
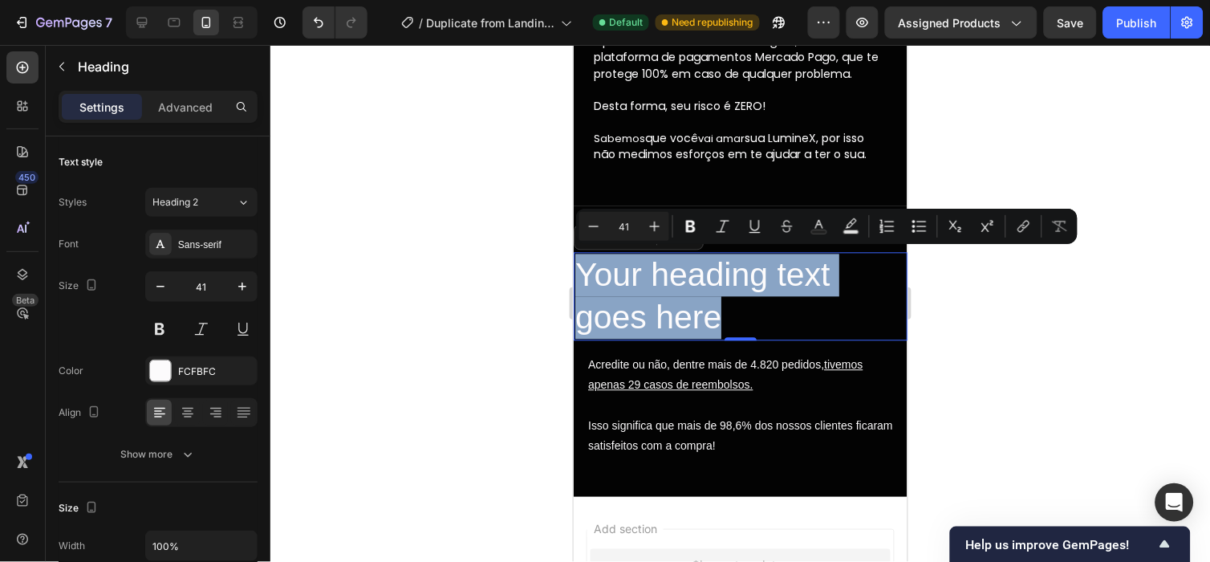
drag, startPoint x: 726, startPoint y: 310, endPoint x: 578, endPoint y: 270, distance: 153.0
click at [578, 270] on p "Your heading text goes here" at bounding box center [739, 296] width 330 height 86
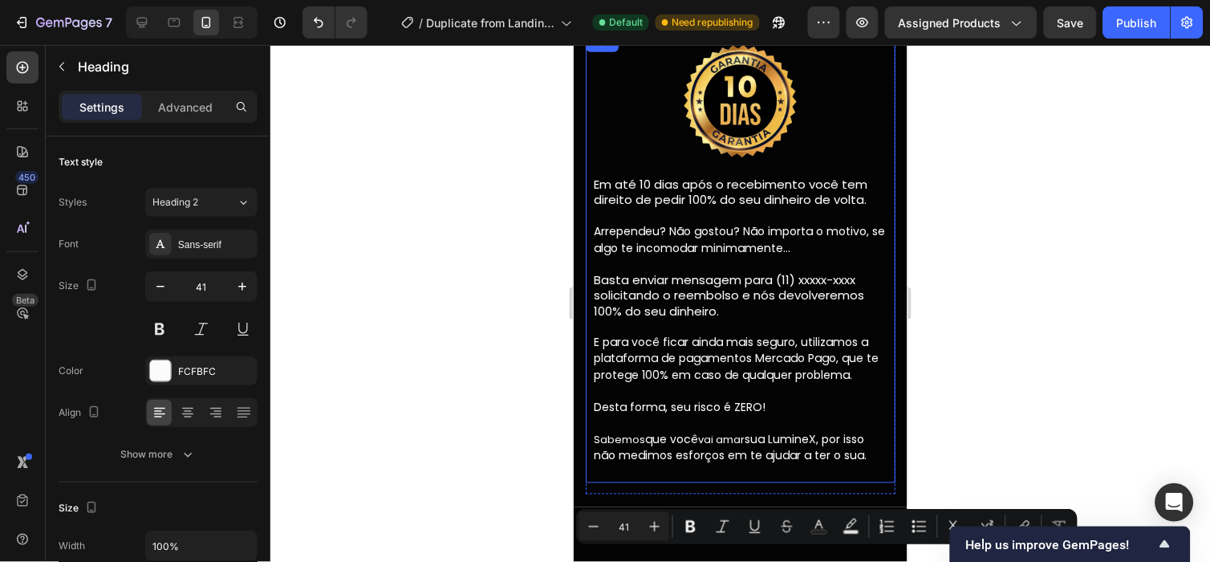
type input "16"
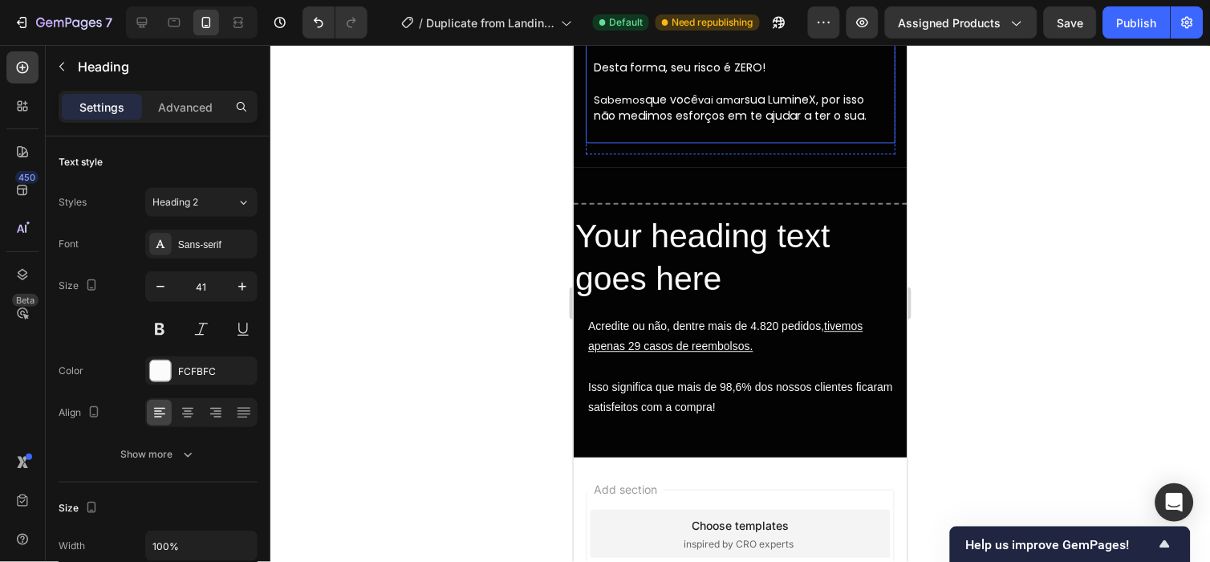
scroll to position [4807, 0]
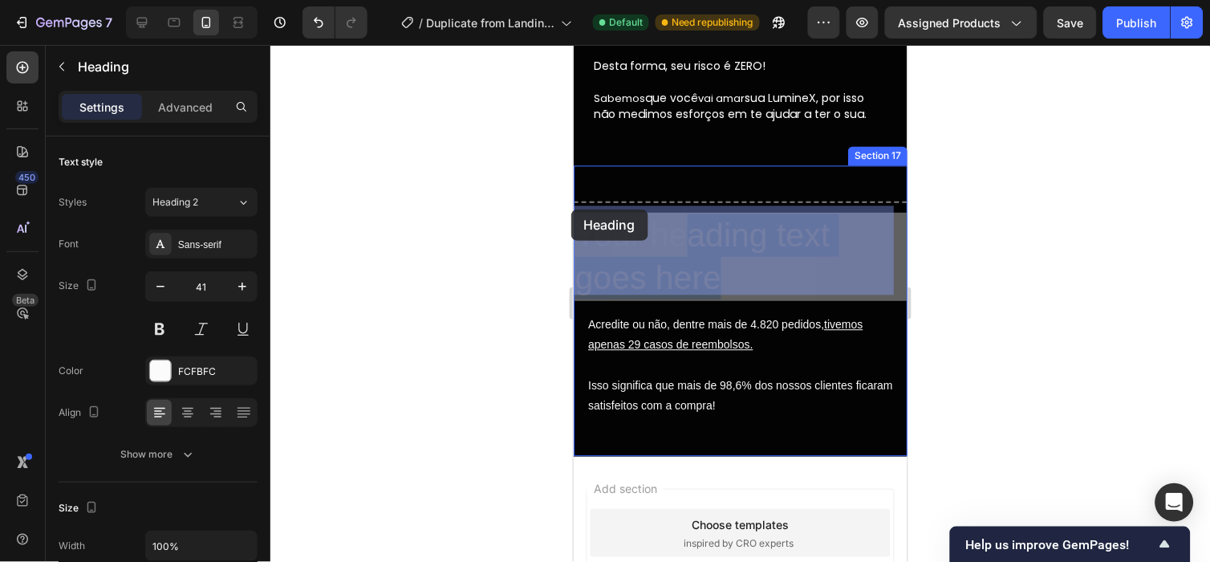
drag, startPoint x: 732, startPoint y: 260, endPoint x: 679, endPoint y: 233, distance: 59.2
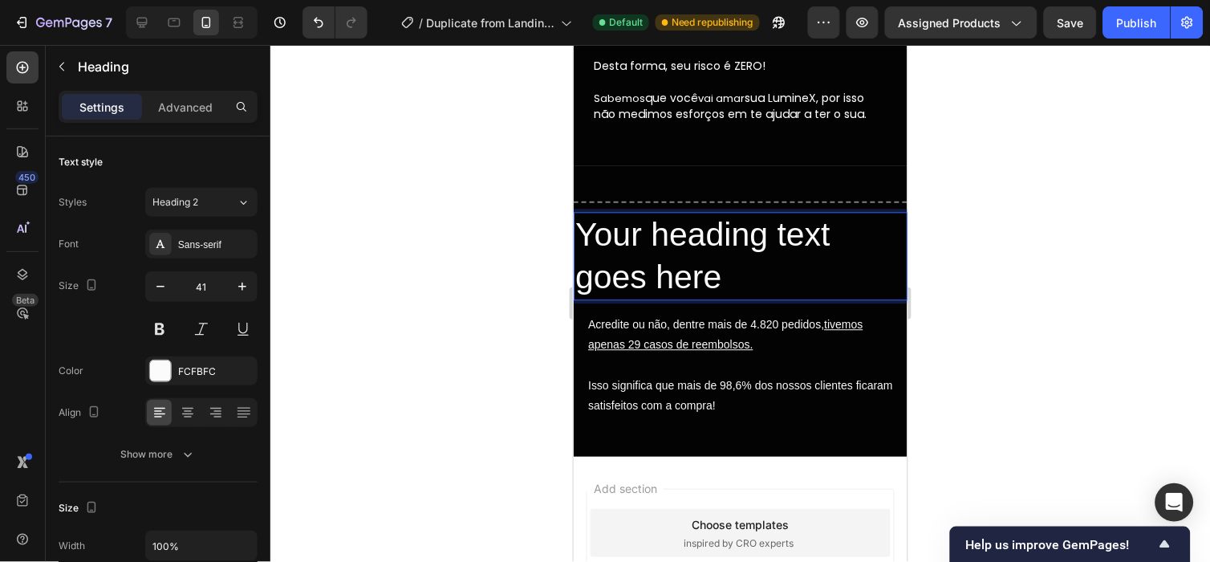
click at [720, 241] on p "Your heading text goes here" at bounding box center [739, 256] width 330 height 86
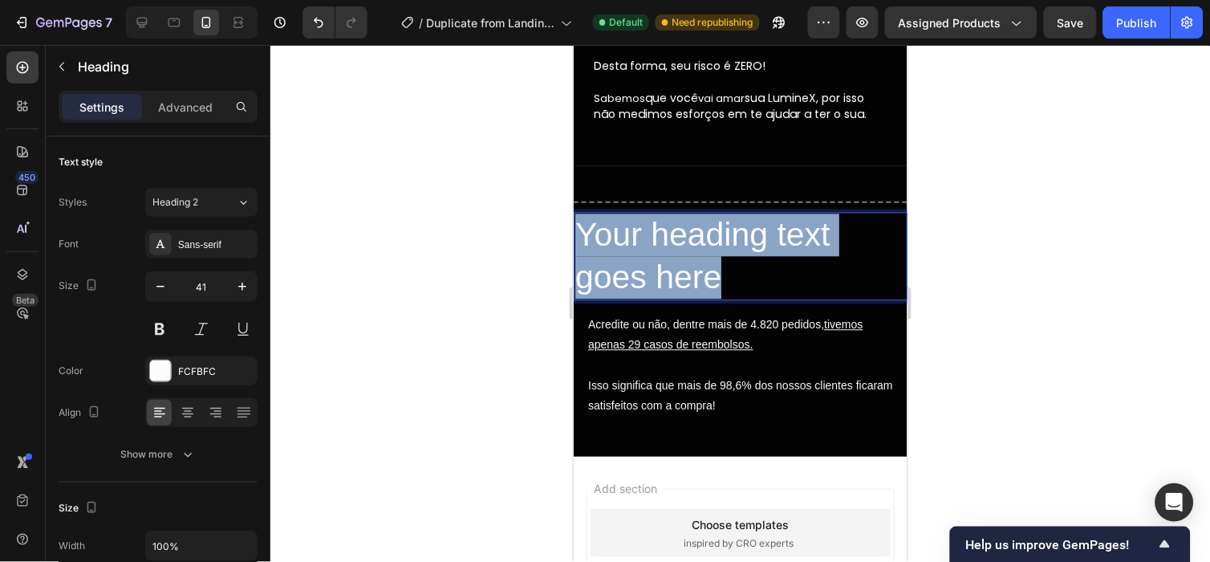
click at [720, 241] on p "Your heading text goes here" at bounding box center [739, 256] width 330 height 86
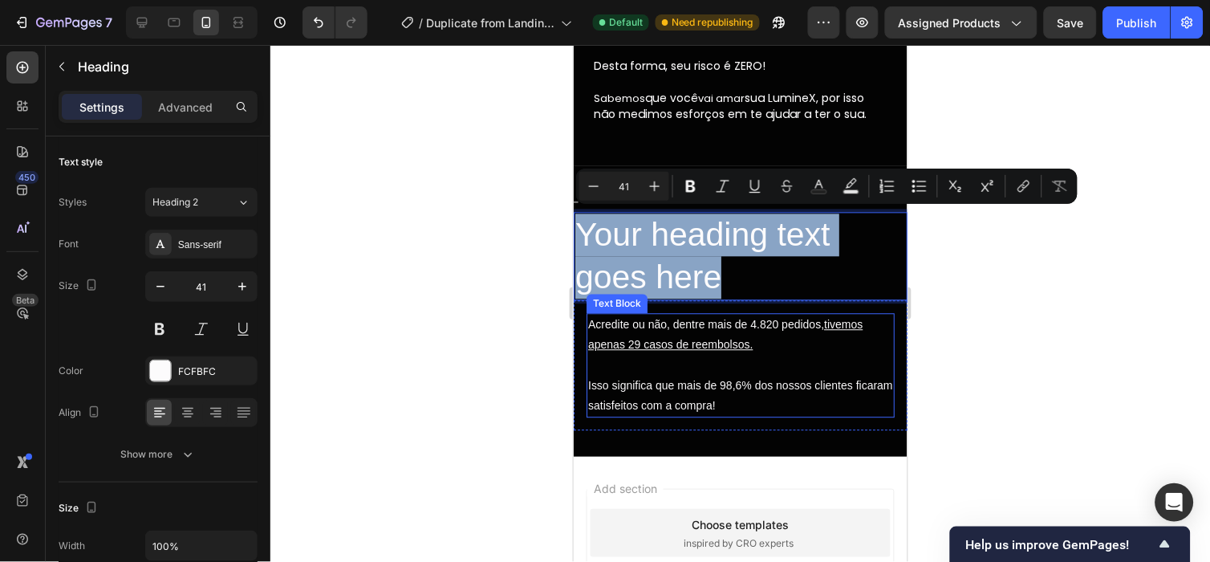
click at [677, 326] on p "Acredite ou não, dentre mais de 4.820 pedidos, tivemos apenas 29 casos de reemb…" at bounding box center [739, 334] width 305 height 40
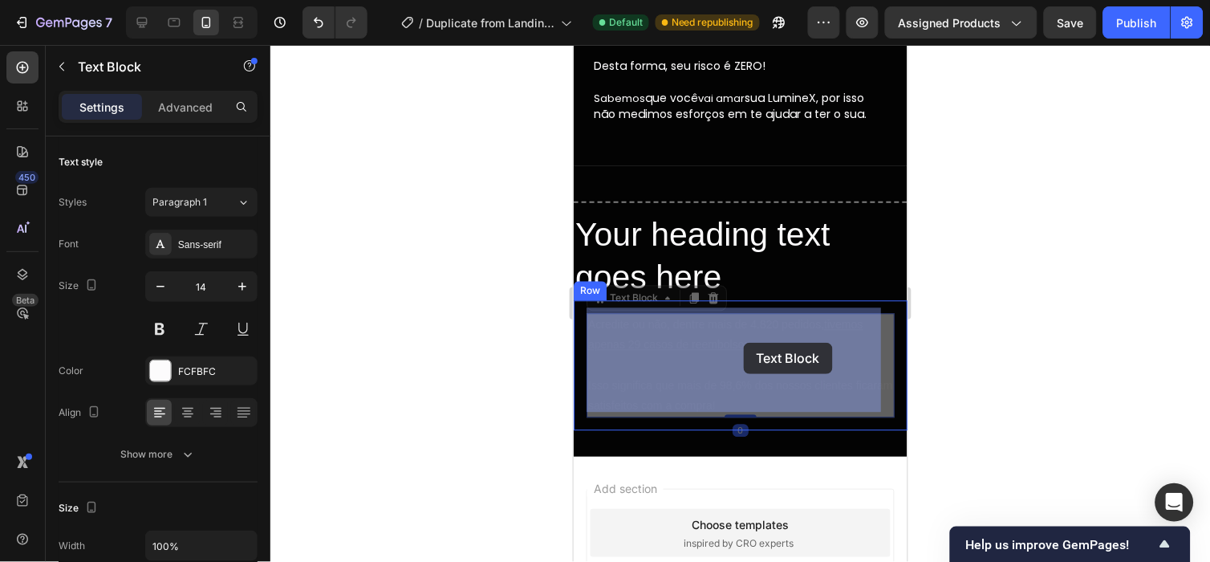
drag, startPoint x: 758, startPoint y: 349, endPoint x: 740, endPoint y: 341, distance: 20.1
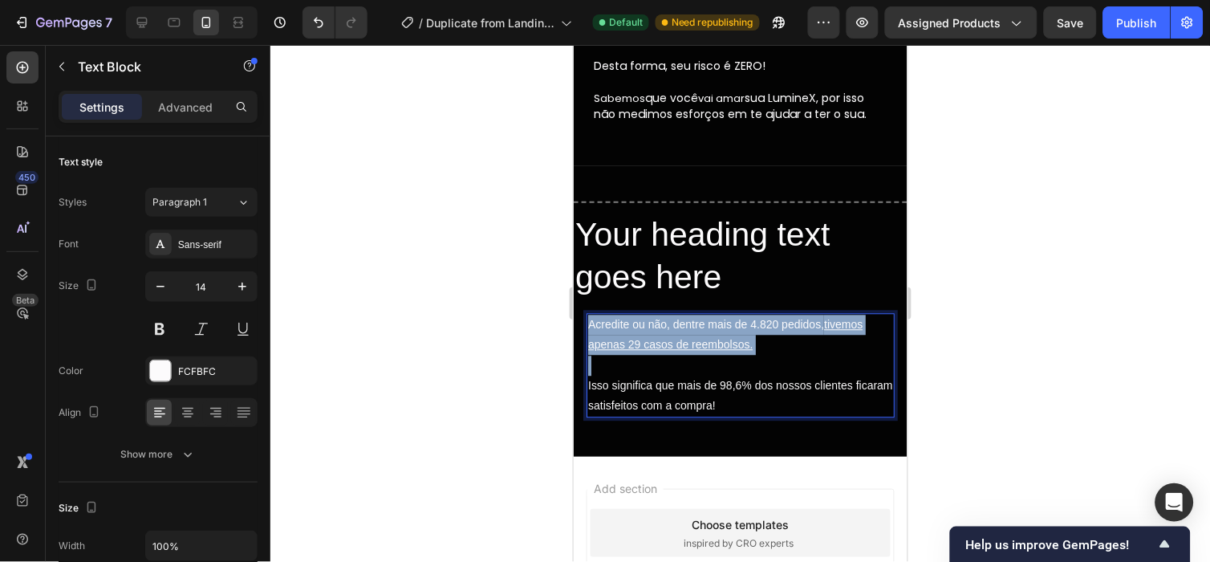
drag, startPoint x: 763, startPoint y: 340, endPoint x: 583, endPoint y: 313, distance: 181.7
click at [583, 313] on div "Acredite ou não, dentre mais de 4.820 pedidos, tivemos apenas 29 casos de reemb…" at bounding box center [740, 365] width 334 height 130
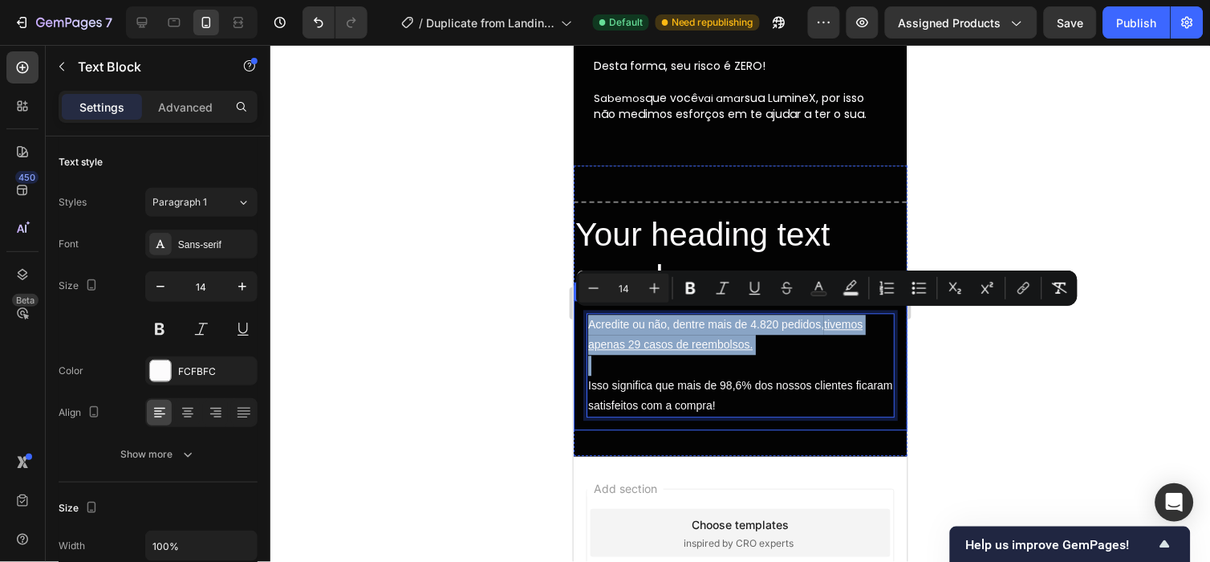
copy p "Acredite ou não, dentre mais de 4.820 pedidos, tivemos apenas 29 casos de reemb…"
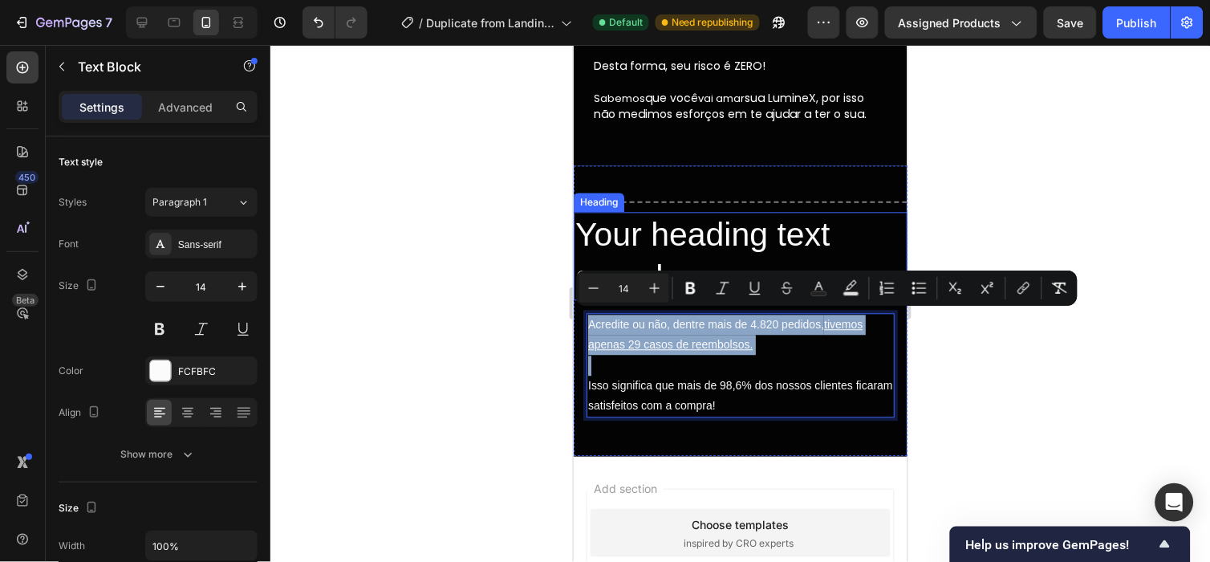
click at [699, 172] on div "Title Line Your heading text goes here Heading Acredite ou não, dentre mais de …" at bounding box center [740, 310] width 334 height 291
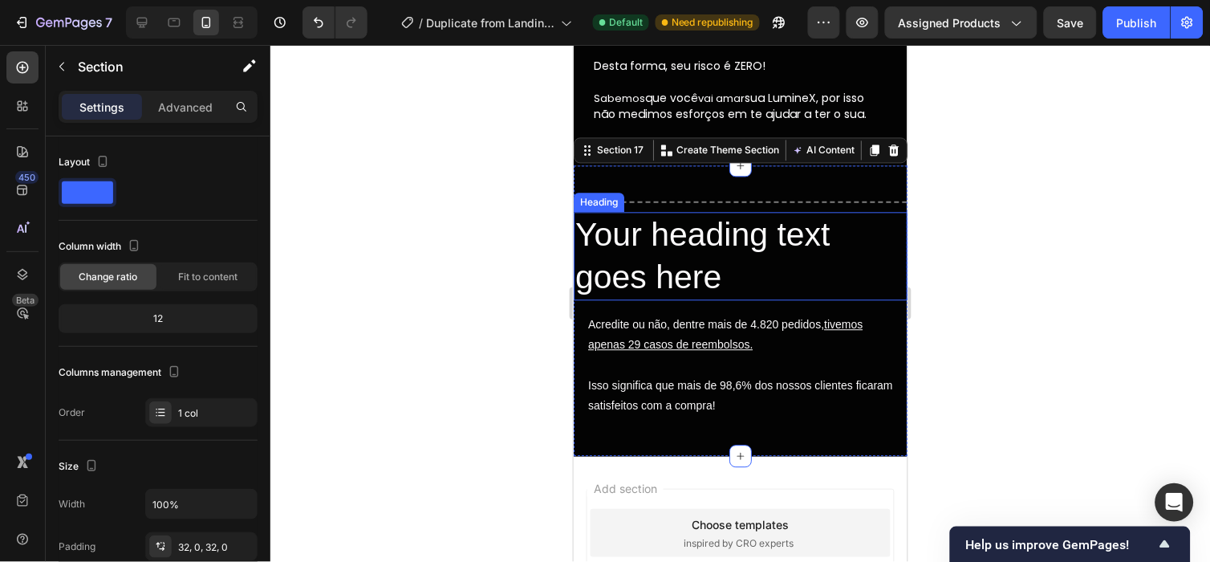
click at [690, 224] on p "Your heading text goes here" at bounding box center [739, 256] width 330 height 86
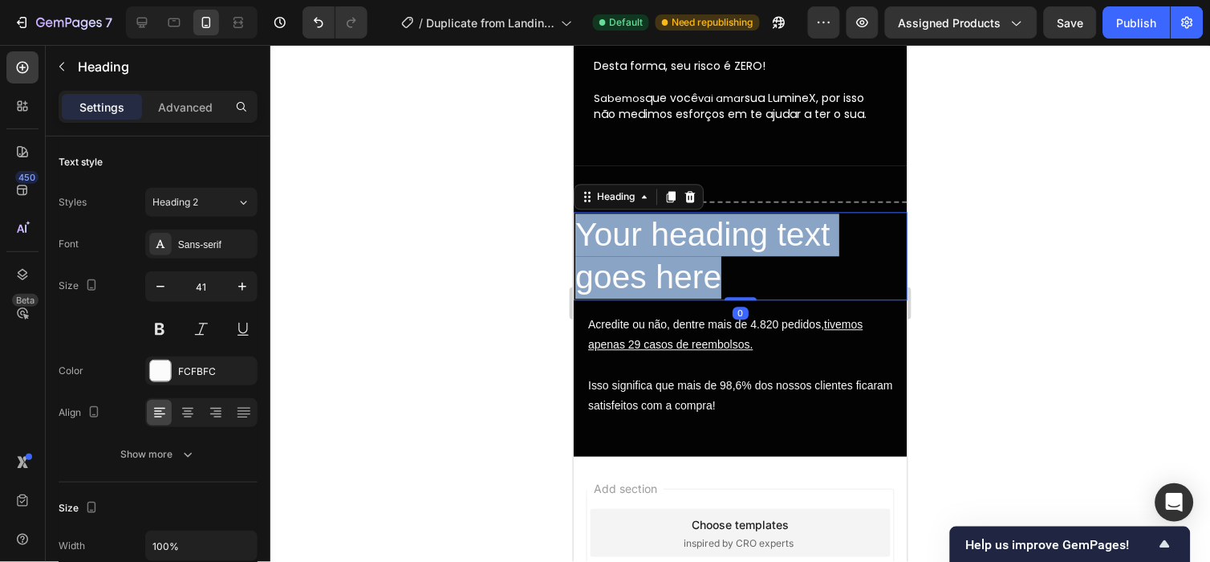
click at [690, 224] on p "Your heading text goes here" at bounding box center [739, 256] width 330 height 86
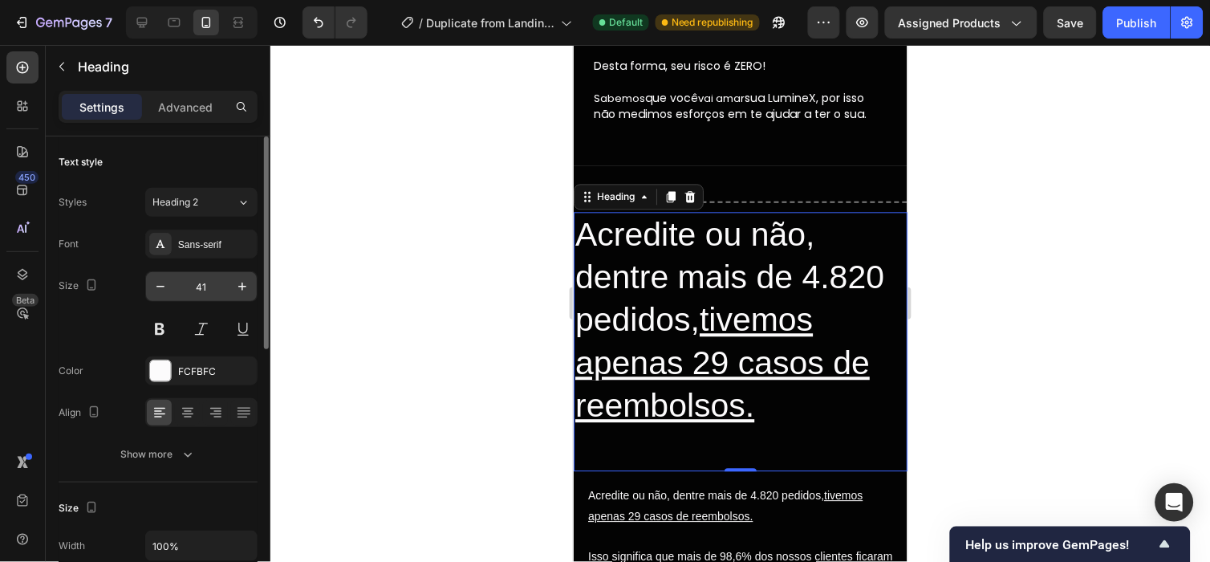
click at [213, 279] on input "41" at bounding box center [201, 286] width 53 height 29
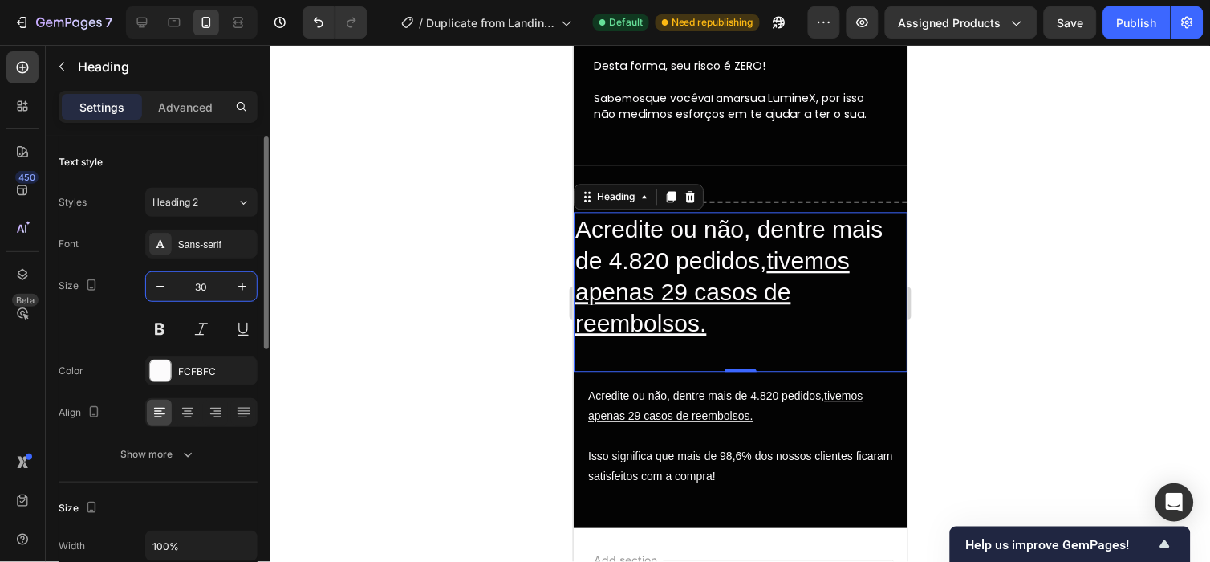
type input "3"
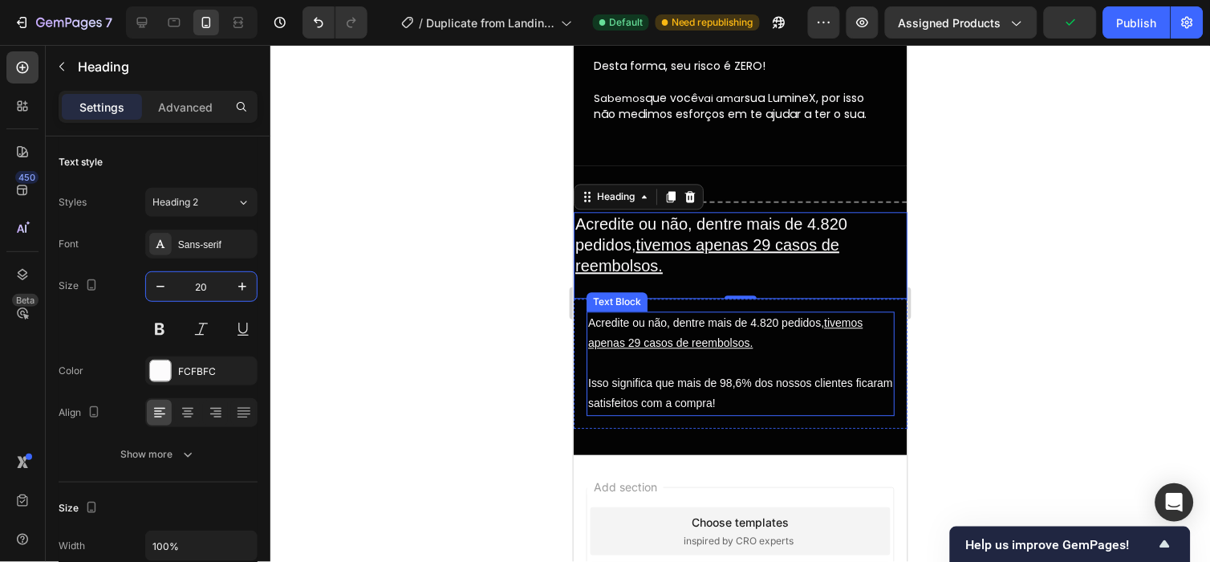
type input "20"
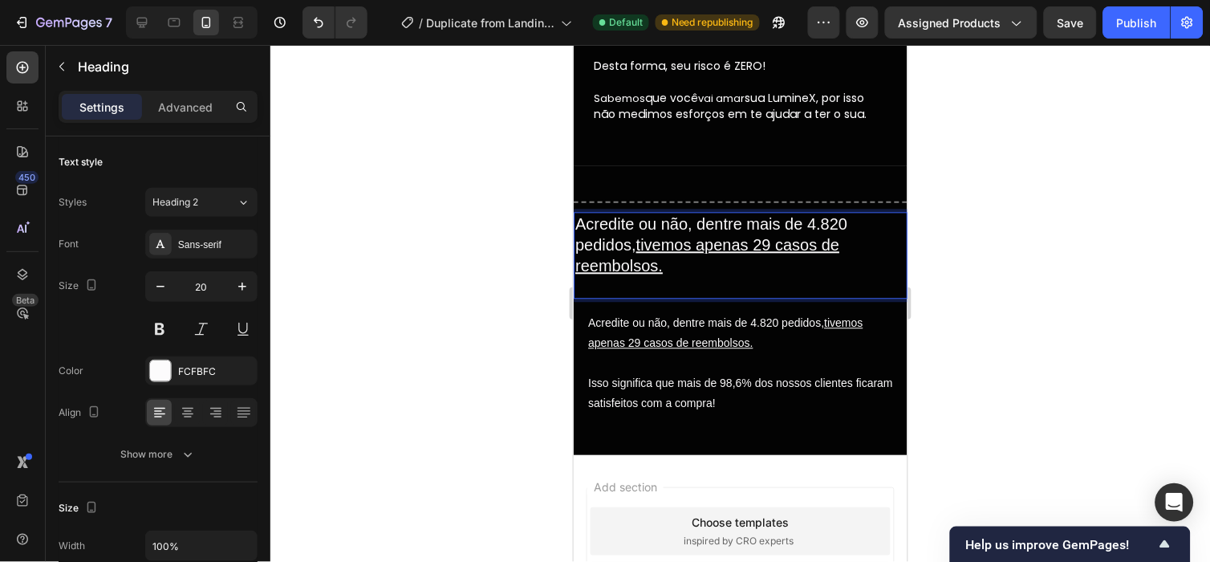
click at [691, 213] on p "Acredite ou não, dentre mais de 4.820 pedidos, tivemos apenas 29 casos de reemb…" at bounding box center [739, 254] width 330 height 83
click at [997, 242] on div at bounding box center [739, 303] width 939 height 517
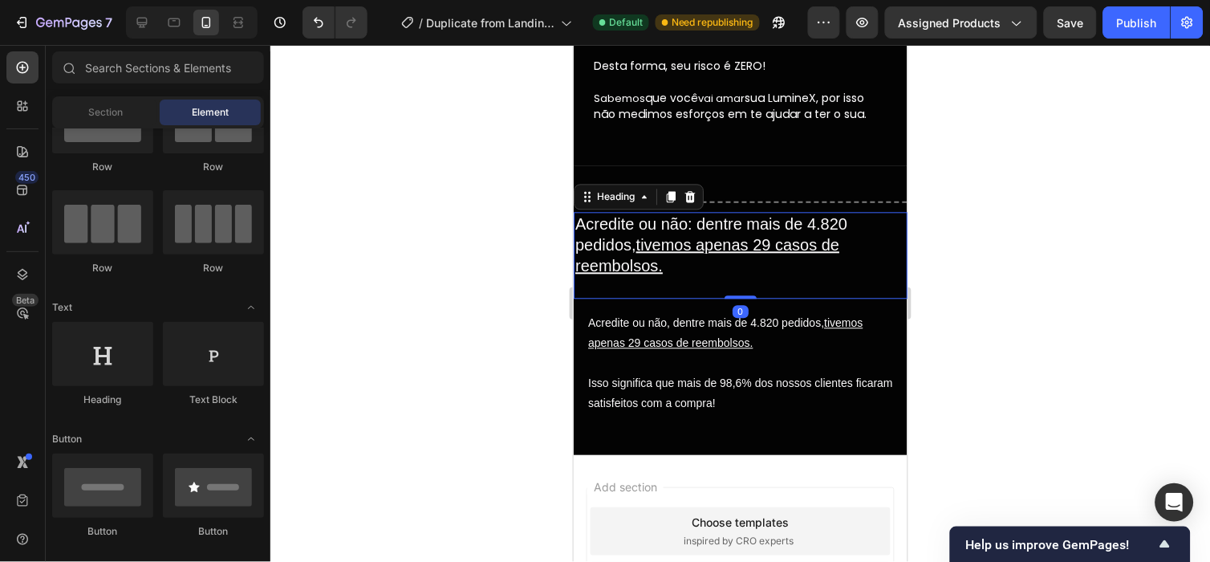
click at [699, 217] on p "Acredite ou não: dentre mais de 4.820 pedidos, tivemos apenas 29 casos de reemb…" at bounding box center [739, 254] width 330 height 83
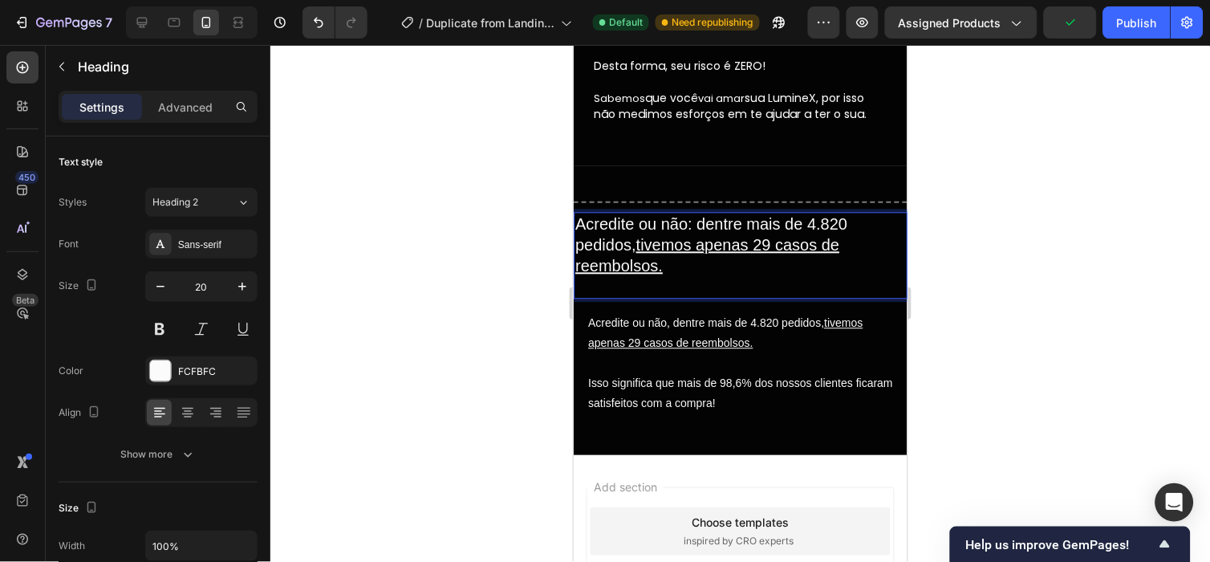
click at [730, 224] on p "Acredite ou não: dentre mais de 4.820 pedidos, tivemos apenas 29 casos de reemb…" at bounding box center [739, 254] width 330 height 83
click at [197, 101] on p "Advanced" at bounding box center [185, 107] width 55 height 17
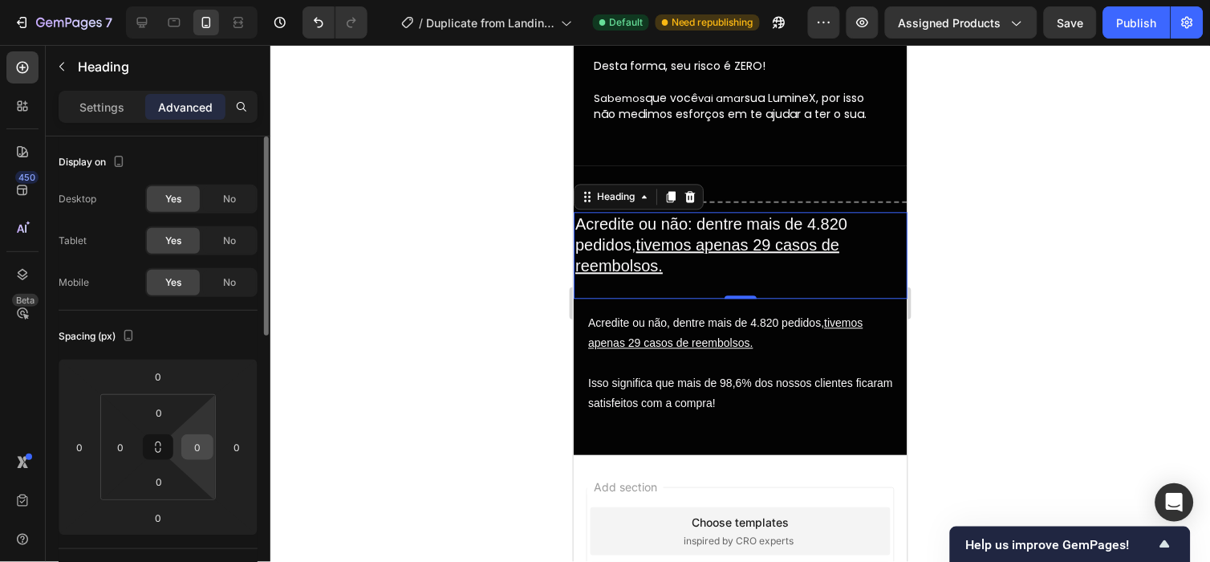
click at [202, 438] on input "0" at bounding box center [197, 447] width 24 height 24
type input "8"
click at [134, 441] on div "0" at bounding box center [120, 447] width 32 height 26
click at [118, 441] on input "0" at bounding box center [120, 447] width 24 height 24
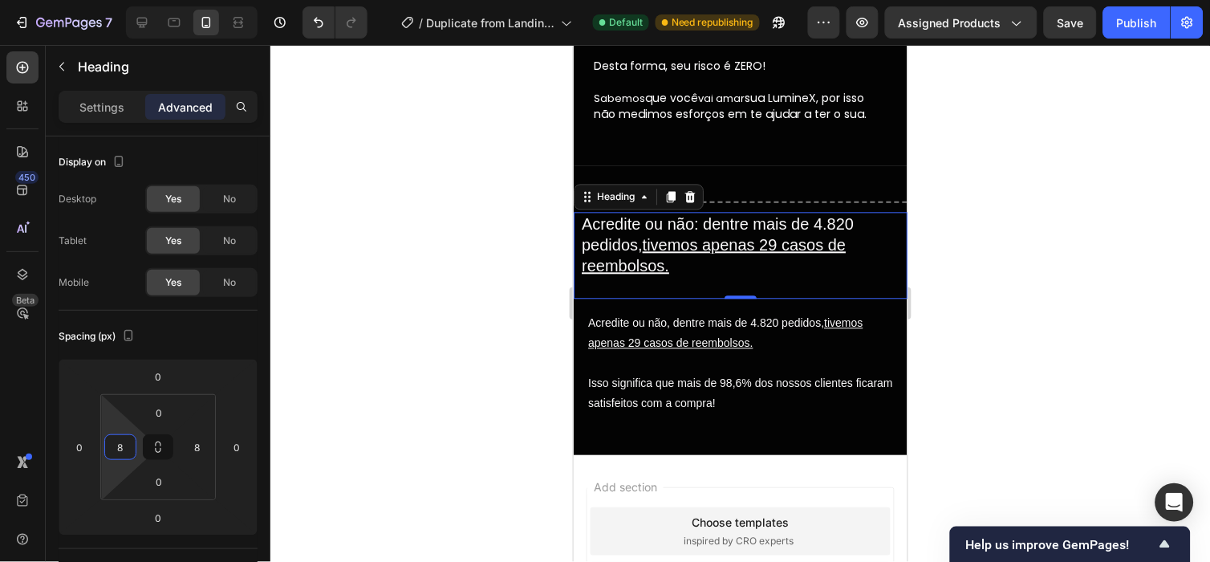
type input "8"
click at [518, 266] on div at bounding box center [739, 303] width 939 height 517
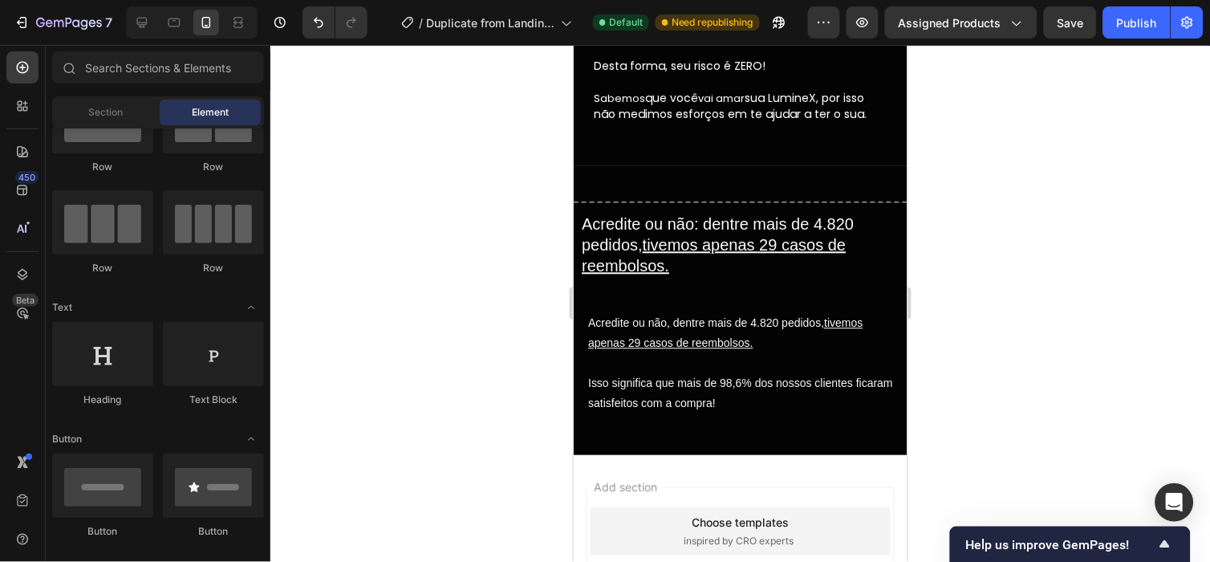
click at [677, 248] on p "Acredite ou não: dentre mais de 4.820 pedidos, tivemos apenas 29 casos de reemb…" at bounding box center [740, 254] width 318 height 83
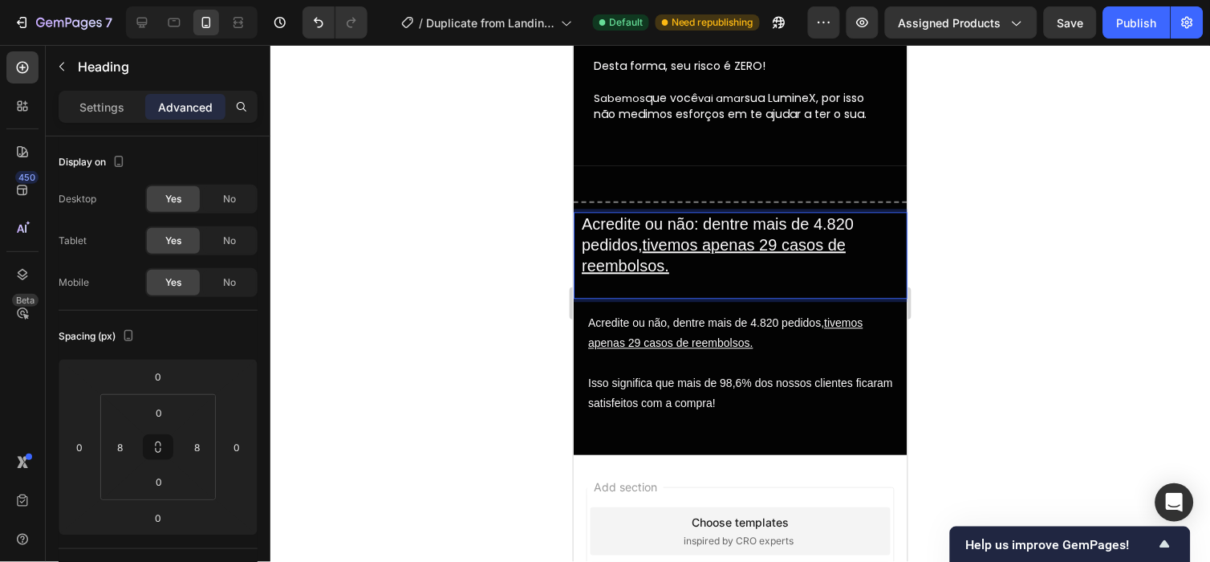
click at [700, 218] on p "Acredite ou não: dentre mais de 4.820 pedidos, tivemos apenas 29 casos de reemb…" at bounding box center [740, 254] width 318 height 83
click at [929, 249] on div at bounding box center [739, 303] width 939 height 517
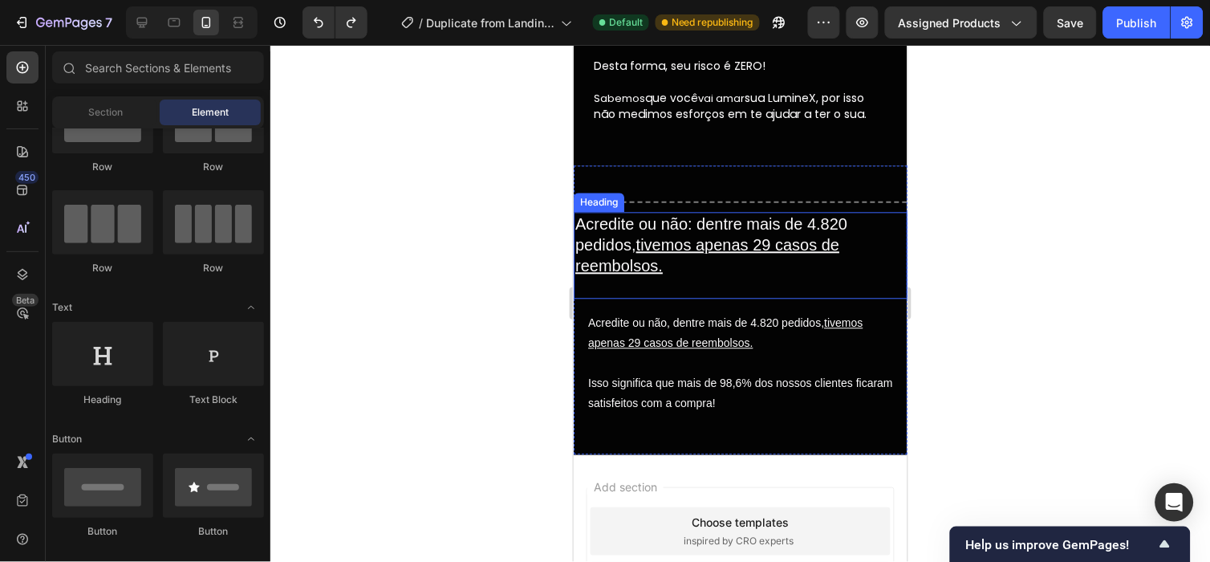
click at [789, 241] on u "tivemos apenas 29 casos de reembolsos." at bounding box center [706, 255] width 264 height 39
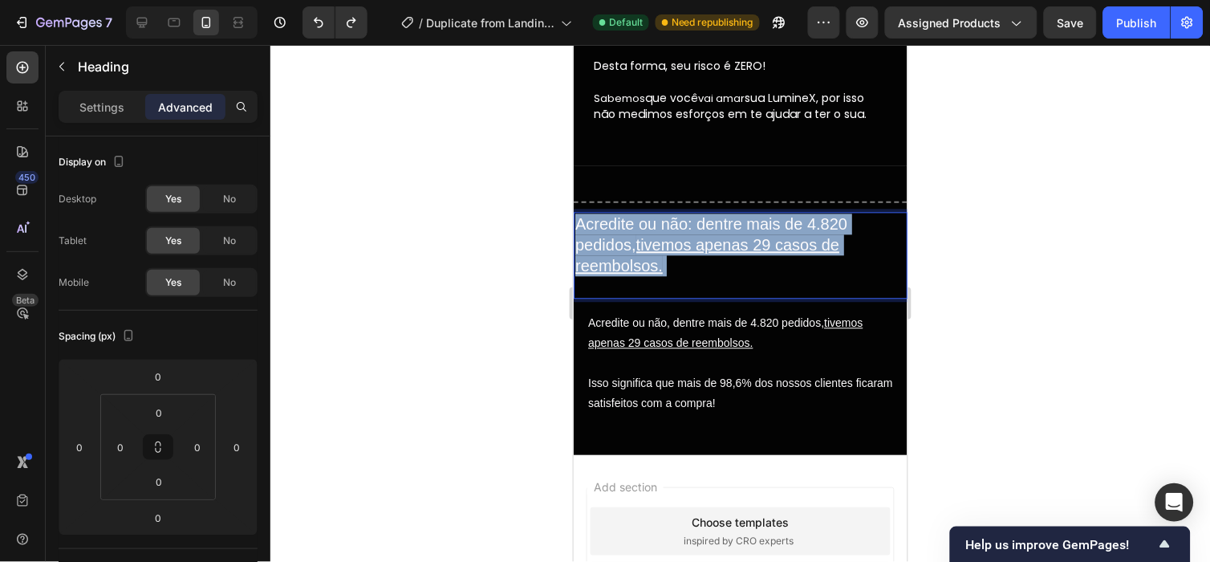
click at [789, 241] on u "tivemos apenas 29 casos de reembolsos." at bounding box center [706, 255] width 264 height 39
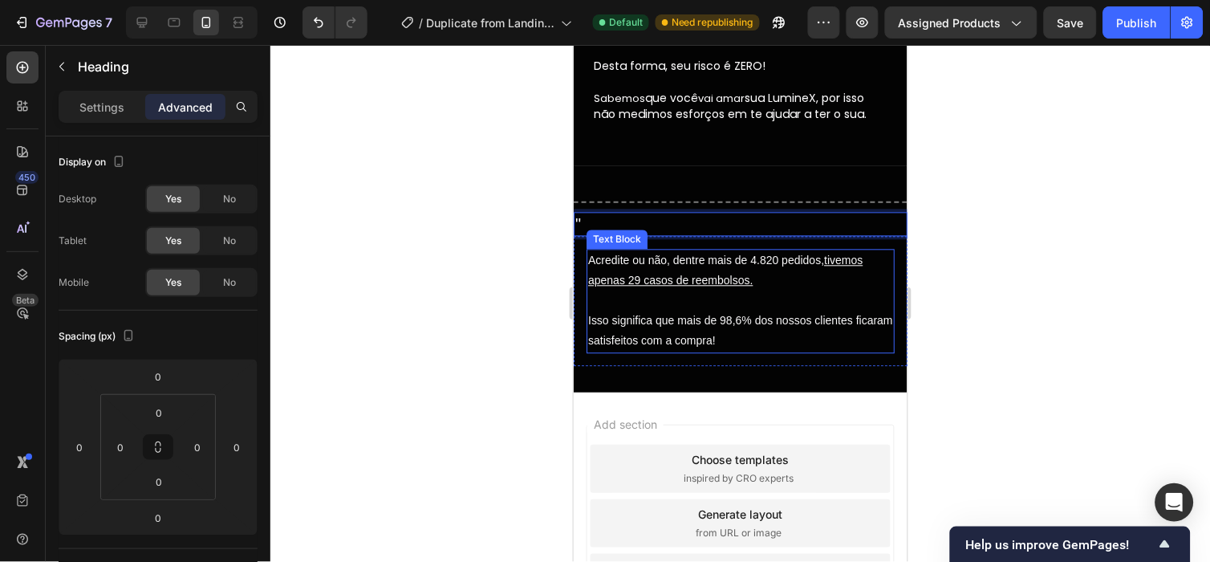
click at [627, 232] on div "Text Block" at bounding box center [616, 239] width 55 height 14
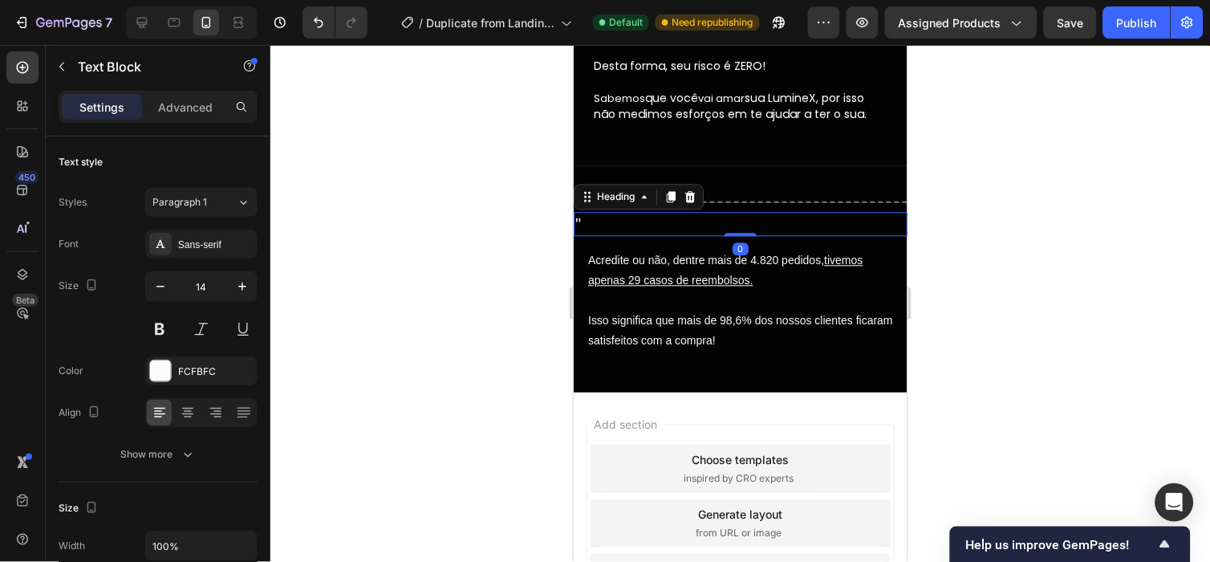
click at [695, 222] on p """ at bounding box center [739, 223] width 330 height 21
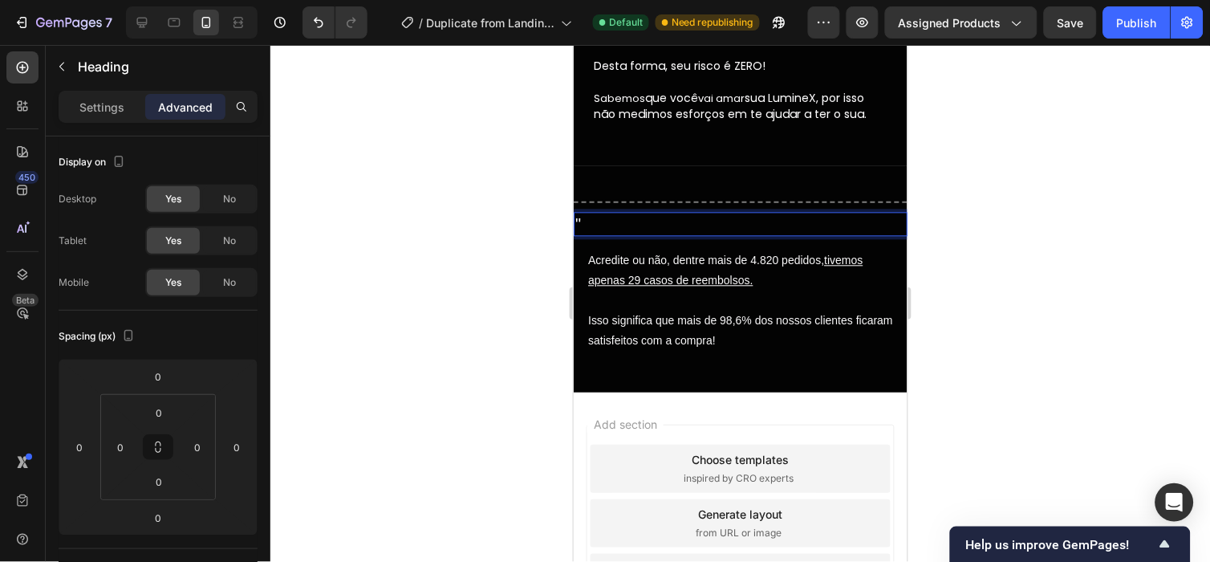
click at [695, 222] on p """ at bounding box center [739, 223] width 330 height 21
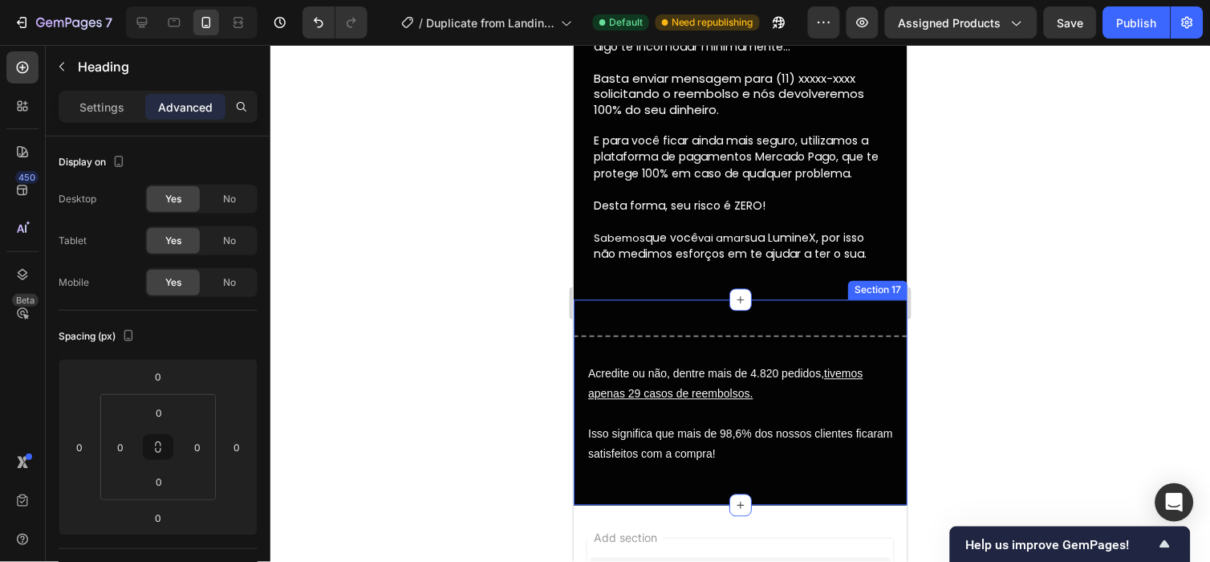
scroll to position [4658, 0]
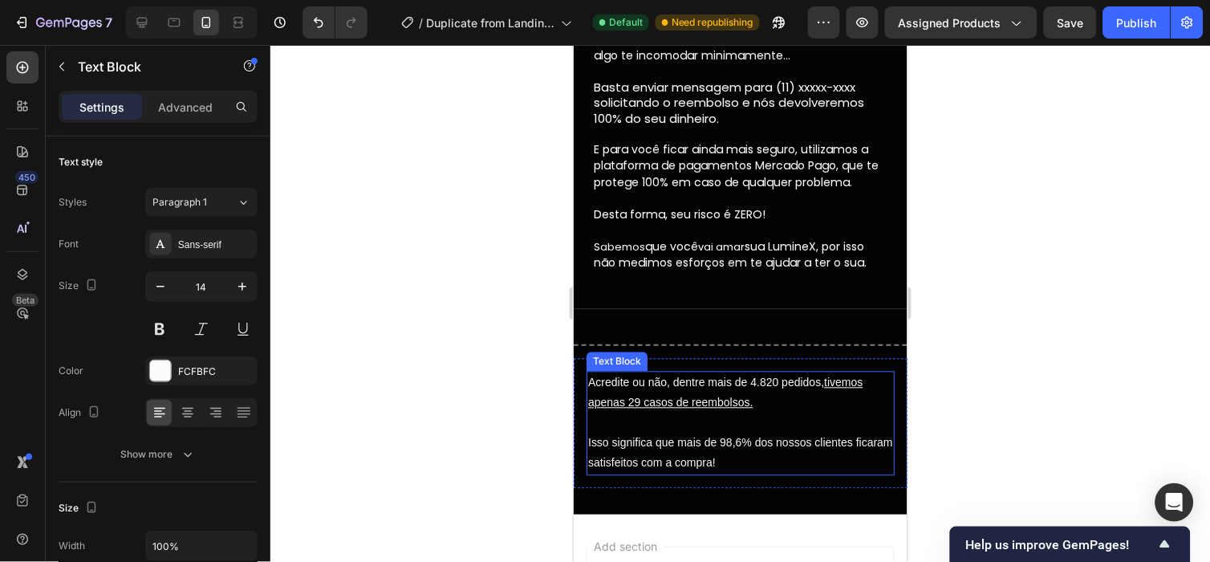
click at [661, 386] on p "Acredite ou não, dentre mais de 4.820 pedidos, tivemos apenas 29 casos de reemb…" at bounding box center [739, 392] width 305 height 40
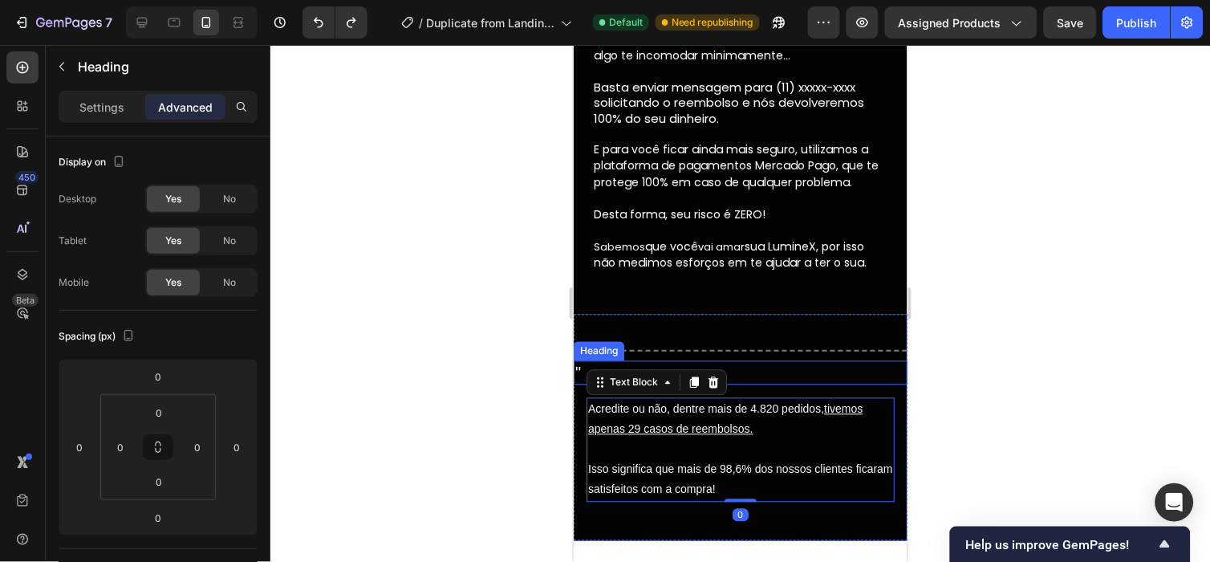
click at [618, 360] on h2 """ at bounding box center [740, 372] width 334 height 24
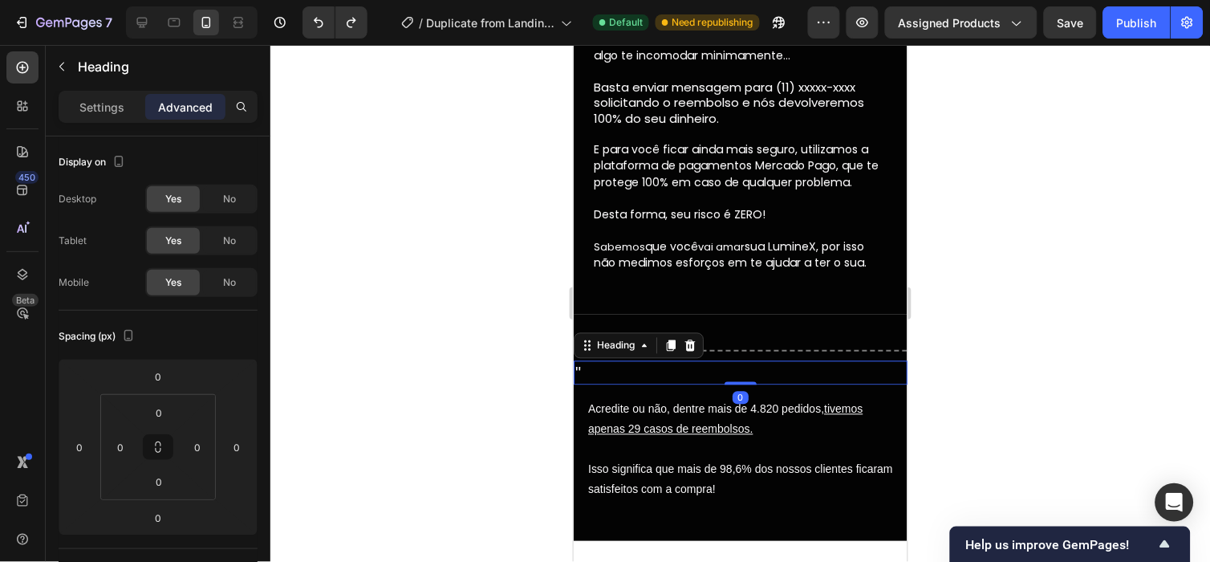
click at [618, 360] on h2 """ at bounding box center [740, 372] width 334 height 24
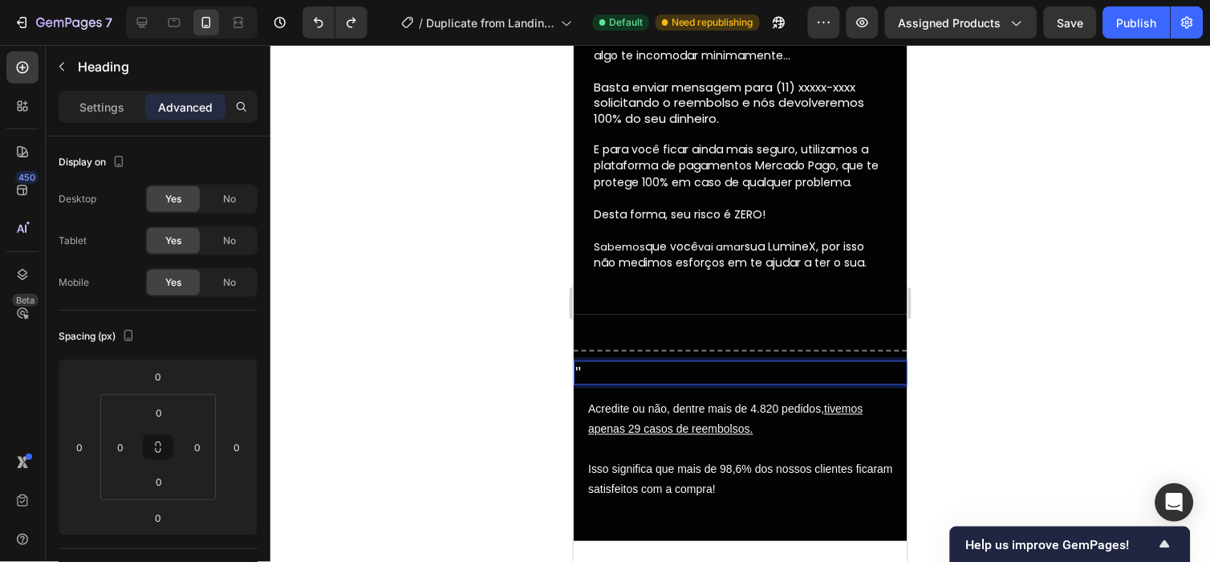
click at [618, 362] on p """ at bounding box center [739, 372] width 330 height 21
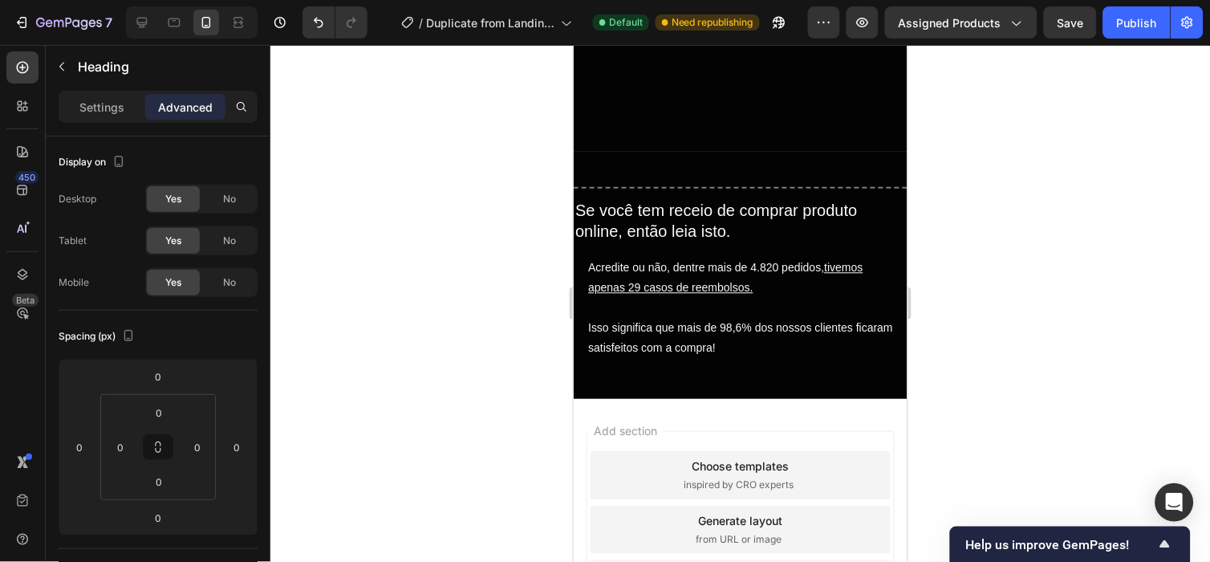
scroll to position [4810, 0]
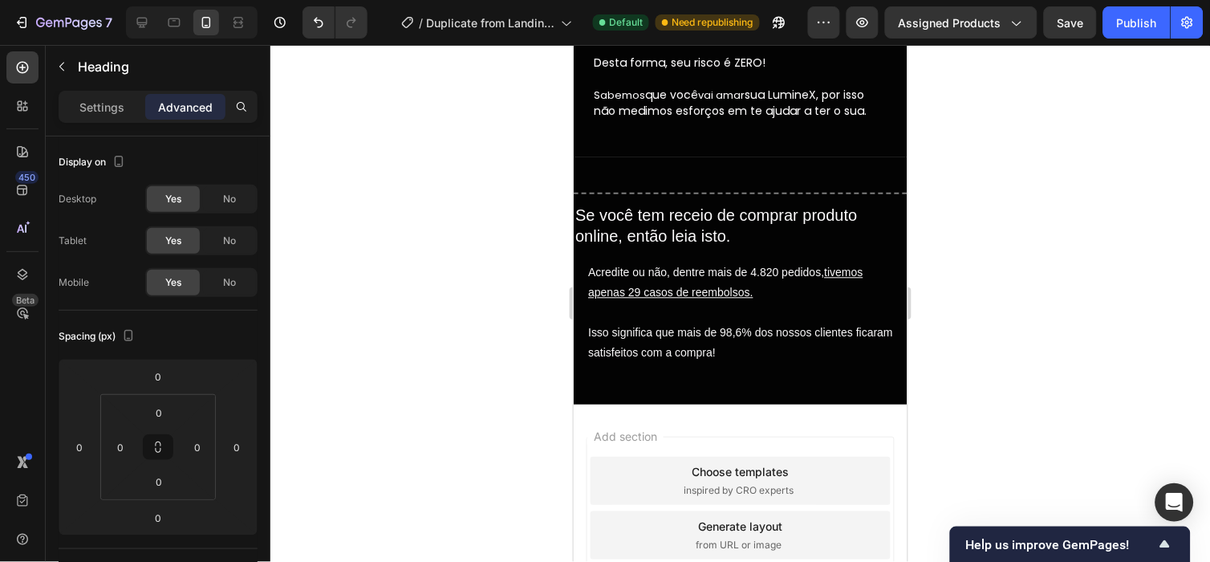
click at [708, 208] on h2 "Se você tem receio de comprar produto online, então leia isto." at bounding box center [740, 225] width 334 height 45
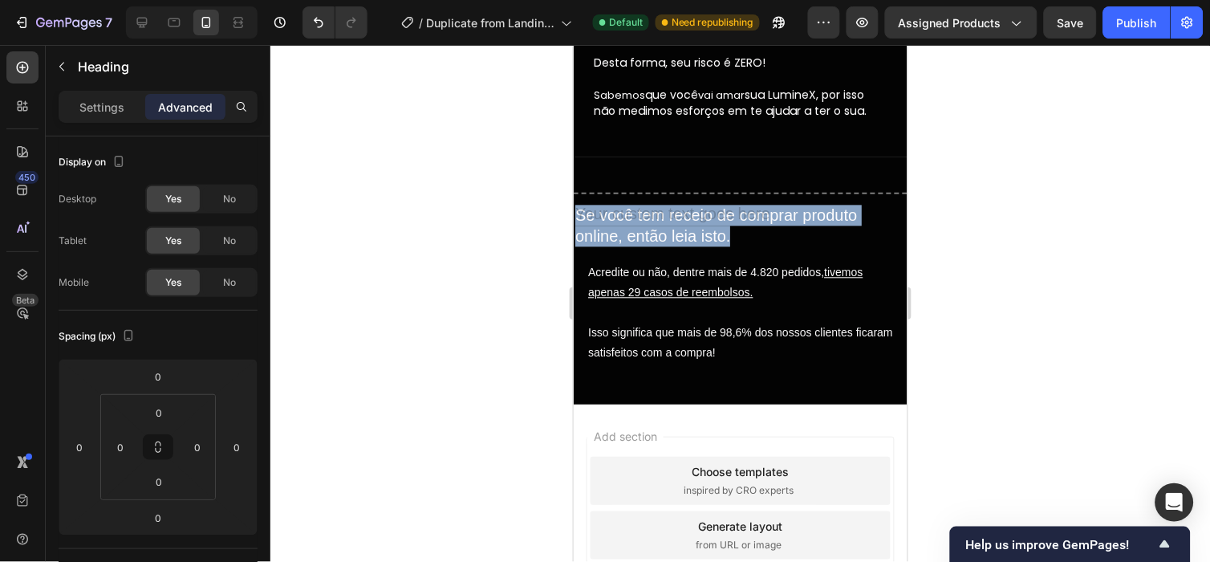
click at [708, 208] on p "Se você tem receio de comprar produto online, então leia isto." at bounding box center [739, 226] width 330 height 42
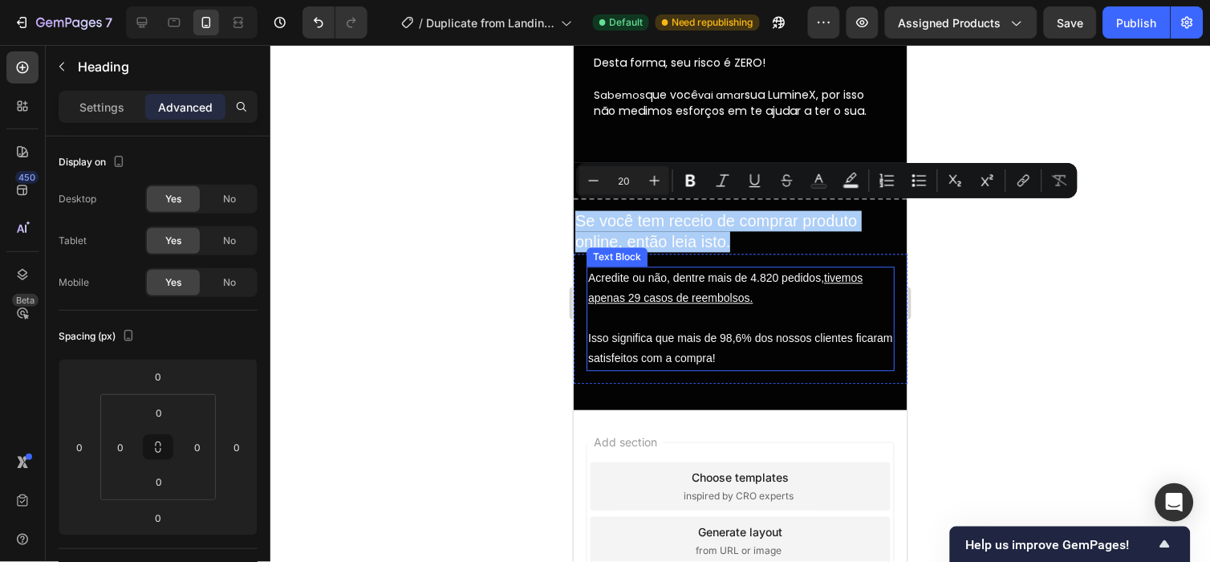
click at [963, 315] on div at bounding box center [739, 303] width 939 height 517
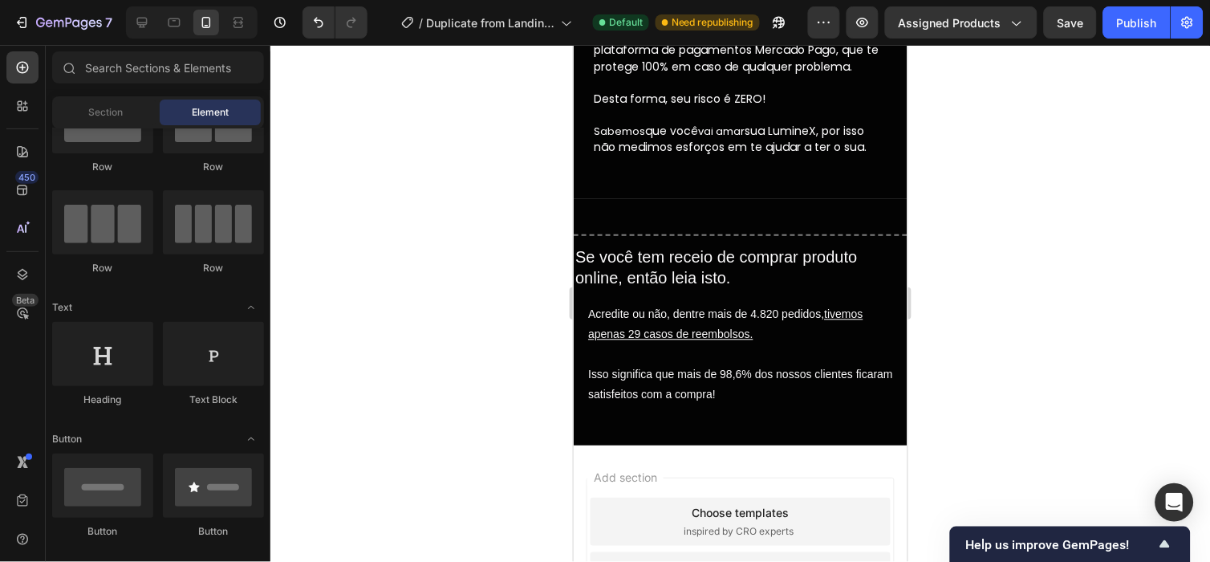
scroll to position [4775, 0]
